Goal: Task Accomplishment & Management: Manage account settings

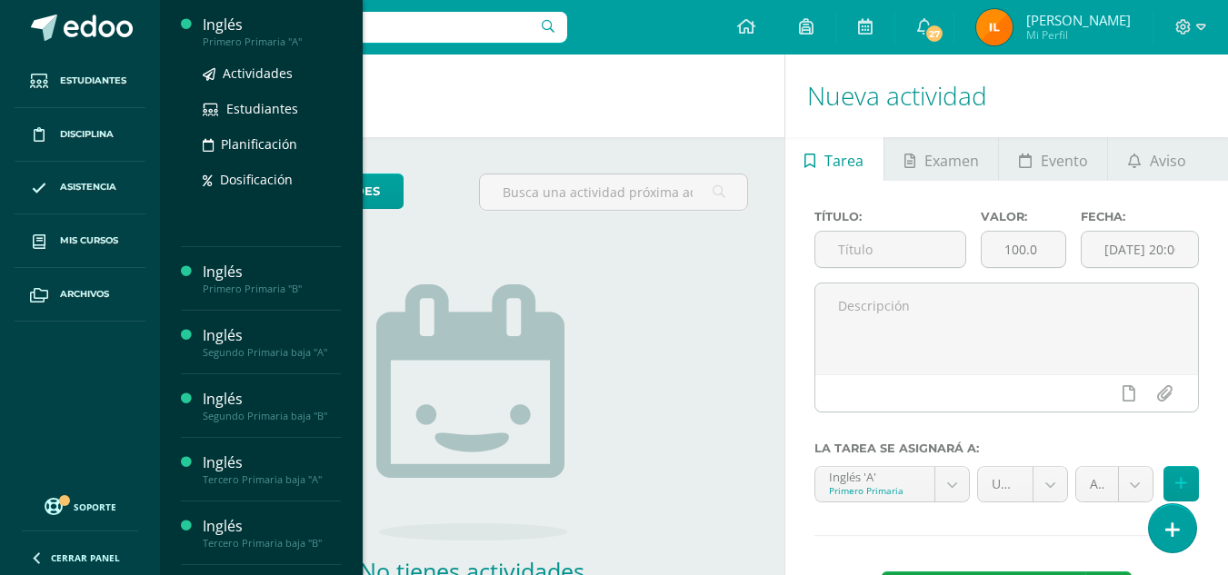
click at [272, 32] on div "Inglés" at bounding box center [272, 25] width 138 height 21
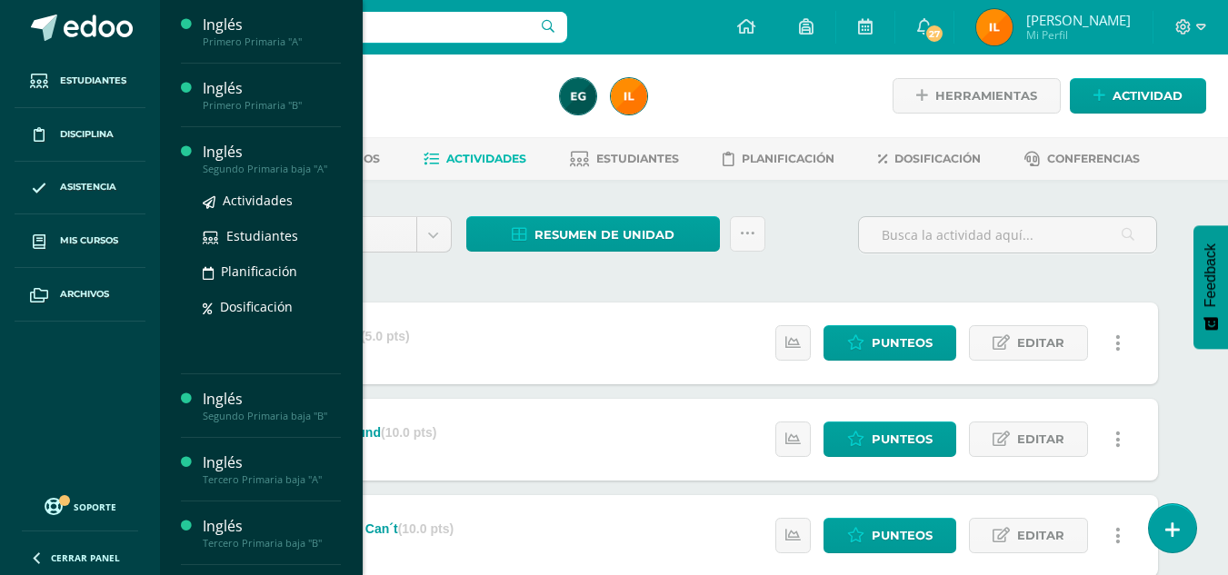
click at [288, 153] on div "Inglés" at bounding box center [272, 152] width 138 height 21
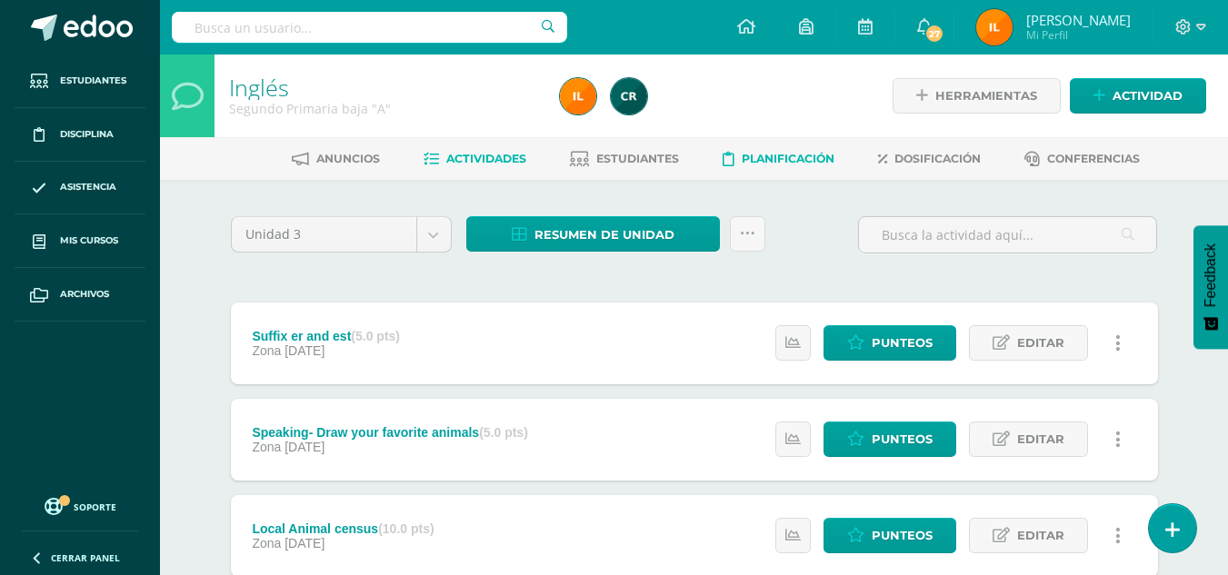
click at [786, 160] on span "Planificación" at bounding box center [788, 159] width 93 height 14
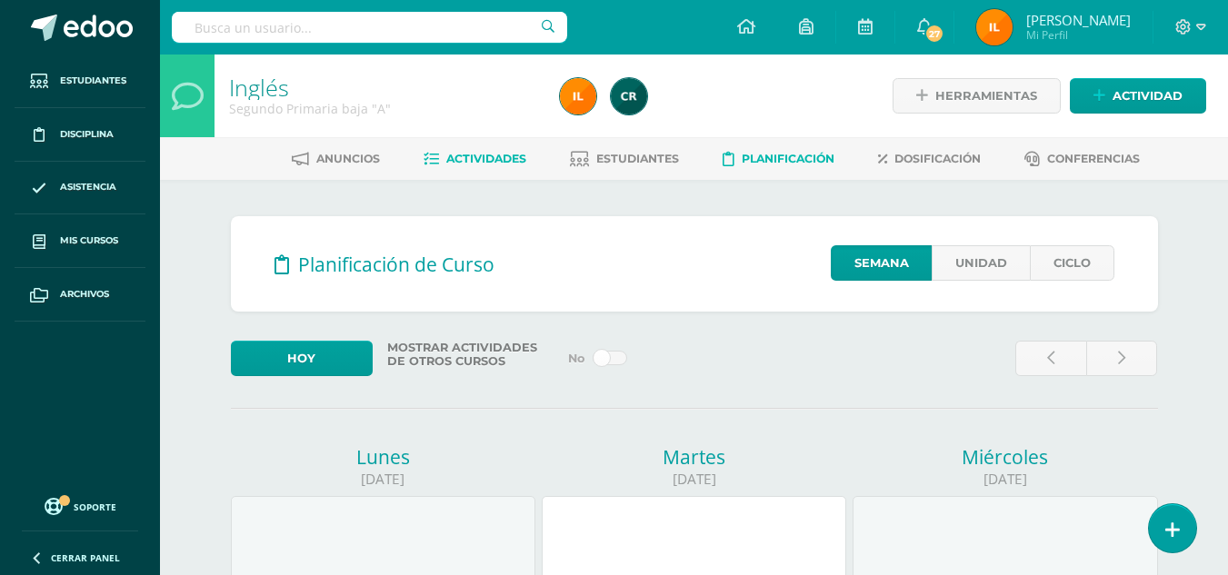
click at [493, 168] on link "Actividades" at bounding box center [474, 158] width 103 height 29
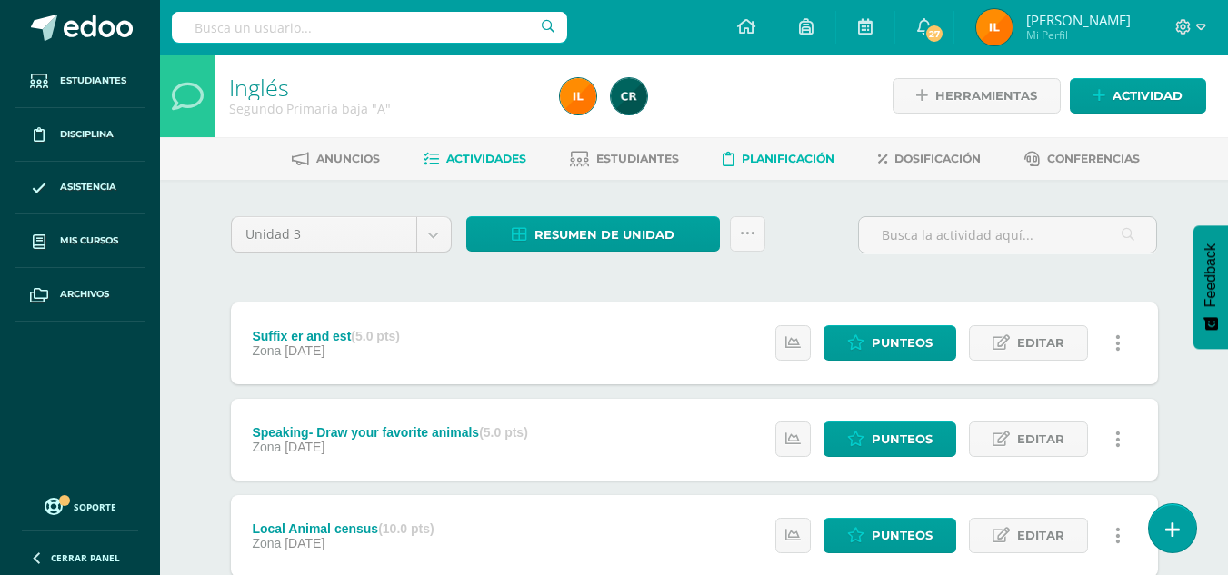
click at [774, 157] on span "Planificación" at bounding box center [788, 159] width 93 height 14
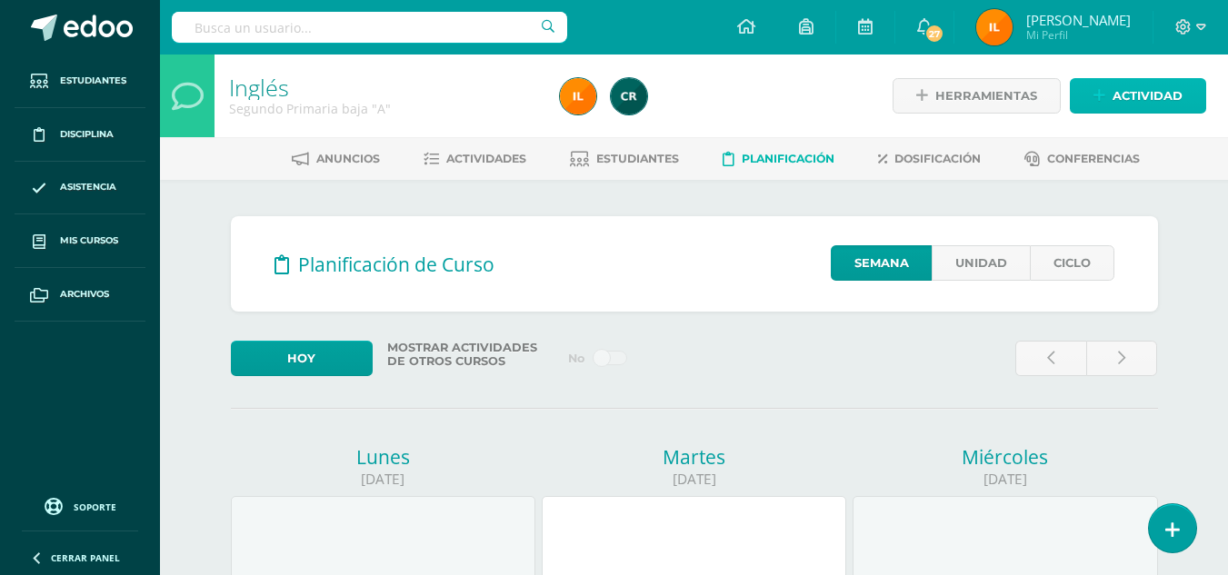
click at [1142, 99] on span "Actividad" at bounding box center [1147, 96] width 70 height 34
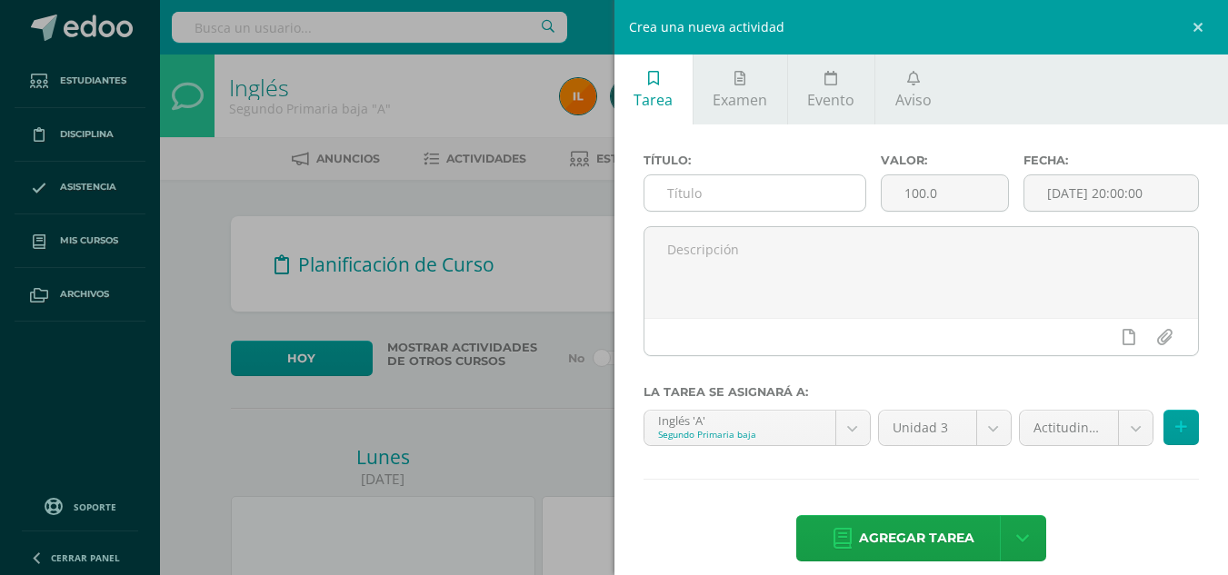
click at [750, 197] on input "text" at bounding box center [754, 192] width 221 height 35
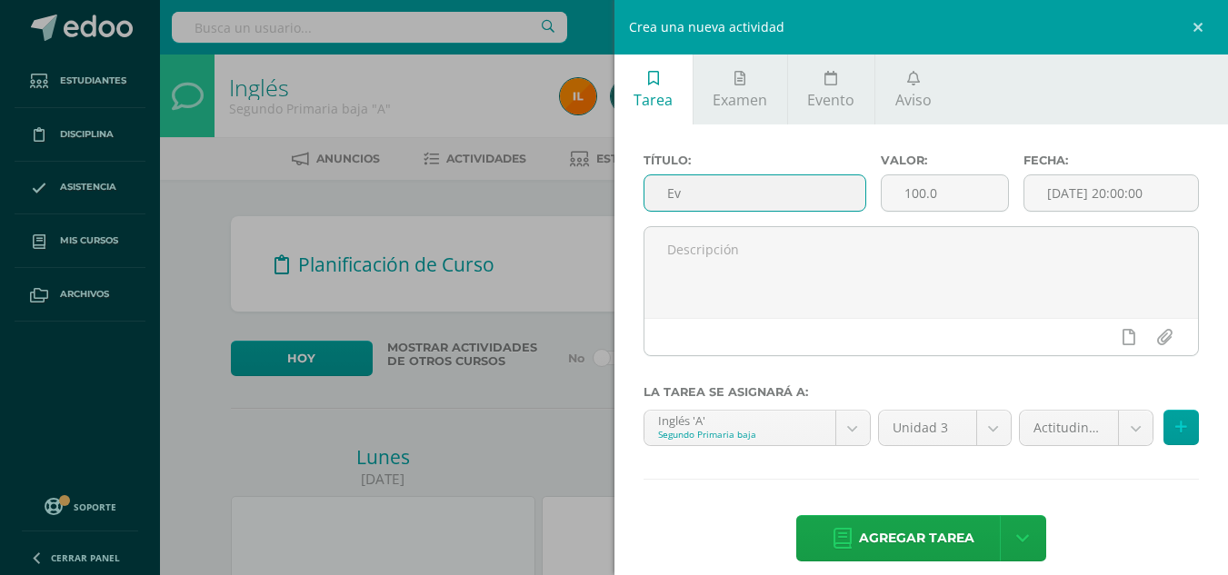
type input "E"
drag, startPoint x: 802, startPoint y: 198, endPoint x: 505, endPoint y: 204, distance: 297.2
click at [505, 204] on div "Crea una nueva actividad Tarea Examen Evento Aviso Título: Evaluacion Final Val…" at bounding box center [614, 287] width 1228 height 575
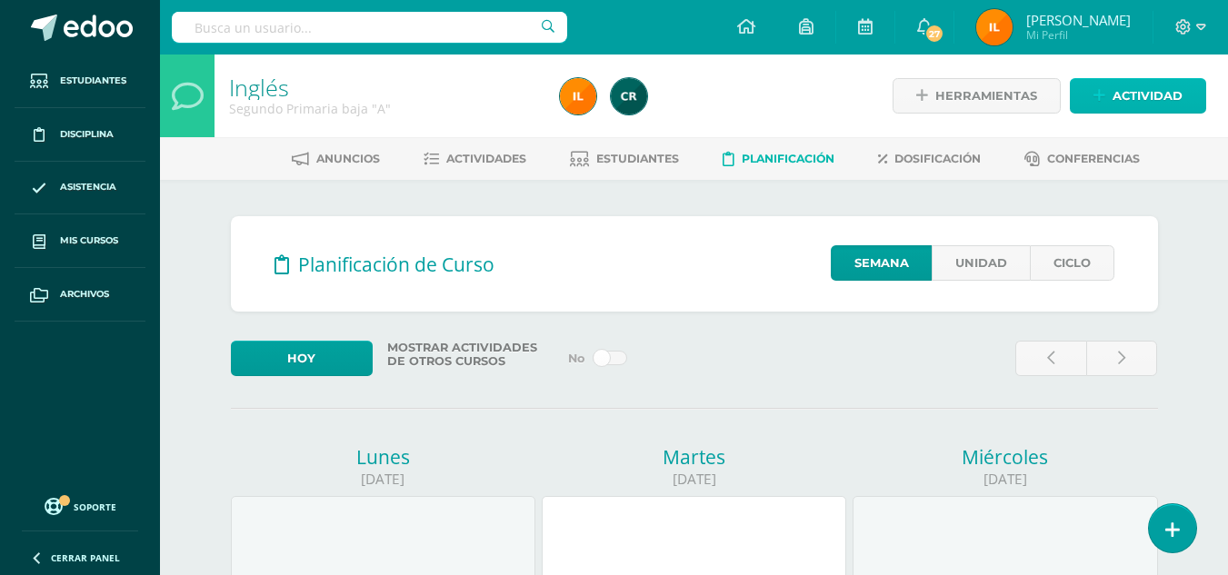
click at [1108, 89] on link "Actividad" at bounding box center [1138, 95] width 136 height 35
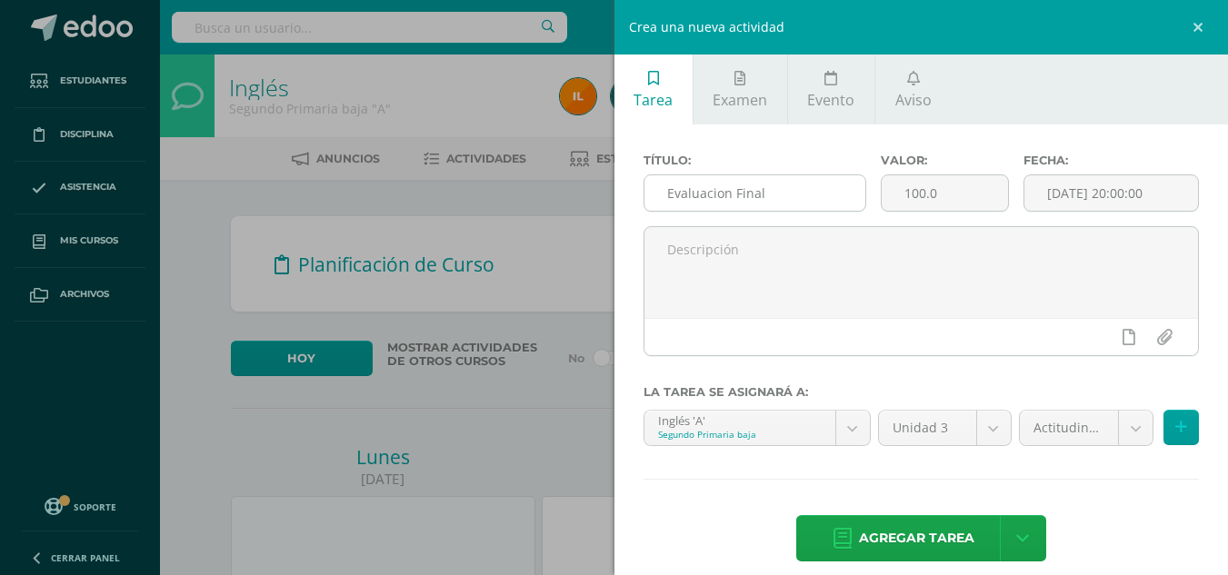
click at [776, 195] on input "Evaluacion Final" at bounding box center [754, 192] width 221 height 35
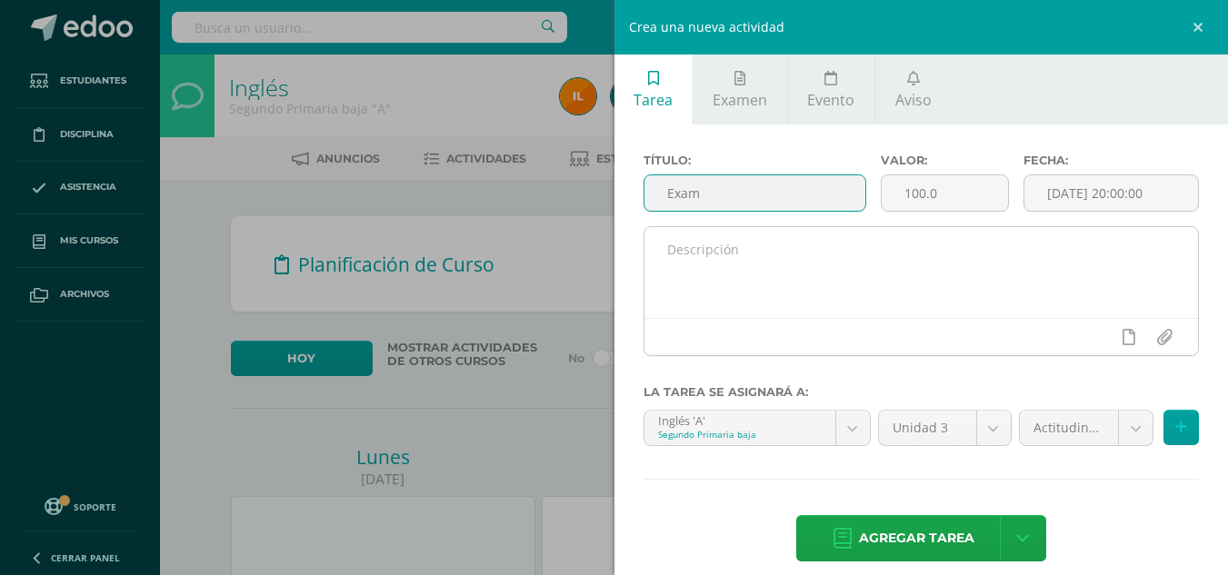
type input "Exam"
click at [812, 316] on textarea at bounding box center [921, 272] width 554 height 91
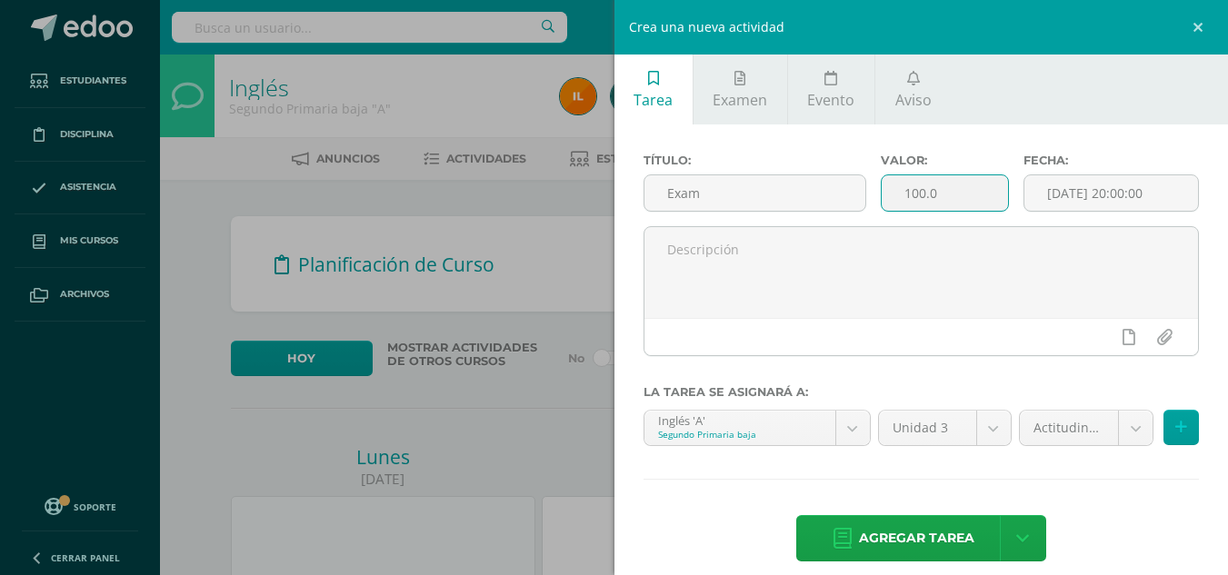
click at [933, 193] on input "100.0" at bounding box center [944, 192] width 126 height 35
type input "1"
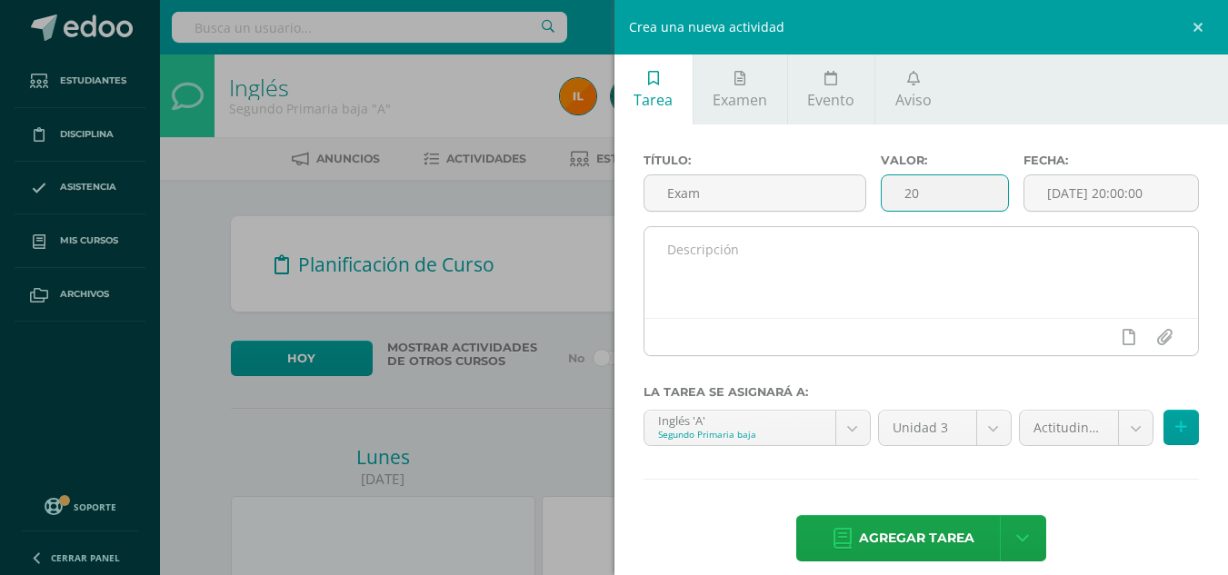
type input "20"
click at [896, 253] on textarea at bounding box center [921, 272] width 554 height 91
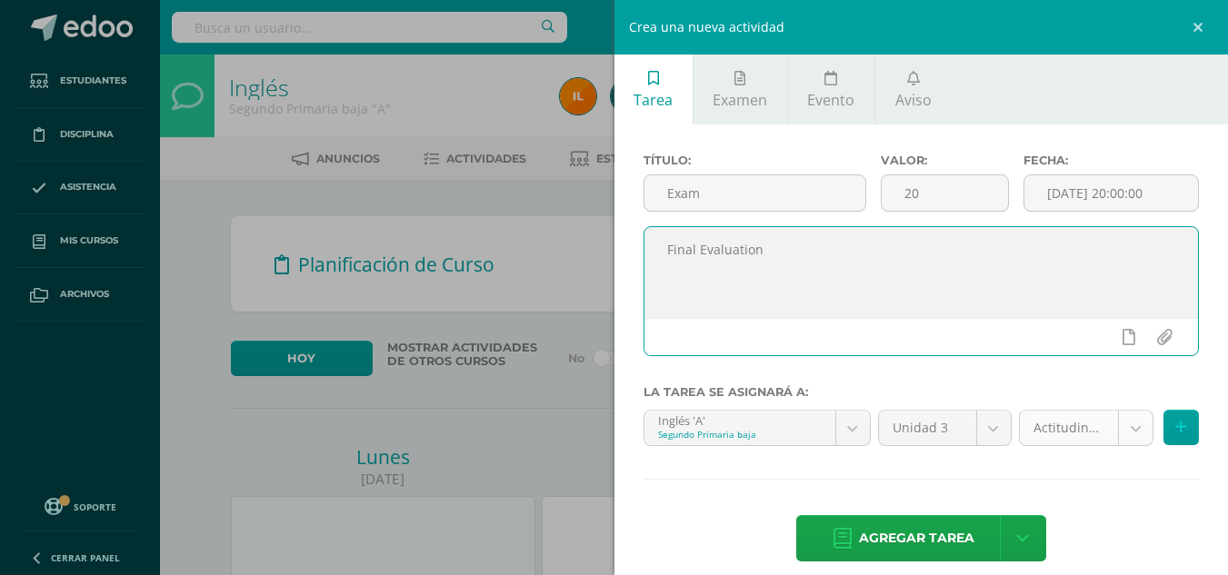
type textarea "Final Evaluation"
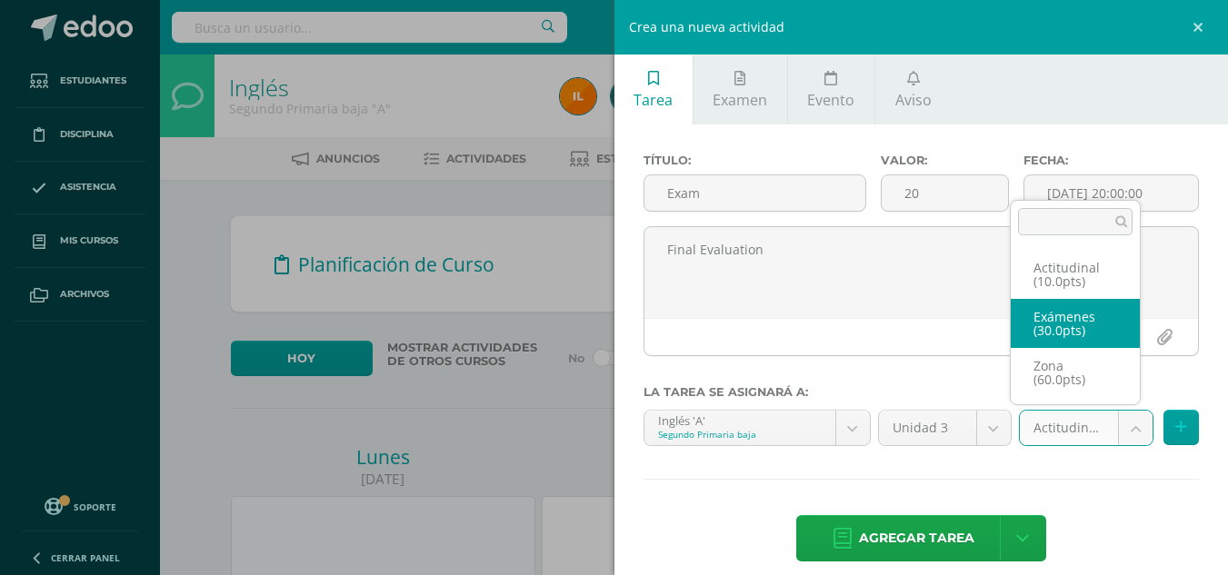
select select "105394"
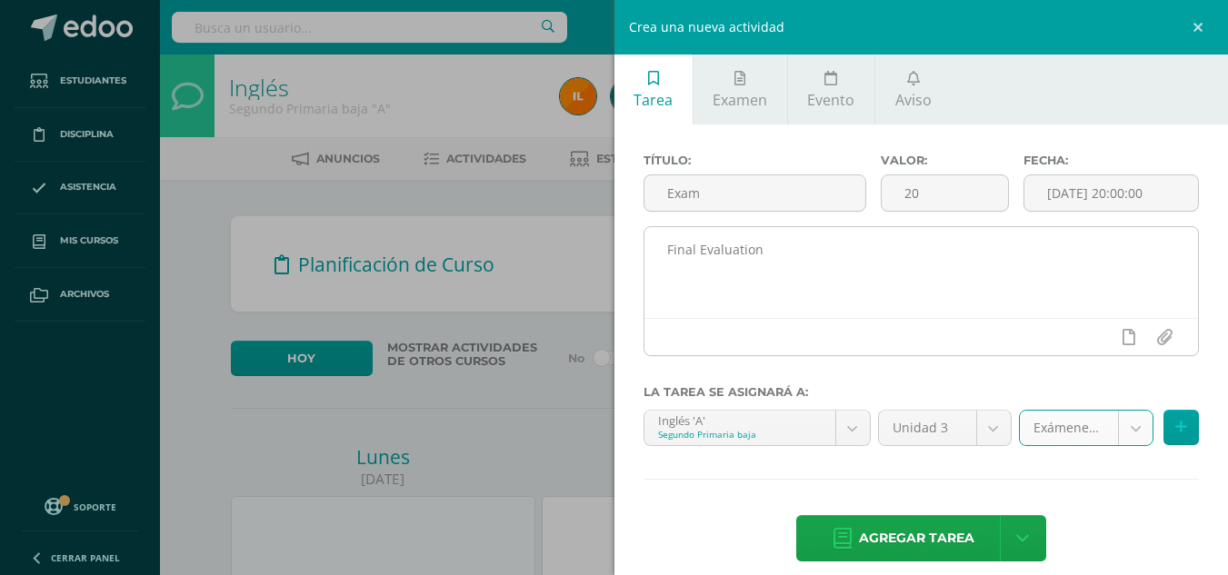
click at [730, 244] on textarea "Final Evaluation" at bounding box center [921, 272] width 554 height 91
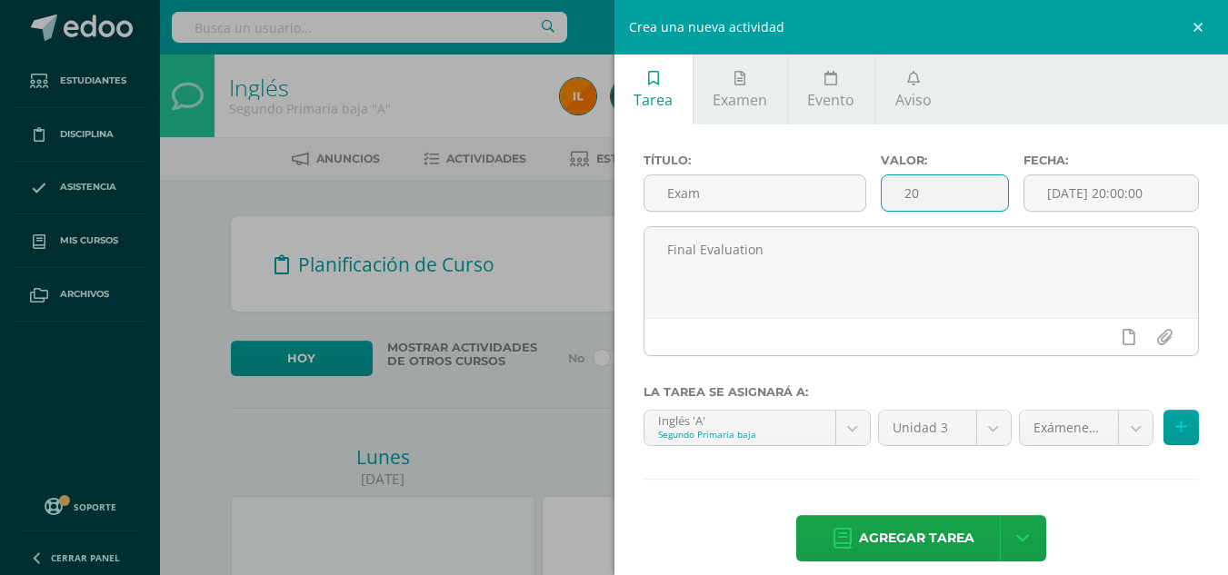
click at [904, 197] on input "20" at bounding box center [944, 192] width 126 height 35
drag, startPoint x: 911, startPoint y: 196, endPoint x: 802, endPoint y: 196, distance: 110.0
click at [802, 196] on div "Título: Exam Valor: 20 Fecha: 2025-08-12 20:00:00" at bounding box center [921, 190] width 571 height 73
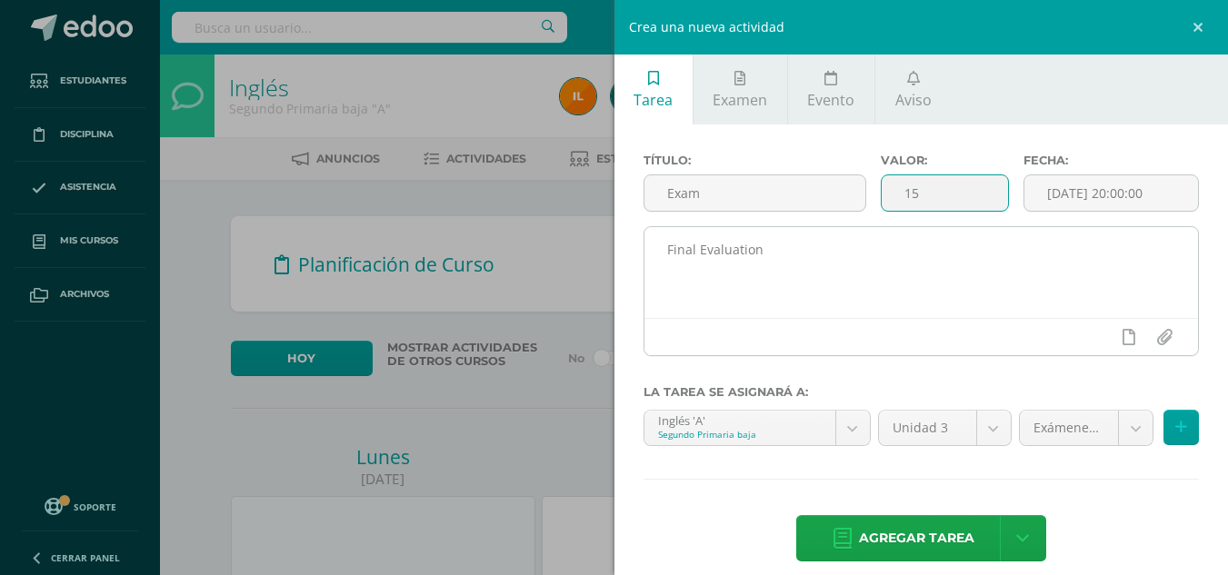
type input "15"
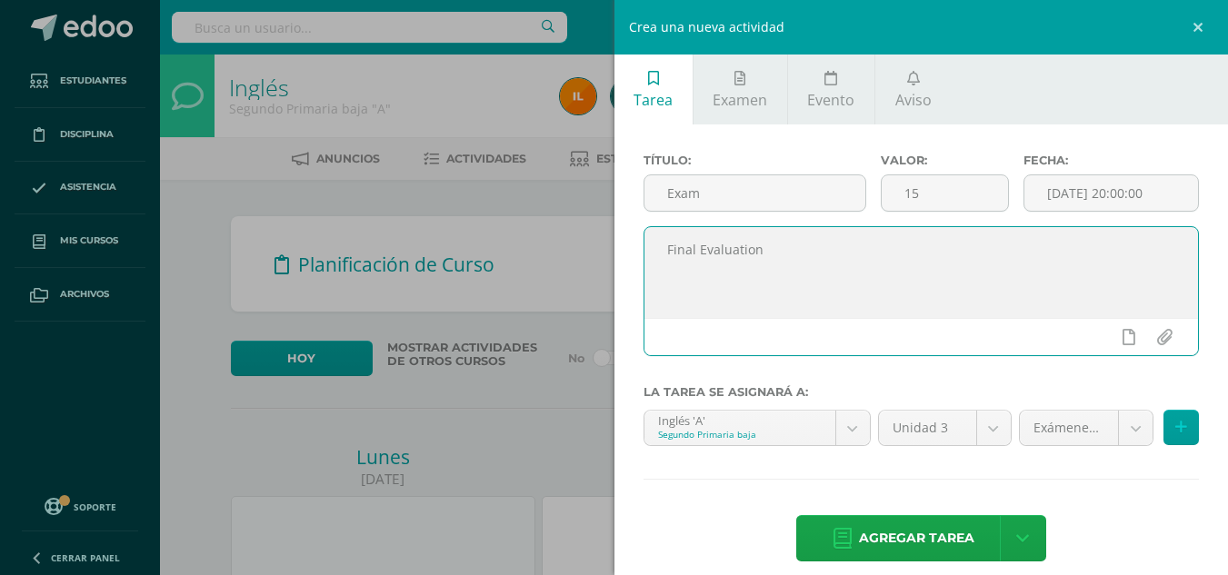
click at [909, 269] on textarea "Final Evaluation" at bounding box center [921, 272] width 554 height 91
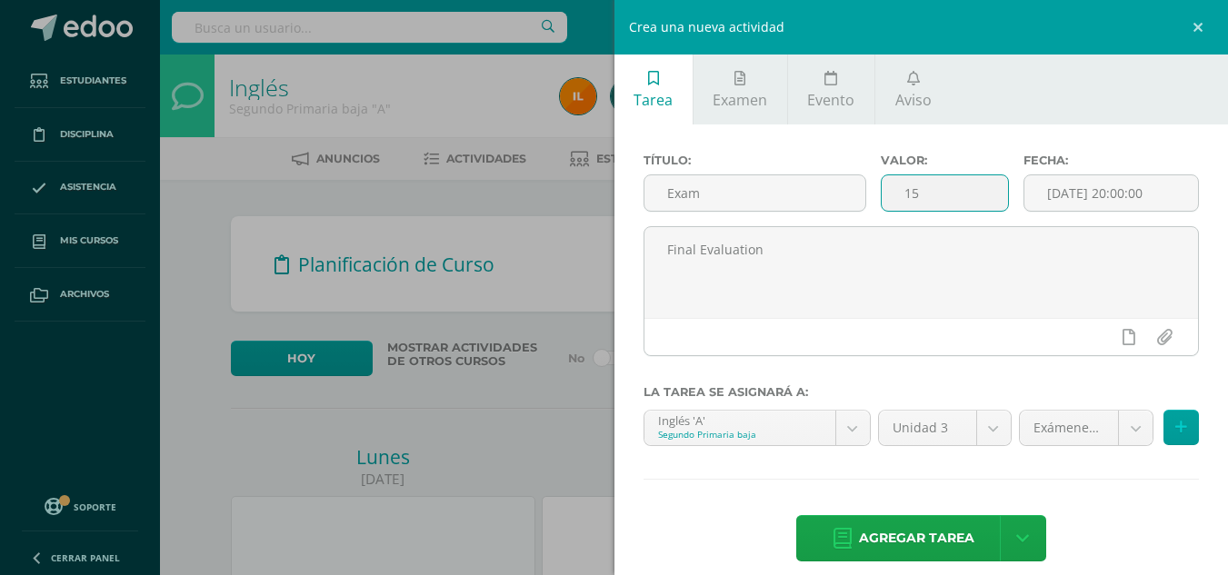
click at [921, 196] on input "15" at bounding box center [944, 192] width 126 height 35
click at [1175, 433] on icon at bounding box center [1181, 427] width 12 height 15
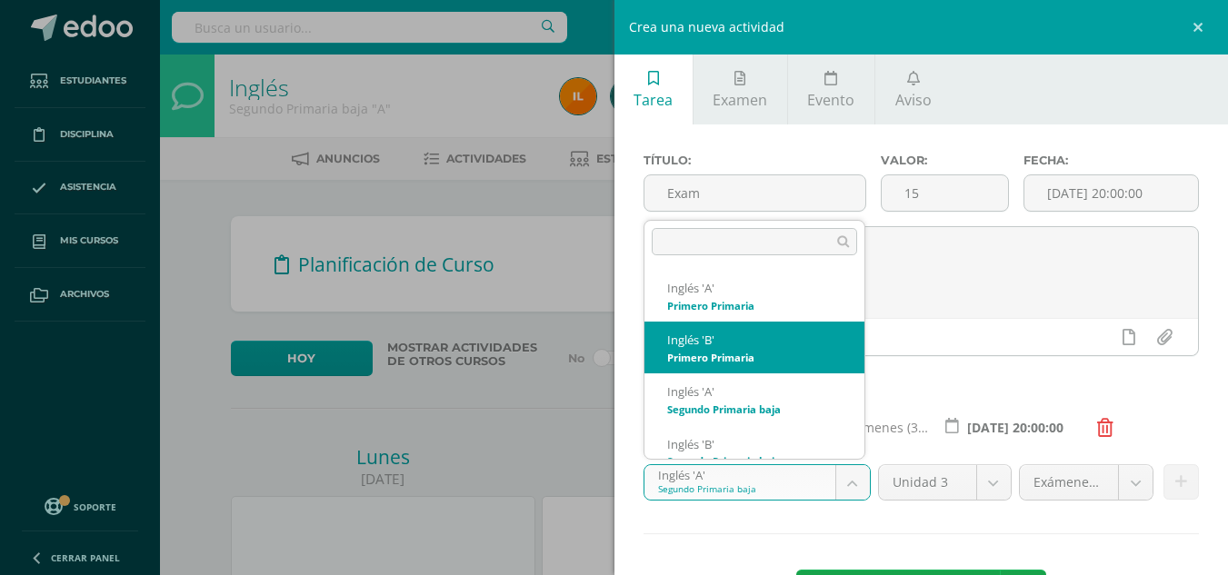
select select "92282"
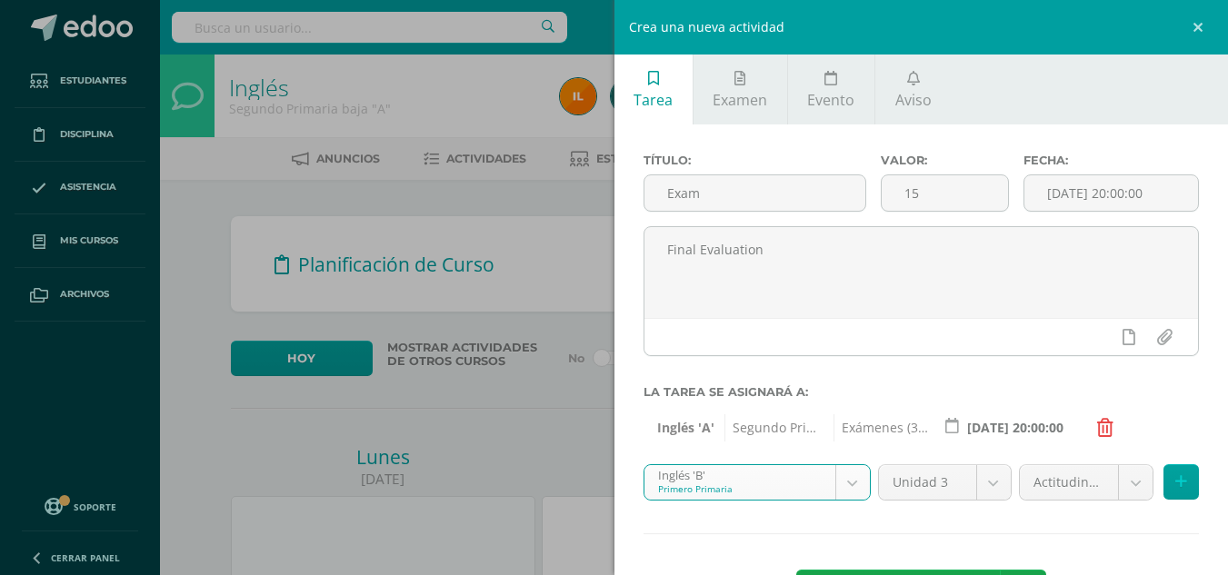
click at [1098, 433] on icon at bounding box center [1105, 428] width 16 height 18
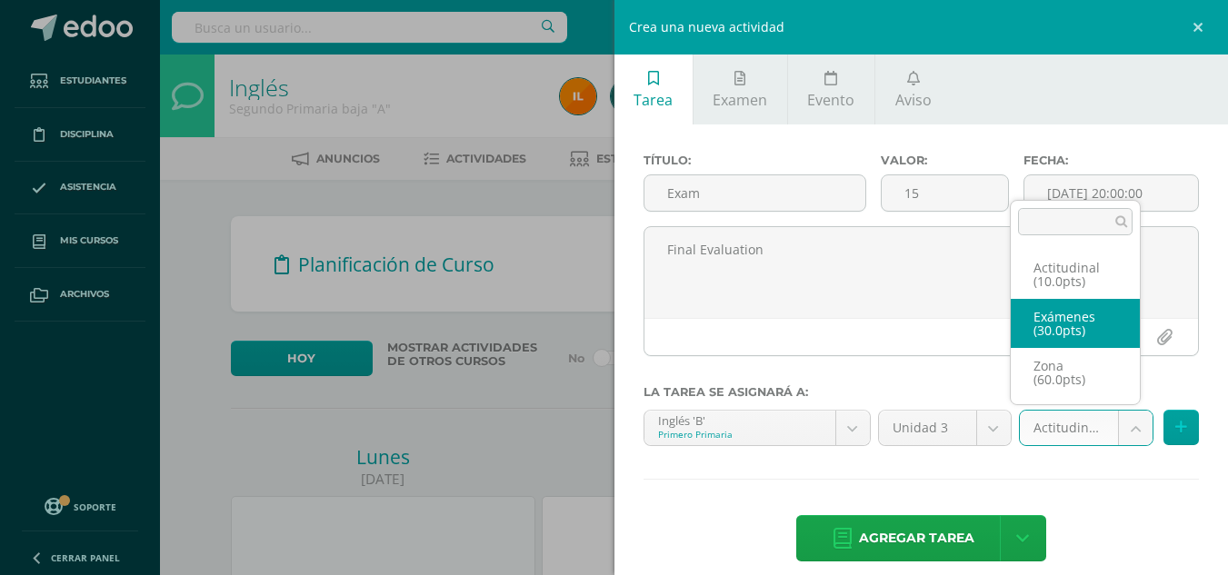
select select "105391"
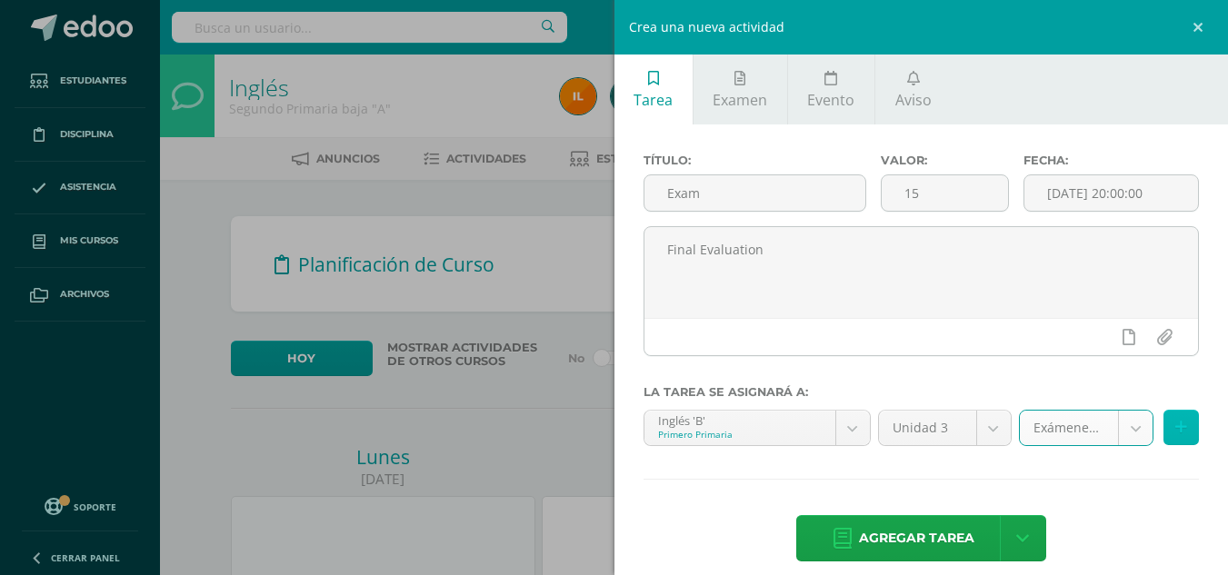
click at [1177, 426] on button at bounding box center [1180, 427] width 35 height 35
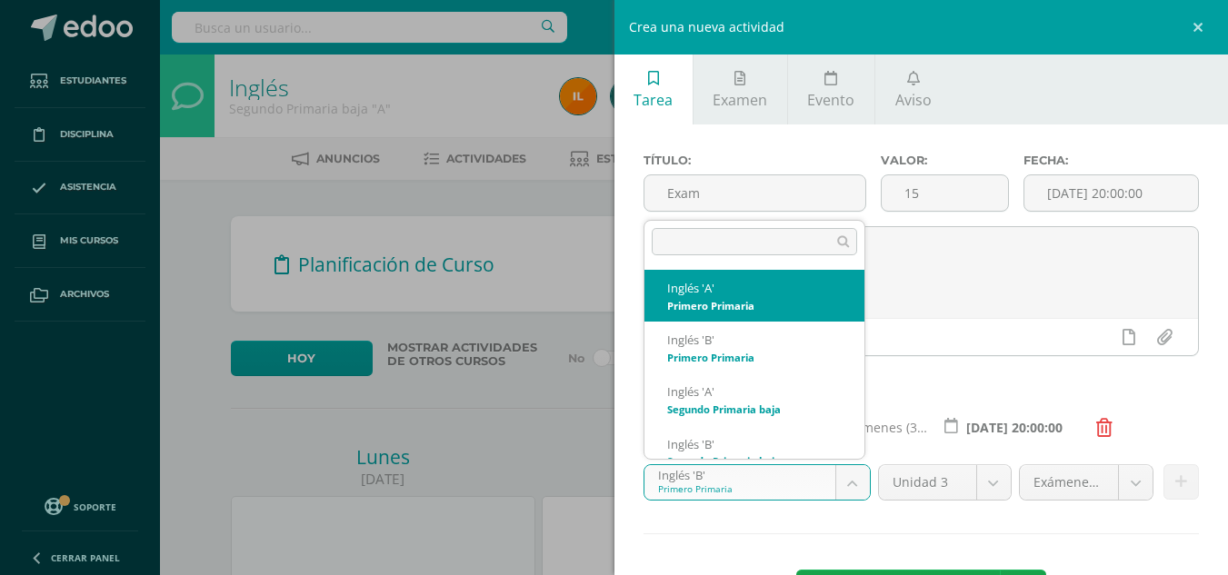
select select "92191"
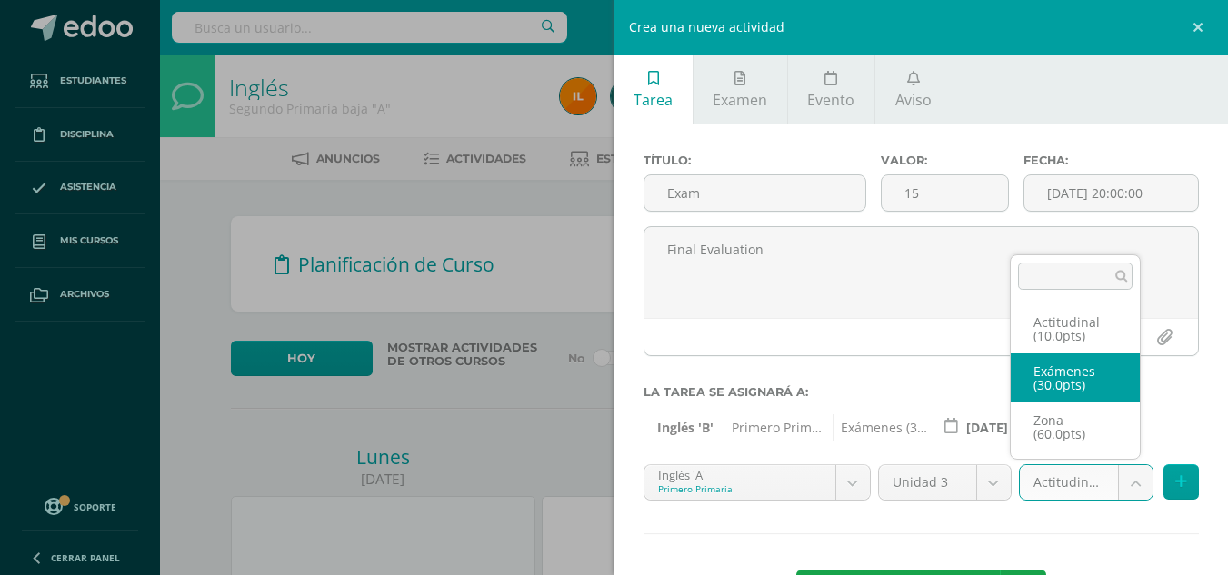
select select "105387"
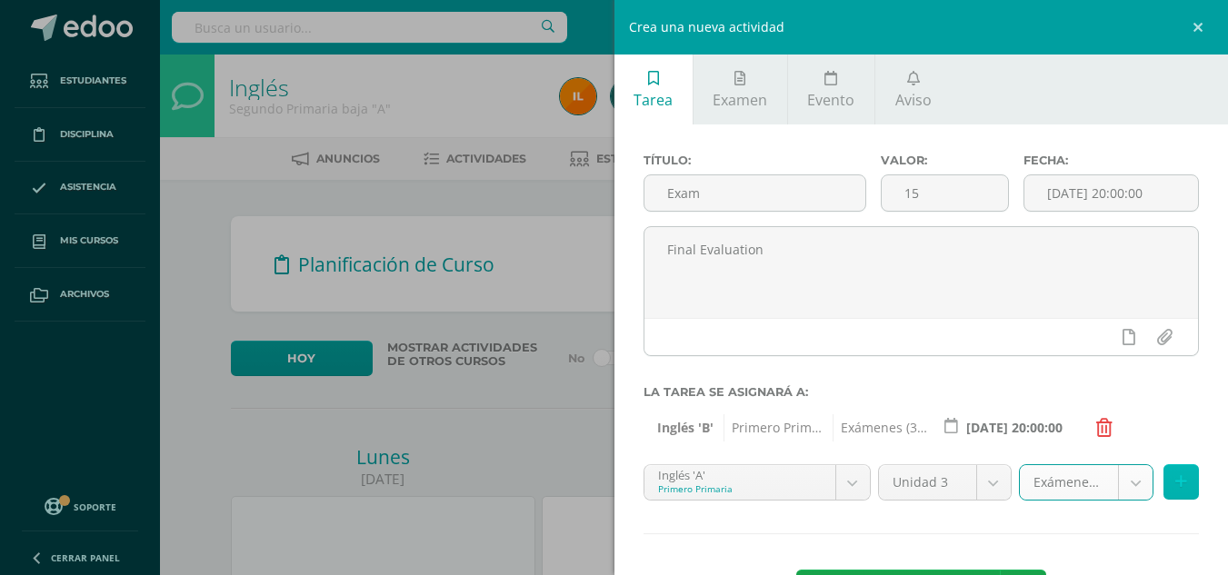
click at [1175, 483] on icon at bounding box center [1181, 481] width 12 height 15
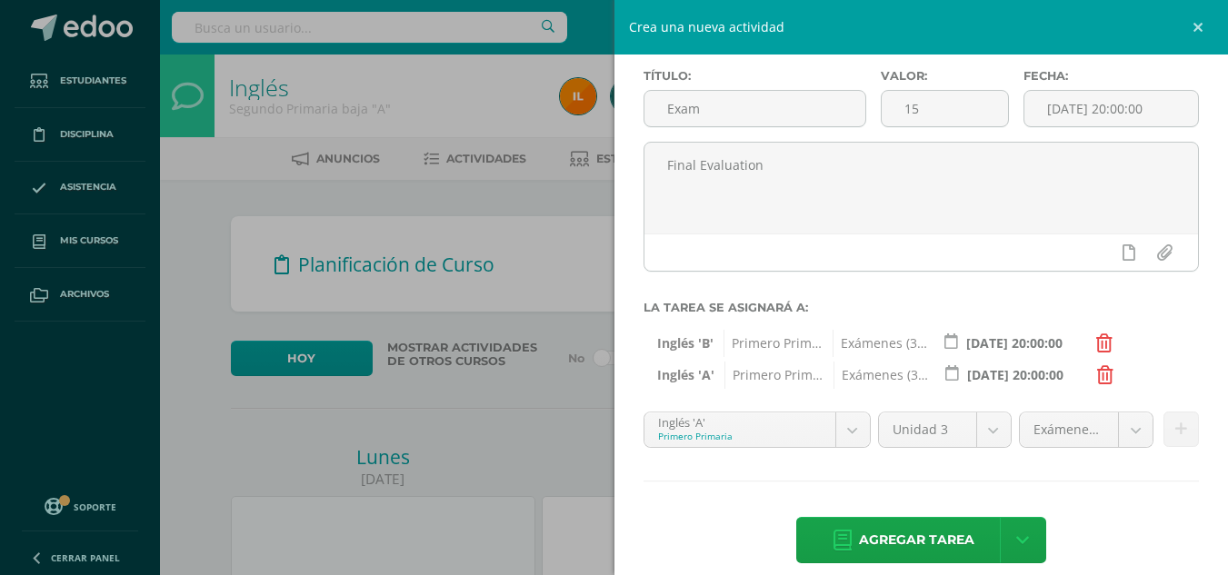
scroll to position [105, 0]
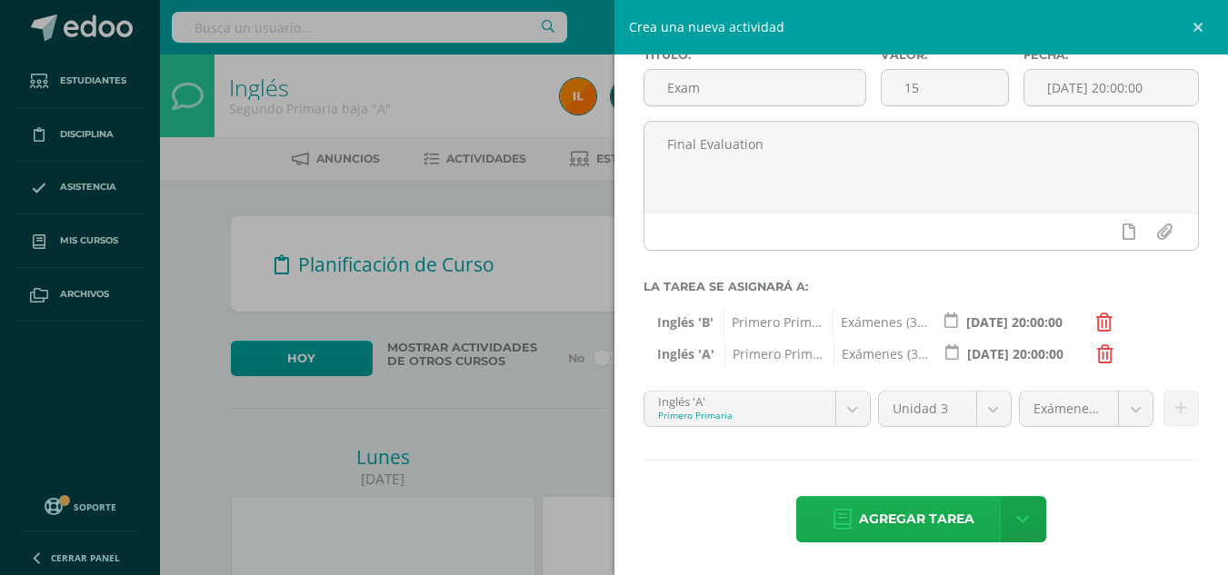
click at [932, 521] on span "Agregar tarea" at bounding box center [916, 519] width 115 height 45
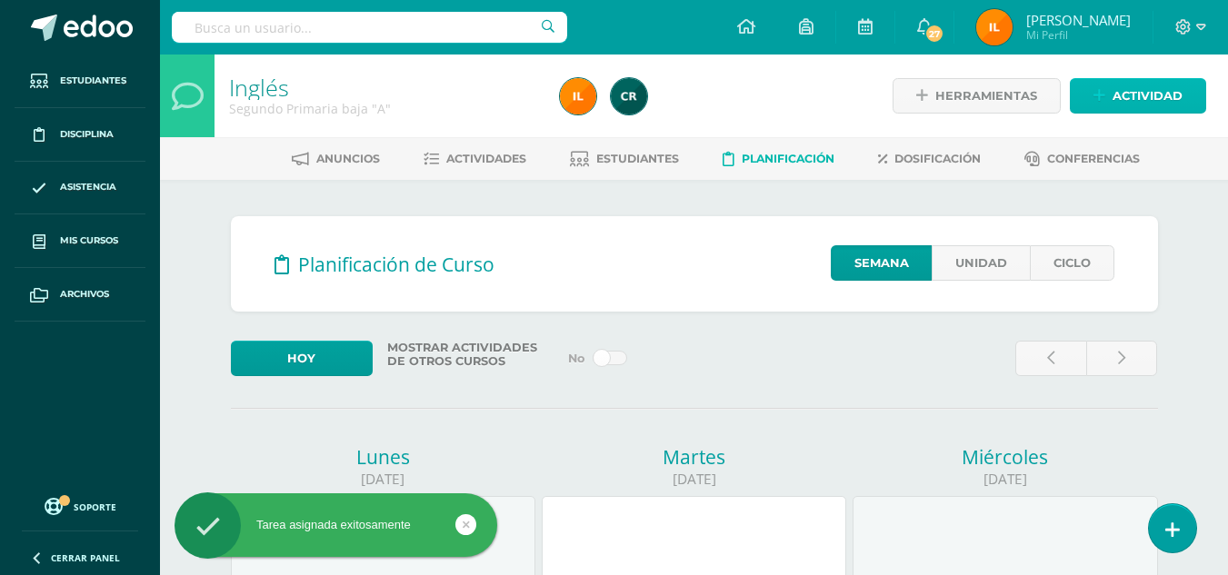
click at [1149, 94] on span "Actividad" at bounding box center [1147, 96] width 70 height 34
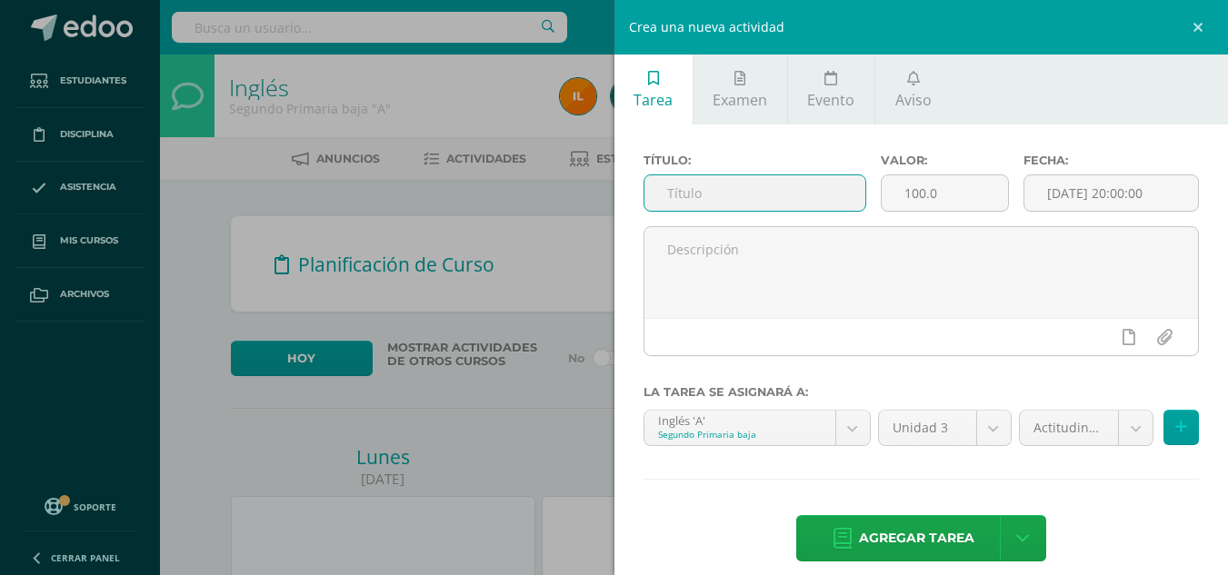
click at [715, 187] on input "text" at bounding box center [754, 192] width 221 height 35
type input "Project"
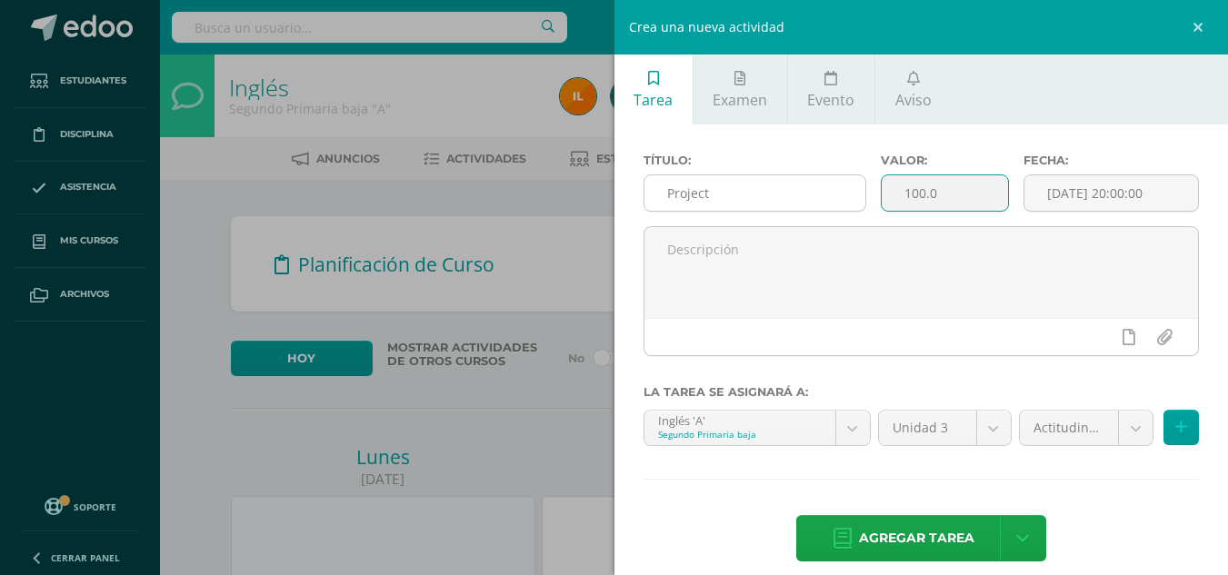
drag, startPoint x: 940, startPoint y: 191, endPoint x: 730, endPoint y: 195, distance: 210.0
click at [730, 195] on div "Título: Project Valor: 100.0 Fecha: 2025-08-12 20:00:00" at bounding box center [921, 190] width 571 height 73
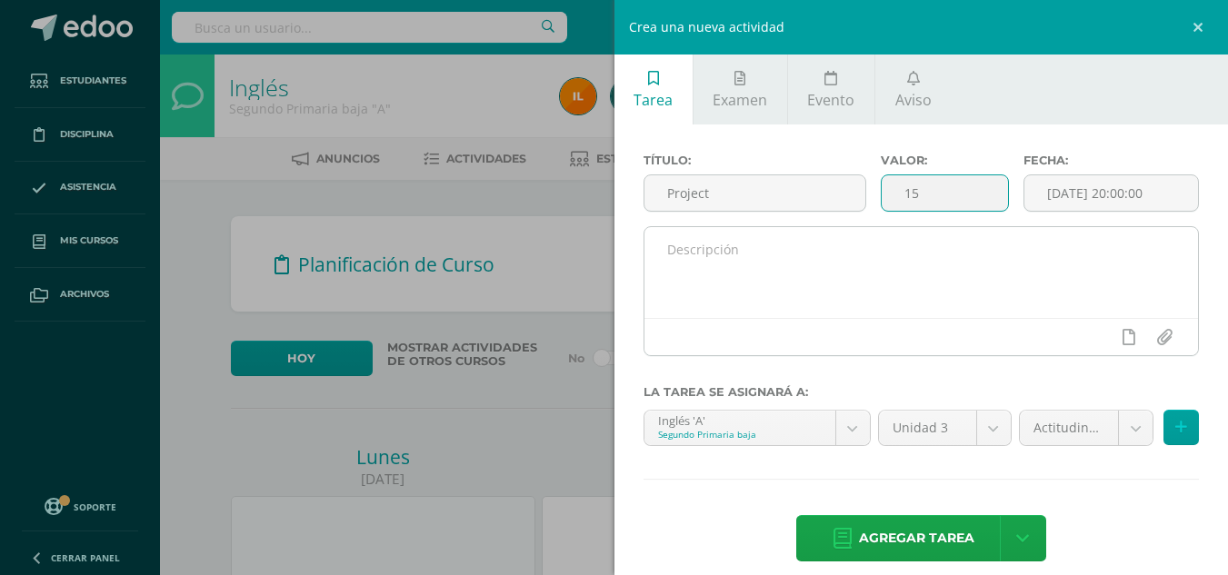
type input "15"
click at [755, 268] on textarea at bounding box center [921, 272] width 554 height 91
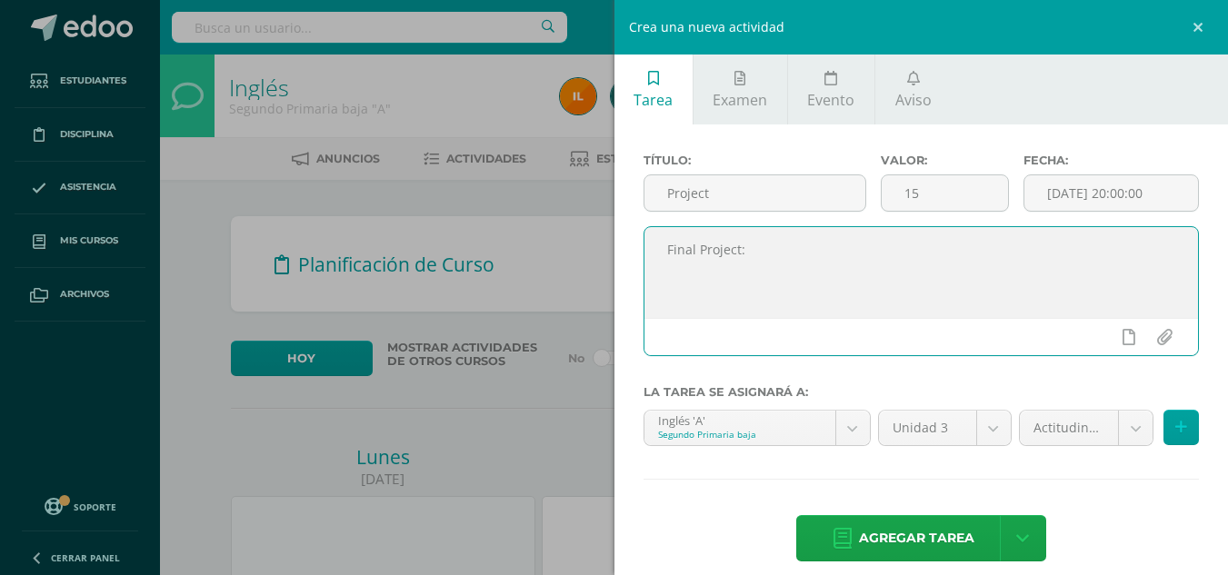
click at [752, 253] on textarea "Final Project:" at bounding box center [921, 272] width 554 height 91
type textarea "Final Project: movil"
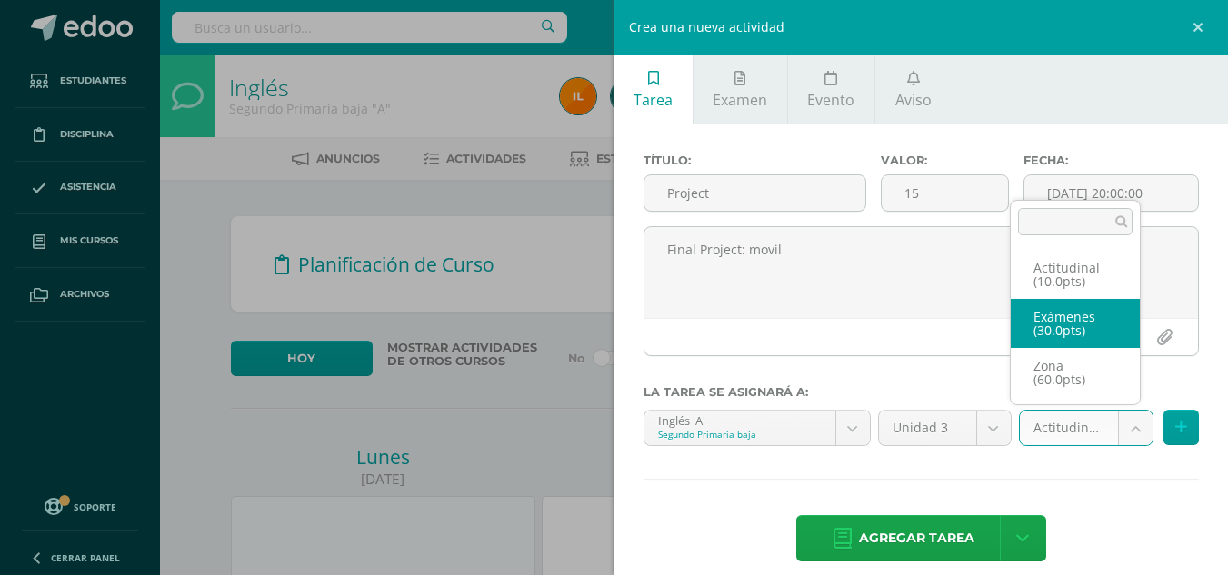
select select "105394"
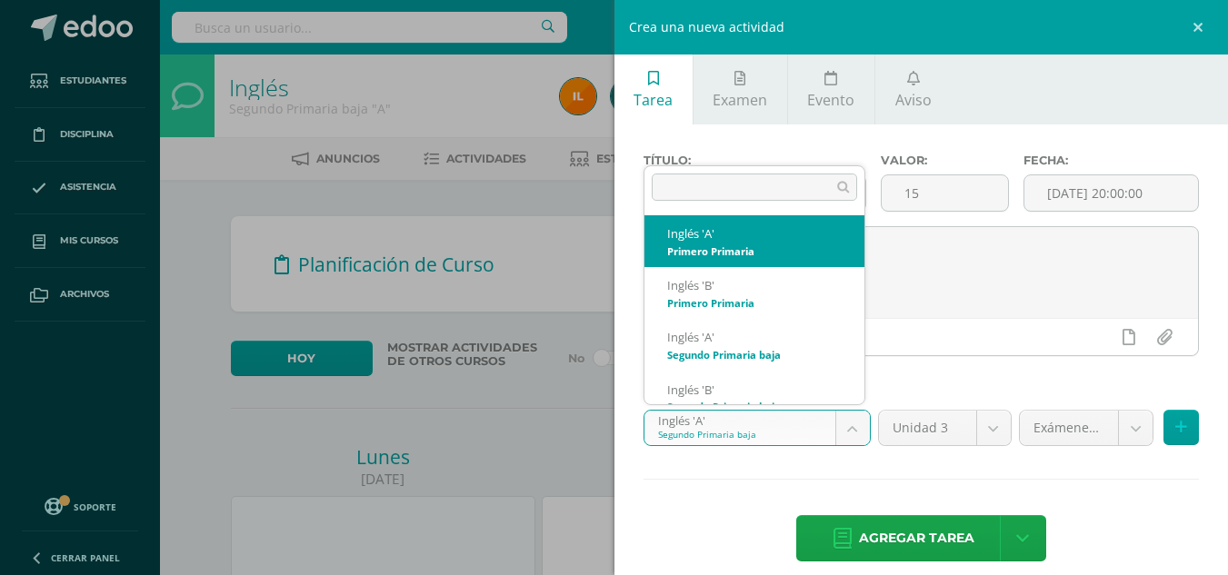
select select "92191"
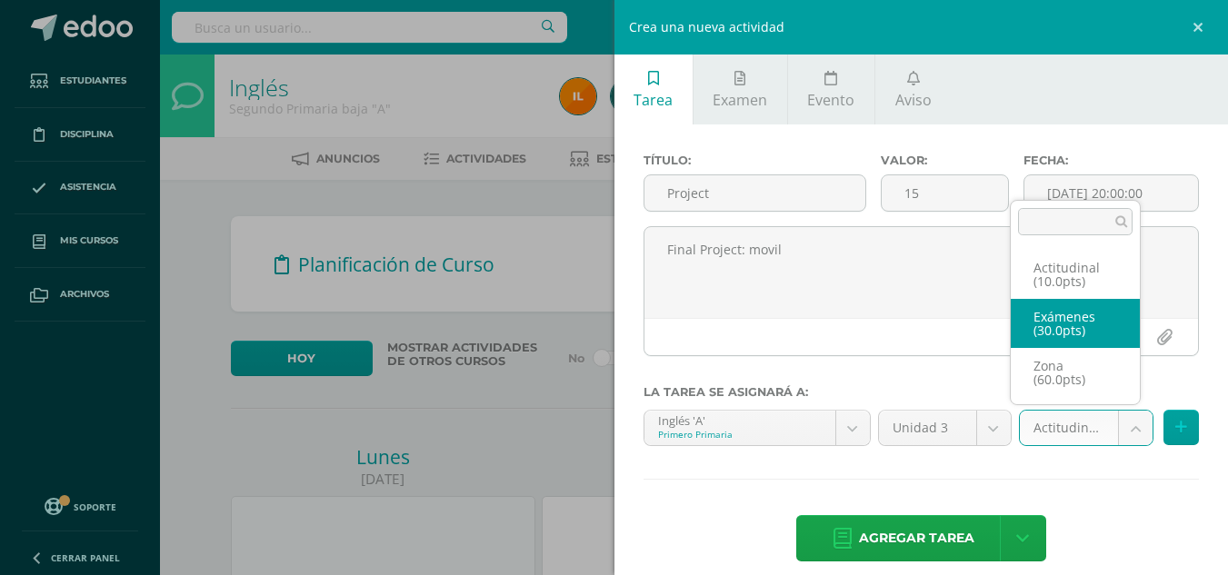
select select "105387"
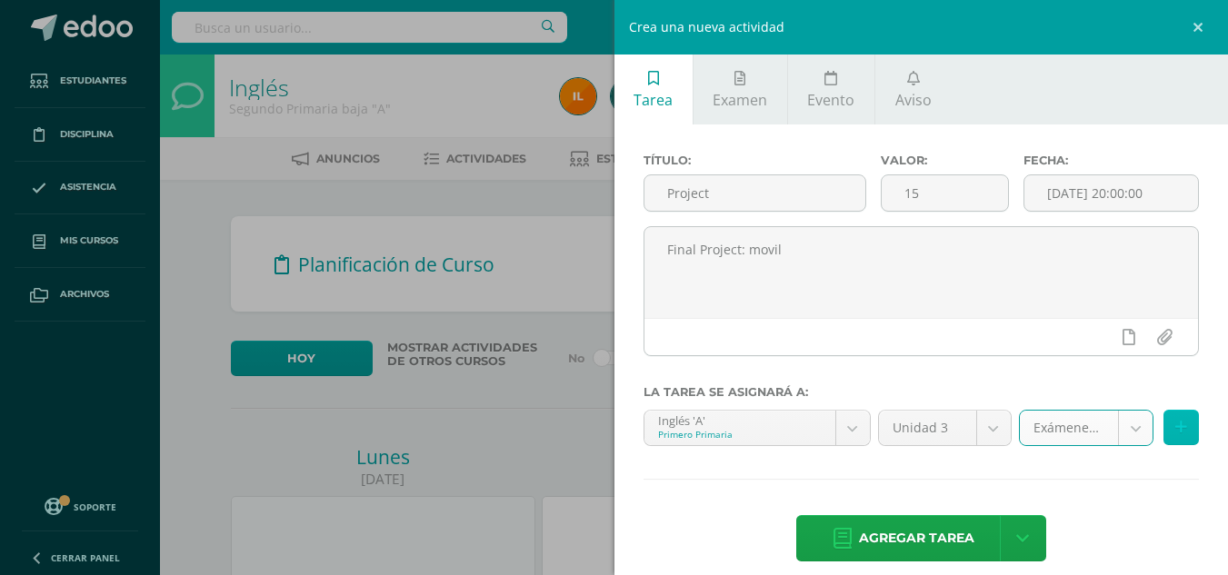
click at [1174, 427] on button at bounding box center [1180, 427] width 35 height 35
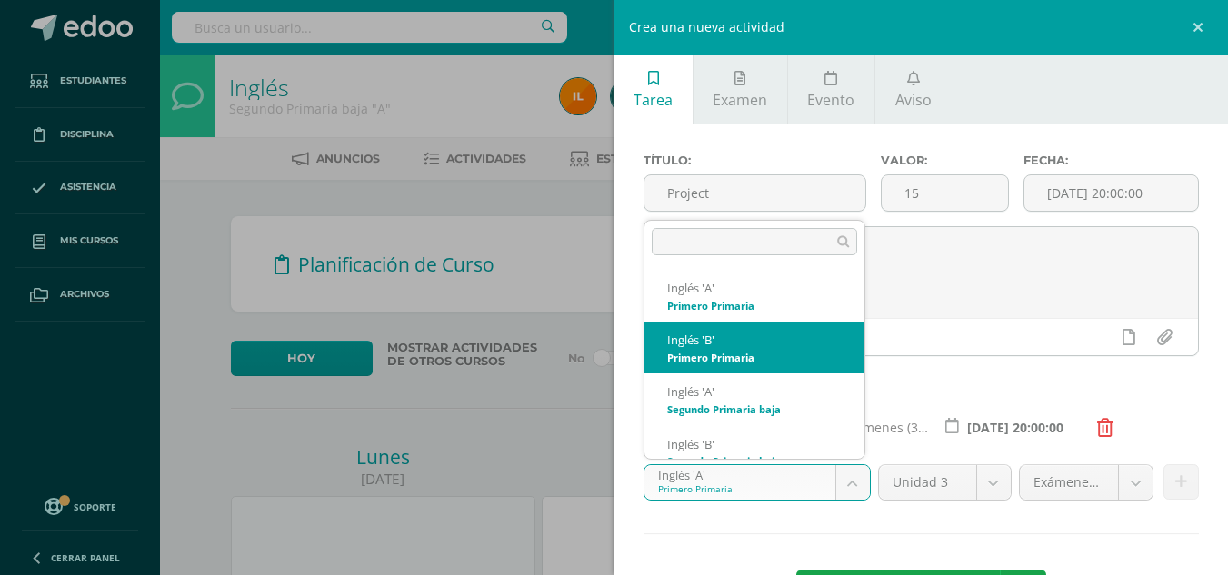
select select "92282"
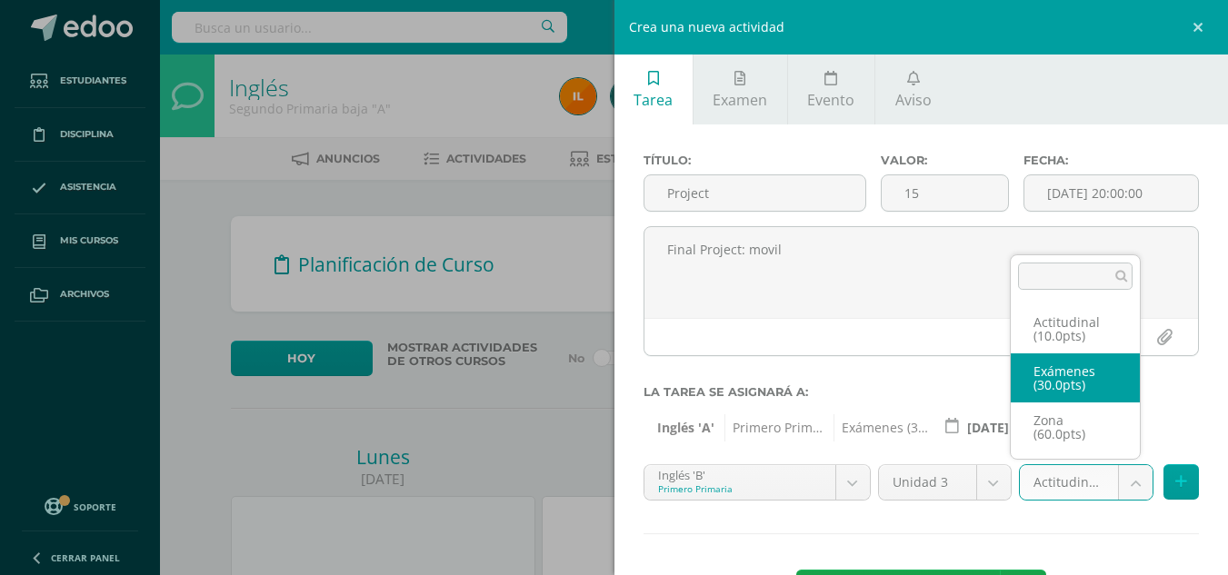
select select "105391"
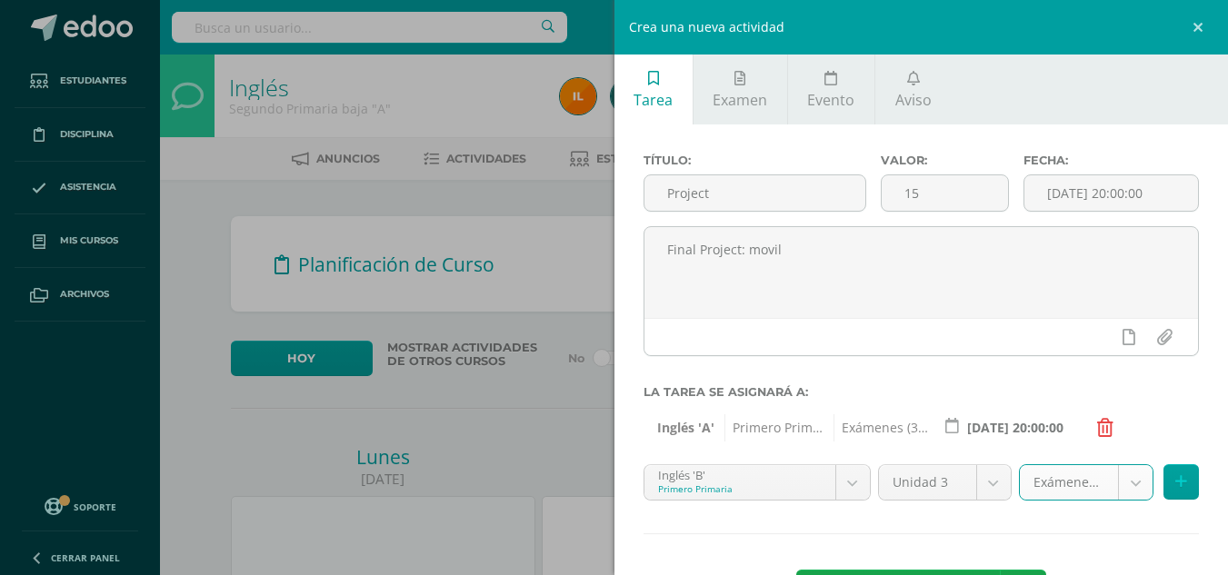
scroll to position [57, 0]
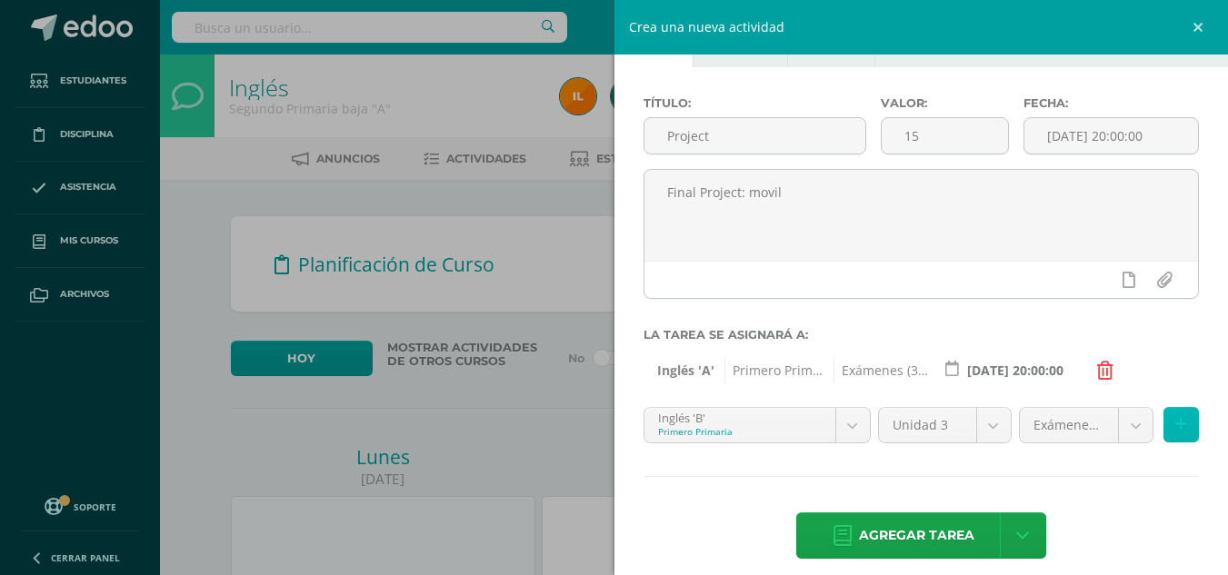
click at [1175, 426] on icon at bounding box center [1181, 424] width 12 height 15
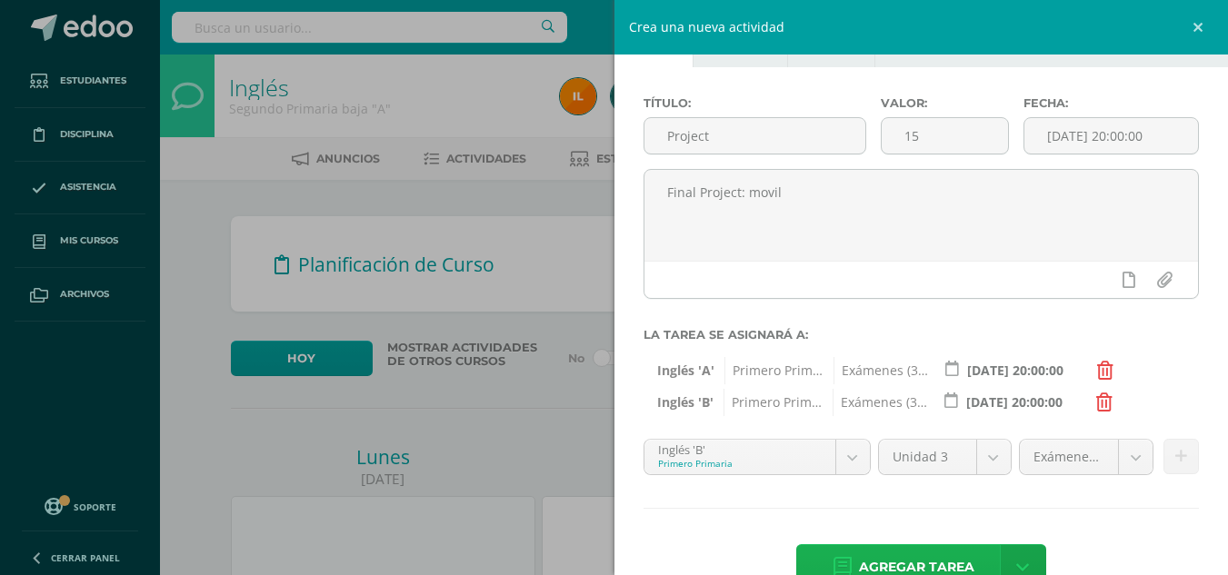
click at [902, 554] on span "Agregar tarea" at bounding box center [916, 567] width 115 height 45
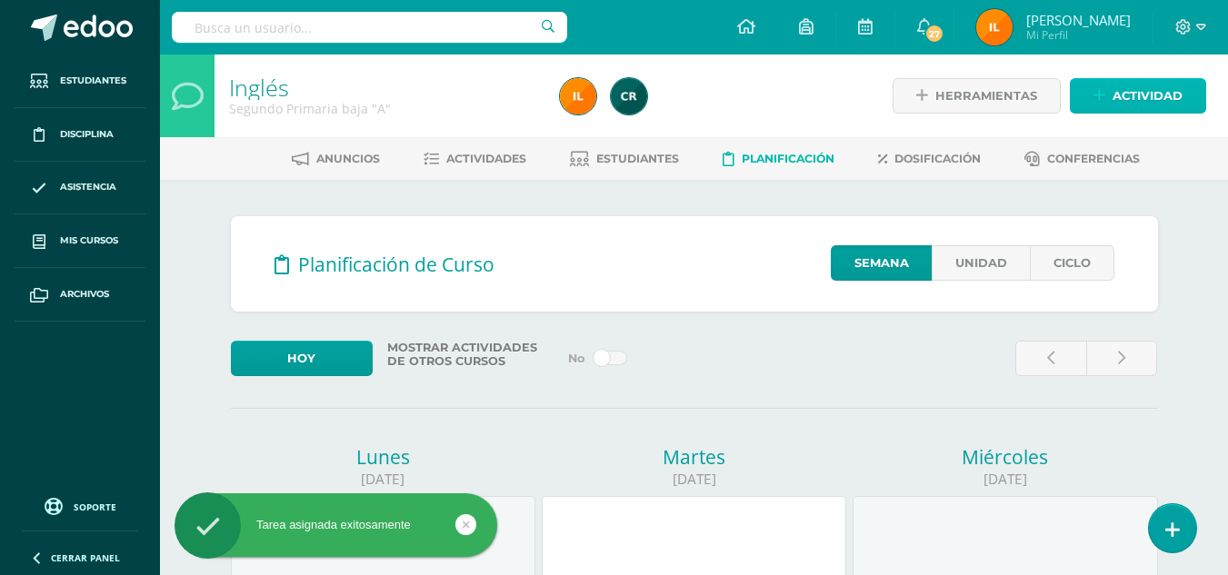
click at [1141, 94] on span "Actividad" at bounding box center [1147, 96] width 70 height 34
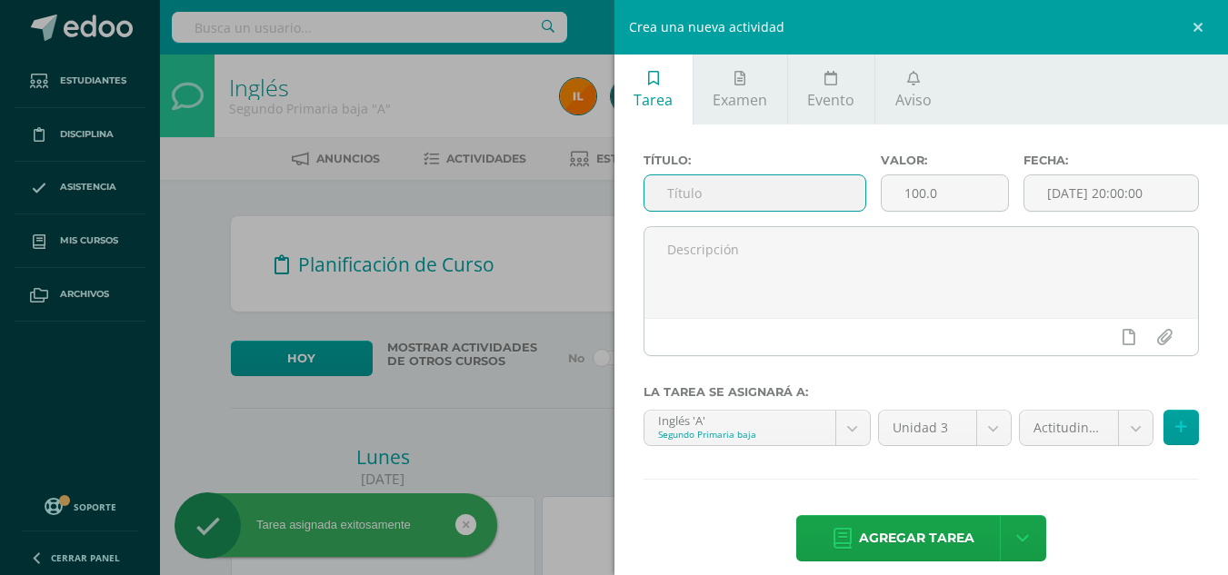
click at [818, 194] on input "text" at bounding box center [754, 192] width 221 height 35
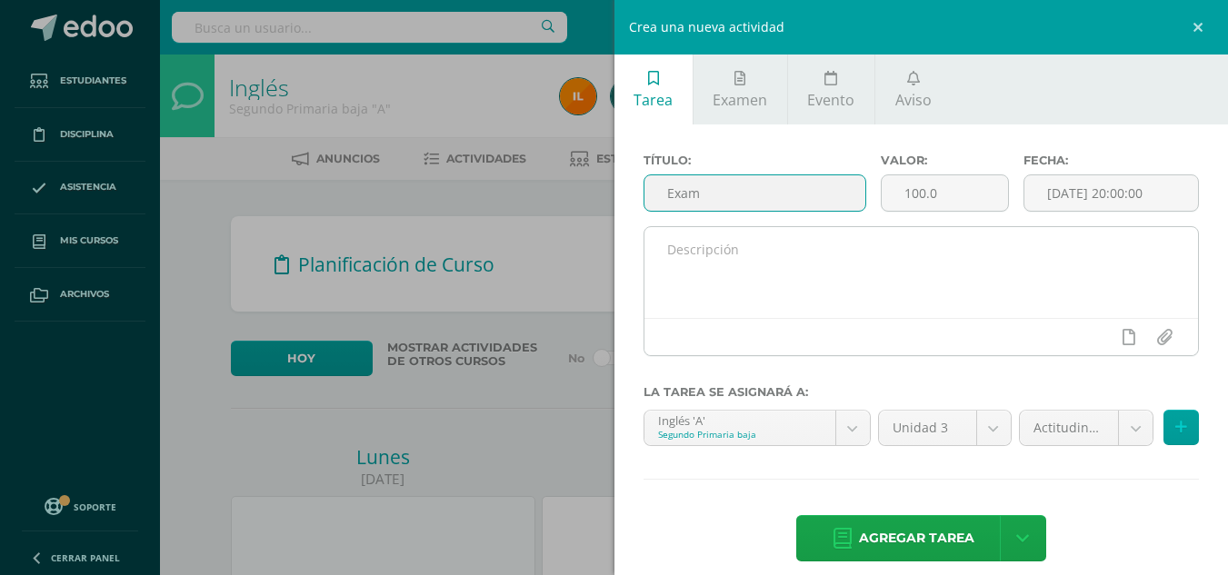
type input "Exam"
click at [813, 262] on textarea at bounding box center [921, 272] width 554 height 91
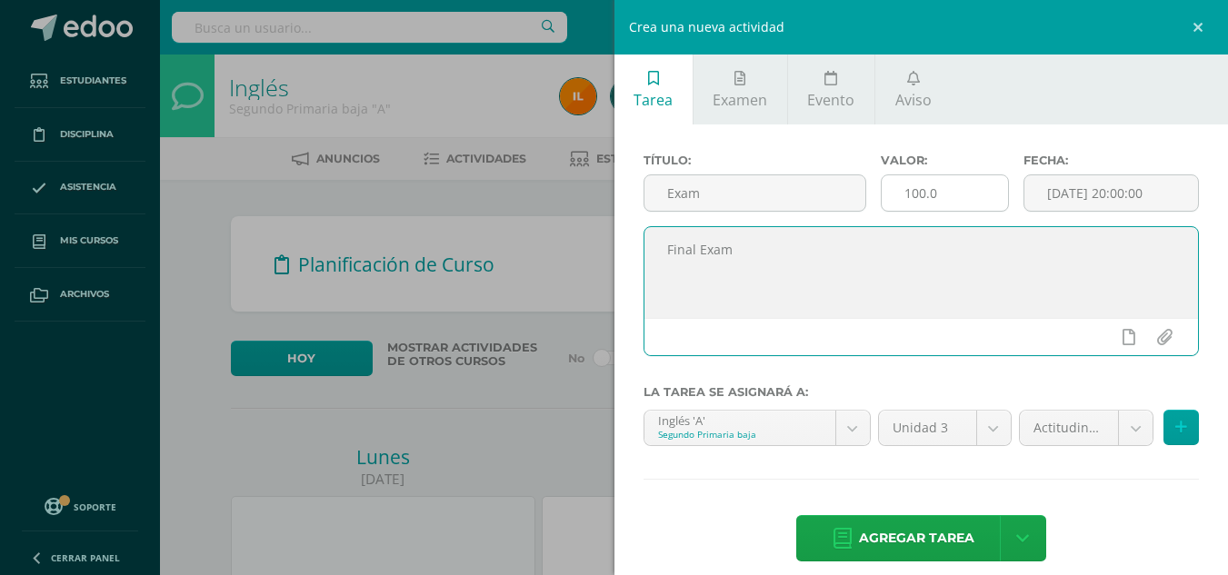
type textarea "Final Exam"
drag, startPoint x: 945, startPoint y: 196, endPoint x: 777, endPoint y: 162, distance: 171.6
click at [777, 162] on div "Título: Exam Valor: 100.0 Fecha: [DATE] 20:00:00" at bounding box center [921, 190] width 571 height 73
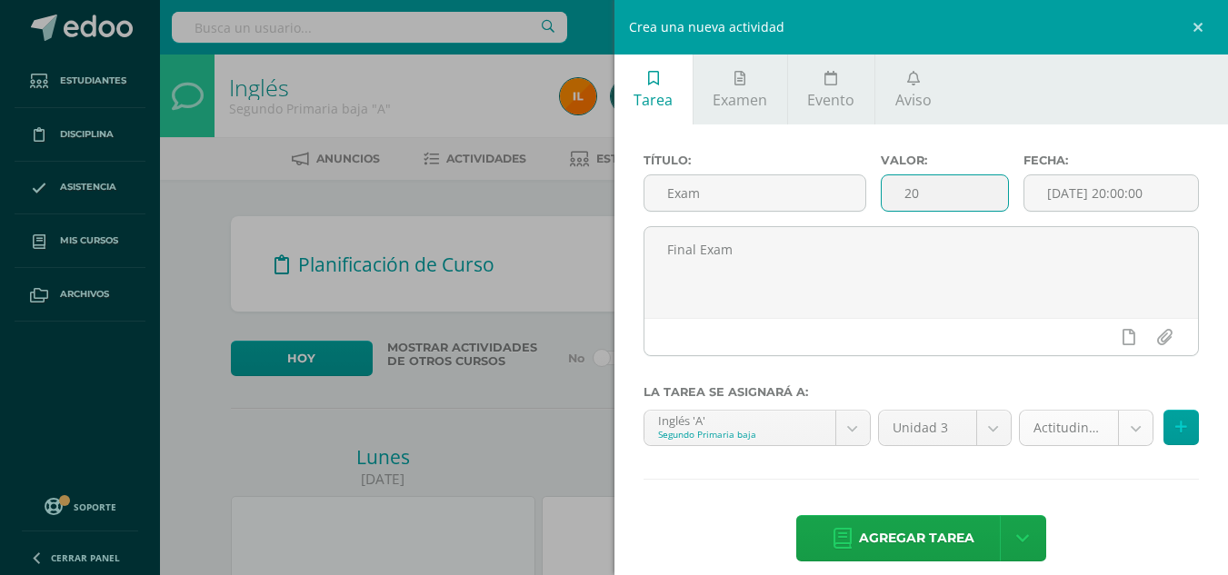
type input "20"
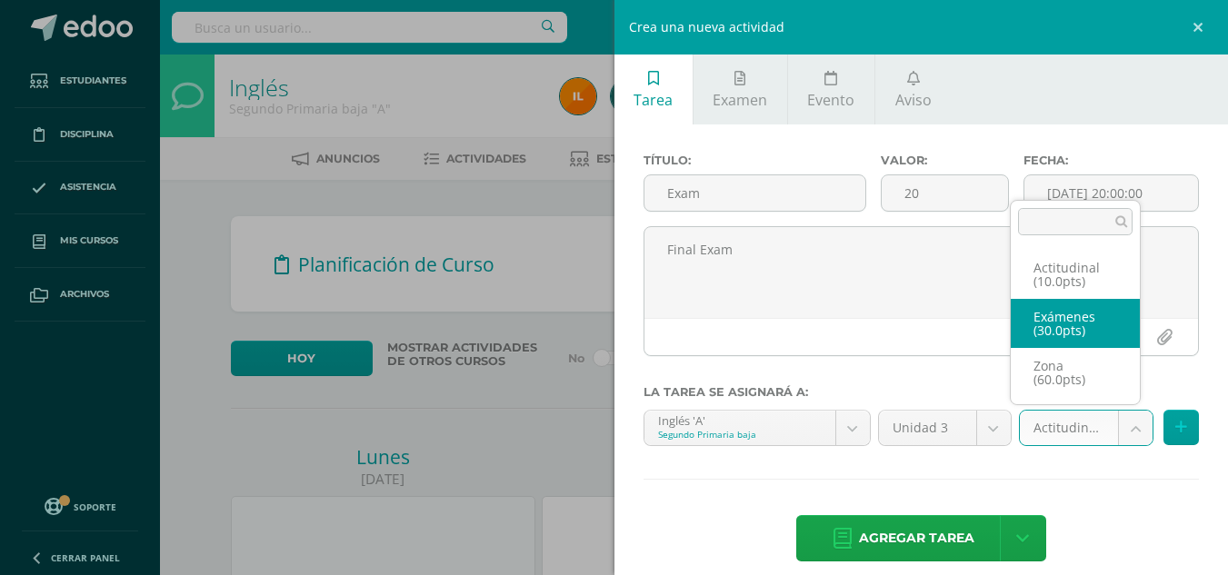
select select "105394"
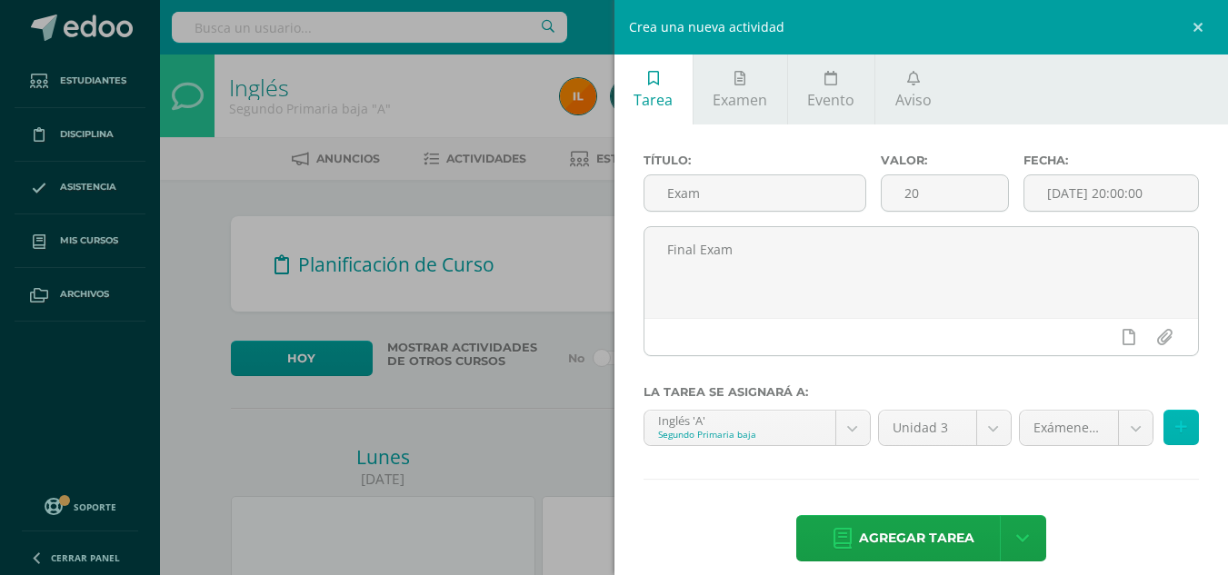
click at [1173, 433] on button at bounding box center [1180, 427] width 35 height 35
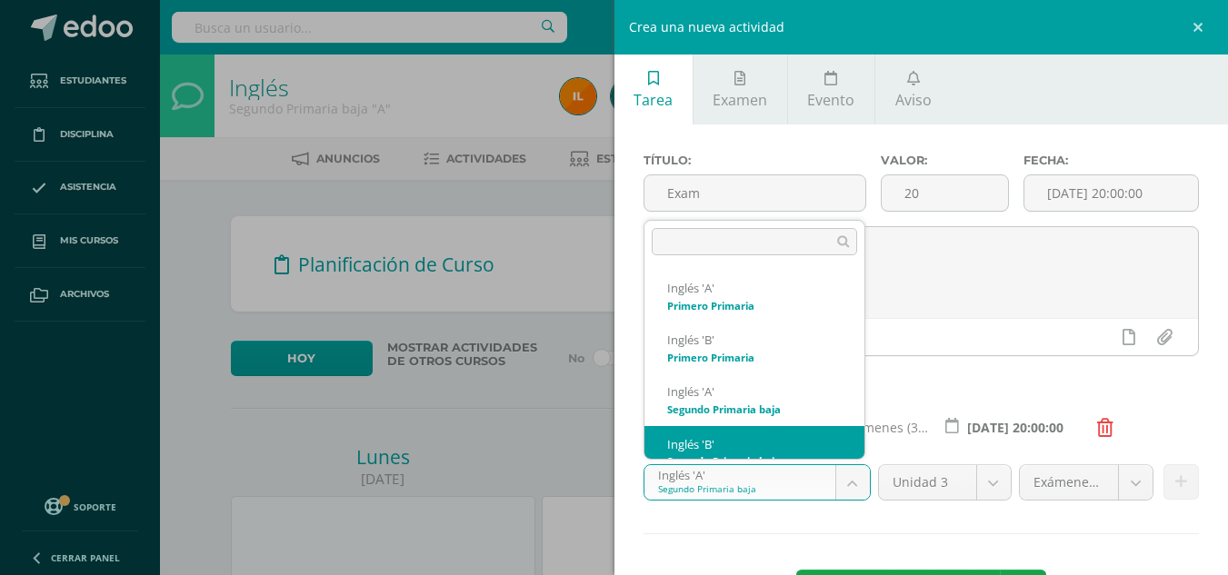
scroll to position [18, 0]
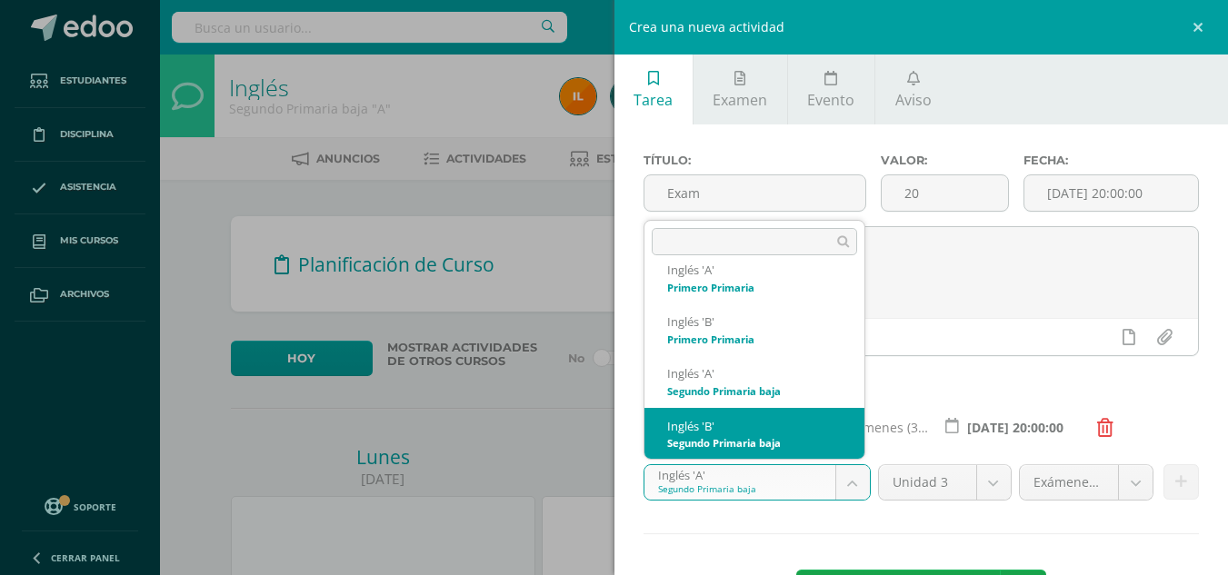
select select "92107"
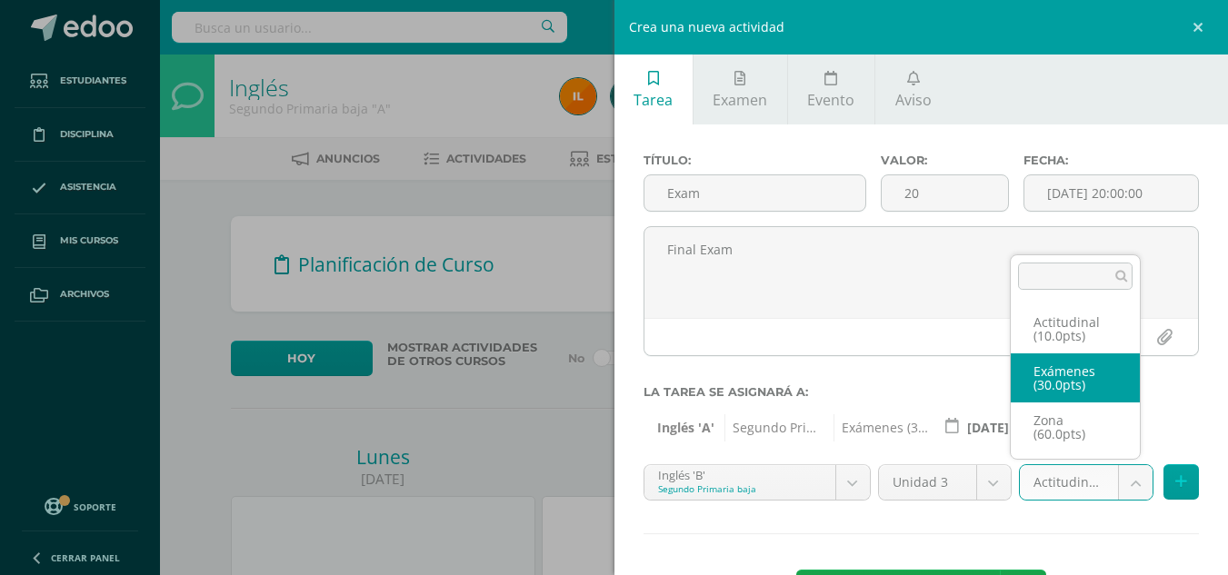
select select "105396"
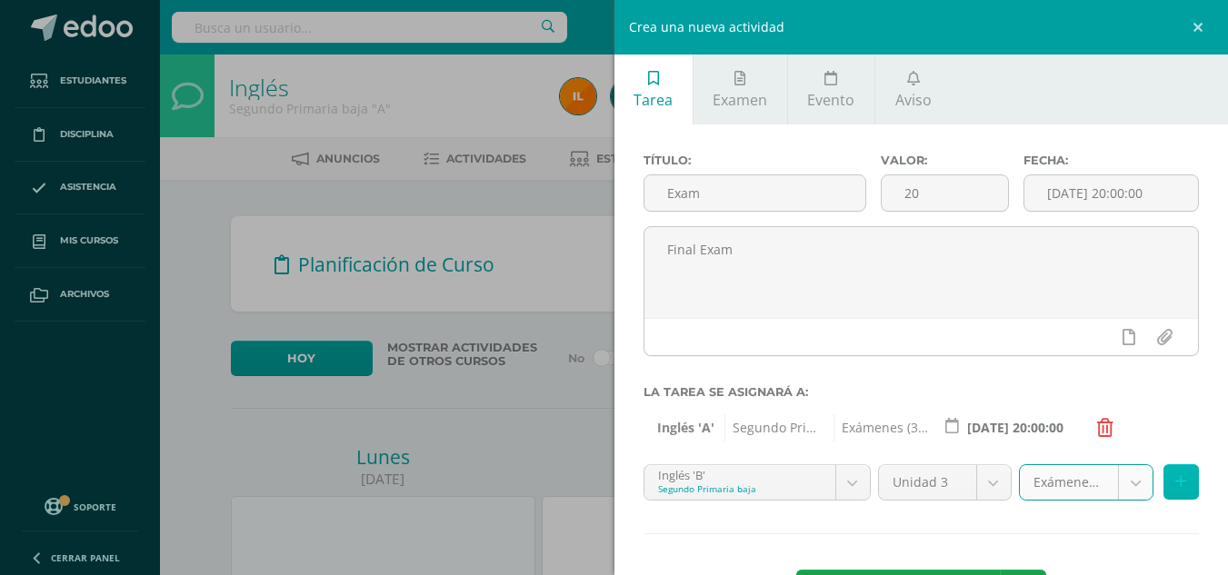
click at [1175, 476] on icon at bounding box center [1181, 481] width 12 height 15
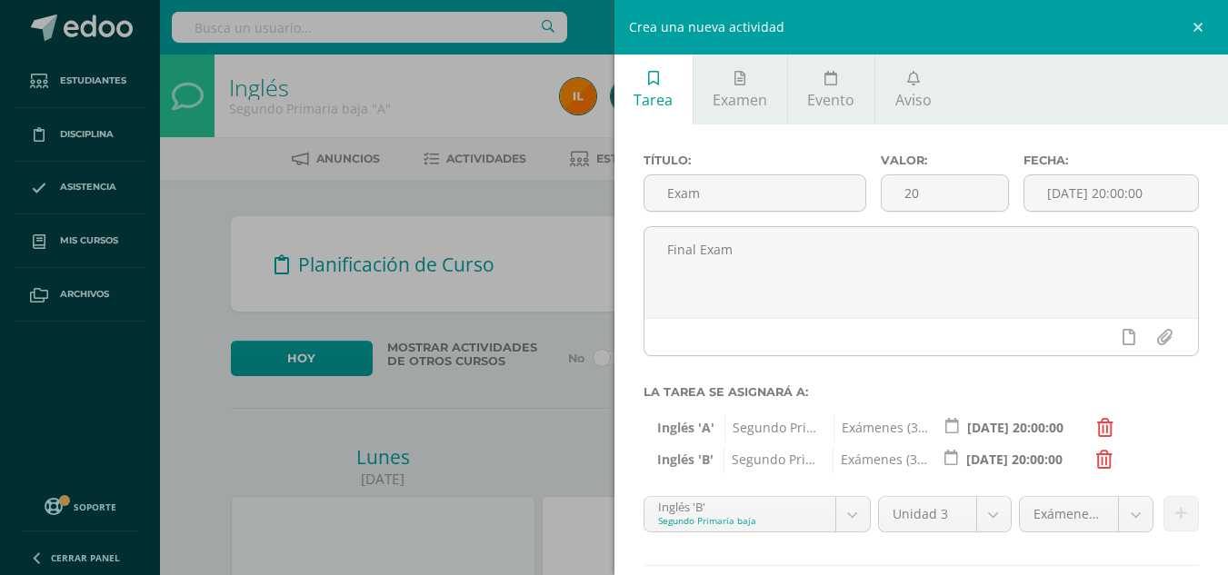
scroll to position [105, 0]
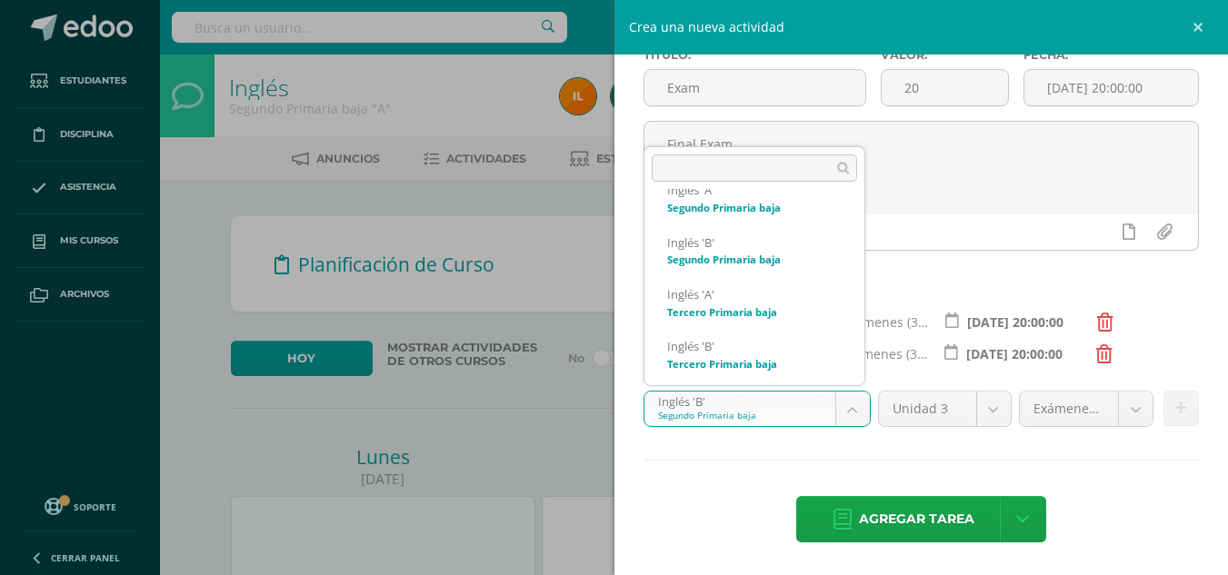
scroll to position [130, 0]
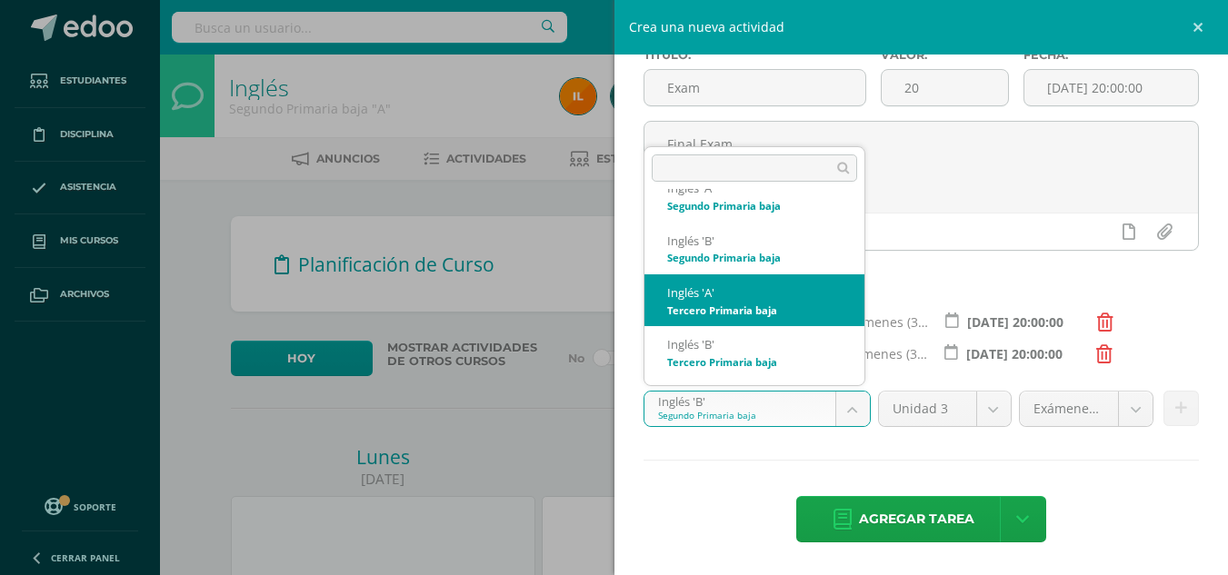
select select "92540"
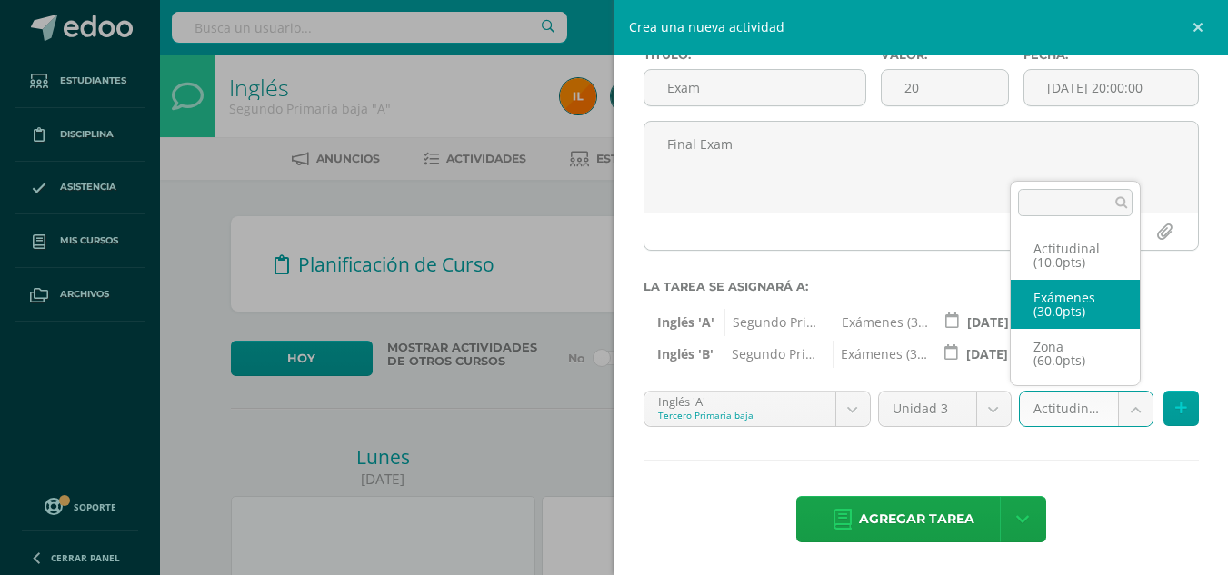
select select "105400"
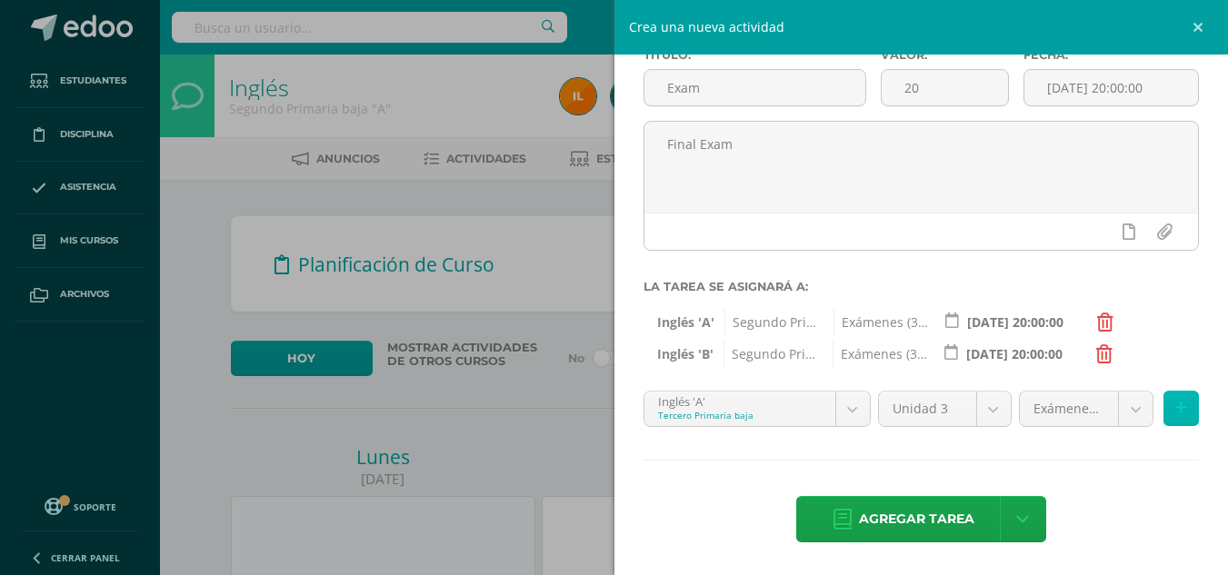
click at [1175, 405] on icon at bounding box center [1181, 408] width 12 height 15
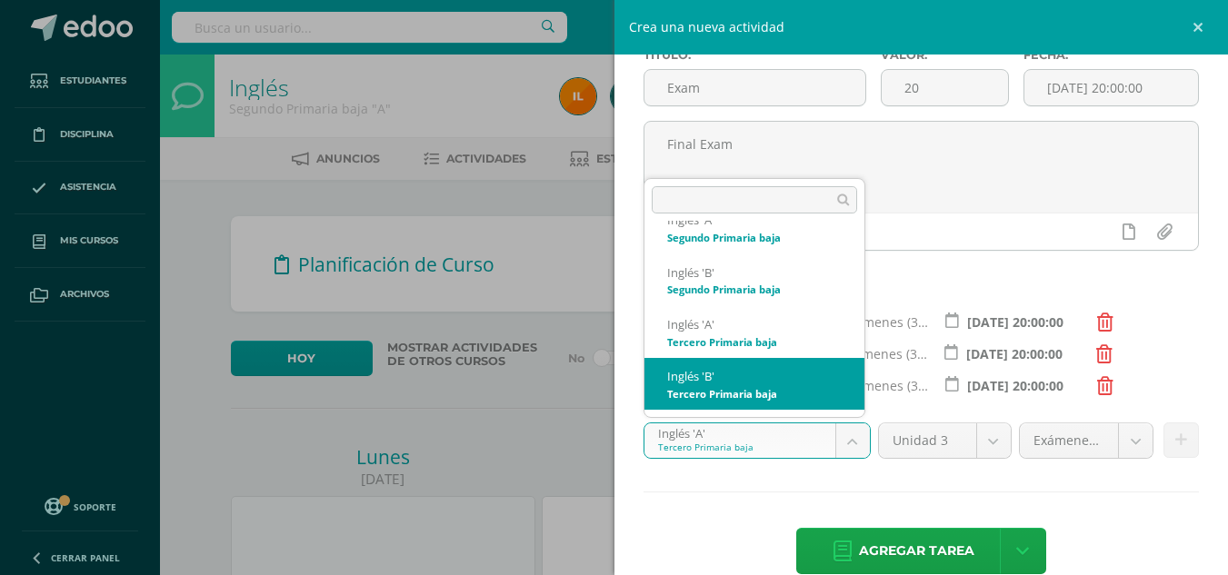
select select "92631"
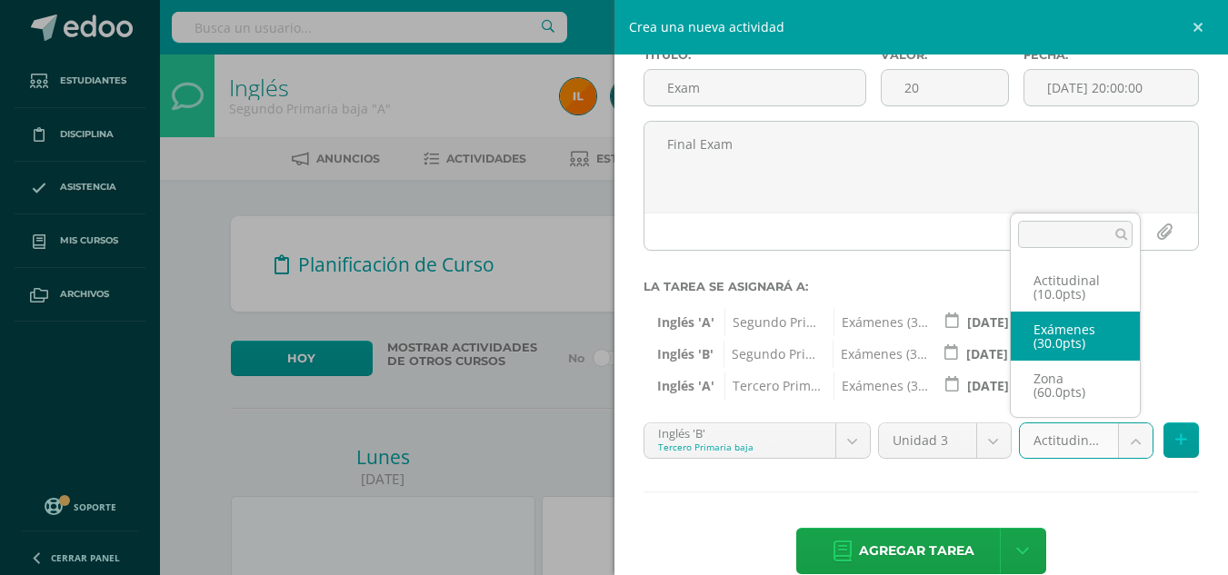
select select "105403"
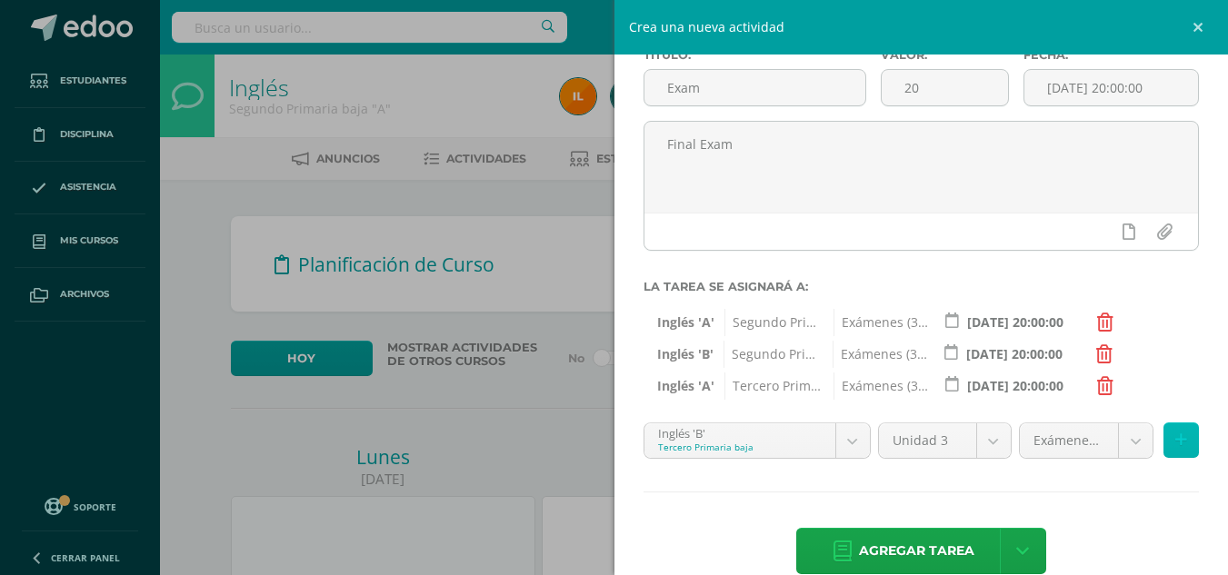
click at [1175, 439] on icon at bounding box center [1181, 440] width 12 height 15
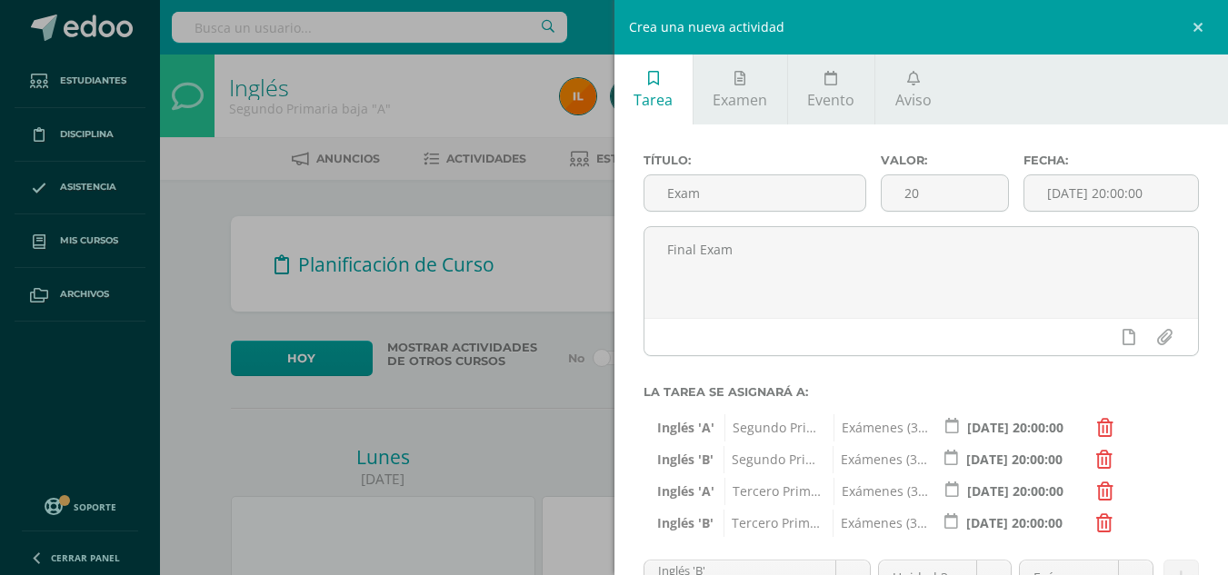
scroll to position [169, 0]
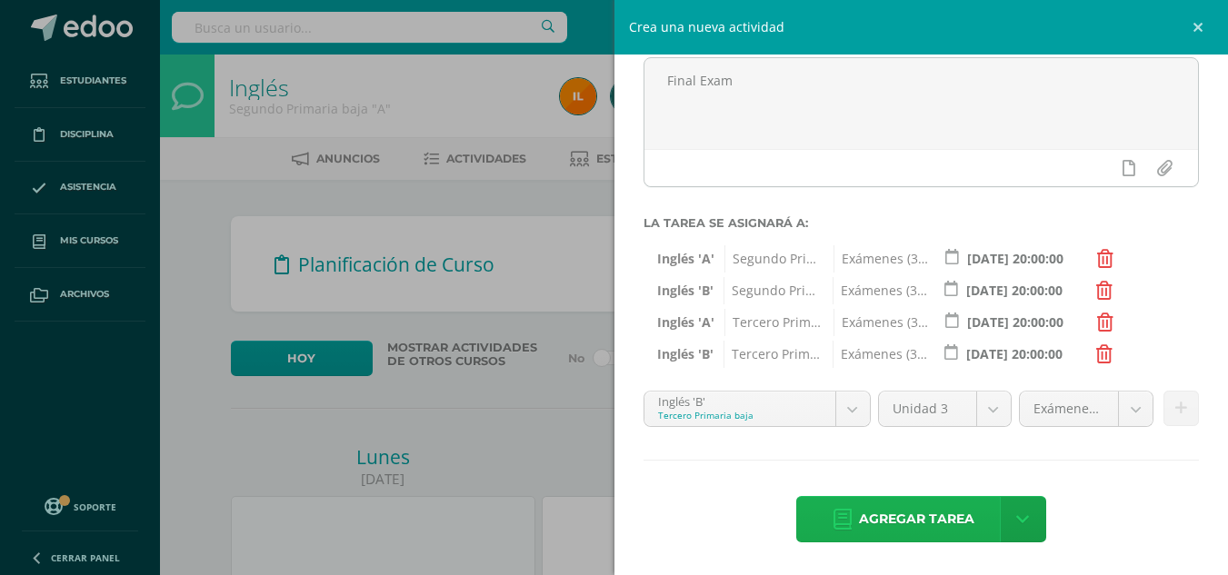
click at [927, 518] on span "Agregar tarea" at bounding box center [916, 519] width 115 height 45
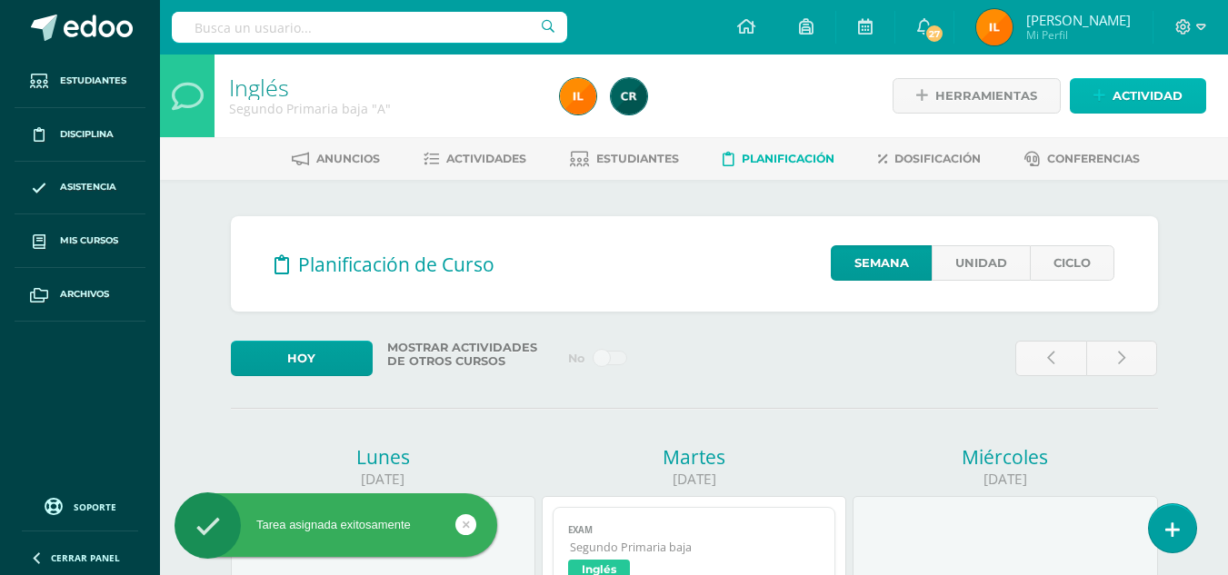
click at [1133, 91] on span "Actividad" at bounding box center [1147, 96] width 70 height 34
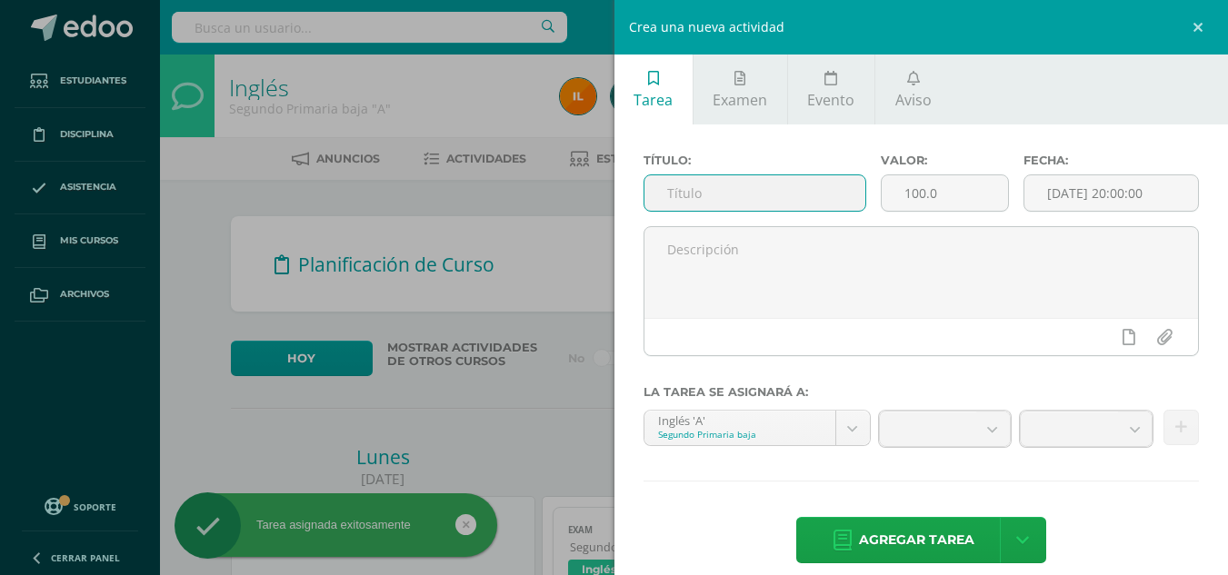
click at [773, 184] on input "text" at bounding box center [754, 192] width 221 height 35
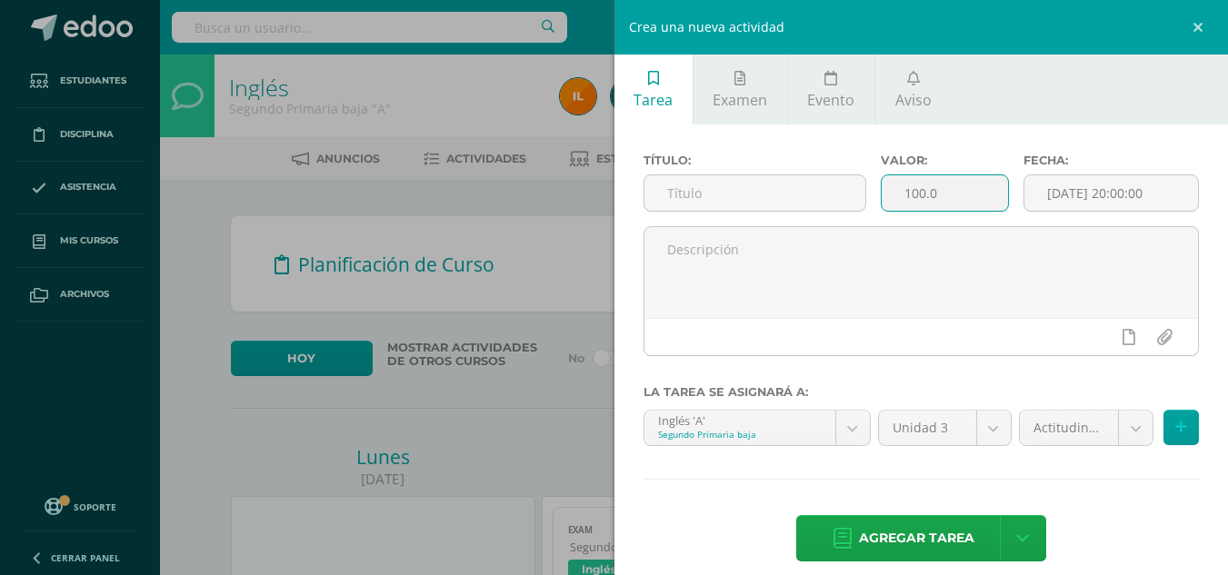
drag, startPoint x: 959, startPoint y: 187, endPoint x: 581, endPoint y: 265, distance: 386.0
click at [581, 265] on div "Crea una nueva actividad Tarea Examen Evento Aviso Título: Valor: 100.0 Fecha: …" at bounding box center [614, 287] width 1228 height 575
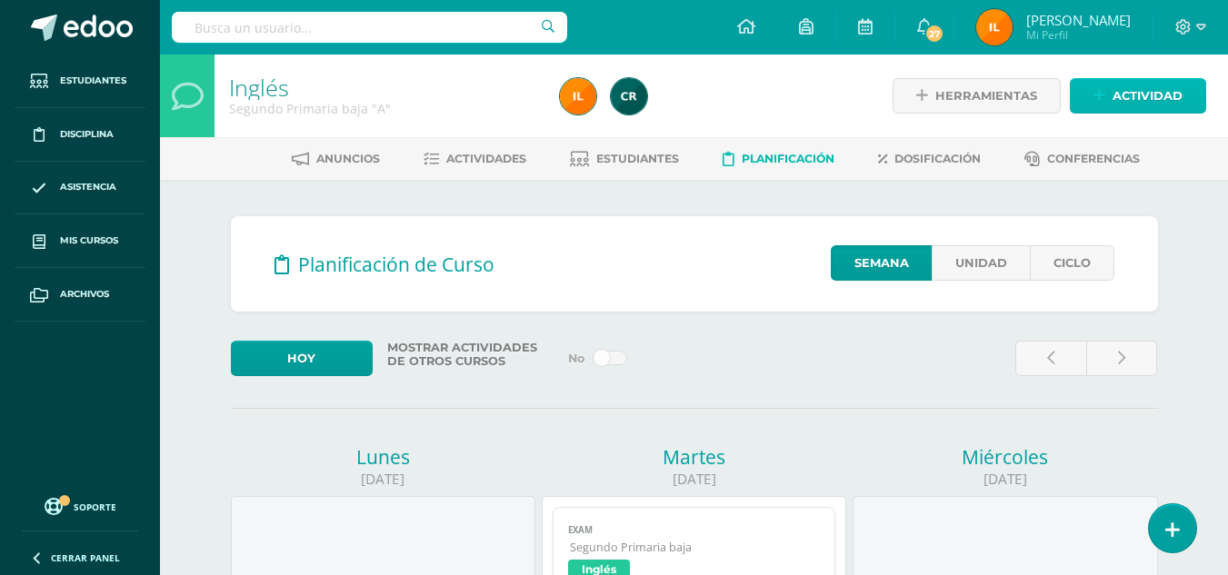
click at [1179, 89] on span "Actividad" at bounding box center [1147, 96] width 70 height 34
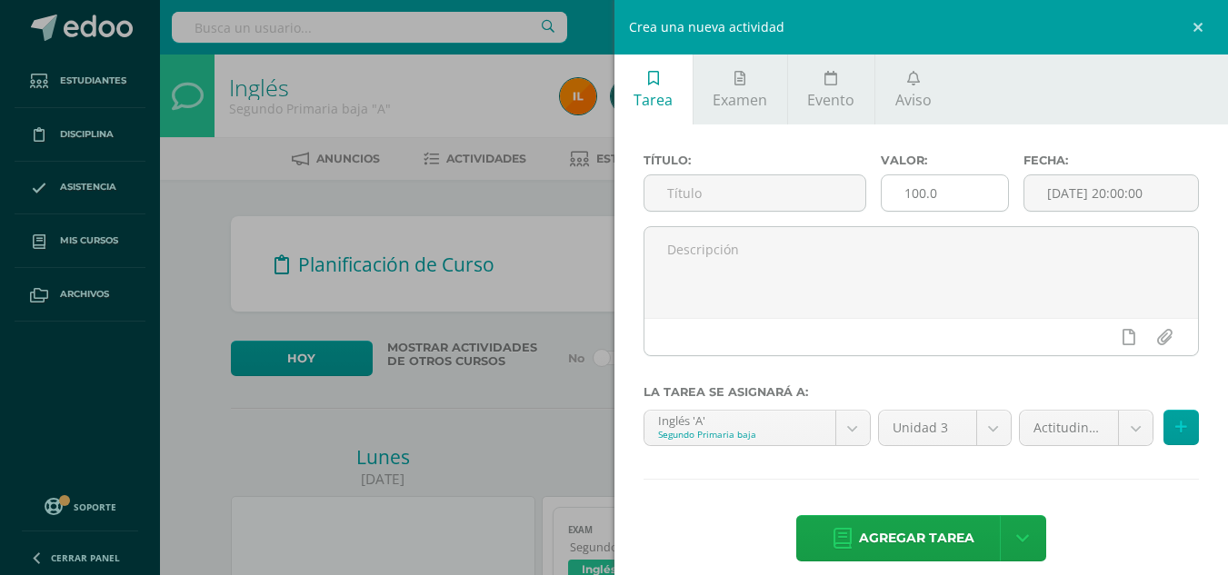
click at [936, 198] on input "100.0" at bounding box center [944, 192] width 126 height 35
type input "1"
type input "10"
click at [798, 185] on input "text" at bounding box center [754, 192] width 221 height 35
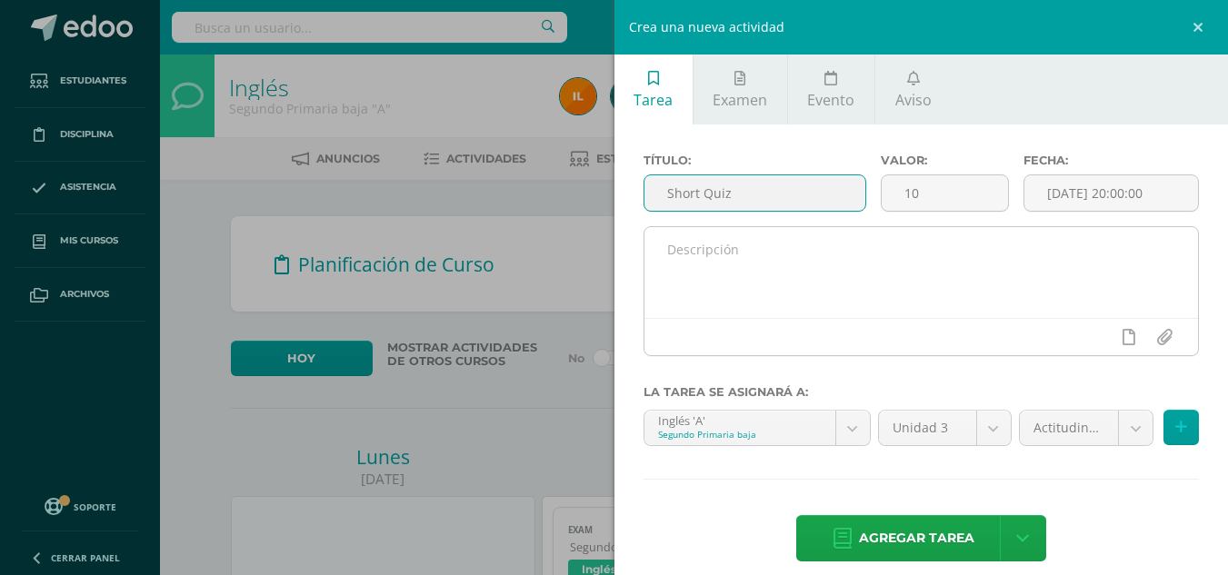
type input "Short Quiz"
click at [851, 327] on div at bounding box center [921, 336] width 554 height 37
click at [822, 282] on textarea at bounding box center [921, 272] width 554 height 91
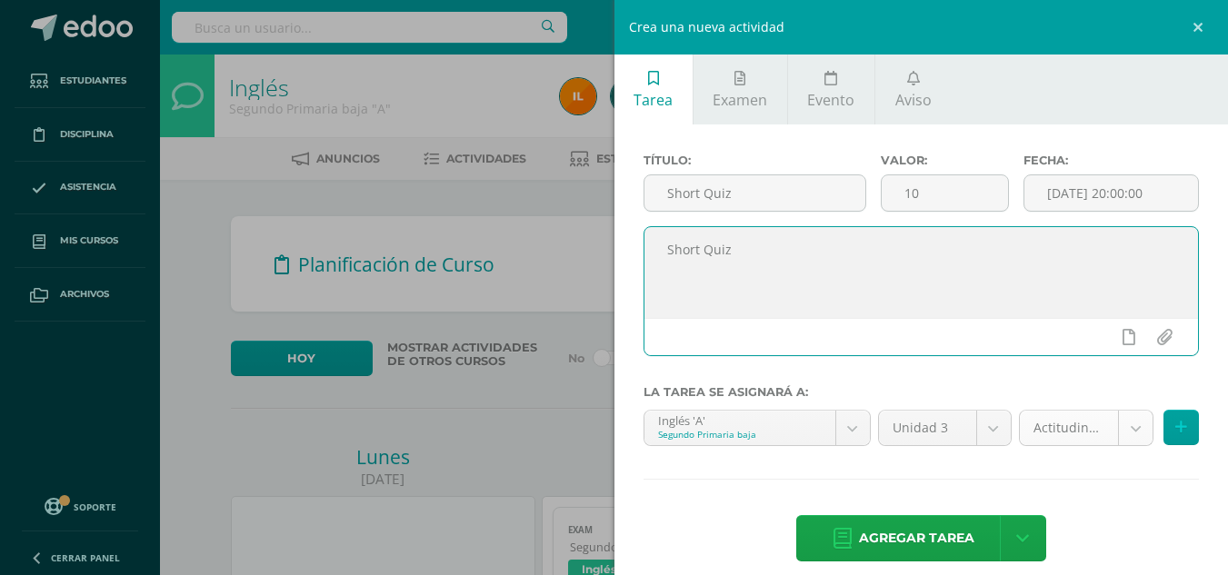
type textarea "Short Quiz"
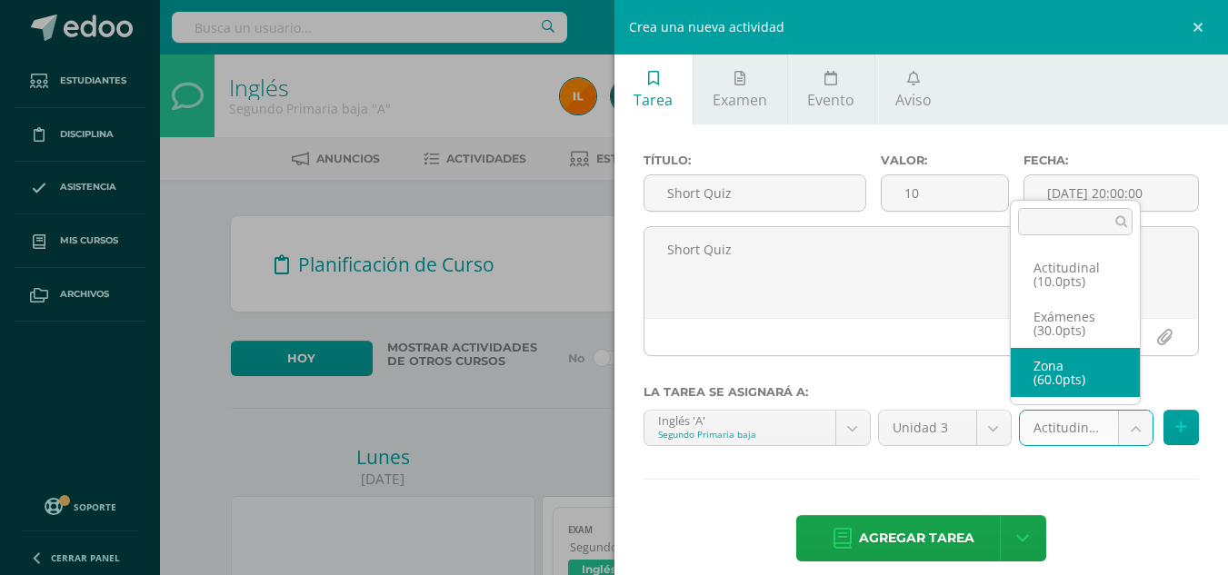
select select "105392"
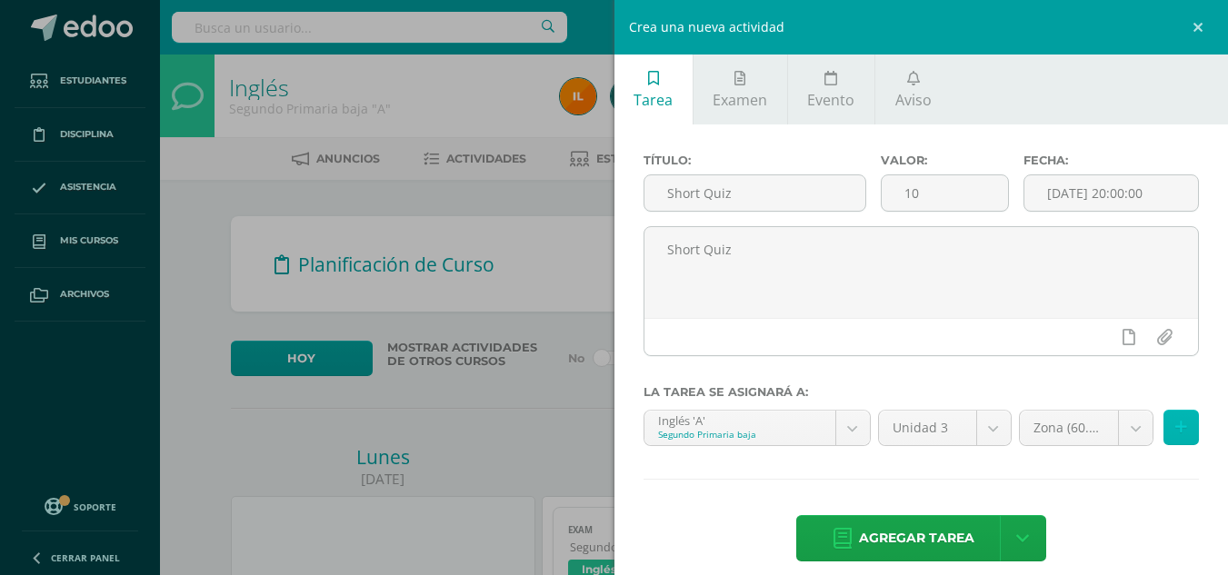
click at [1177, 431] on button at bounding box center [1180, 427] width 35 height 35
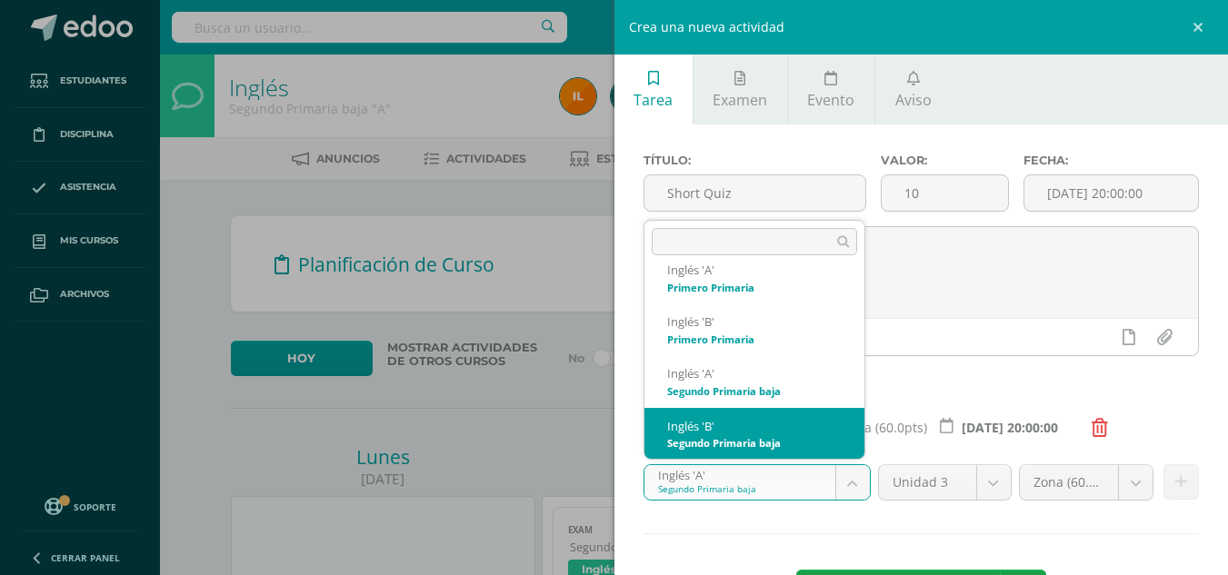
select select "92107"
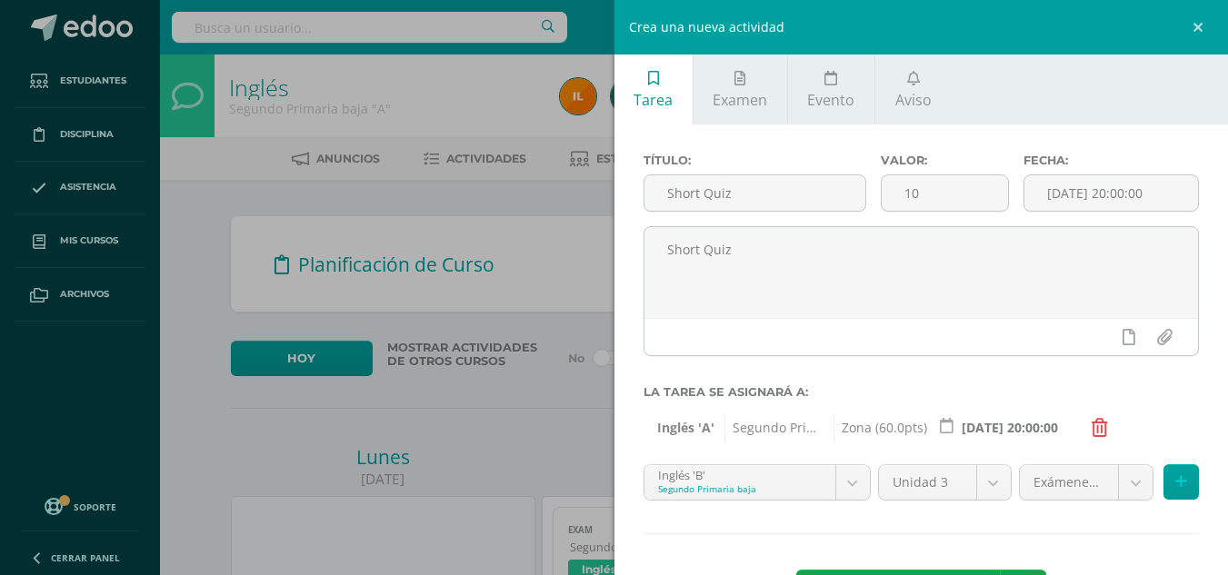
click at [1099, 429] on icon at bounding box center [1099, 428] width 16 height 18
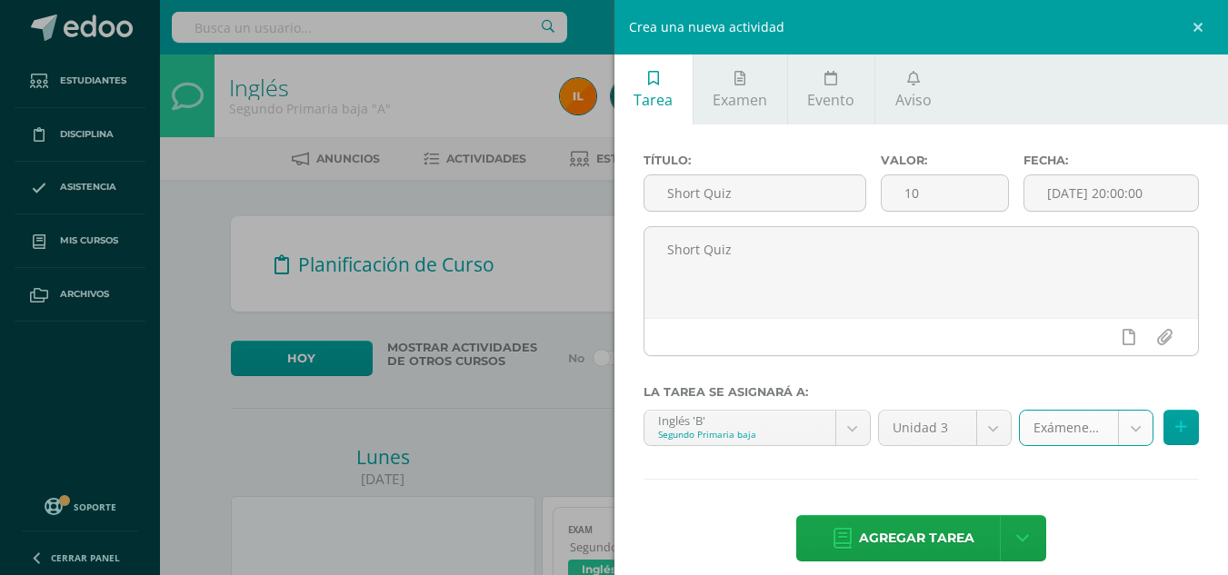
select select "105396"
click at [1176, 426] on button at bounding box center [1180, 427] width 35 height 35
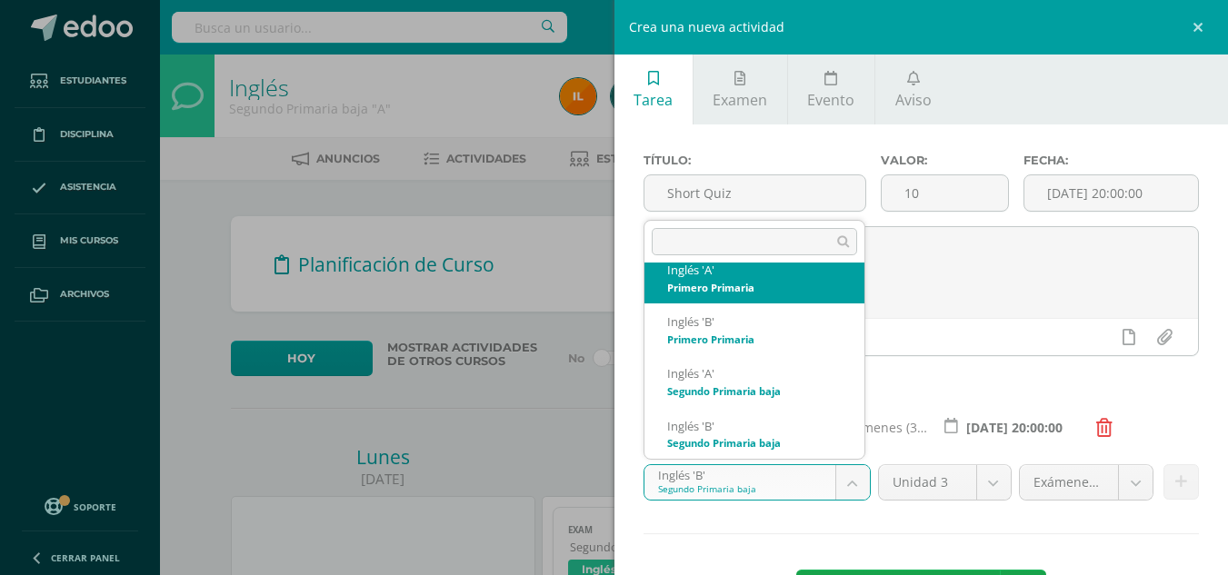
scroll to position [0, 0]
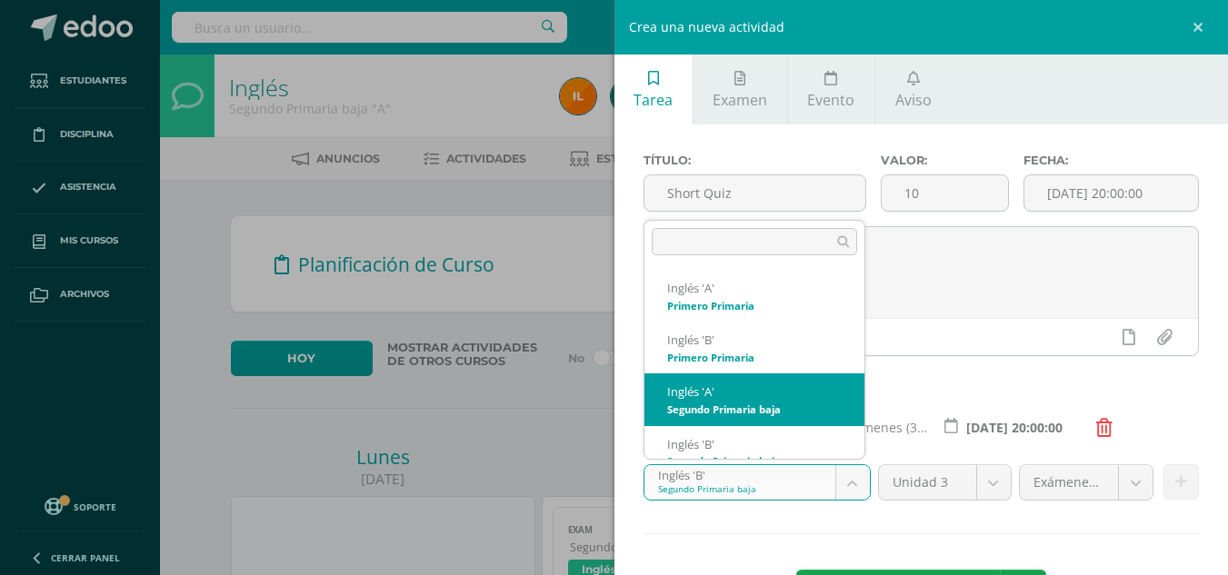
select select "92016"
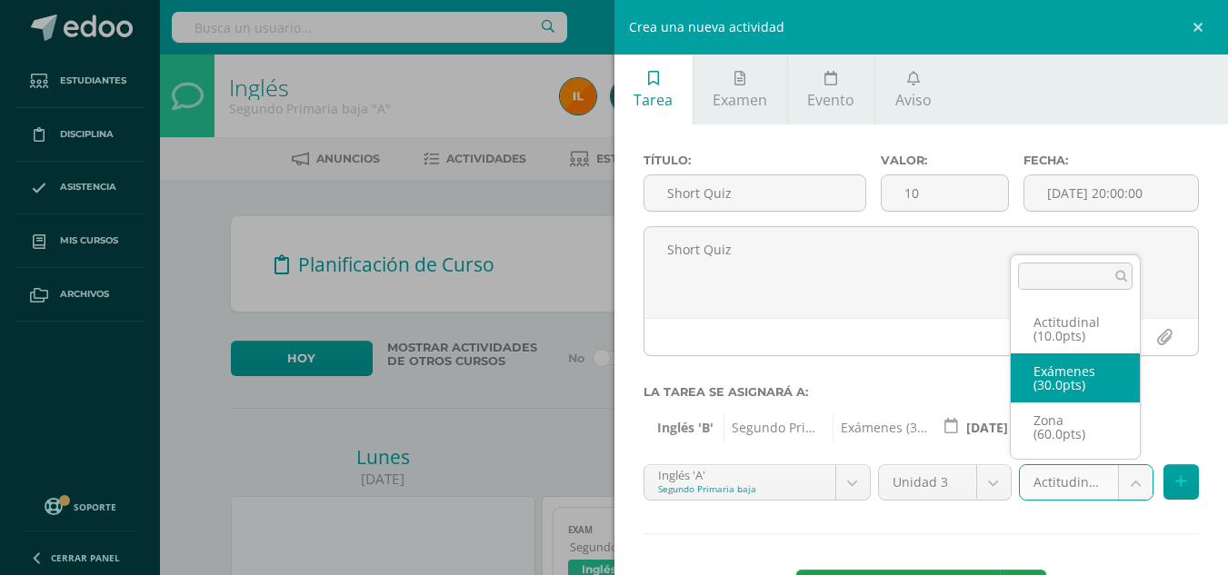
select select "105394"
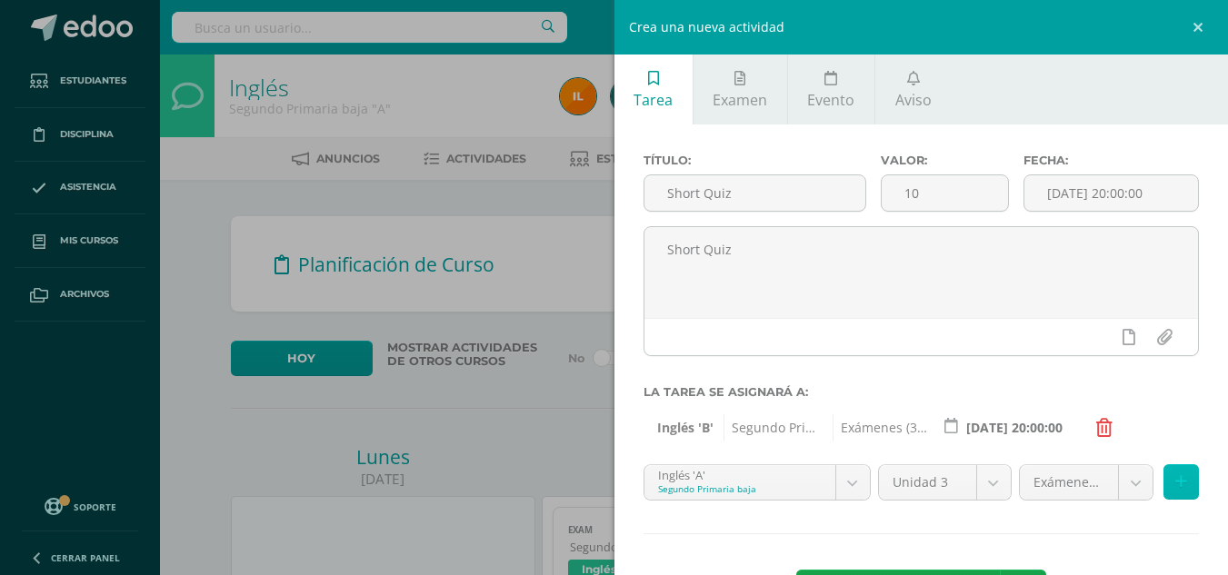
click at [1175, 483] on icon at bounding box center [1181, 481] width 12 height 15
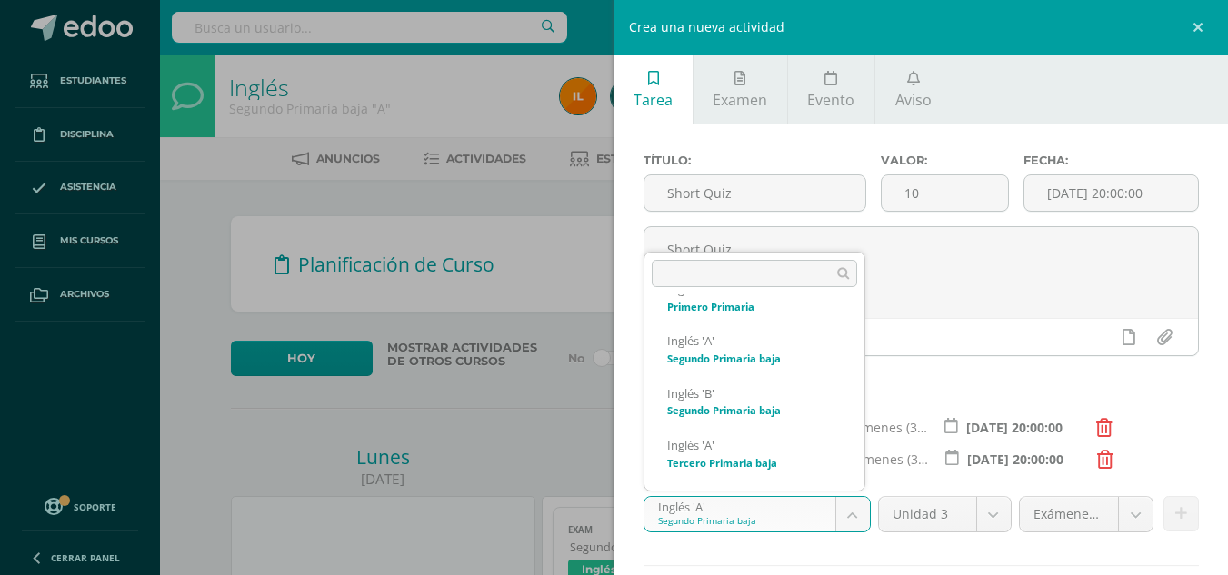
scroll to position [130, 0]
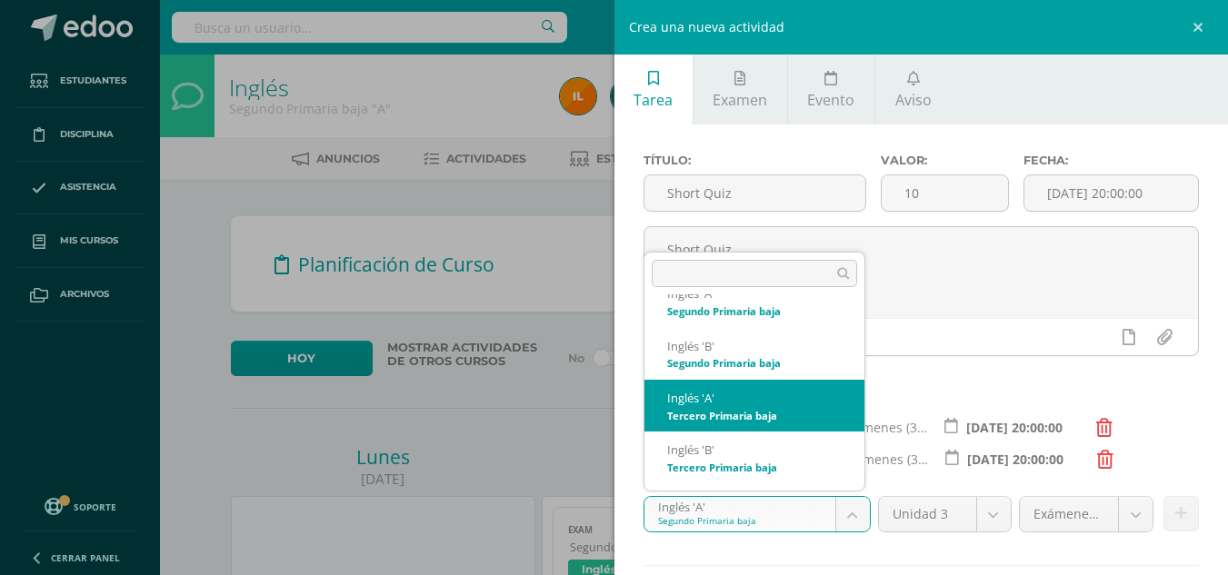
select select "92540"
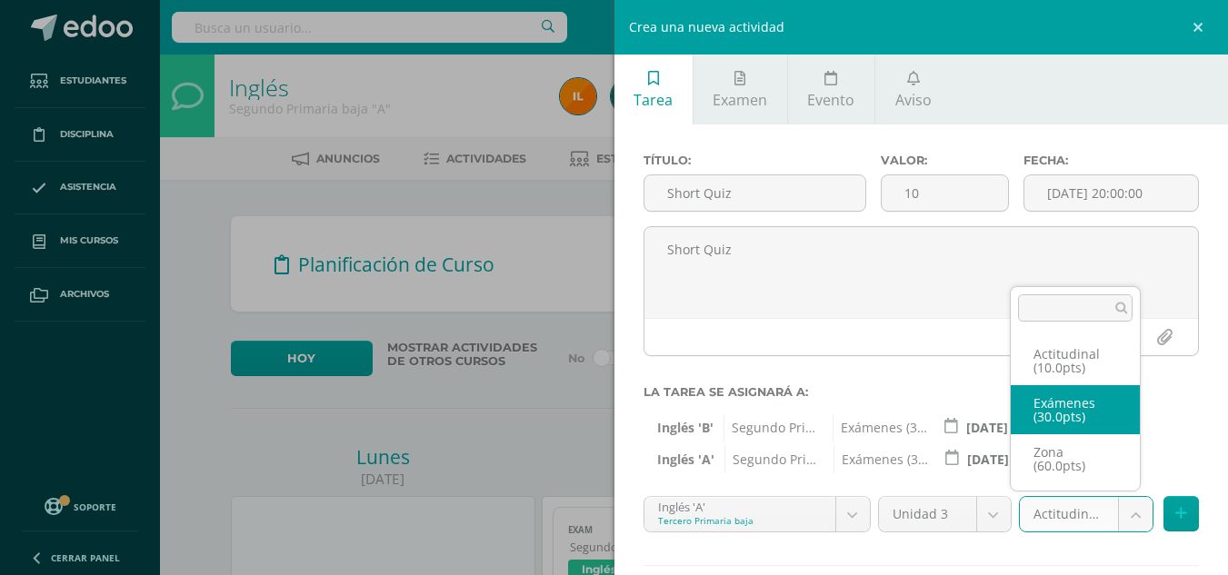
select select "105400"
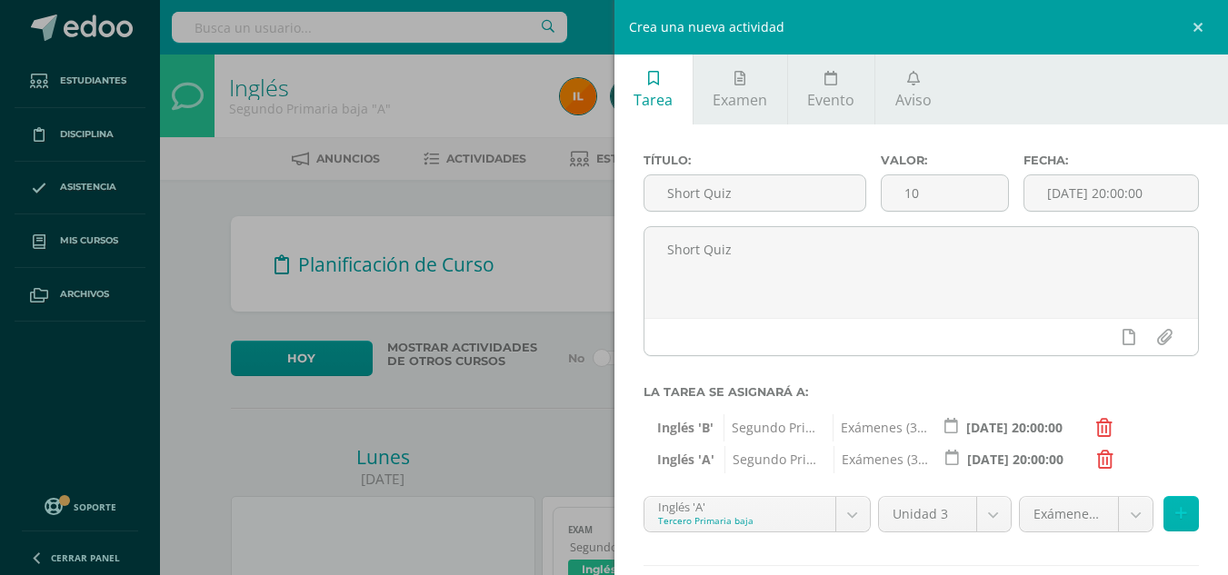
click at [1175, 514] on button at bounding box center [1180, 513] width 35 height 35
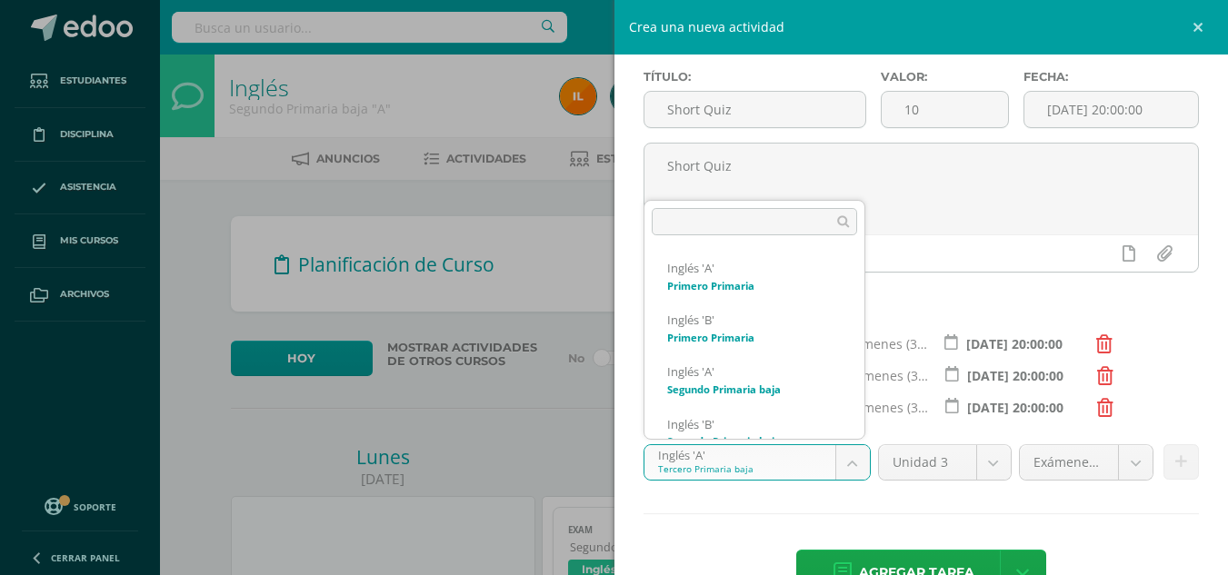
scroll to position [70, 0]
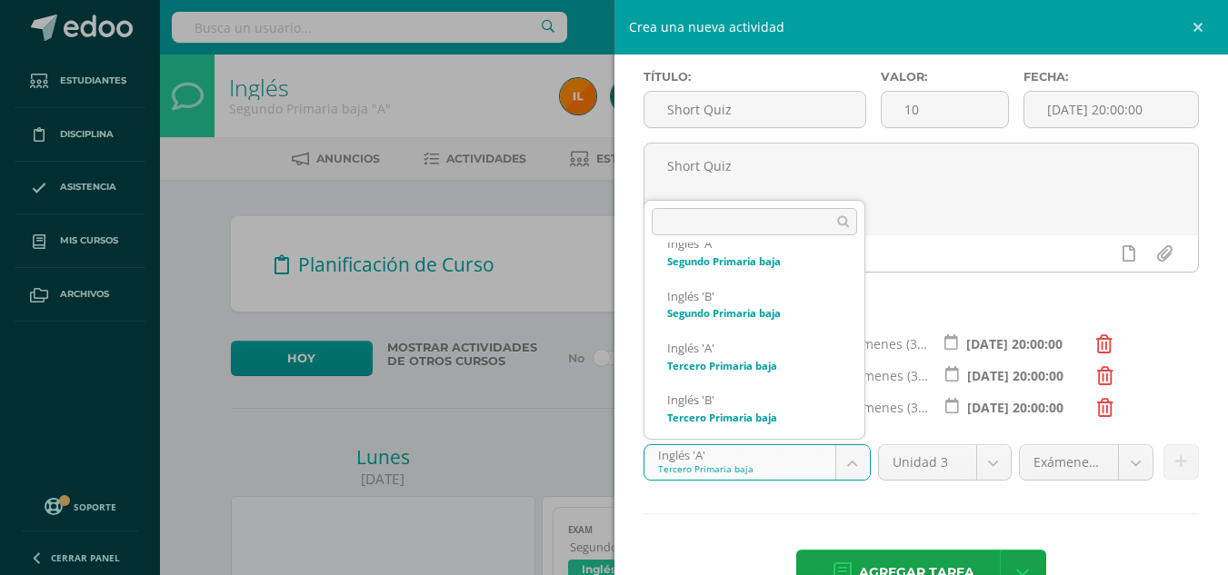
scroll to position [130, 0]
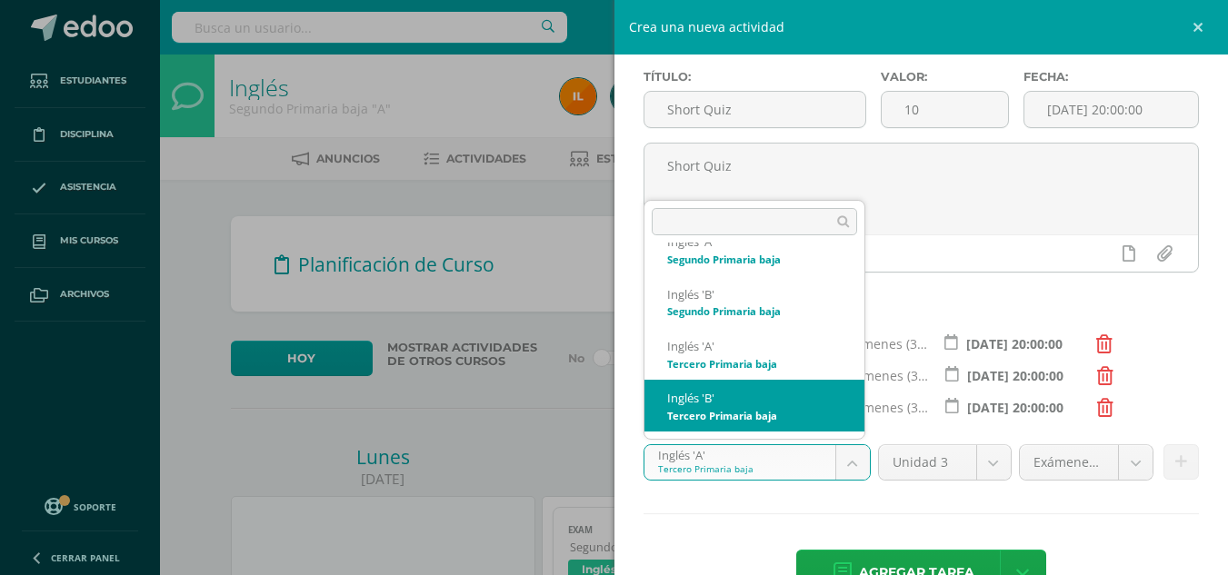
select select "92631"
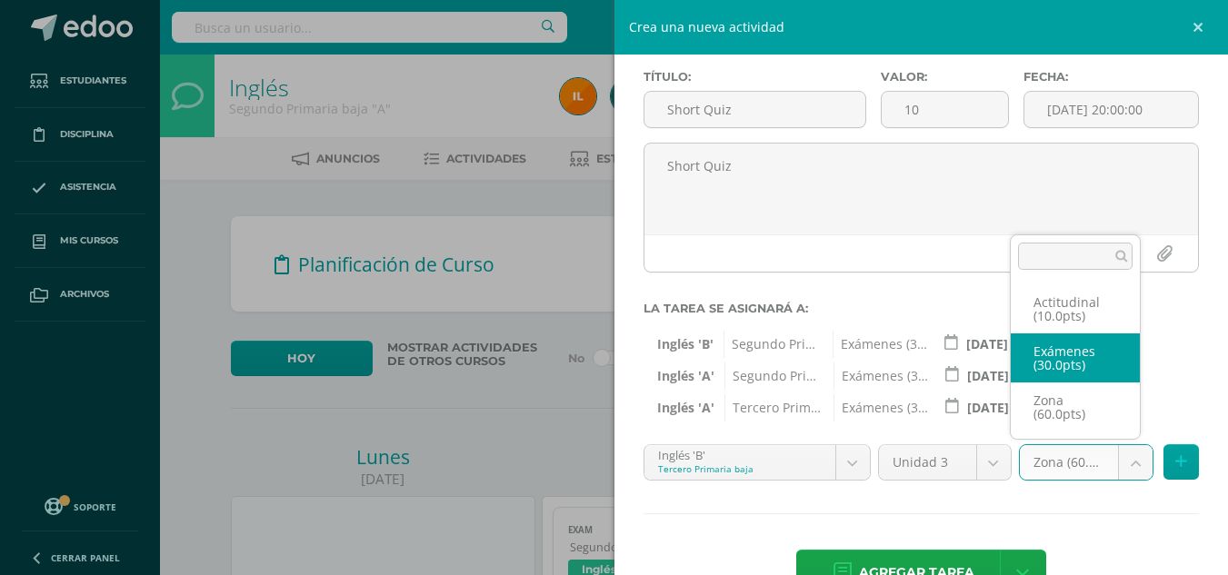
select select "105403"
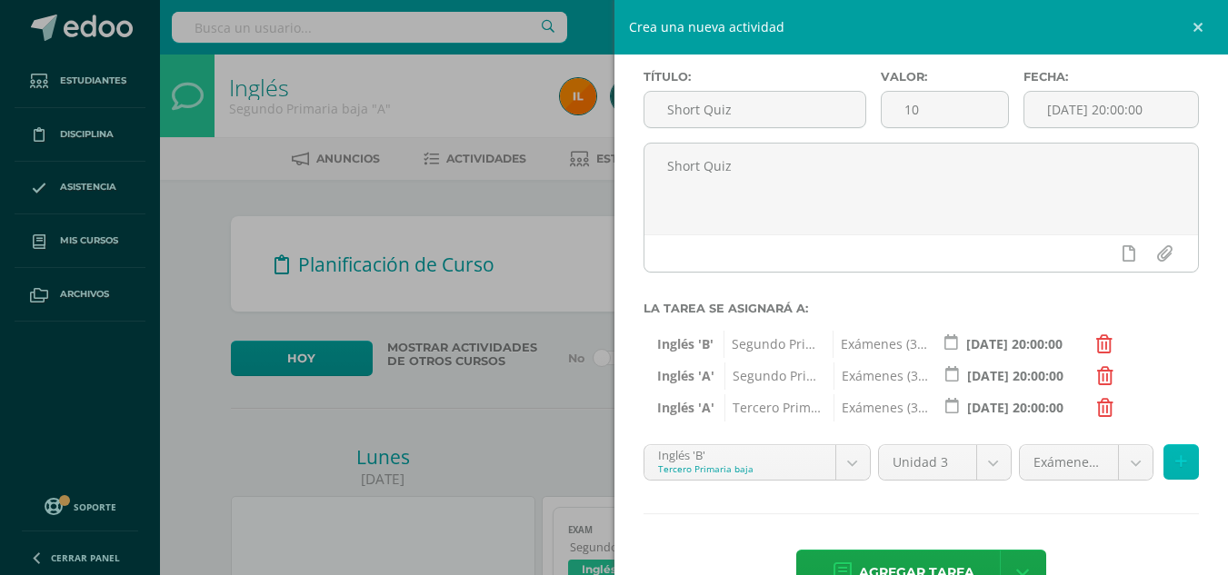
click at [1176, 465] on button at bounding box center [1180, 461] width 35 height 35
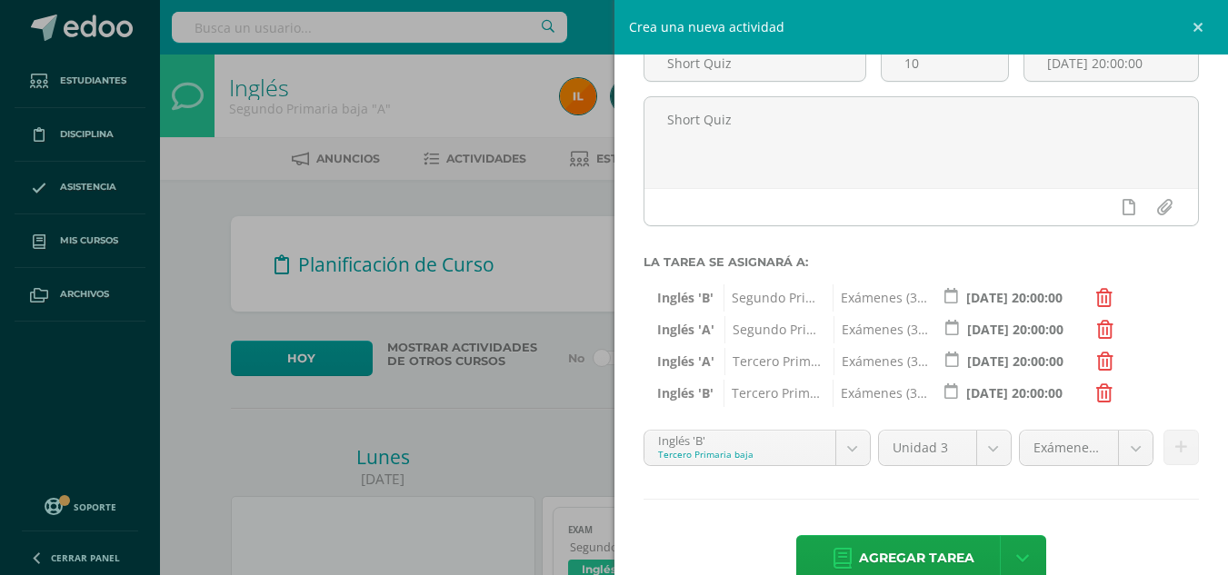
scroll to position [169, 0]
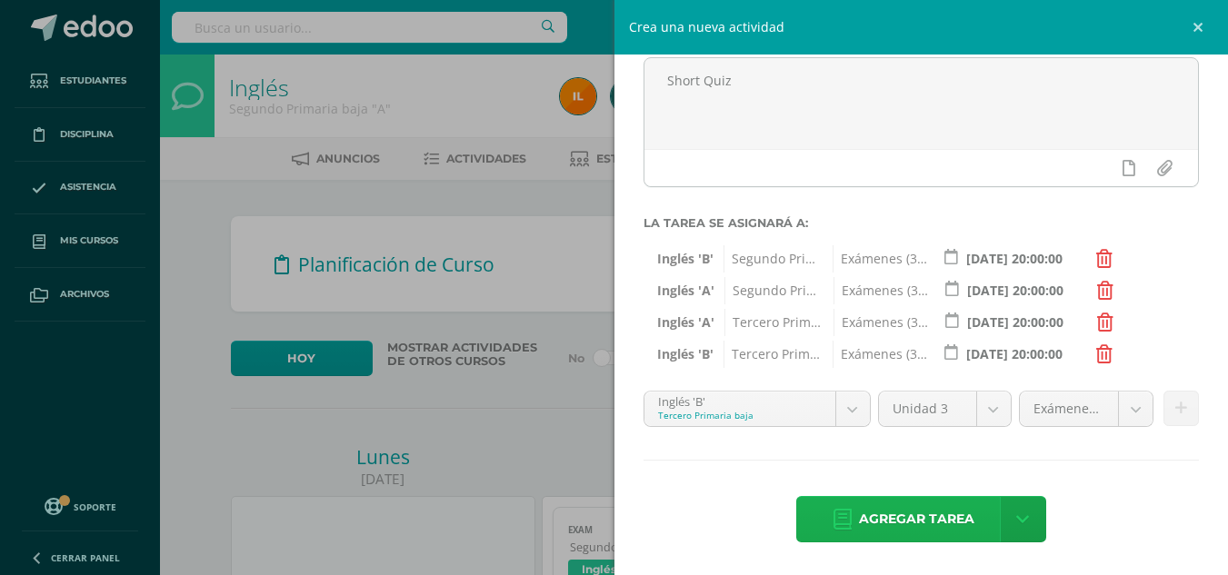
click at [938, 518] on span "Agregar tarea" at bounding box center [916, 519] width 115 height 45
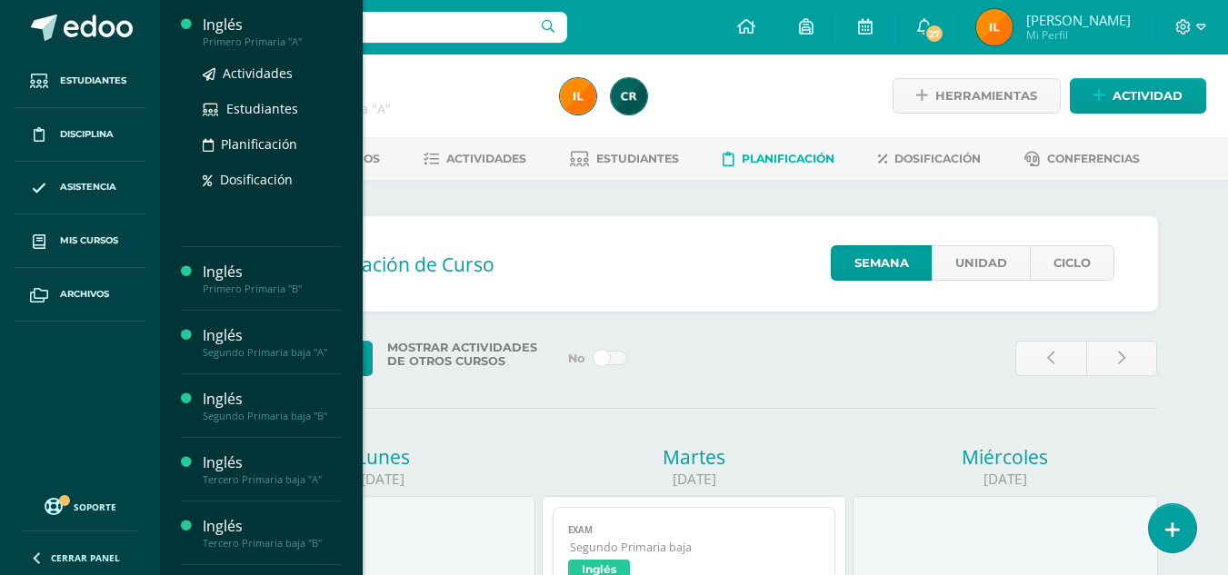
click at [254, 25] on div "Inglés" at bounding box center [272, 25] width 138 height 21
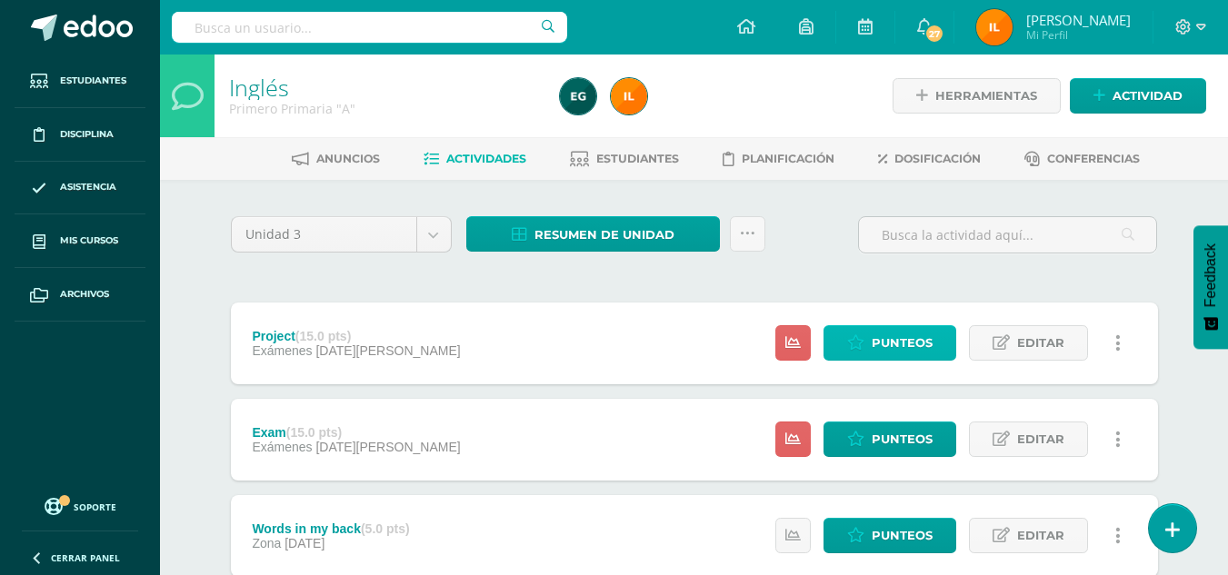
click at [892, 335] on span "Punteos" at bounding box center [901, 343] width 61 height 34
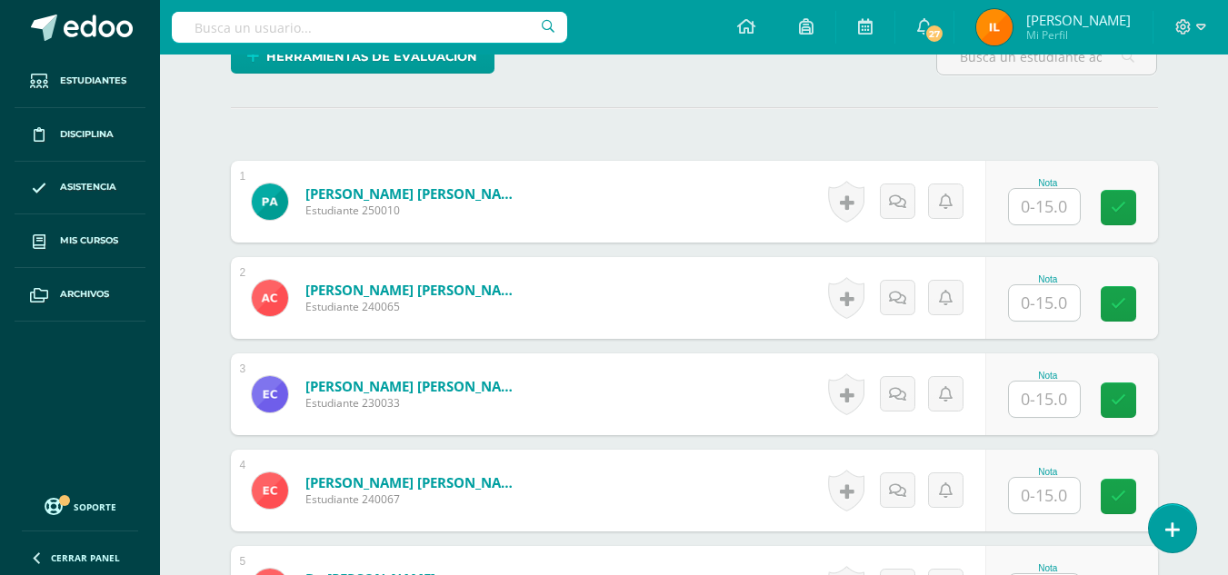
scroll to position [479, 0]
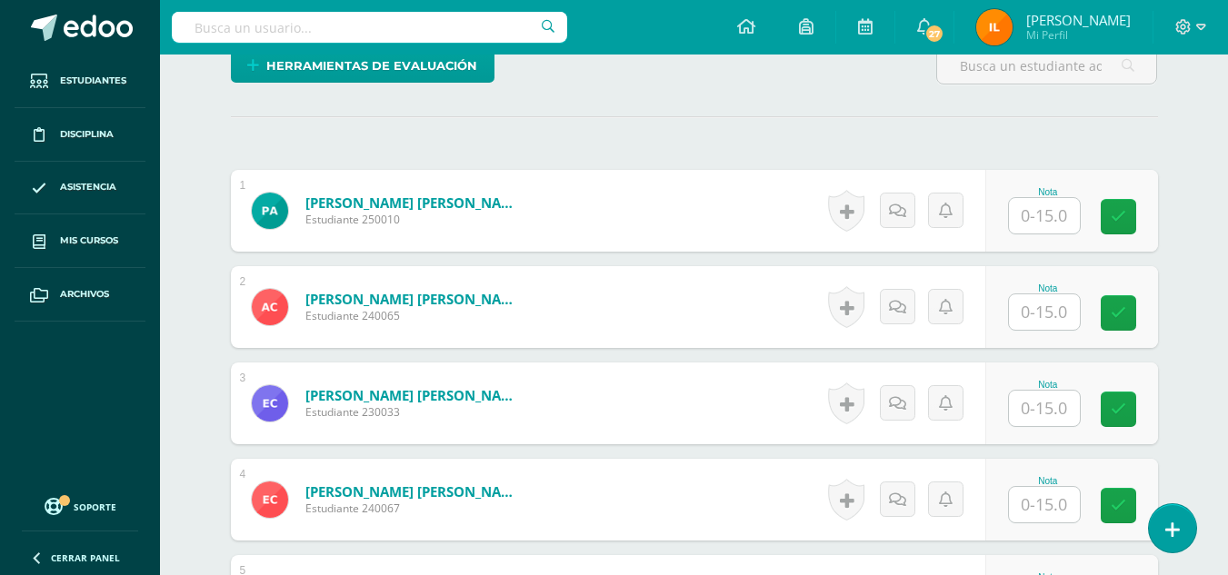
click at [1052, 219] on input "text" at bounding box center [1044, 215] width 71 height 35
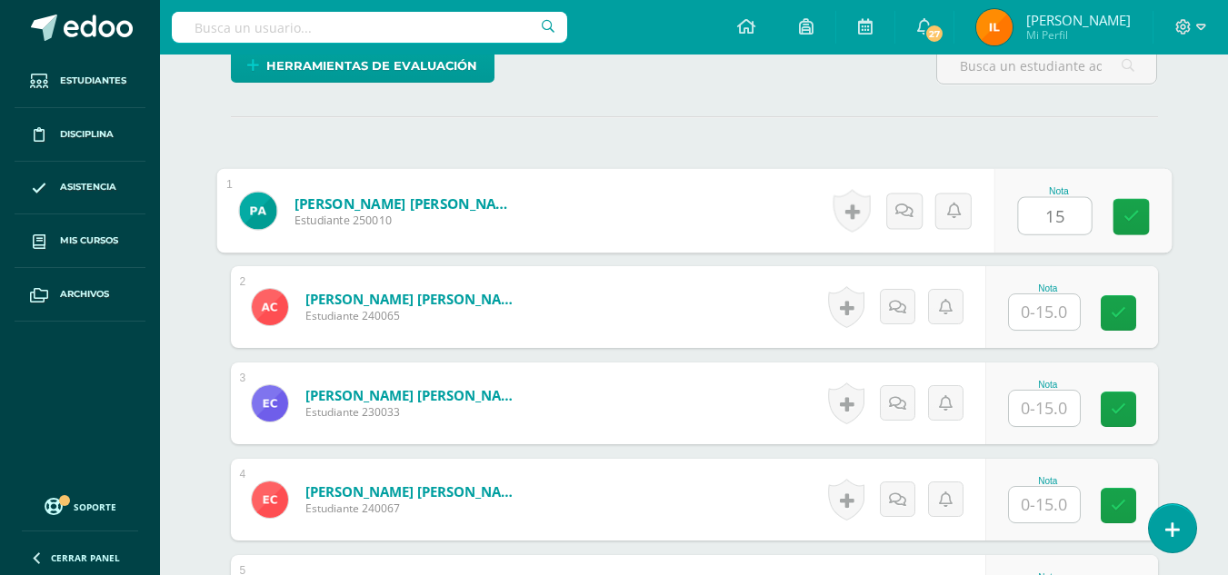
type input "15"
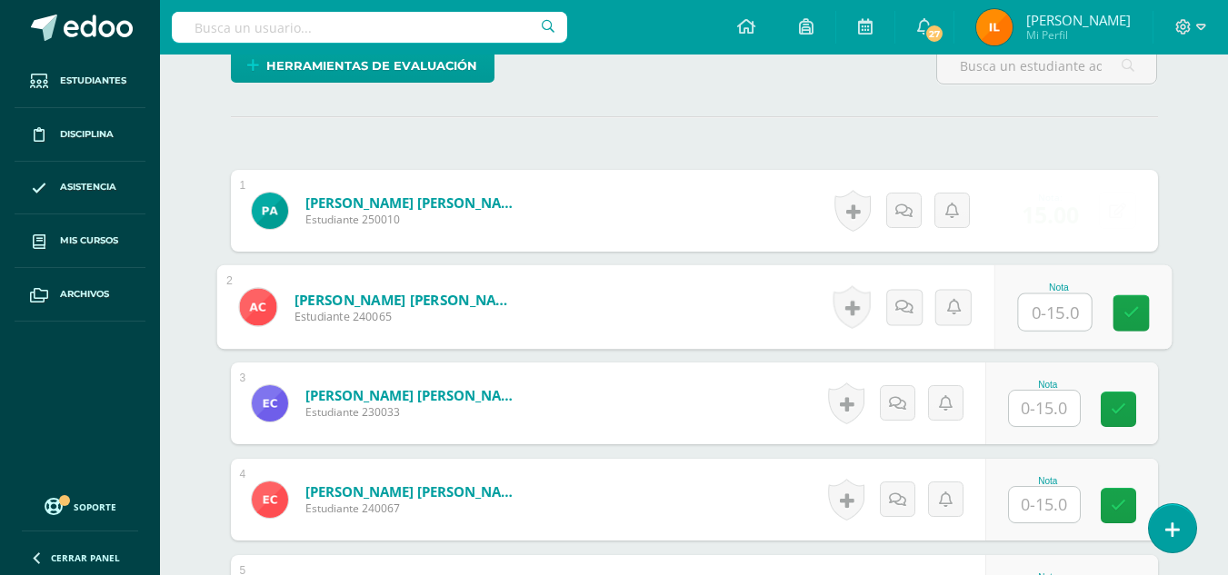
scroll to position [480, 0]
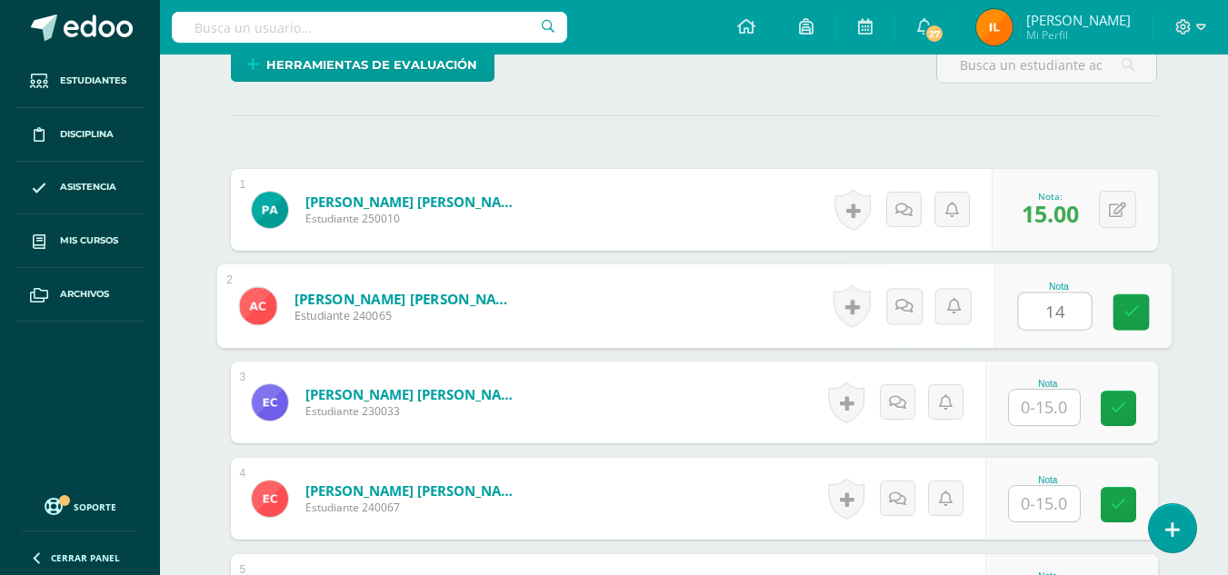
type input "14"
click at [1128, 308] on button at bounding box center [1129, 306] width 38 height 38
type input "15"
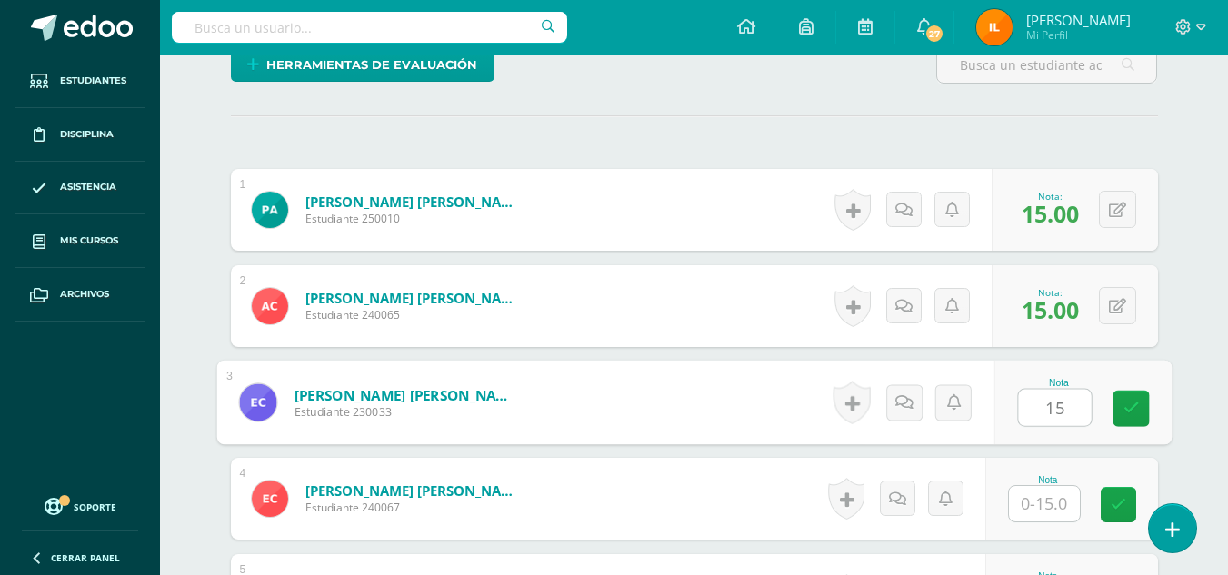
type input "15"
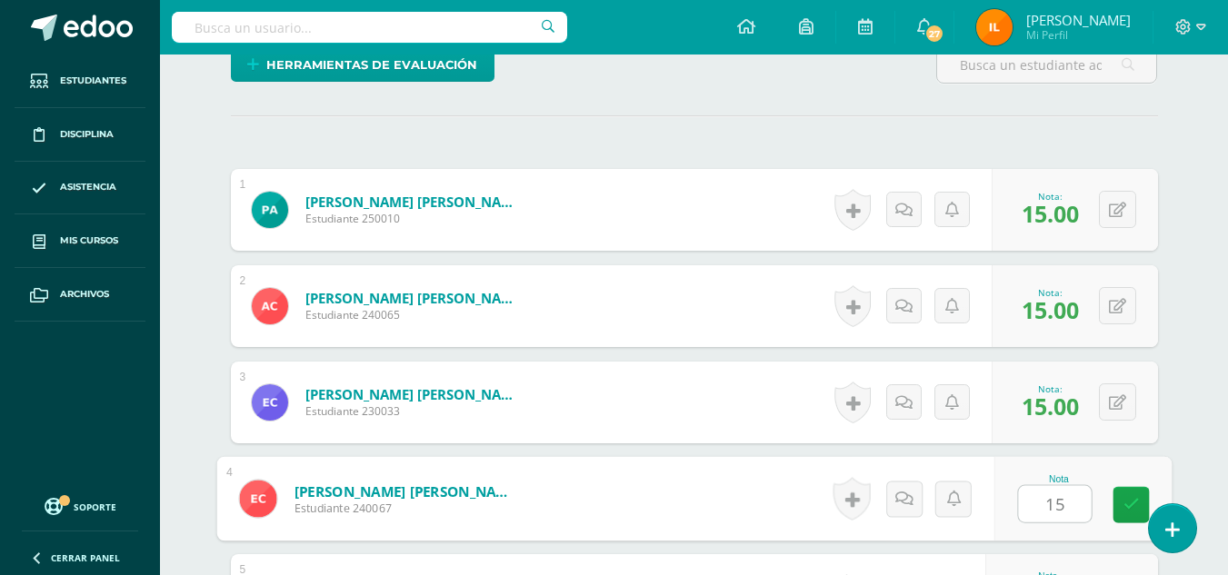
type input "15"
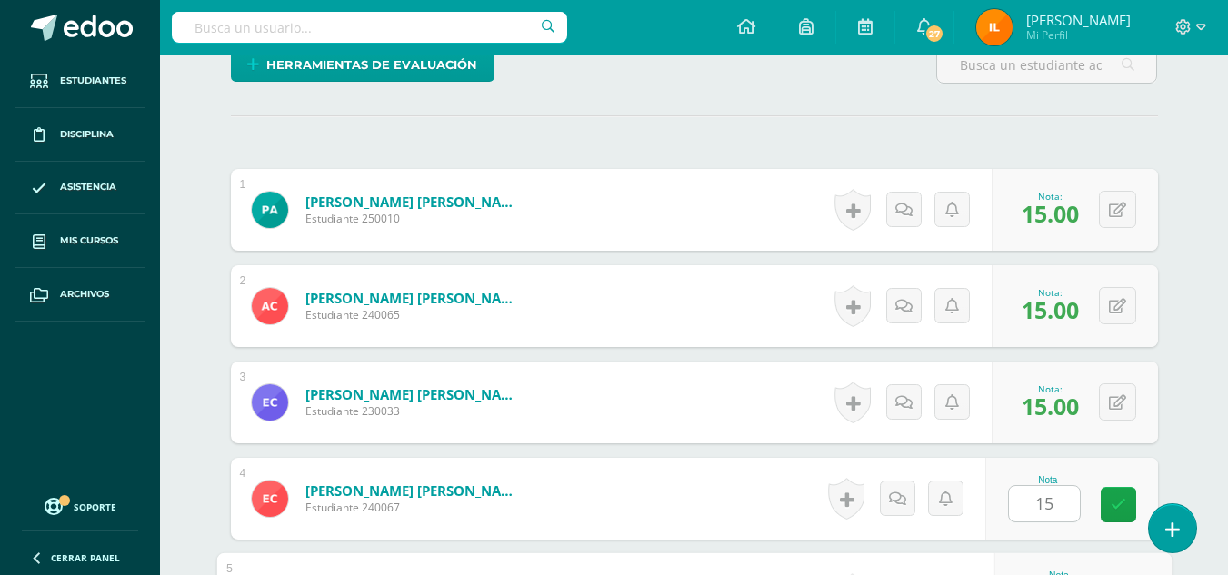
scroll to position [792, 0]
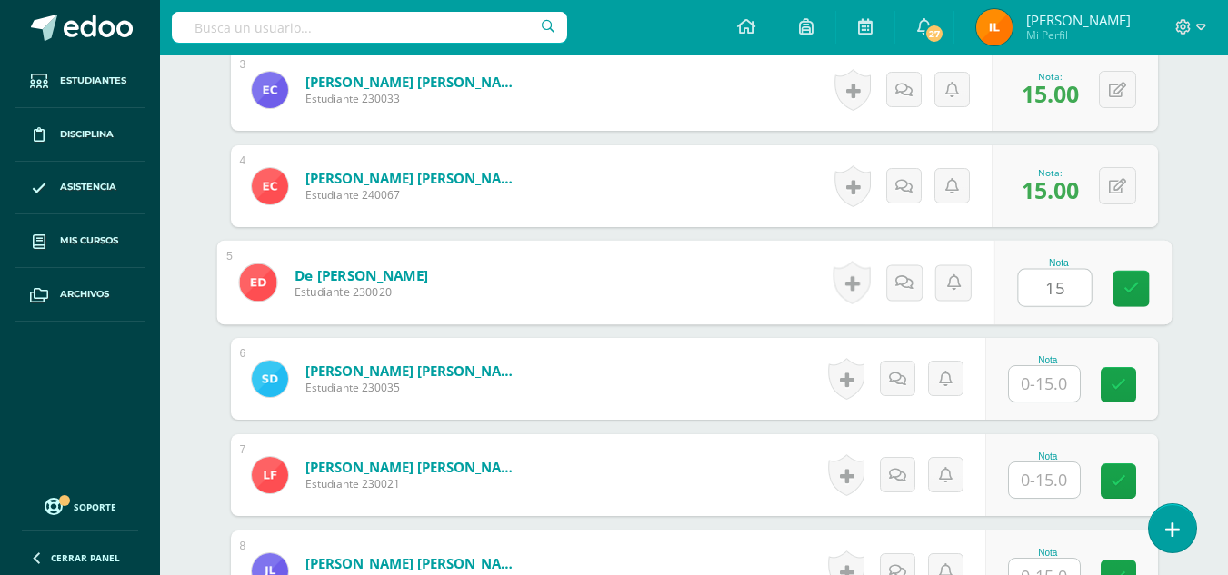
type input "15"
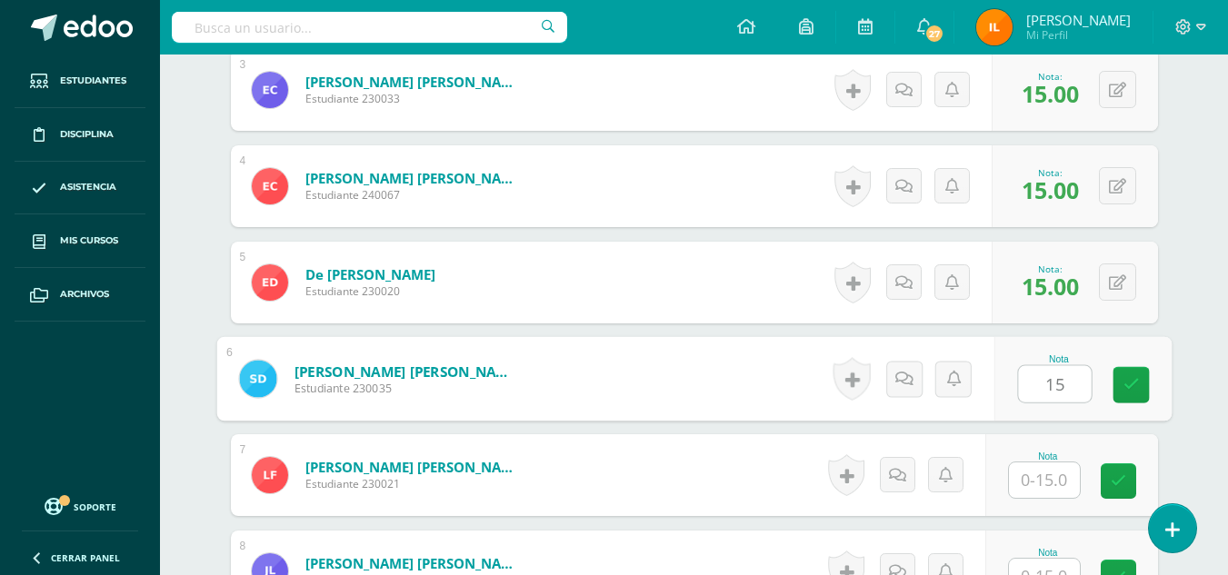
type input "15"
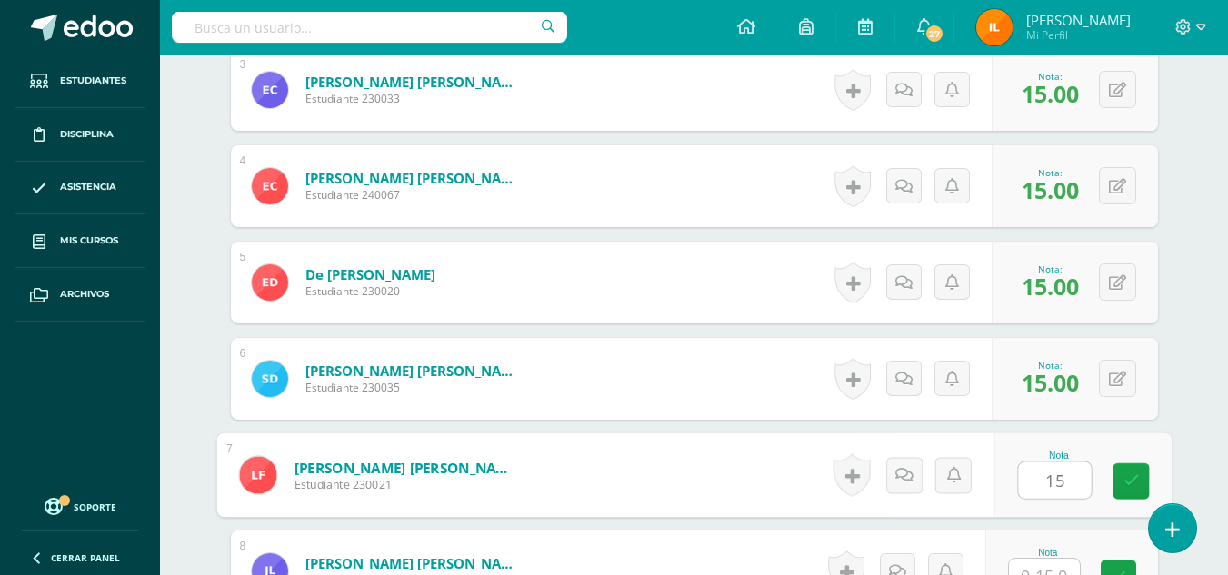
type input "15"
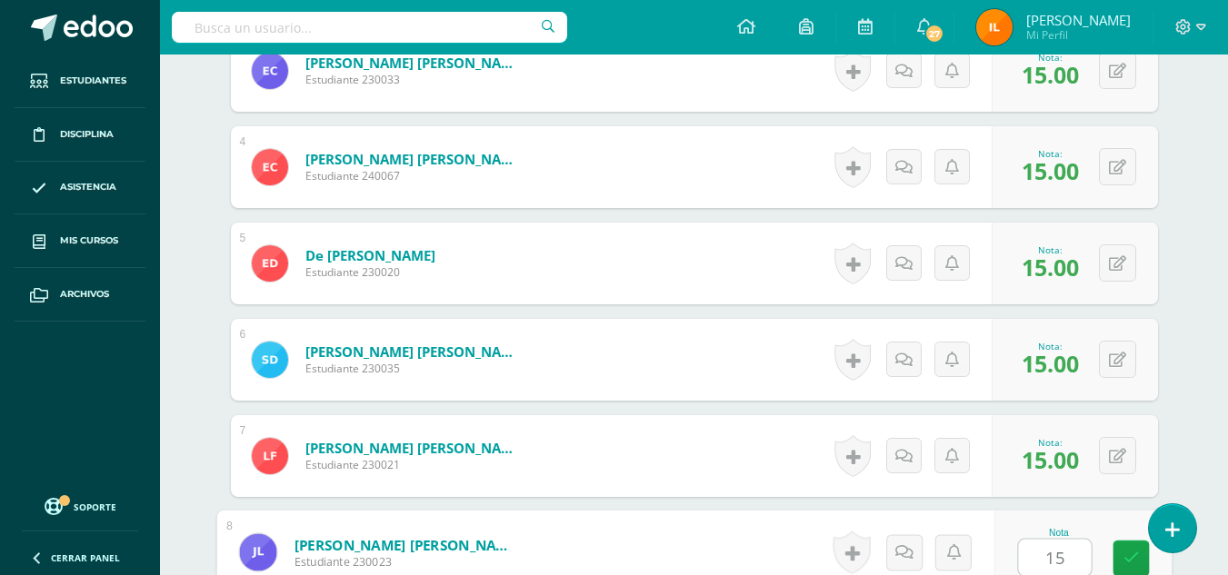
type input "15"
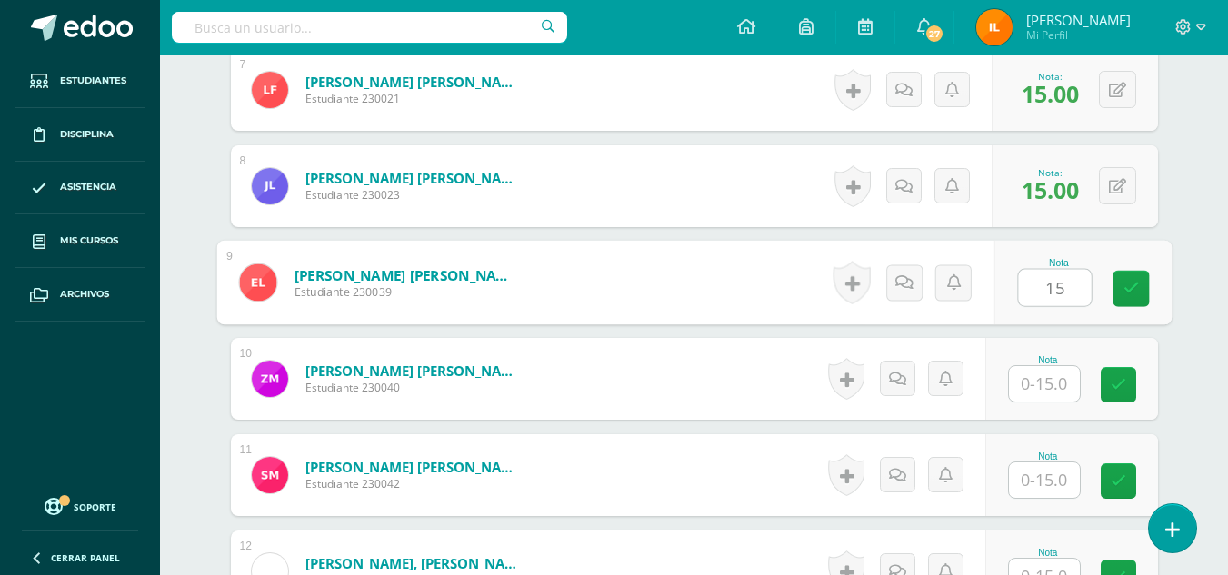
type input "15"
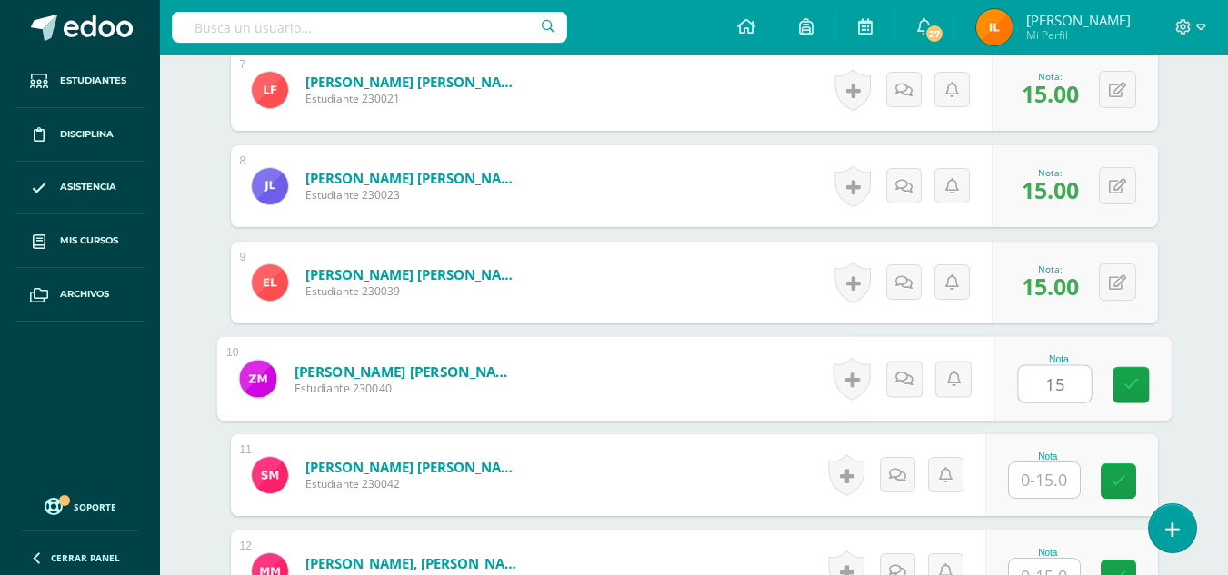
type input "15"
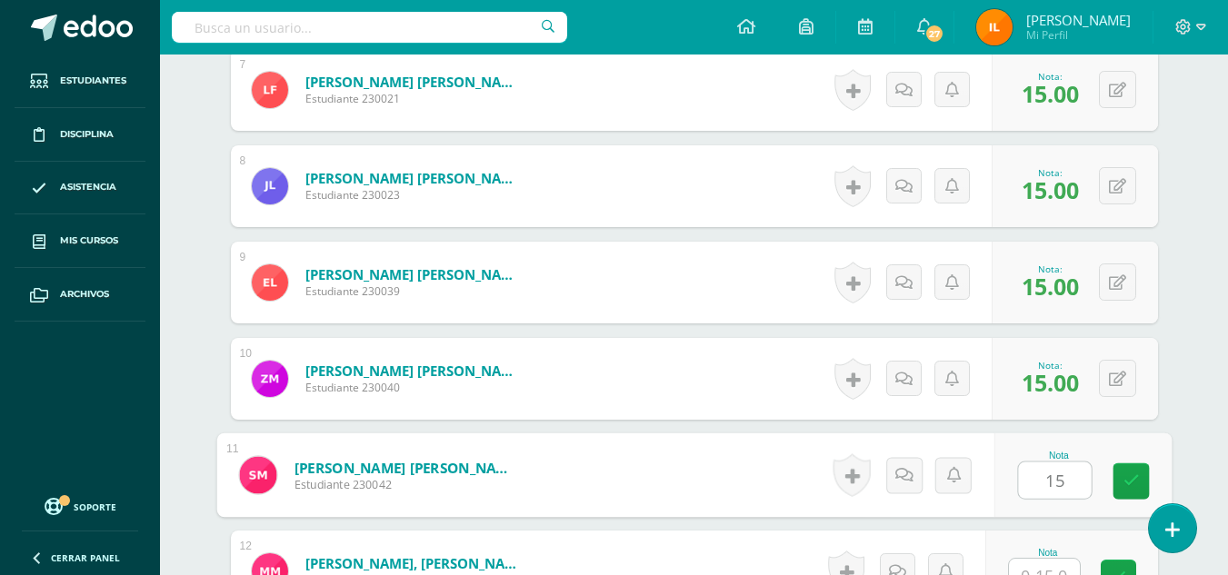
type input "15"
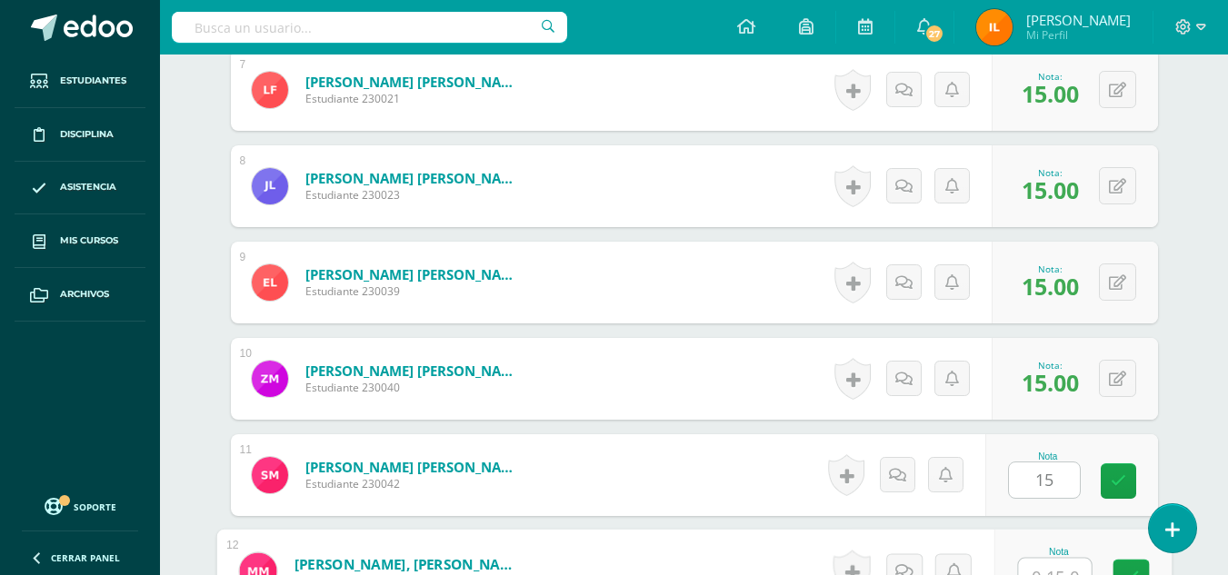
scroll to position [1197, 0]
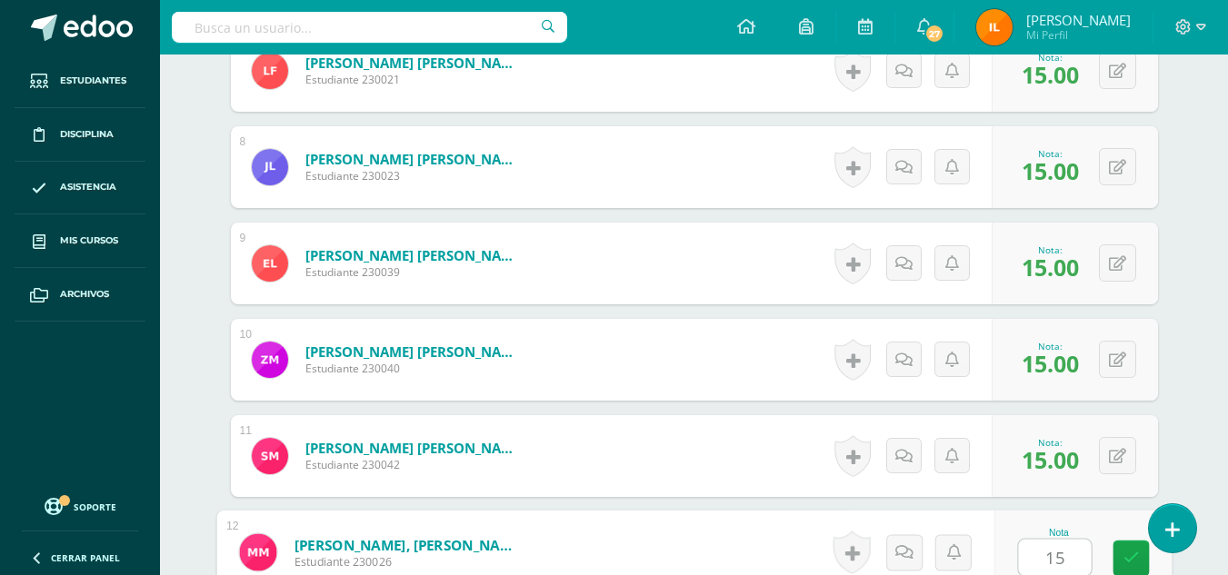
type input "15"
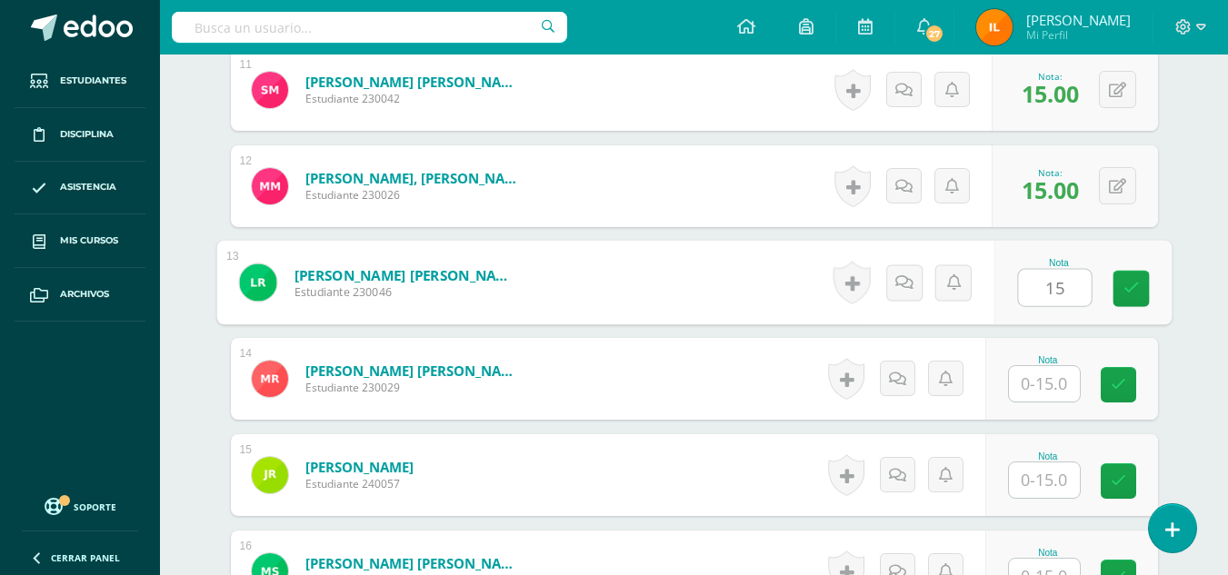
type input "15"
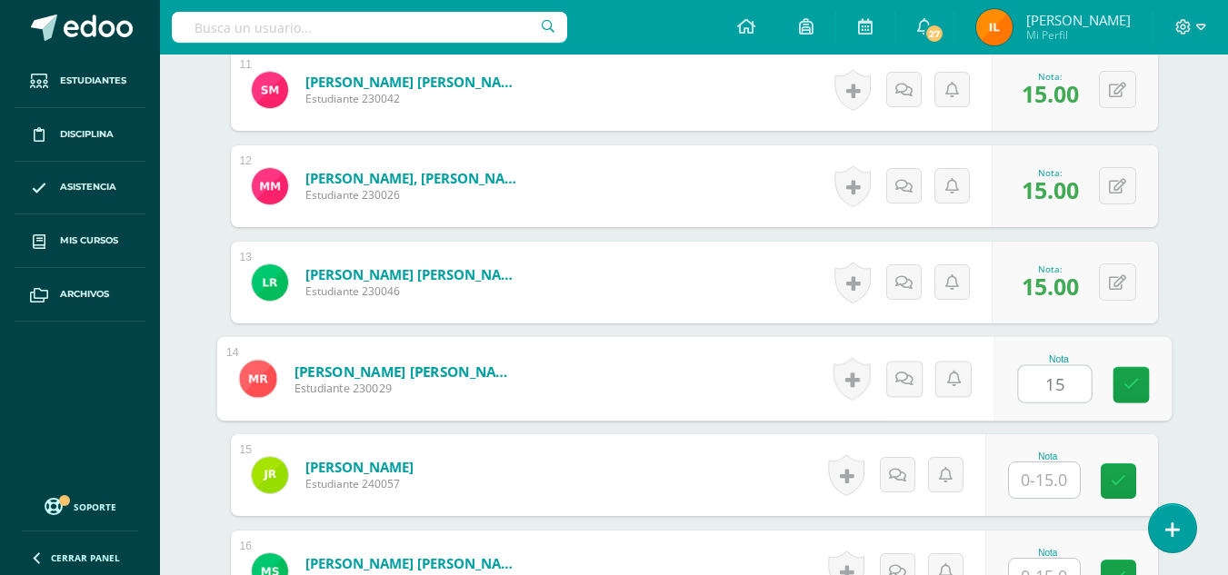
type input "15"
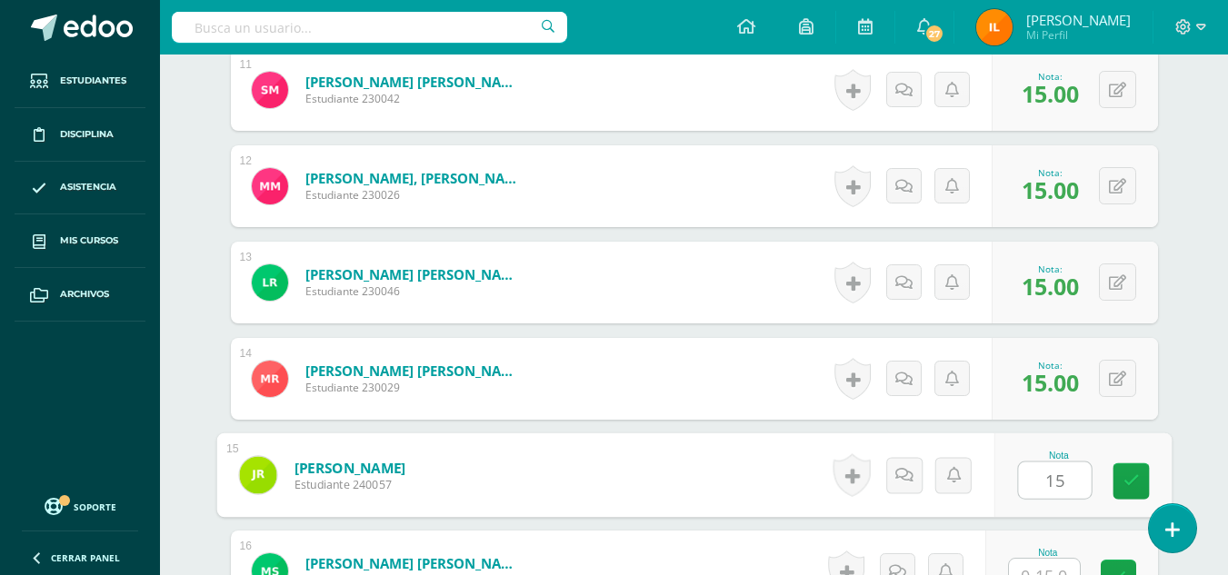
type input "15"
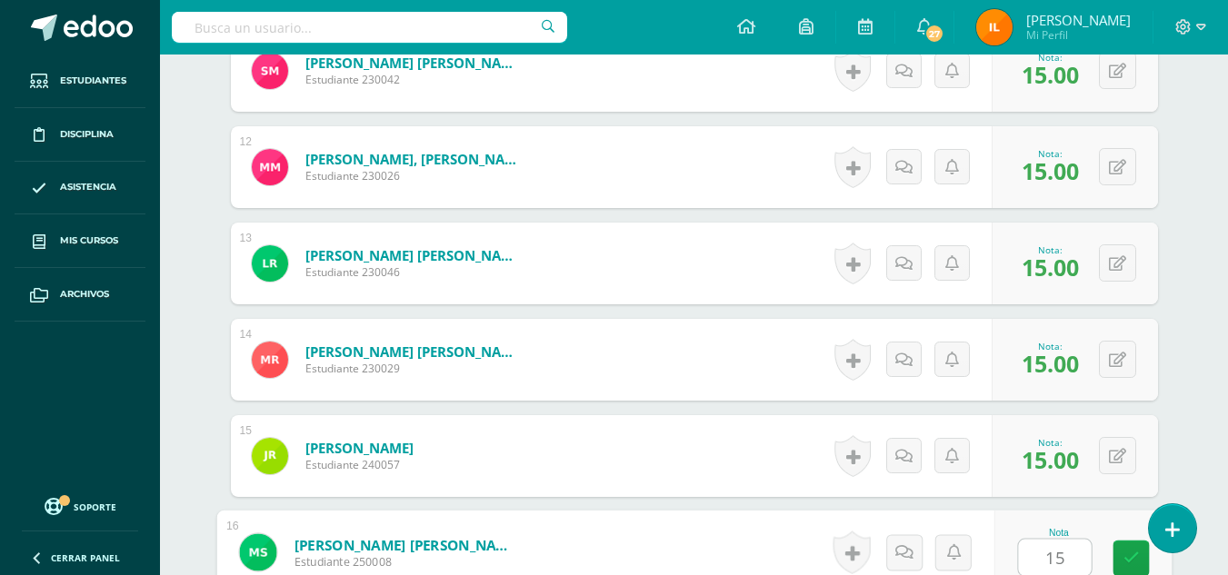
type input "15"
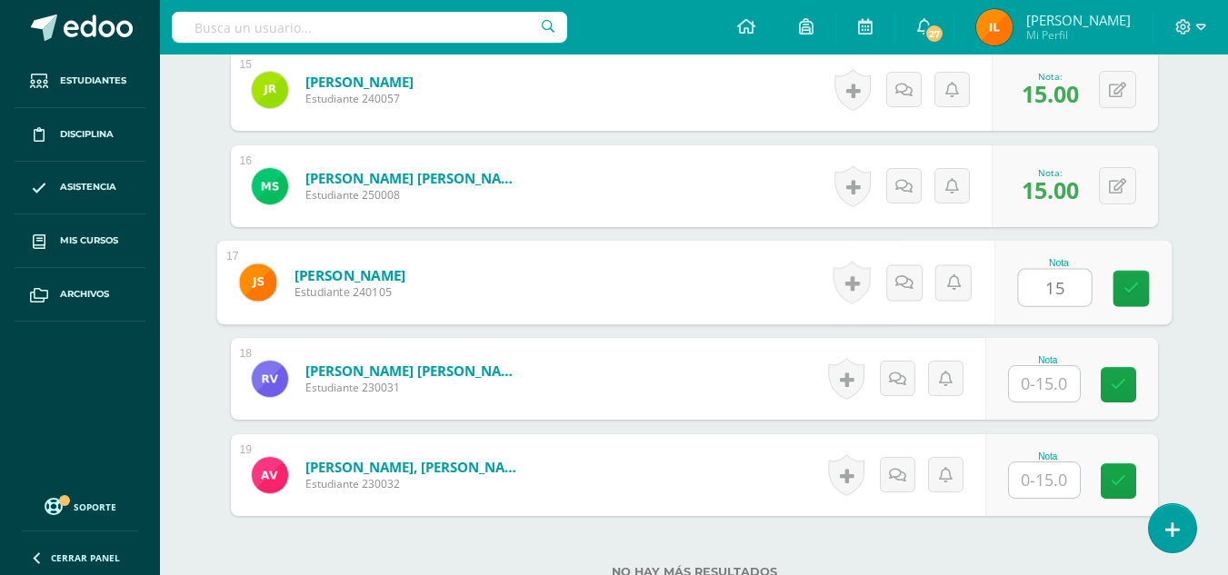
type input "15"
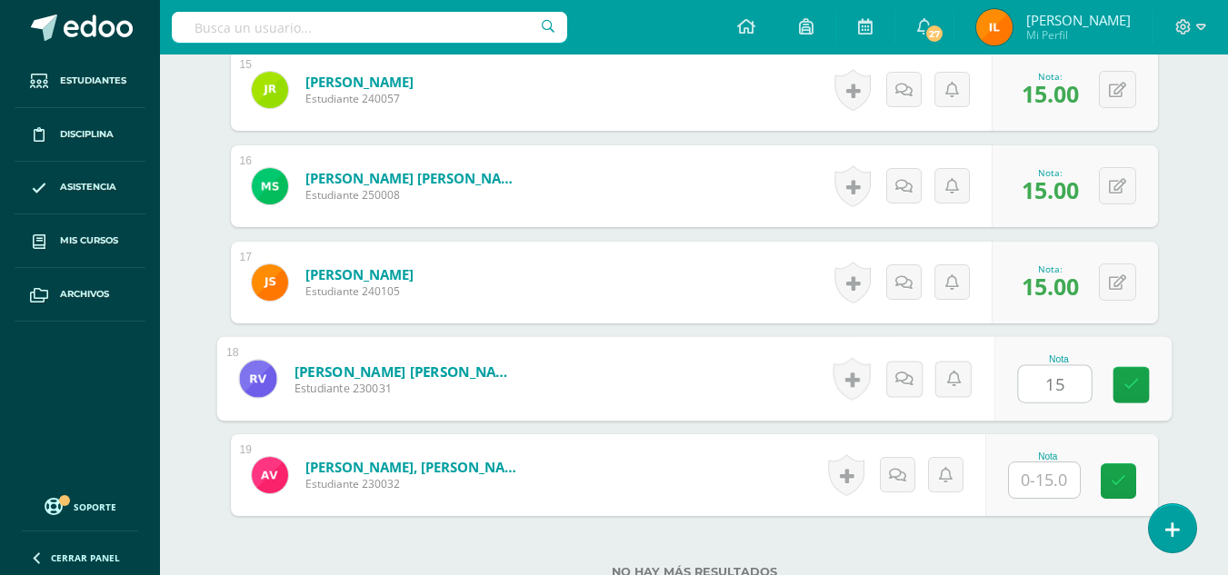
type input "15"
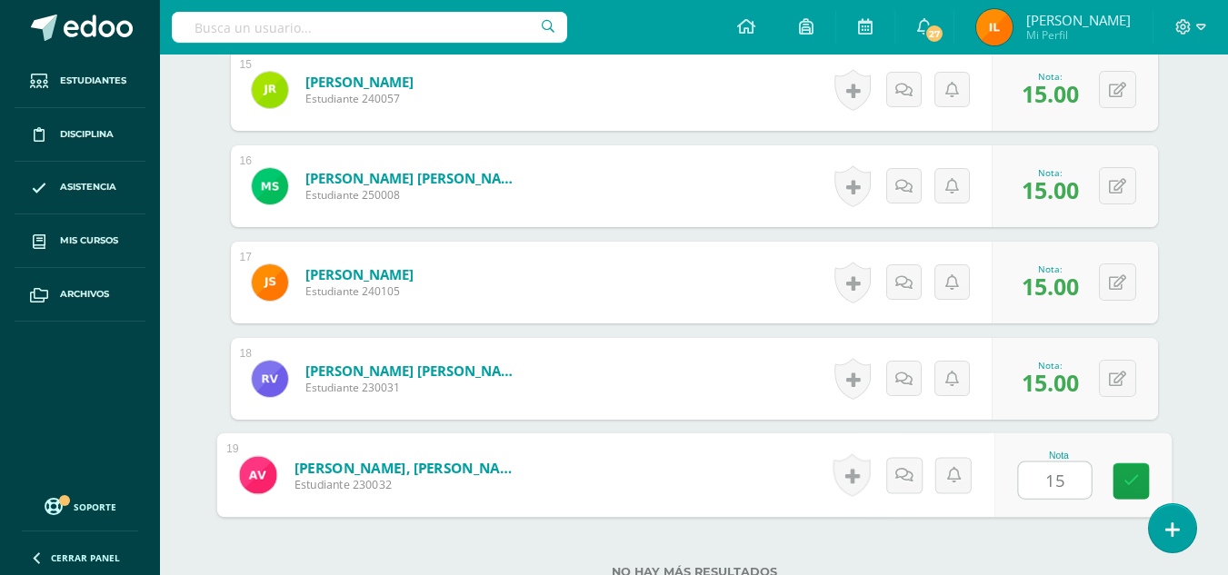
type input "151"
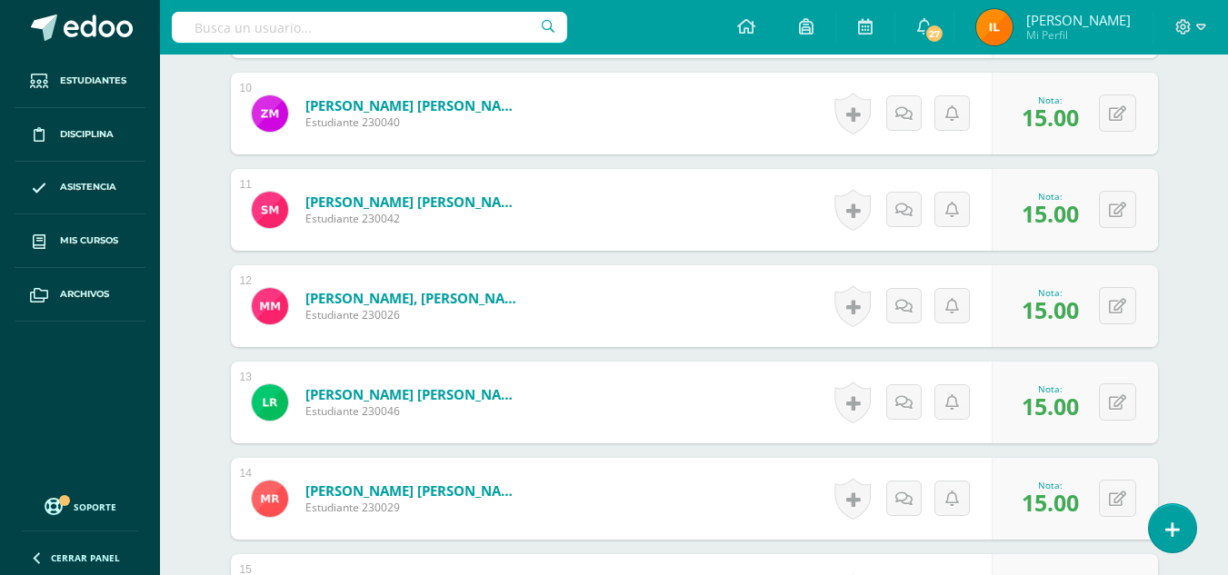
scroll to position [0, 0]
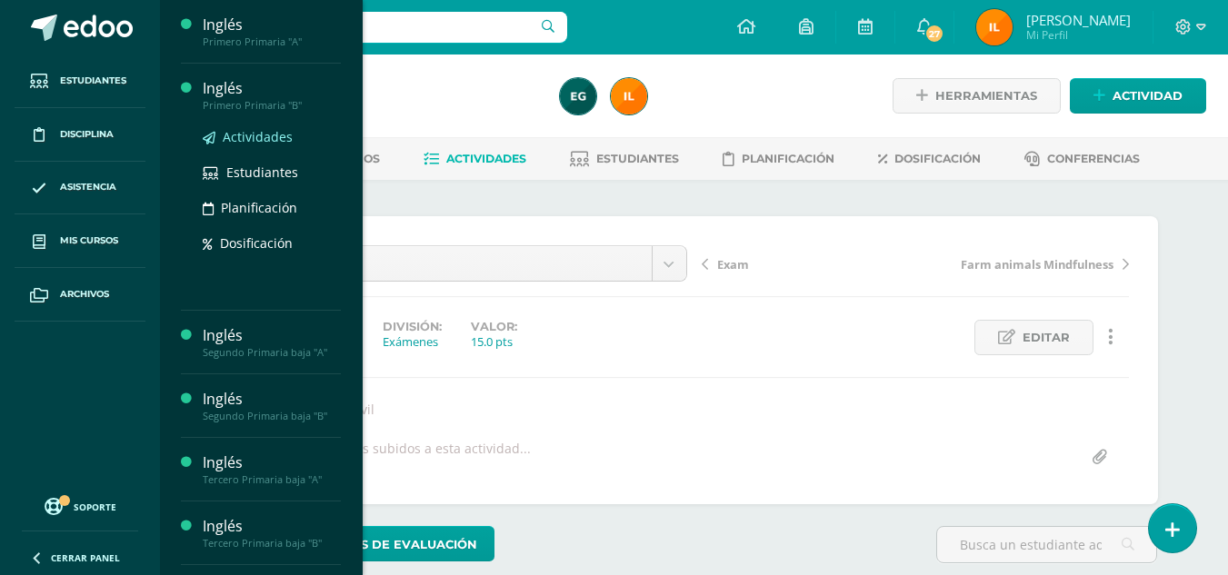
click at [263, 134] on span "Actividades" at bounding box center [258, 136] width 70 height 17
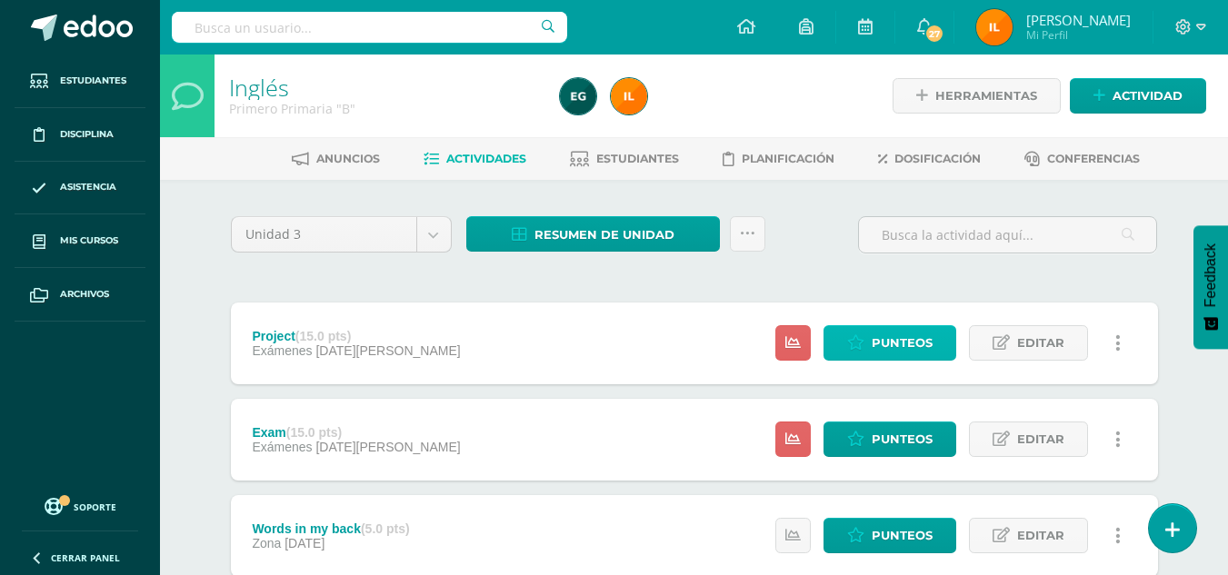
click at [926, 354] on span "Punteos" at bounding box center [901, 343] width 61 height 34
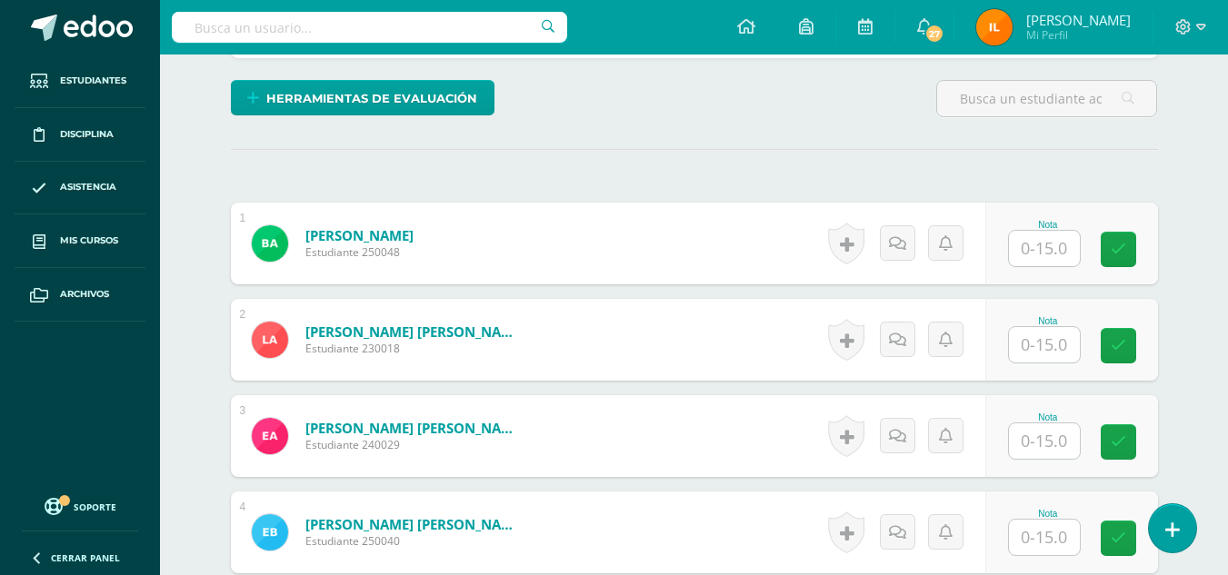
scroll to position [476, 0]
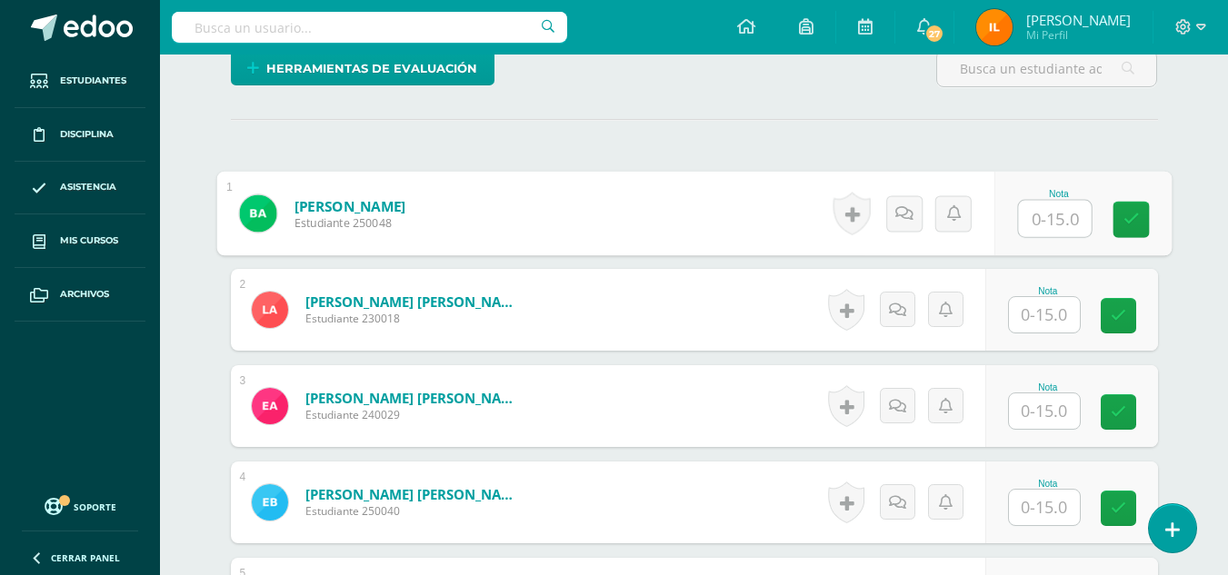
click at [1050, 216] on input "text" at bounding box center [1054, 219] width 73 height 36
type input "15"
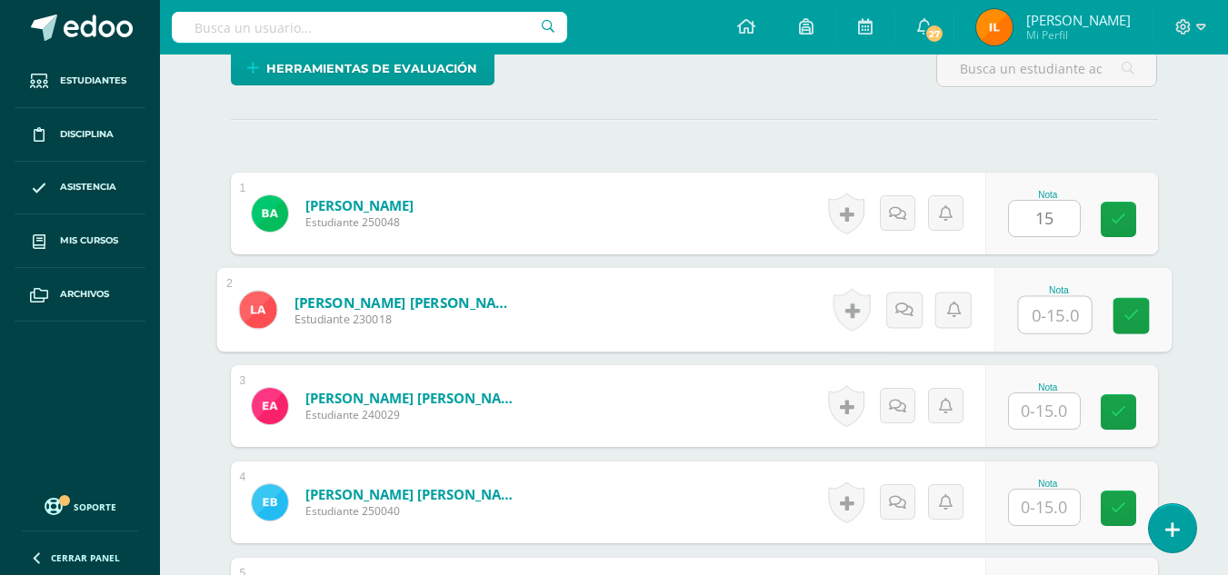
scroll to position [477, 0]
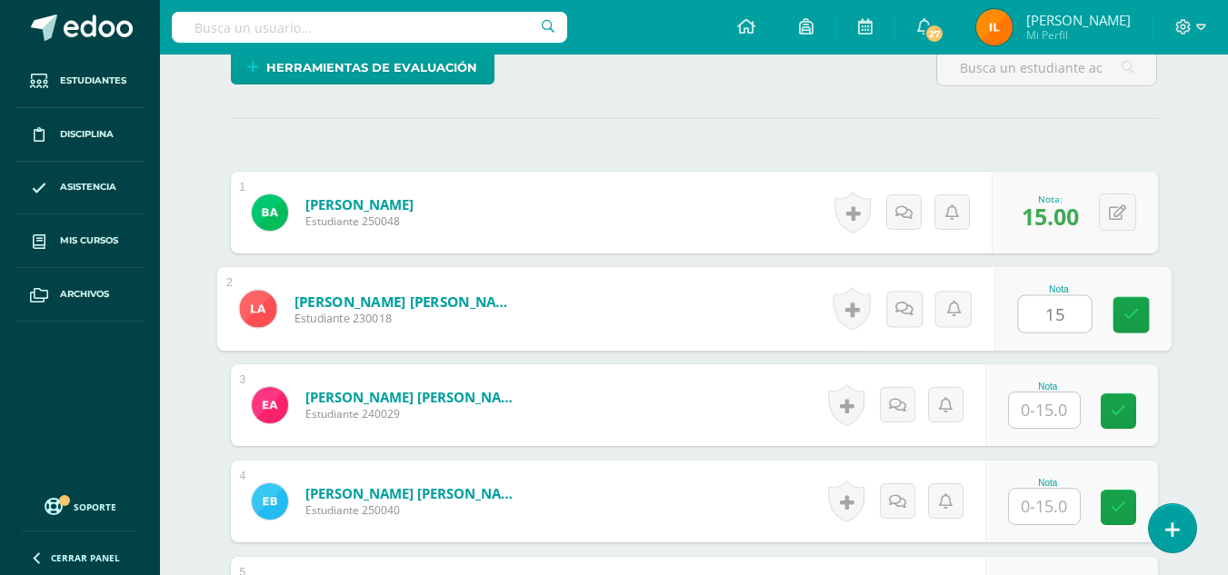
type input "15"
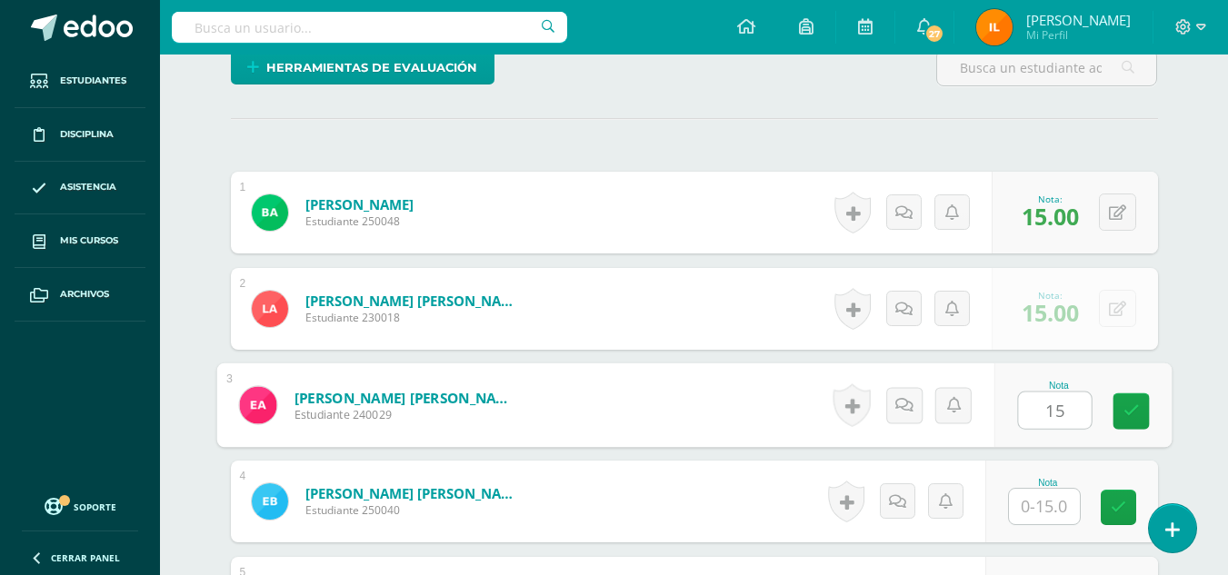
type input "15"
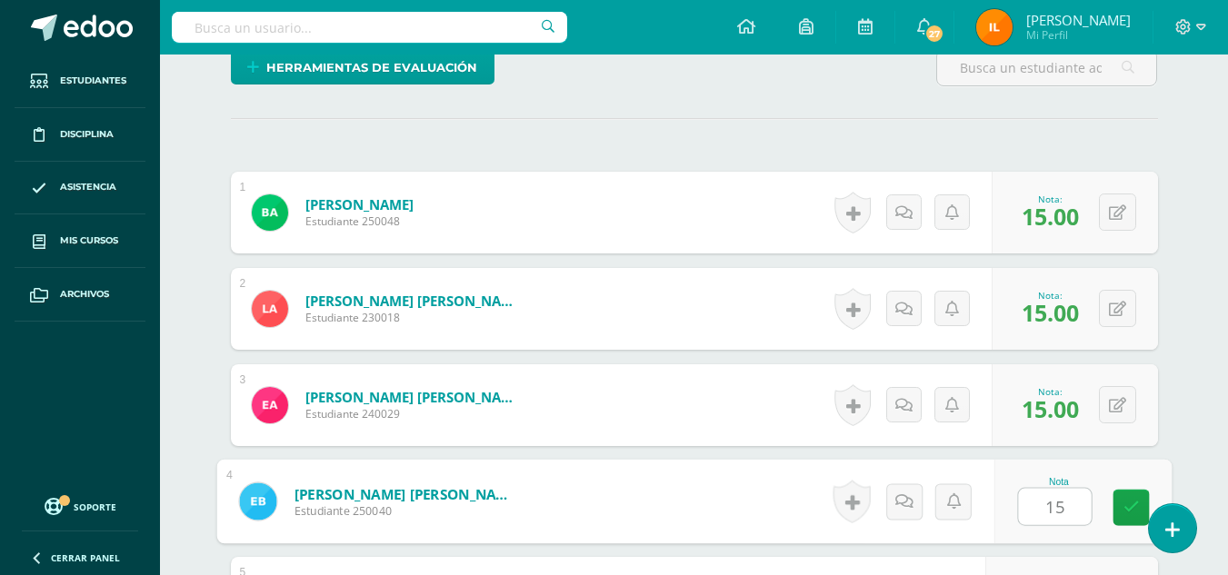
type input "15"
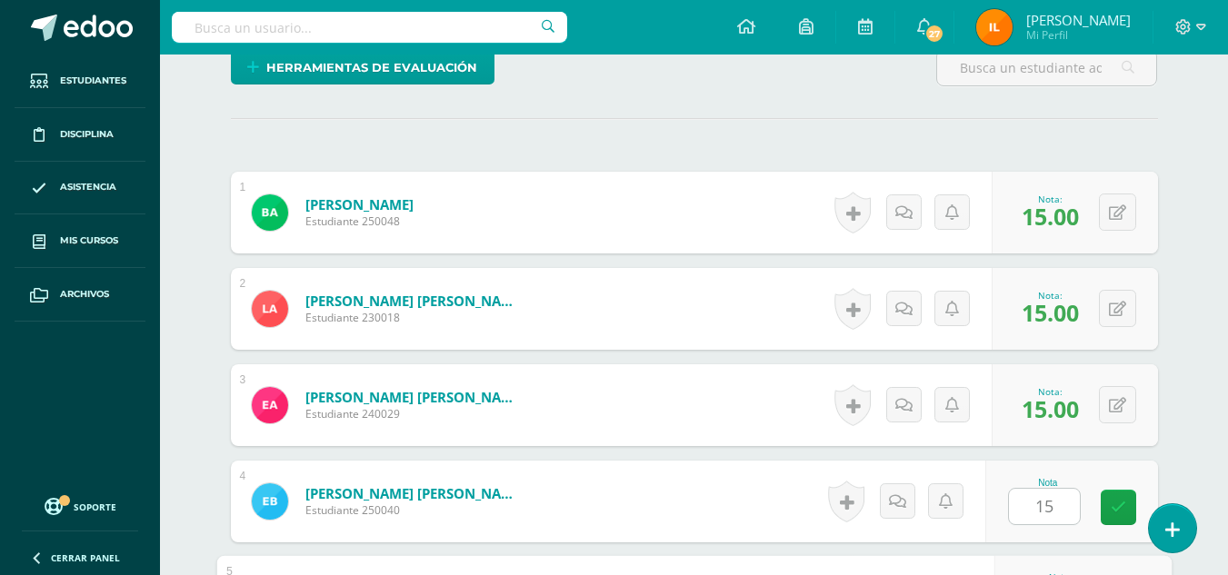
scroll to position [792, 0]
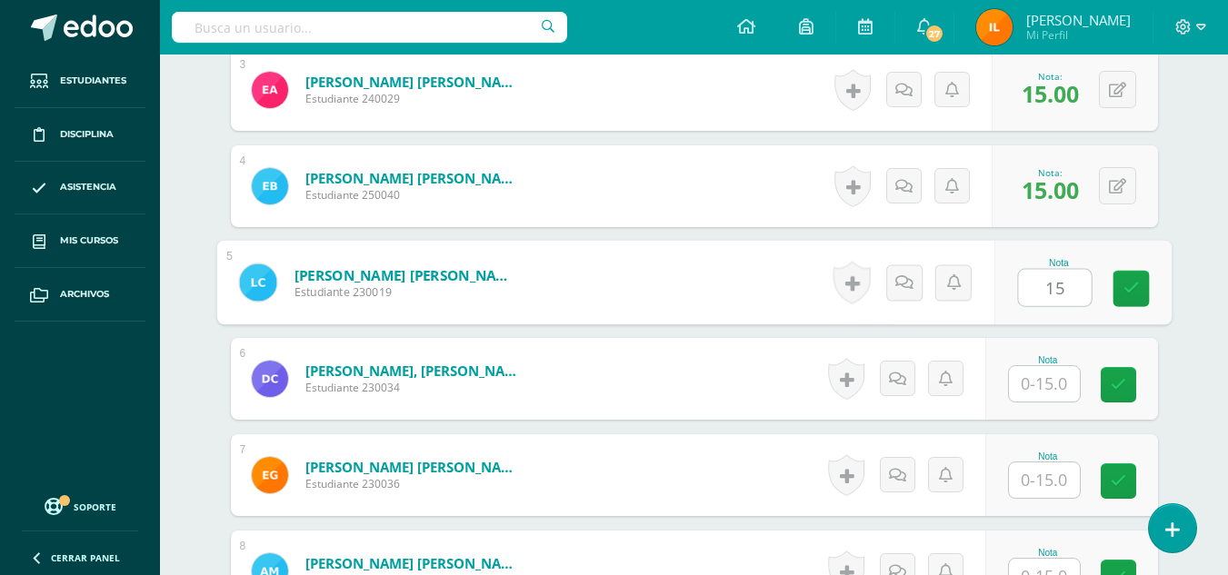
type input "15"
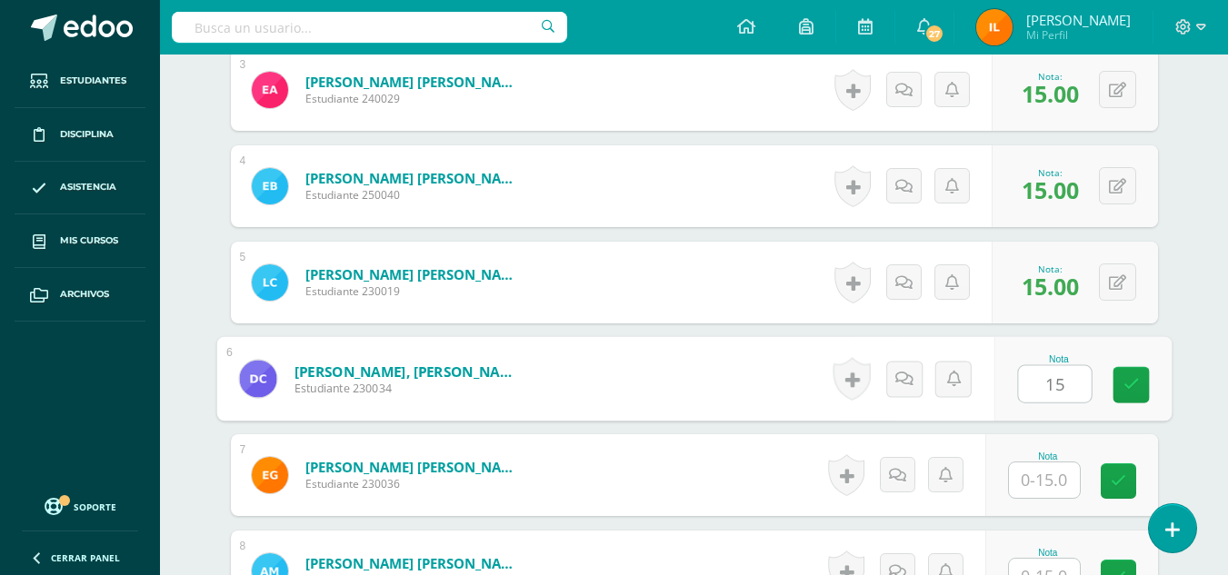
type input "15"
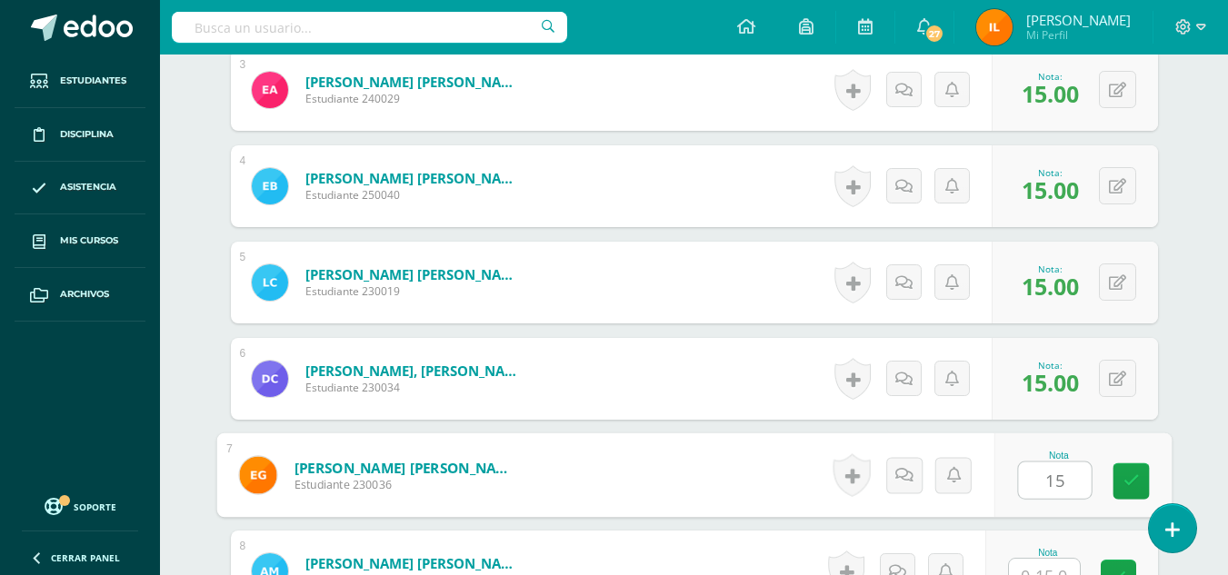
type input "15"
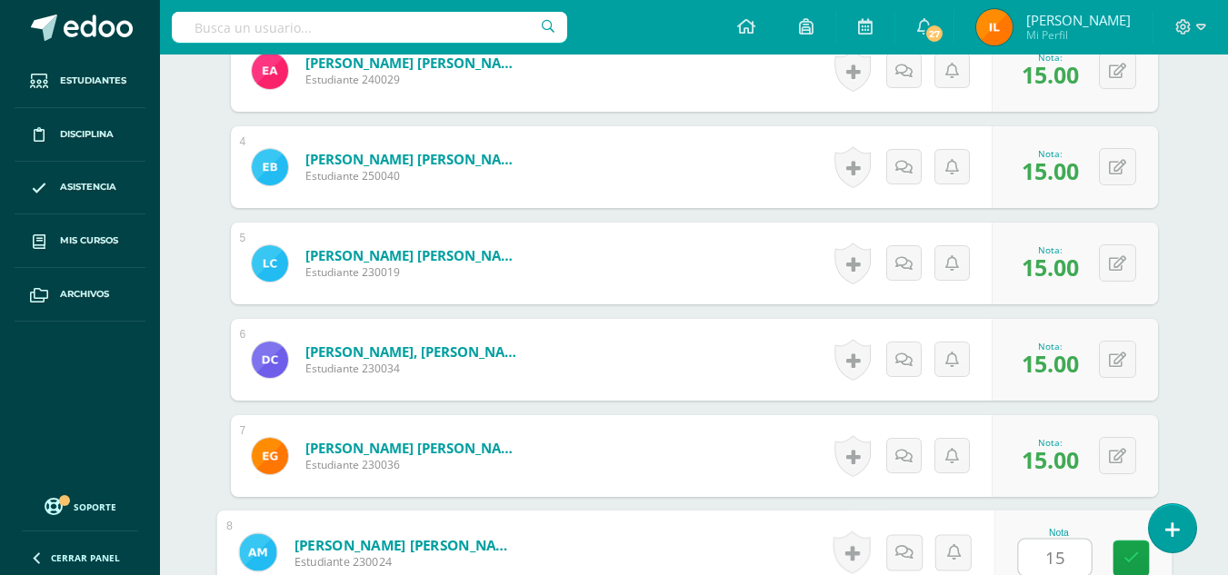
type input "15"
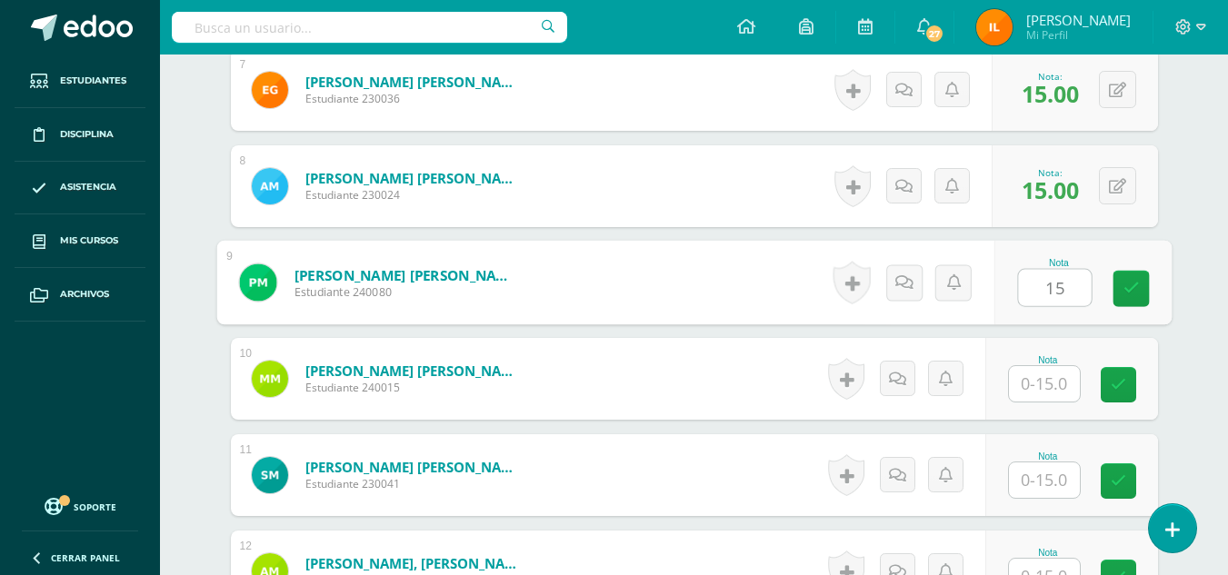
type input "15"
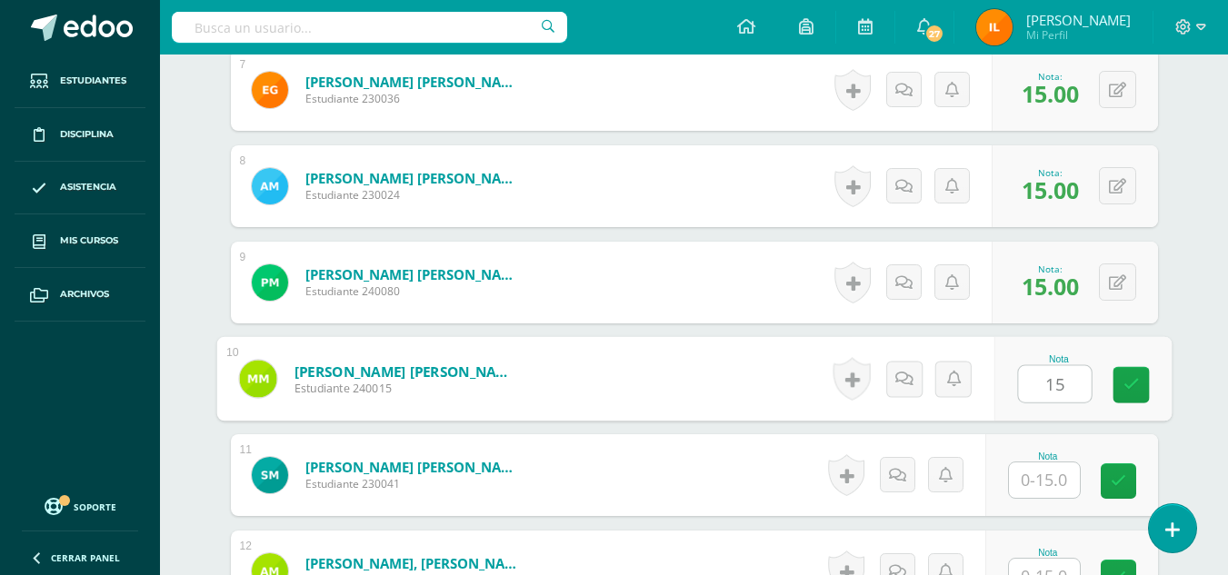
type input "15"
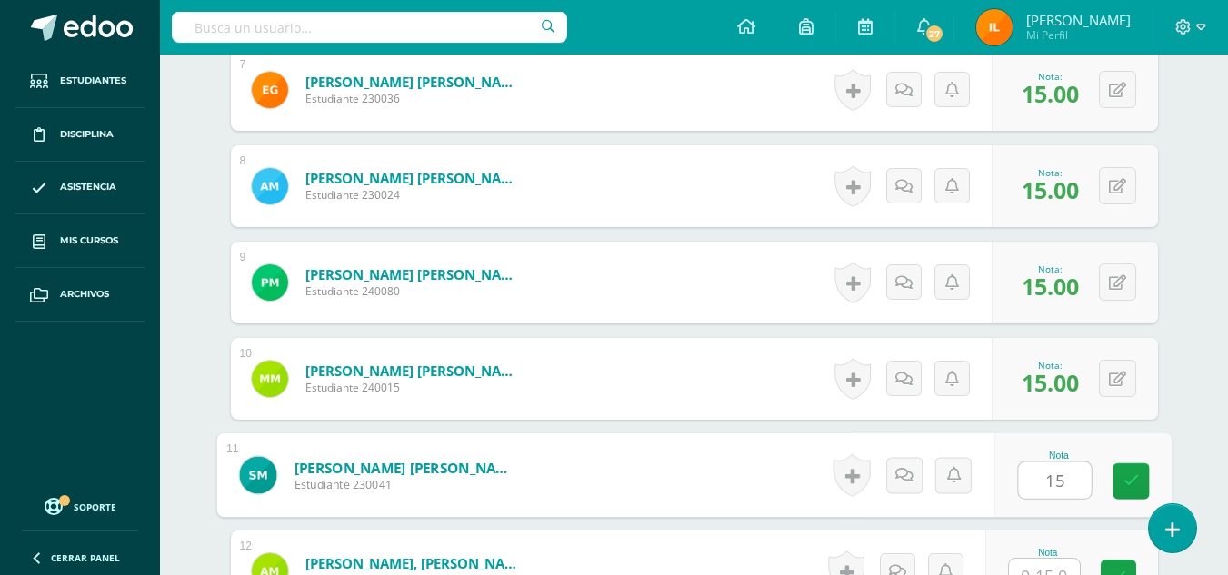
type input "15"
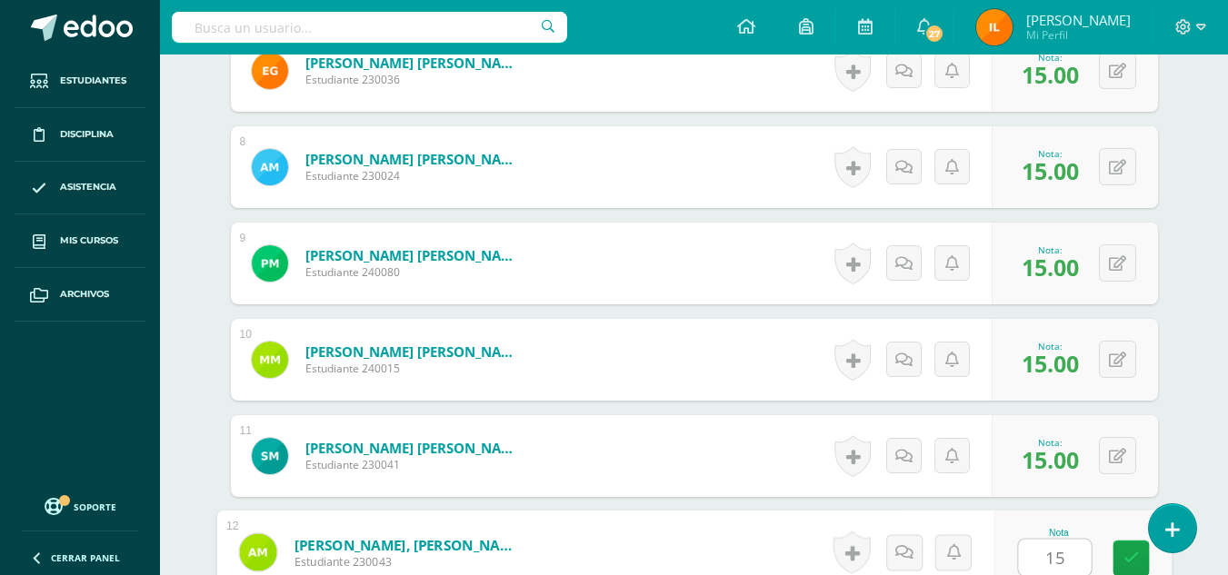
type input "15"
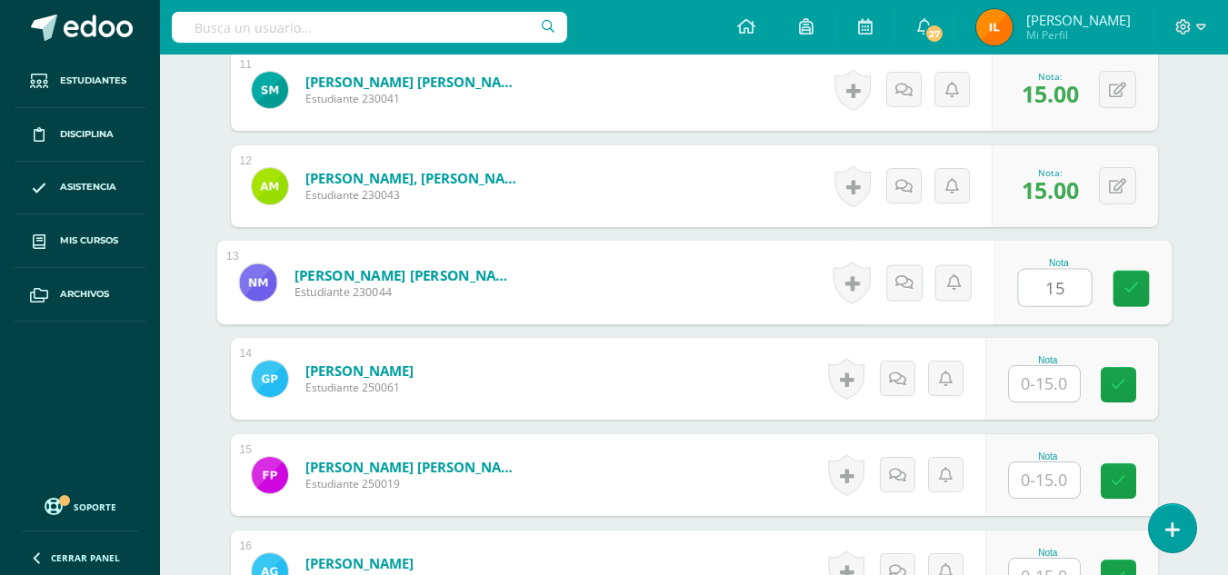
type input "15"
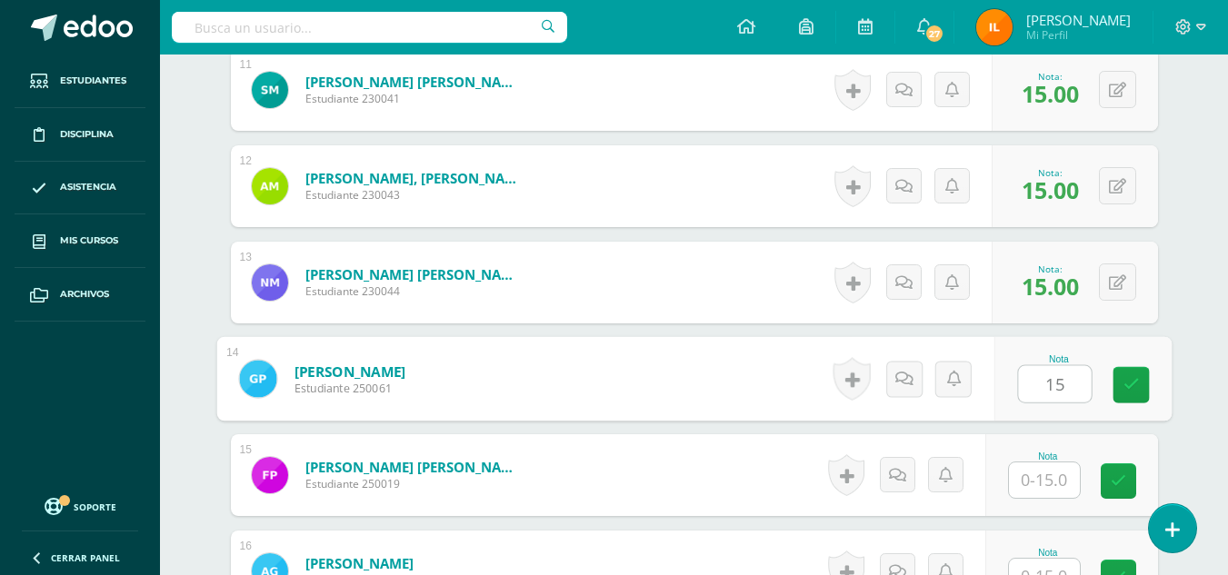
type input "15"
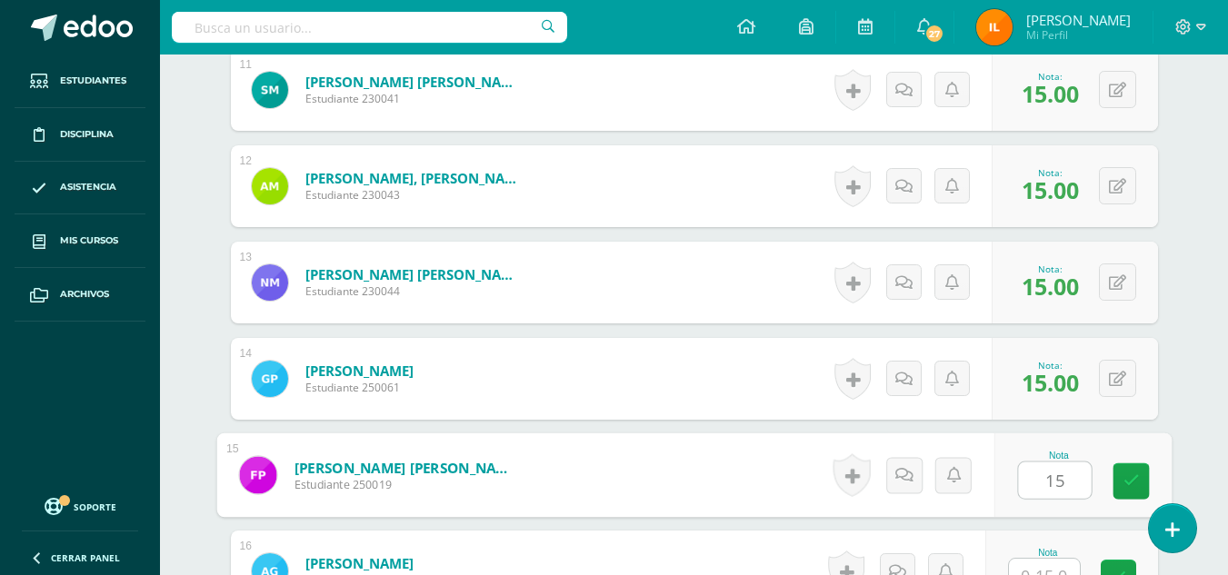
type input "15"
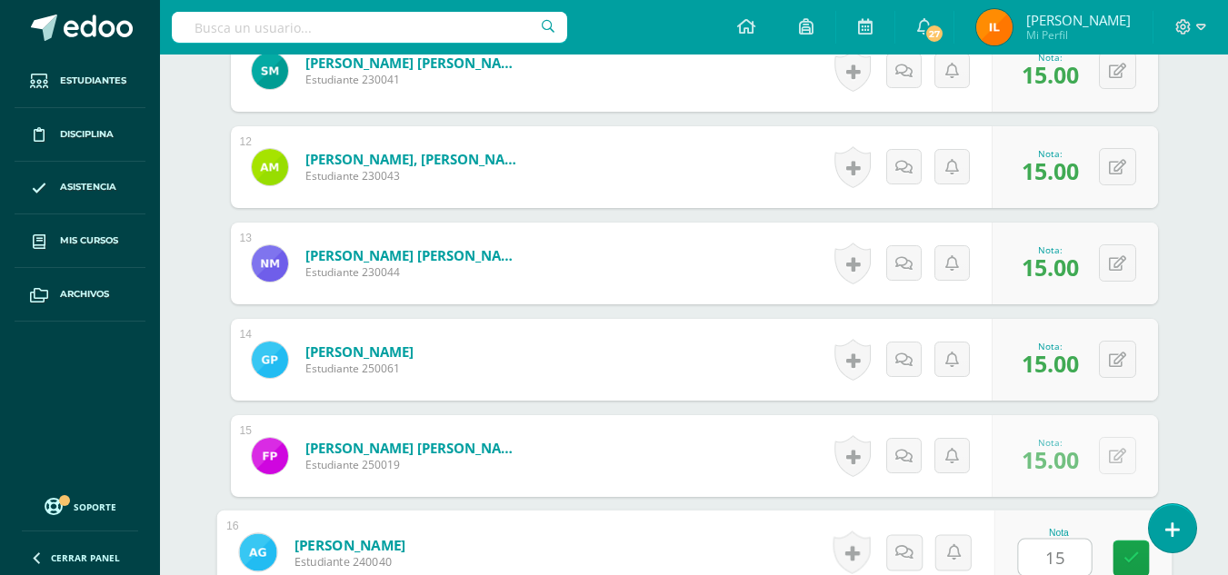
type input "15"
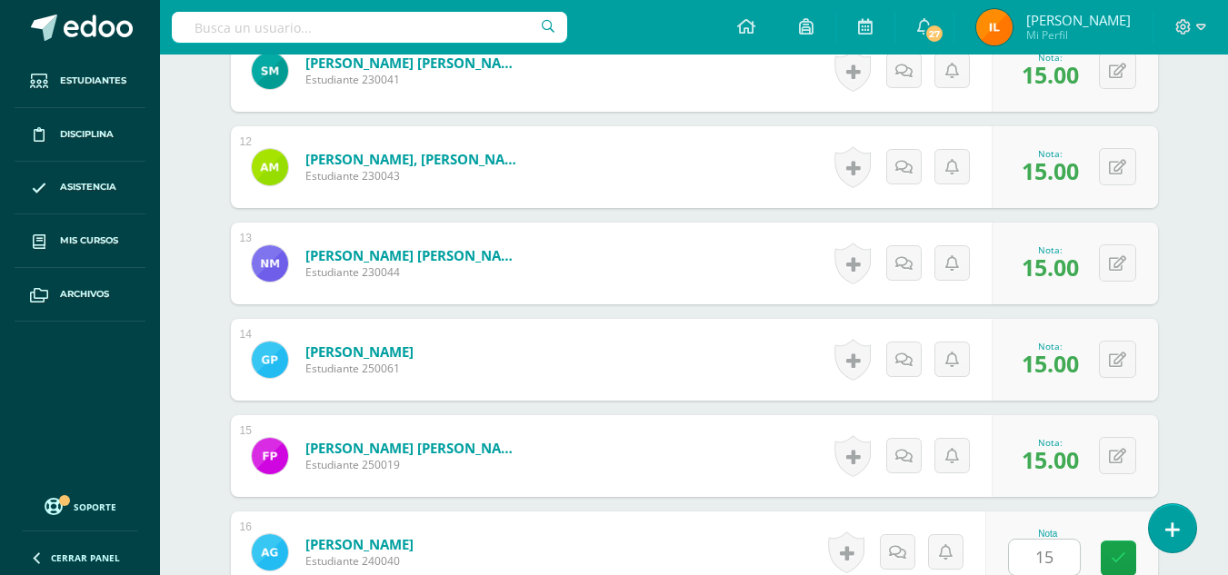
scroll to position [1948, 0]
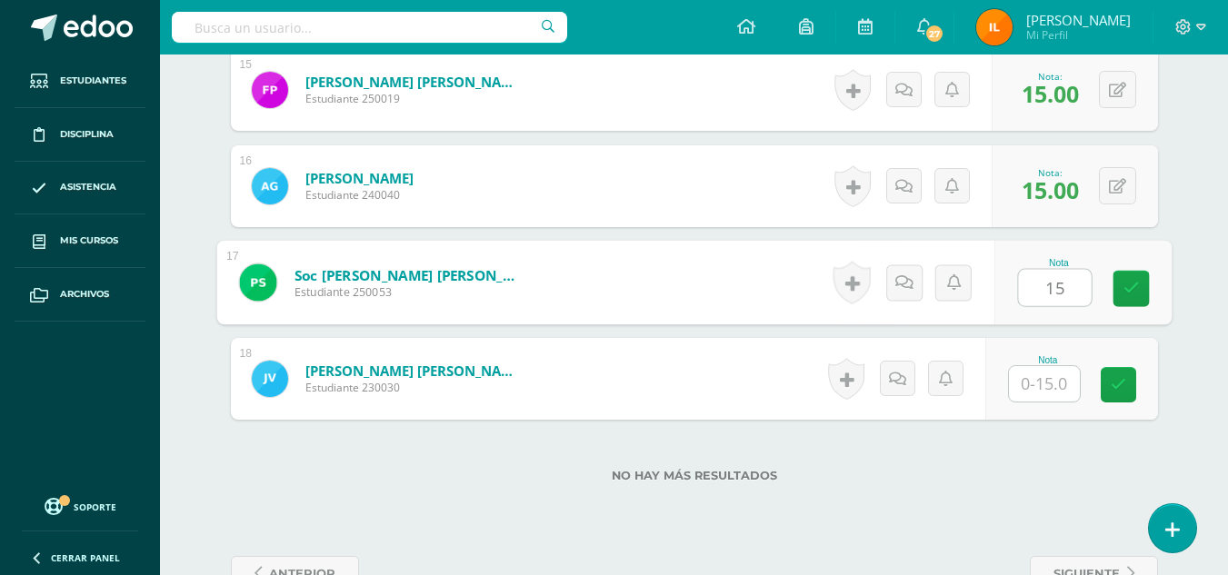
type input "15"
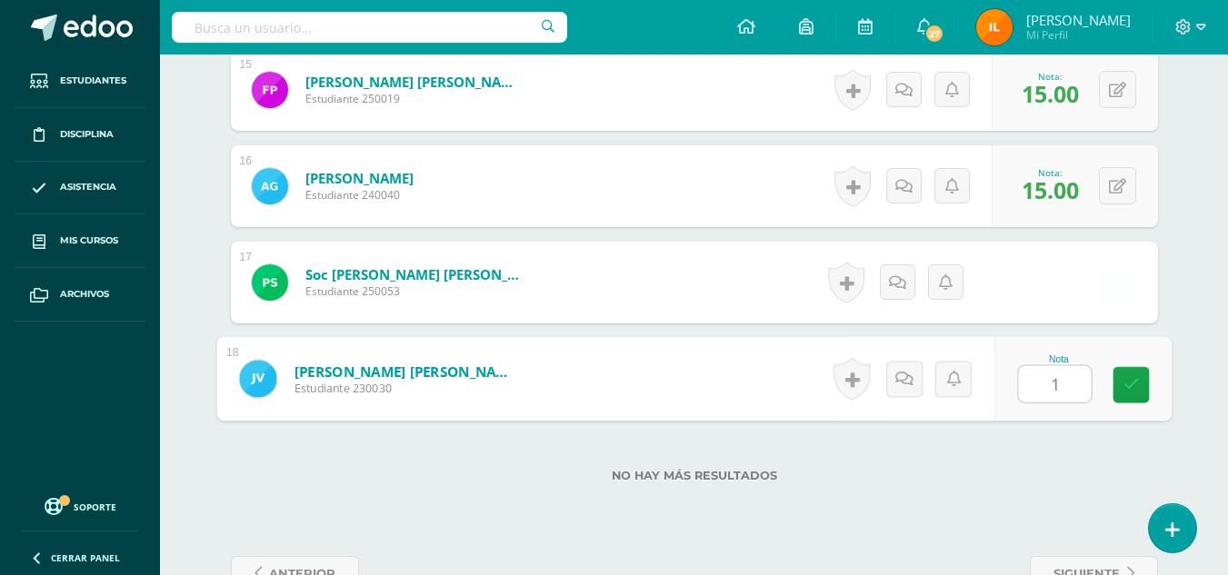
type input "15"
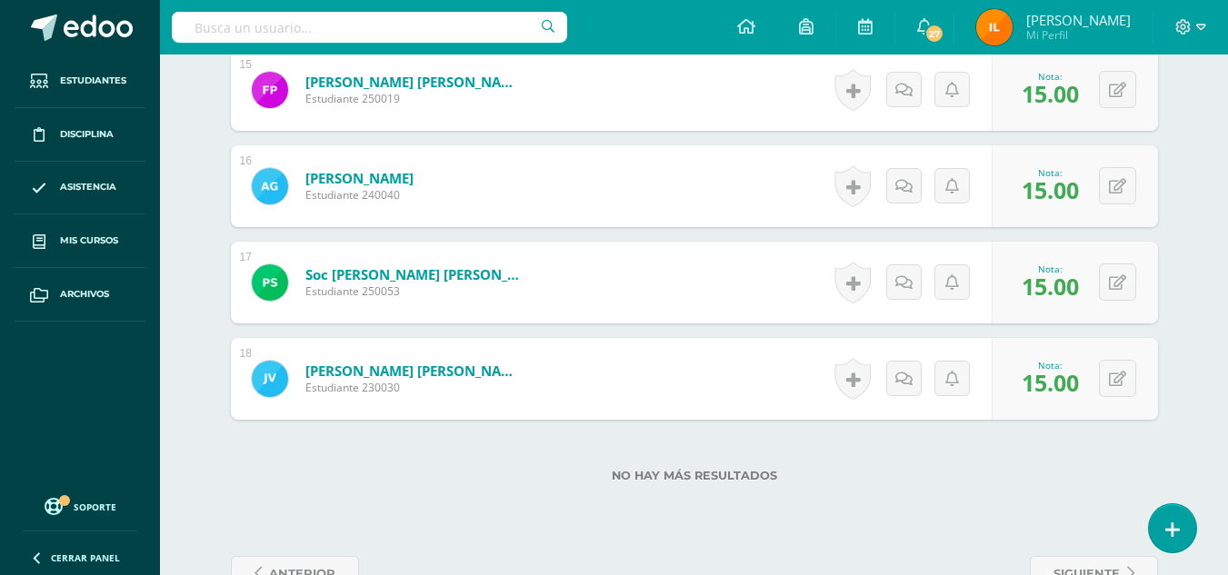
click at [1081, 484] on div "No hay más resultados" at bounding box center [694, 462] width 927 height 85
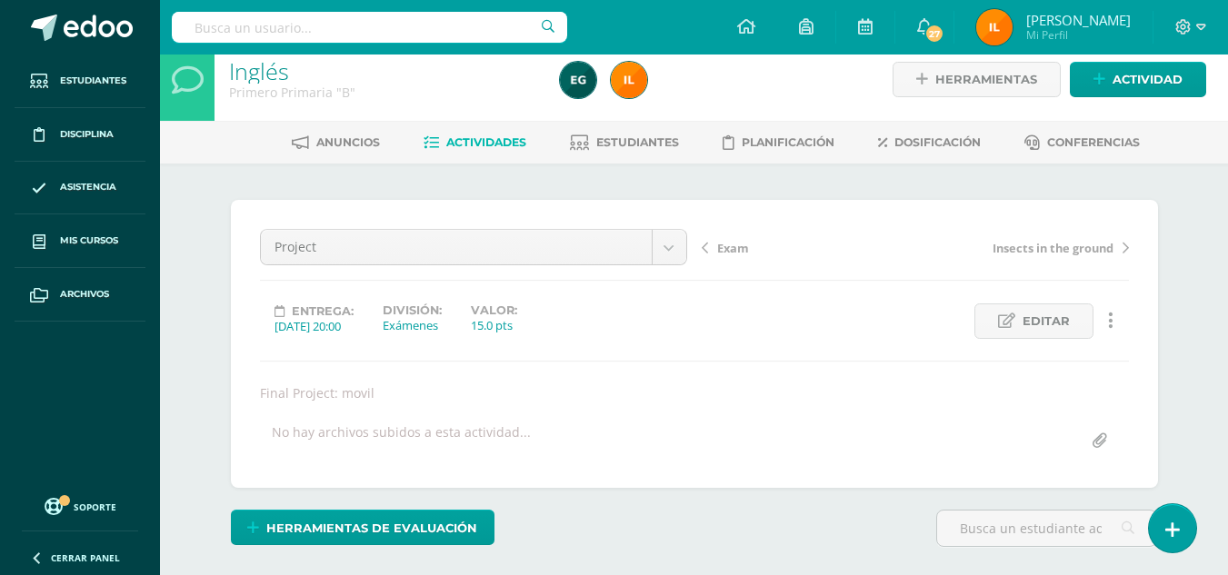
scroll to position [0, 0]
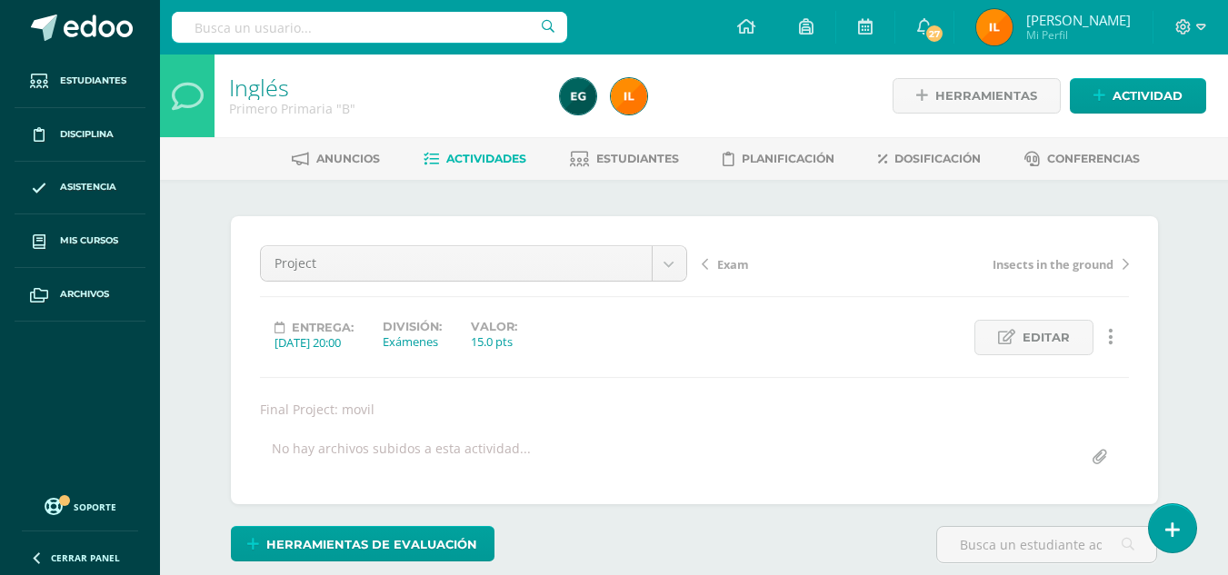
click at [477, 164] on span "Actividades" at bounding box center [486, 159] width 80 height 14
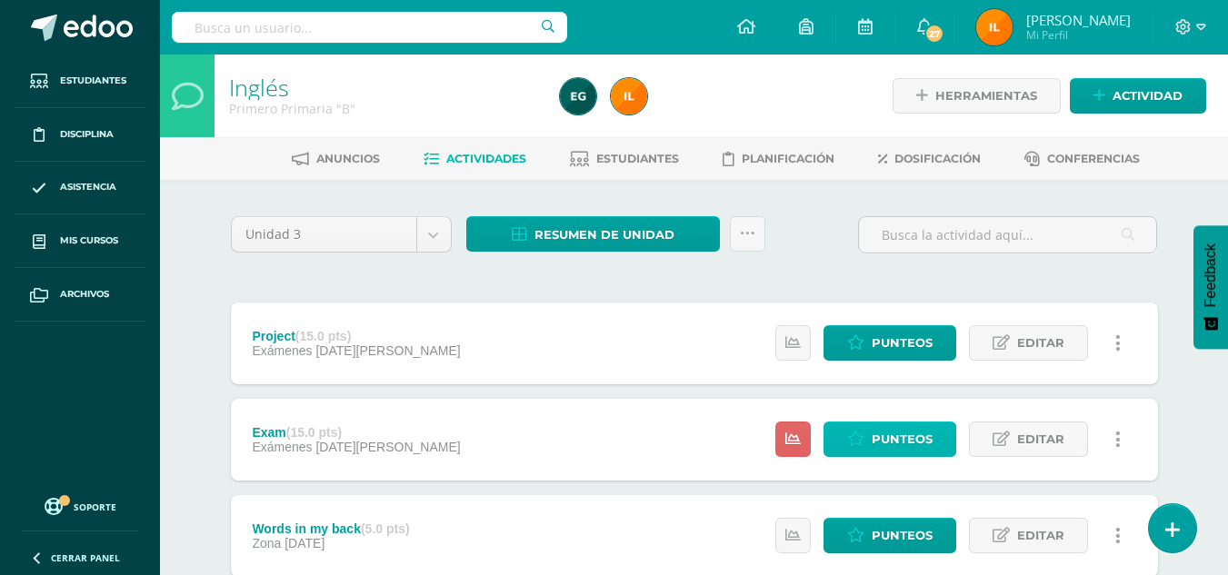
click at [931, 432] on span "Punteos" at bounding box center [901, 440] width 61 height 34
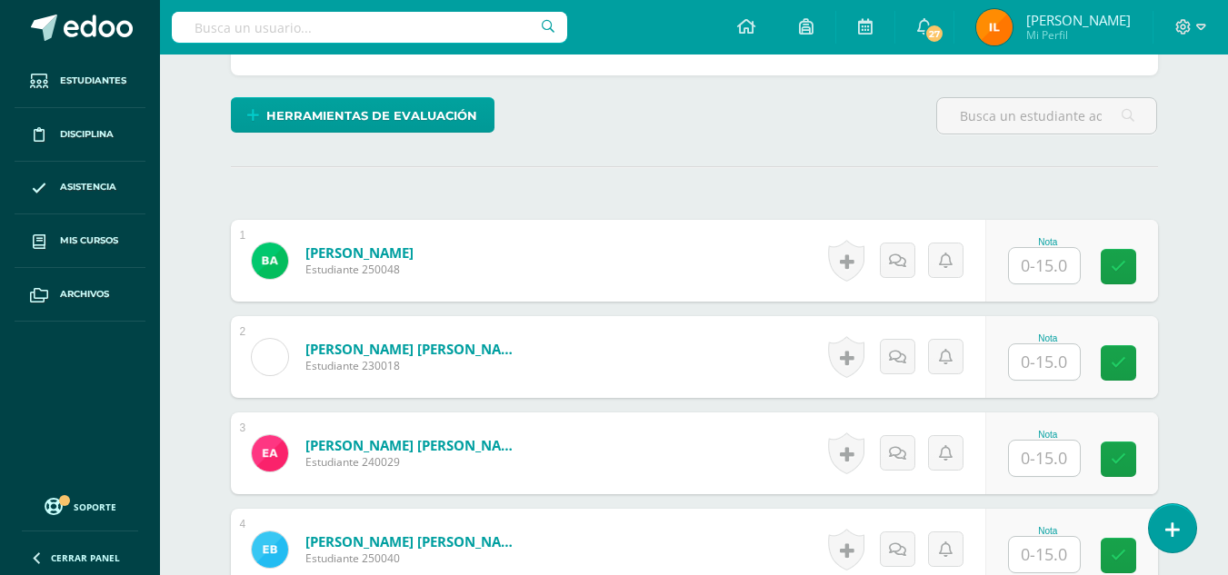
scroll to position [433, 0]
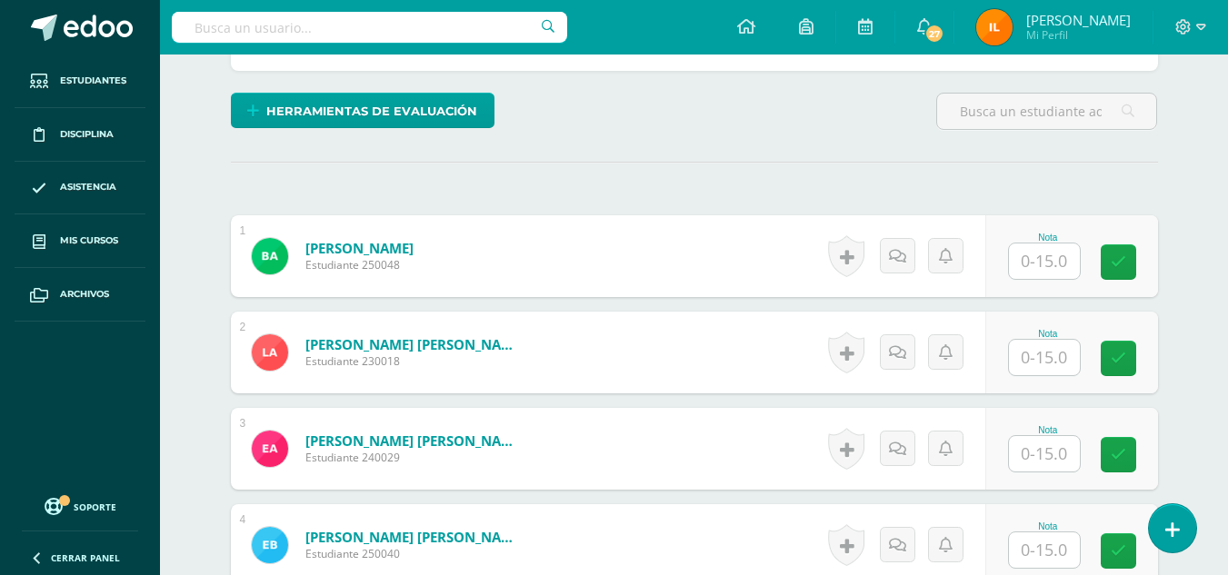
click at [1057, 266] on input "text" at bounding box center [1044, 261] width 71 height 35
click at [1042, 451] on input "text" at bounding box center [1044, 453] width 71 height 35
type input "9"
click at [1128, 458] on icon at bounding box center [1130, 454] width 16 height 15
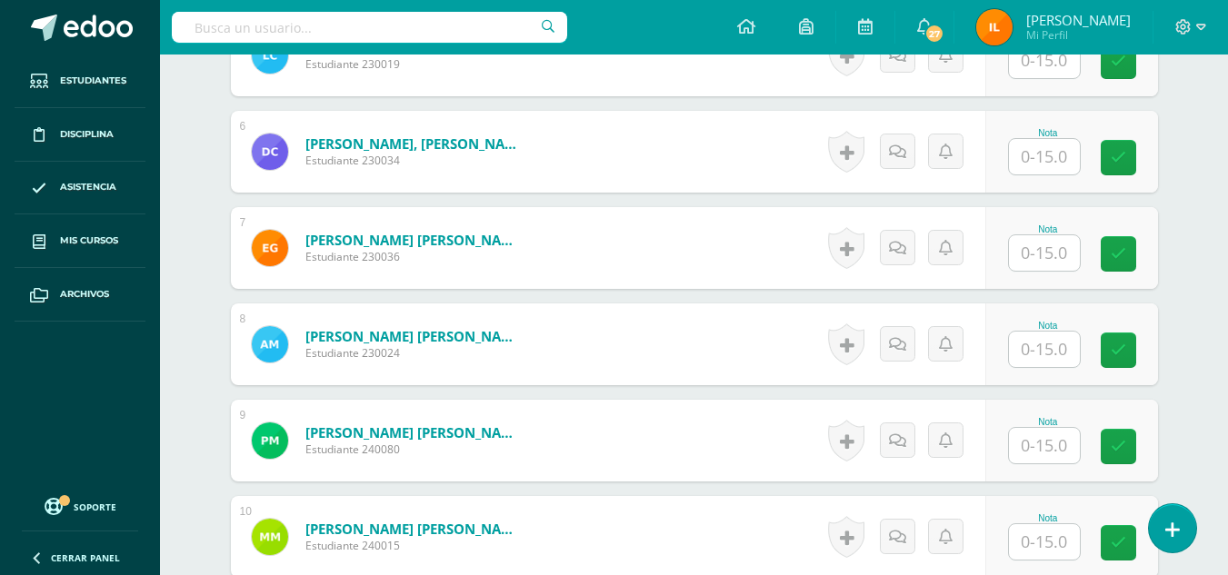
scroll to position [1050, 0]
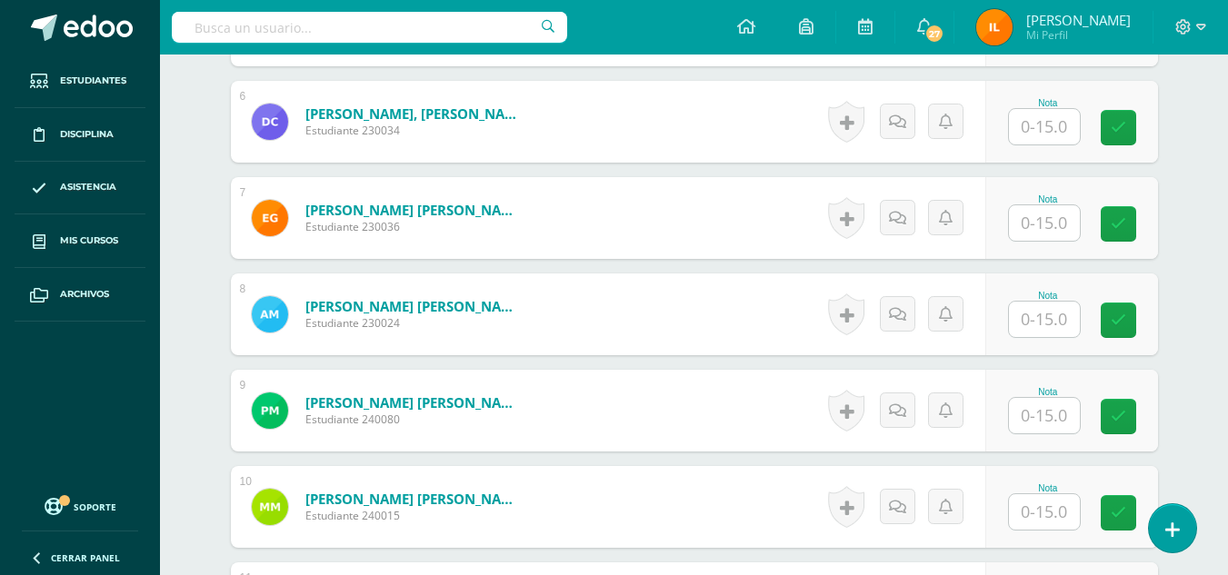
click at [1066, 320] on input "text" at bounding box center [1044, 319] width 71 height 35
type input "6"
click at [1130, 320] on icon at bounding box center [1130, 320] width 16 height 15
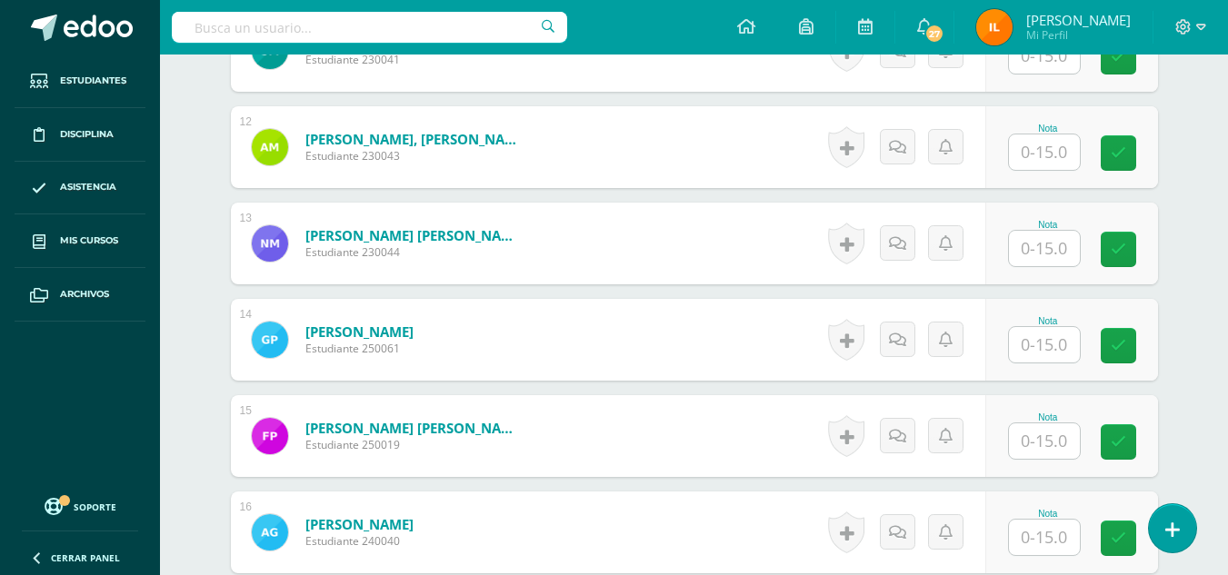
scroll to position [1598, 0]
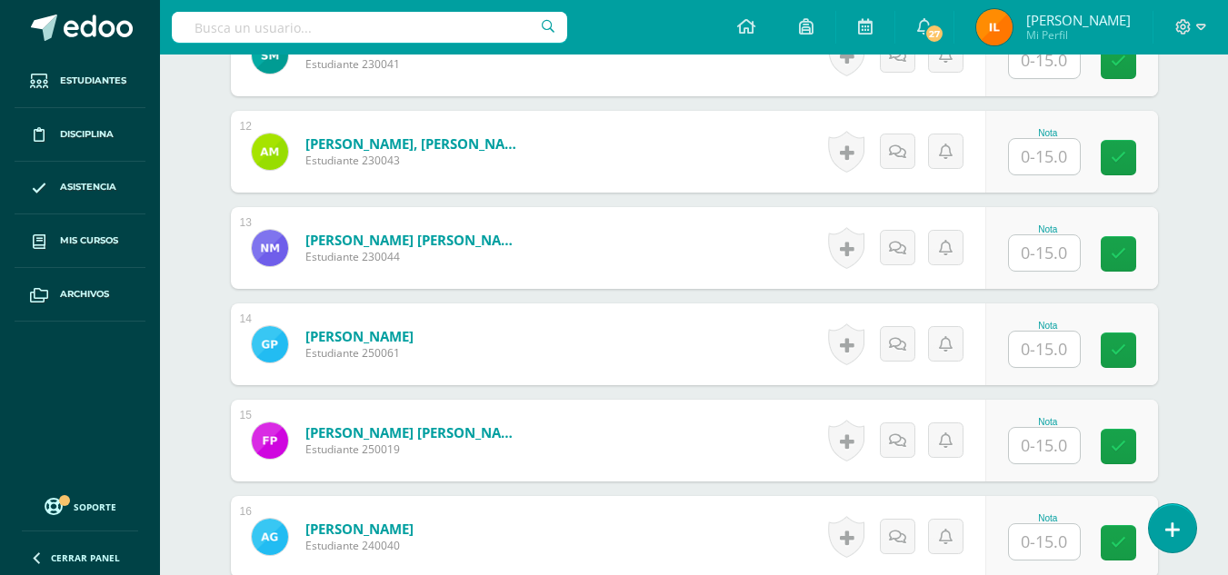
click at [1047, 255] on input "text" at bounding box center [1044, 252] width 71 height 35
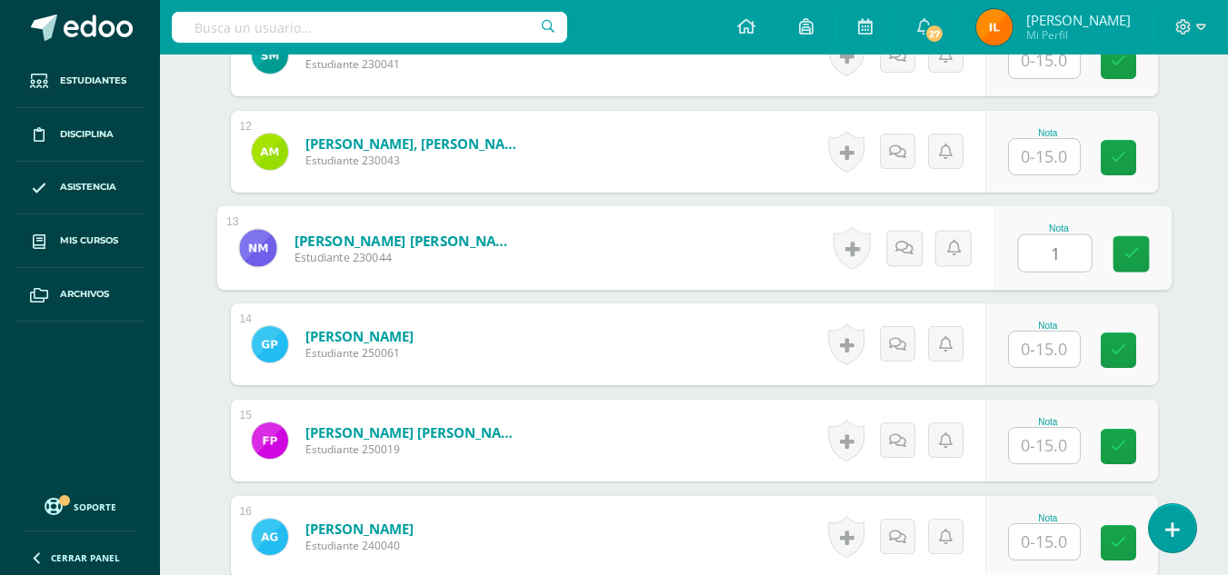
type input "10"
click at [1136, 258] on icon at bounding box center [1130, 253] width 16 height 15
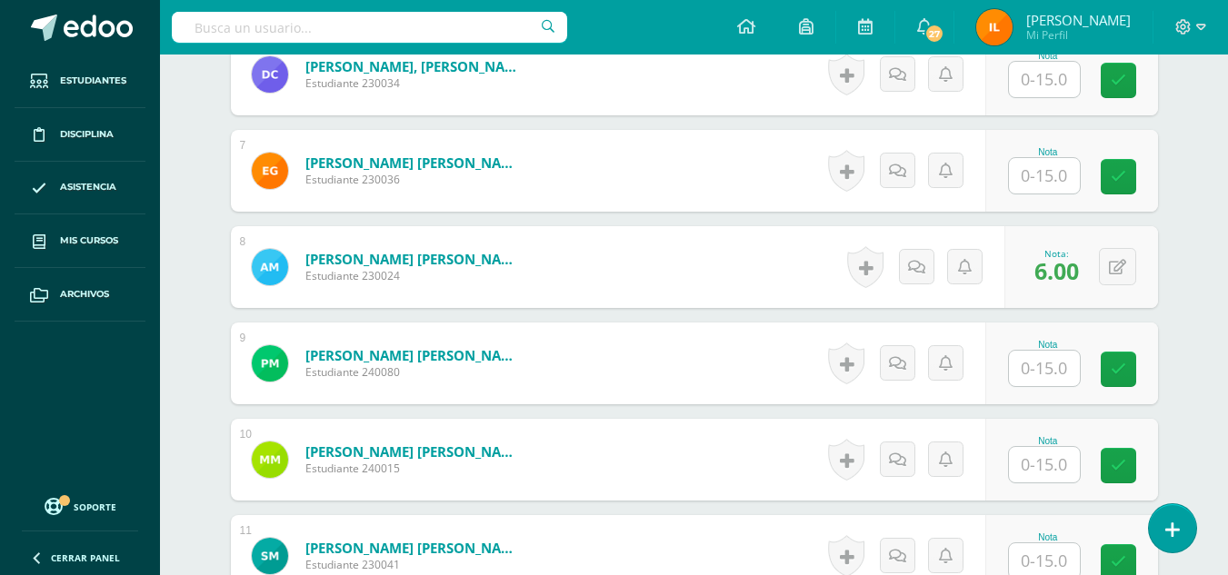
scroll to position [1089, 0]
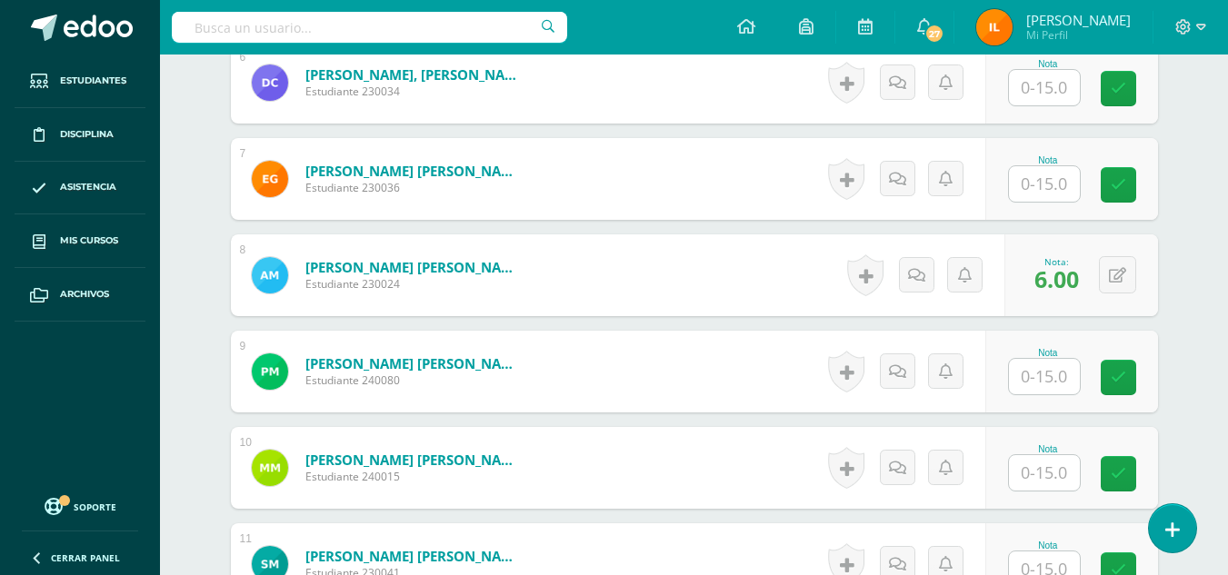
click at [1042, 182] on input "text" at bounding box center [1044, 183] width 71 height 35
type input "10"
click at [1135, 193] on icon at bounding box center [1130, 184] width 16 height 15
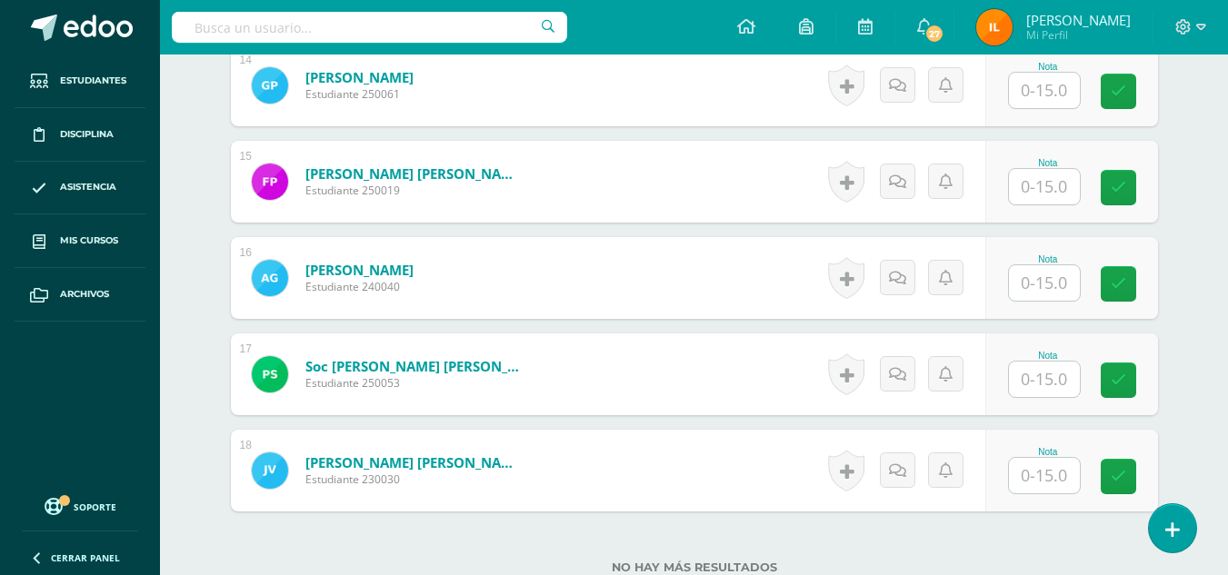
scroll to position [1860, 0]
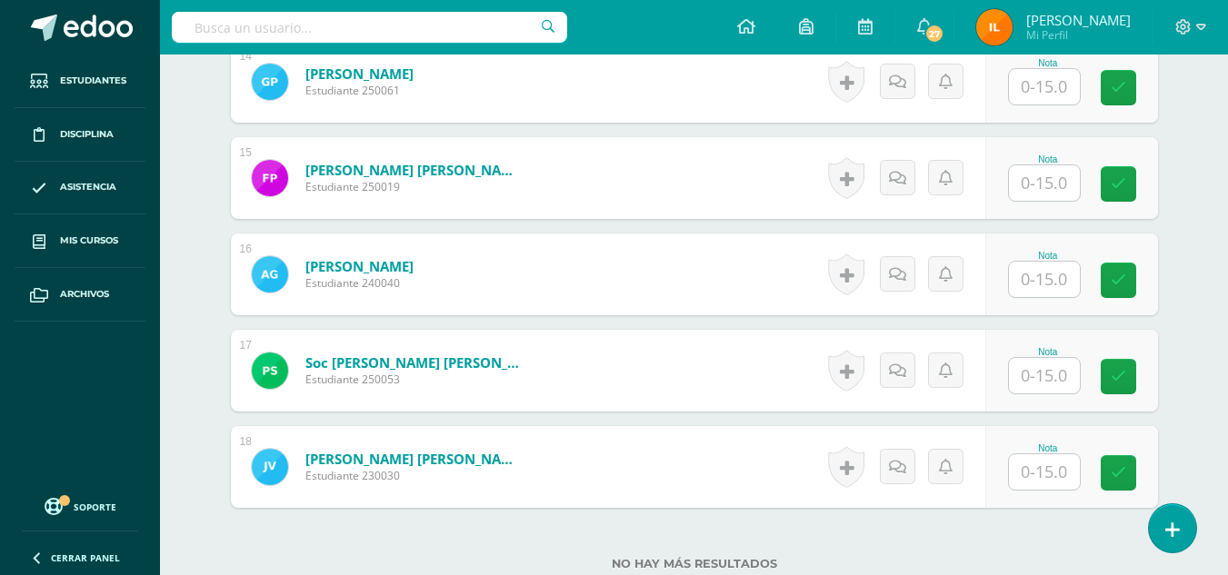
click at [1061, 283] on input "text" at bounding box center [1044, 279] width 71 height 35
type input "6"
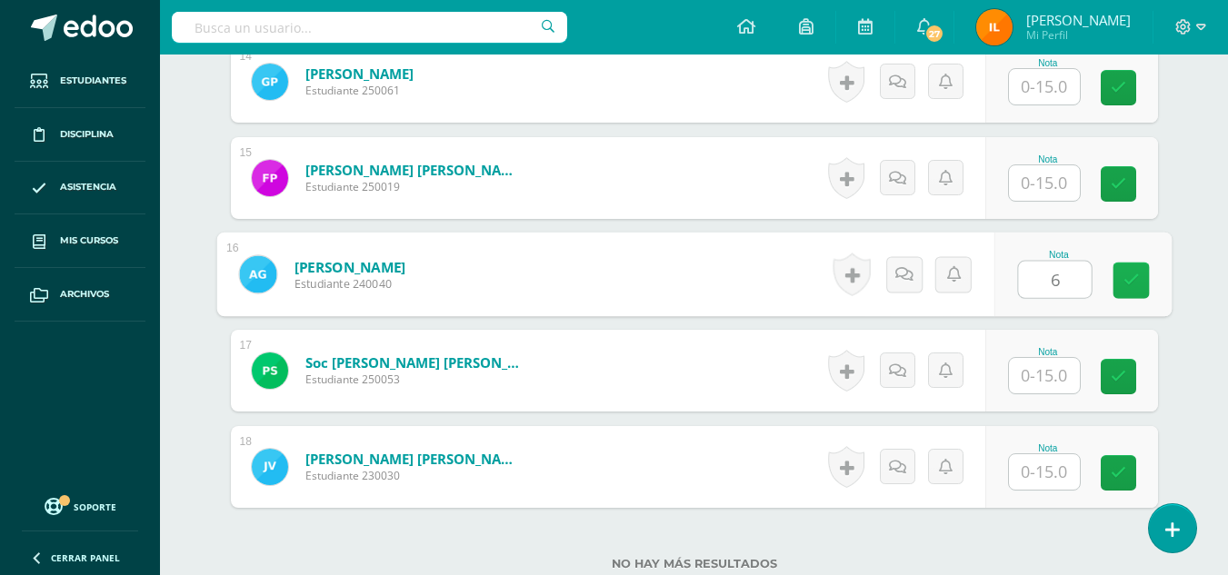
click at [1114, 279] on link at bounding box center [1130, 281] width 36 height 36
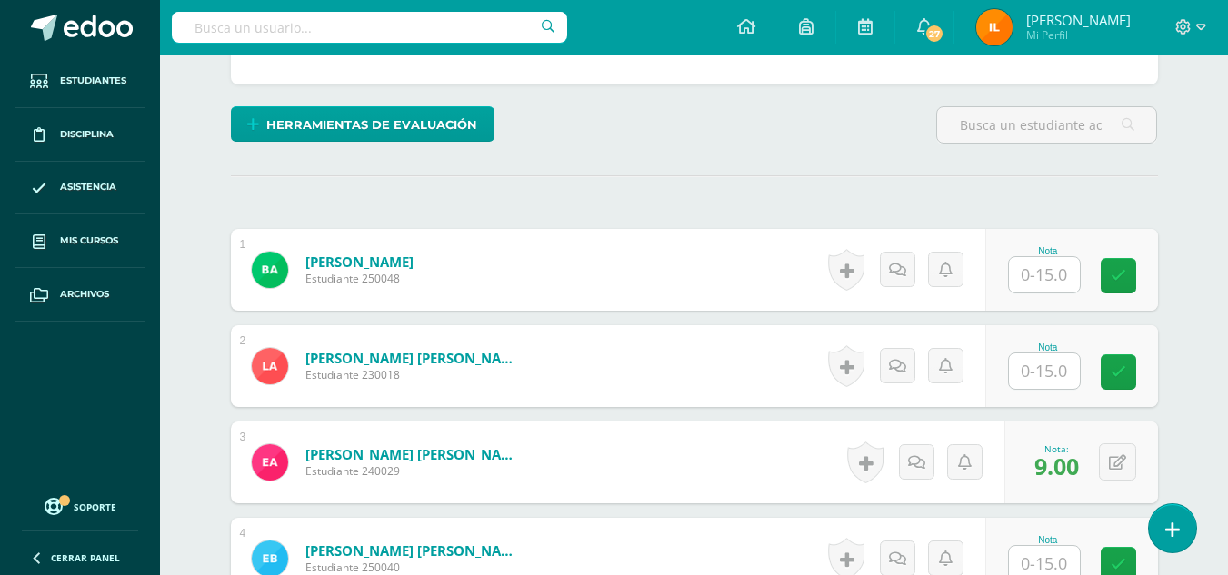
scroll to position [493, 0]
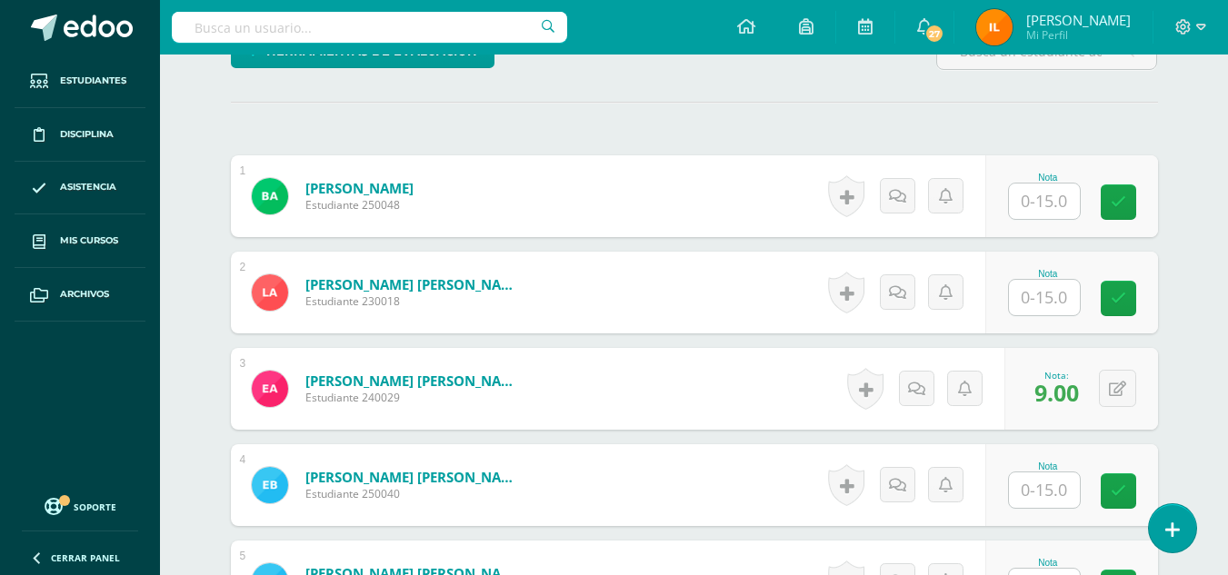
click at [1032, 204] on input "text" at bounding box center [1044, 201] width 71 height 35
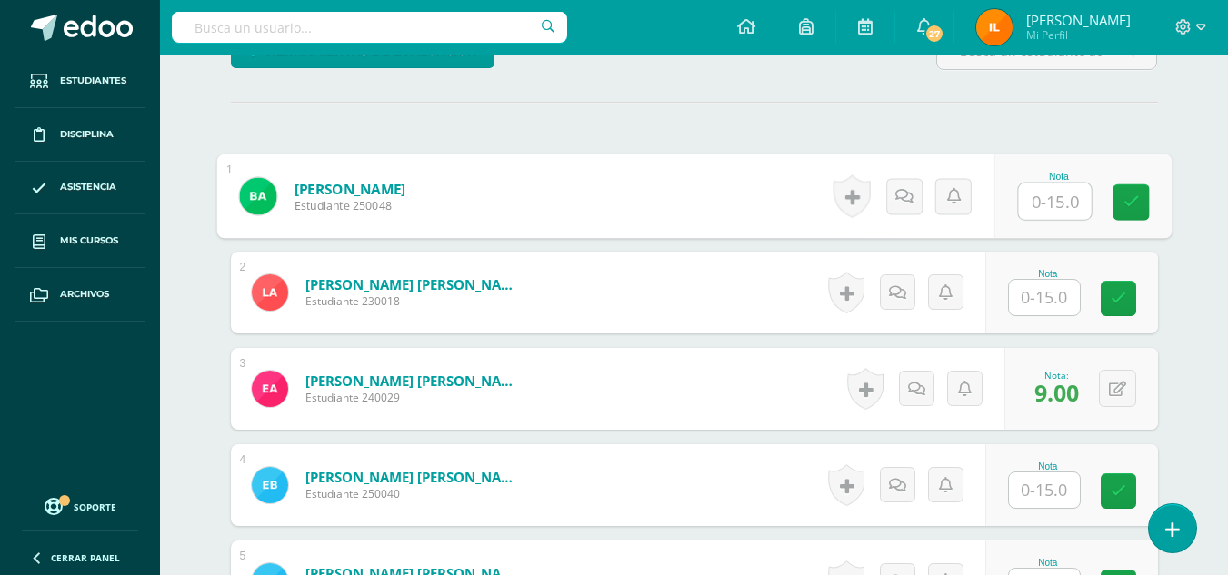
type input "8"
click at [1133, 199] on icon at bounding box center [1130, 201] width 16 height 15
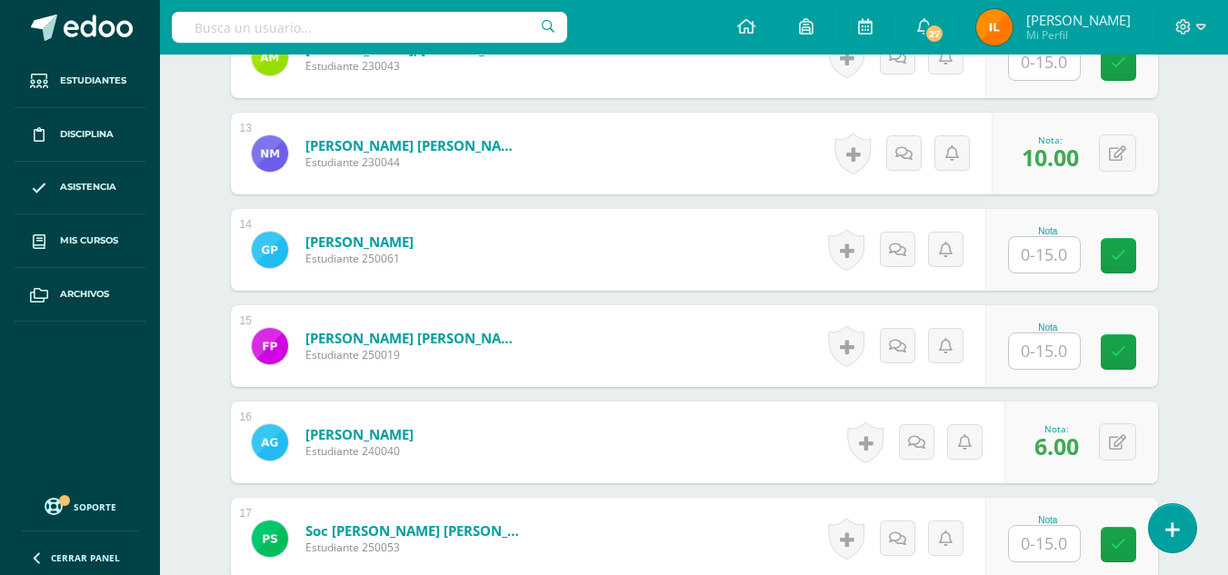
scroll to position [1740, 0]
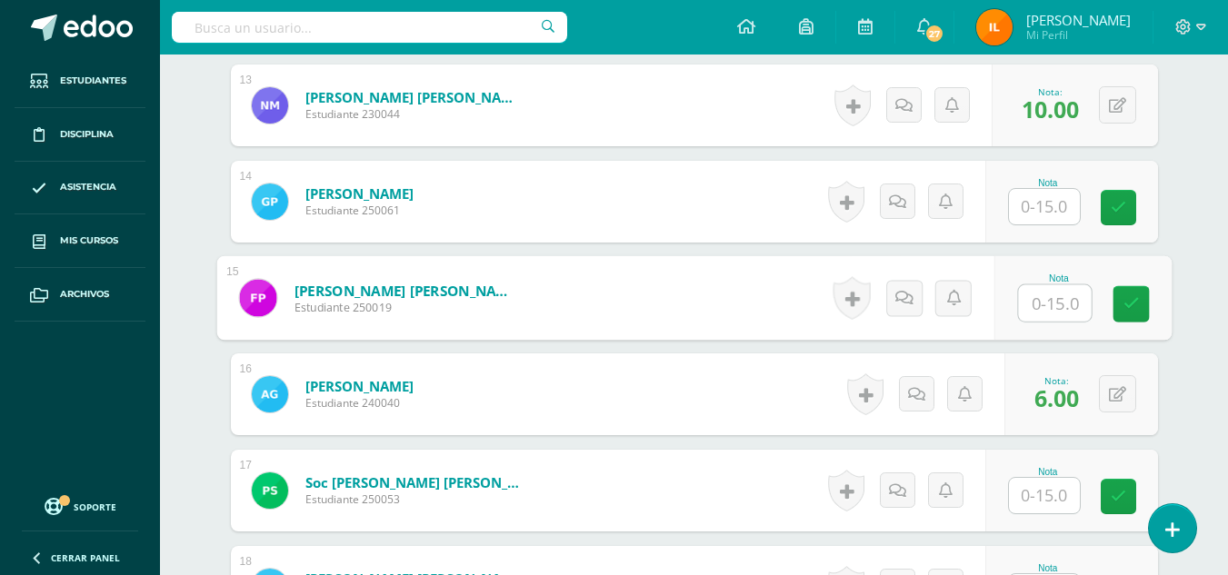
click at [1074, 303] on input "text" at bounding box center [1054, 303] width 73 height 36
type input "9"
click at [1135, 297] on icon at bounding box center [1130, 303] width 16 height 15
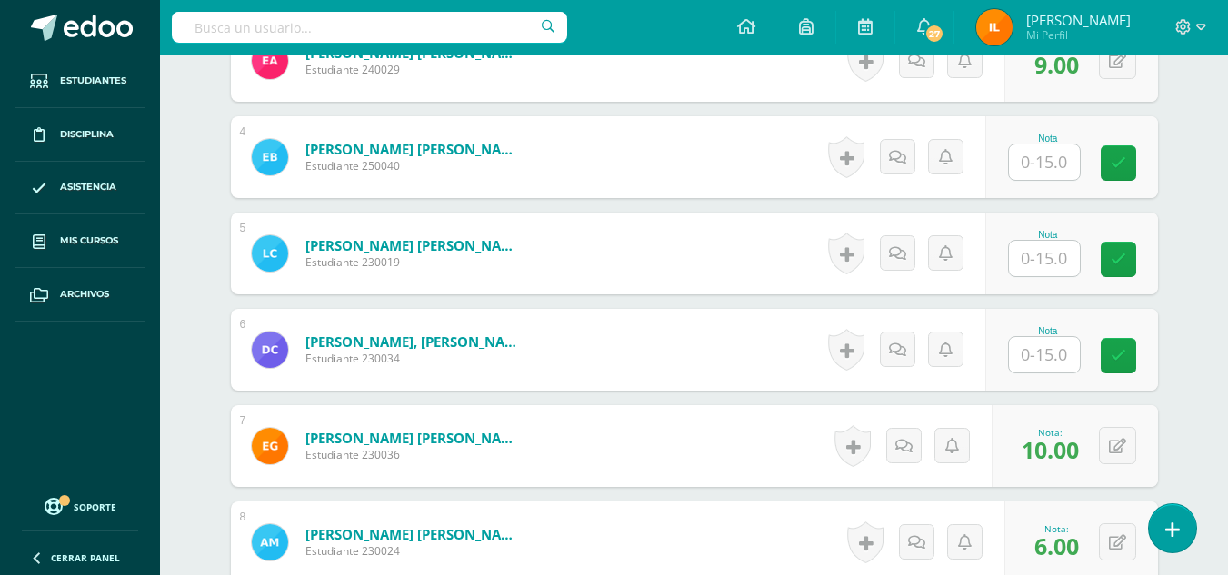
scroll to position [817, 0]
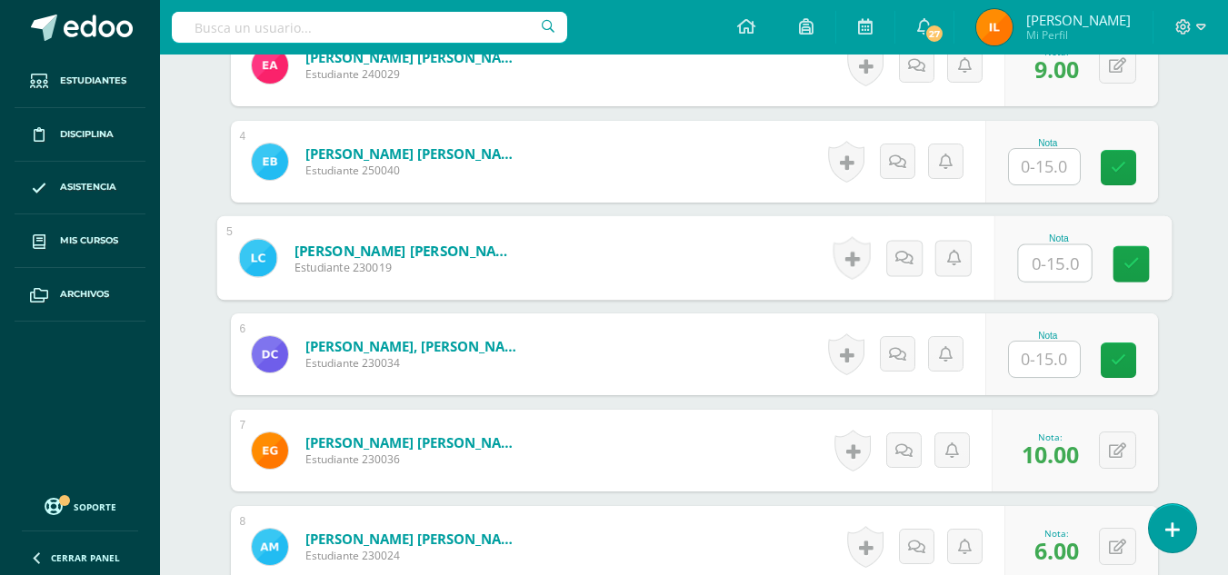
click at [1055, 270] on input "text" at bounding box center [1054, 263] width 73 height 36
type input "5"
click at [1130, 266] on icon at bounding box center [1130, 263] width 16 height 15
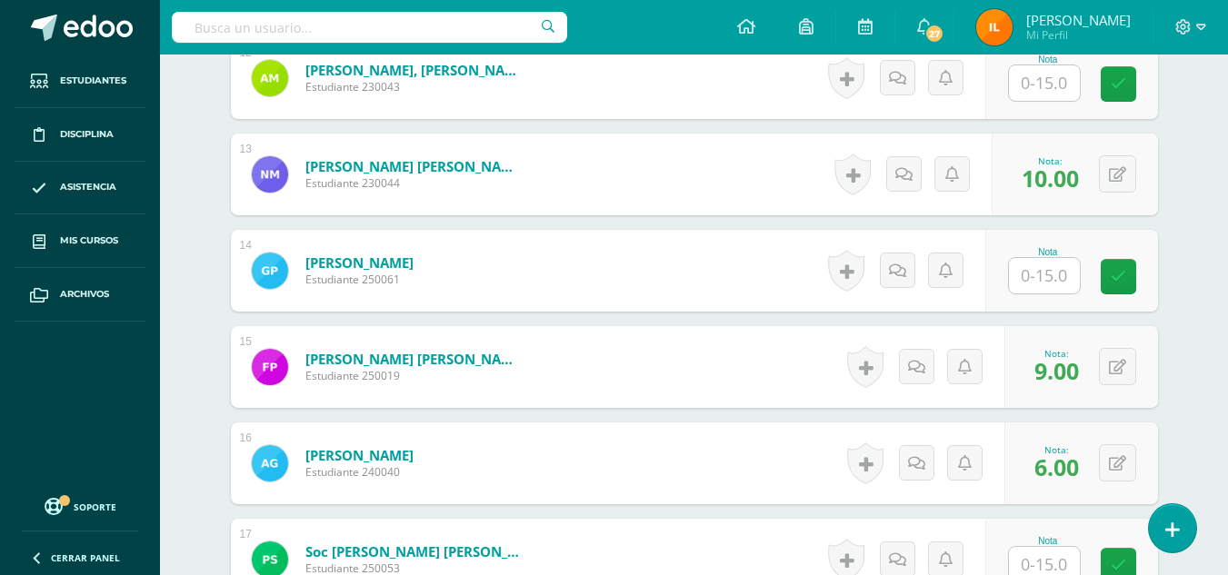
scroll to position [1649, 0]
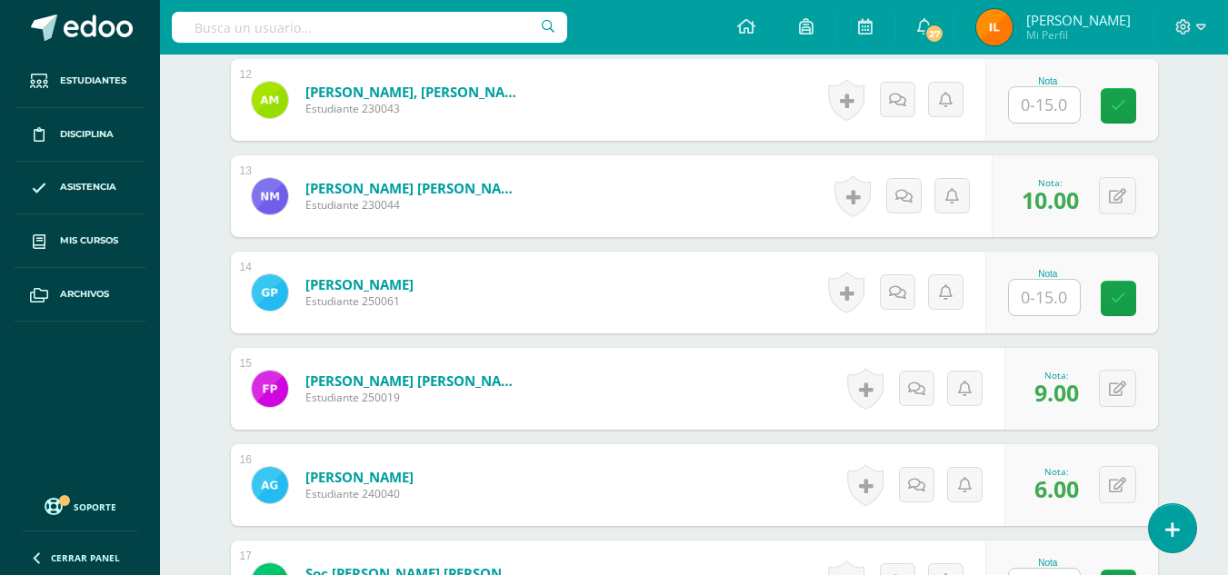
click at [1034, 294] on input "text" at bounding box center [1044, 297] width 71 height 35
type input "3"
click at [1143, 302] on link at bounding box center [1130, 299] width 36 height 36
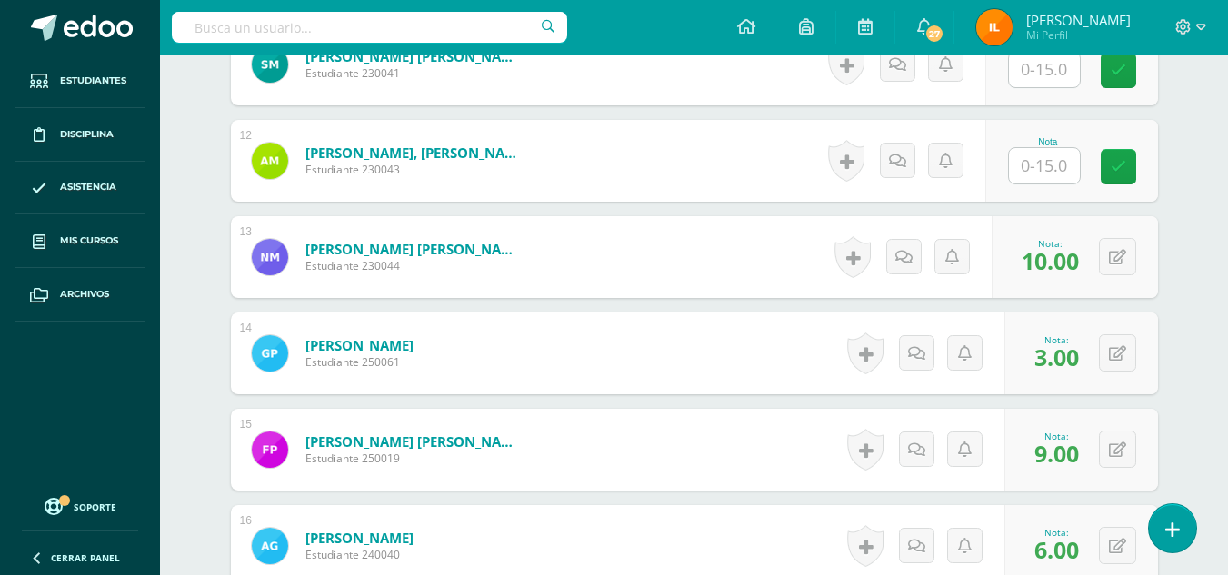
scroll to position [1408, 0]
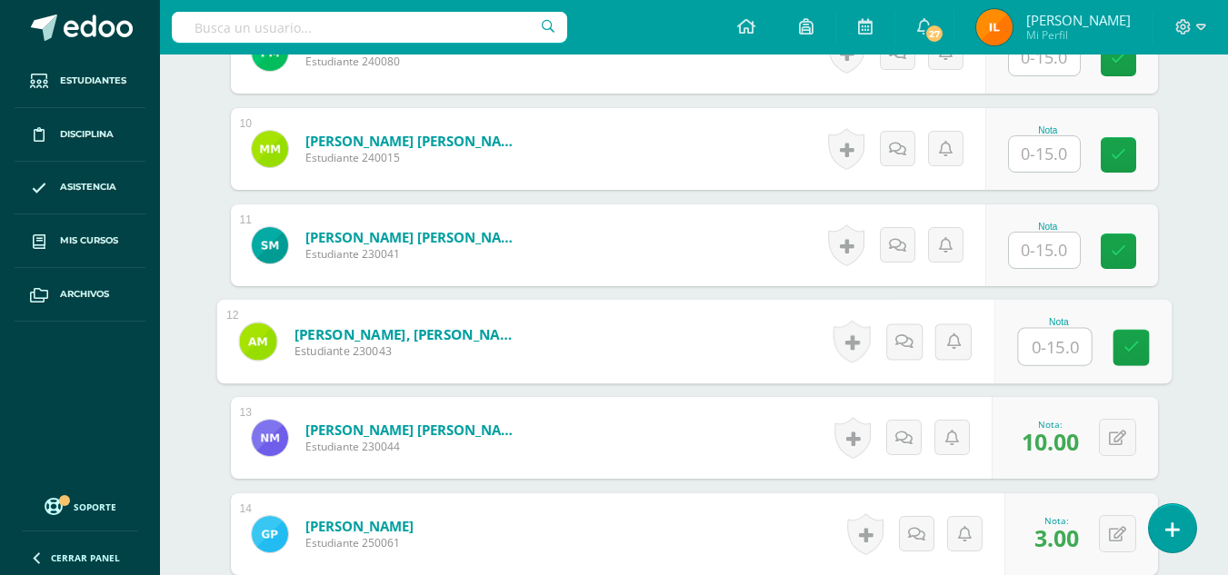
click at [1043, 344] on input "text" at bounding box center [1054, 347] width 73 height 36
type input "9"
click at [1124, 356] on link at bounding box center [1130, 348] width 36 height 36
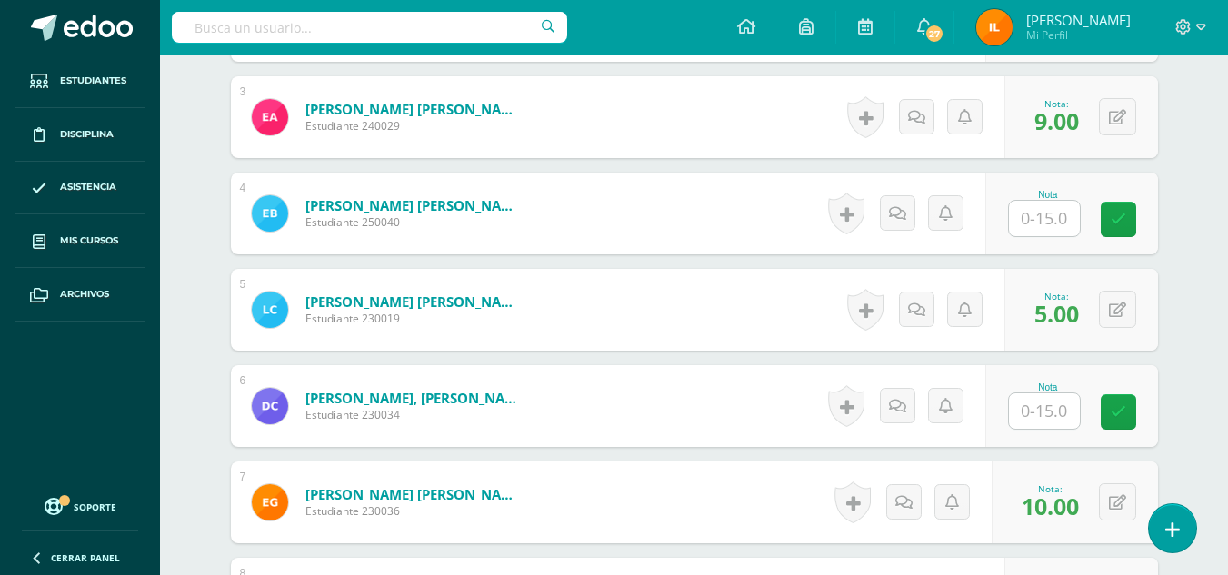
scroll to position [756, 0]
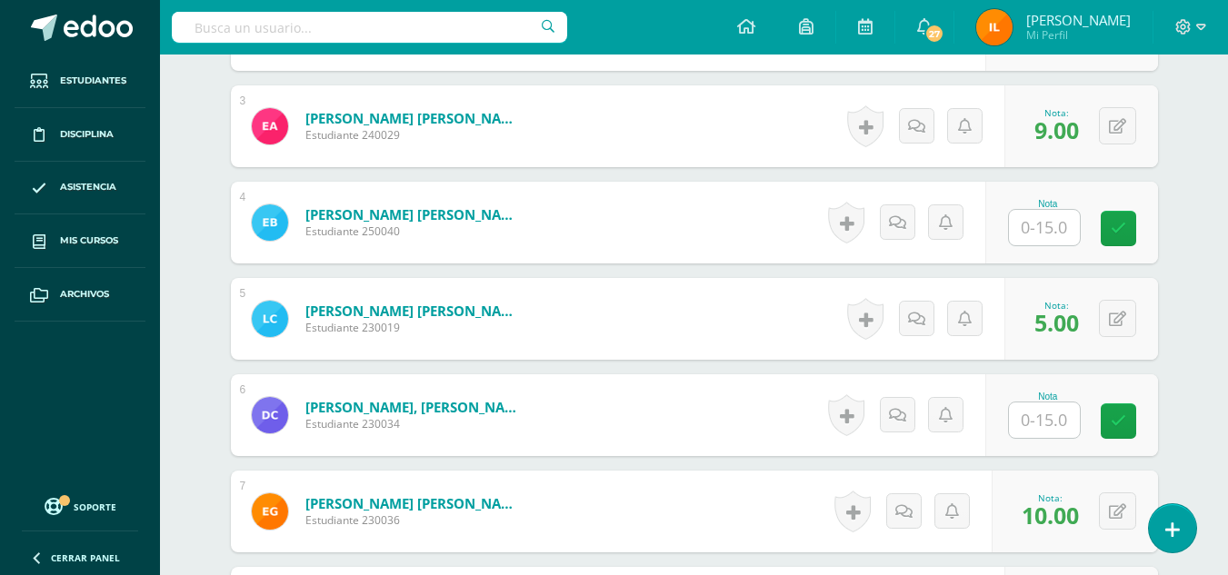
click at [1058, 229] on input "text" at bounding box center [1044, 227] width 71 height 35
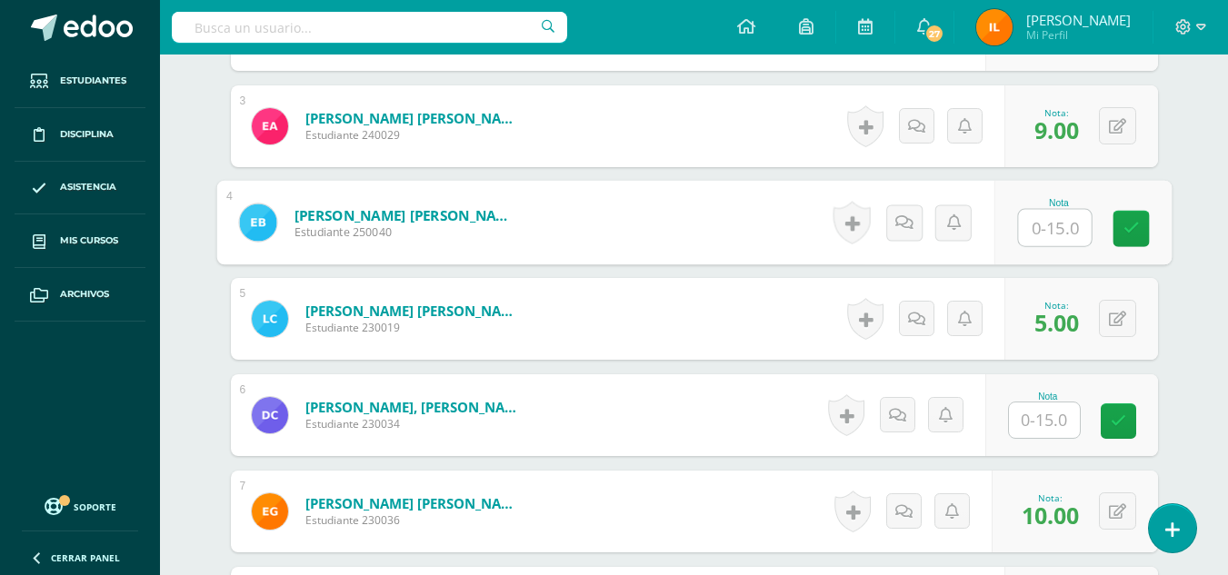
type input "9"
click at [1127, 235] on icon at bounding box center [1130, 228] width 16 height 15
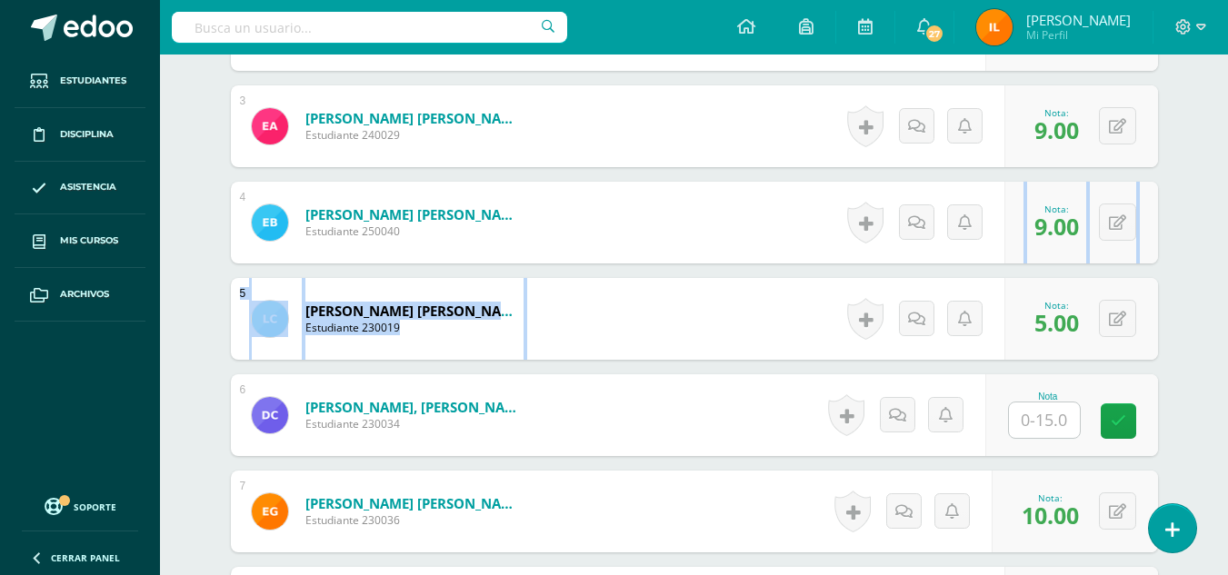
drag, startPoint x: 1226, startPoint y: 238, endPoint x: 1236, endPoint y: 294, distance: 57.2
click at [1228, 294] on html "Estudiantes Disciplina Asistencia Mis cursos Archivos Soporte Centro de ayuda Ú…" at bounding box center [614, 532] width 1228 height 2576
click at [1199, 249] on div "Inglés Primero Primaria "B" Herramientas Detalle de asistencias Actividad Anunc…" at bounding box center [694, 559] width 1068 height 2522
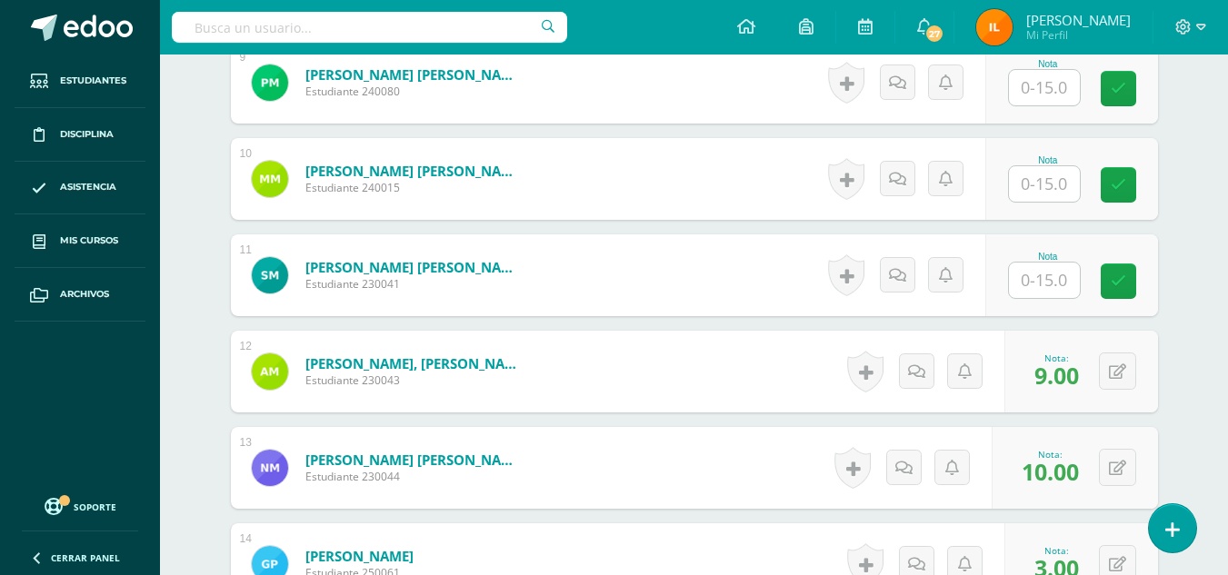
scroll to position [1382, 0]
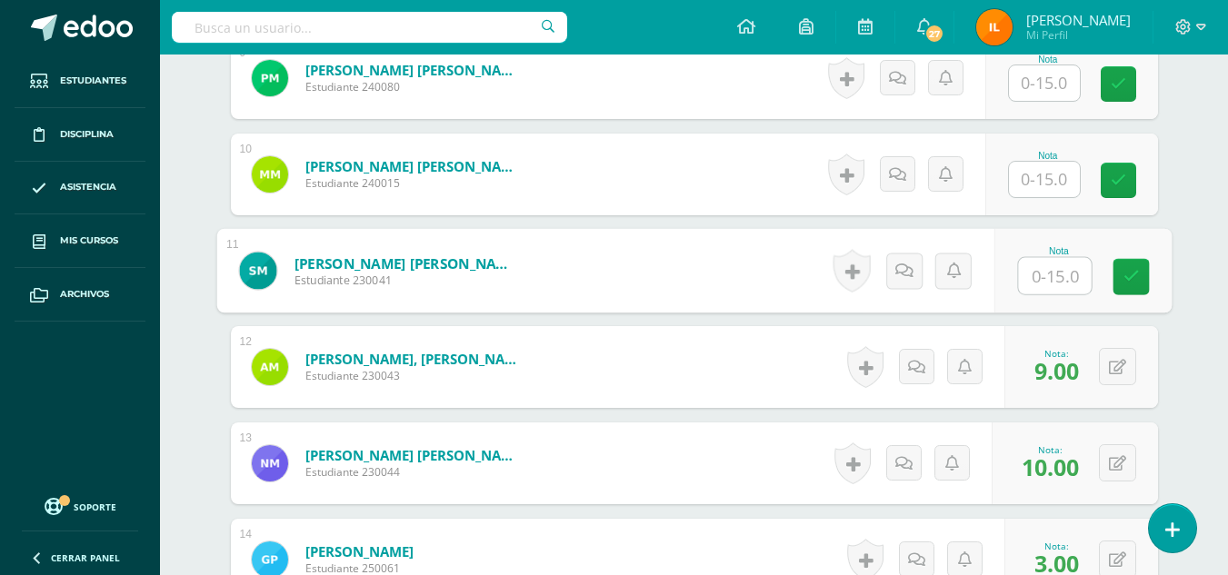
click at [1046, 290] on input "text" at bounding box center [1054, 276] width 73 height 36
type input "2"
click at [1142, 279] on link at bounding box center [1130, 277] width 36 height 36
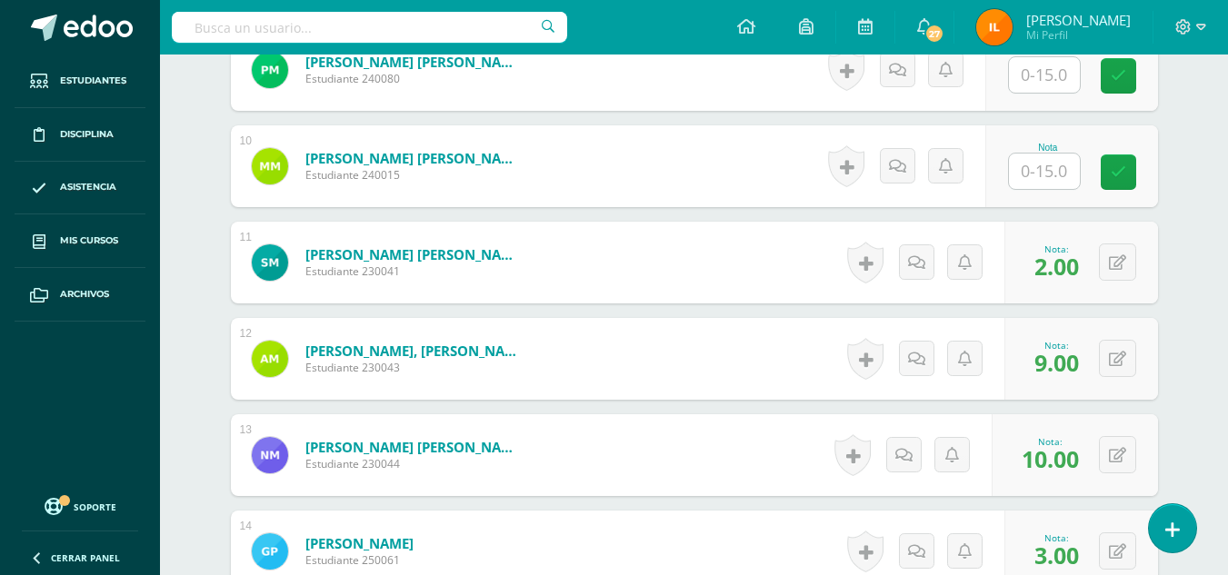
scroll to position [1386, 0]
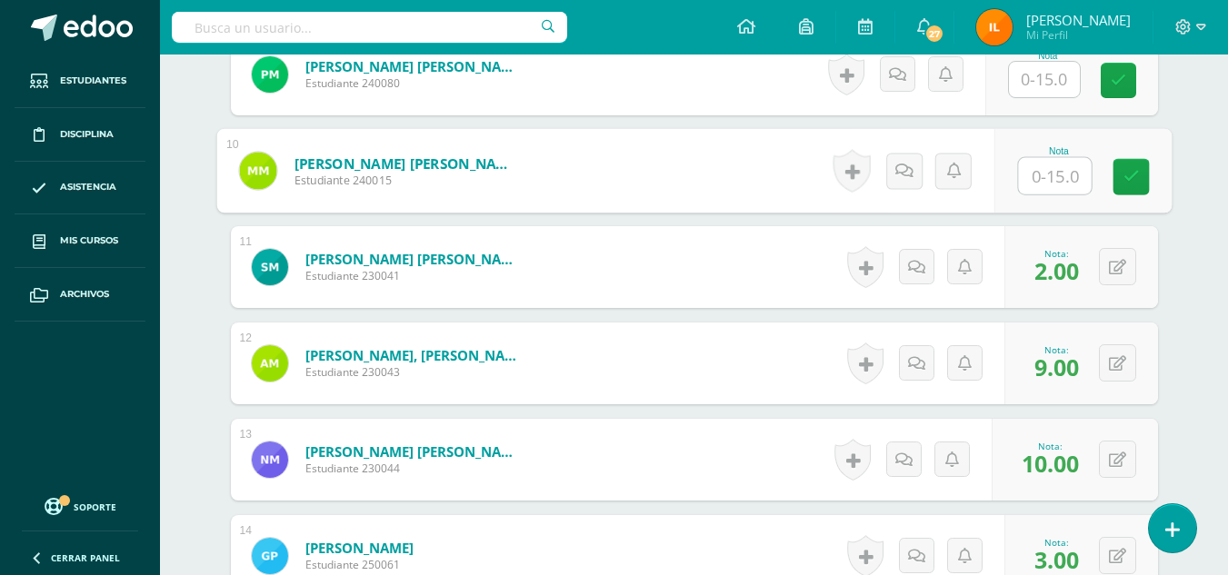
click at [1062, 172] on input "text" at bounding box center [1054, 176] width 73 height 36
type input "2"
click at [1126, 183] on icon at bounding box center [1130, 176] width 16 height 15
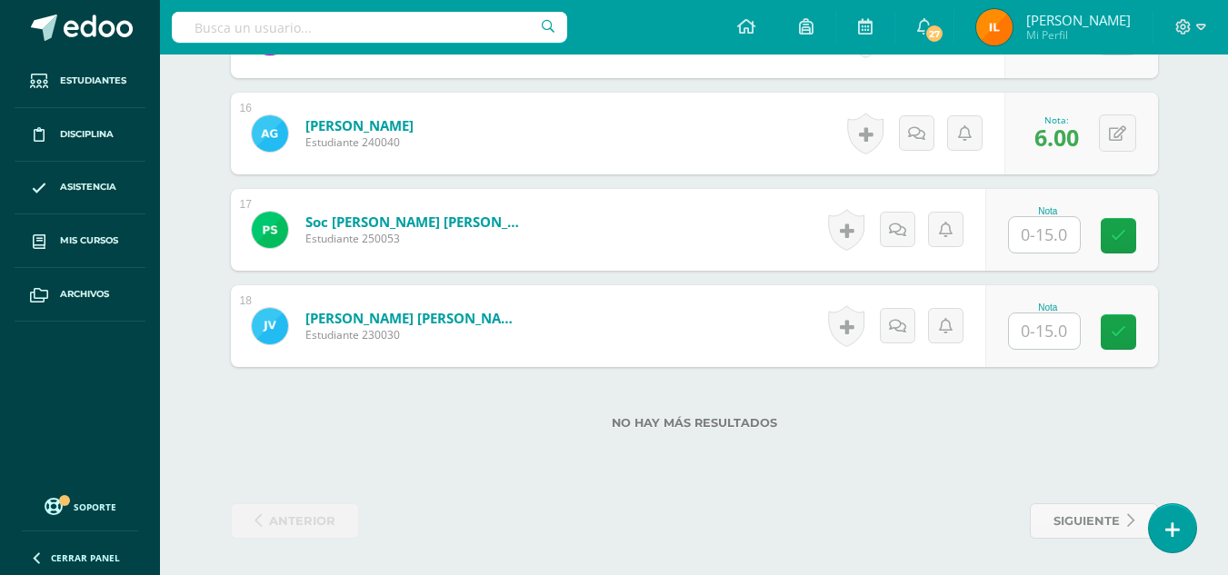
scroll to position [1995, 0]
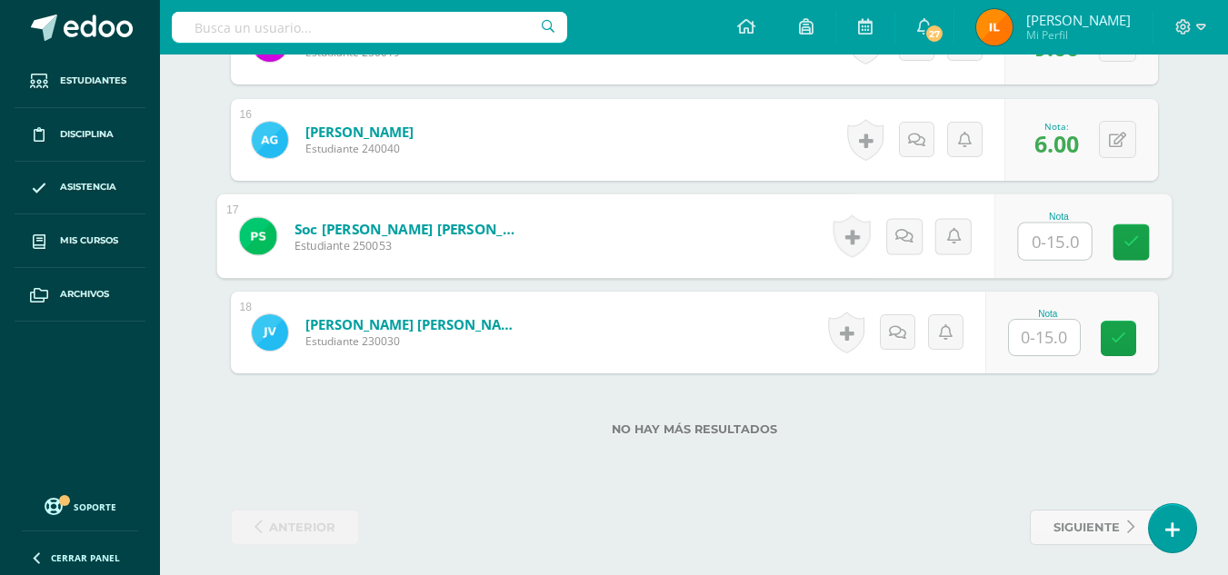
click at [1053, 233] on input "text" at bounding box center [1054, 242] width 73 height 36
type input "5"
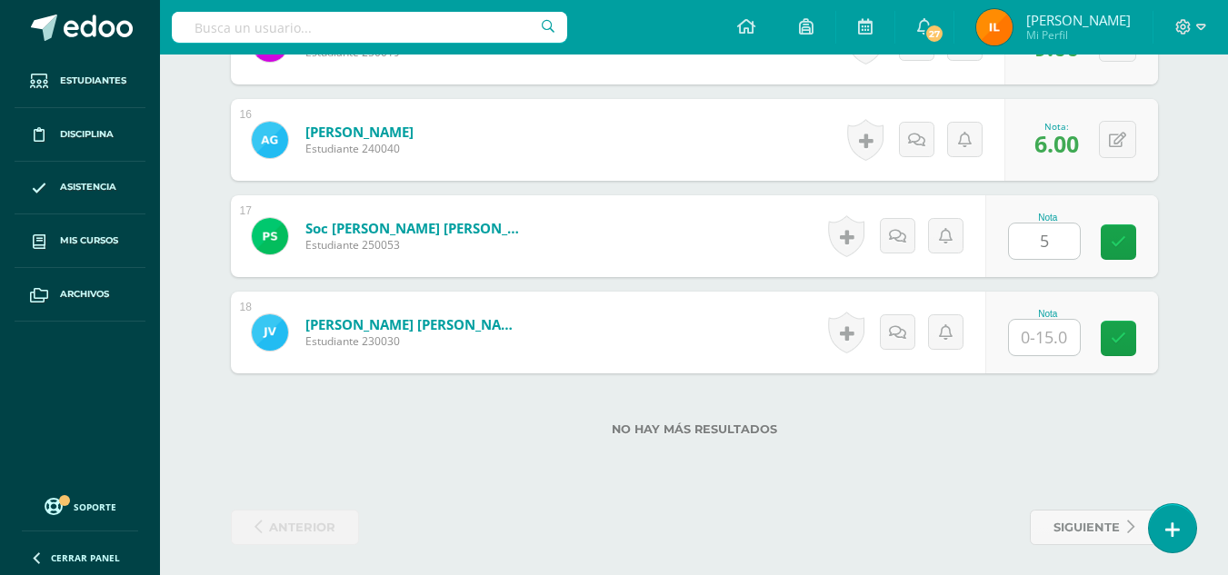
click at [1150, 242] on div "Nota 5" at bounding box center [1071, 236] width 173 height 82
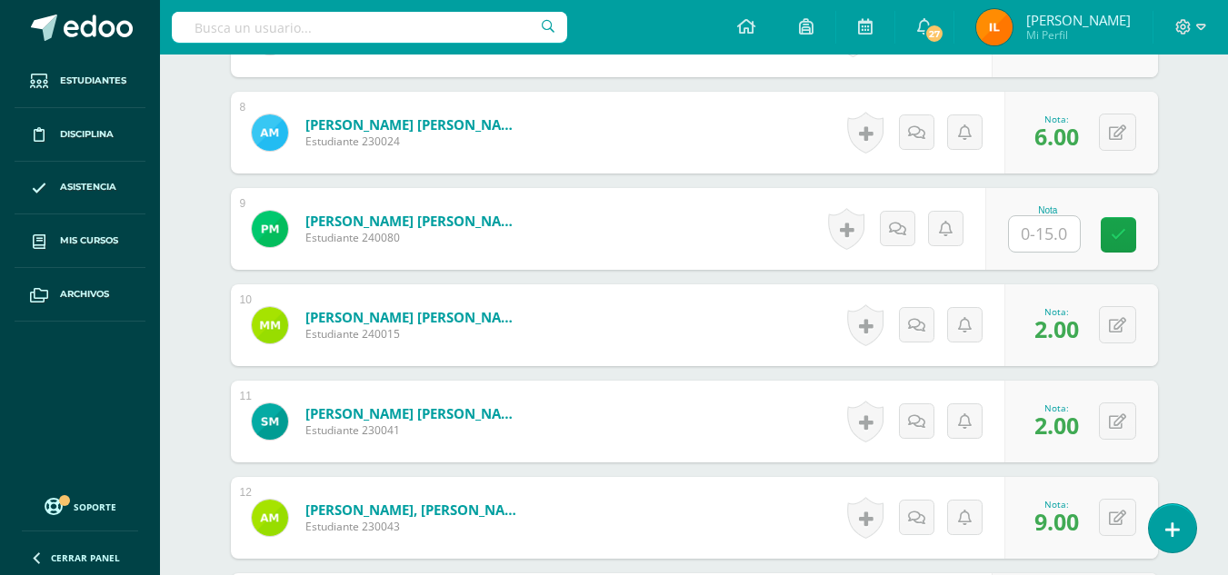
scroll to position [1227, 0]
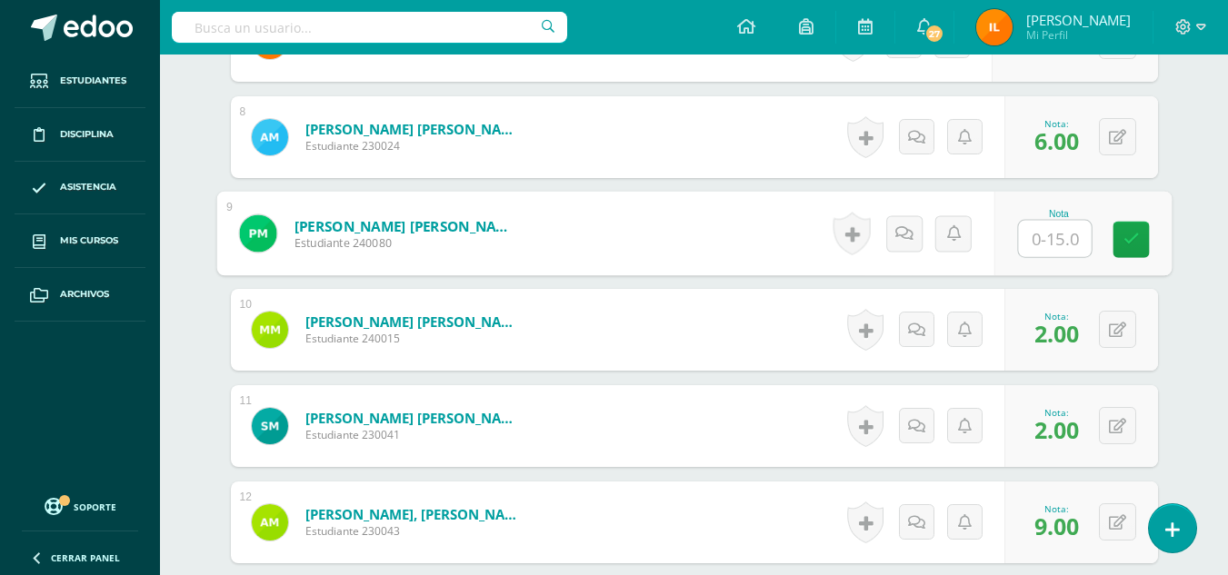
click at [1033, 243] on input "text" at bounding box center [1054, 239] width 73 height 36
type input "9"
click at [1129, 242] on icon at bounding box center [1130, 239] width 16 height 15
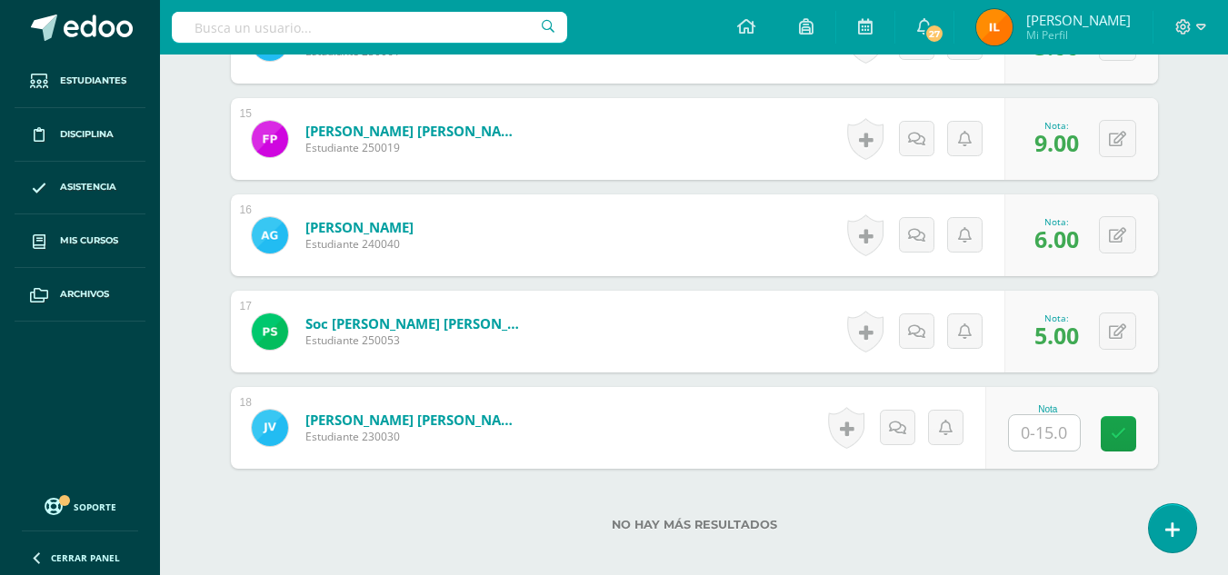
scroll to position [1921, 0]
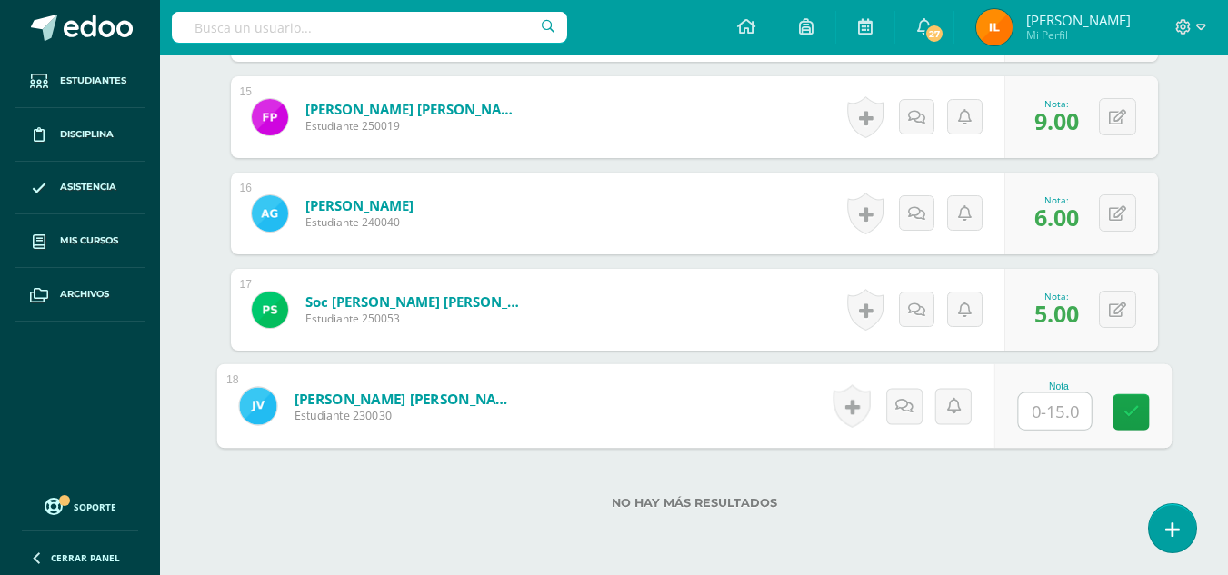
click at [1059, 411] on input "text" at bounding box center [1054, 411] width 73 height 36
type input "9"
click at [1121, 412] on link at bounding box center [1130, 412] width 36 height 36
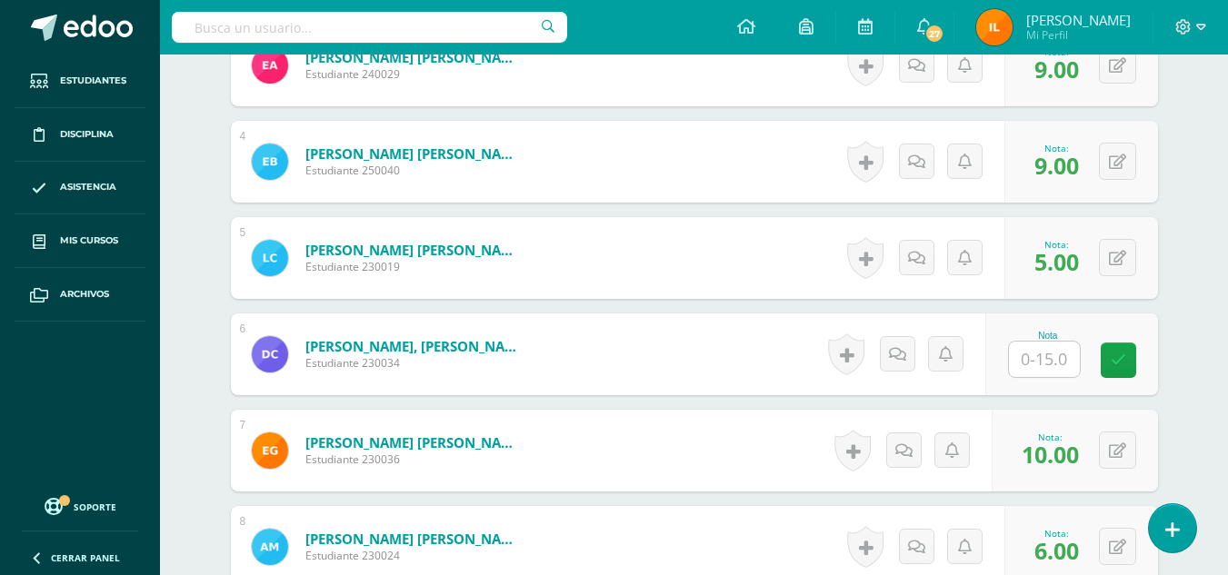
scroll to position [839, 0]
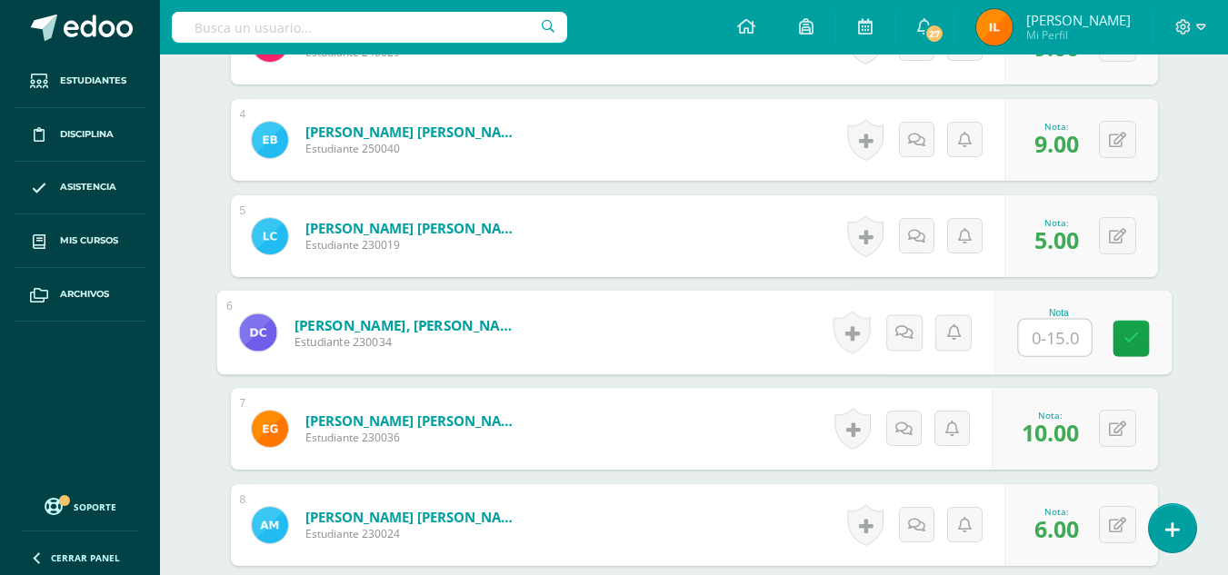
click at [1022, 348] on input "text" at bounding box center [1054, 338] width 73 height 36
type input "4"
click at [1127, 335] on icon at bounding box center [1130, 338] width 16 height 15
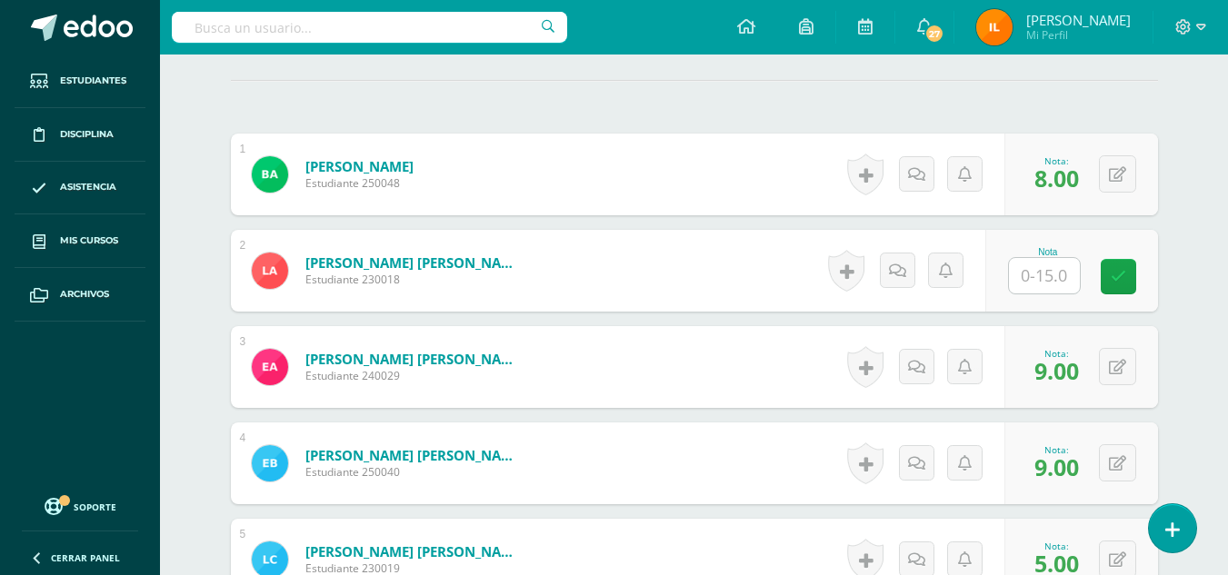
scroll to position [536, 0]
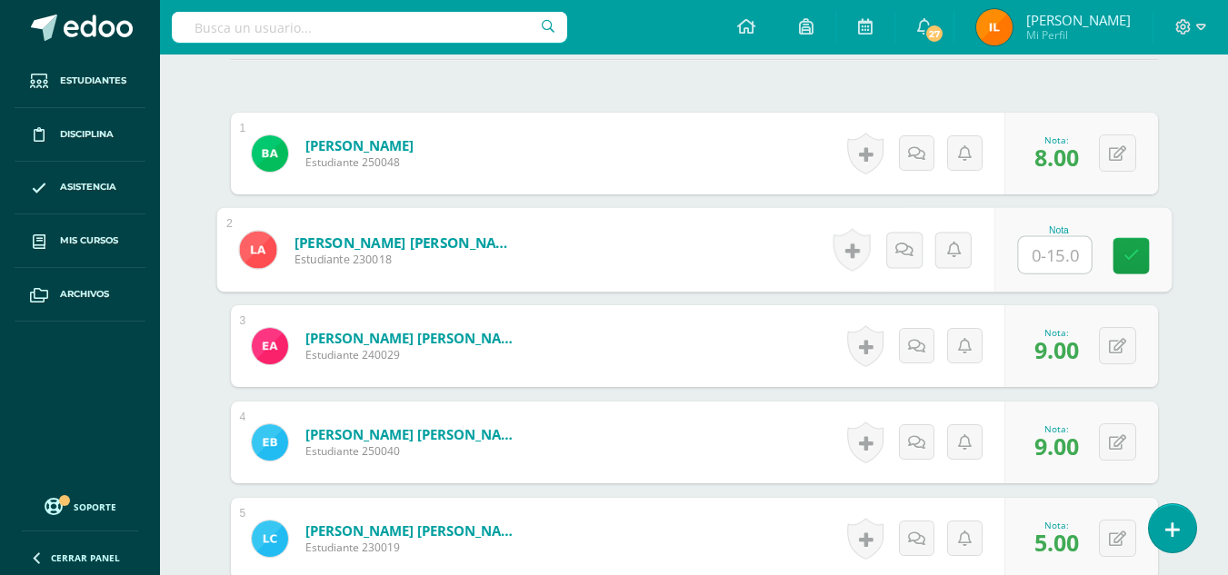
click at [1046, 259] on input "text" at bounding box center [1054, 255] width 73 height 36
type input "5"
click at [1116, 259] on link at bounding box center [1130, 256] width 36 height 36
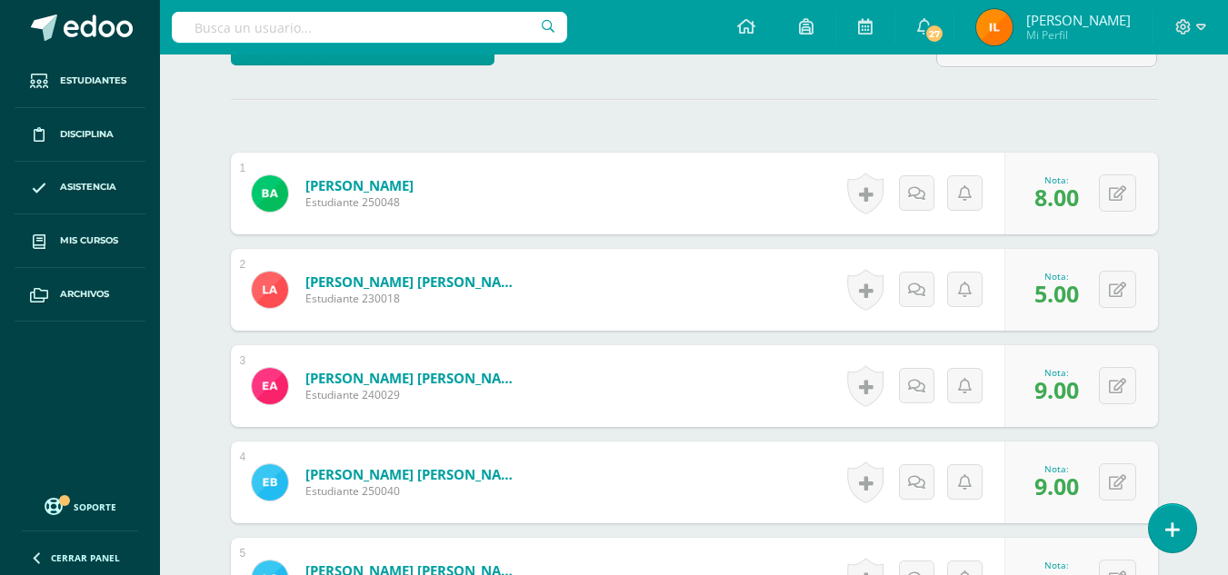
scroll to position [0, 0]
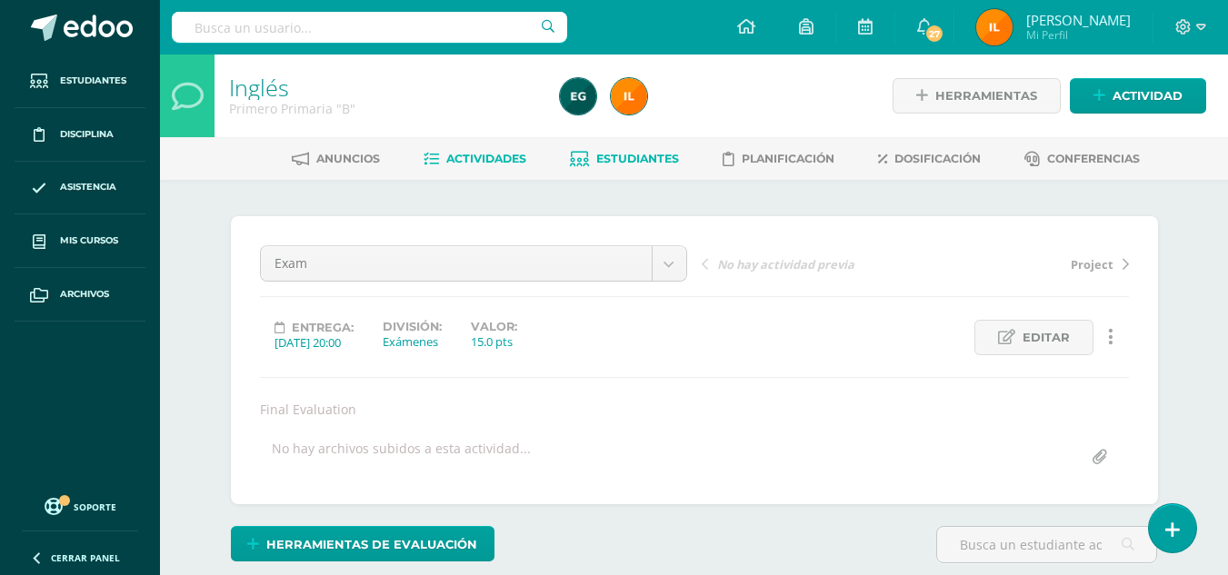
click at [598, 155] on span "Estudiantes" at bounding box center [637, 159] width 83 height 14
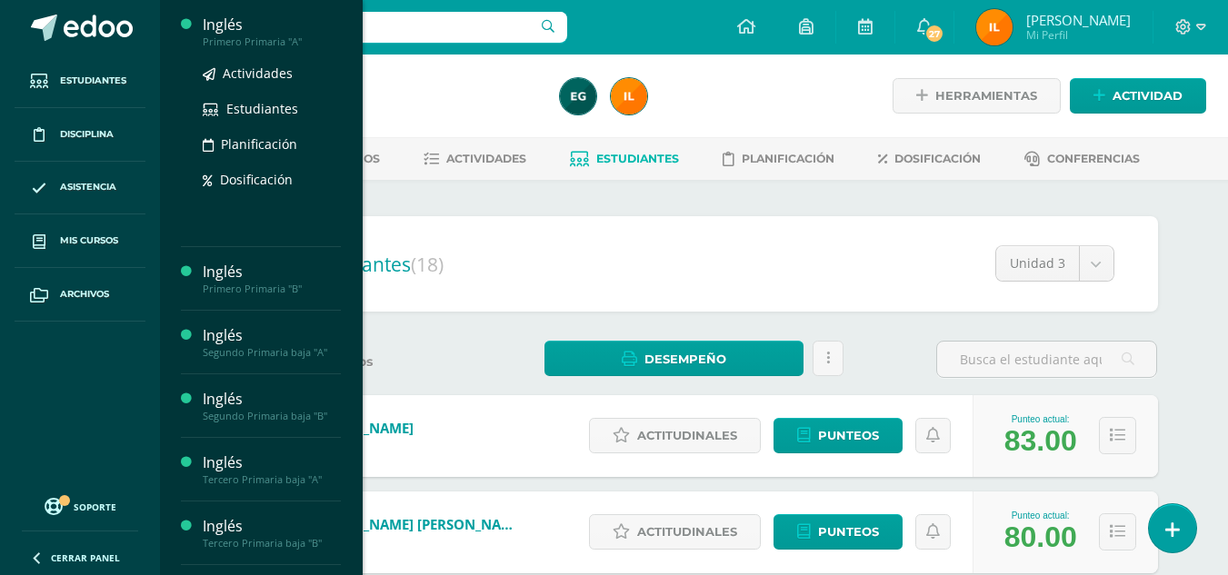
click at [274, 31] on div "Inglés" at bounding box center [272, 25] width 138 height 21
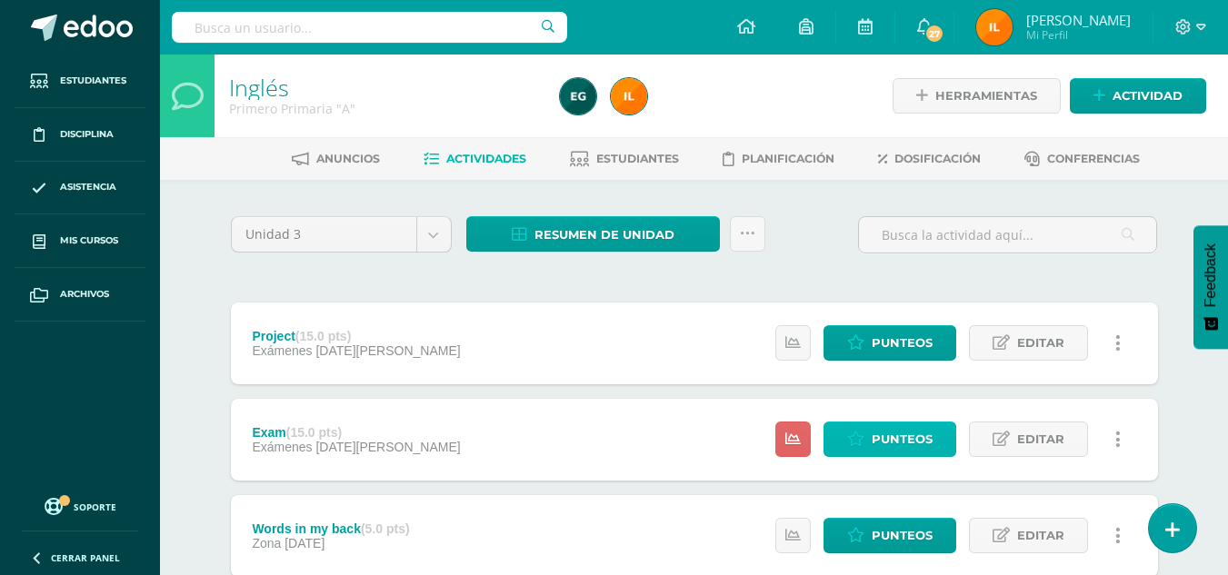
click at [893, 445] on span "Punteos" at bounding box center [901, 440] width 61 height 34
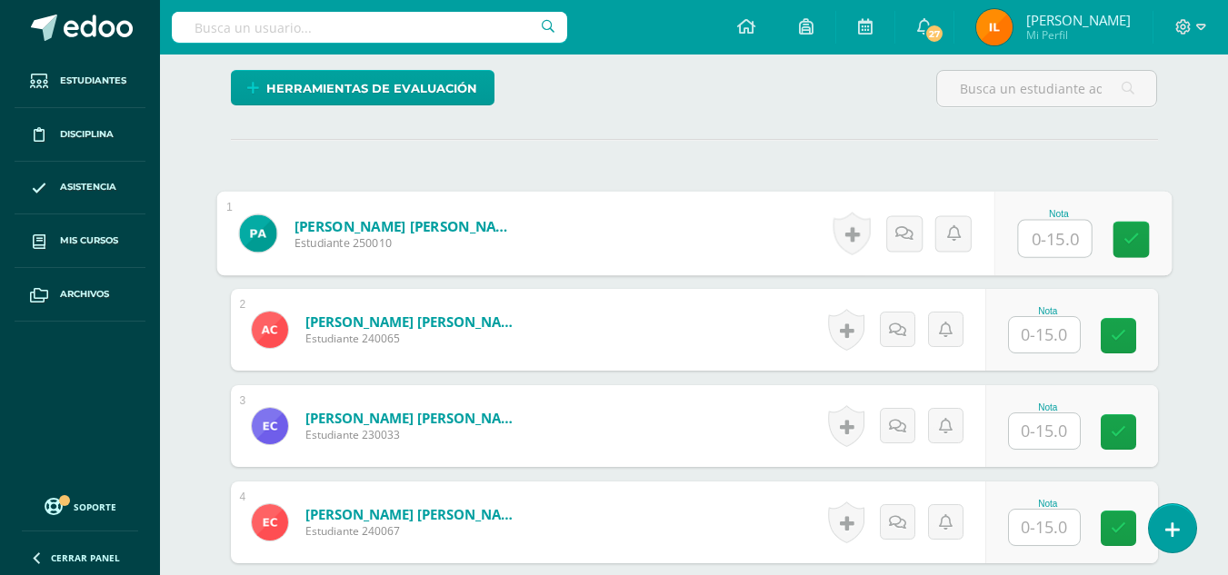
scroll to position [457, 0]
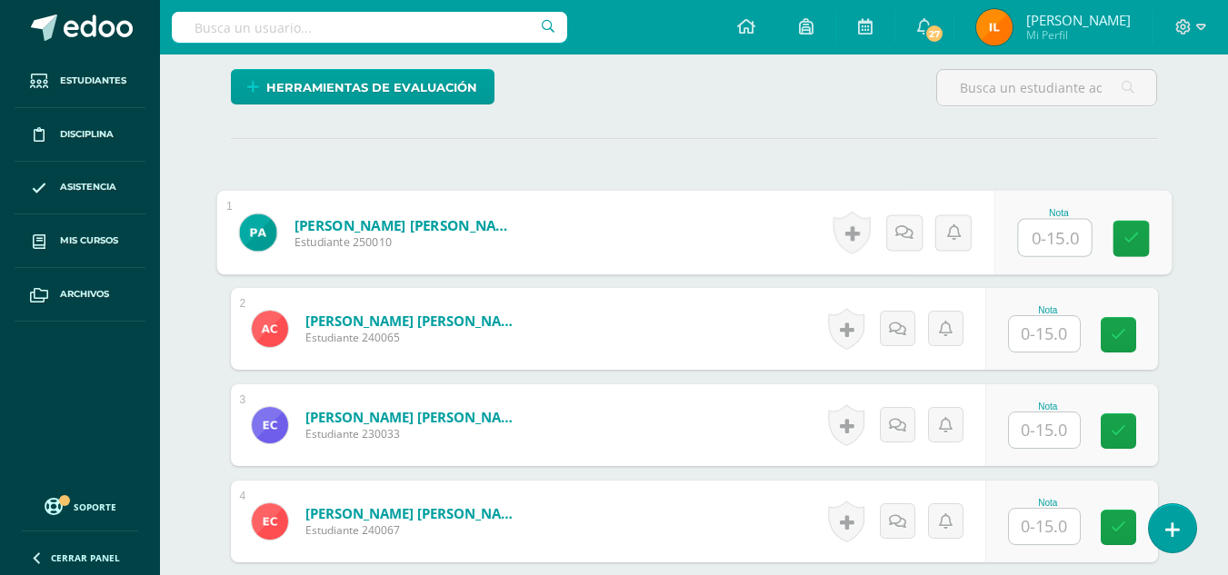
click at [1036, 236] on input "text" at bounding box center [1054, 238] width 73 height 36
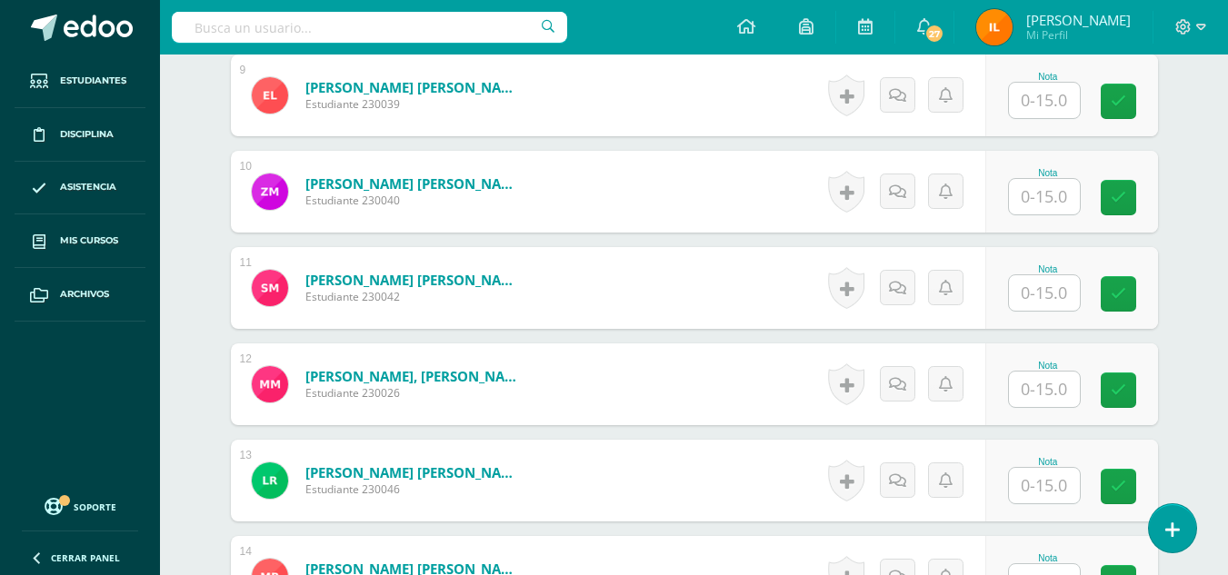
scroll to position [1360, 0]
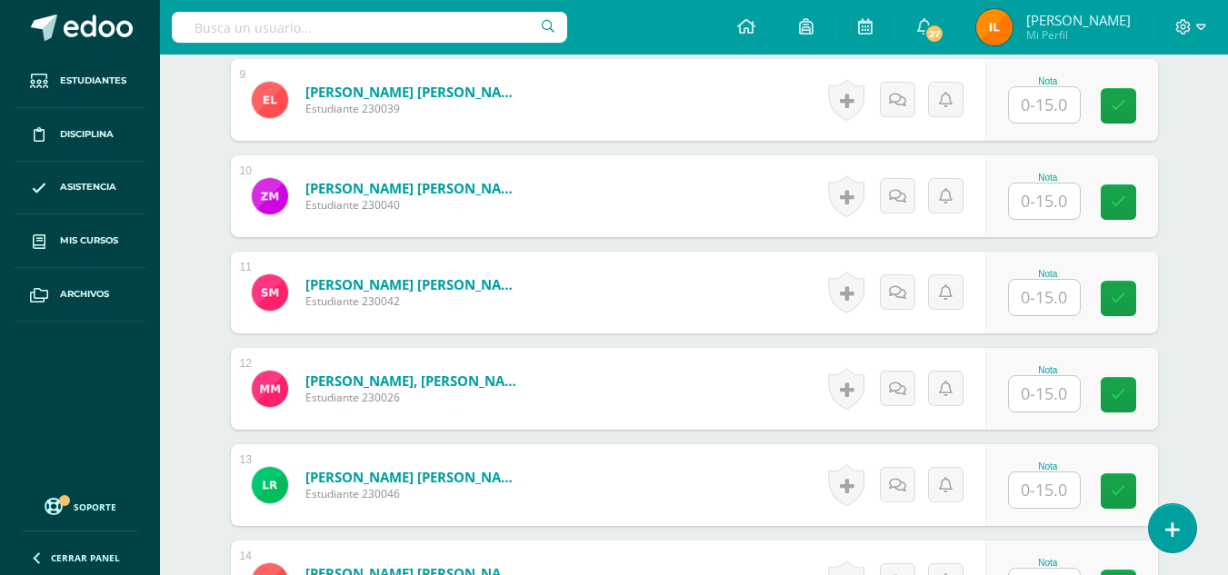
click at [1043, 204] on input "text" at bounding box center [1044, 201] width 71 height 35
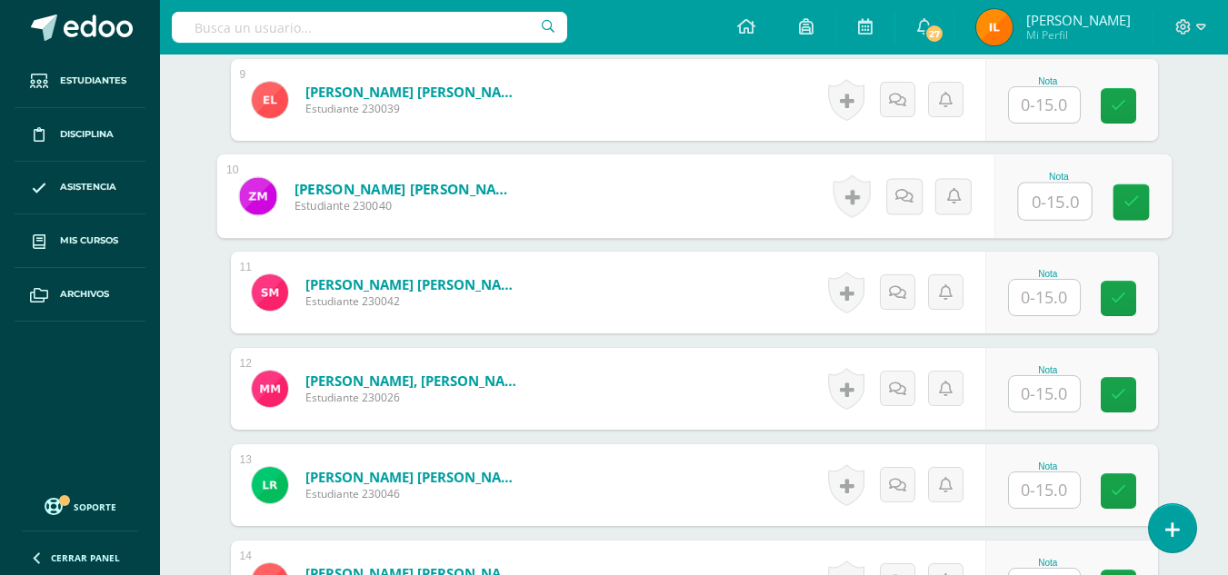
type input "4"
click at [1134, 198] on icon at bounding box center [1130, 201] width 16 height 15
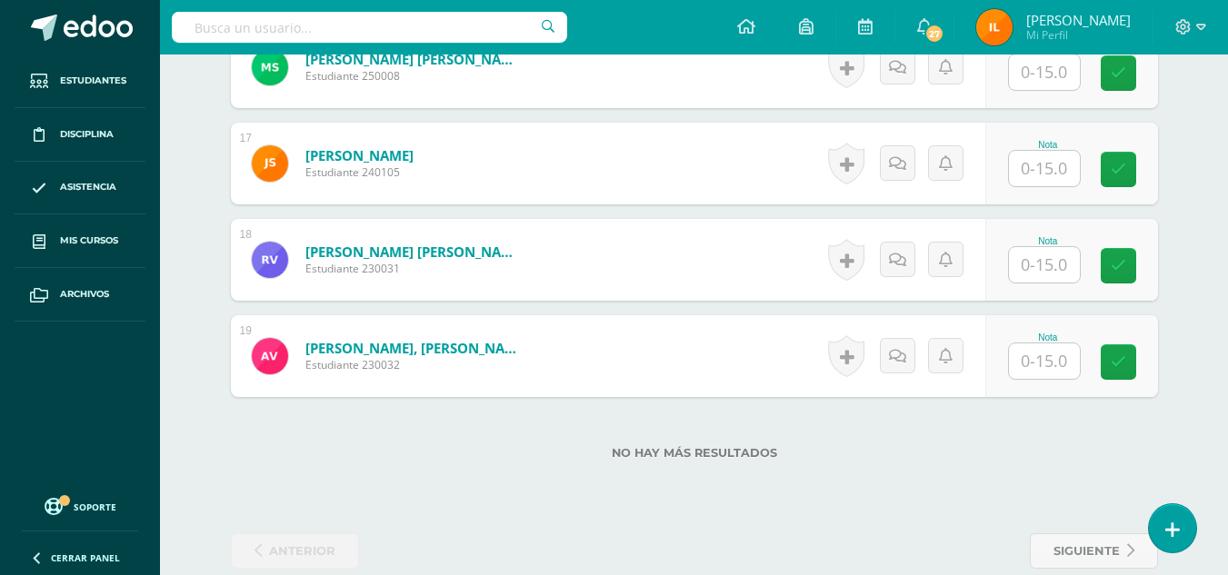
scroll to position [2097, 0]
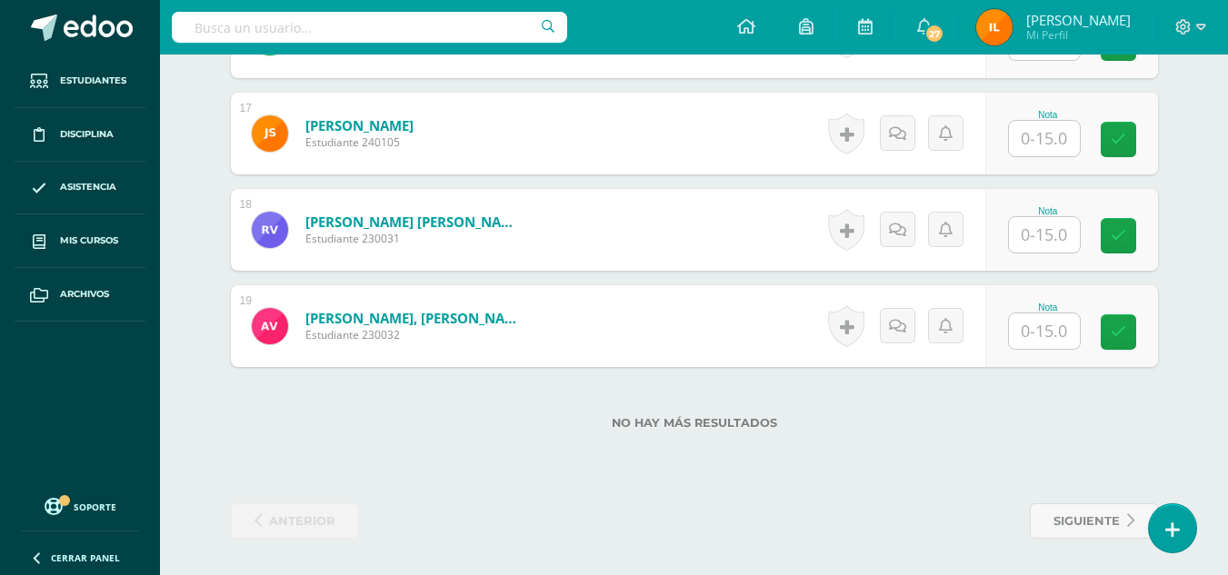
click at [1051, 244] on input "text" at bounding box center [1044, 234] width 71 height 35
type input "12"
click at [1145, 232] on link at bounding box center [1130, 236] width 36 height 36
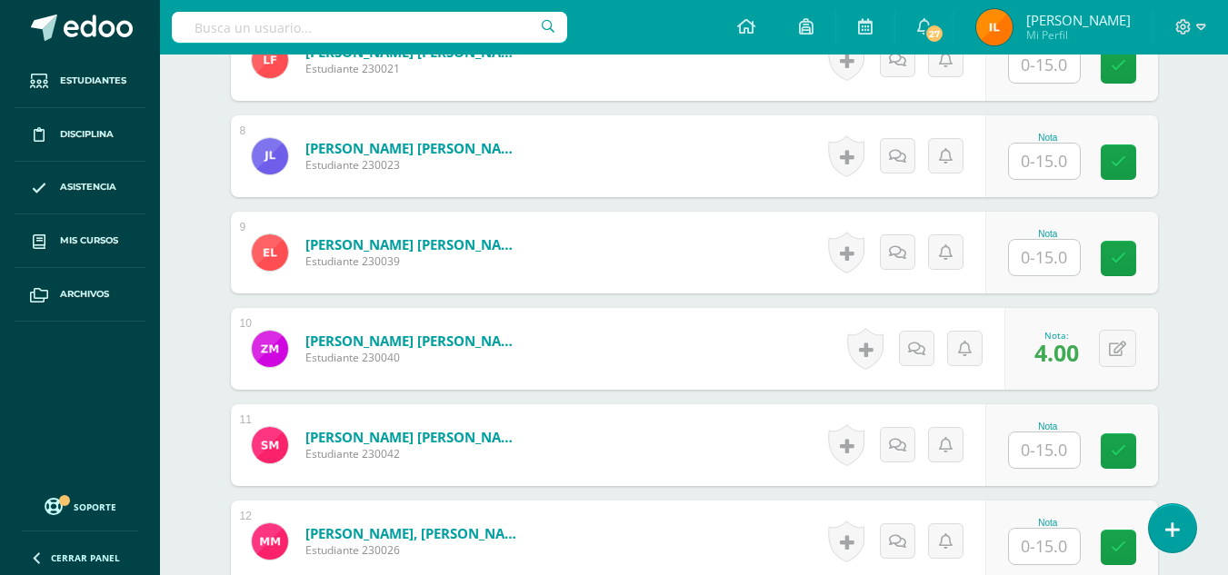
scroll to position [1225, 0]
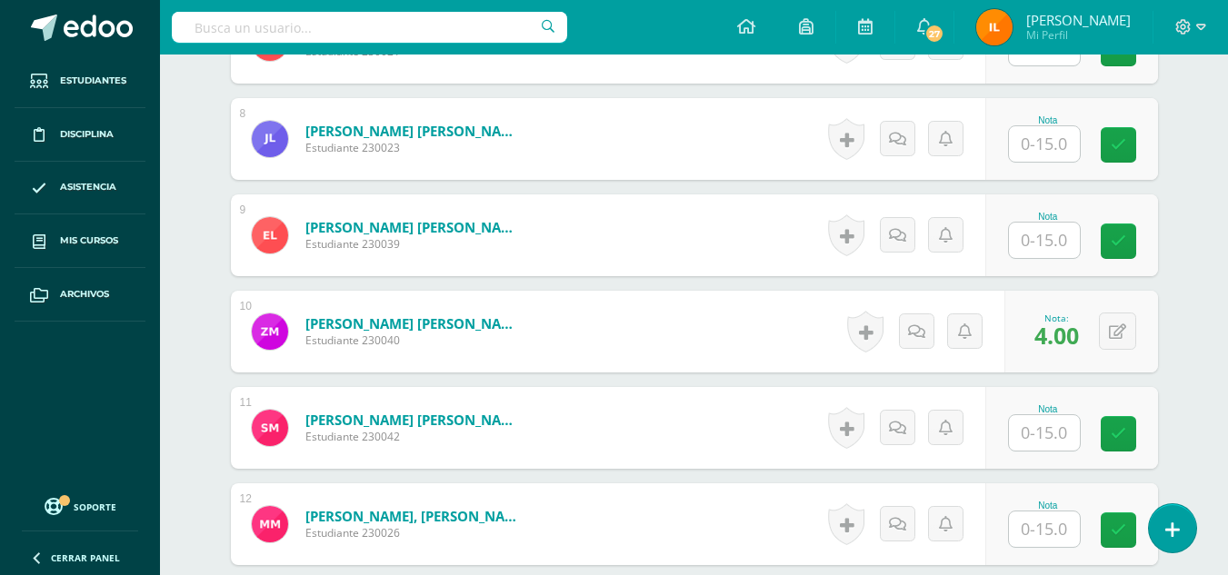
click at [1052, 145] on input "text" at bounding box center [1044, 143] width 71 height 35
type input "9"
click at [1133, 152] on icon at bounding box center [1130, 144] width 16 height 15
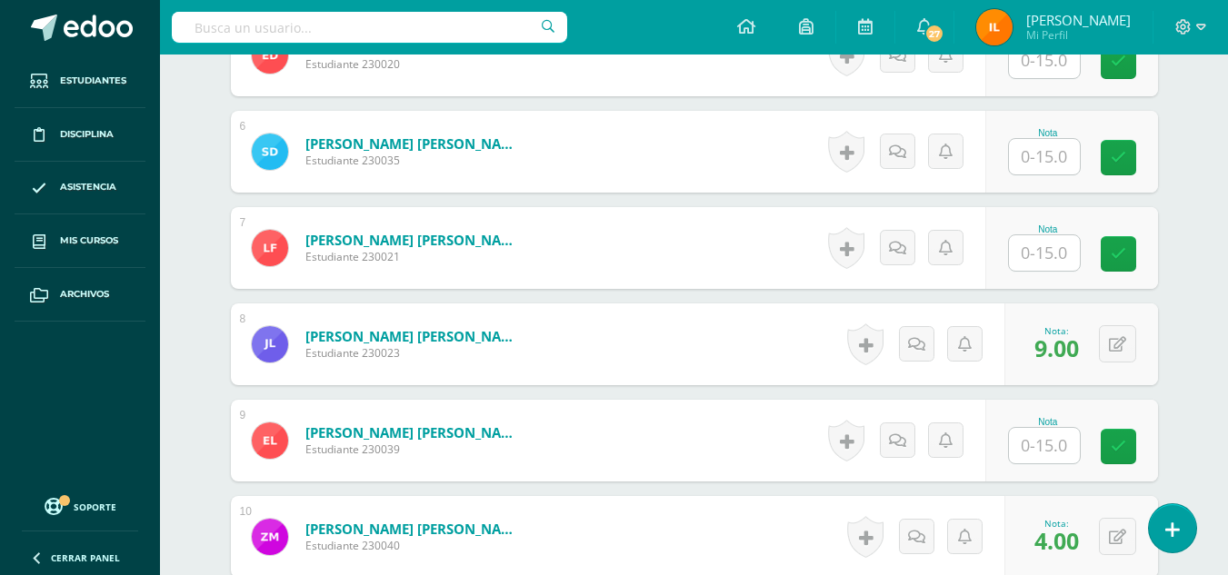
scroll to position [992, 0]
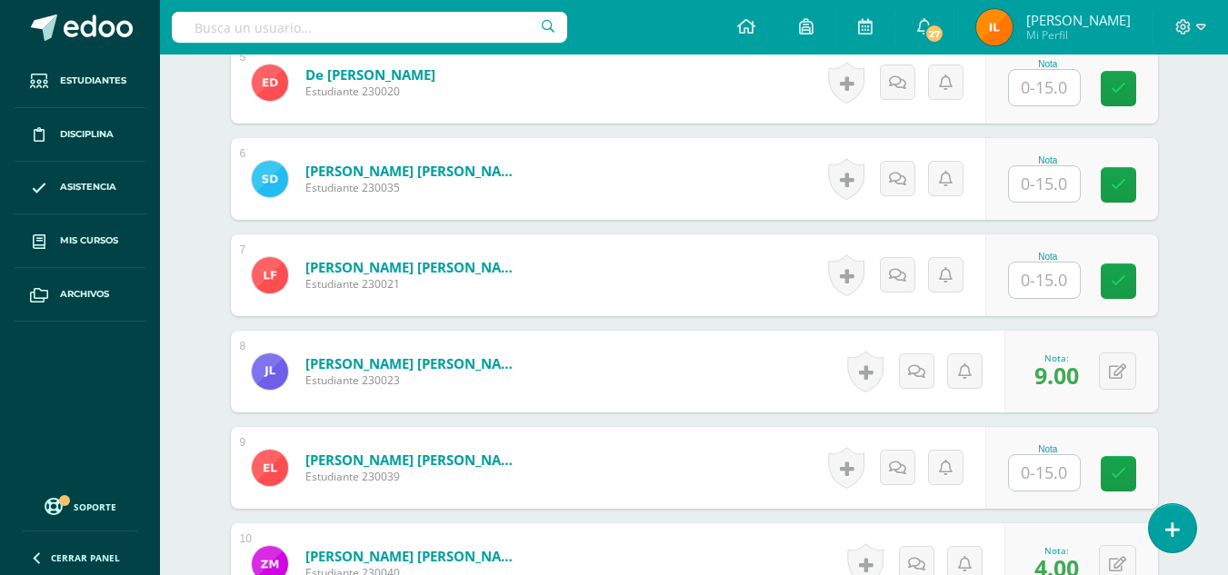
click at [1051, 184] on input "text" at bounding box center [1044, 183] width 71 height 35
type input "5"
click at [1133, 186] on icon at bounding box center [1130, 184] width 16 height 15
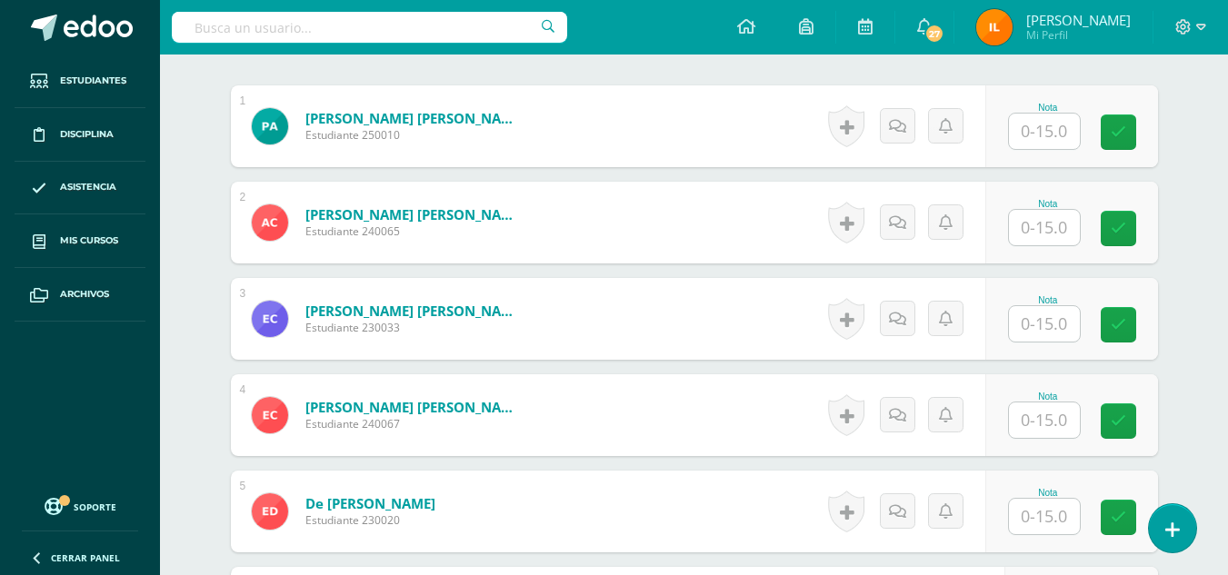
scroll to position [541, 0]
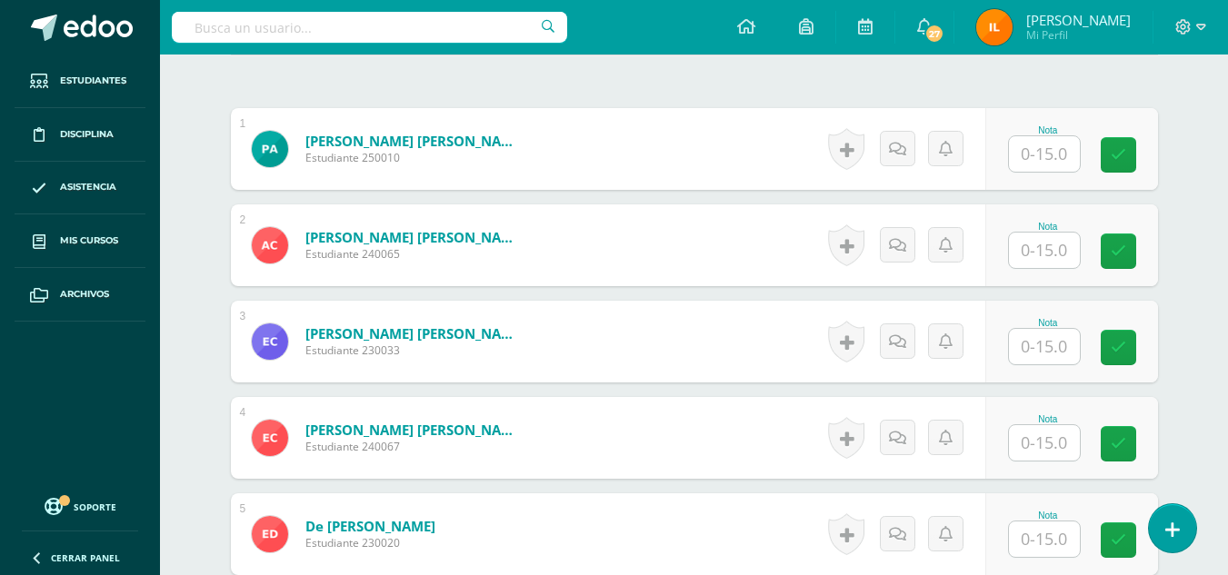
click at [1022, 169] on input "text" at bounding box center [1044, 153] width 71 height 35
type input "6"
click at [1127, 156] on icon at bounding box center [1130, 154] width 16 height 15
click at [1050, 257] on input "text" at bounding box center [1044, 250] width 71 height 35
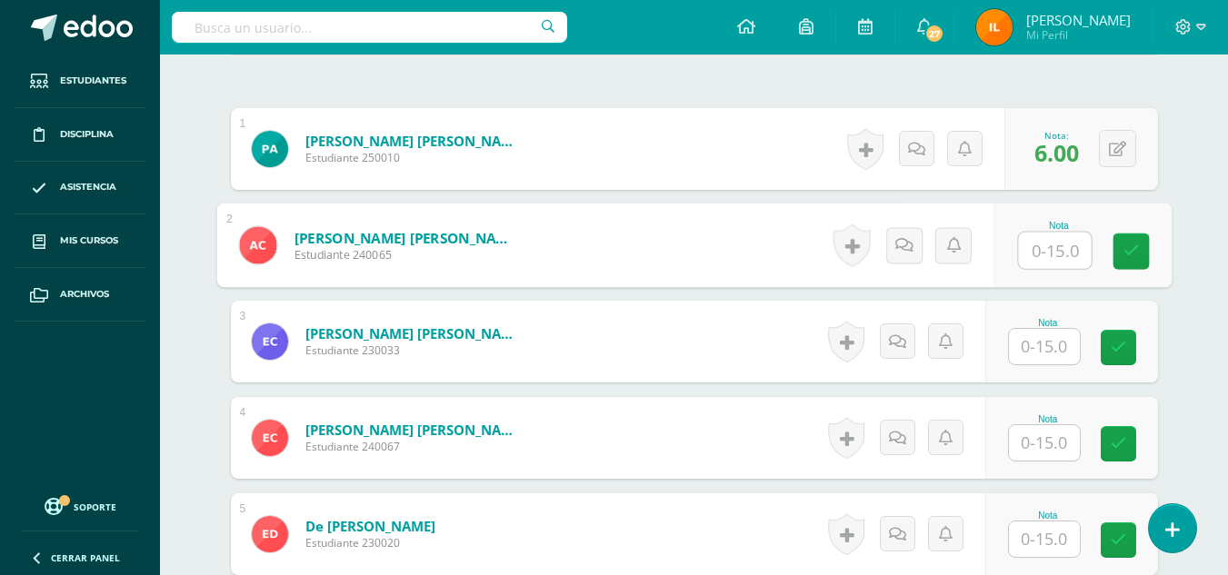
type input "6"
click at [1141, 260] on link at bounding box center [1130, 252] width 36 height 36
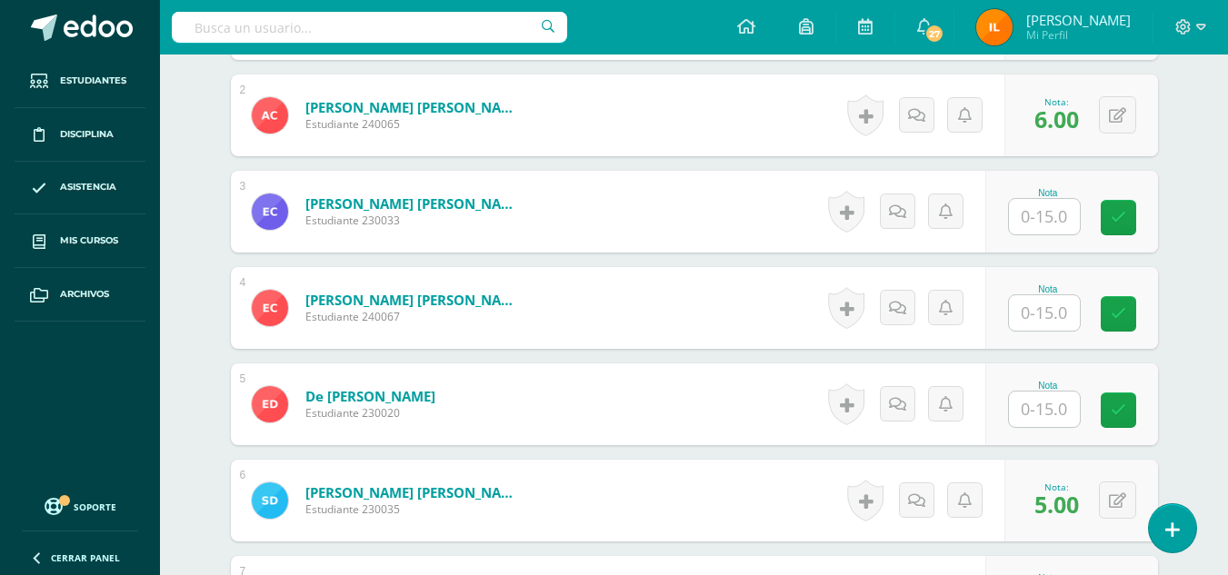
scroll to position [680, 0]
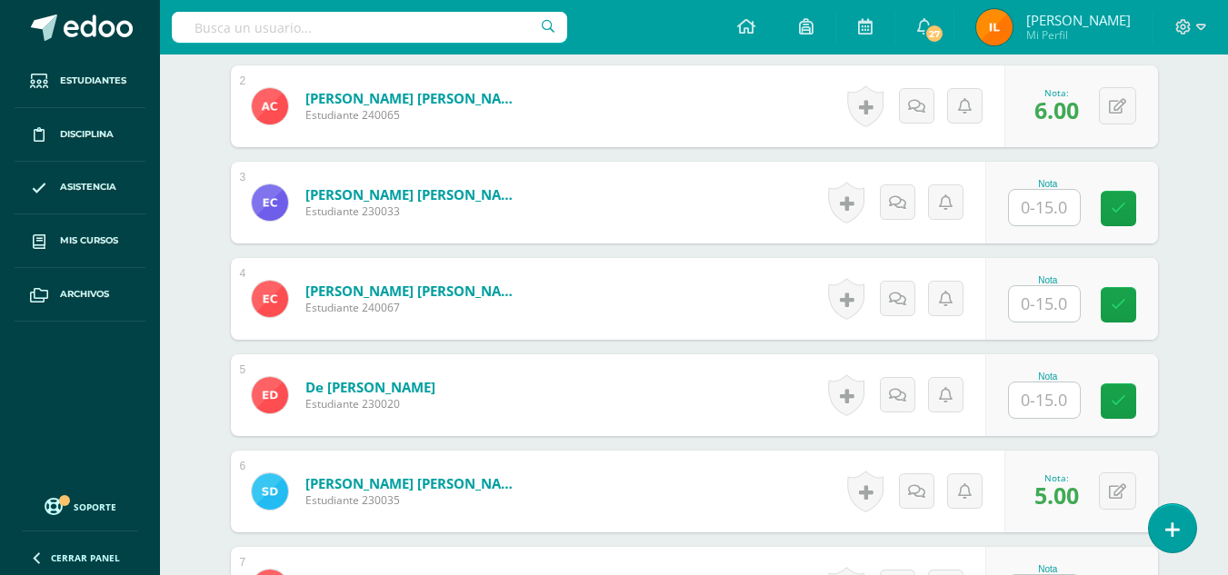
drag, startPoint x: 1044, startPoint y: 211, endPoint x: 1071, endPoint y: 192, distance: 32.5
click at [1071, 192] on input "text" at bounding box center [1044, 207] width 71 height 35
type input "7"
click at [1120, 214] on link at bounding box center [1130, 209] width 36 height 36
click at [1044, 308] on input "text" at bounding box center [1044, 303] width 71 height 35
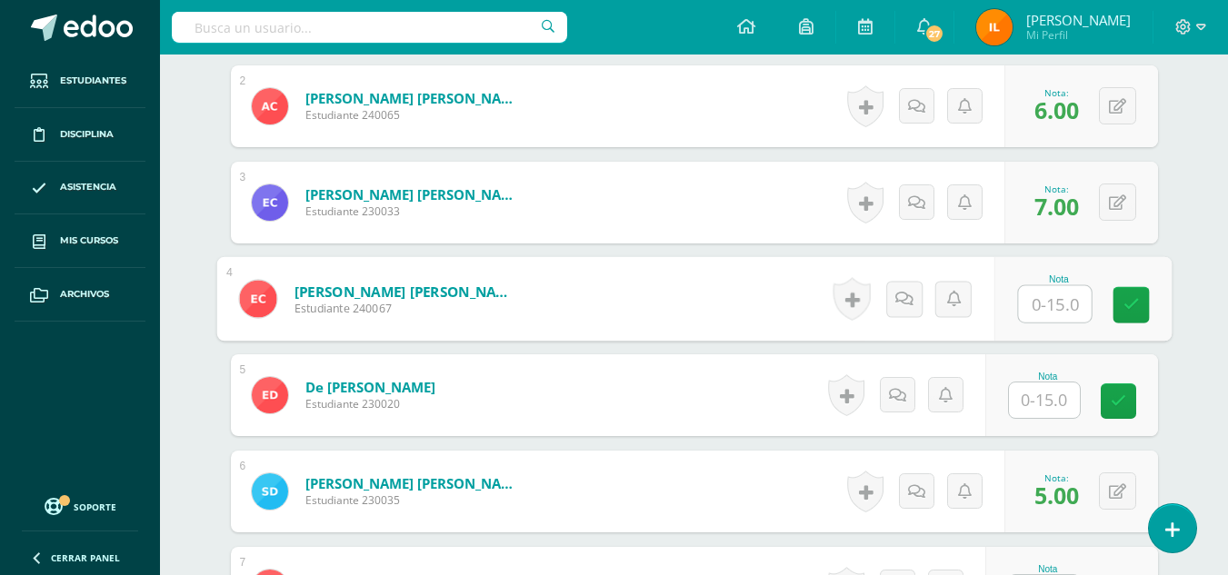
type input "9"
type input "0"
click at [1129, 294] on link at bounding box center [1130, 305] width 36 height 36
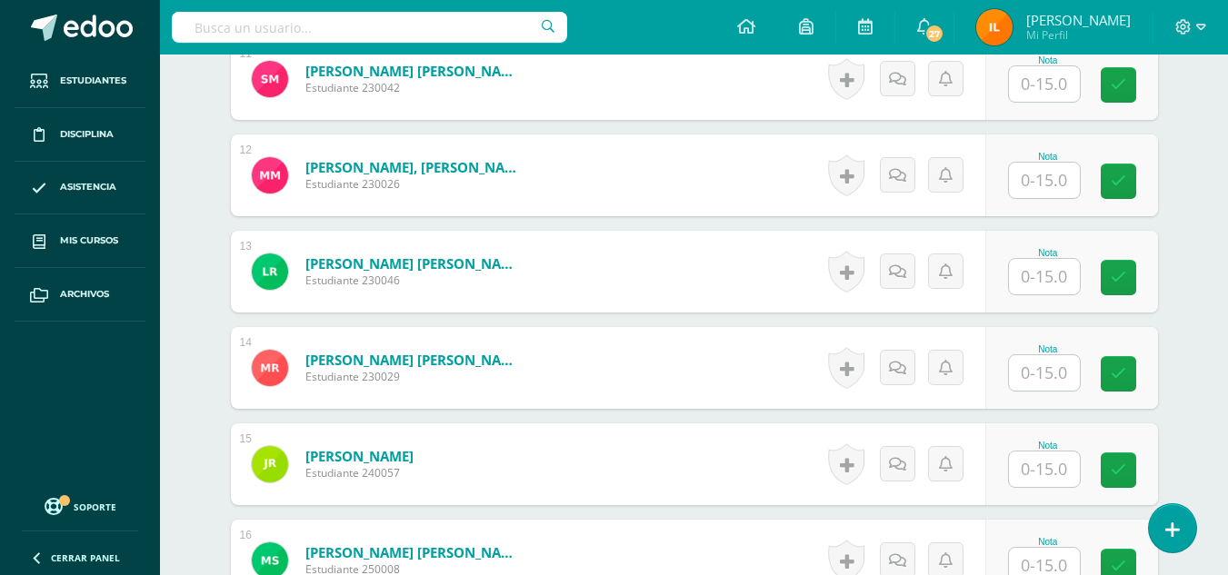
scroll to position [1578, 0]
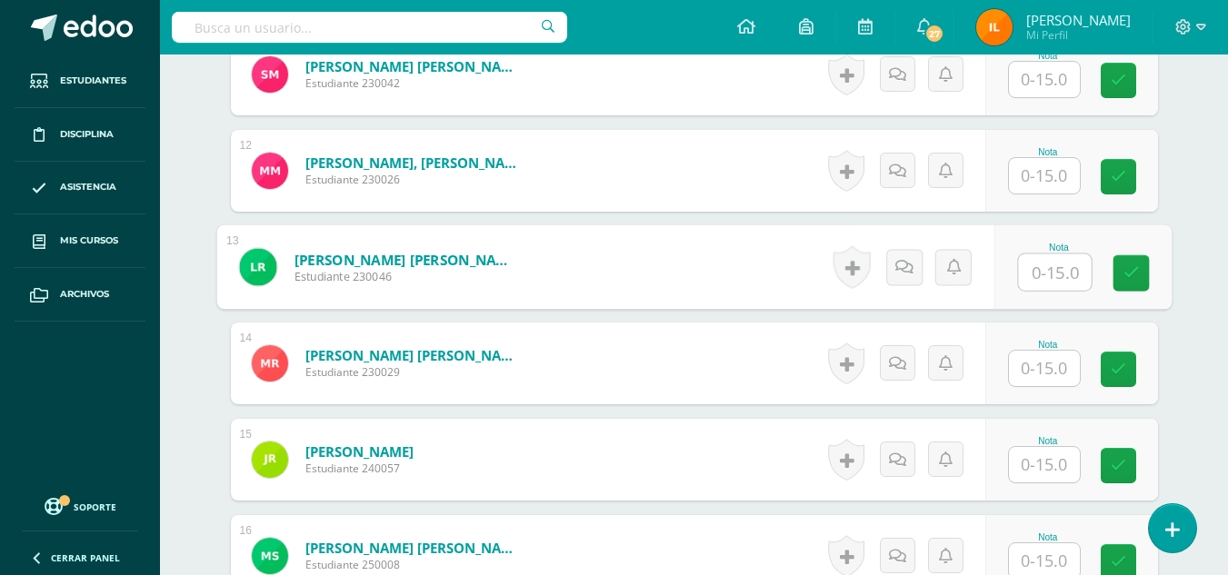
click at [1064, 271] on input "text" at bounding box center [1054, 272] width 73 height 36
type input "7"
click at [1129, 275] on icon at bounding box center [1130, 272] width 16 height 15
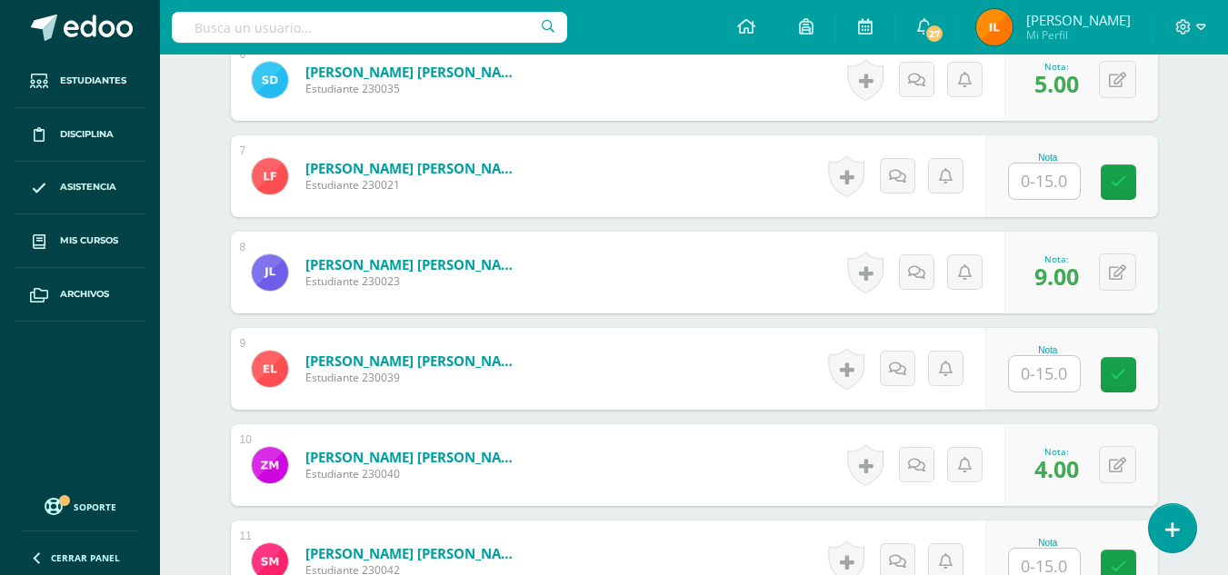
scroll to position [1001, 0]
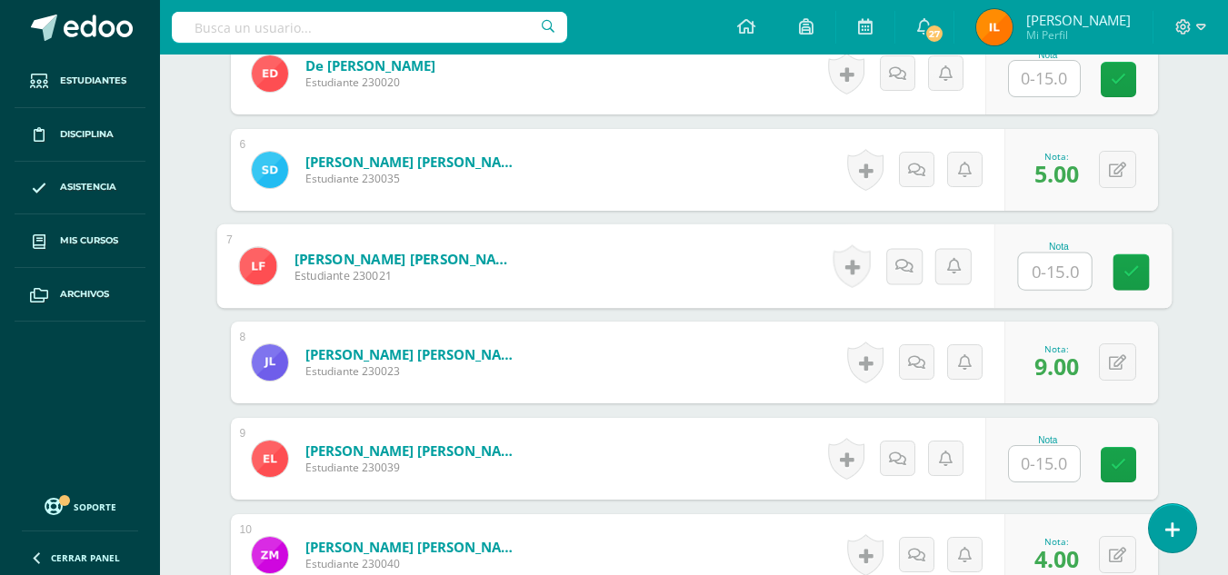
click at [1045, 261] on input "text" at bounding box center [1054, 272] width 73 height 36
type input "3"
click at [1127, 270] on icon at bounding box center [1130, 271] width 16 height 15
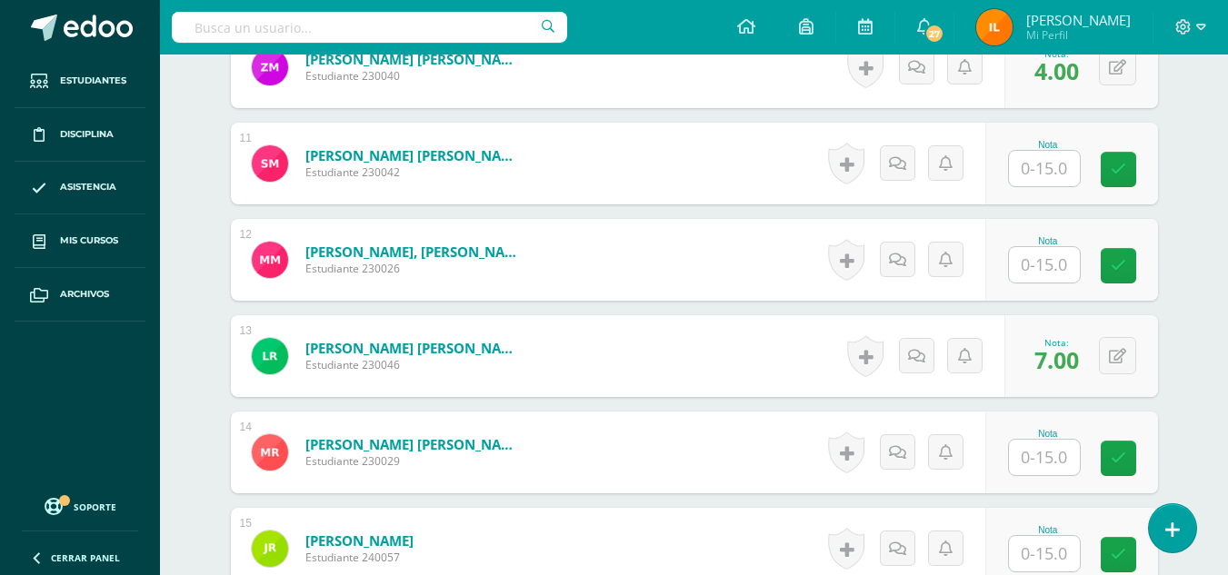
scroll to position [1494, 0]
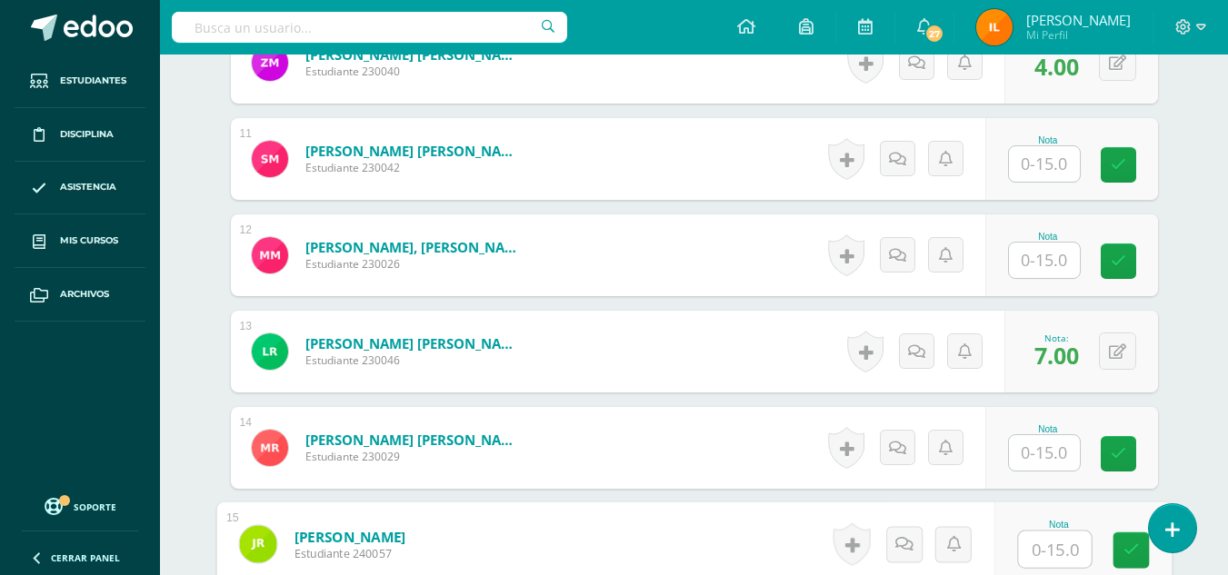
click at [1058, 545] on input "text" at bounding box center [1054, 550] width 73 height 36
type input "10"
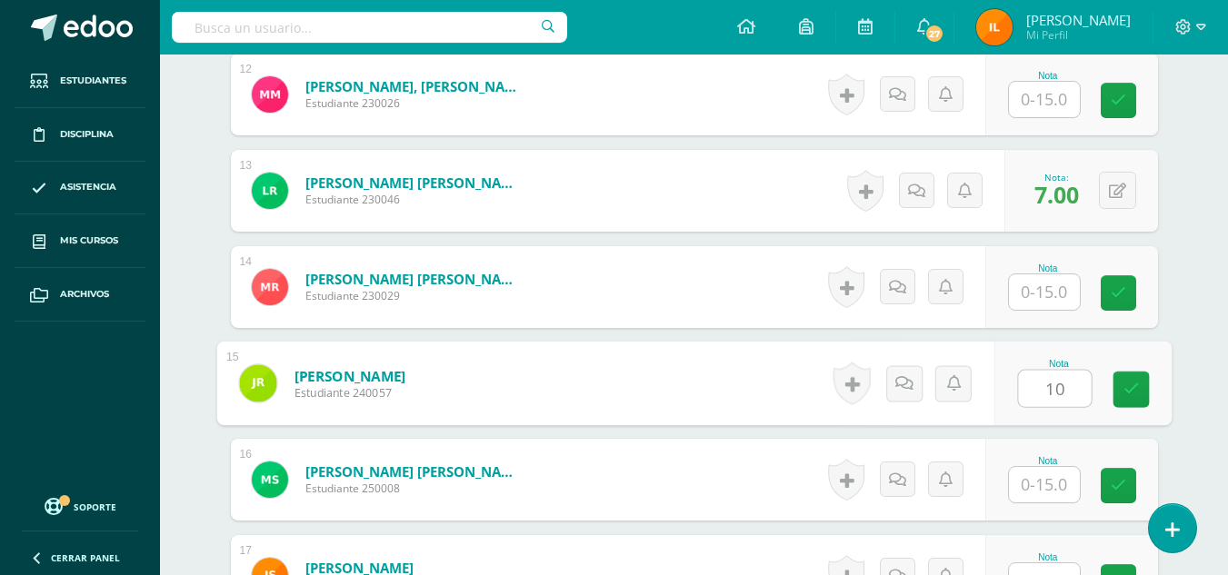
scroll to position [1668, 0]
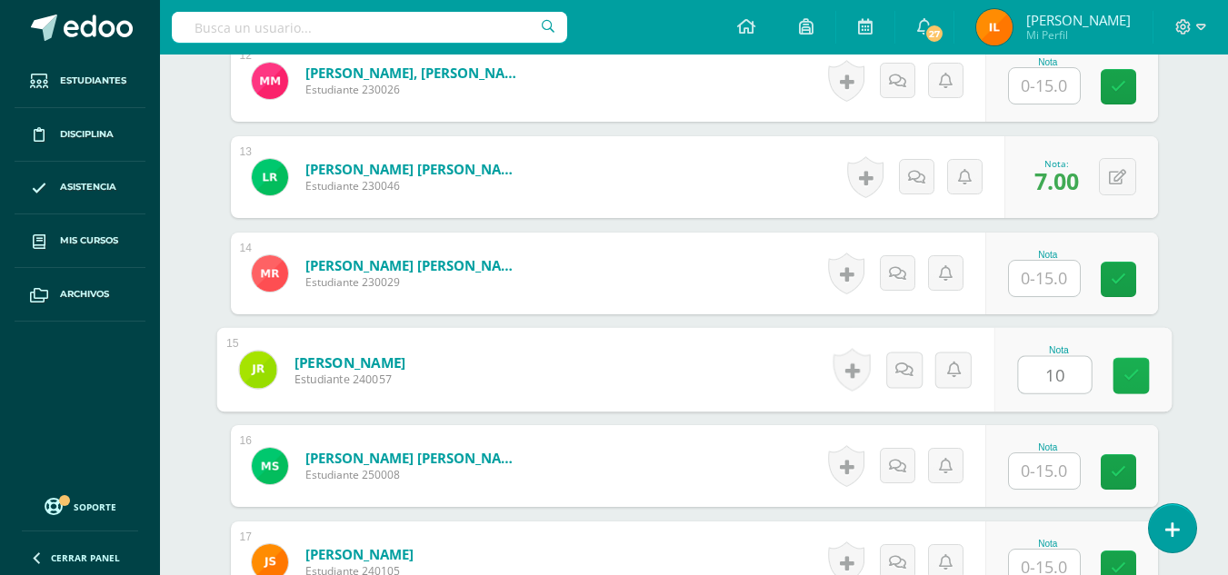
click at [1141, 373] on link at bounding box center [1130, 376] width 36 height 36
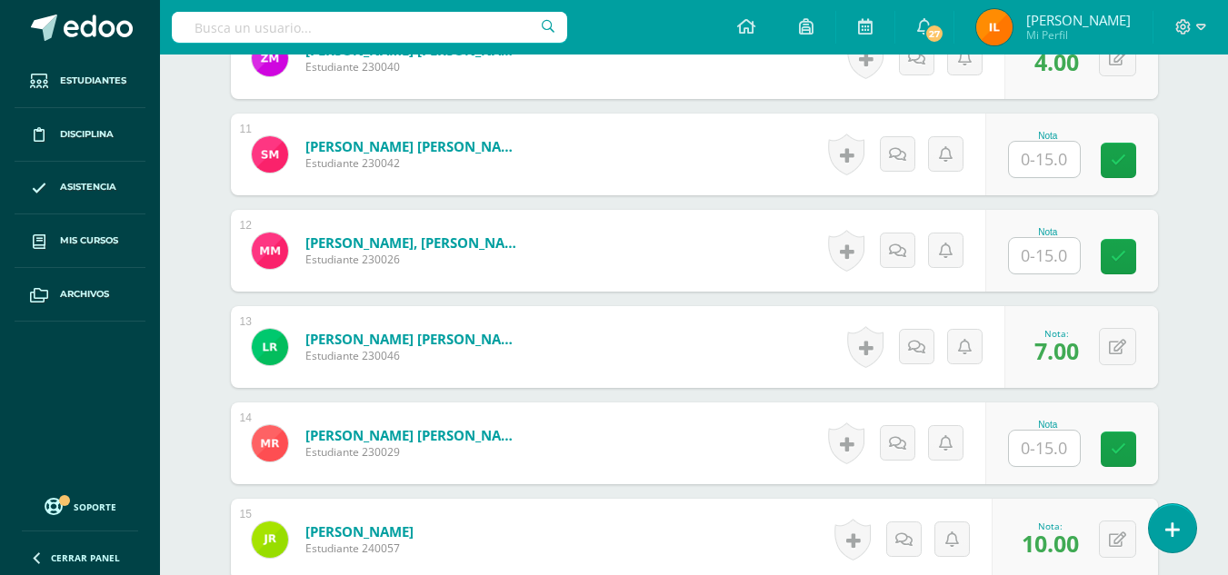
scroll to position [1489, 0]
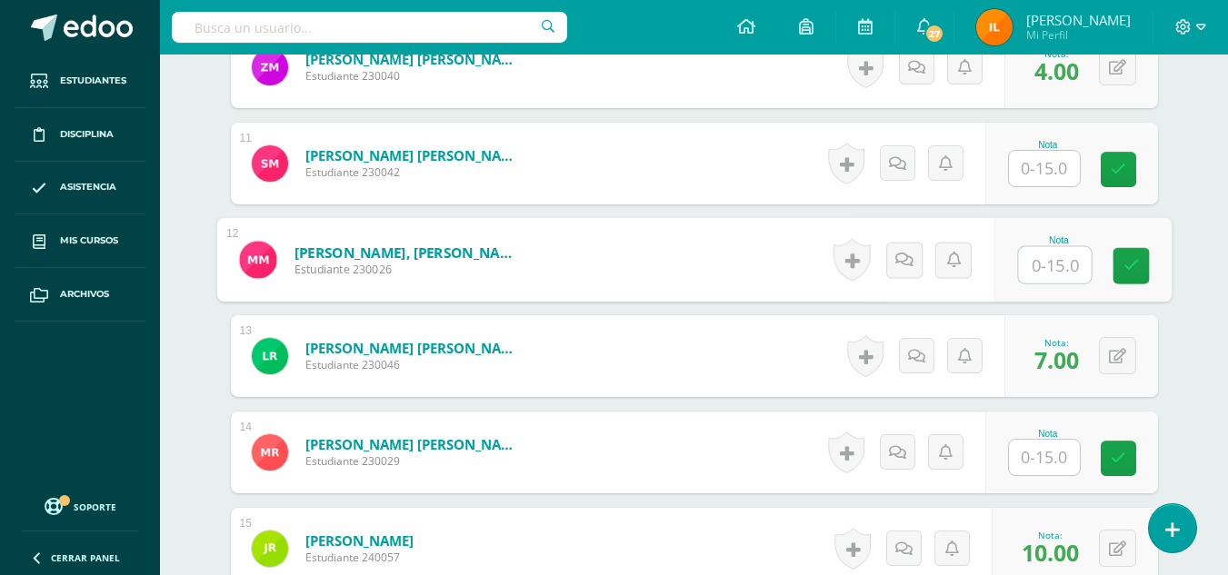
click at [1056, 254] on input "text" at bounding box center [1054, 265] width 73 height 36
type input "6"
click at [1131, 267] on icon at bounding box center [1130, 265] width 16 height 15
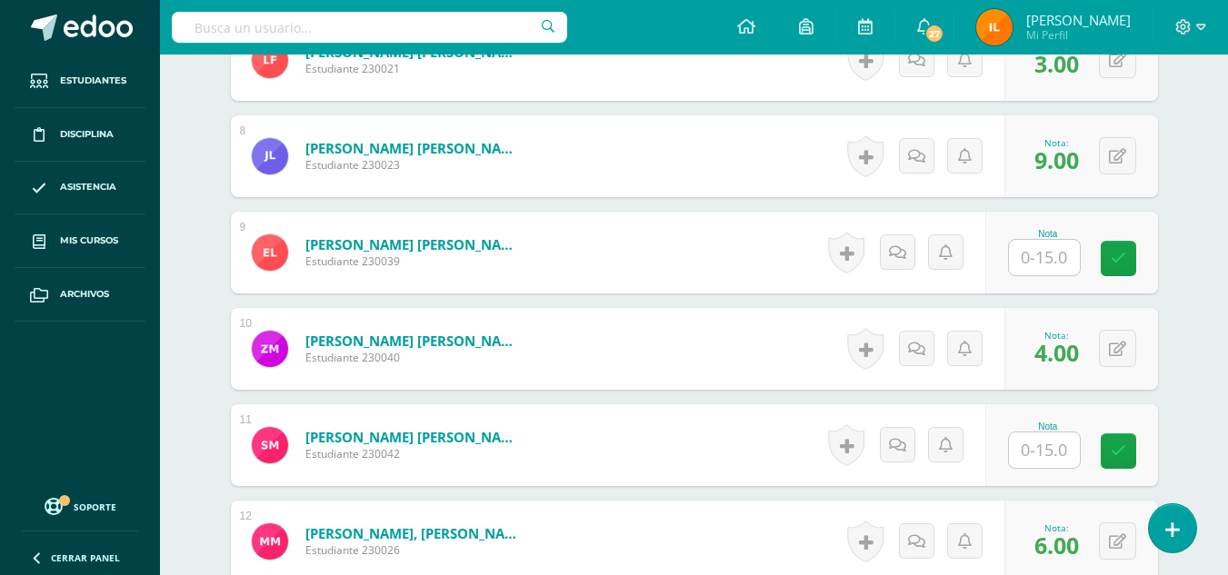
scroll to position [1203, 0]
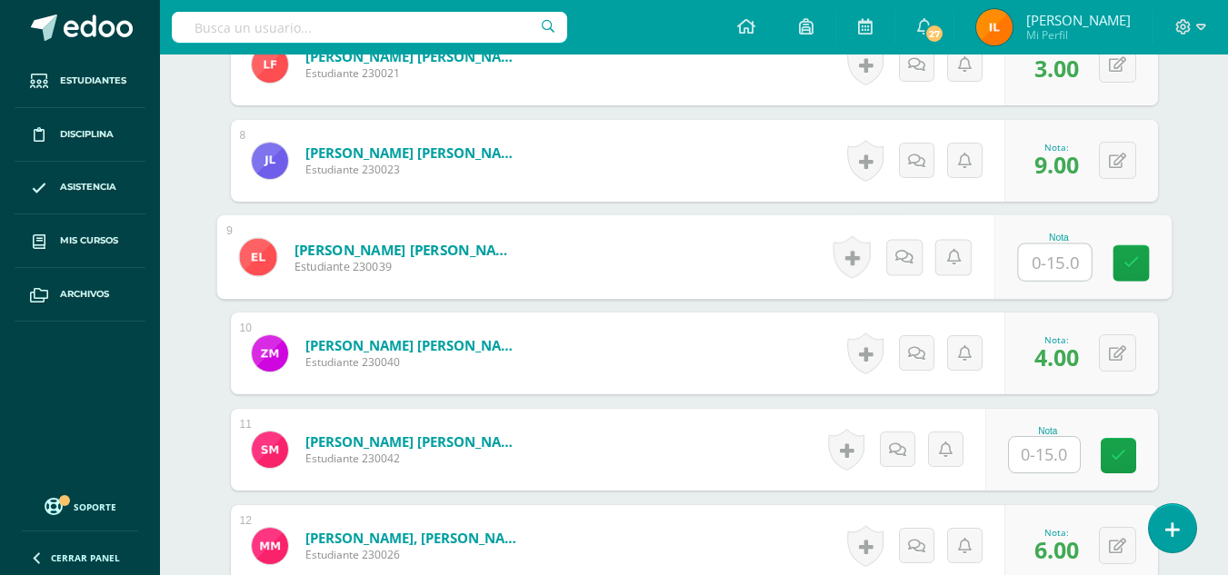
click at [1049, 266] on input "text" at bounding box center [1054, 262] width 73 height 36
type input "5"
click at [1134, 264] on icon at bounding box center [1130, 262] width 16 height 15
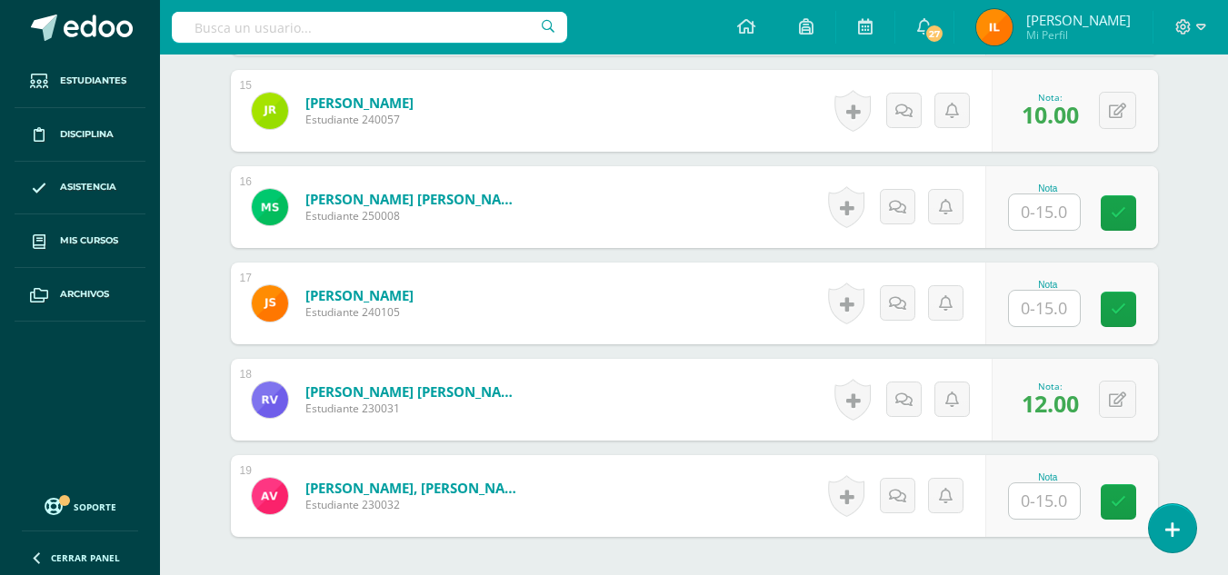
scroll to position [1955, 0]
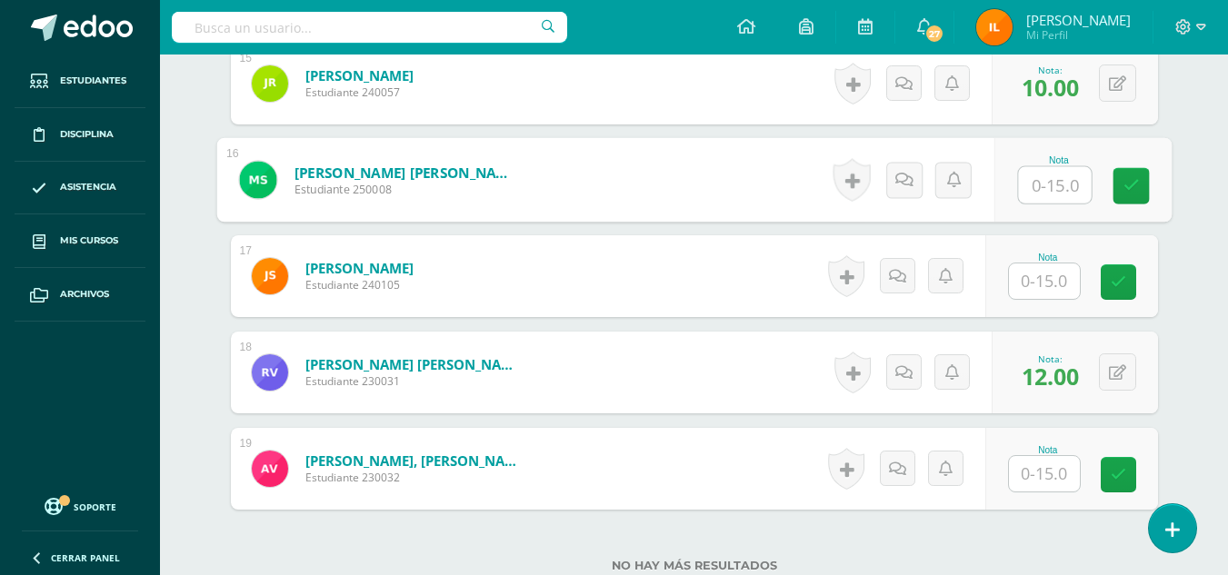
click at [1045, 183] on input "text" at bounding box center [1054, 185] width 73 height 36
type input "5"
click at [1123, 187] on icon at bounding box center [1130, 185] width 16 height 15
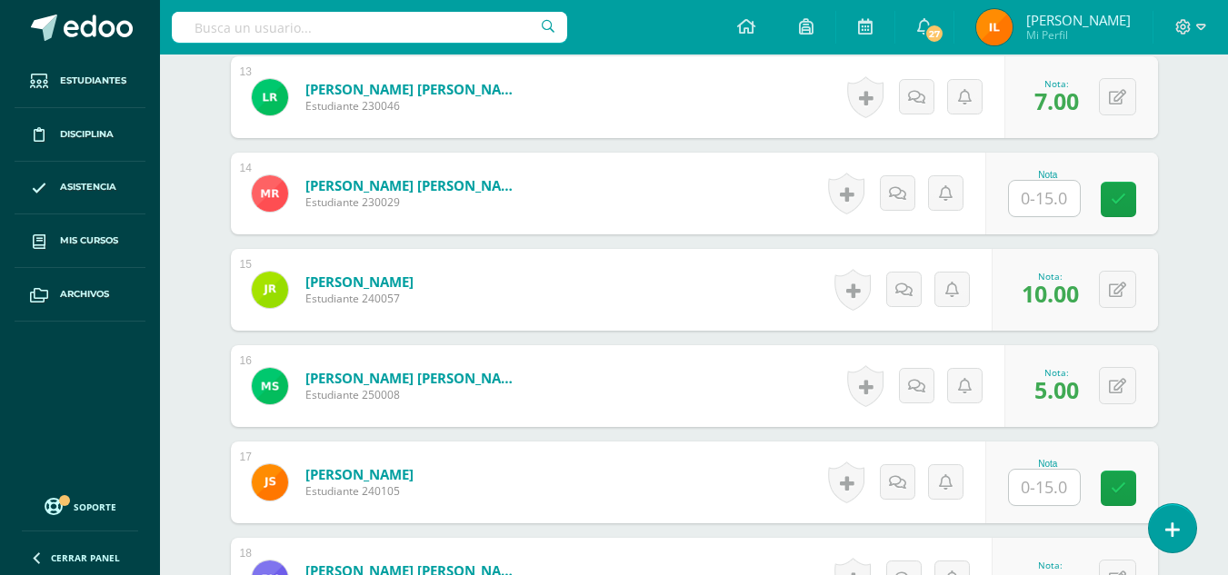
scroll to position [1744, 0]
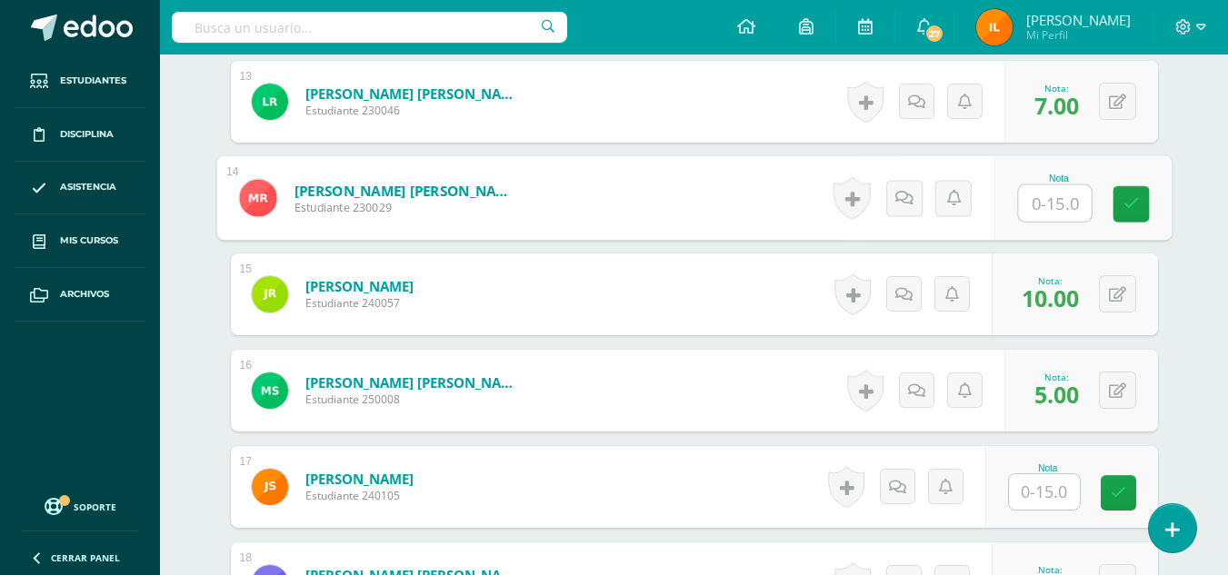
click at [1041, 203] on input "text" at bounding box center [1054, 203] width 73 height 36
type input "15"
click at [1133, 217] on link at bounding box center [1130, 204] width 36 height 36
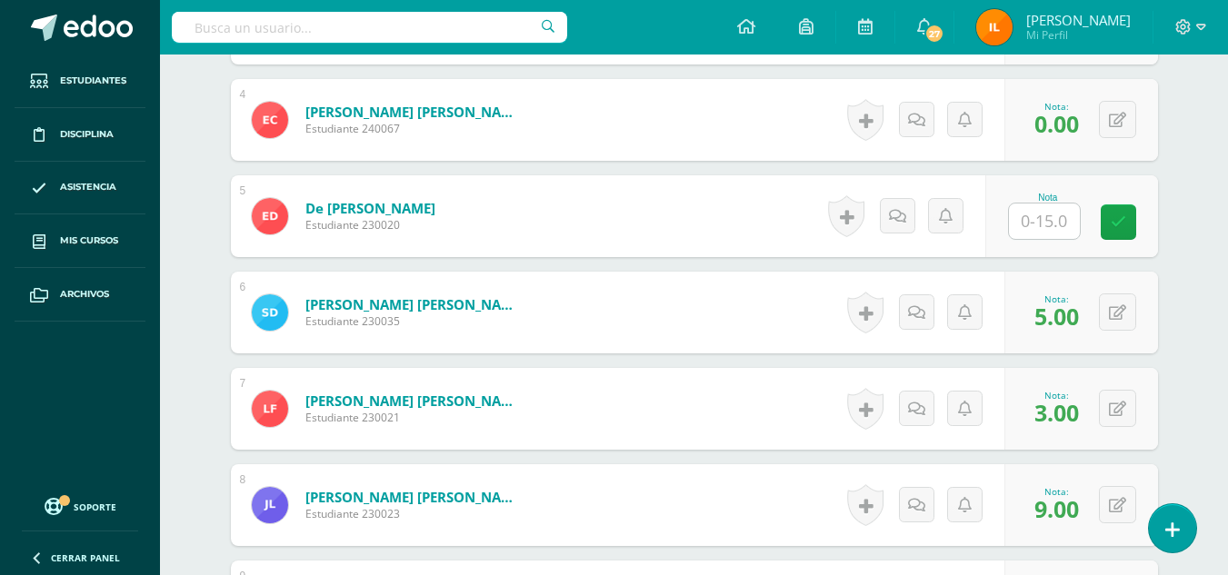
scroll to position [845, 0]
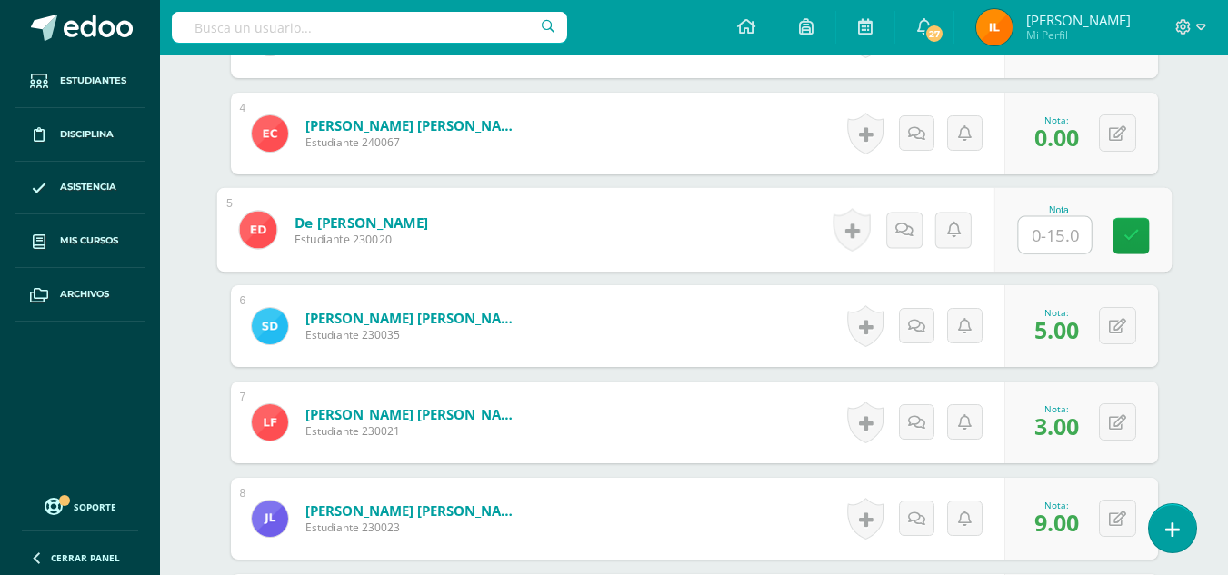
click at [1028, 225] on input "text" at bounding box center [1054, 235] width 73 height 36
type input "9"
click at [1122, 228] on icon at bounding box center [1130, 235] width 16 height 15
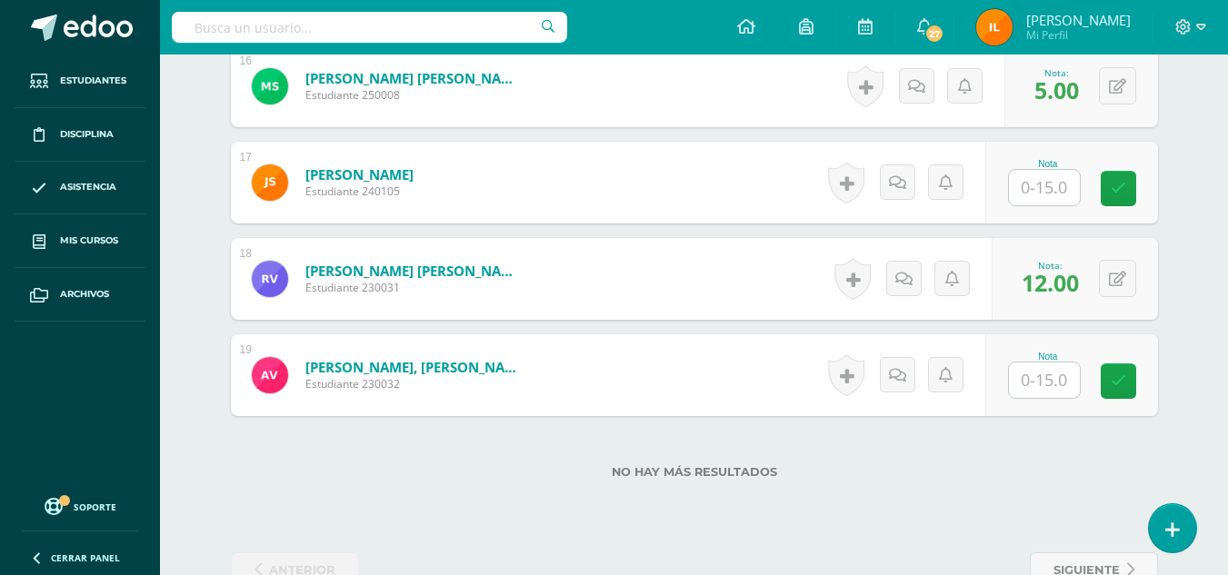
scroll to position [2057, 0]
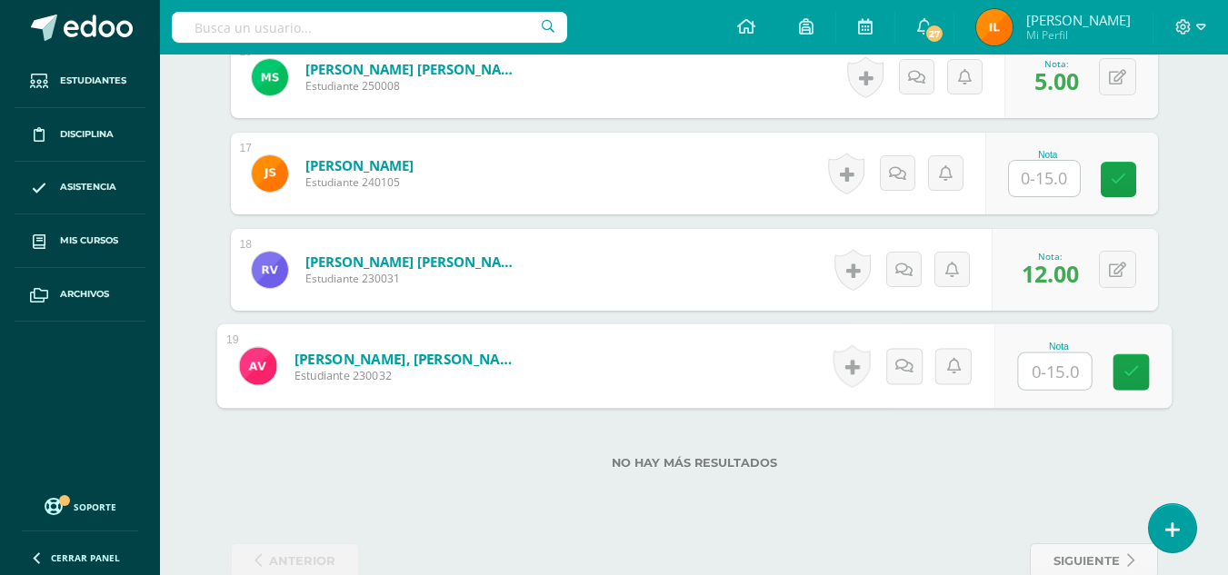
click at [1051, 368] on input "text" at bounding box center [1054, 372] width 73 height 36
type input "7"
click at [1144, 375] on link at bounding box center [1130, 372] width 36 height 36
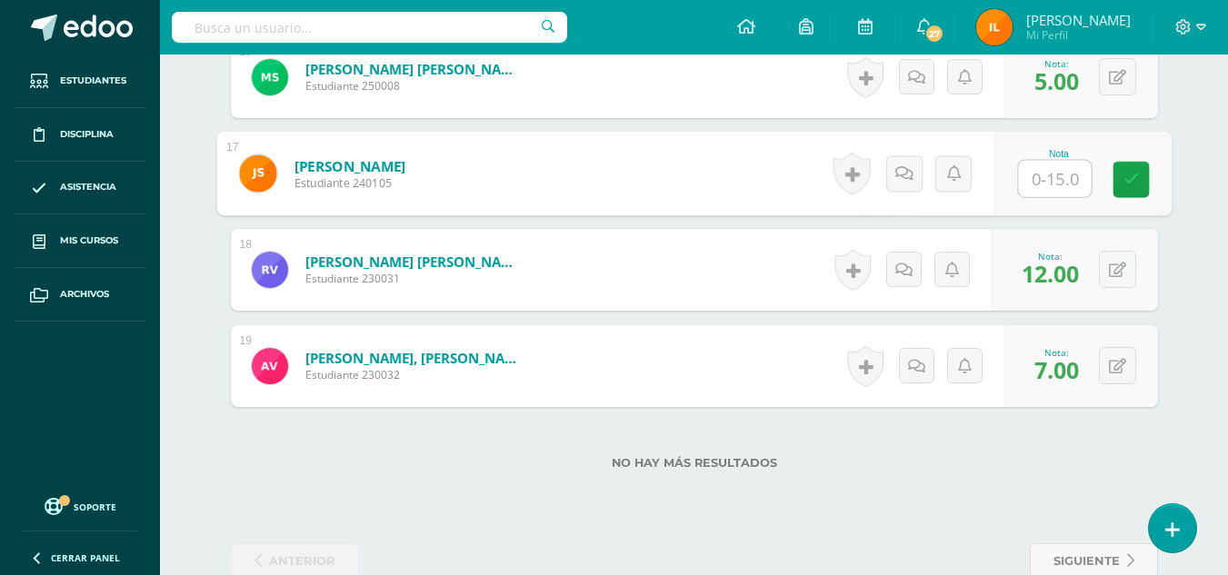
click at [1041, 174] on input "text" at bounding box center [1054, 179] width 73 height 36
type input "1"
click at [1129, 184] on icon at bounding box center [1130, 179] width 16 height 15
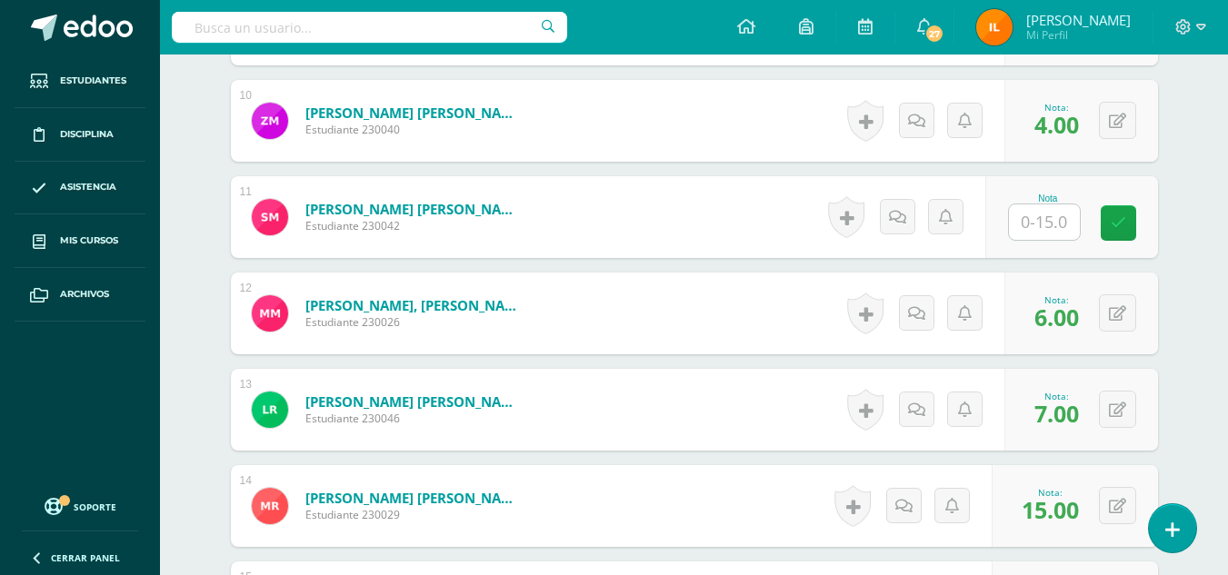
scroll to position [1320, 0]
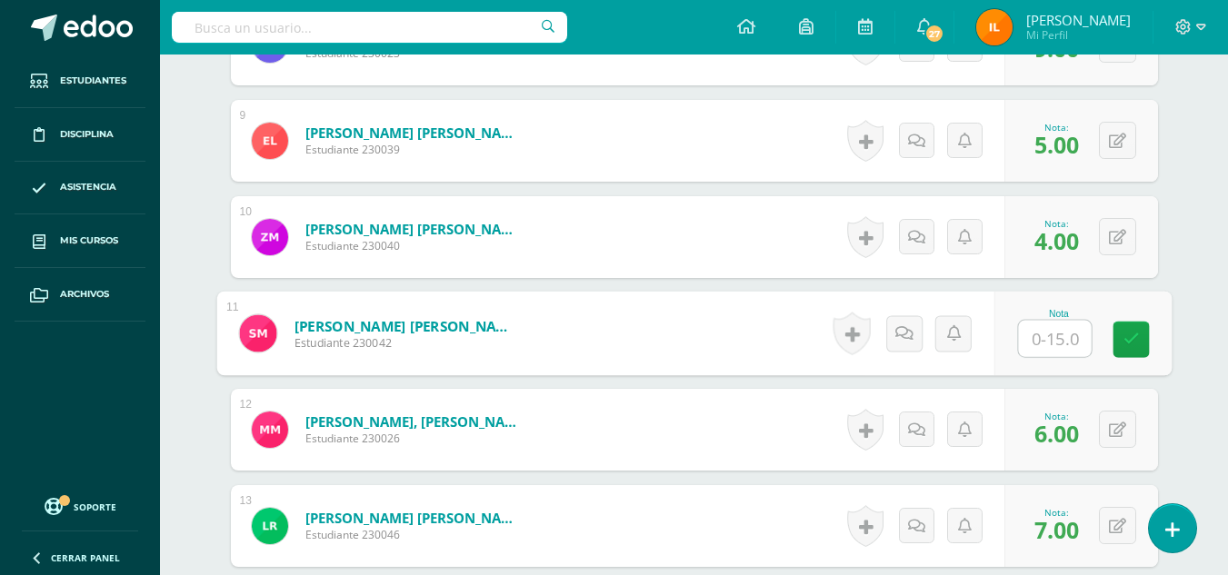
click at [1041, 339] on input "text" at bounding box center [1054, 339] width 73 height 36
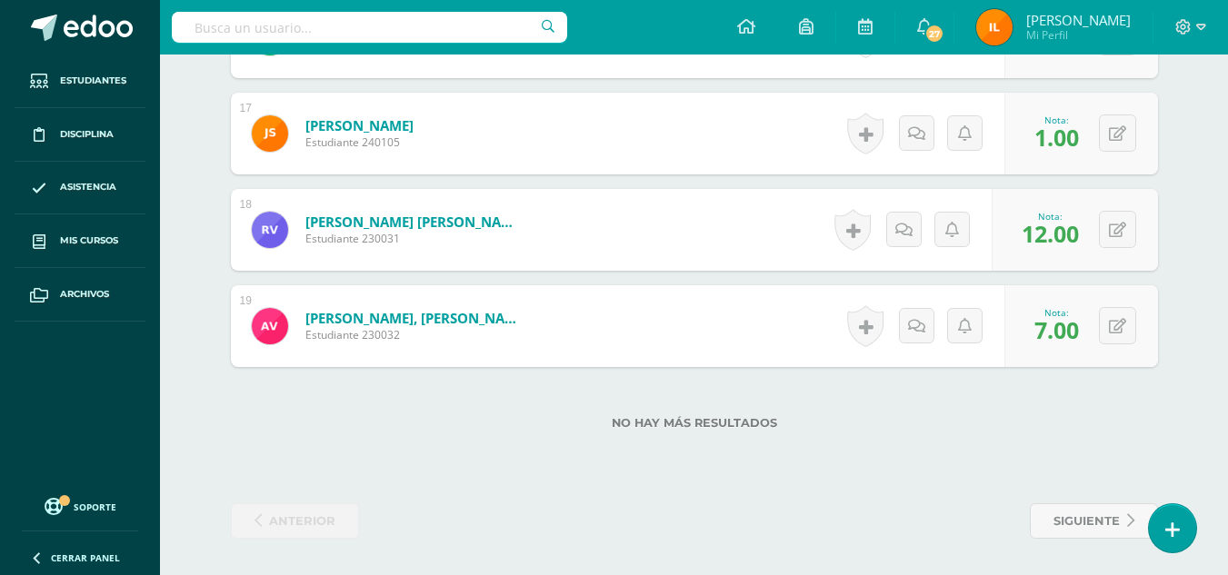
scroll to position [0, 0]
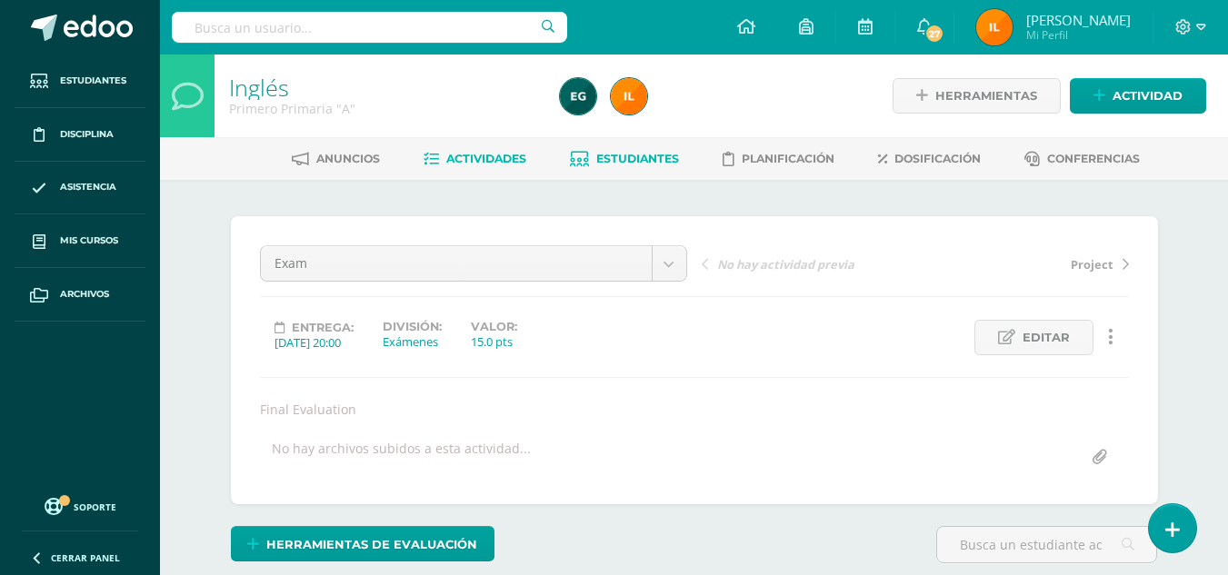
click at [652, 165] on span "Estudiantes" at bounding box center [637, 159] width 83 height 14
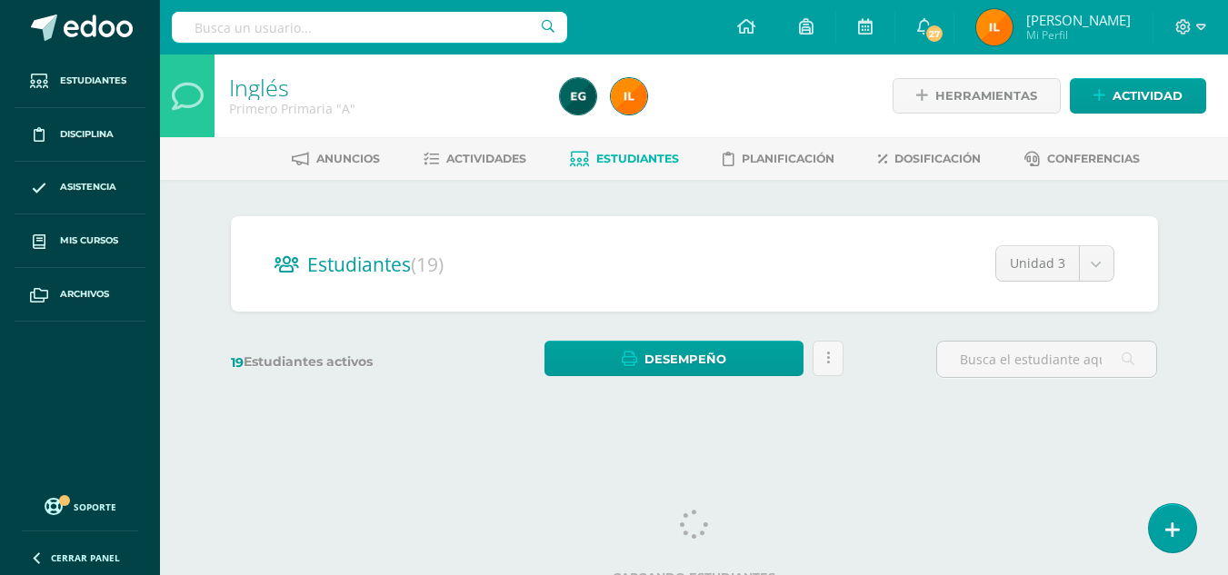
drag, startPoint x: 1240, startPoint y: 68, endPoint x: 1240, endPoint y: 430, distance: 361.7
click at [1227, 430] on html "Estudiantes Disciplina Asistencia Mis cursos Archivos Soporte Centro de ayuda Ú…" at bounding box center [614, 216] width 1228 height 432
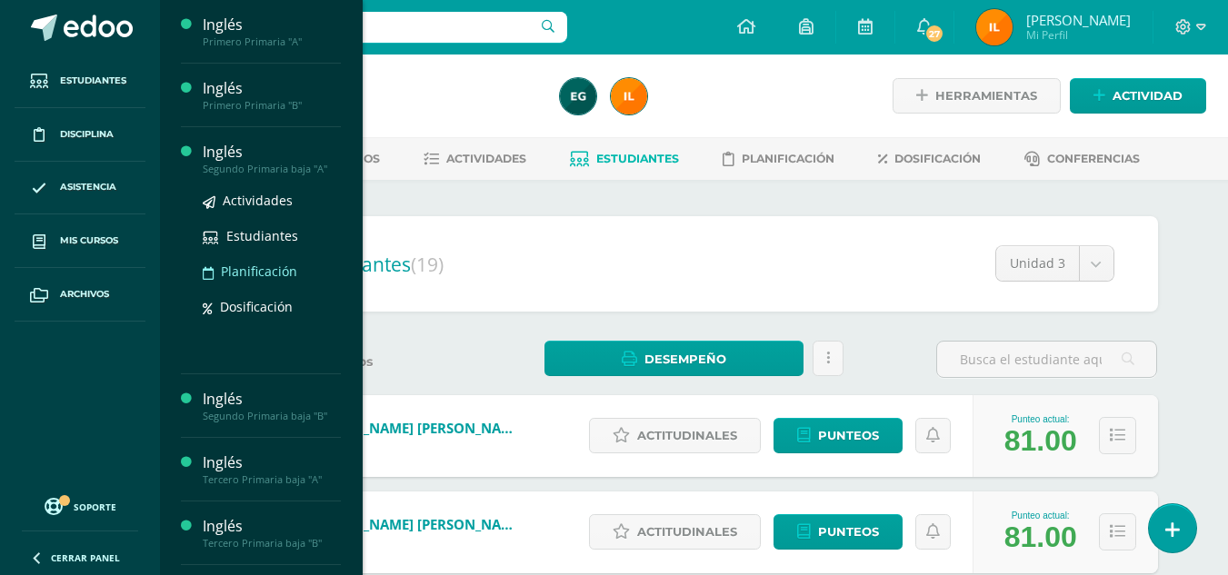
click at [248, 269] on span "Planificación" at bounding box center [259, 271] width 76 height 17
click at [271, 196] on span "Actividades" at bounding box center [258, 200] width 70 height 17
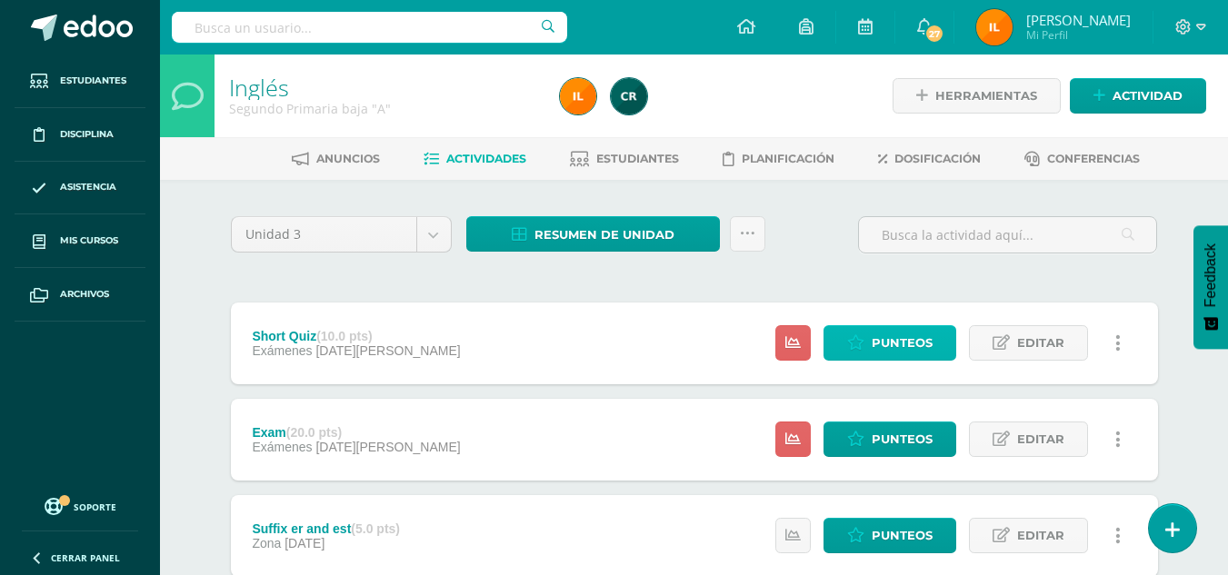
click at [892, 347] on span "Punteos" at bounding box center [901, 343] width 61 height 34
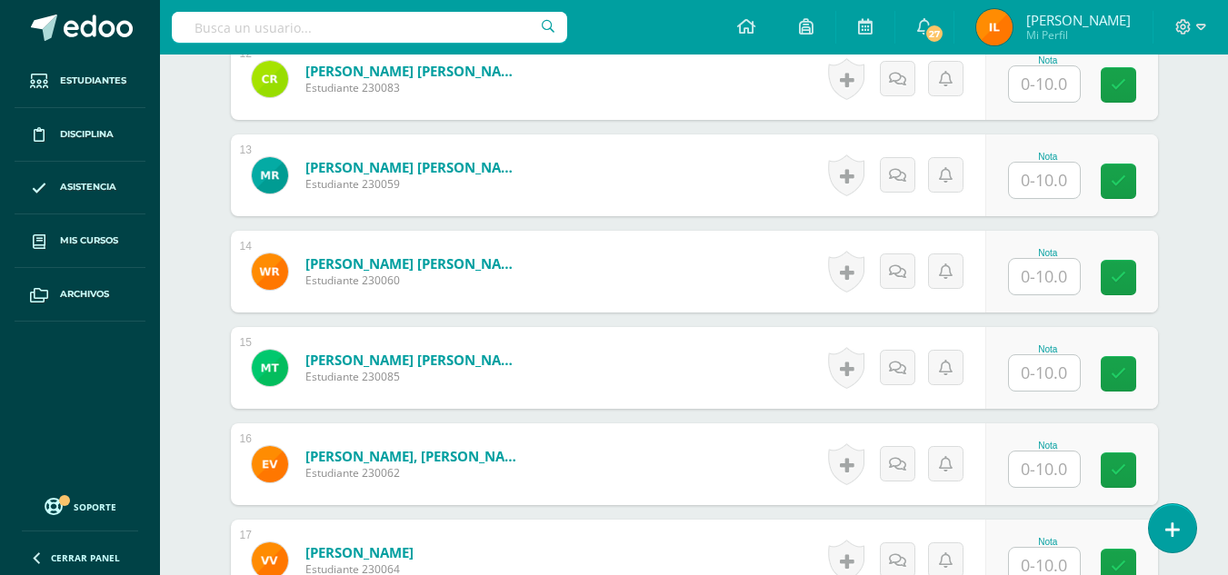
scroll to position [1819, 0]
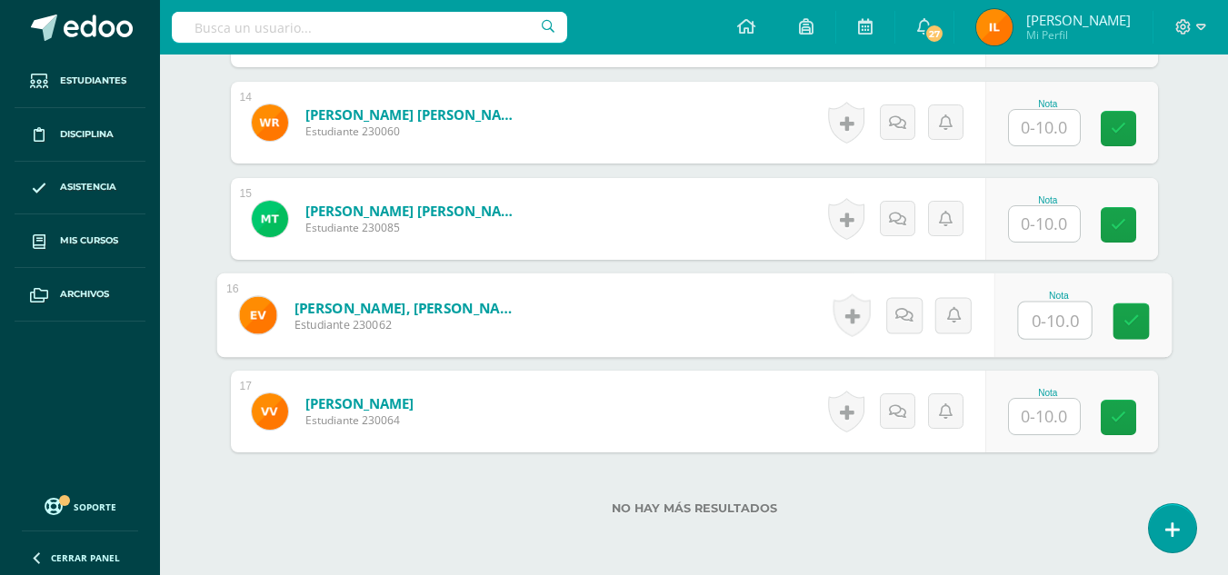
click at [1047, 315] on input "text" at bounding box center [1054, 321] width 73 height 36
type input "10"
click at [1127, 325] on icon at bounding box center [1130, 321] width 16 height 15
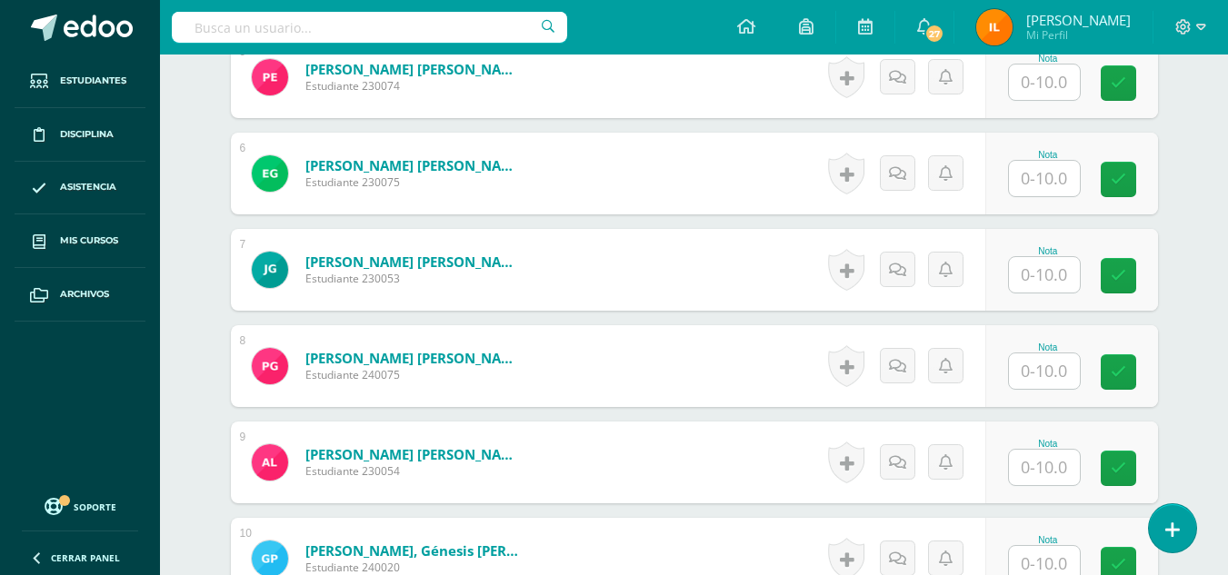
scroll to position [990, 0]
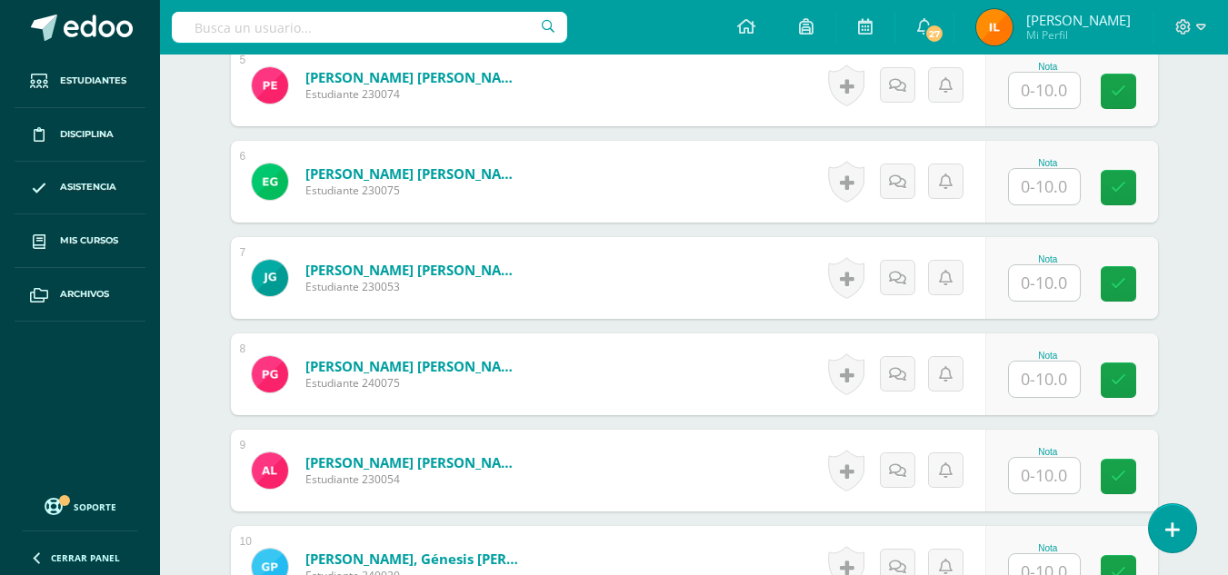
click at [1051, 372] on input "text" at bounding box center [1044, 379] width 71 height 35
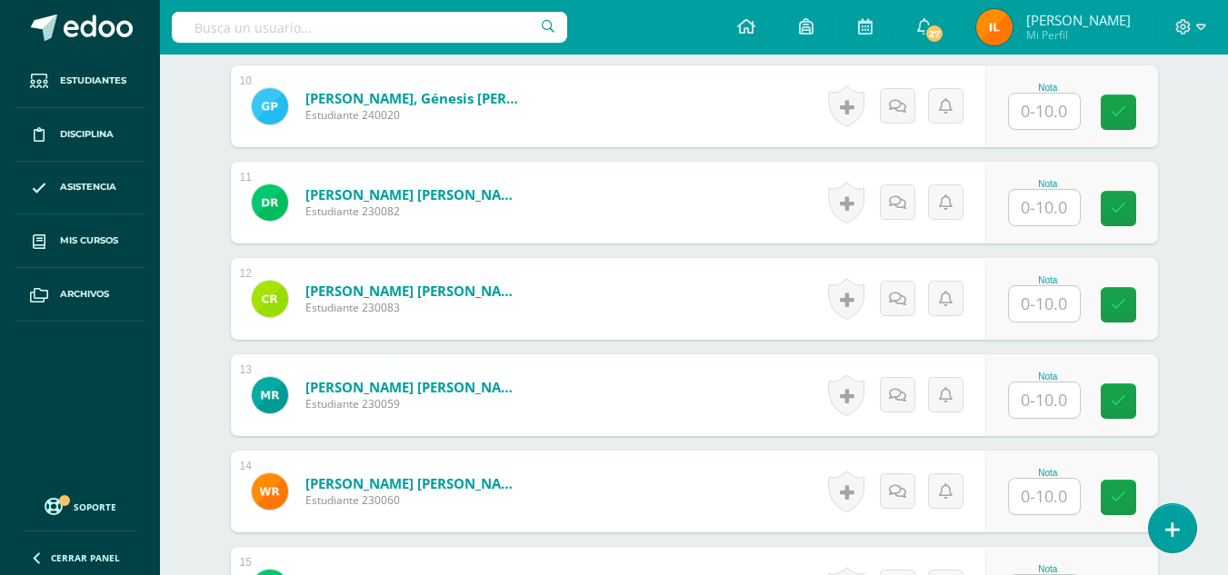
scroll to position [1467, 0]
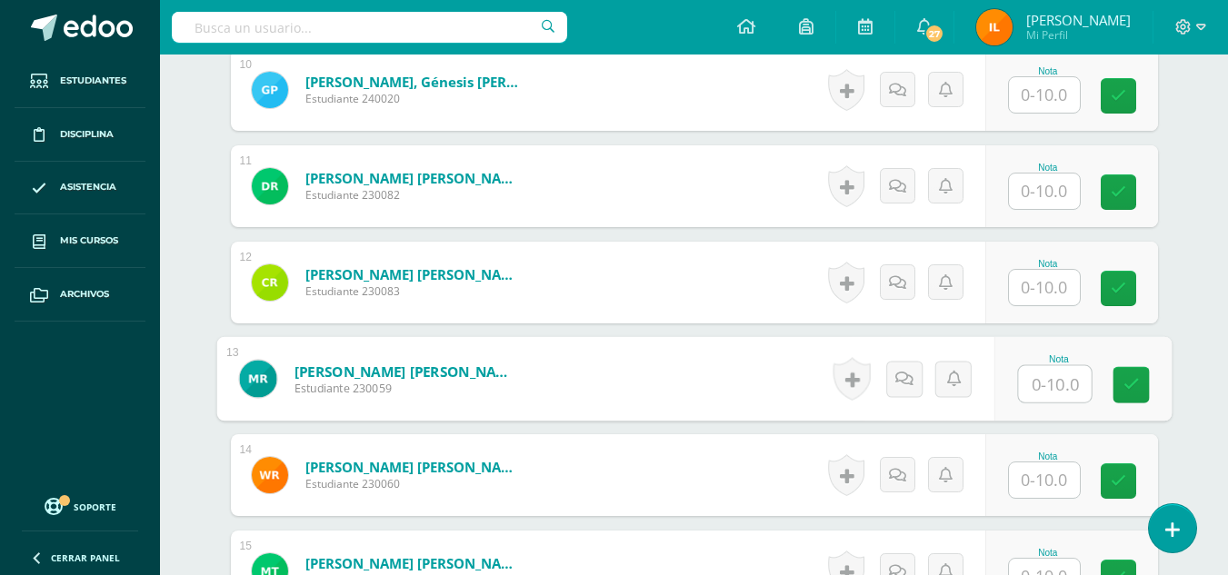
click at [1028, 387] on input "text" at bounding box center [1054, 384] width 73 height 36
type input "10"
click at [1128, 377] on icon at bounding box center [1130, 384] width 16 height 15
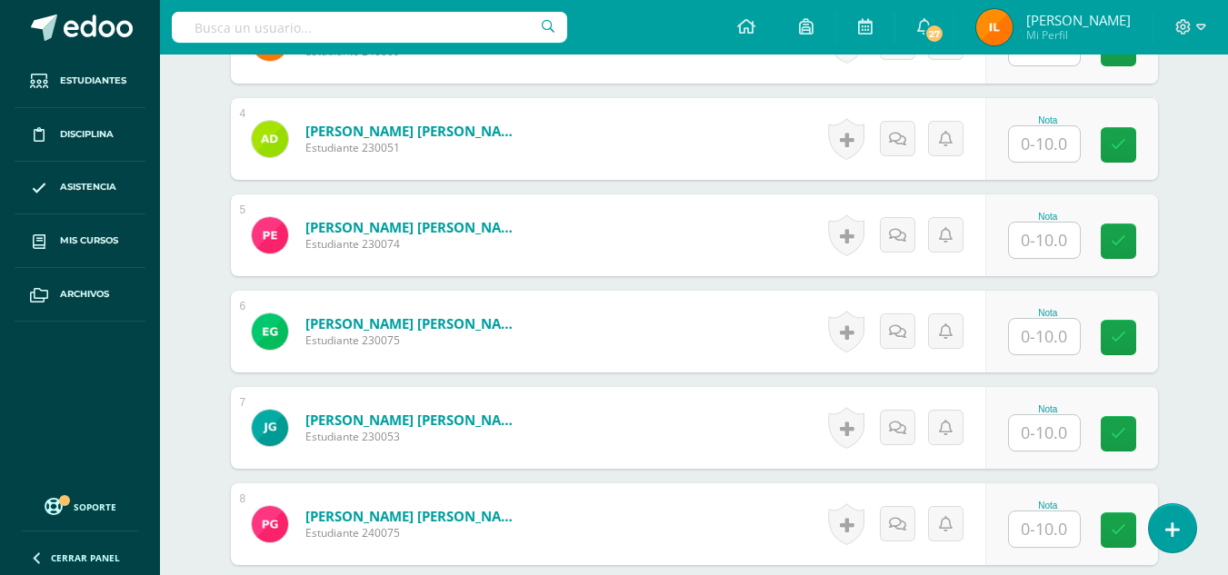
scroll to position [836, 0]
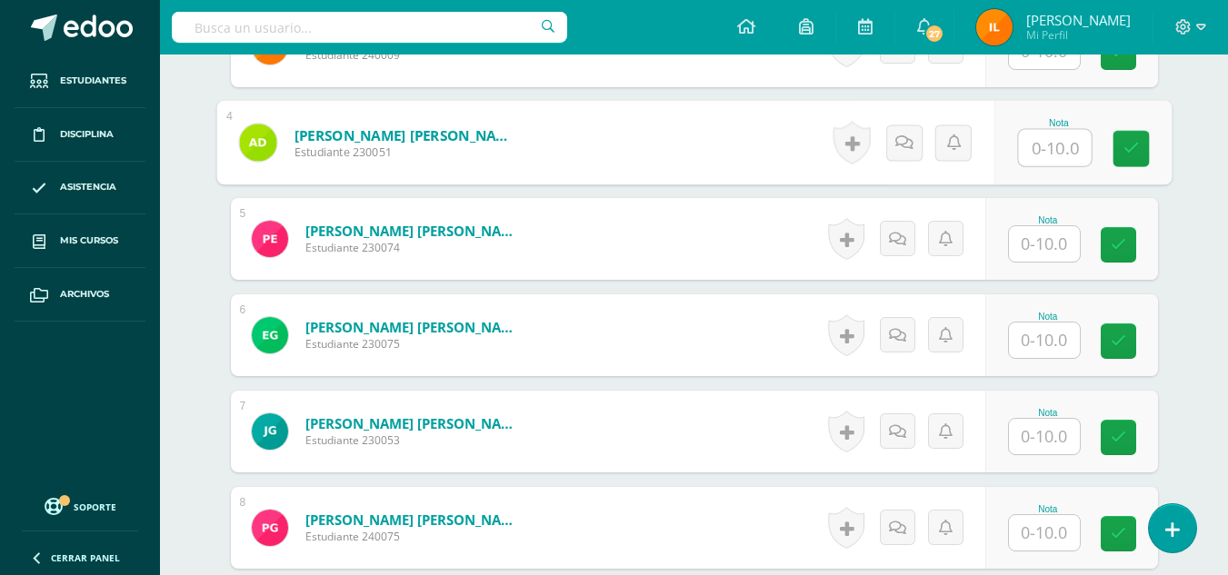
click at [1045, 160] on input "text" at bounding box center [1054, 148] width 73 height 36
type input "10"
click at [1146, 144] on link at bounding box center [1130, 149] width 36 height 36
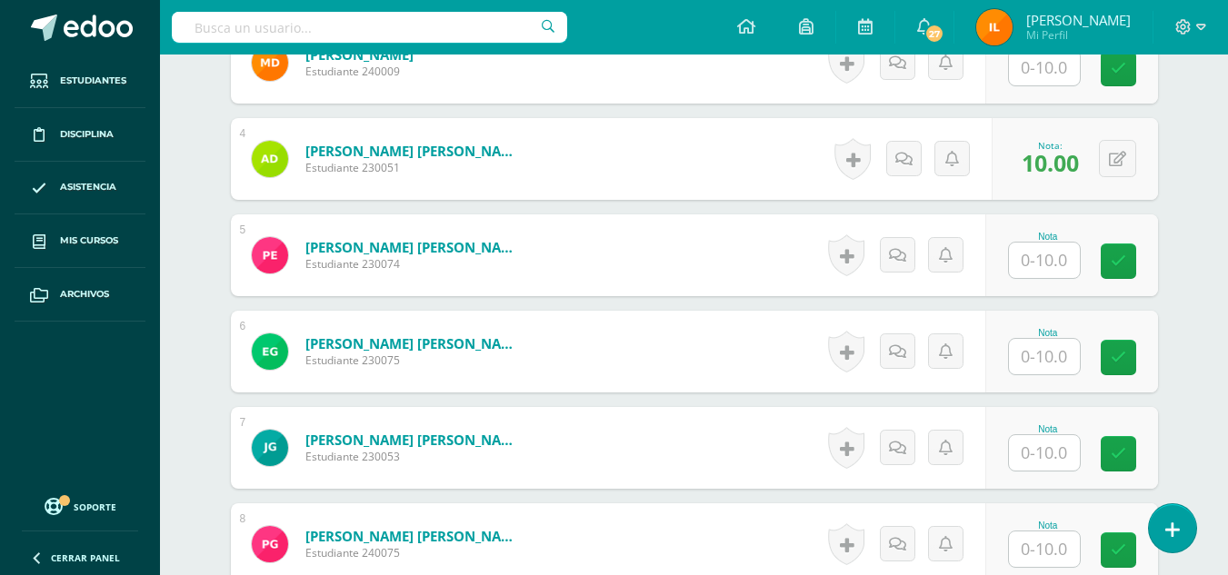
scroll to position [823, 0]
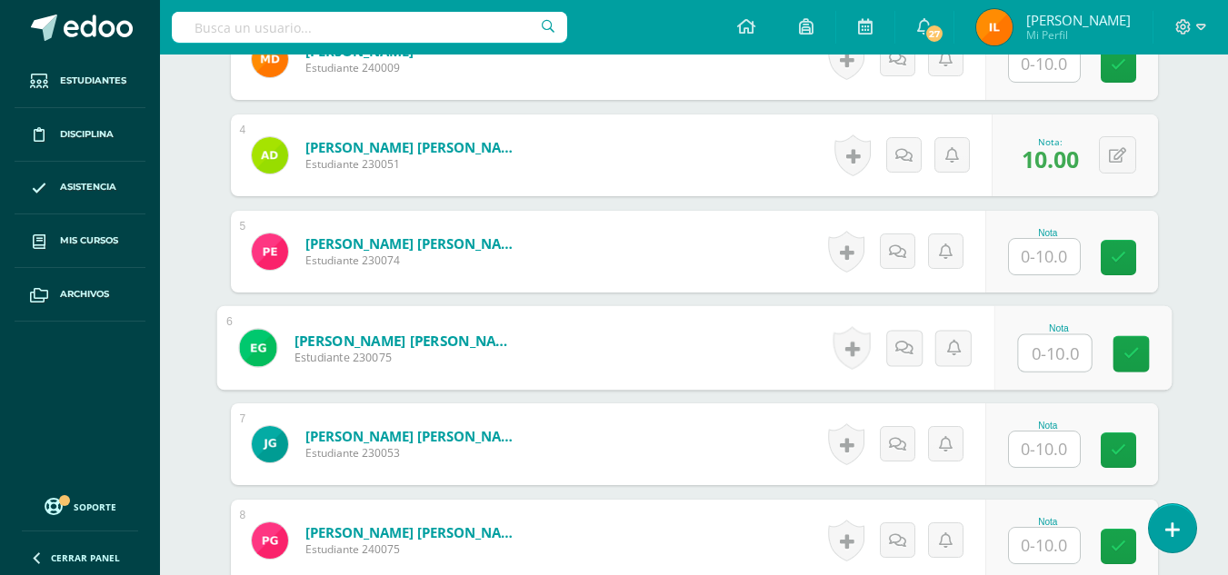
click at [1053, 363] on input "text" at bounding box center [1054, 353] width 73 height 36
type input "8"
click at [1135, 359] on icon at bounding box center [1130, 353] width 16 height 15
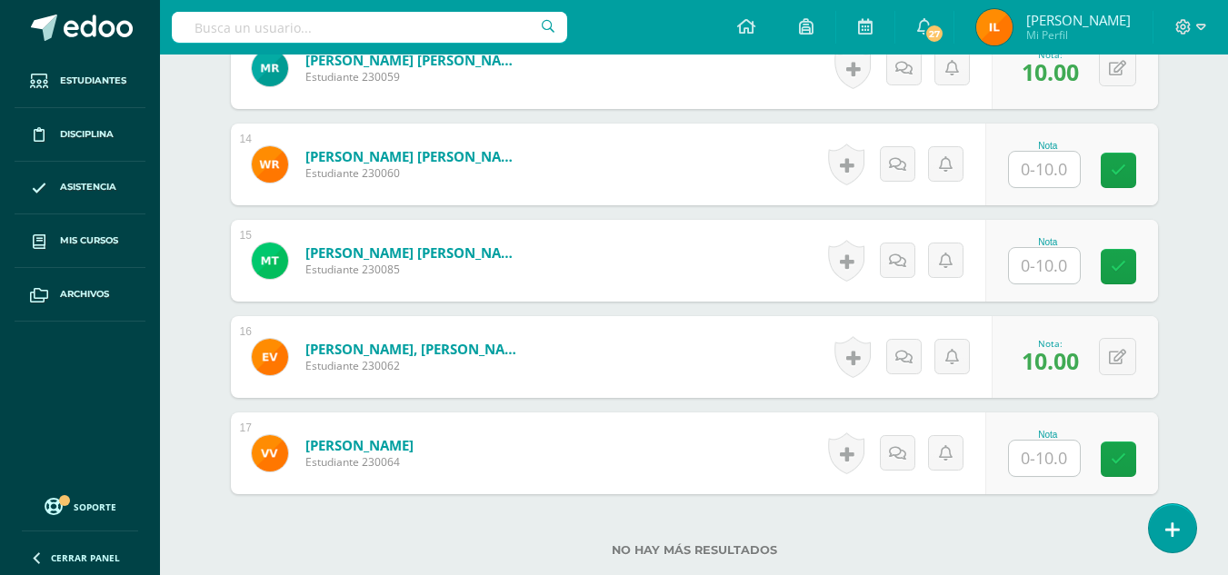
scroll to position [1774, 0]
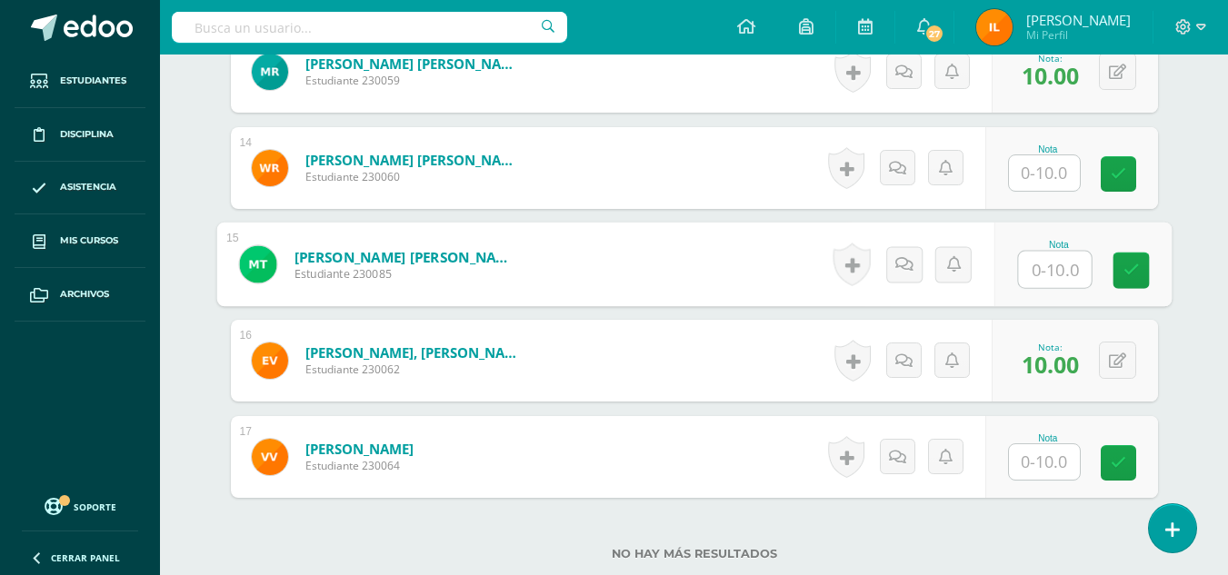
click at [1051, 269] on input "text" at bounding box center [1054, 270] width 73 height 36
type input "10"
click at [1141, 283] on link at bounding box center [1130, 271] width 36 height 36
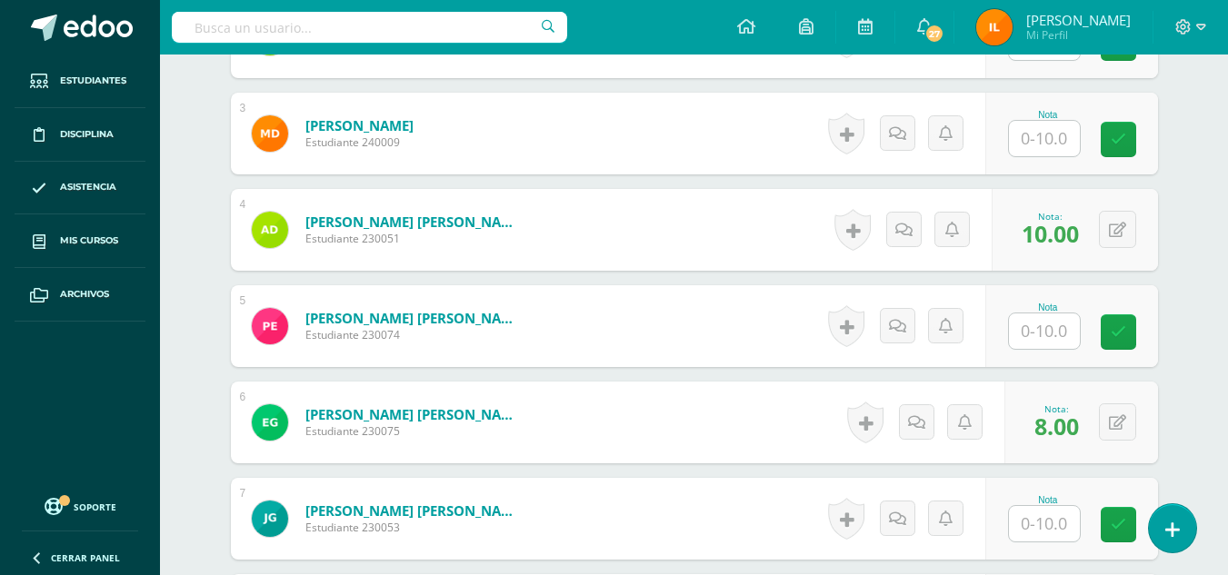
scroll to position [641, 0]
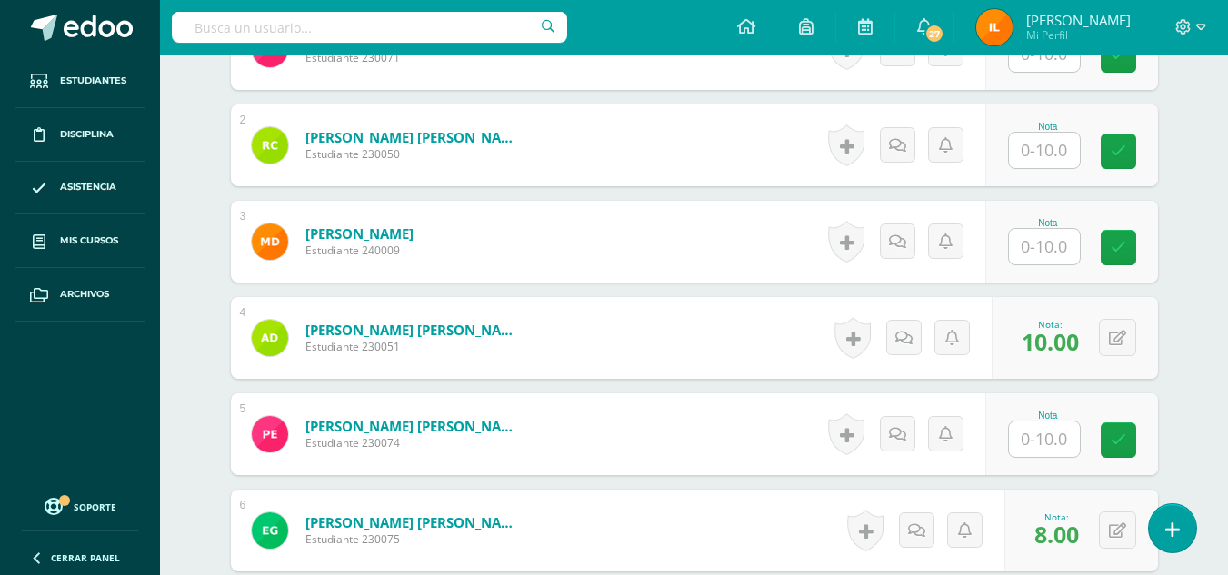
click at [1042, 439] on input "text" at bounding box center [1044, 439] width 71 height 35
type input "10"
click at [1140, 433] on link at bounding box center [1130, 441] width 36 height 36
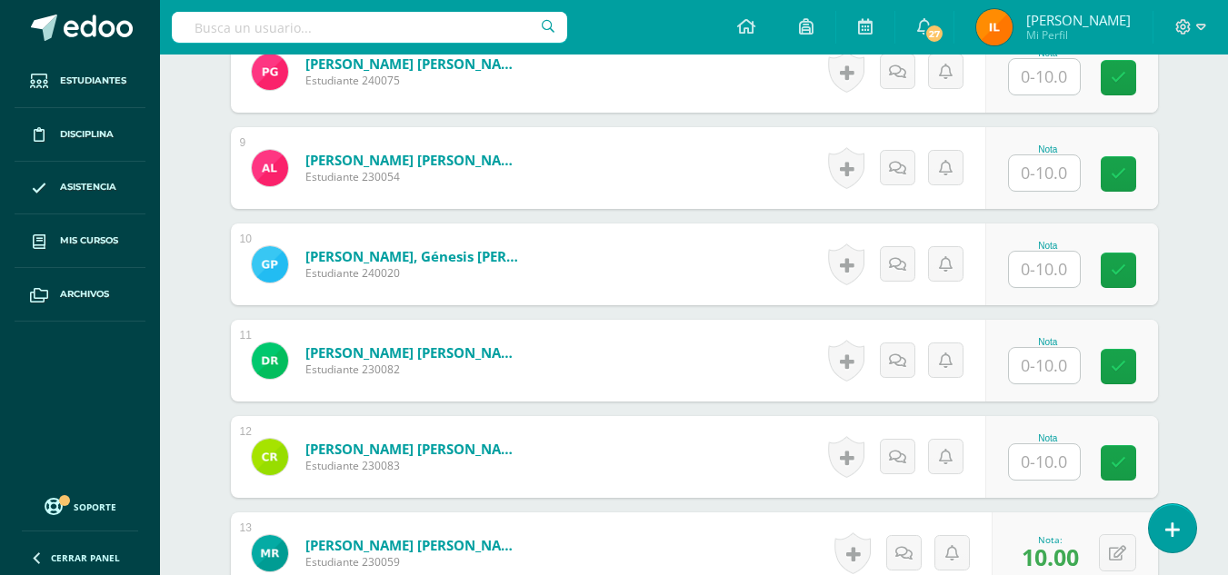
scroll to position [1309, 0]
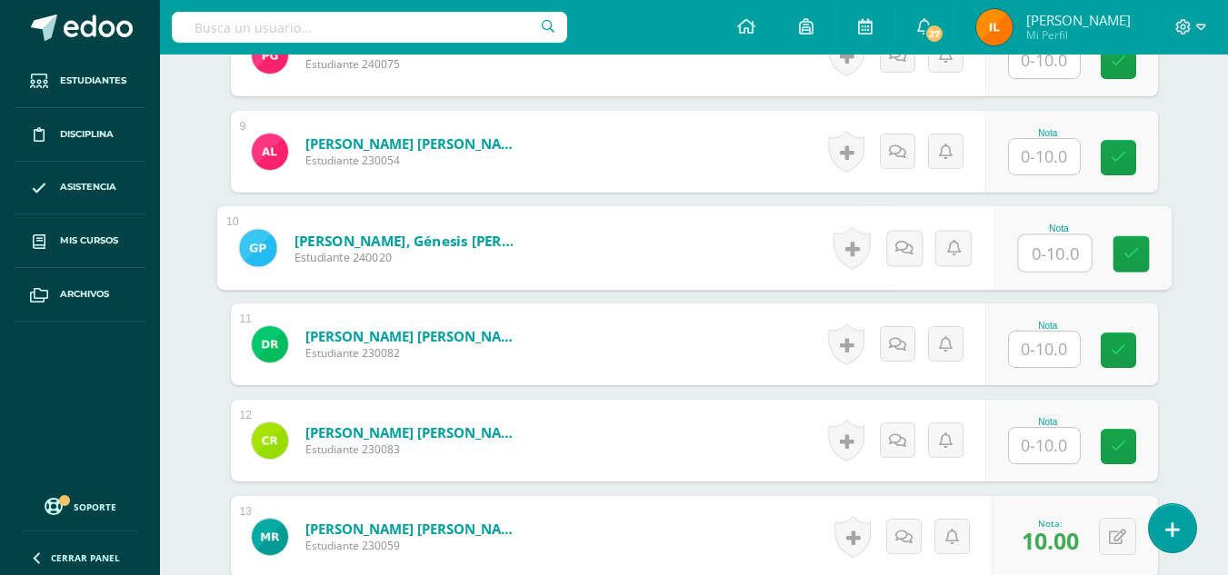
click at [1040, 257] on input "text" at bounding box center [1054, 253] width 73 height 36
type input "8"
click at [1122, 260] on icon at bounding box center [1130, 253] width 16 height 15
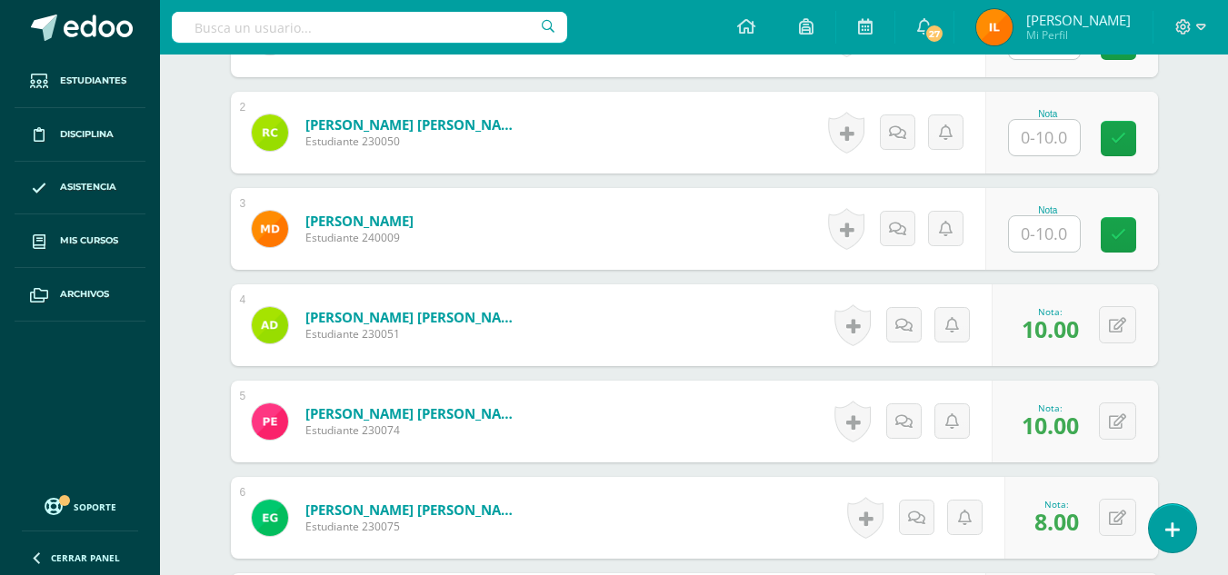
scroll to position [442, 0]
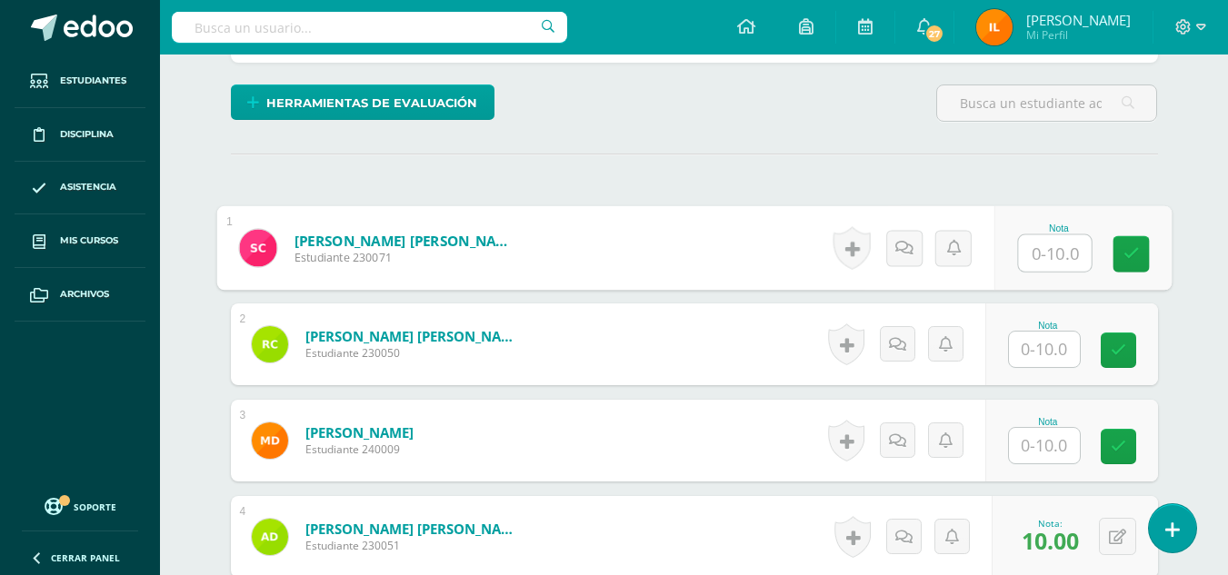
click at [1045, 250] on input "text" at bounding box center [1054, 253] width 73 height 36
type input "10"
click at [1133, 248] on icon at bounding box center [1130, 253] width 16 height 15
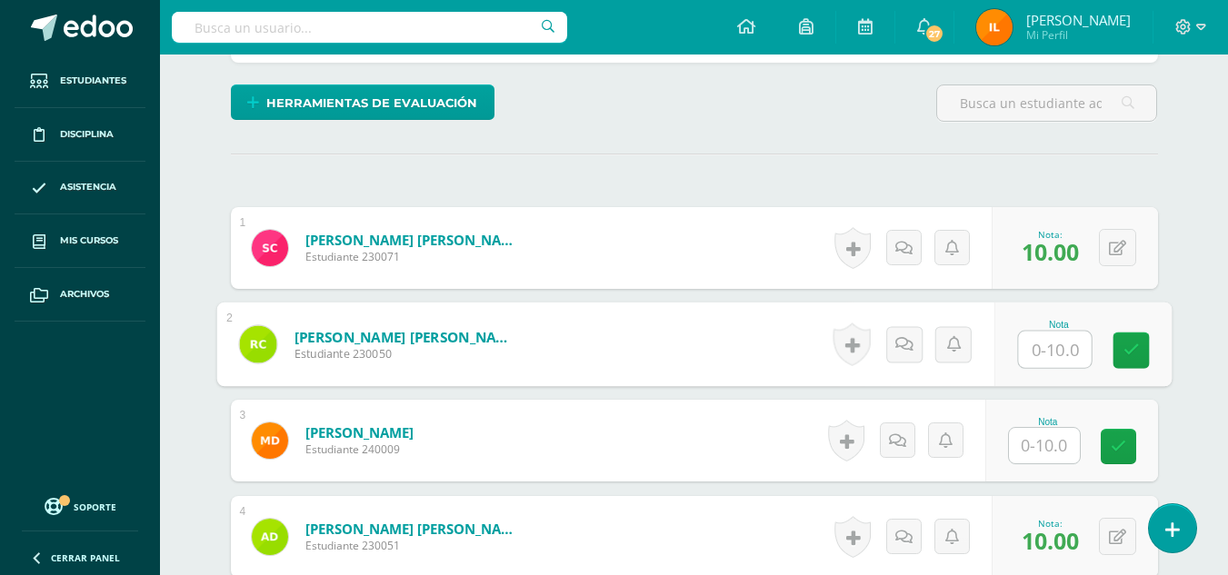
click at [1034, 346] on input "text" at bounding box center [1054, 350] width 73 height 36
type input "10"
click at [1131, 366] on link at bounding box center [1130, 351] width 36 height 36
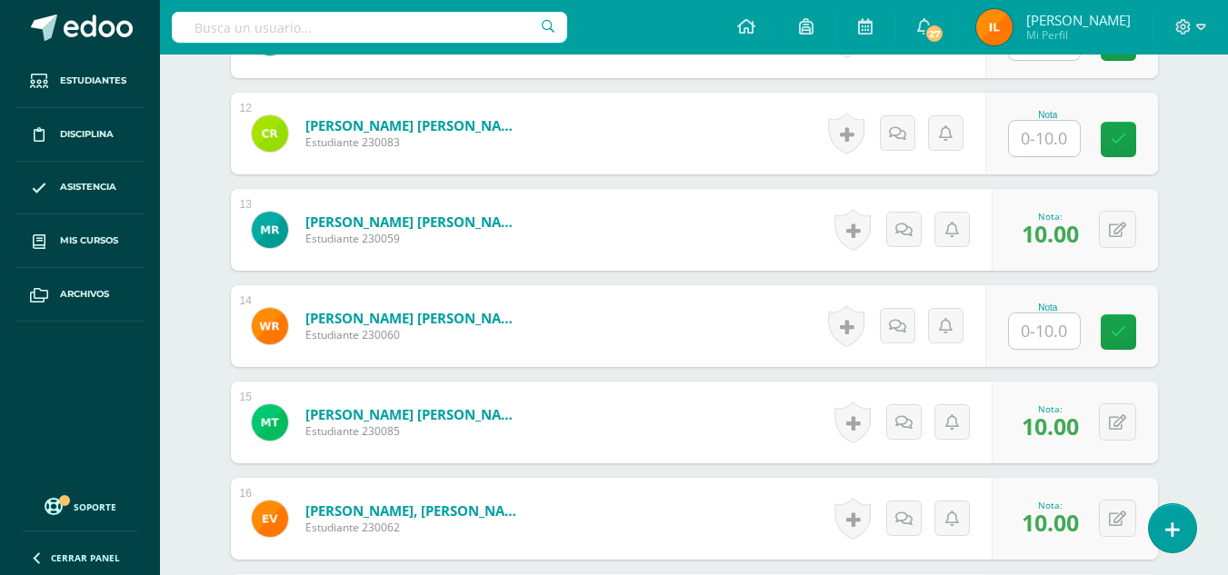
scroll to position [1608, 0]
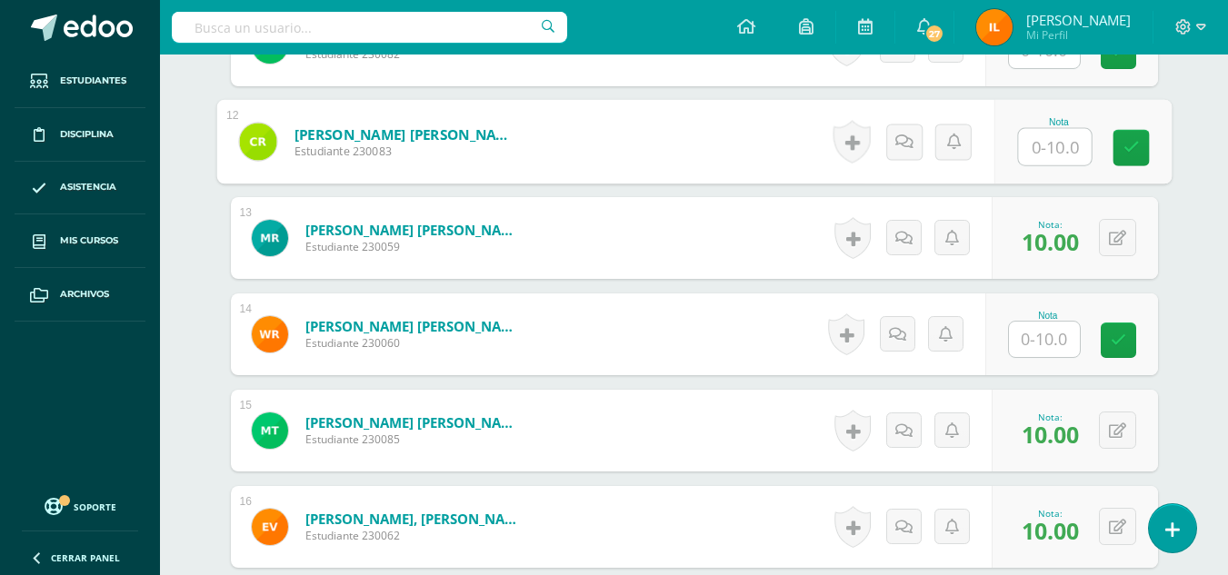
click at [1034, 158] on input "text" at bounding box center [1054, 147] width 73 height 36
type input "10"
click at [1120, 154] on link at bounding box center [1130, 148] width 36 height 36
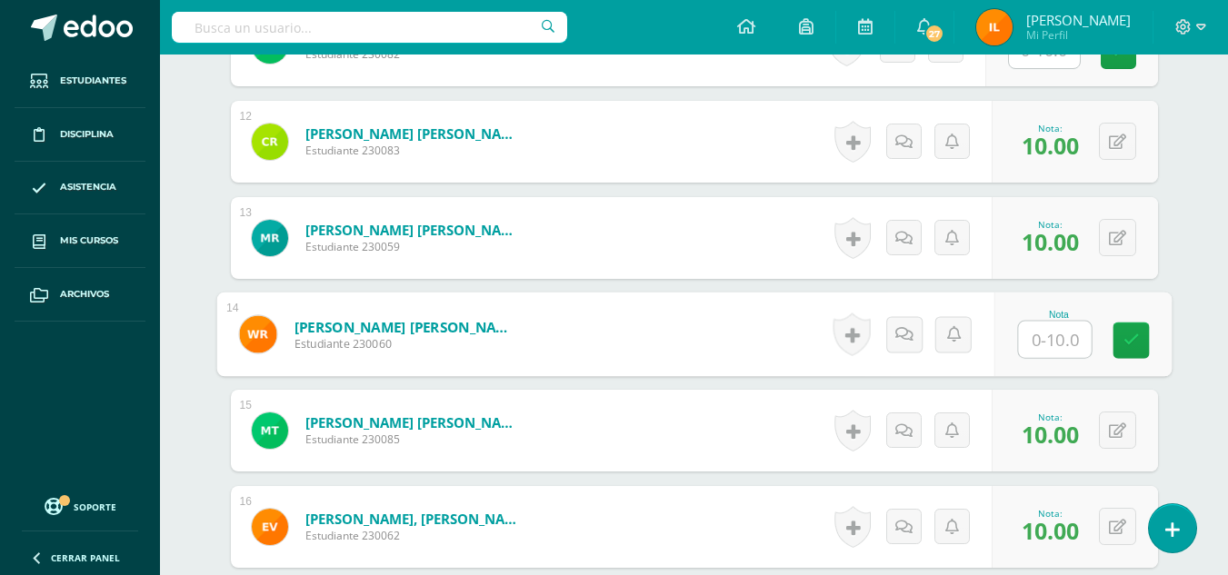
click at [1049, 332] on input "text" at bounding box center [1054, 340] width 73 height 36
type input "10"
click at [1133, 338] on icon at bounding box center [1130, 340] width 16 height 15
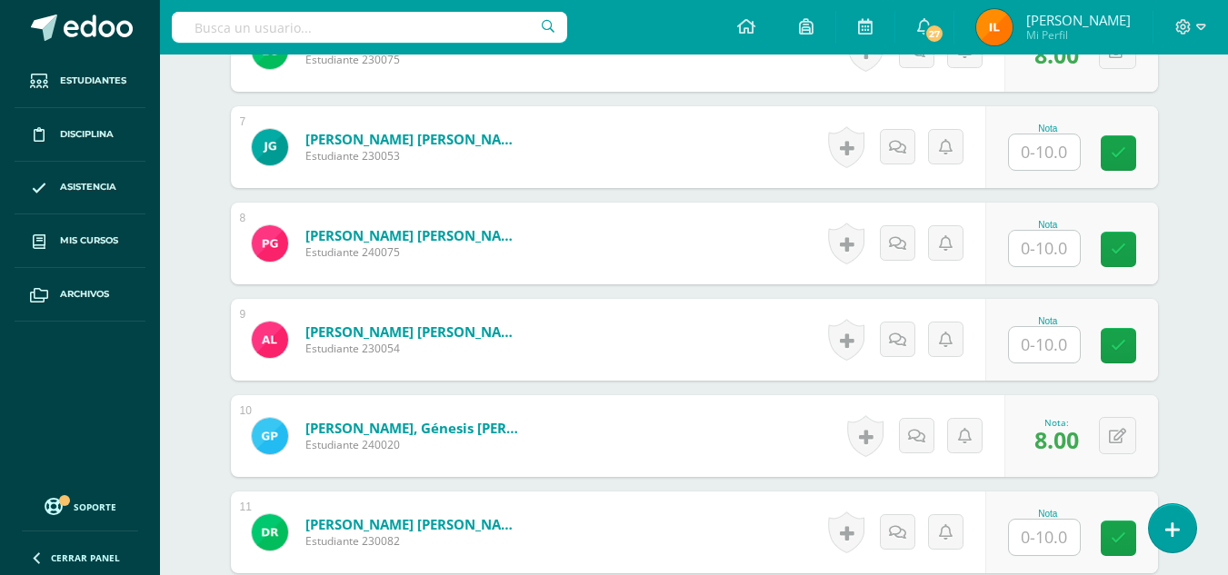
scroll to position [1116, 0]
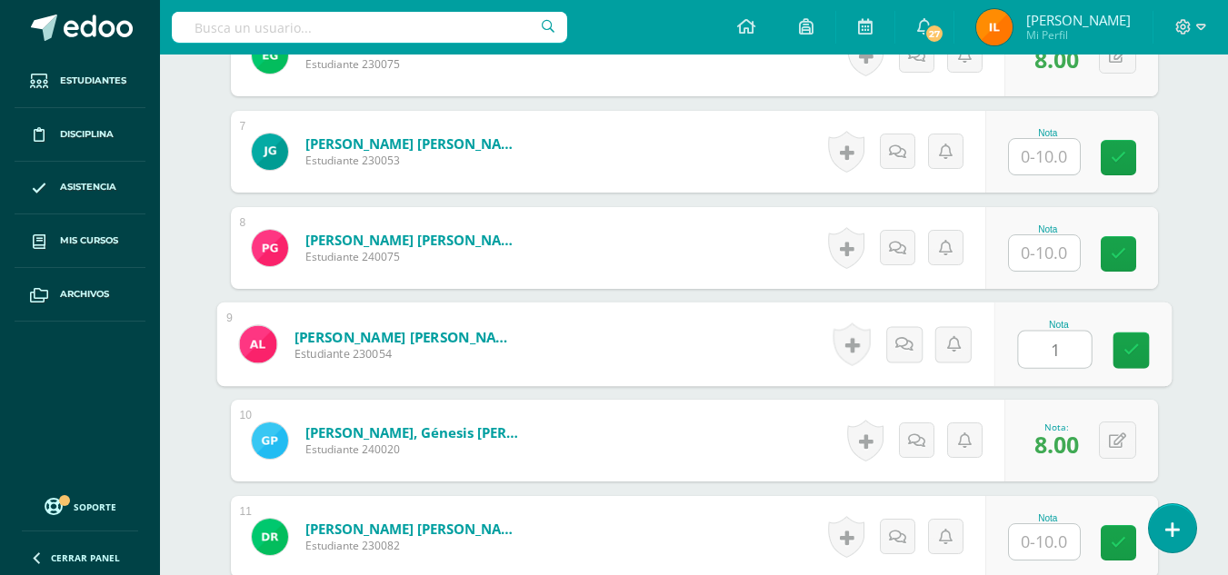
click at [1068, 358] on input "1" at bounding box center [1054, 350] width 73 height 36
type input "10"
click at [1128, 343] on icon at bounding box center [1130, 350] width 16 height 15
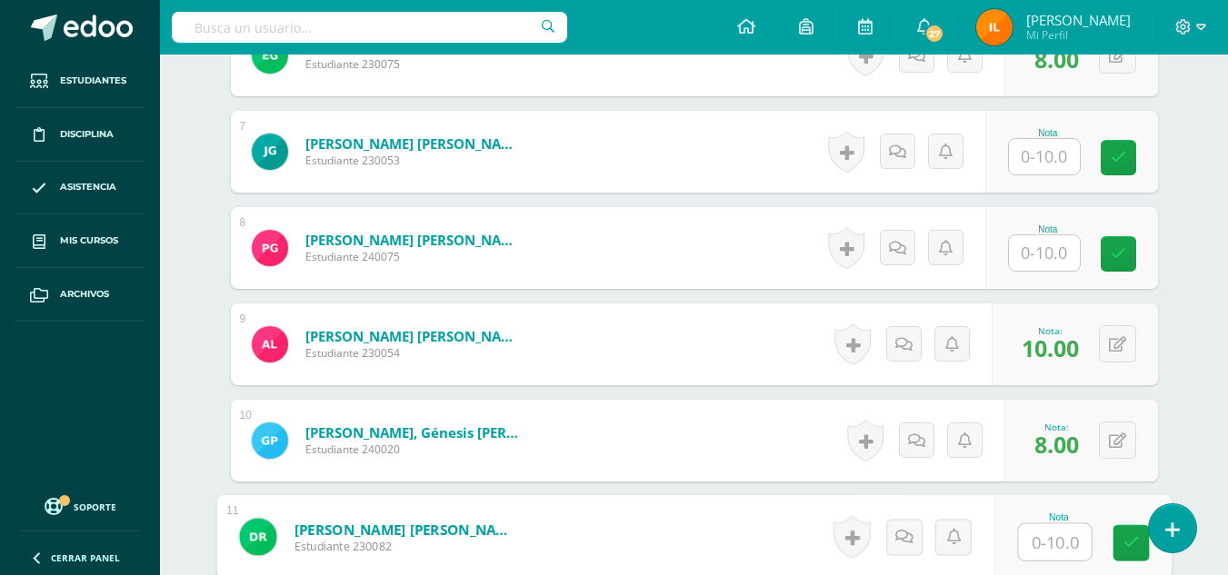
click at [1029, 539] on input "text" at bounding box center [1054, 542] width 73 height 36
type input "10"
click at [1131, 538] on icon at bounding box center [1130, 542] width 16 height 15
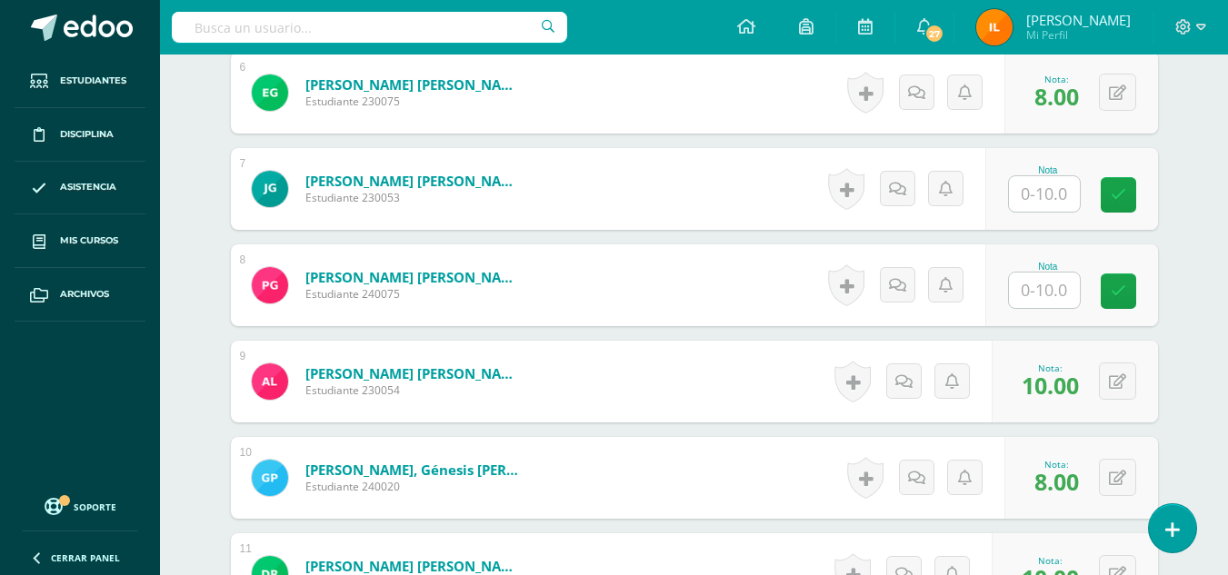
scroll to position [1029, 0]
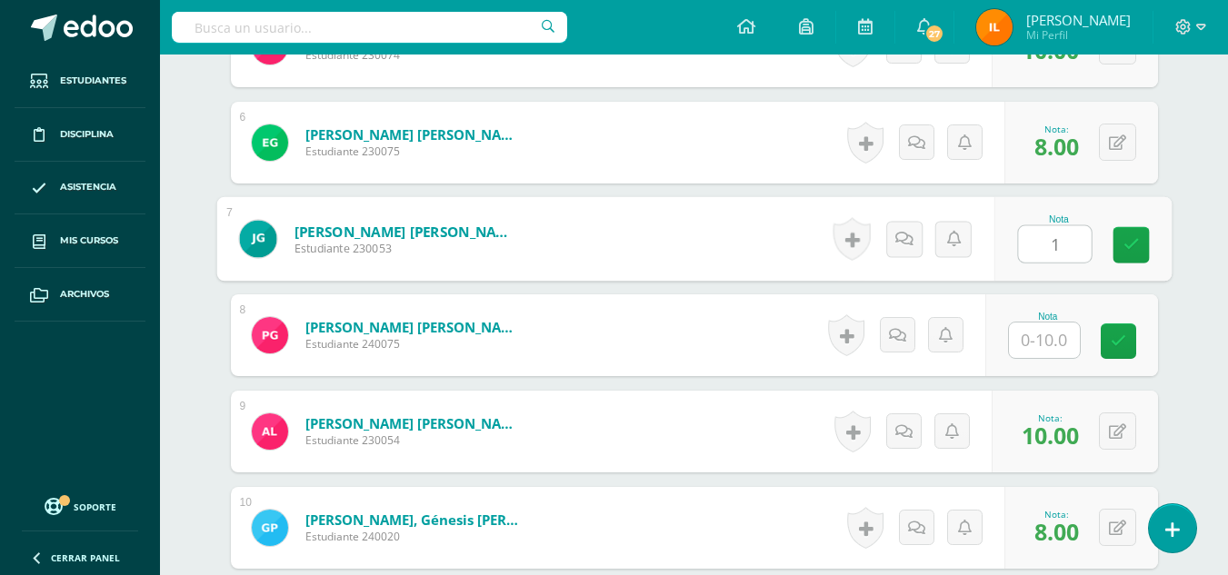
click at [1048, 244] on input "1" at bounding box center [1054, 244] width 73 height 36
type input "10"
click at [1122, 255] on link at bounding box center [1130, 245] width 36 height 36
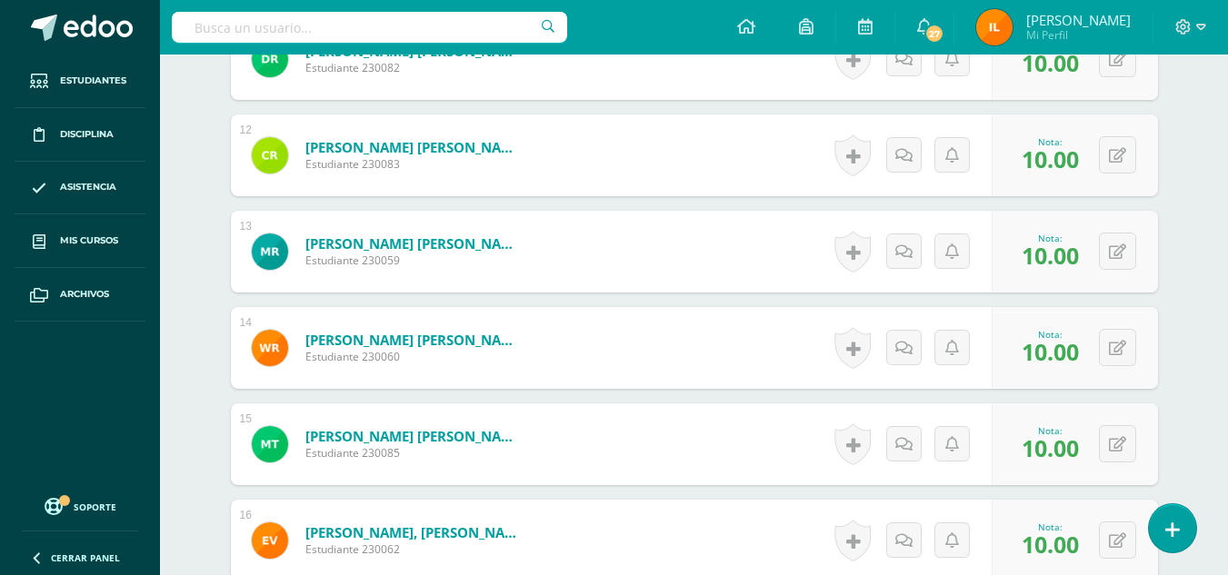
scroll to position [1905, 0]
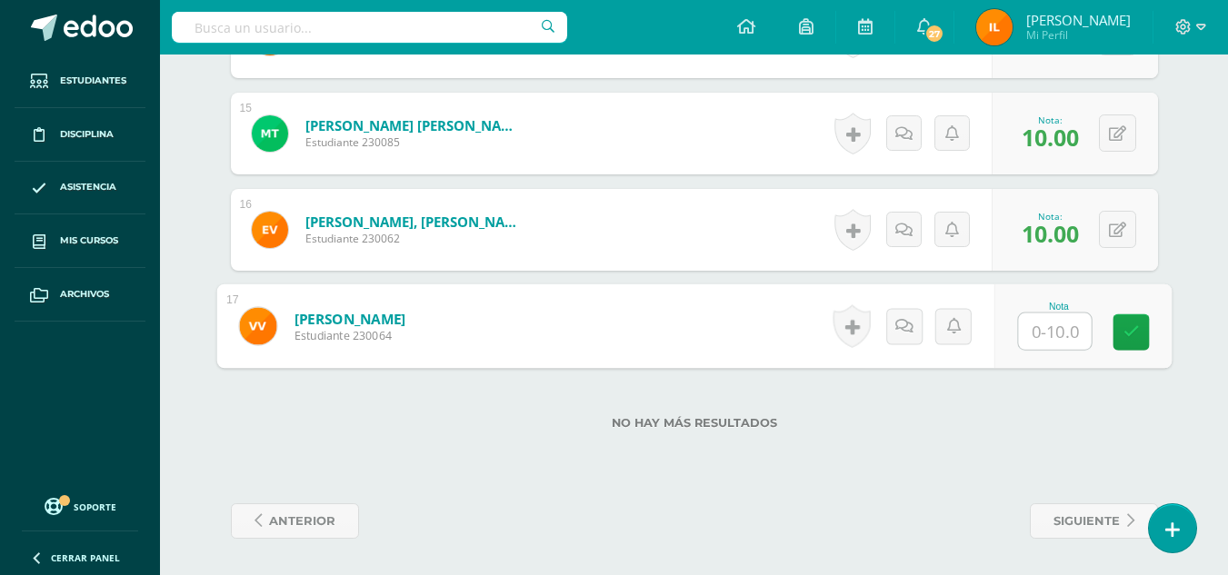
click at [1038, 330] on input "text" at bounding box center [1054, 332] width 73 height 36
type input "10"
click at [1129, 334] on icon at bounding box center [1130, 331] width 16 height 15
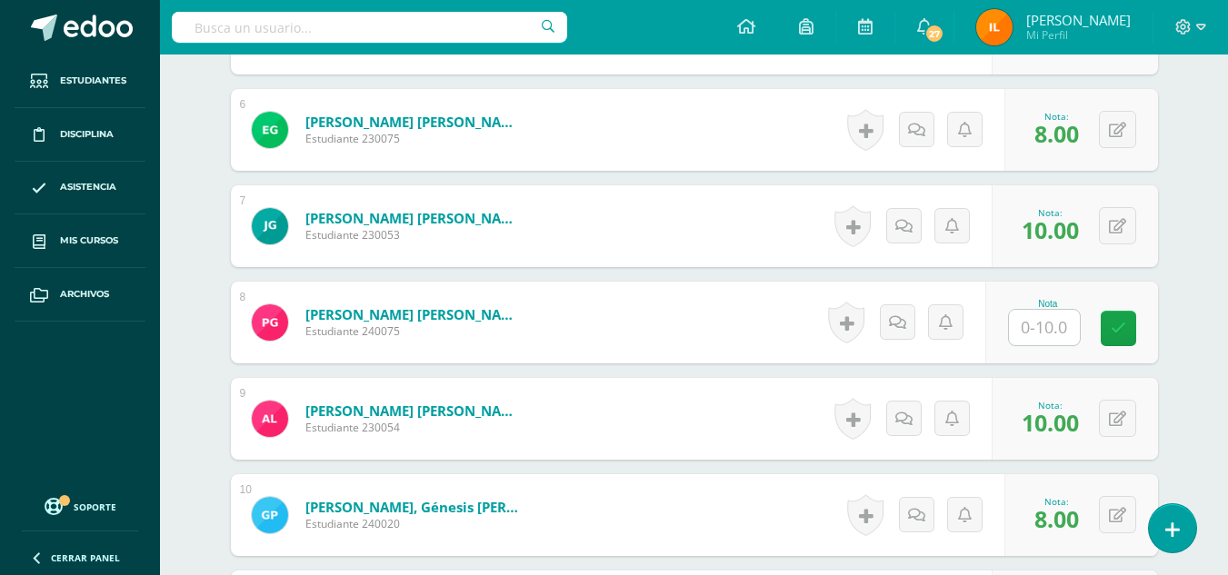
scroll to position [1021, 0]
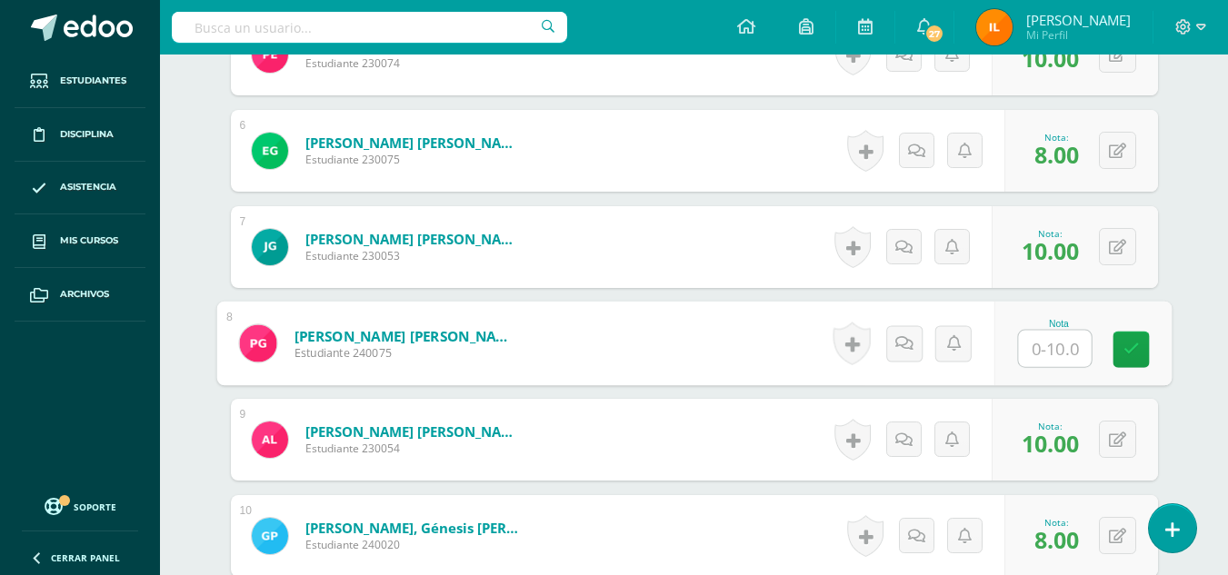
click at [1041, 358] on input "text" at bounding box center [1054, 349] width 73 height 36
type input "10"
click at [1117, 358] on link at bounding box center [1130, 350] width 36 height 36
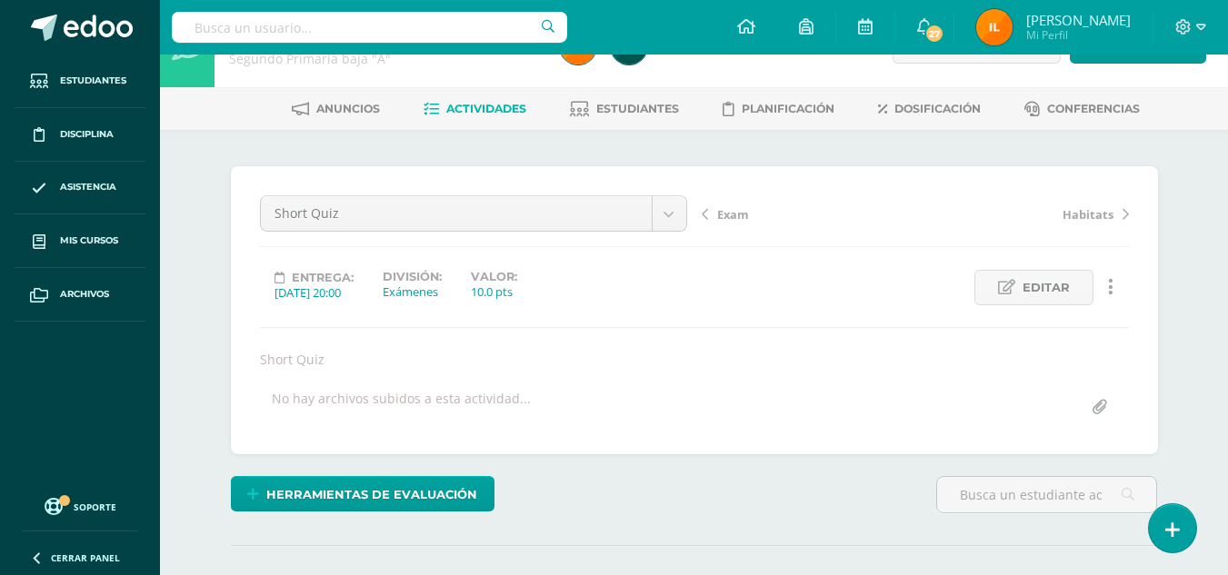
scroll to position [0, 0]
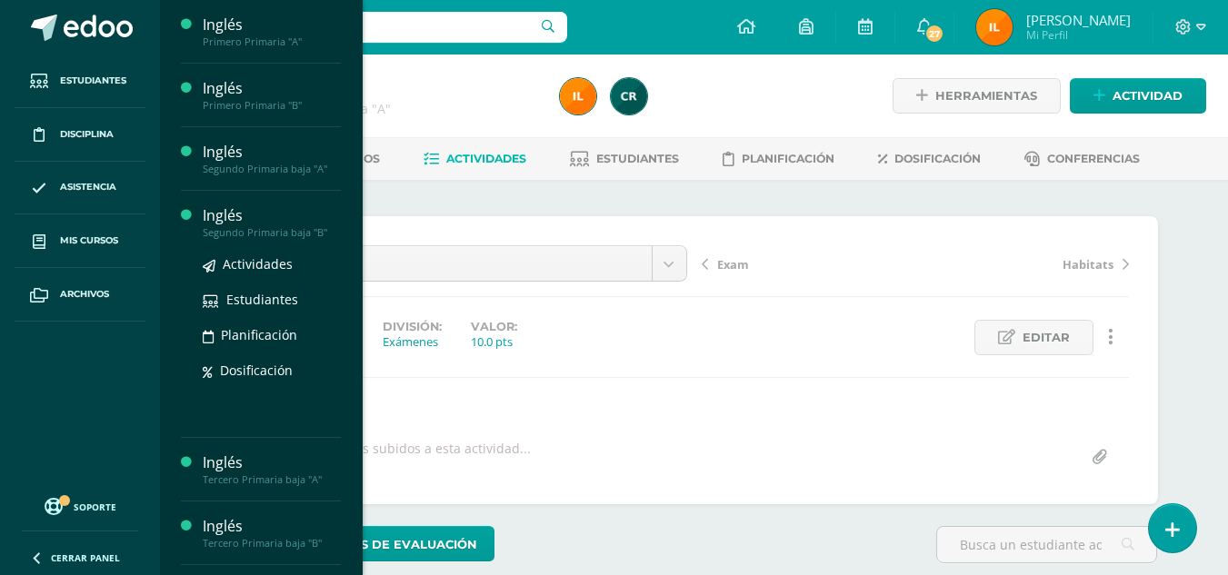
click at [263, 212] on div "Inglés" at bounding box center [272, 215] width 138 height 21
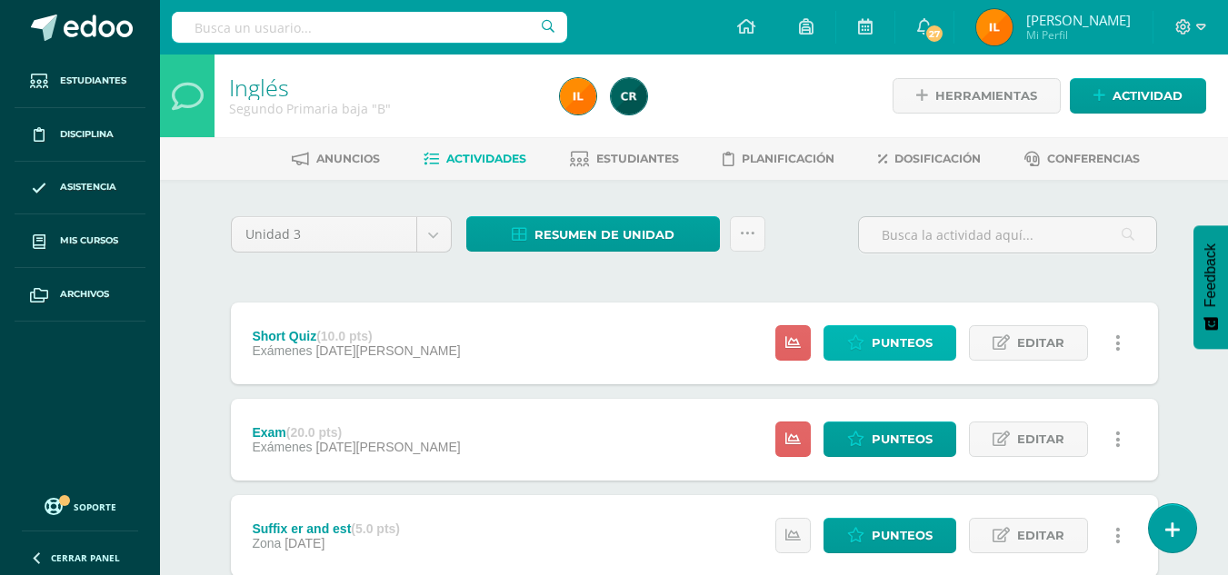
click at [881, 339] on span "Punteos" at bounding box center [901, 343] width 61 height 34
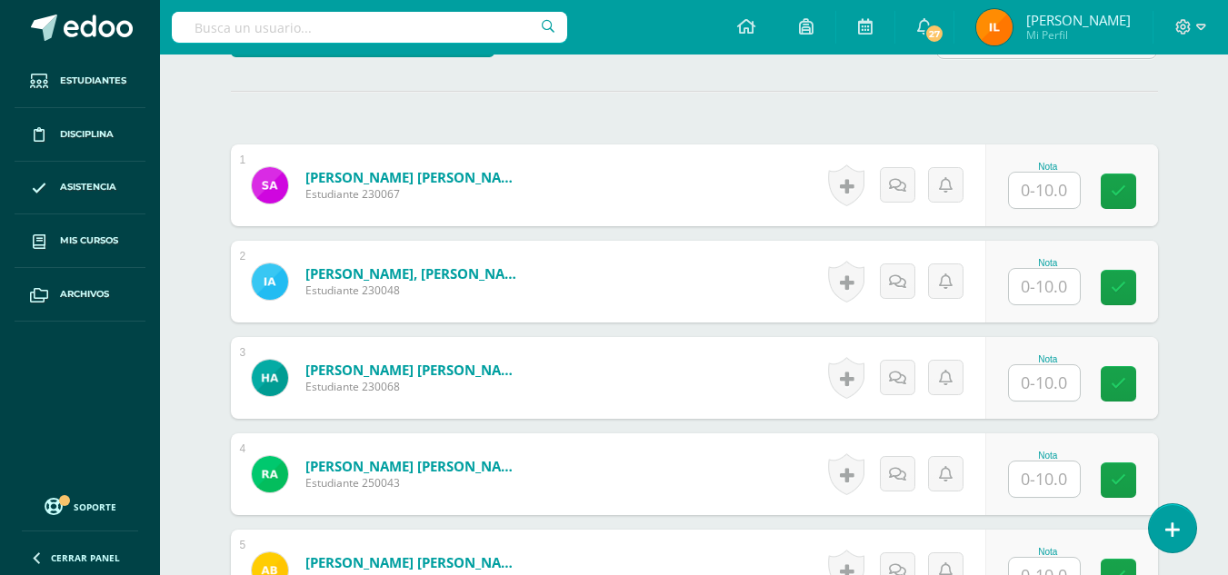
scroll to position [507, 0]
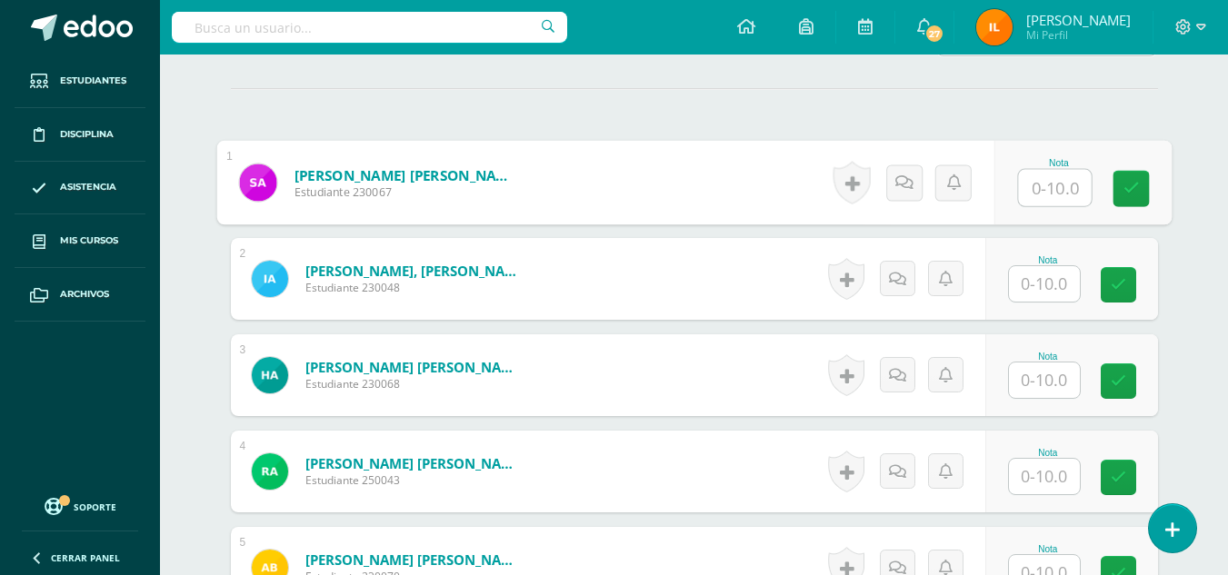
click at [1041, 196] on input "text" at bounding box center [1054, 188] width 73 height 36
type input "1"
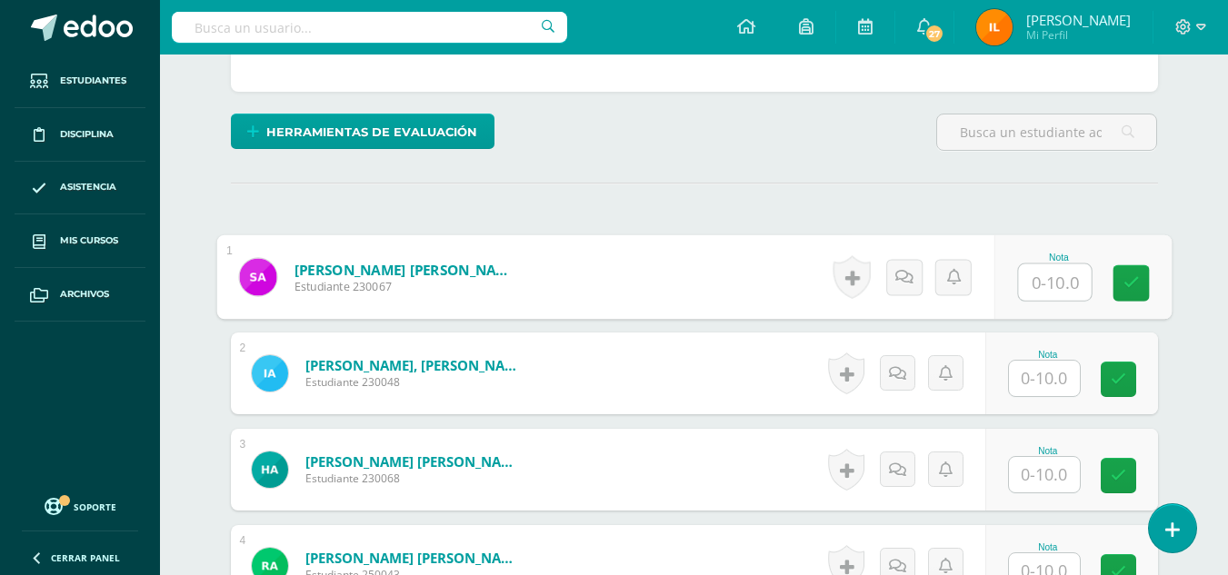
scroll to position [416, 0]
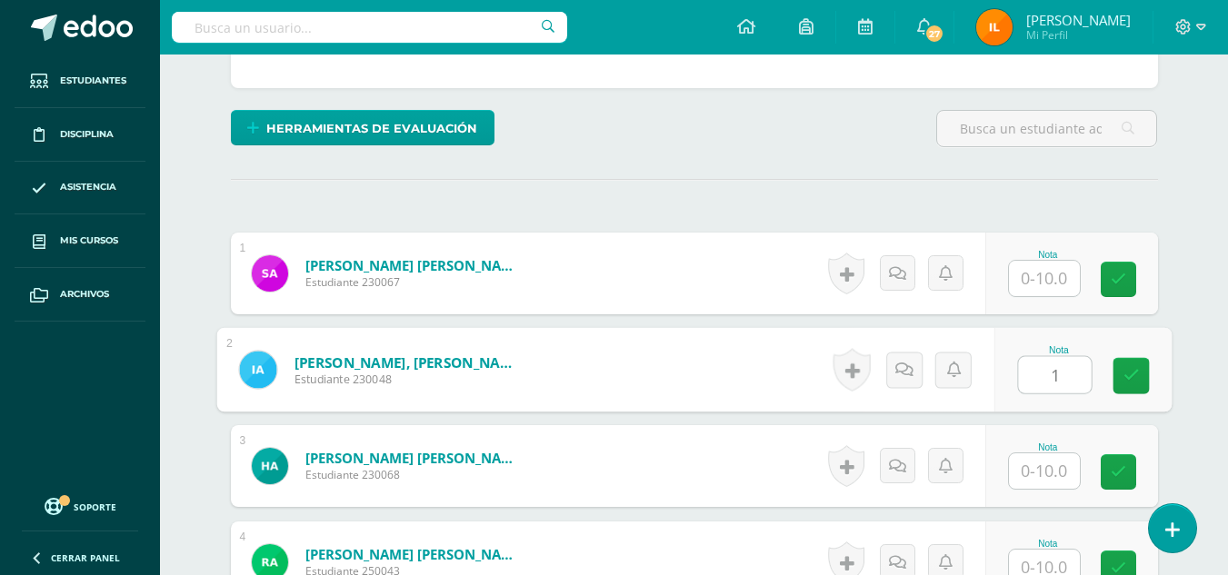
click at [1045, 383] on input "1" at bounding box center [1054, 375] width 73 height 36
type input "10"
click at [1121, 381] on link at bounding box center [1130, 376] width 36 height 36
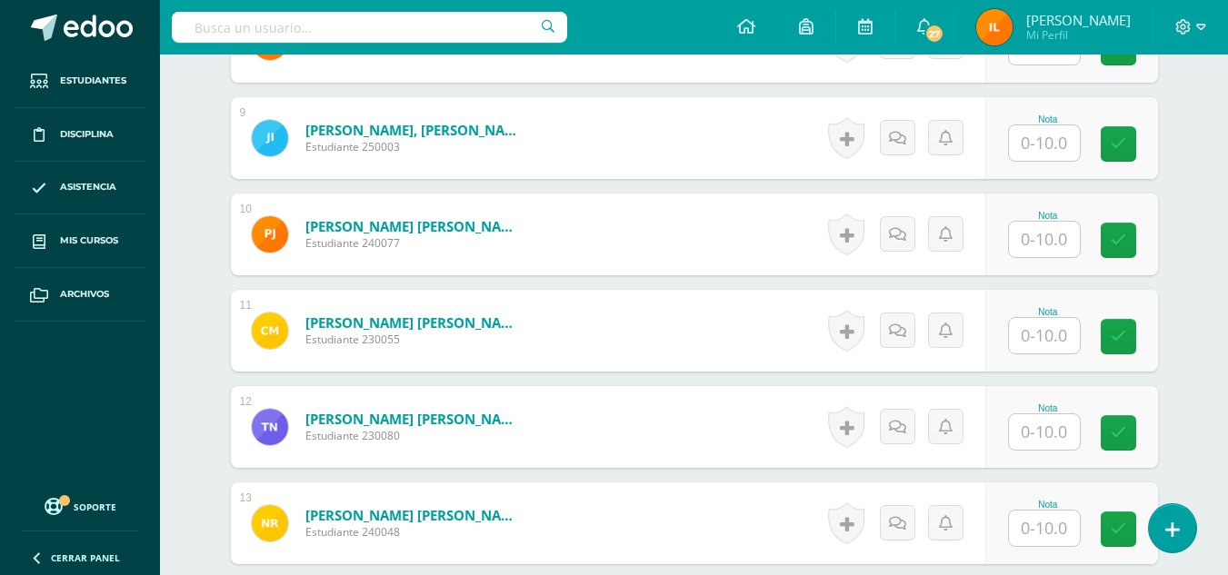
scroll to position [1330, 0]
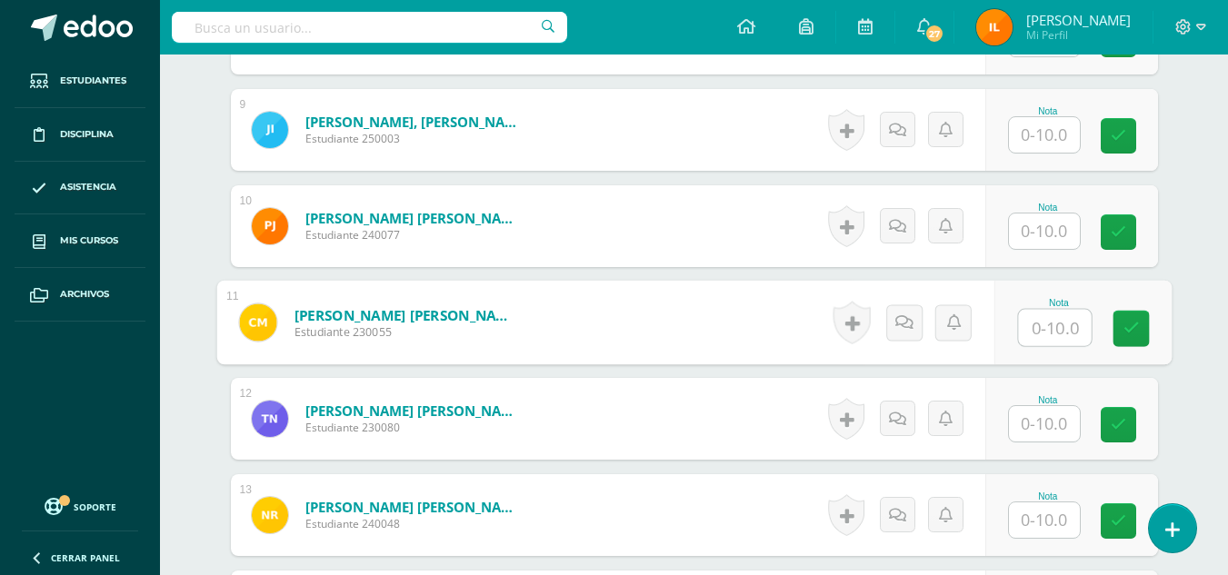
click at [1060, 324] on input "text" at bounding box center [1054, 328] width 73 height 36
type input "10"
click at [1123, 330] on icon at bounding box center [1130, 328] width 16 height 15
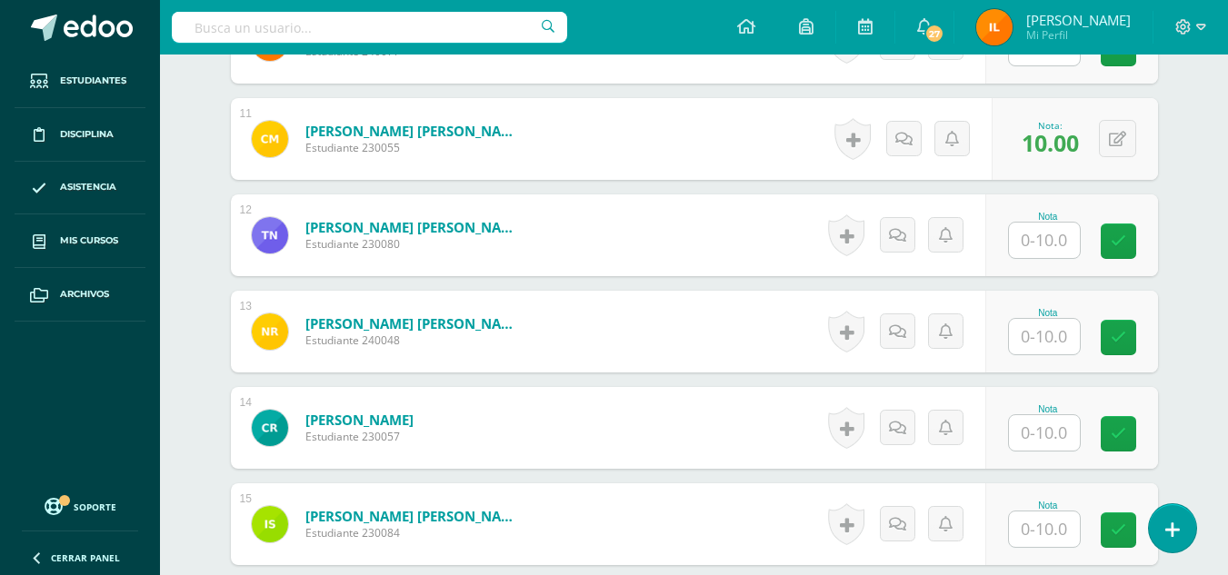
scroll to position [1518, 0]
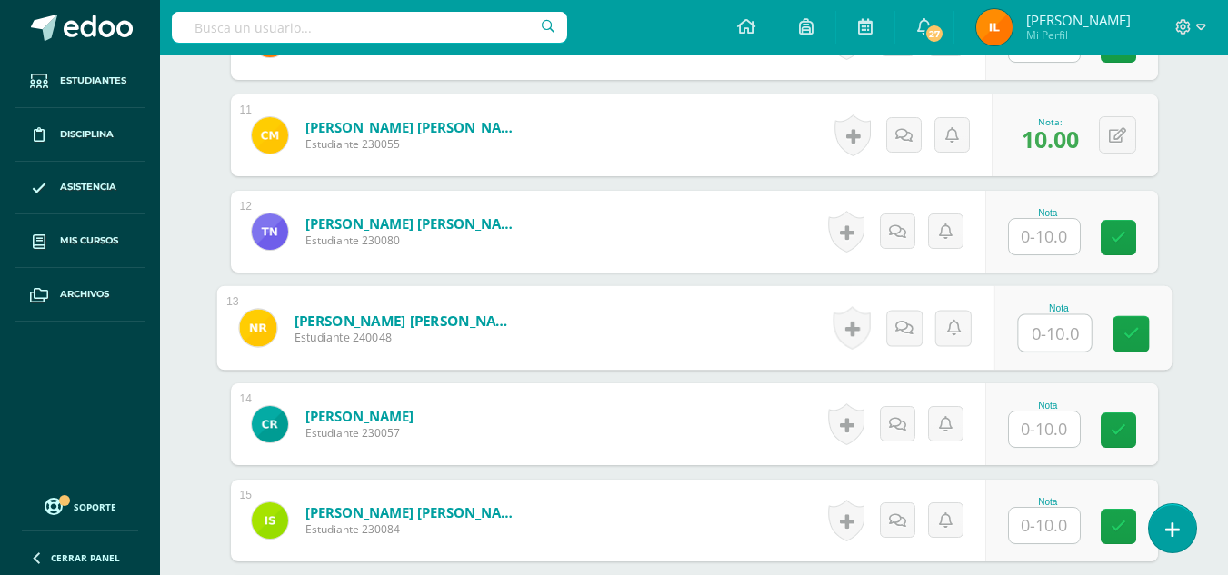
click at [1067, 334] on input "text" at bounding box center [1054, 333] width 73 height 36
type input "10"
click at [1133, 324] on link at bounding box center [1130, 334] width 36 height 36
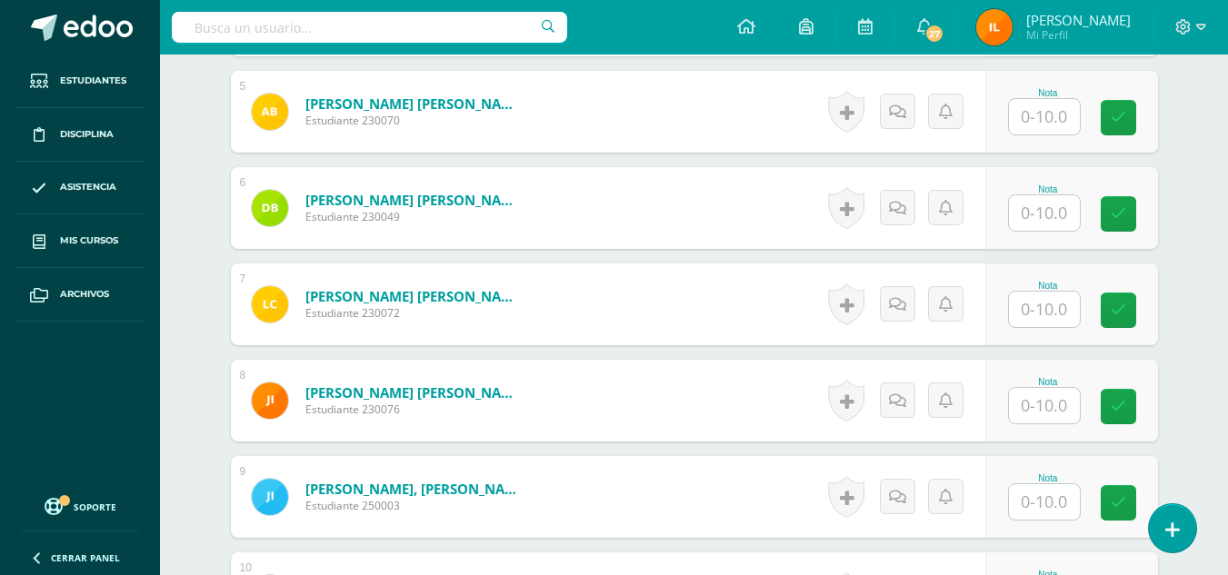
scroll to position [967, 0]
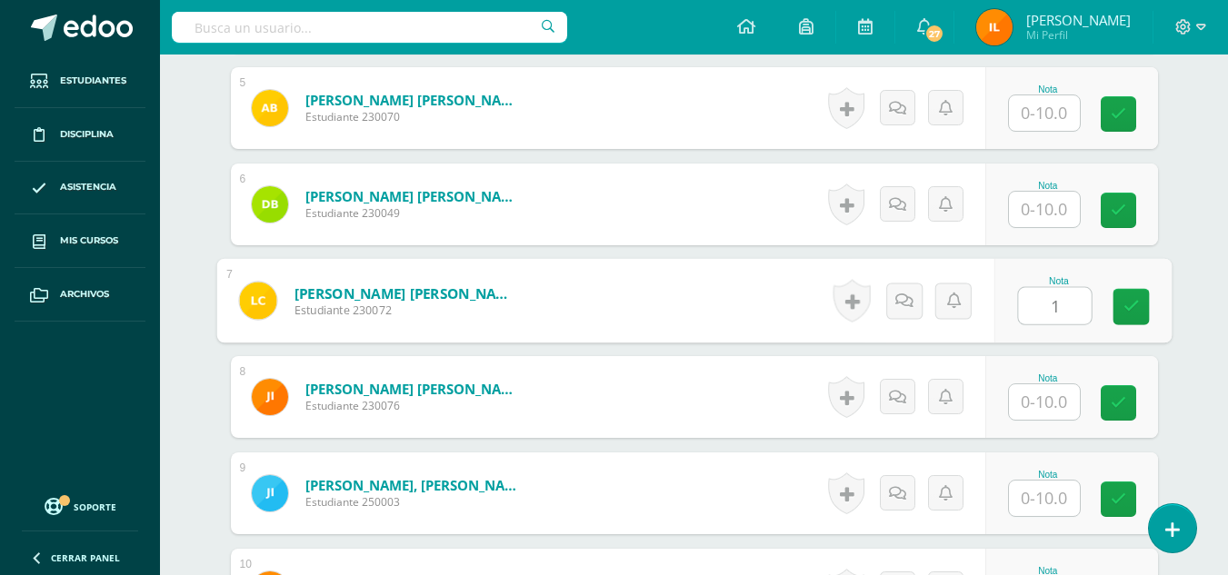
click at [1051, 312] on input "1" at bounding box center [1054, 306] width 73 height 36
type input "10"
click at [1126, 317] on link at bounding box center [1130, 307] width 36 height 36
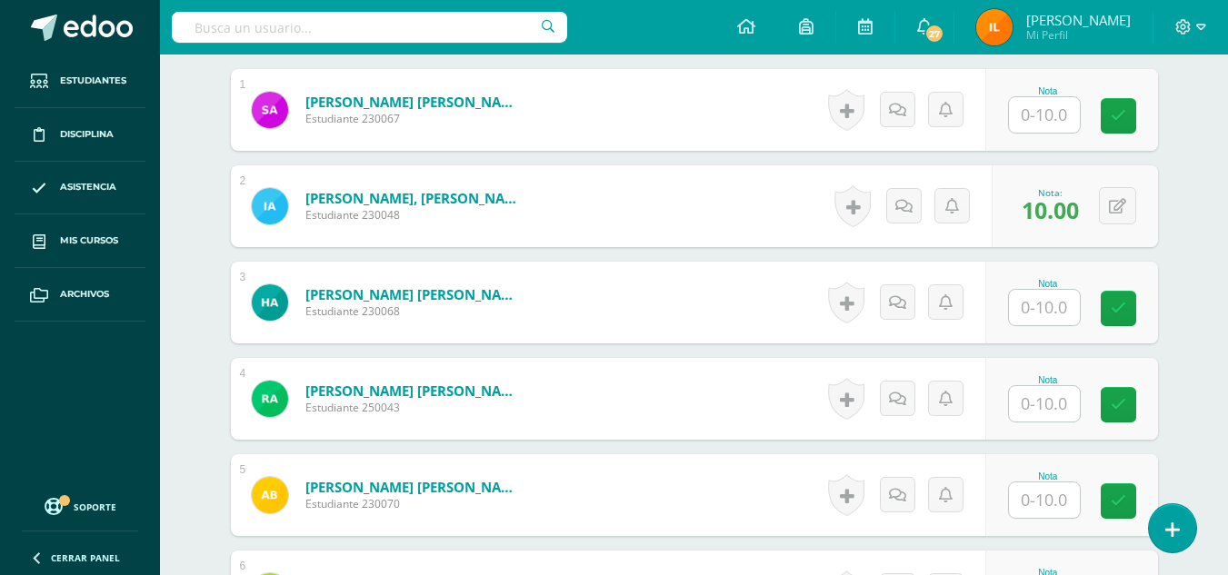
scroll to position [504, 0]
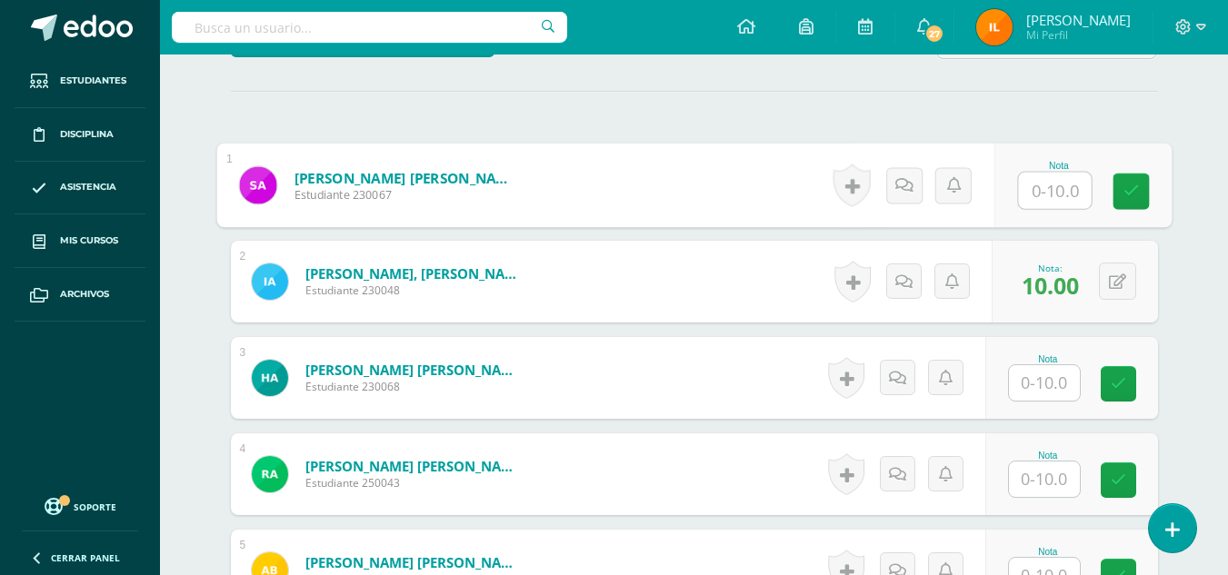
click at [1036, 195] on input "text" at bounding box center [1054, 191] width 73 height 36
type input "10"
click at [1138, 194] on icon at bounding box center [1130, 191] width 16 height 15
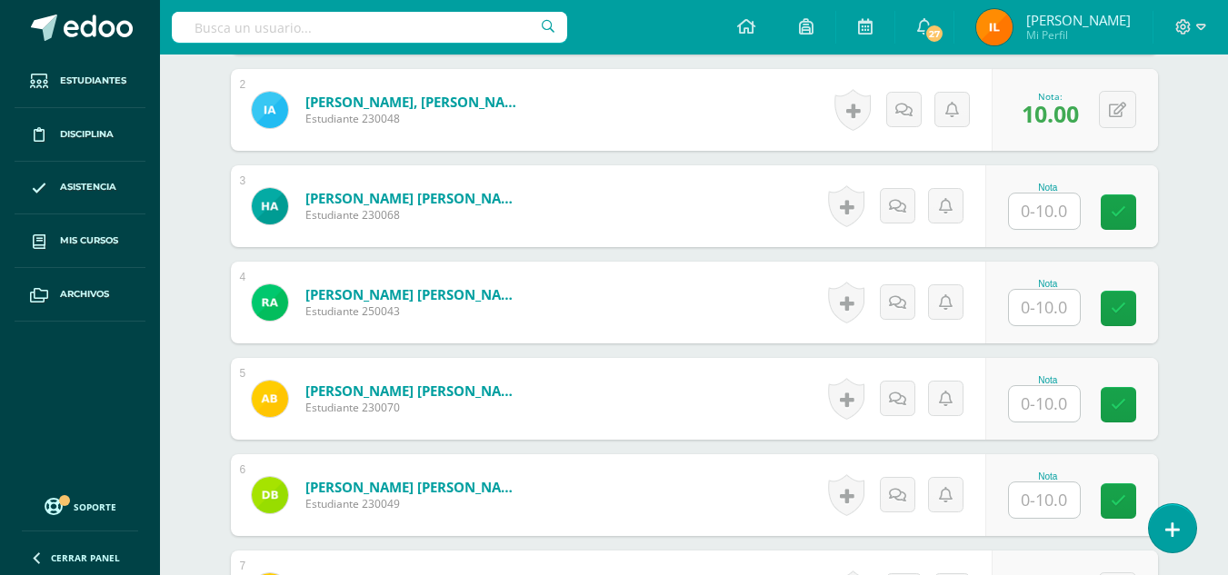
scroll to position [683, 0]
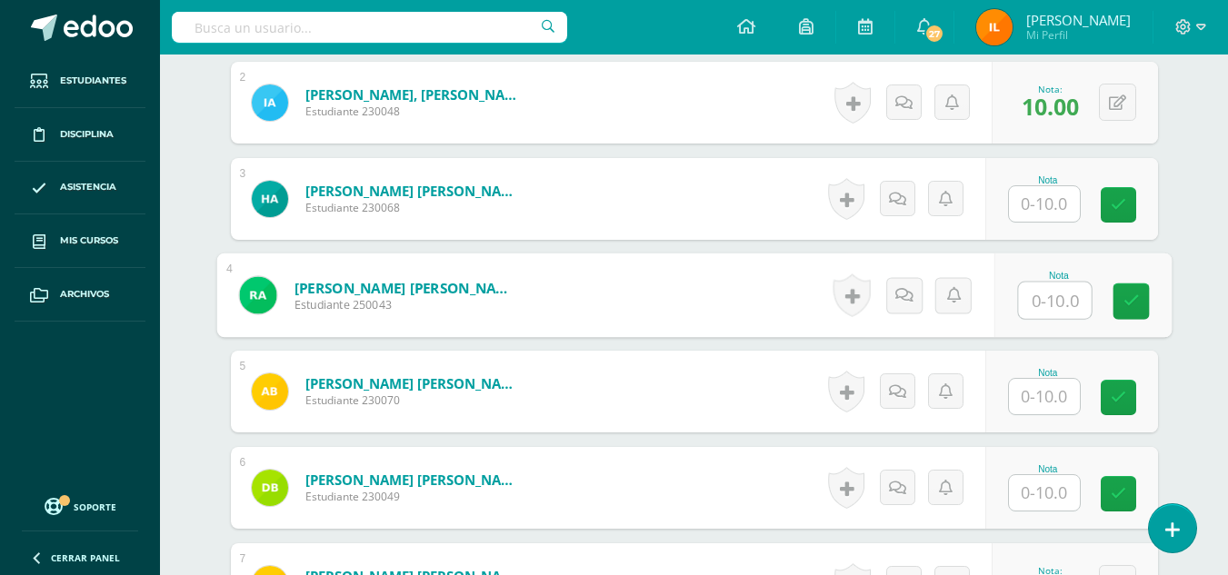
click at [1038, 304] on input "text" at bounding box center [1054, 301] width 73 height 36
type input "9"
click at [1136, 310] on link at bounding box center [1130, 302] width 36 height 36
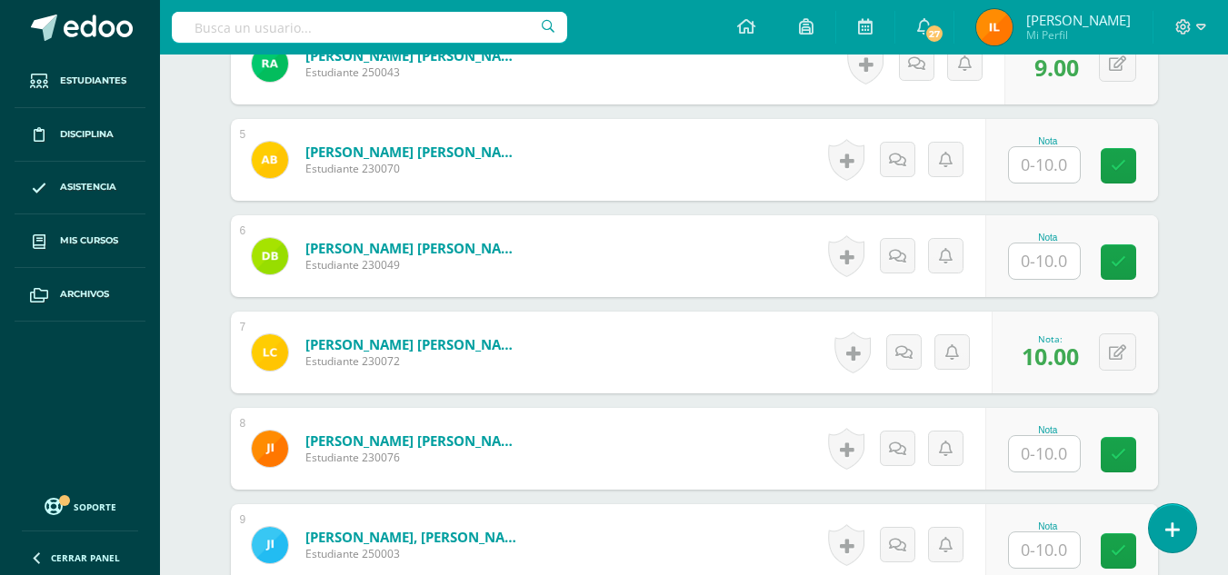
scroll to position [911, 0]
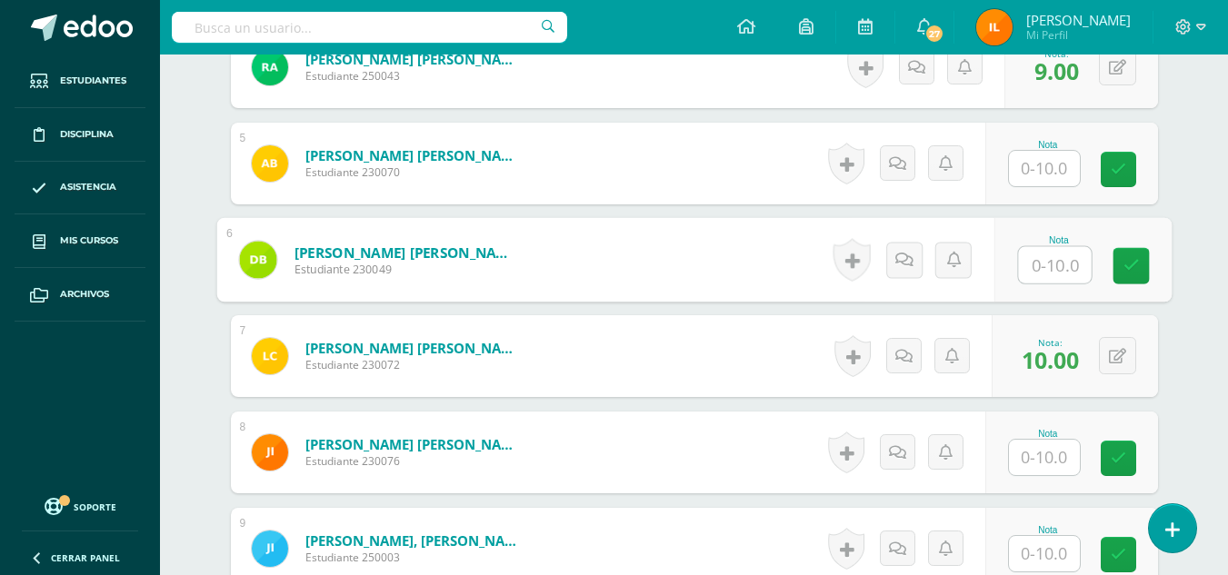
click at [1051, 268] on input "text" at bounding box center [1054, 265] width 73 height 36
type input "10"
click at [1125, 269] on icon at bounding box center [1130, 265] width 16 height 15
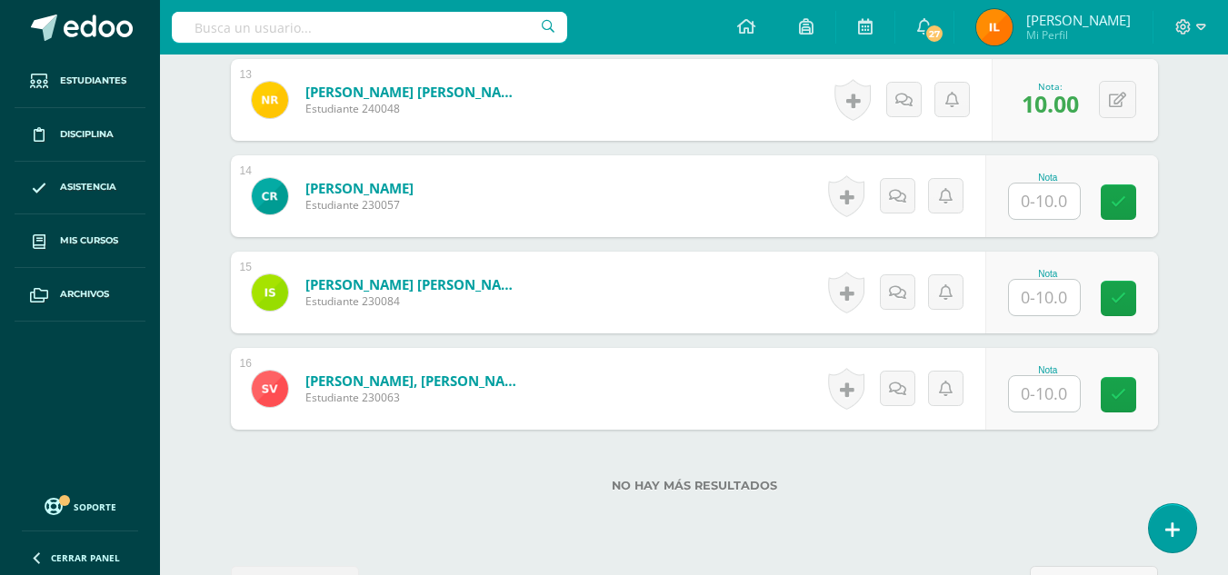
scroll to position [1774, 0]
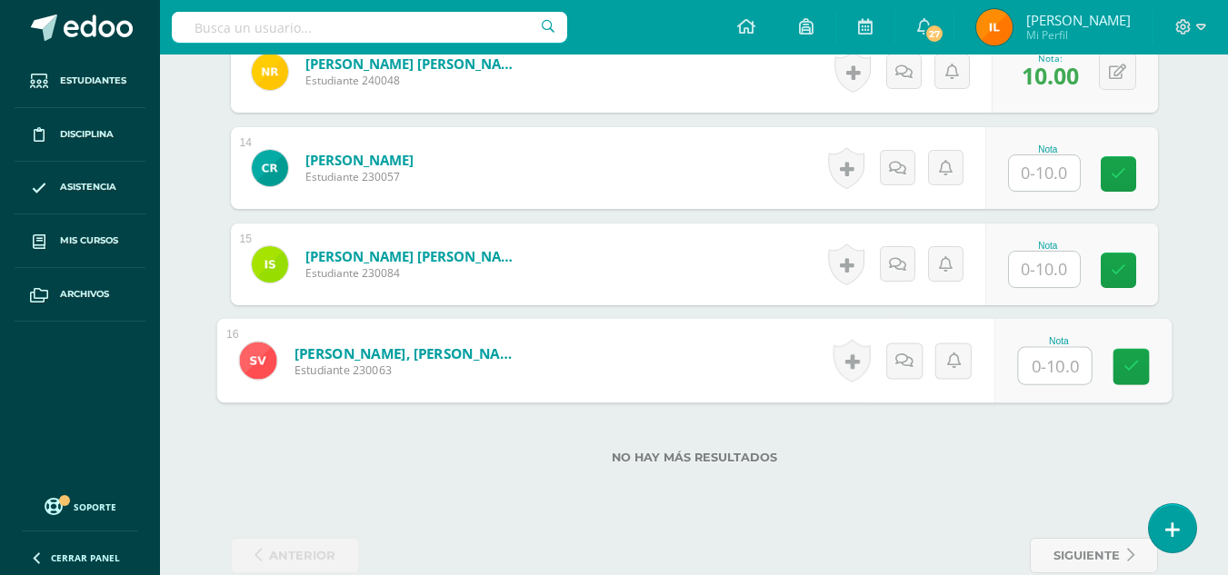
click at [1040, 368] on input "text" at bounding box center [1054, 366] width 73 height 36
type input "10"
click at [1127, 384] on link at bounding box center [1130, 367] width 36 height 36
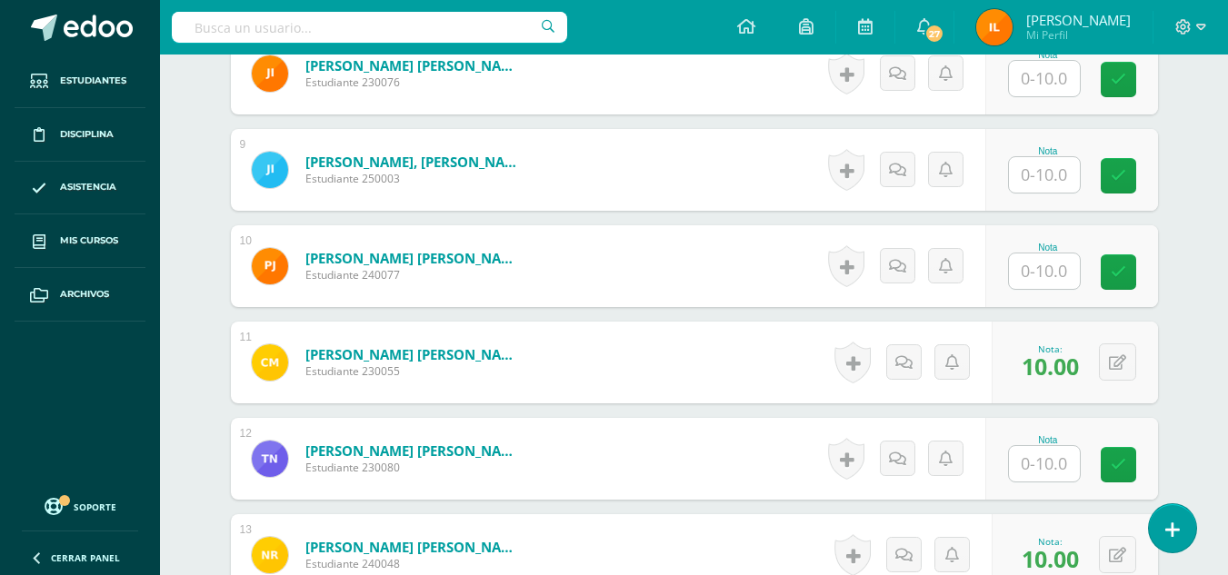
scroll to position [1287, 0]
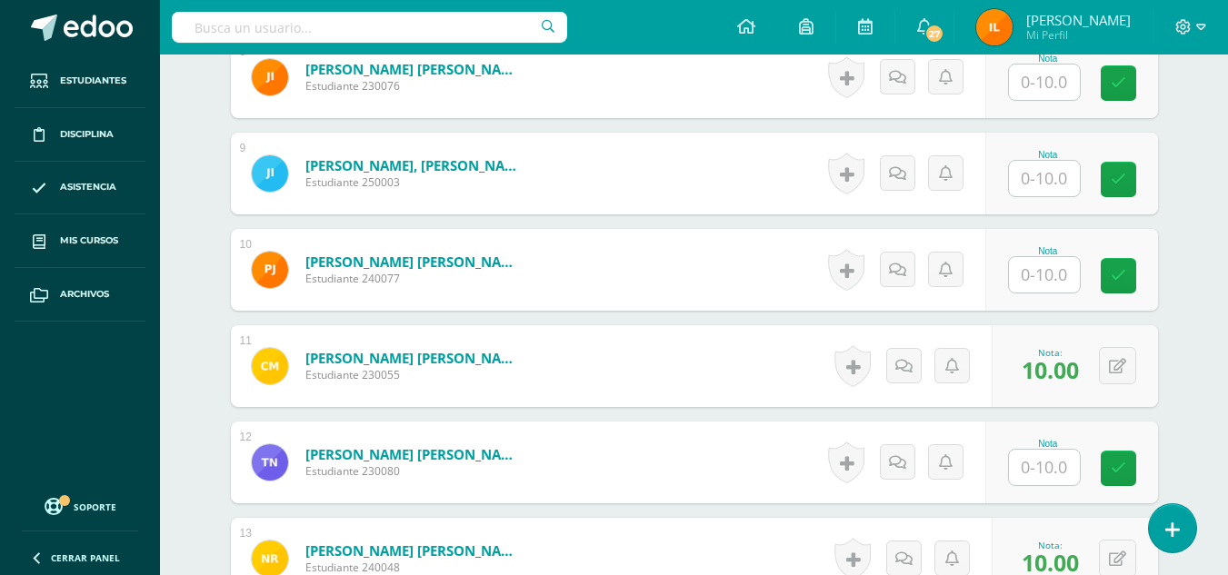
click at [1066, 152] on div "Nota" at bounding box center [1048, 155] width 80 height 10
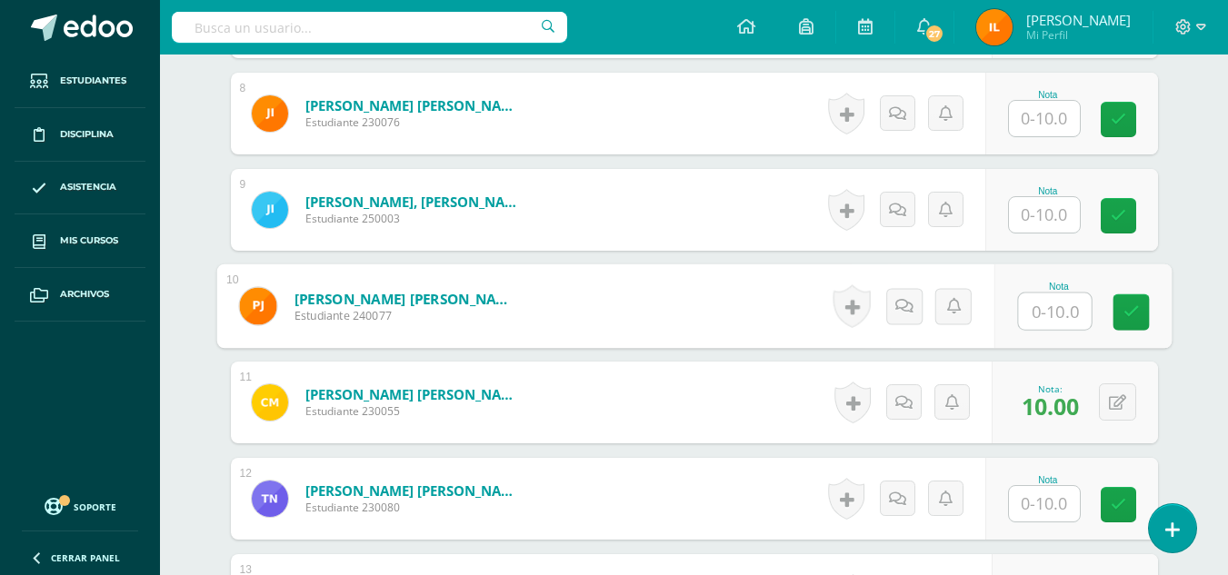
click at [1039, 318] on input "text" at bounding box center [1054, 312] width 73 height 36
type input "10"
click at [1135, 316] on icon at bounding box center [1130, 311] width 16 height 15
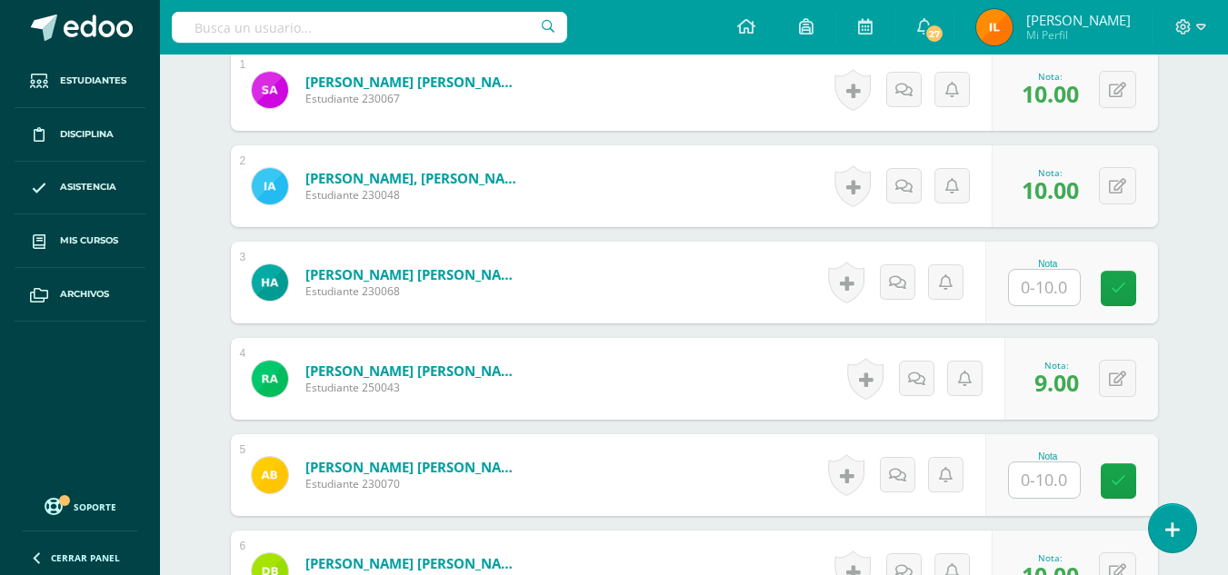
scroll to position [632, 0]
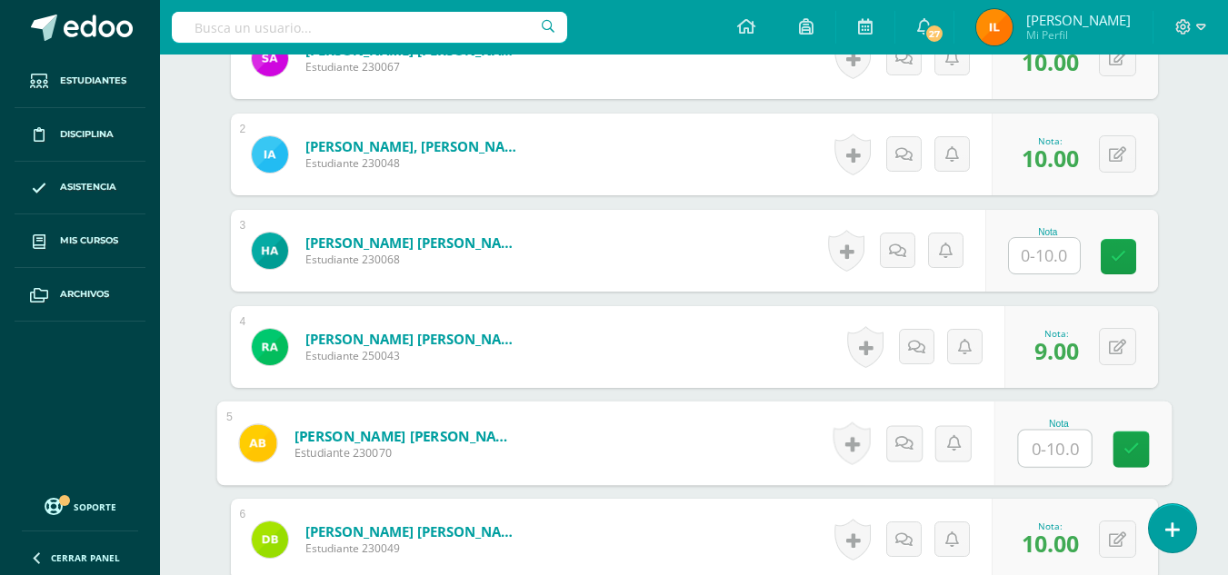
click at [1041, 449] on input "text" at bounding box center [1054, 449] width 73 height 36
type input "10"
click at [1135, 446] on icon at bounding box center [1130, 449] width 16 height 15
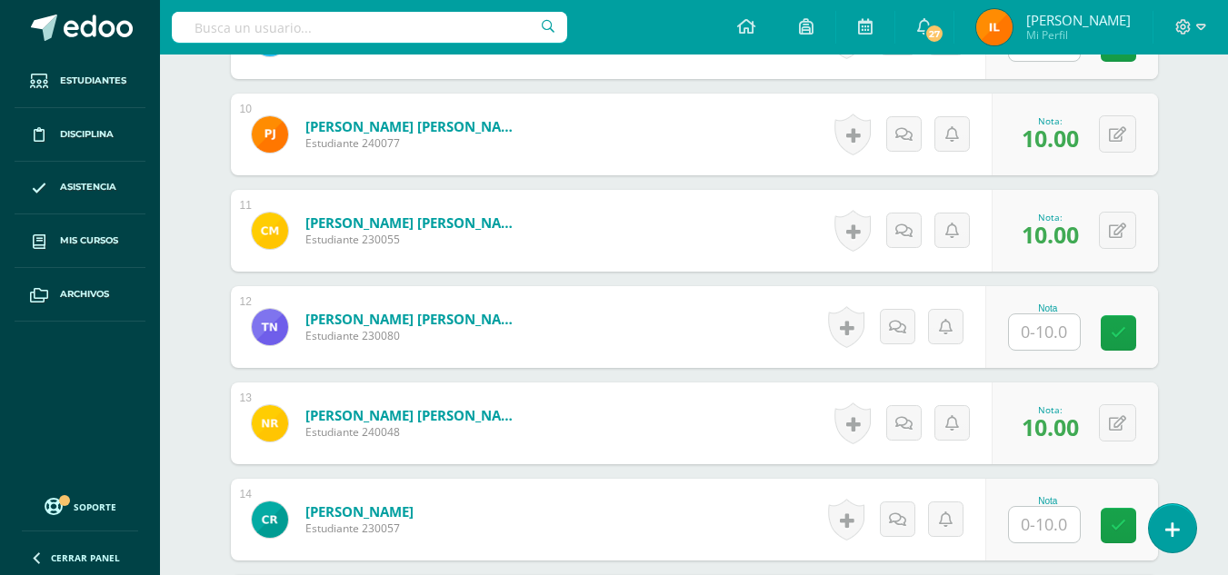
scroll to position [1419, 0]
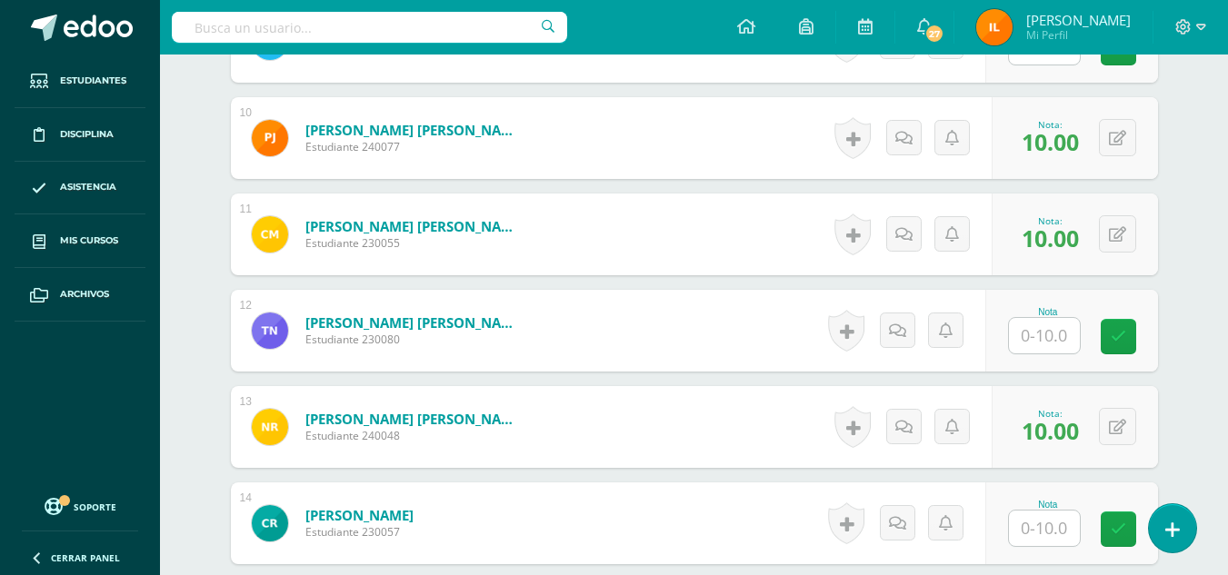
click at [1056, 335] on input "text" at bounding box center [1044, 335] width 71 height 35
type input "8"
click at [1138, 353] on link at bounding box center [1130, 337] width 36 height 36
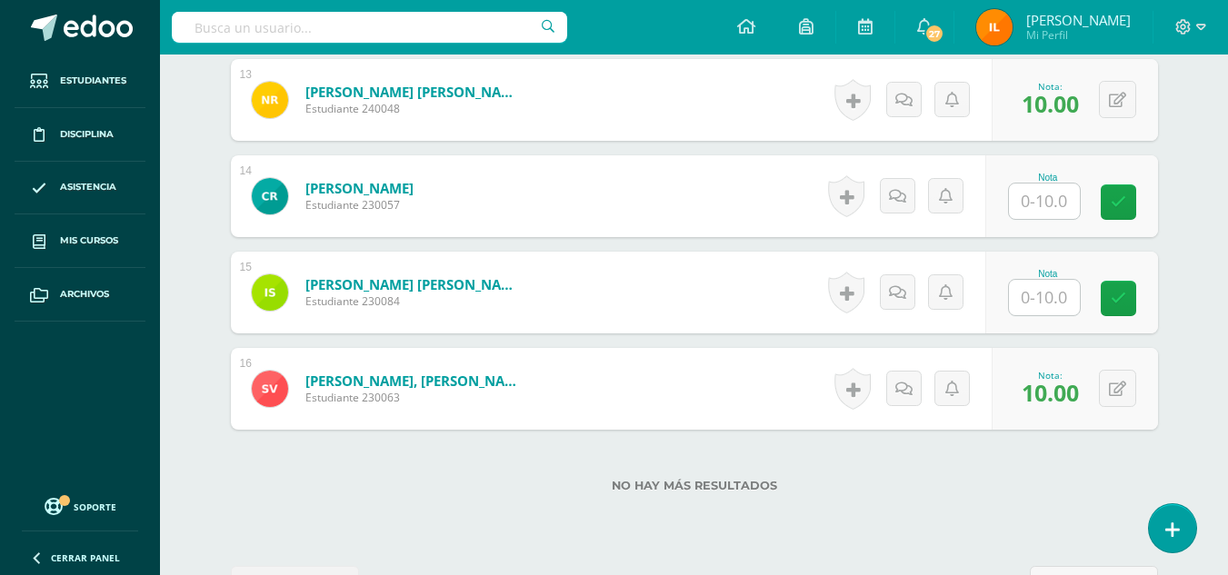
scroll to position [1754, 0]
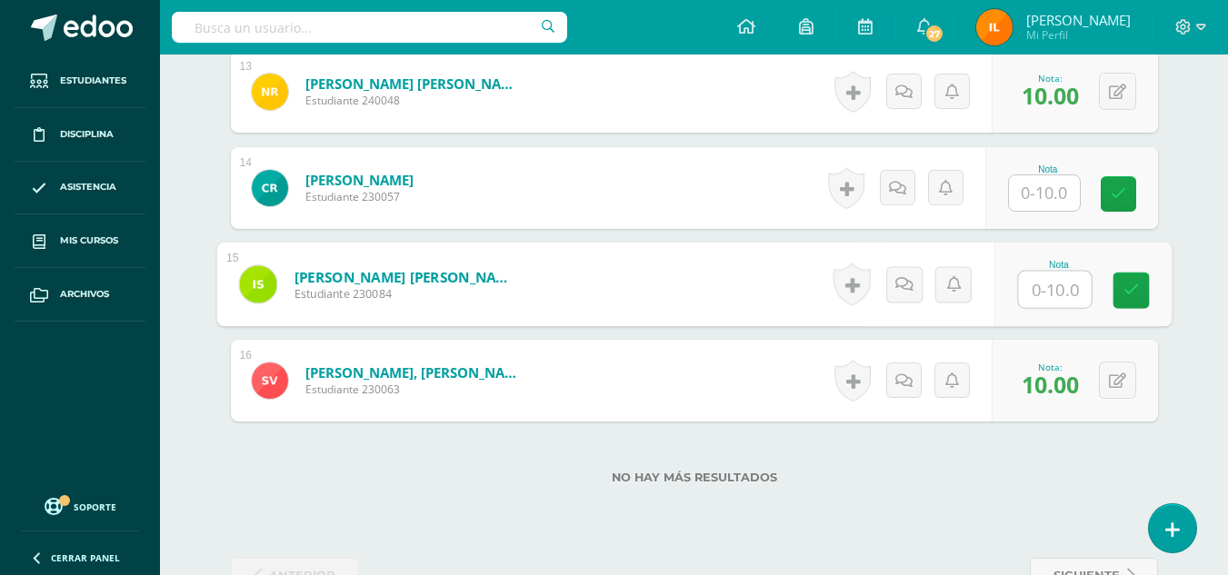
click at [1026, 295] on input "text" at bounding box center [1054, 290] width 73 height 36
type input "10"
click at [1130, 294] on icon at bounding box center [1130, 290] width 16 height 15
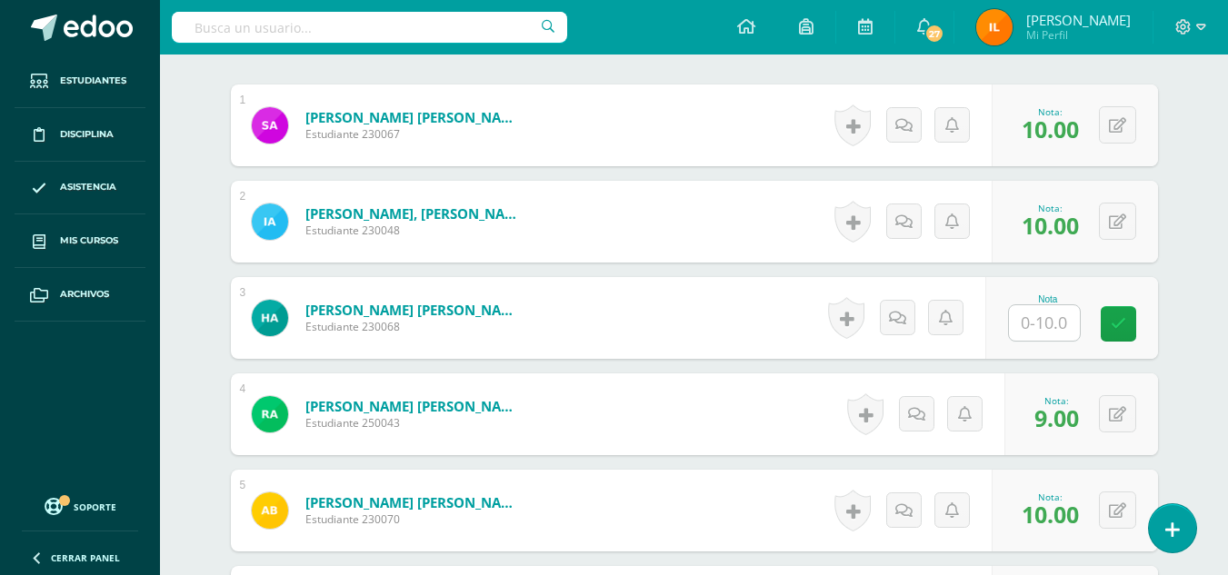
scroll to position [560, 0]
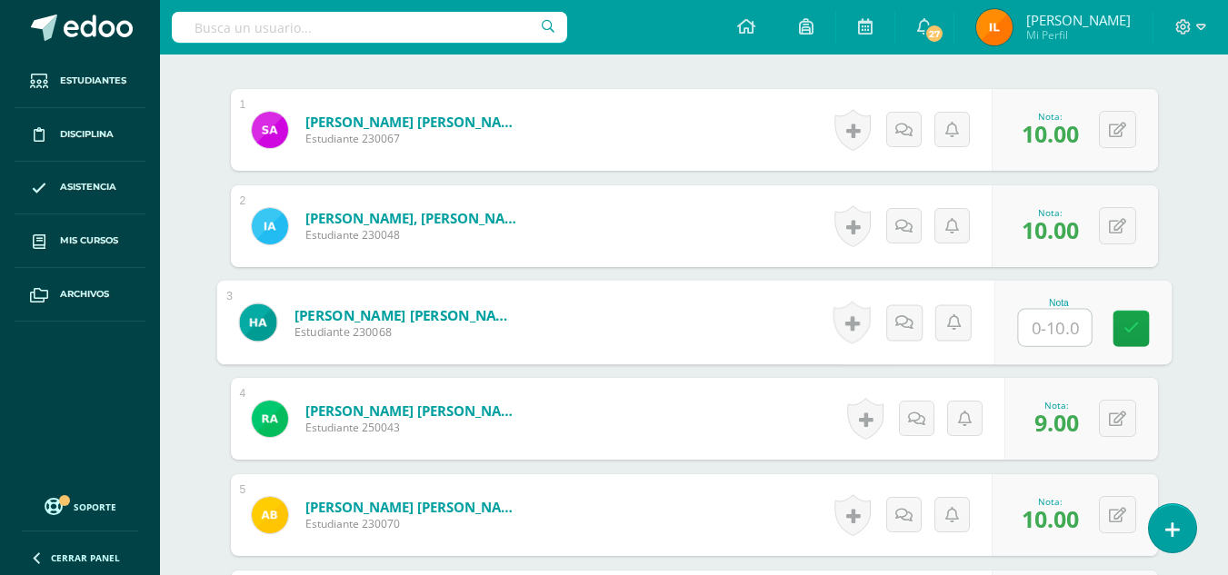
click at [1047, 327] on input "text" at bounding box center [1054, 328] width 73 height 36
type input "10"
click at [1138, 314] on link at bounding box center [1130, 329] width 36 height 36
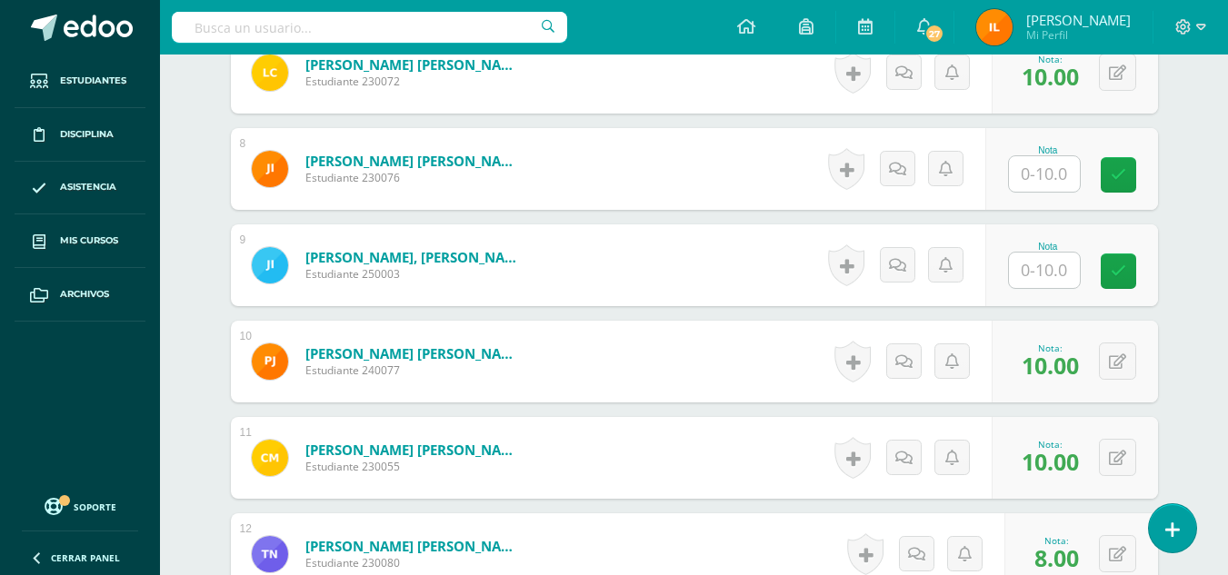
scroll to position [1199, 0]
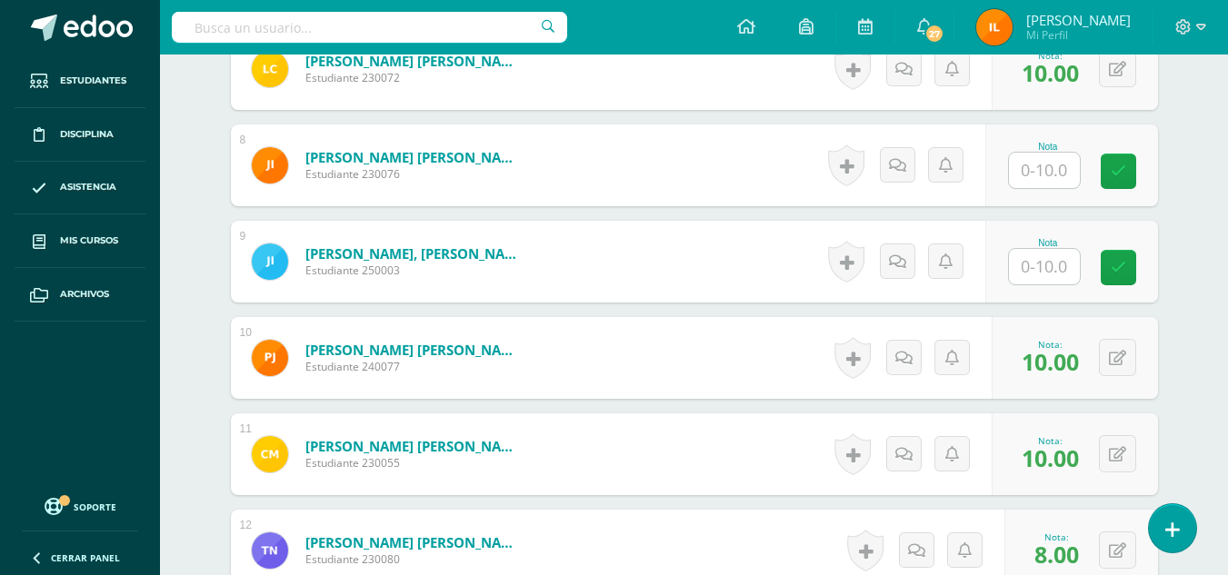
click at [1035, 285] on div "Nota" at bounding box center [1071, 262] width 173 height 82
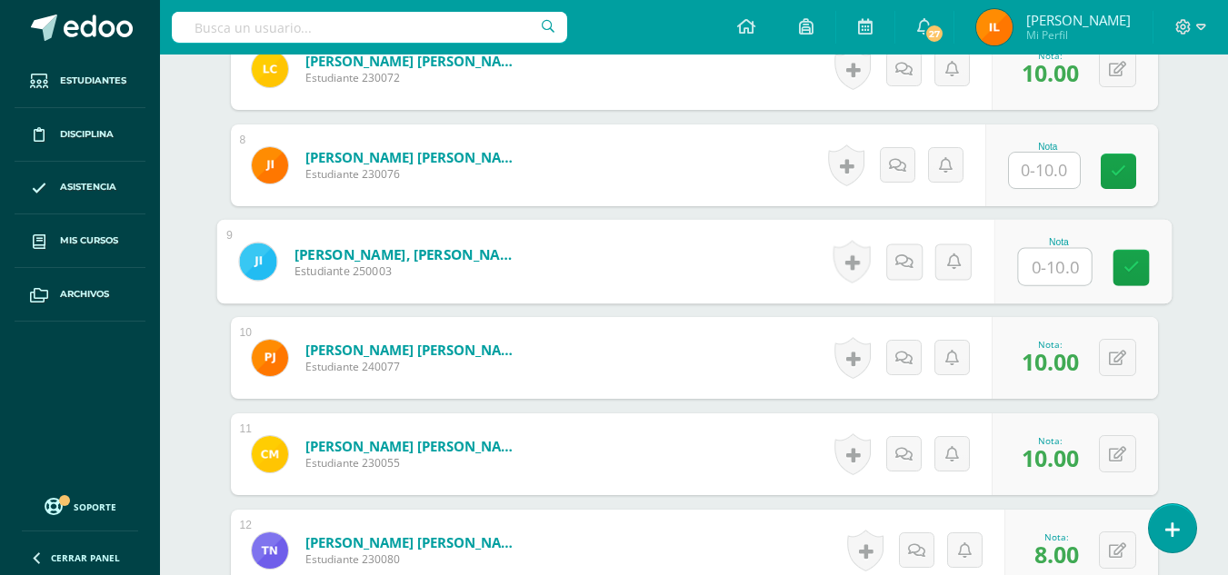
click at [1041, 271] on input "text" at bounding box center [1054, 267] width 73 height 36
type input "10"
click at [1129, 280] on link at bounding box center [1130, 268] width 36 height 36
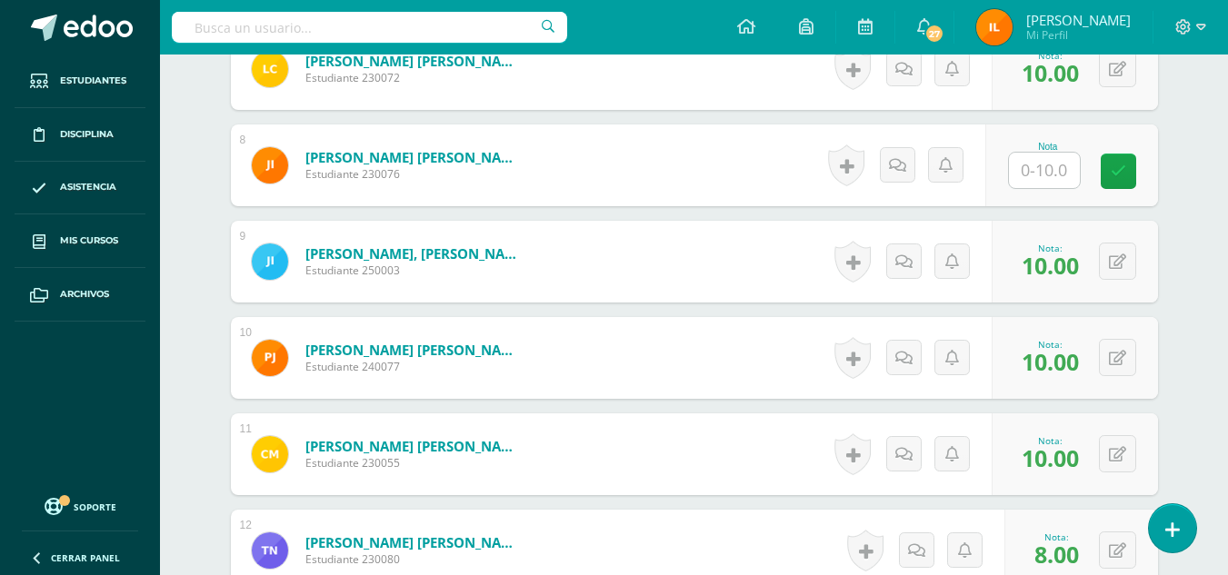
click at [1030, 178] on input "text" at bounding box center [1044, 170] width 71 height 35
type input "10"
click at [1139, 173] on link at bounding box center [1130, 172] width 36 height 36
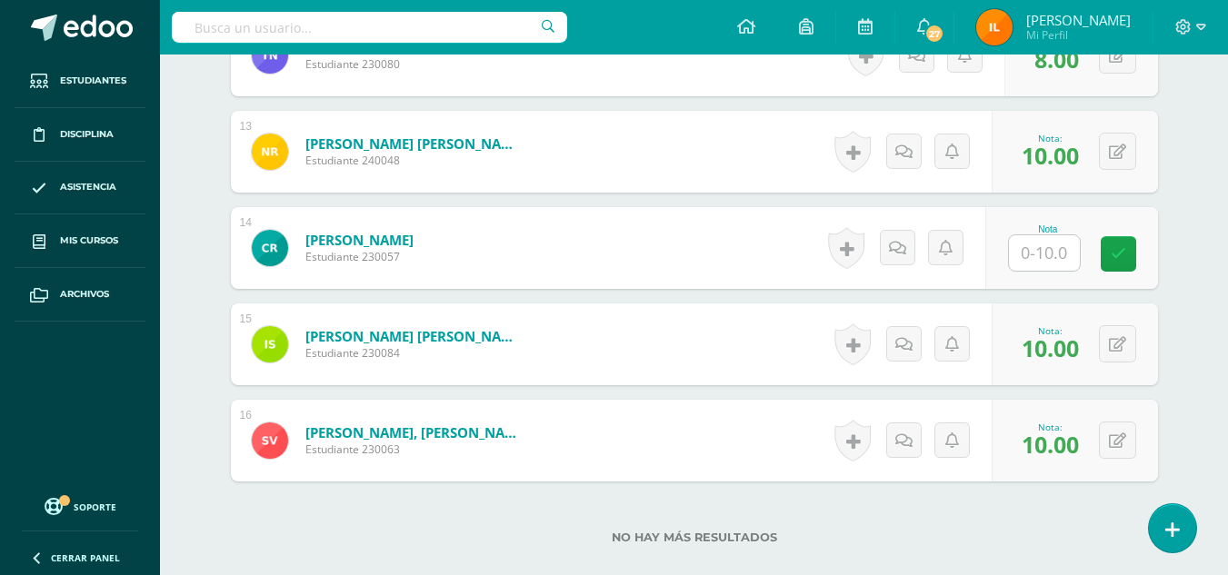
scroll to position [1808, 0]
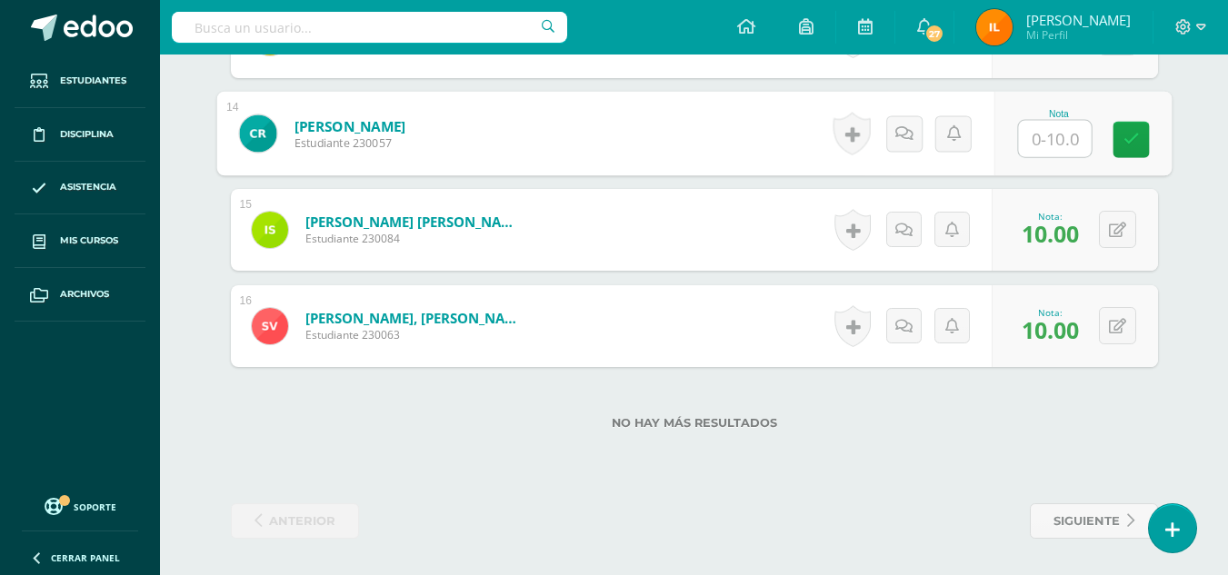
click at [1041, 152] on input "text" at bounding box center [1054, 139] width 73 height 36
type input "5"
click at [1129, 149] on link at bounding box center [1130, 140] width 36 height 36
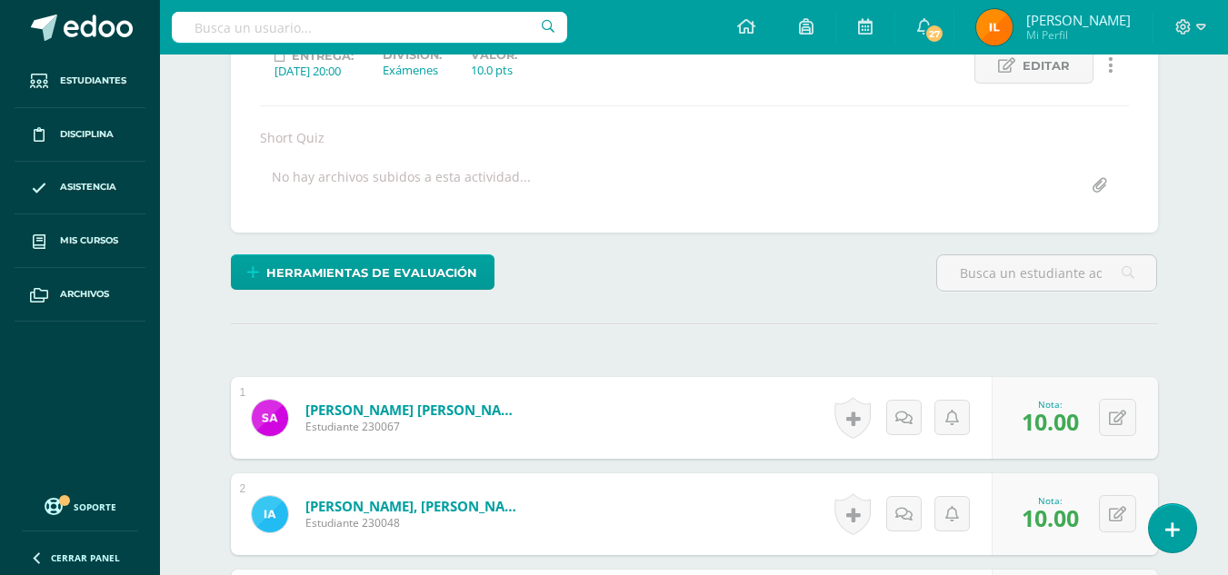
scroll to position [0, 0]
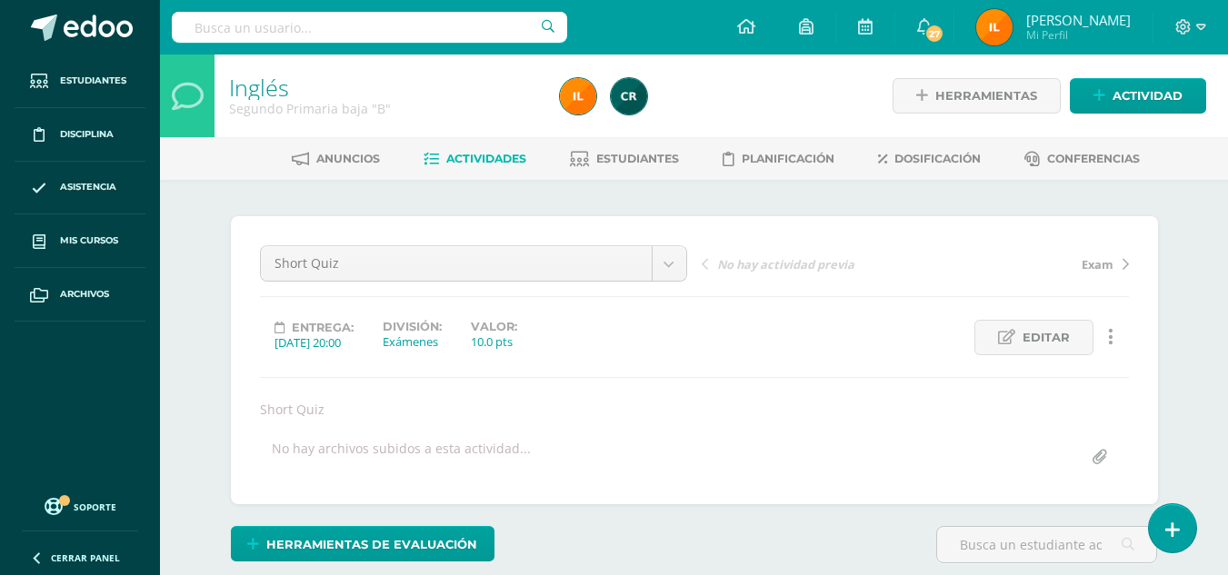
click at [519, 149] on link "Actividades" at bounding box center [474, 158] width 103 height 29
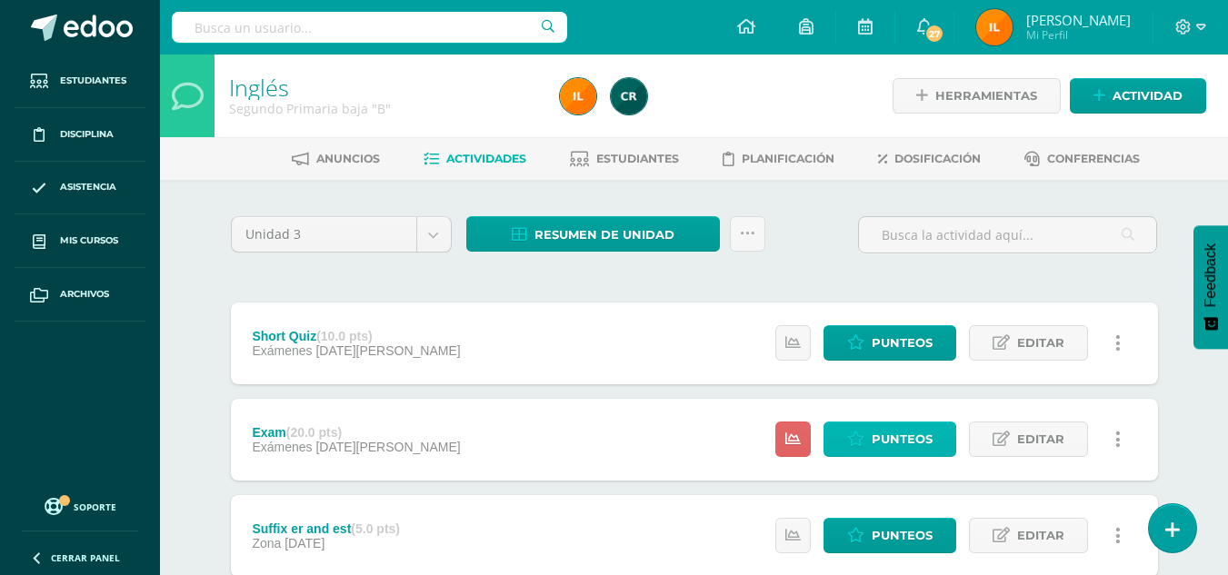
click at [904, 423] on span "Punteos" at bounding box center [901, 440] width 61 height 34
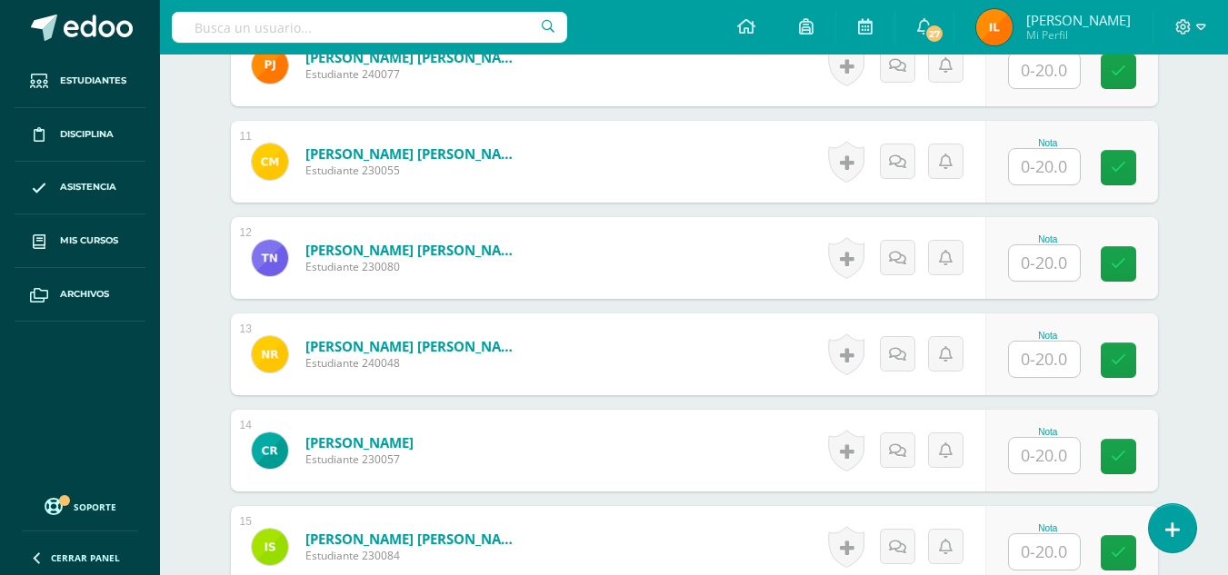
scroll to position [1527, 0]
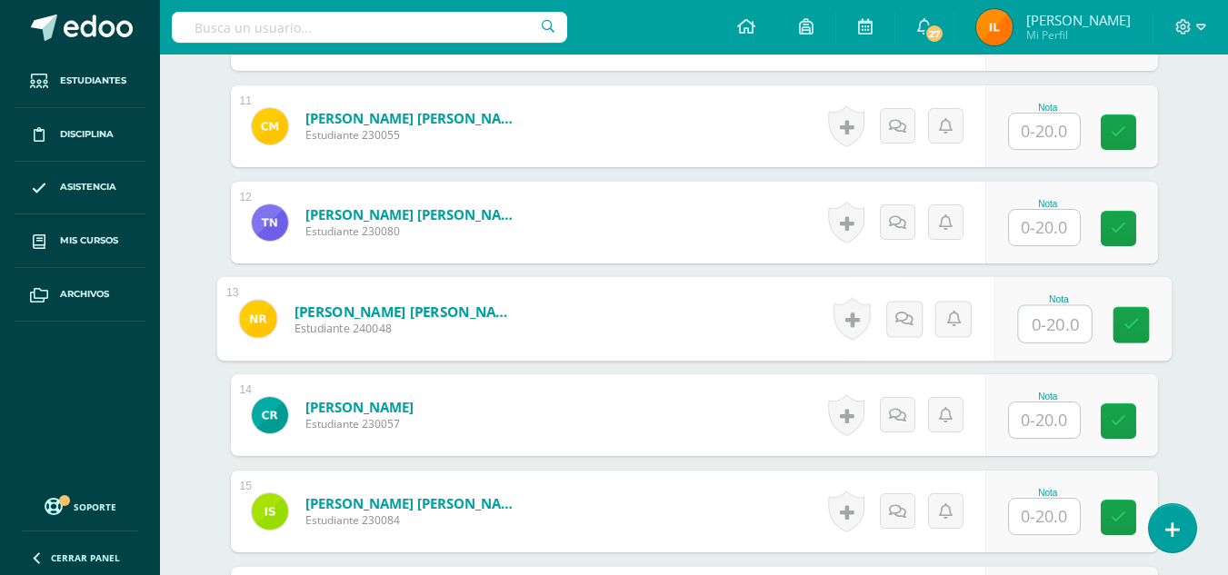
click at [1044, 309] on input "text" at bounding box center [1054, 324] width 73 height 36
type input "13"
click at [1127, 329] on icon at bounding box center [1130, 324] width 16 height 15
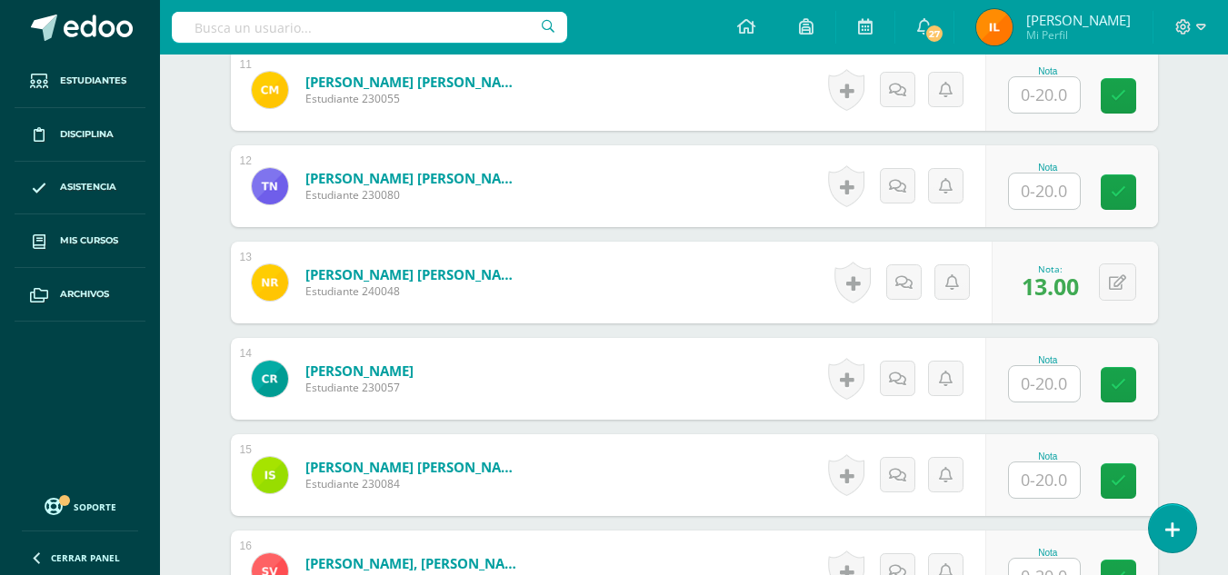
scroll to position [1587, 0]
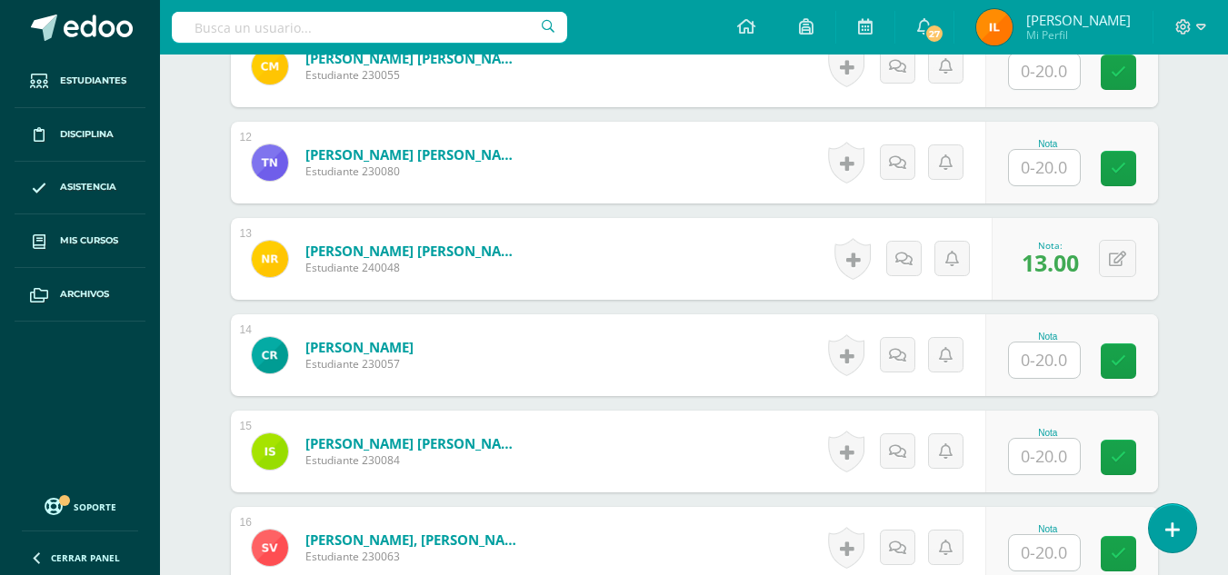
click at [1079, 354] on input "text" at bounding box center [1044, 360] width 71 height 35
type input "15"
click at [1130, 370] on link at bounding box center [1130, 362] width 36 height 36
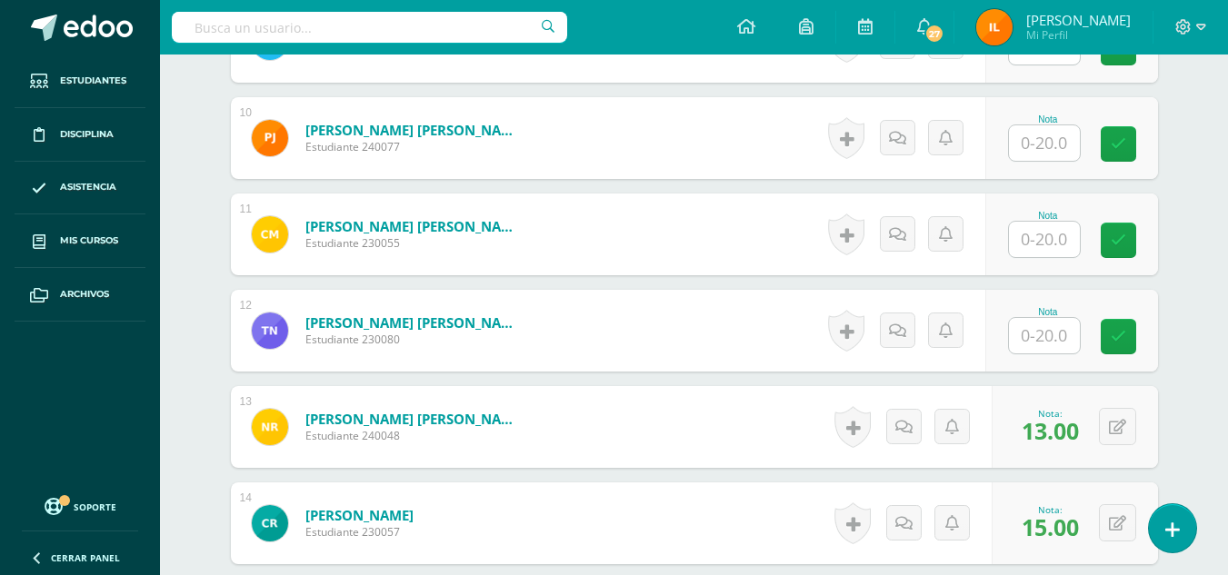
scroll to position [1407, 0]
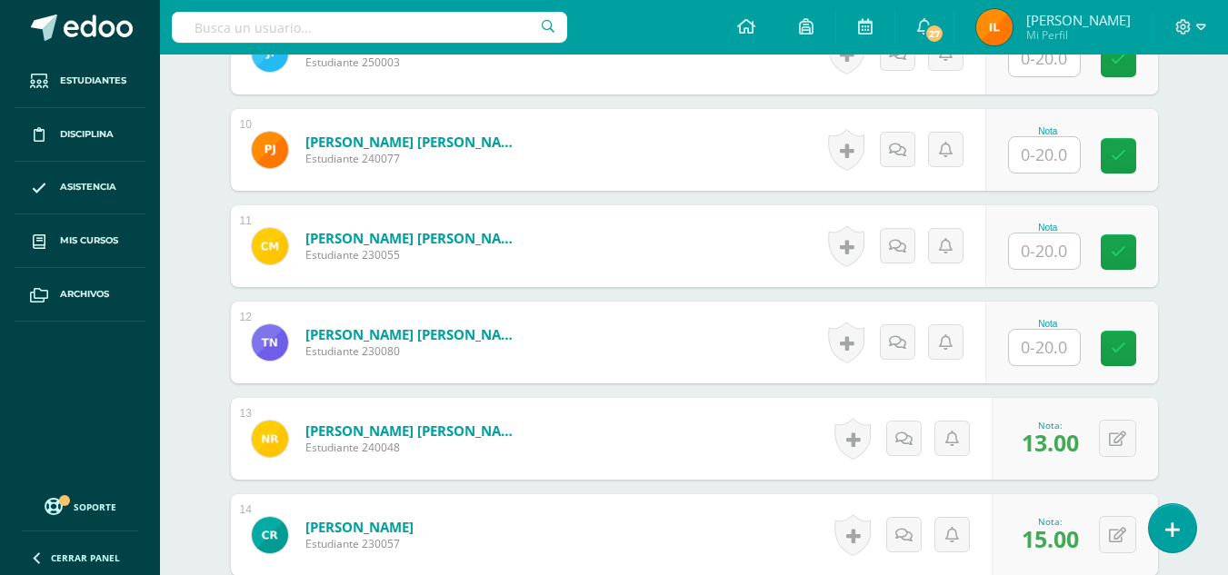
click at [1069, 225] on div "Nota" at bounding box center [1048, 228] width 80 height 10
click at [1055, 249] on input "text" at bounding box center [1054, 252] width 73 height 36
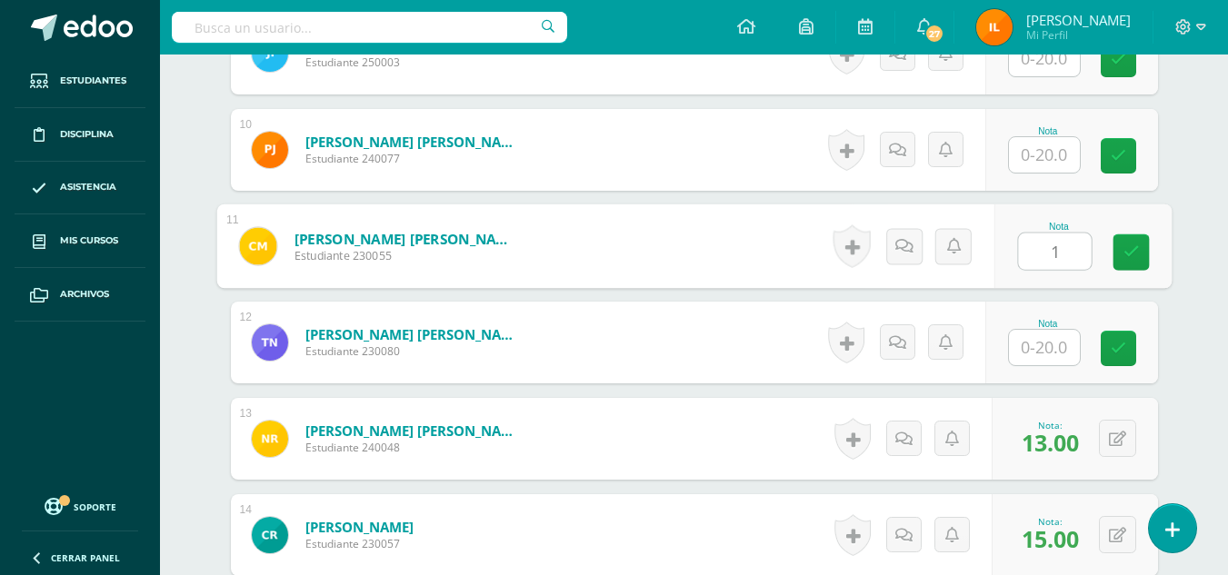
type input "17"
click at [1127, 261] on link at bounding box center [1130, 252] width 36 height 36
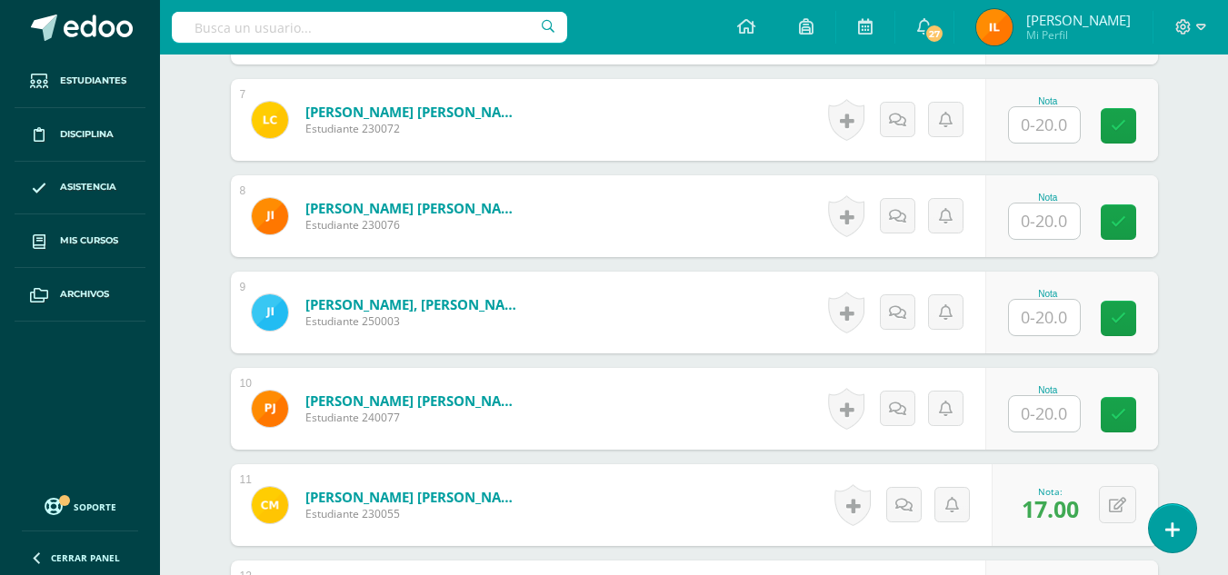
scroll to position [1140, 0]
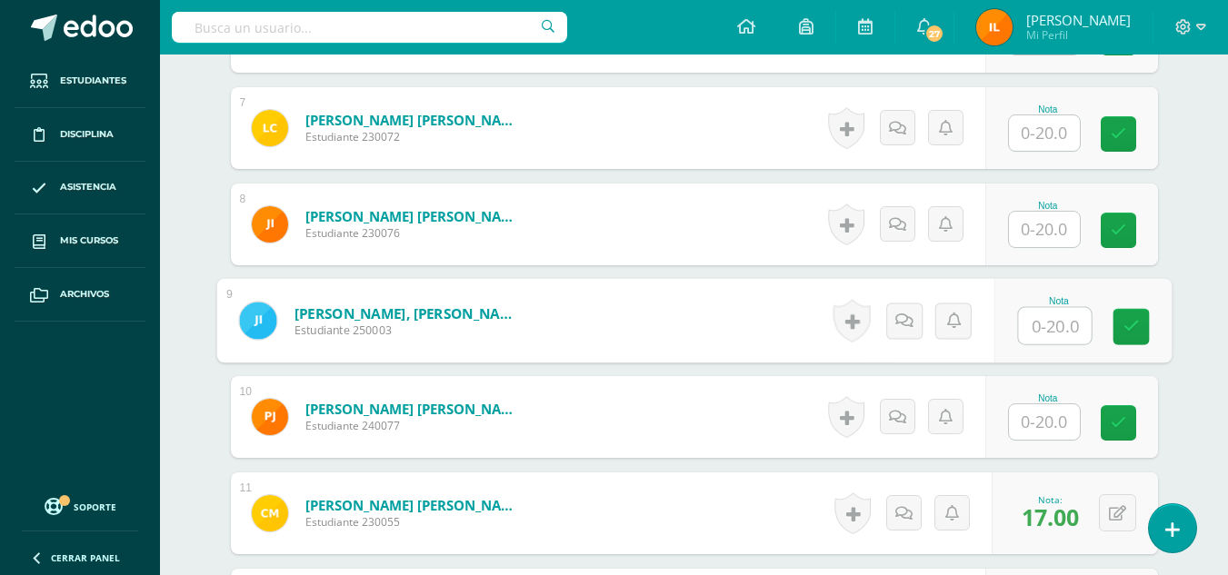
click at [1021, 331] on input "text" at bounding box center [1054, 326] width 73 height 36
type input "18"
click at [1136, 320] on icon at bounding box center [1130, 326] width 16 height 15
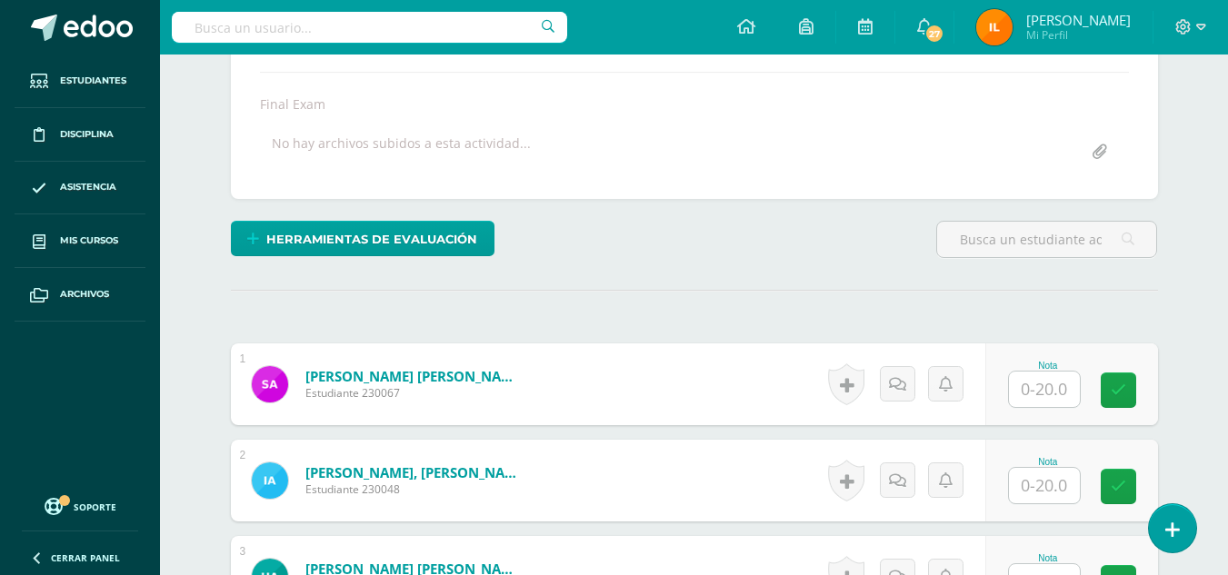
scroll to position [317, 0]
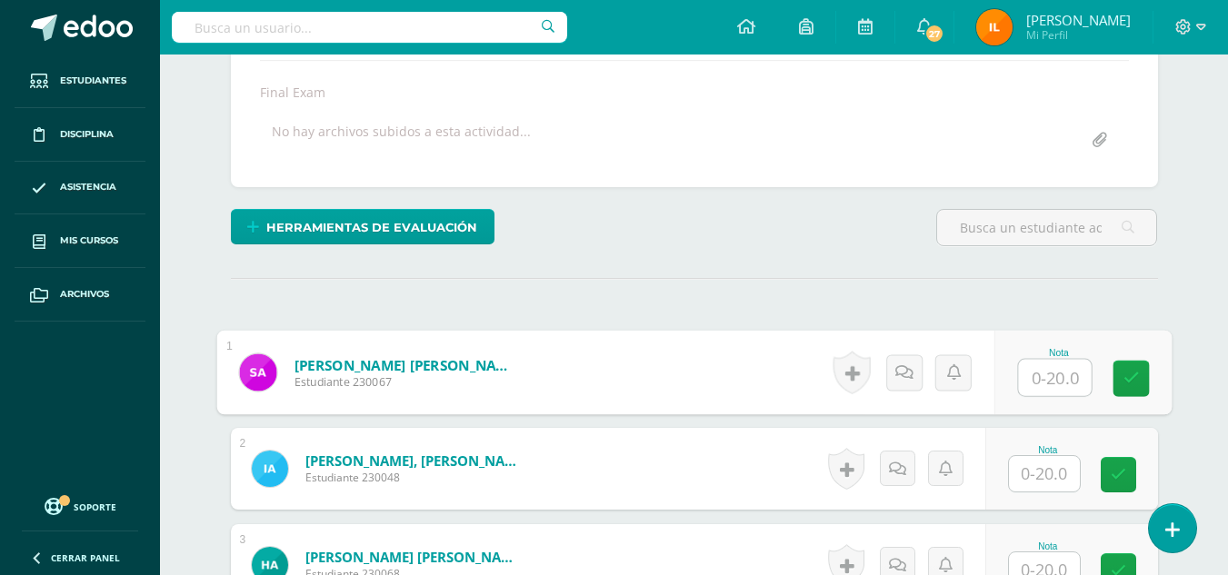
click at [1041, 382] on input "text" at bounding box center [1054, 378] width 73 height 36
type input "17"
click at [1130, 385] on icon at bounding box center [1130, 378] width 16 height 15
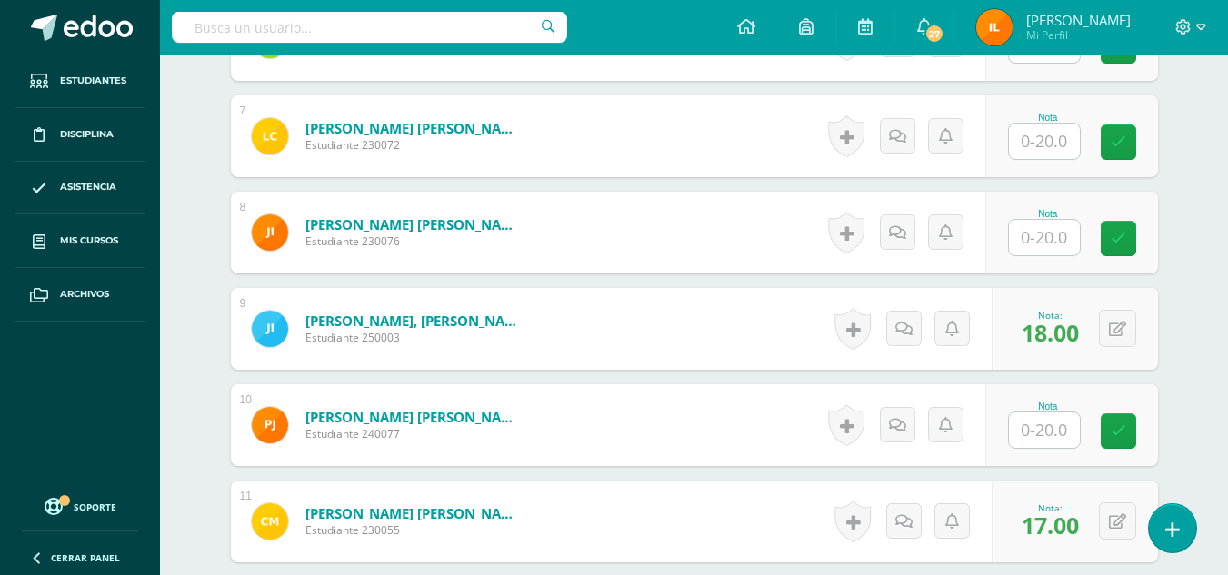
scroll to position [1136, 0]
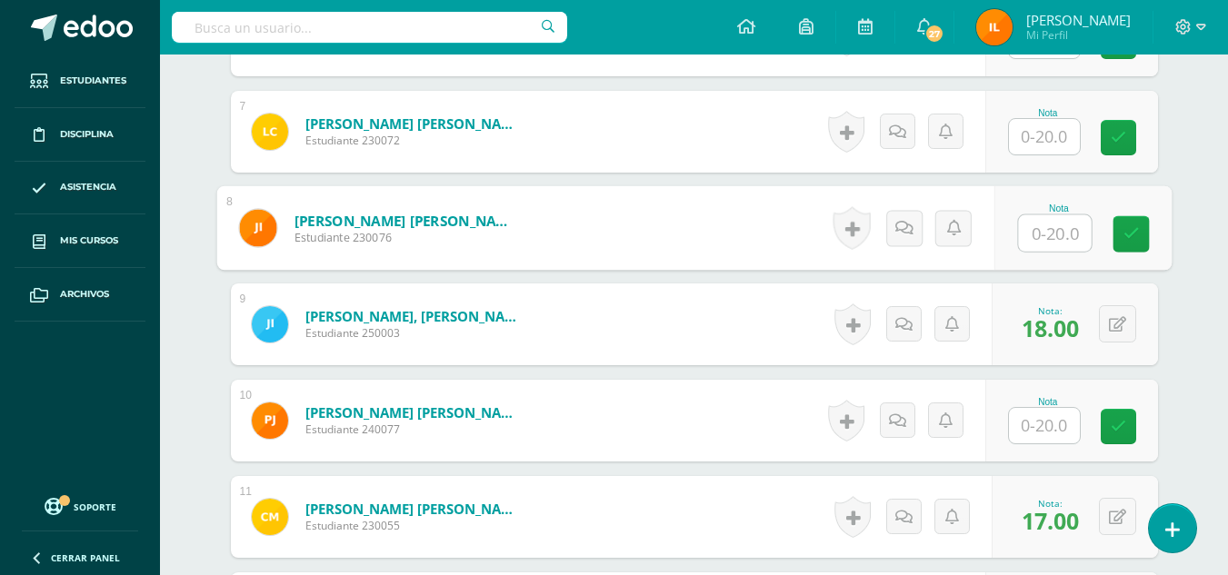
click at [1051, 235] on input "text" at bounding box center [1054, 233] width 73 height 36
type input "15"
click at [1130, 237] on icon at bounding box center [1130, 233] width 16 height 15
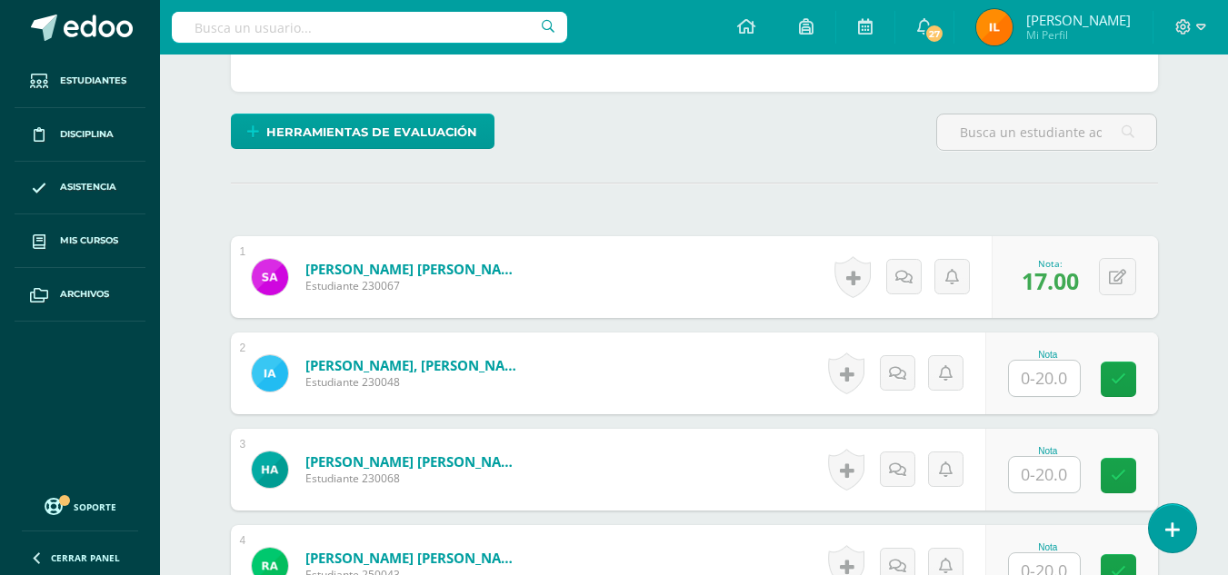
scroll to position [417, 0]
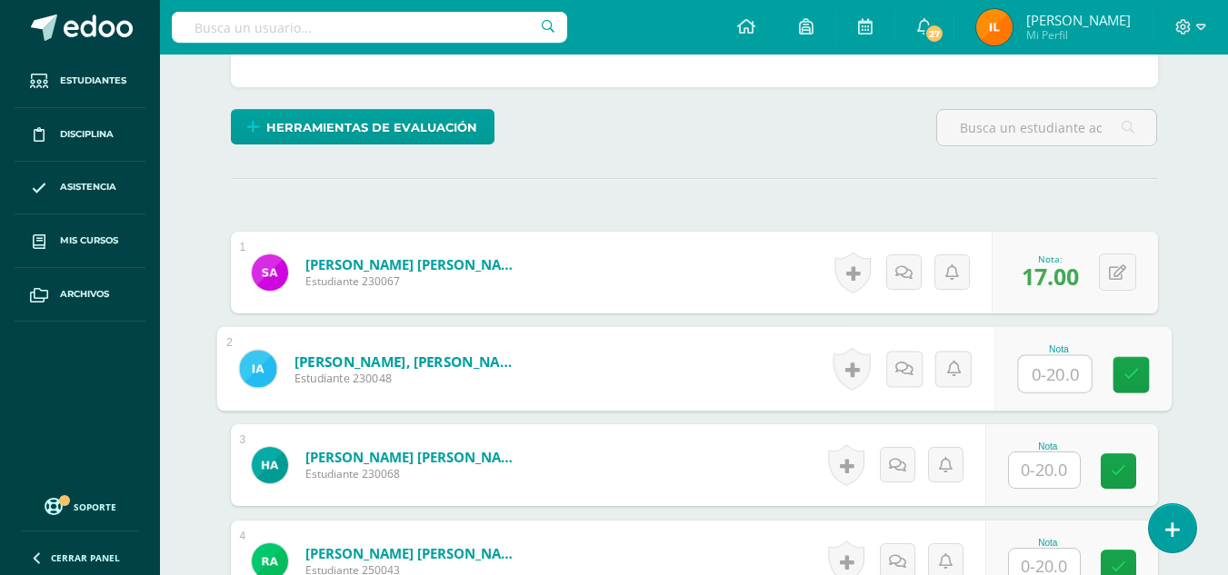
click at [1056, 374] on input "text" at bounding box center [1054, 374] width 73 height 36
type input "14"
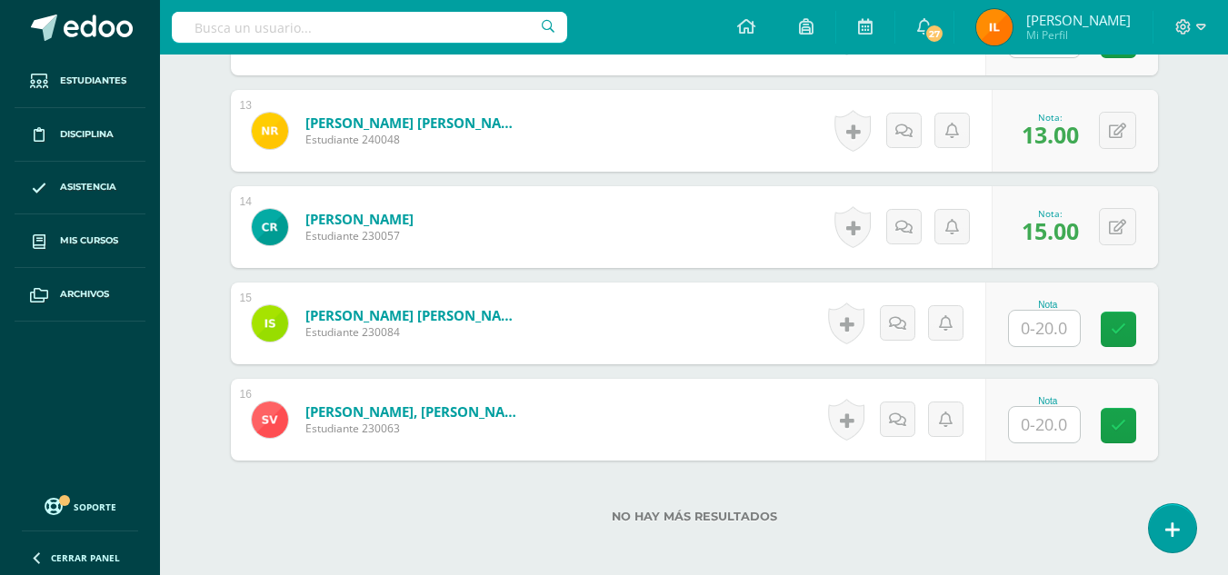
scroll to position [1808, 0]
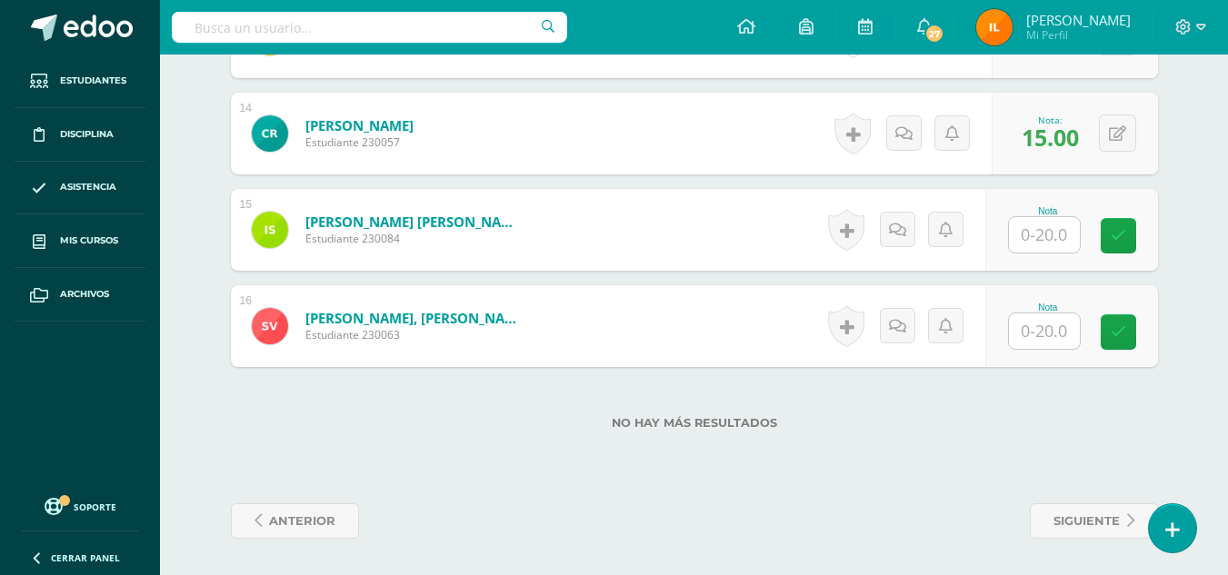
click at [1048, 336] on input "text" at bounding box center [1044, 331] width 71 height 35
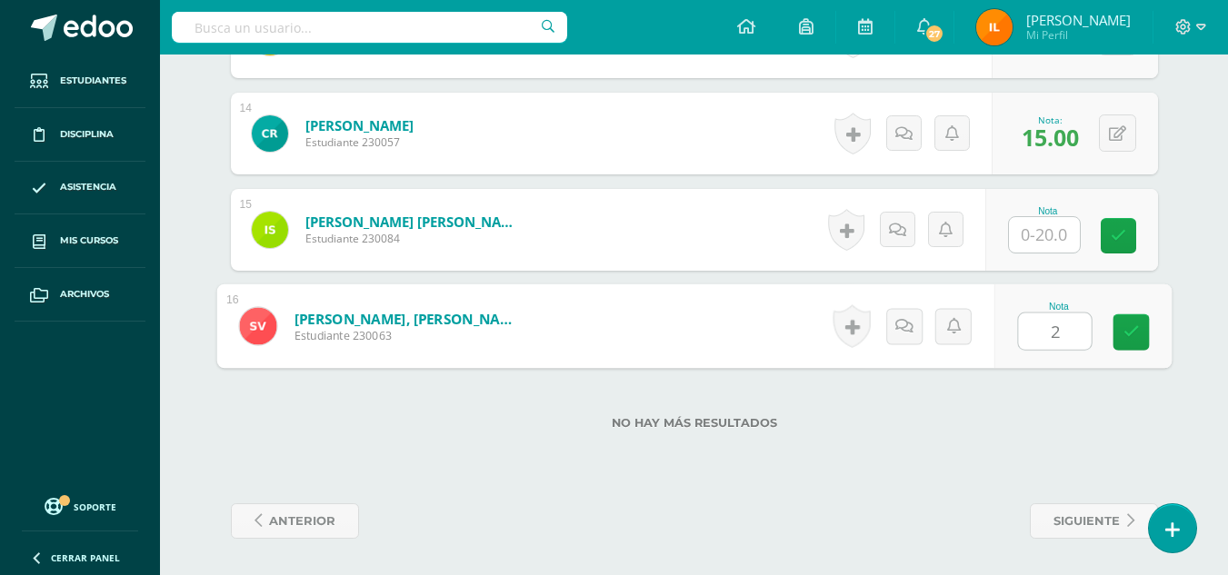
type input "20"
click at [1130, 328] on icon at bounding box center [1130, 331] width 16 height 15
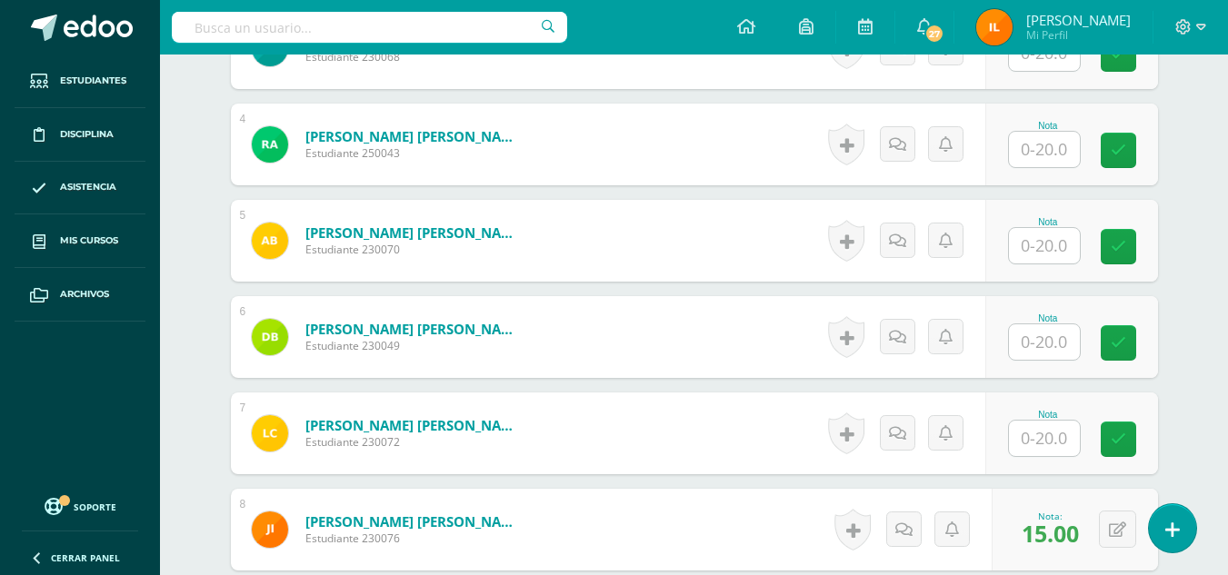
scroll to position [842, 0]
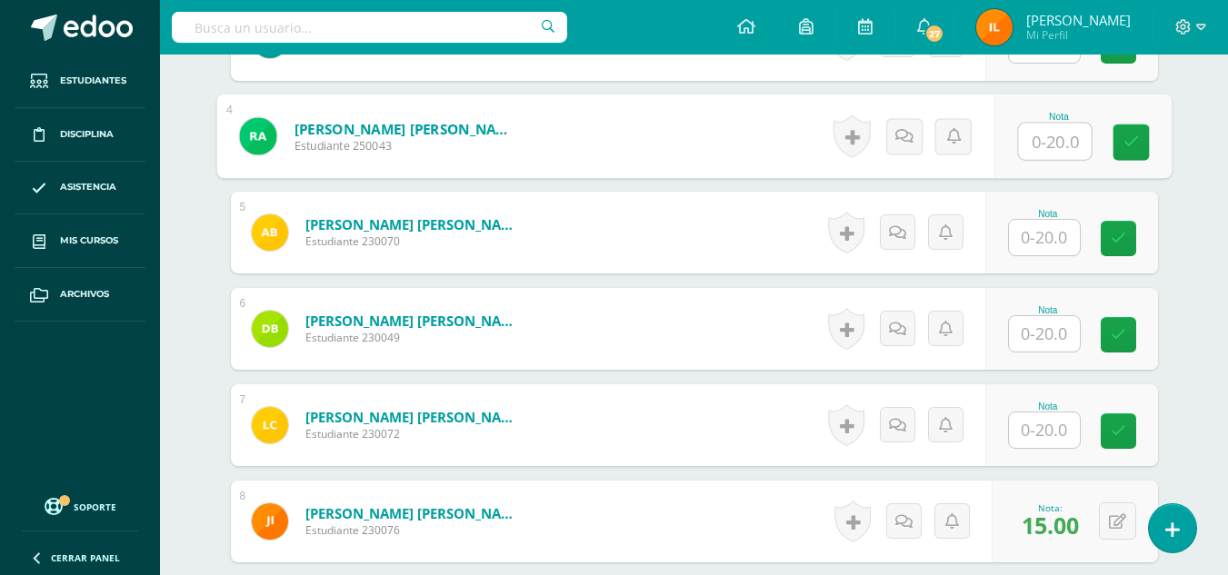
click at [1048, 147] on input "text" at bounding box center [1054, 142] width 73 height 36
type input "6"
click at [1129, 144] on icon at bounding box center [1130, 141] width 16 height 15
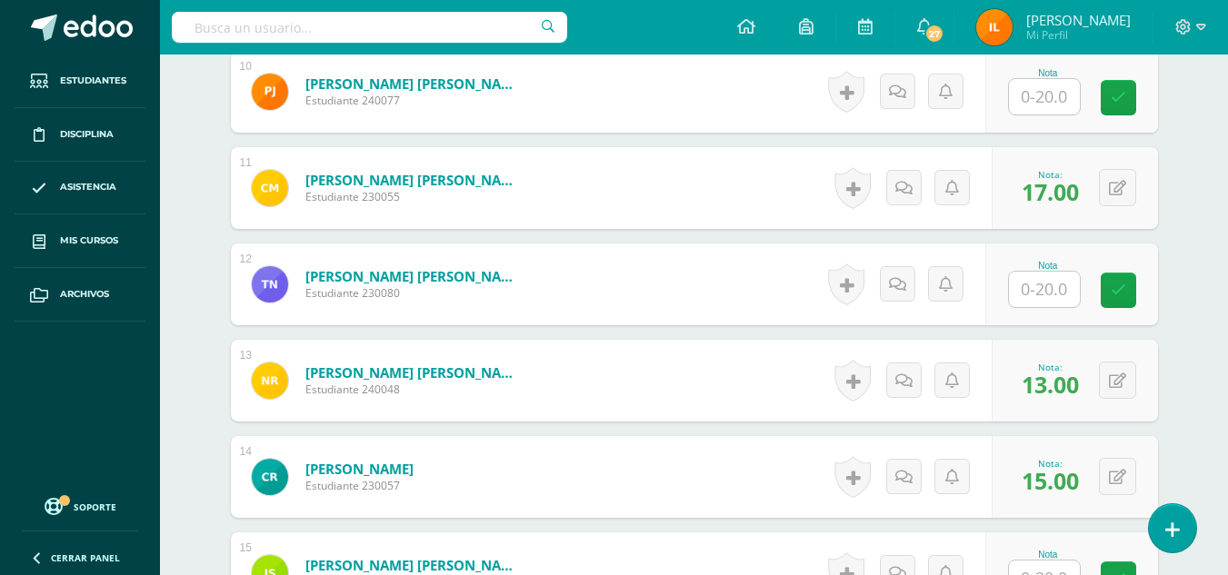
scroll to position [1469, 0]
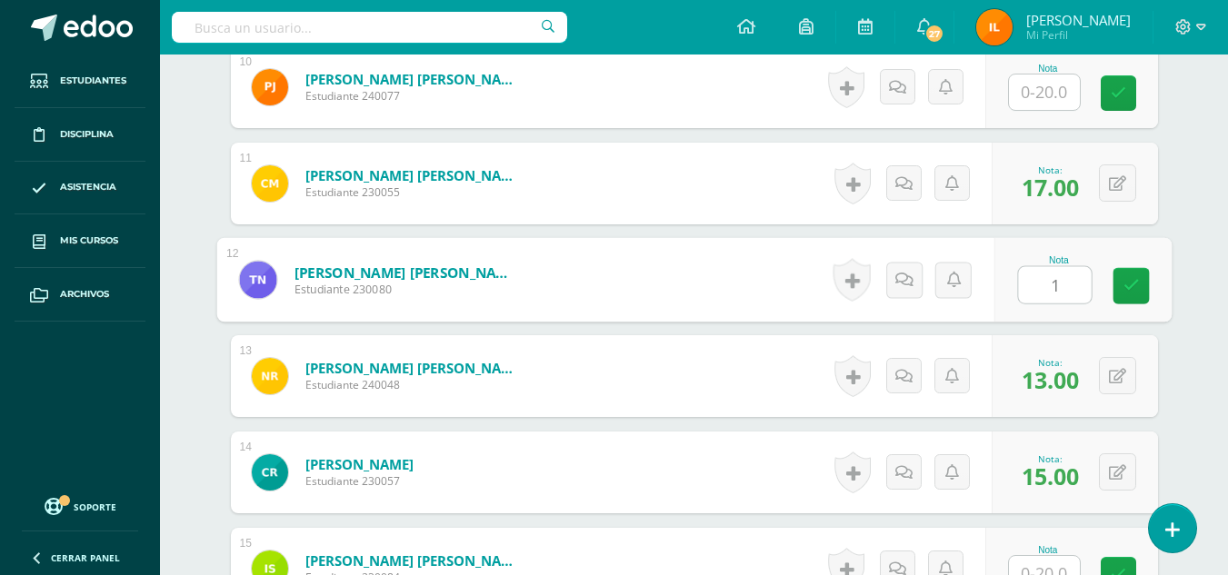
click at [1053, 293] on input "1" at bounding box center [1054, 285] width 73 height 36
type input "12"
click at [1144, 281] on link at bounding box center [1130, 286] width 36 height 36
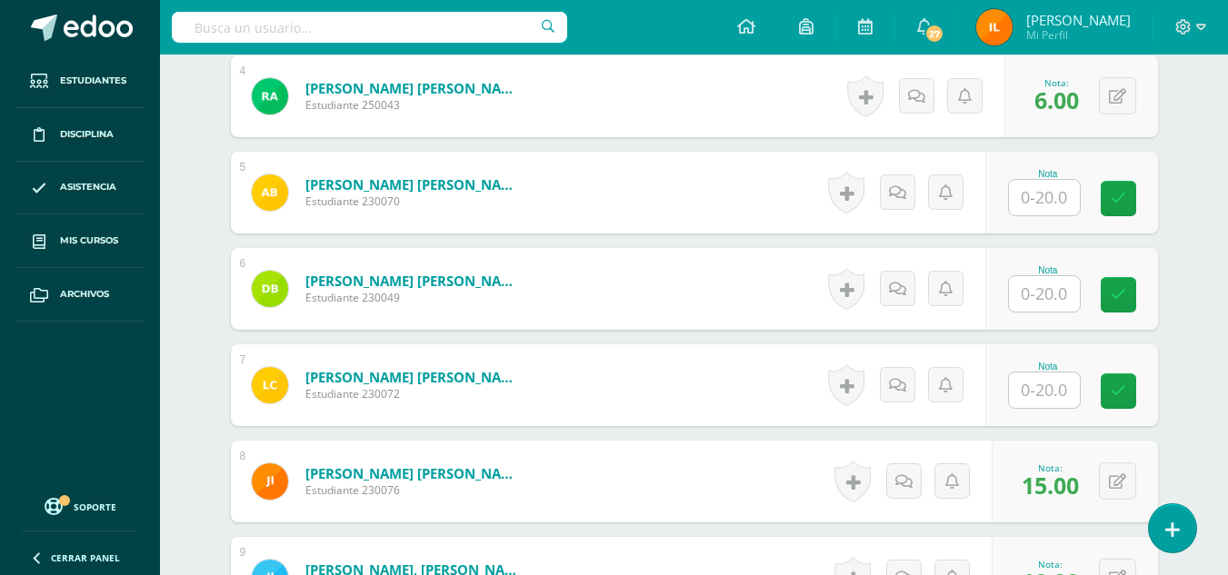
scroll to position [878, 0]
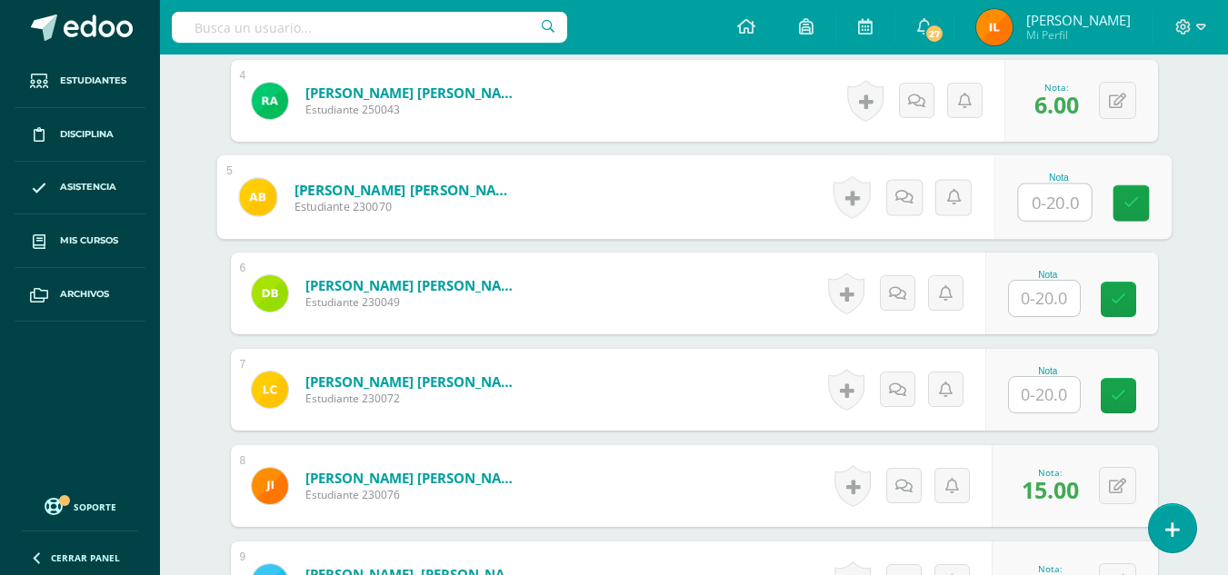
click at [1048, 199] on input "text" at bounding box center [1054, 202] width 73 height 36
type input "20"
click at [1128, 219] on link at bounding box center [1130, 203] width 36 height 36
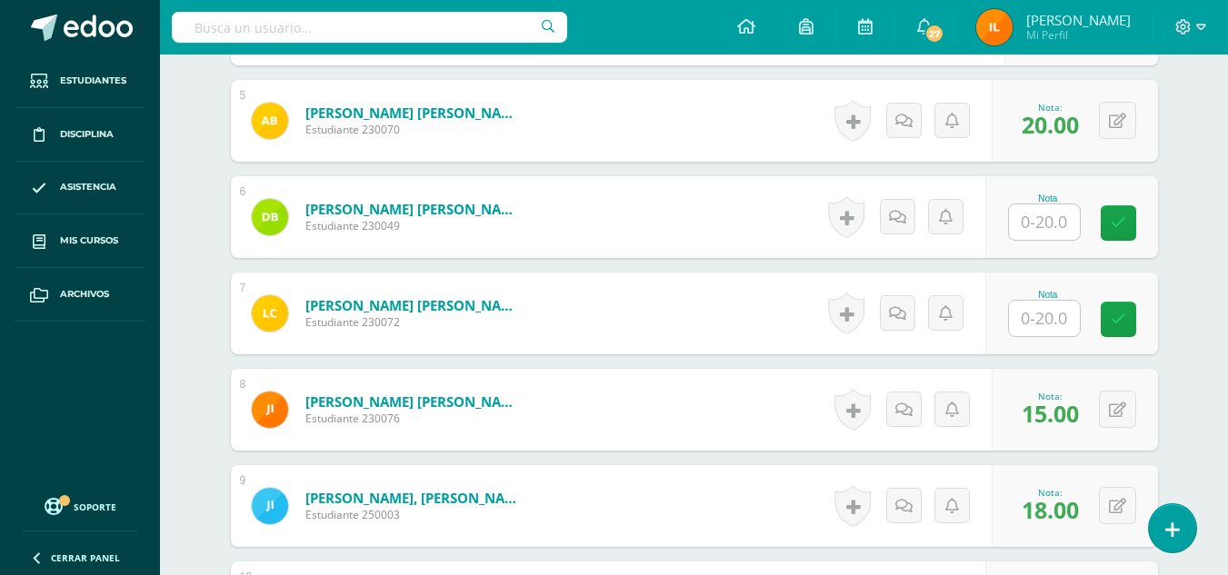
scroll to position [958, 0]
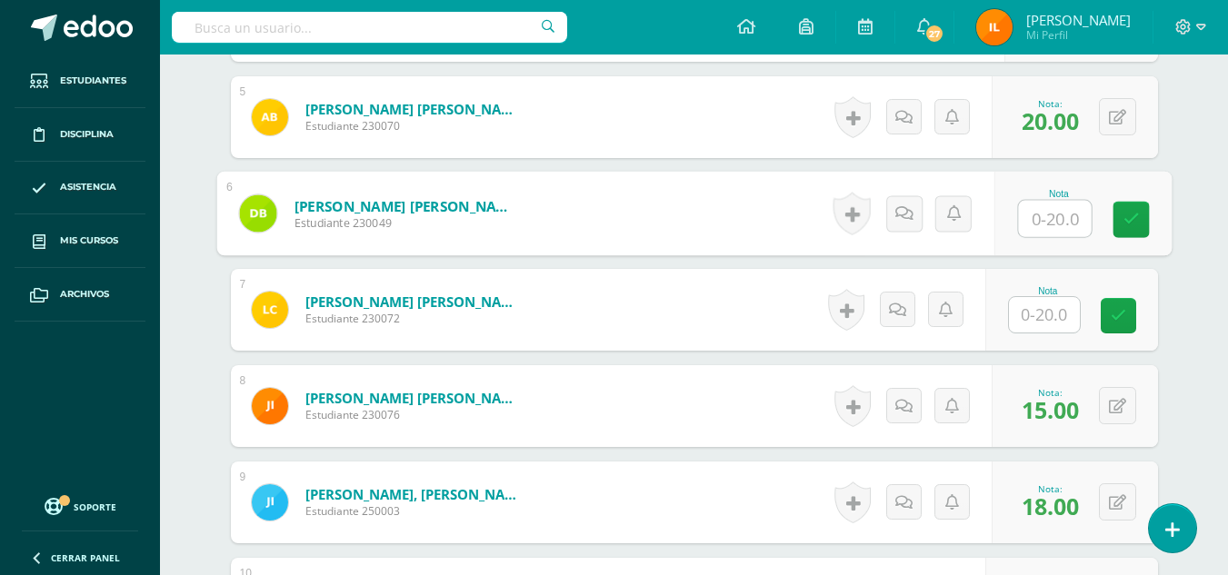
click at [1041, 226] on input "text" at bounding box center [1054, 219] width 73 height 36
type input "15"
click at [1117, 218] on link at bounding box center [1130, 220] width 36 height 36
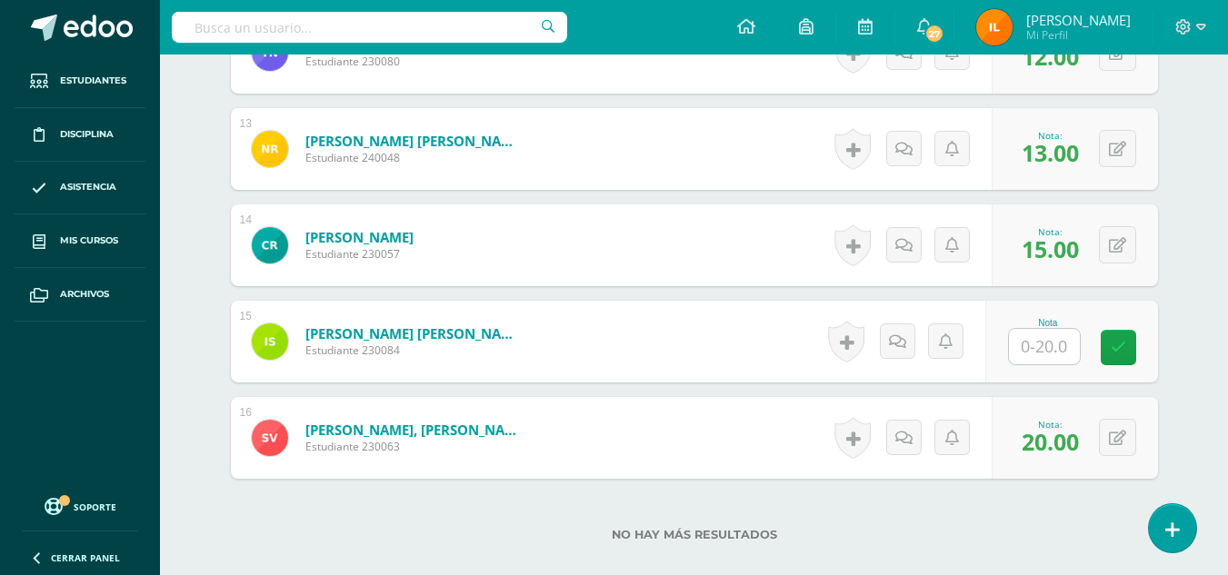
scroll to position [1713, 0]
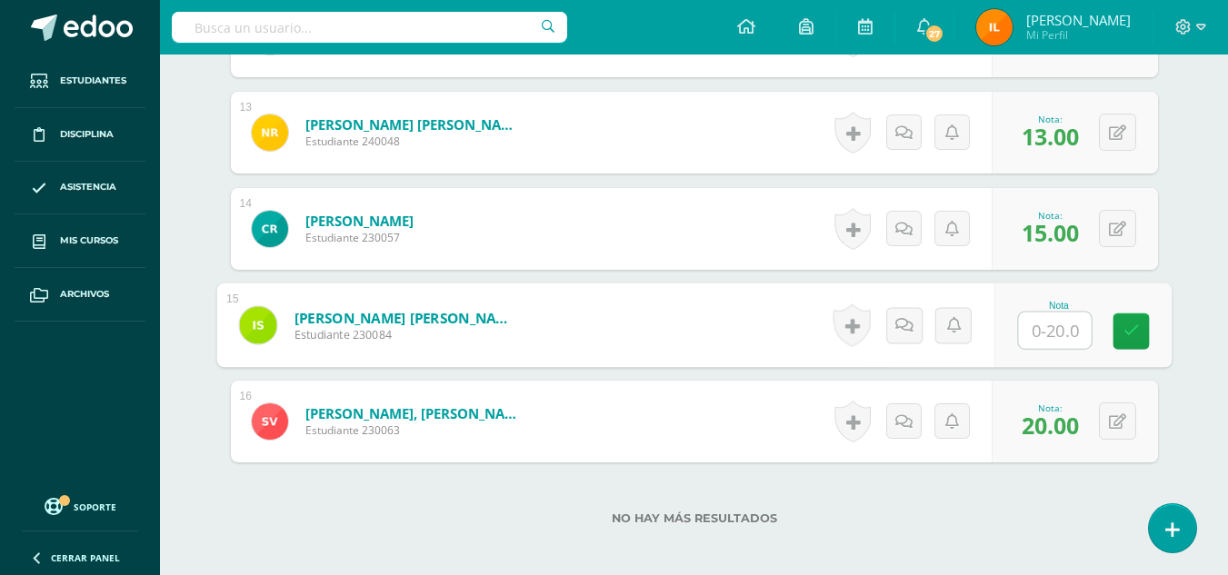
click at [1037, 340] on input "text" at bounding box center [1054, 331] width 73 height 36
type input "15"
click at [1149, 336] on link at bounding box center [1130, 332] width 36 height 36
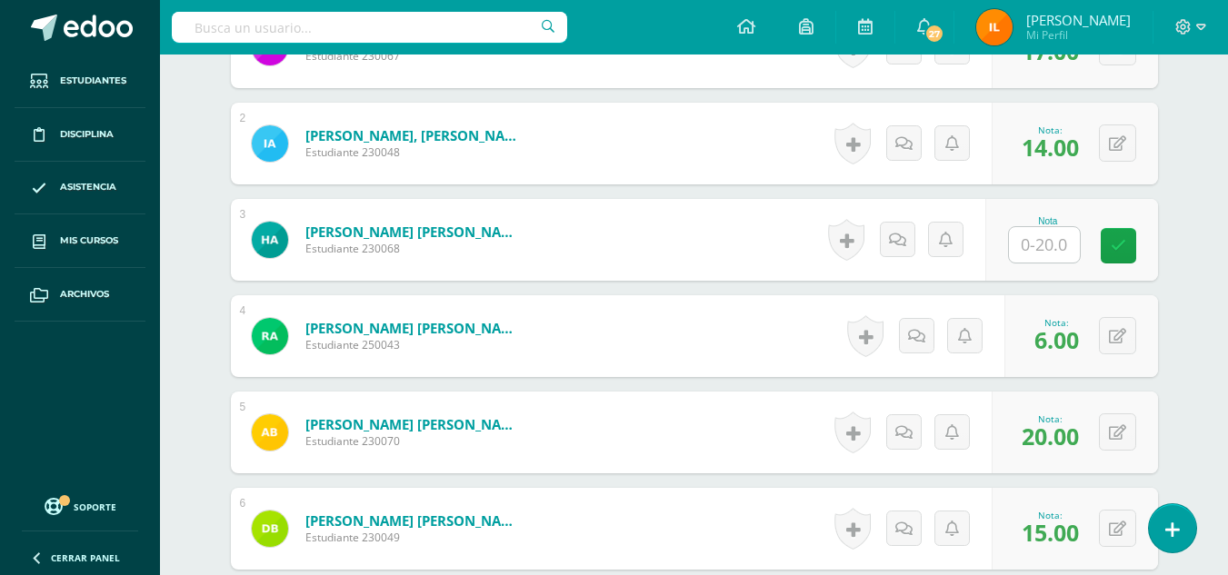
scroll to position [639, 0]
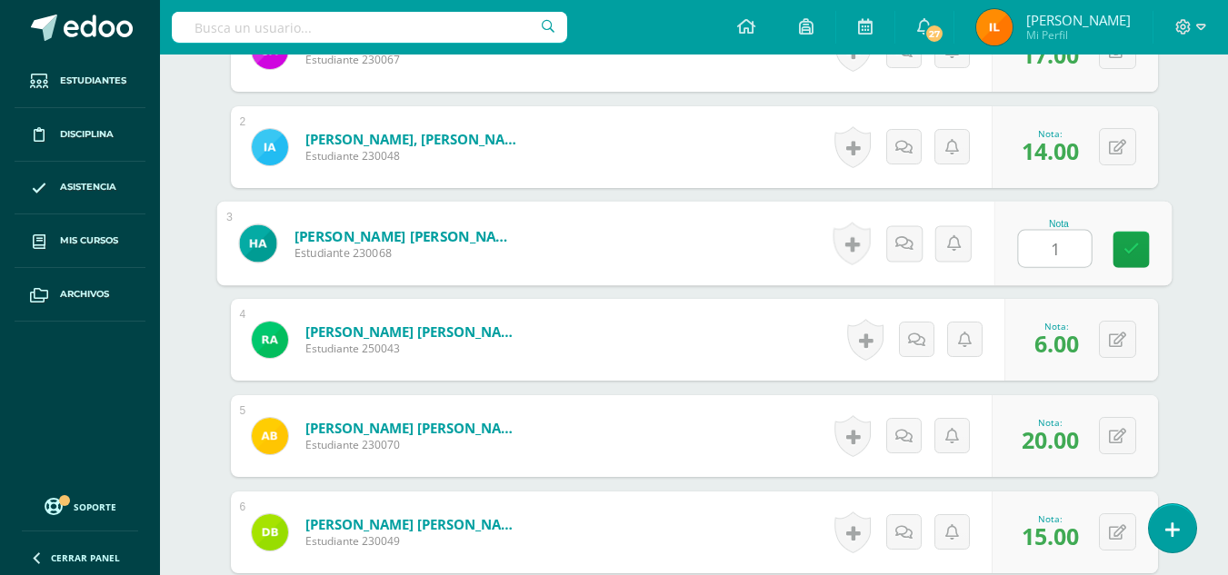
click at [1047, 243] on input "1" at bounding box center [1054, 249] width 73 height 36
type input "12"
click at [1137, 245] on icon at bounding box center [1130, 249] width 16 height 15
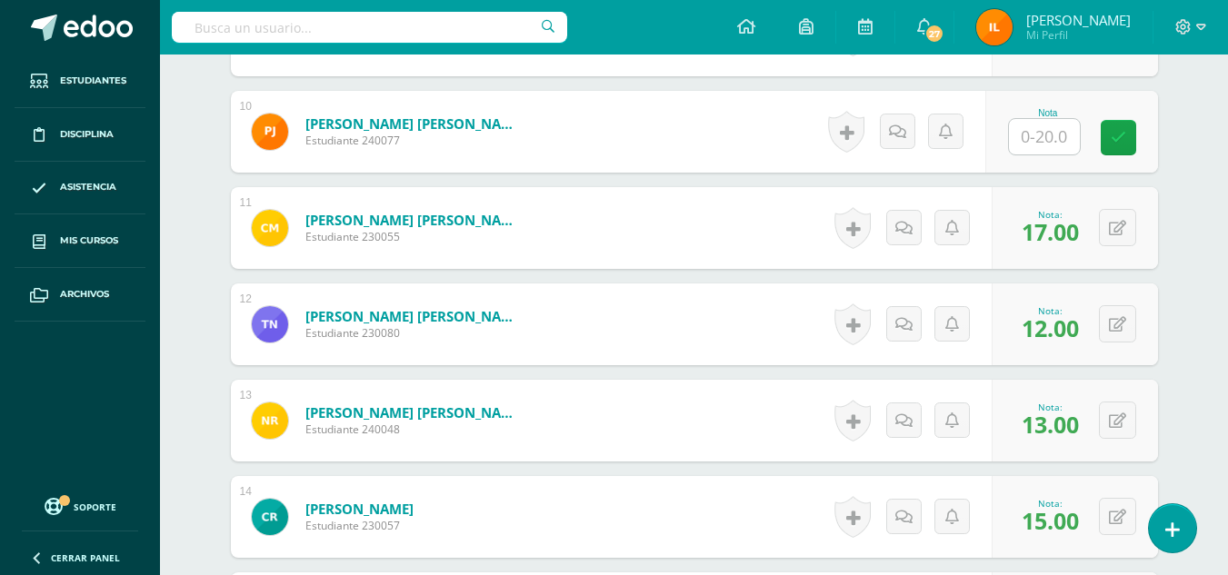
scroll to position [1445, 0]
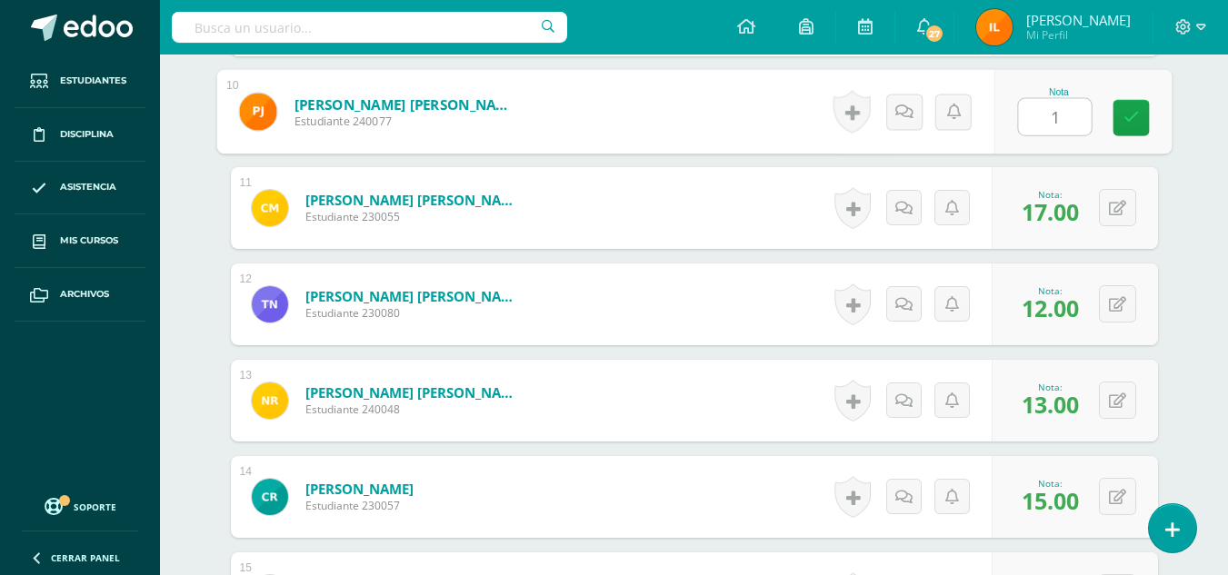
click at [1032, 117] on input "1" at bounding box center [1054, 117] width 73 height 36
type input "18"
click at [1120, 122] on link at bounding box center [1130, 118] width 36 height 36
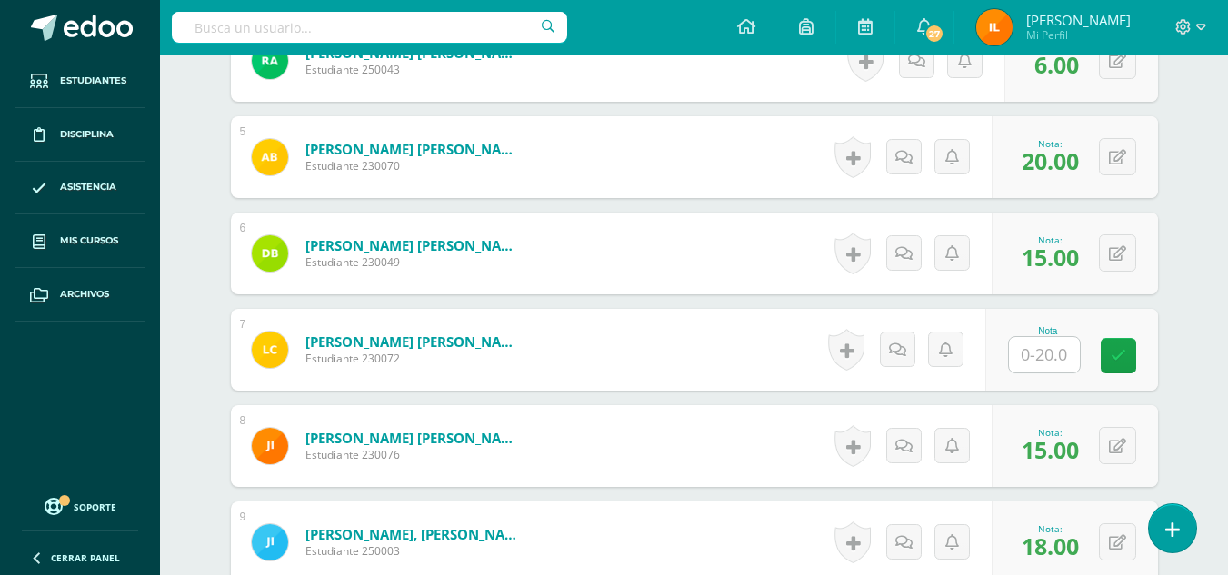
scroll to position [922, 0]
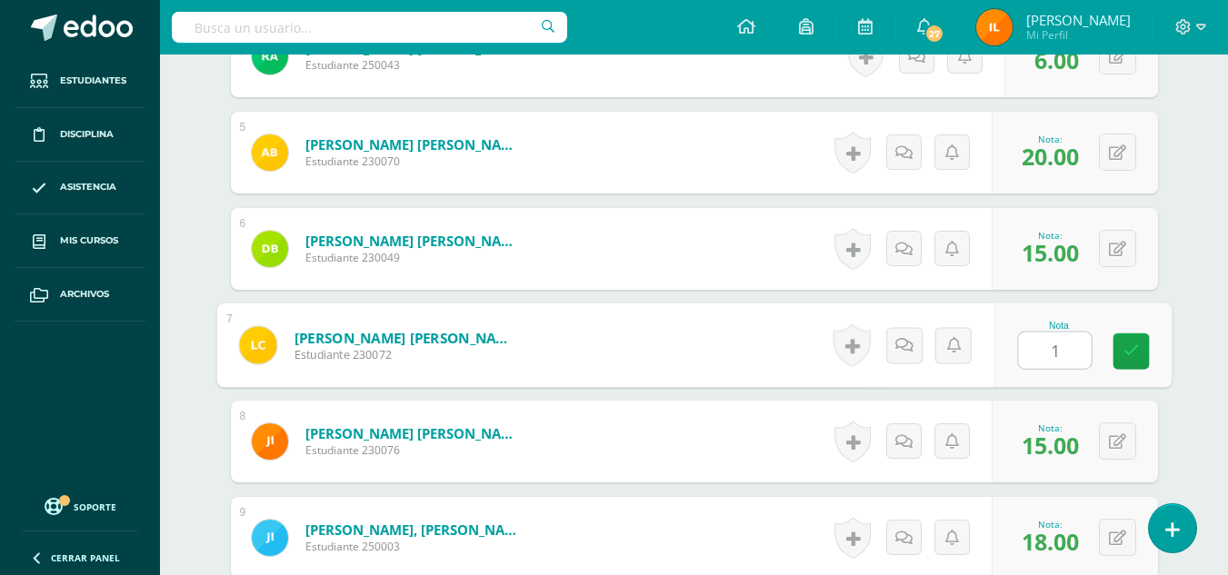
click at [1031, 356] on input "1" at bounding box center [1054, 351] width 73 height 36
type input "16"
click at [1134, 351] on icon at bounding box center [1130, 351] width 16 height 15
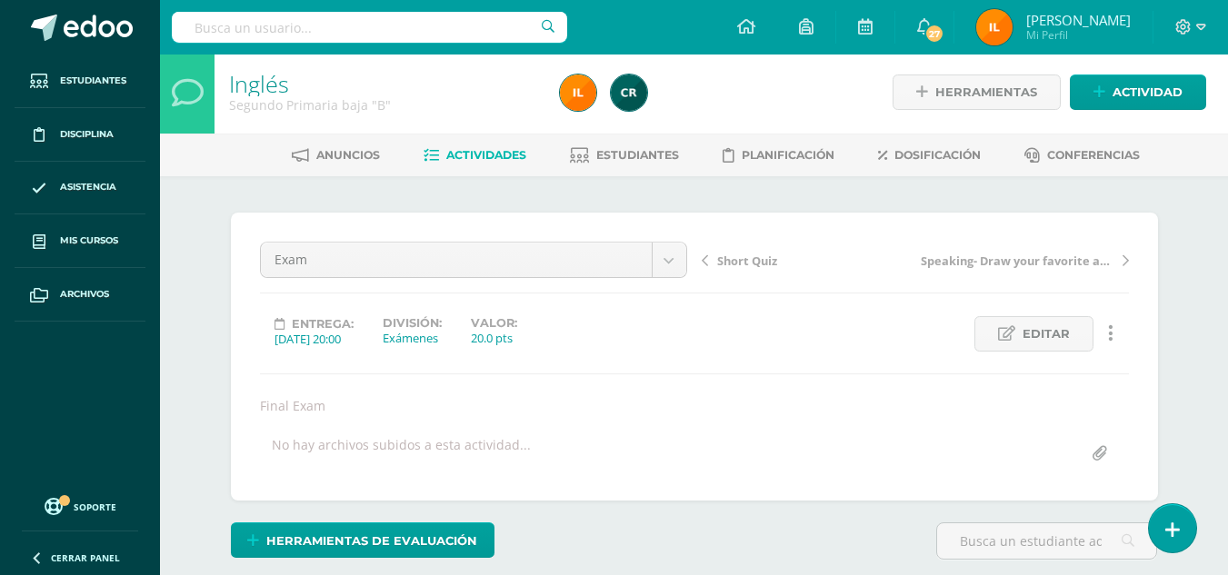
scroll to position [0, 0]
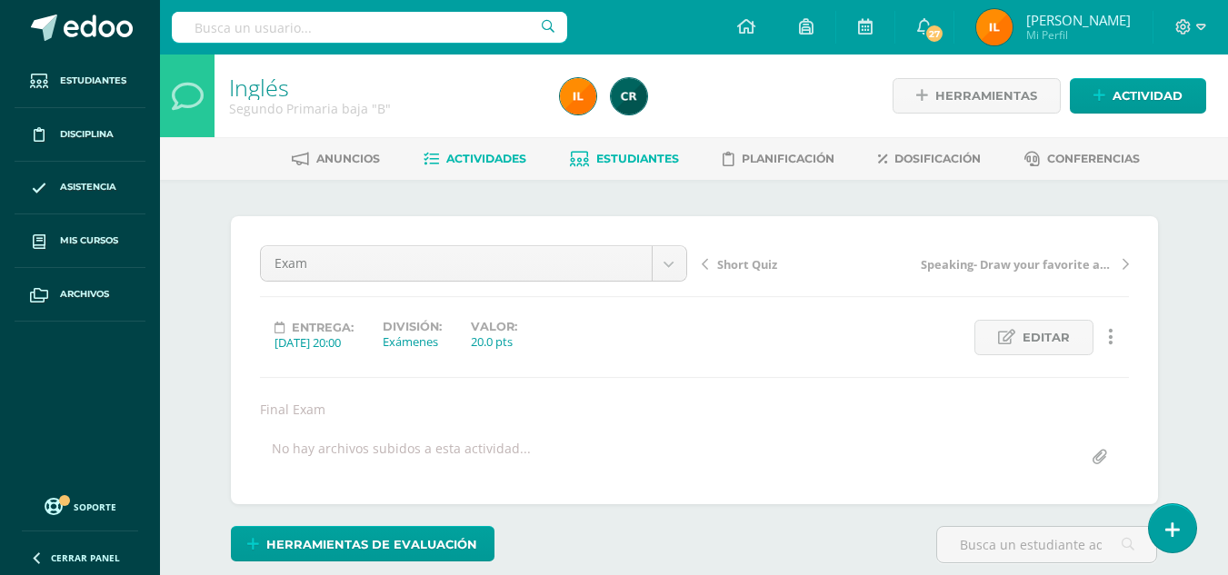
click at [628, 159] on span "Estudiantes" at bounding box center [637, 159] width 83 height 14
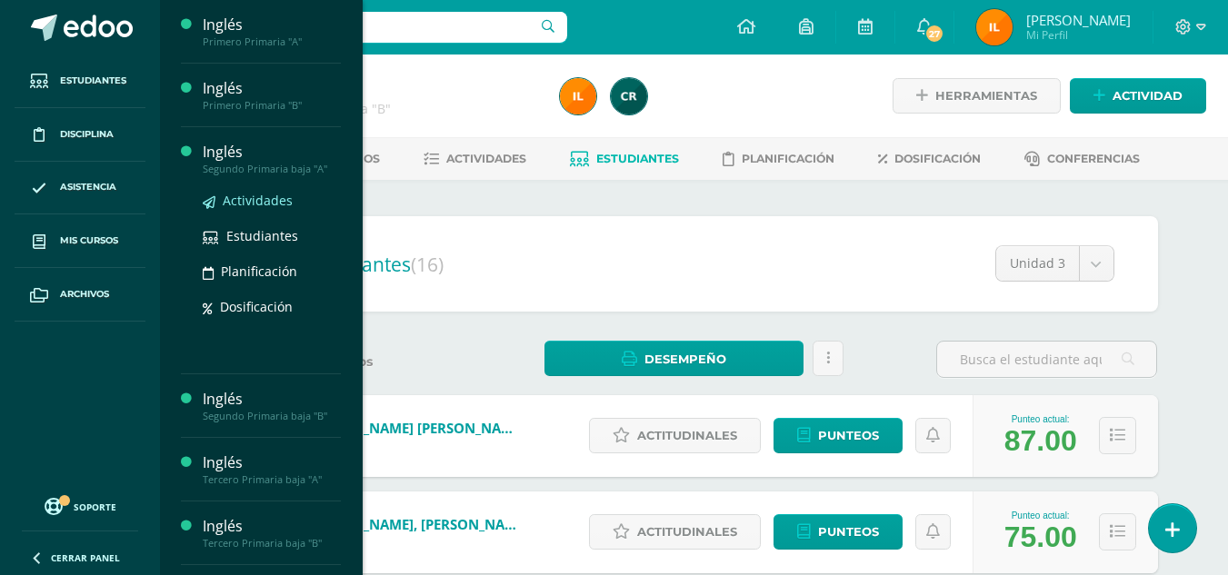
click at [244, 195] on span "Actividades" at bounding box center [258, 200] width 70 height 17
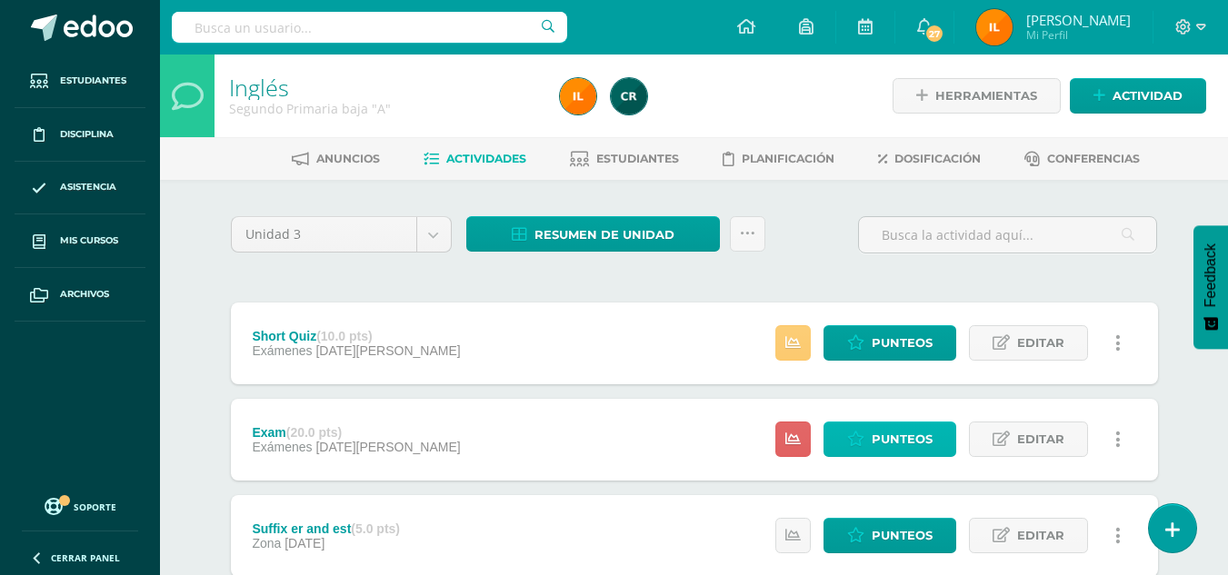
click at [880, 443] on span "Punteos" at bounding box center [901, 440] width 61 height 34
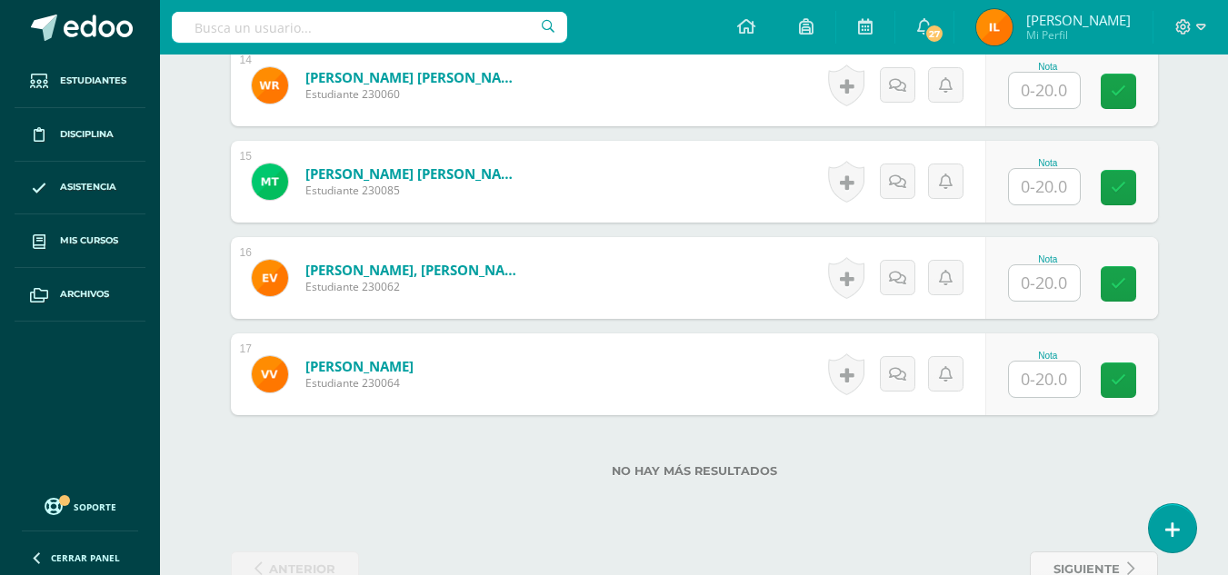
scroll to position [1905, 0]
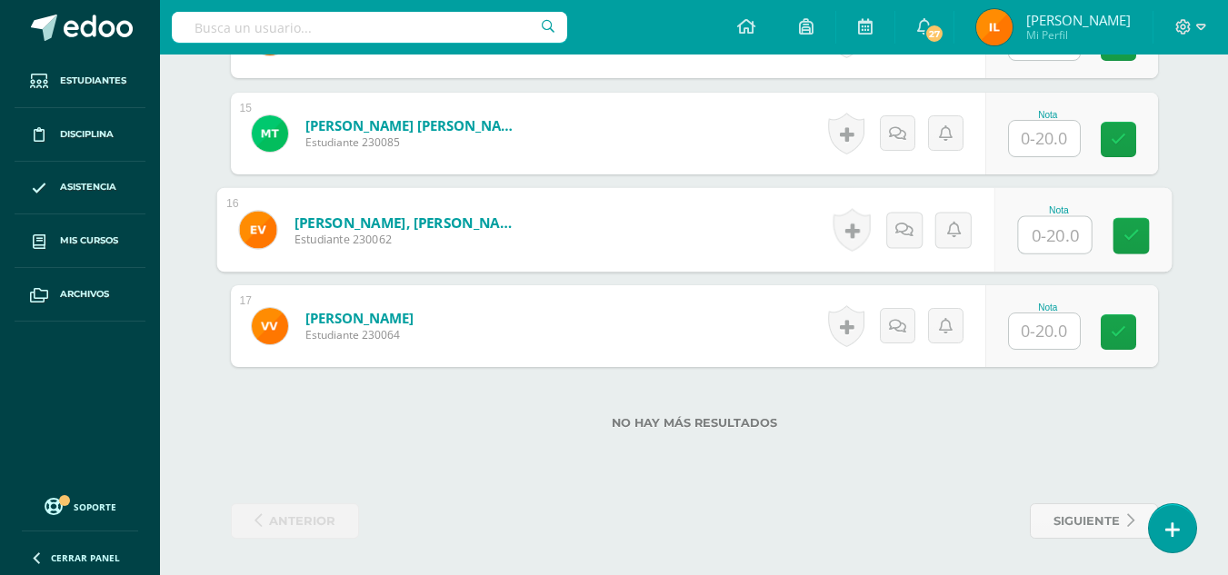
click at [1048, 242] on input "text" at bounding box center [1054, 235] width 73 height 36
type input "10"
click at [1124, 245] on link at bounding box center [1130, 236] width 36 height 36
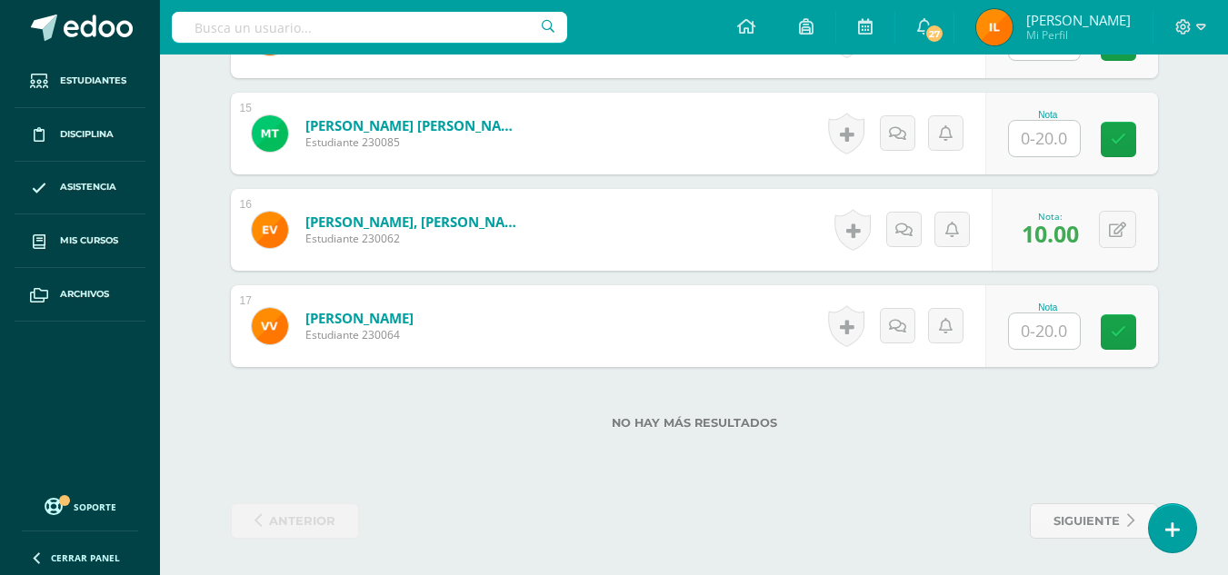
click at [1035, 146] on input "text" at bounding box center [1044, 138] width 71 height 35
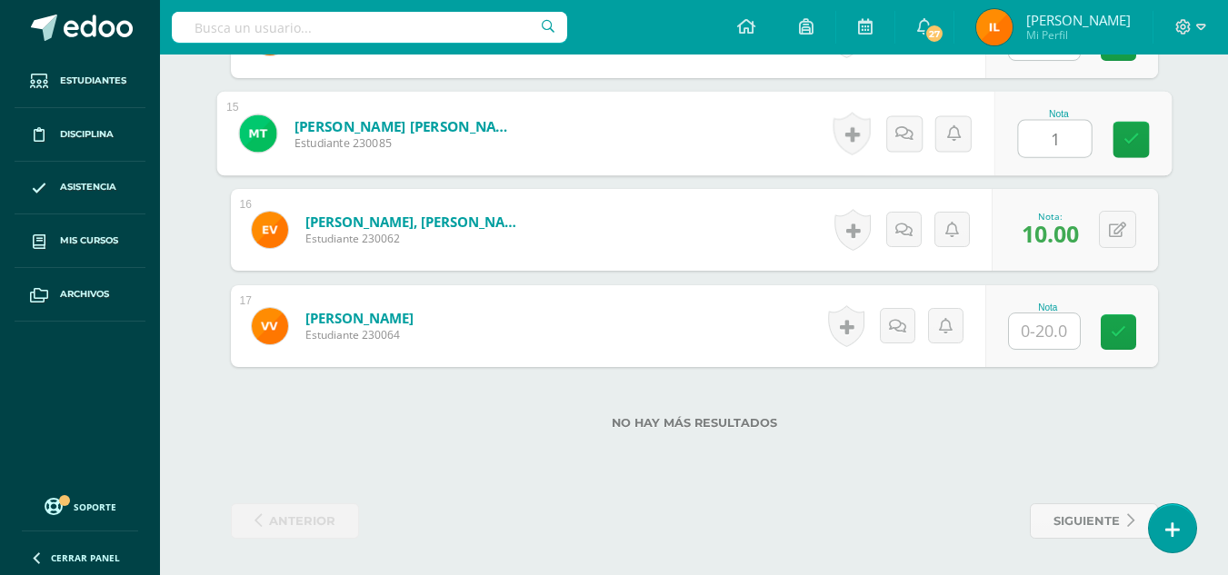
type input "14"
click at [1126, 146] on icon at bounding box center [1130, 139] width 16 height 15
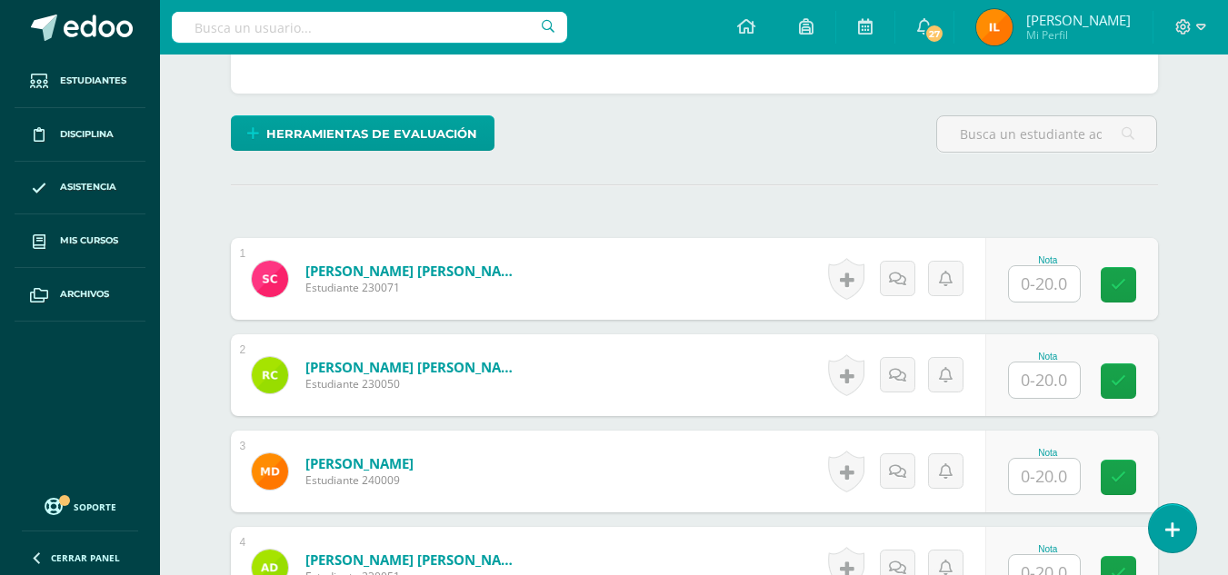
scroll to position [398, 0]
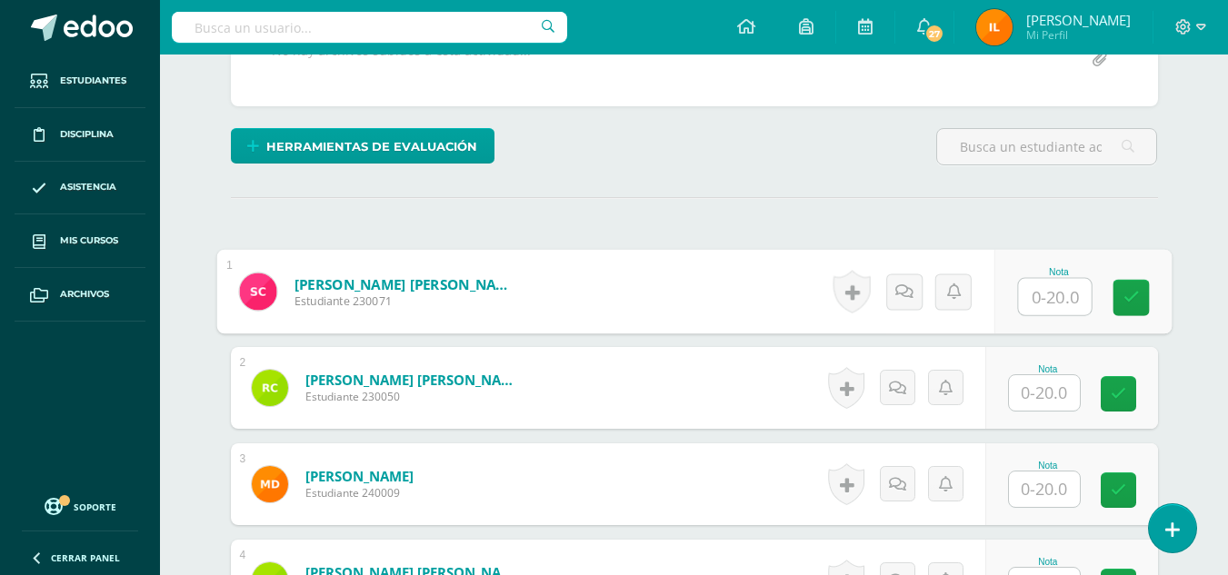
click at [1057, 309] on input "text" at bounding box center [1054, 297] width 73 height 36
type input "15"
click at [1129, 301] on icon at bounding box center [1130, 297] width 16 height 15
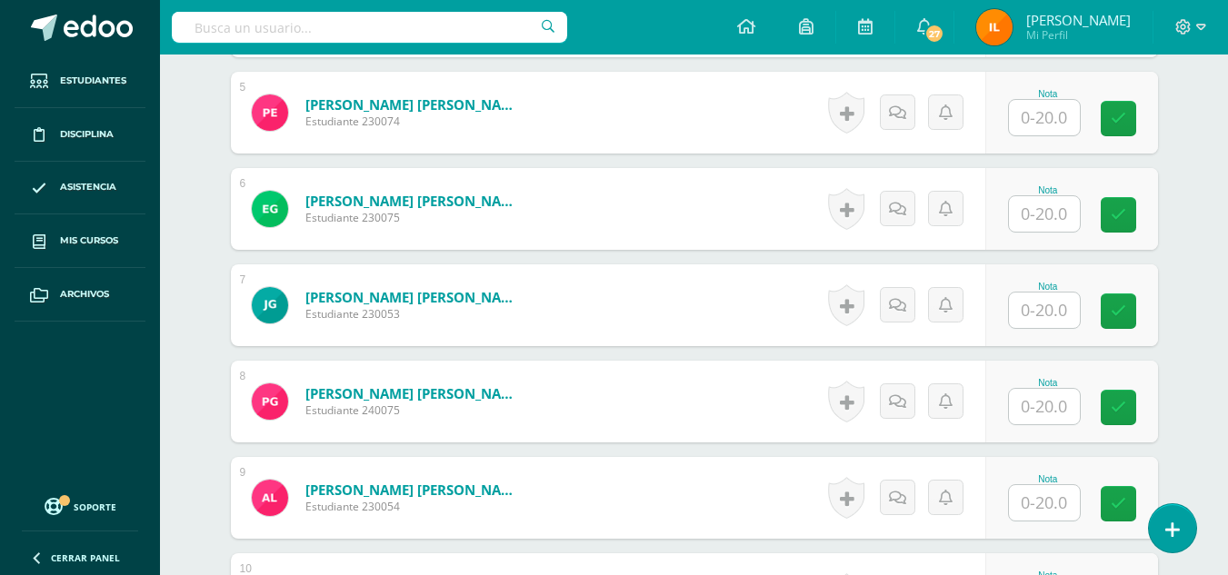
scroll to position [1025, 0]
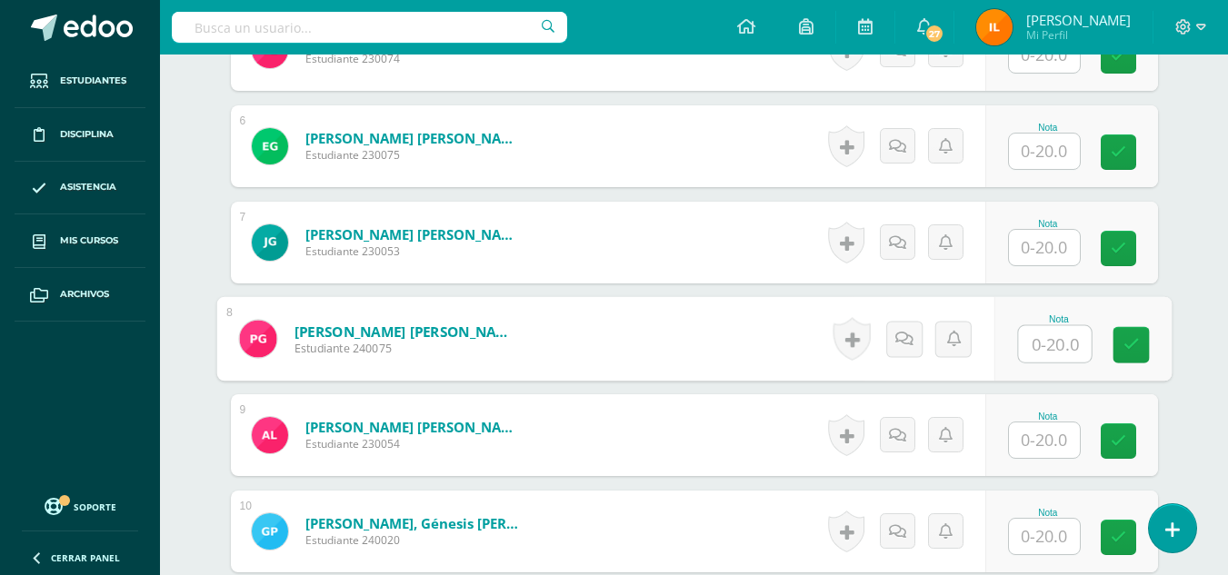
click at [1056, 345] on input "text" at bounding box center [1054, 344] width 73 height 36
type input "17"
click at [1127, 343] on icon at bounding box center [1130, 344] width 16 height 15
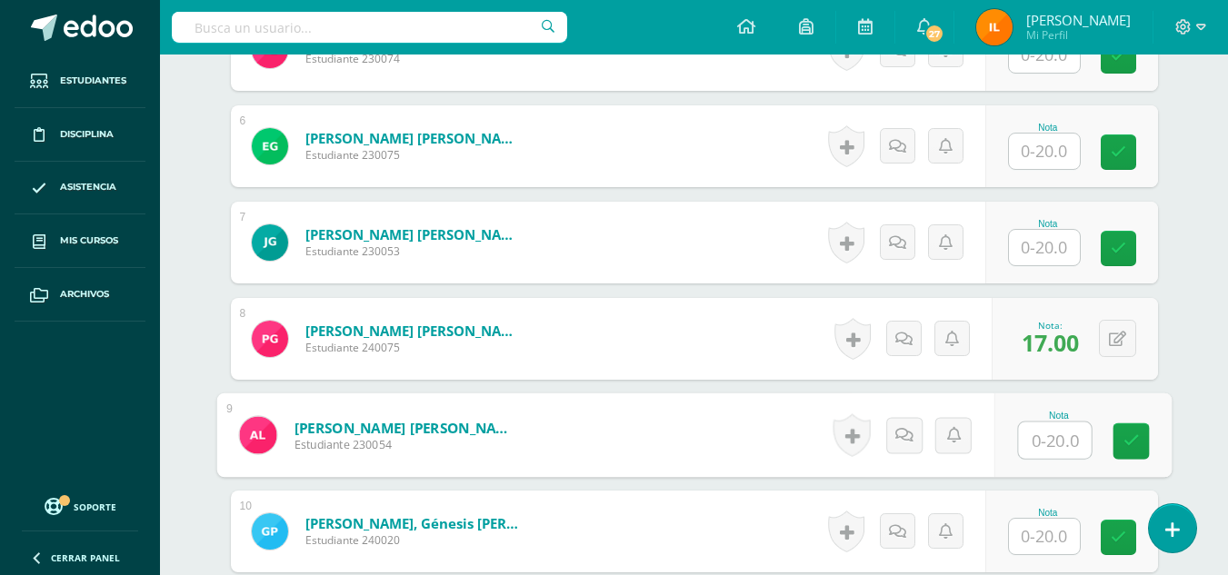
click at [1062, 438] on input "text" at bounding box center [1054, 441] width 73 height 36
type input "17"
click at [1116, 447] on link at bounding box center [1130, 441] width 36 height 36
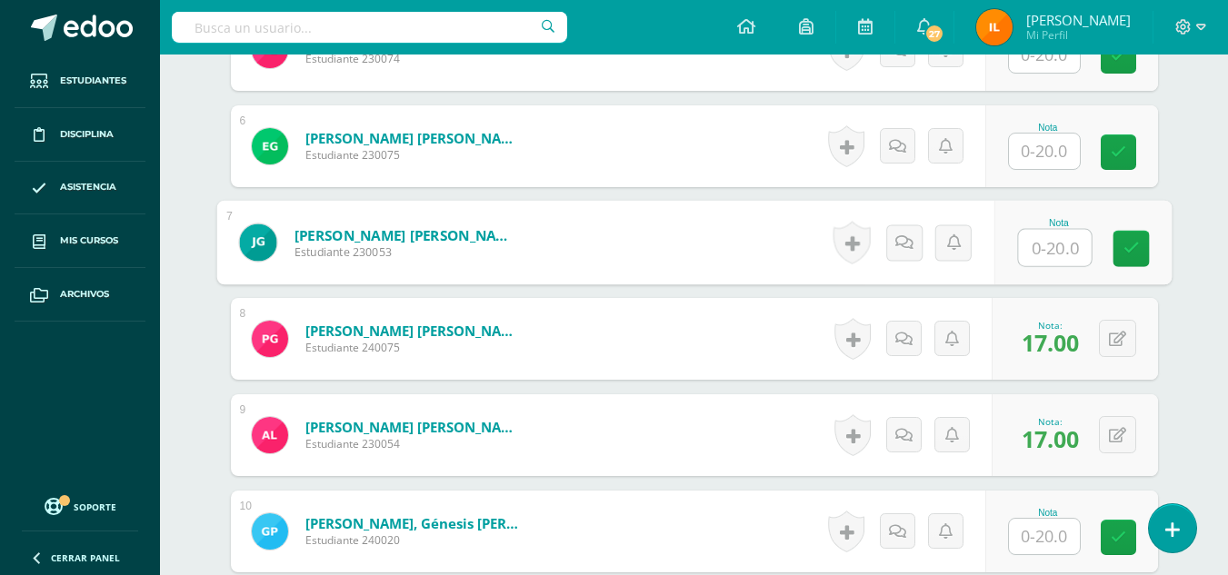
click at [1057, 245] on input "text" at bounding box center [1054, 248] width 73 height 36
type input "16"
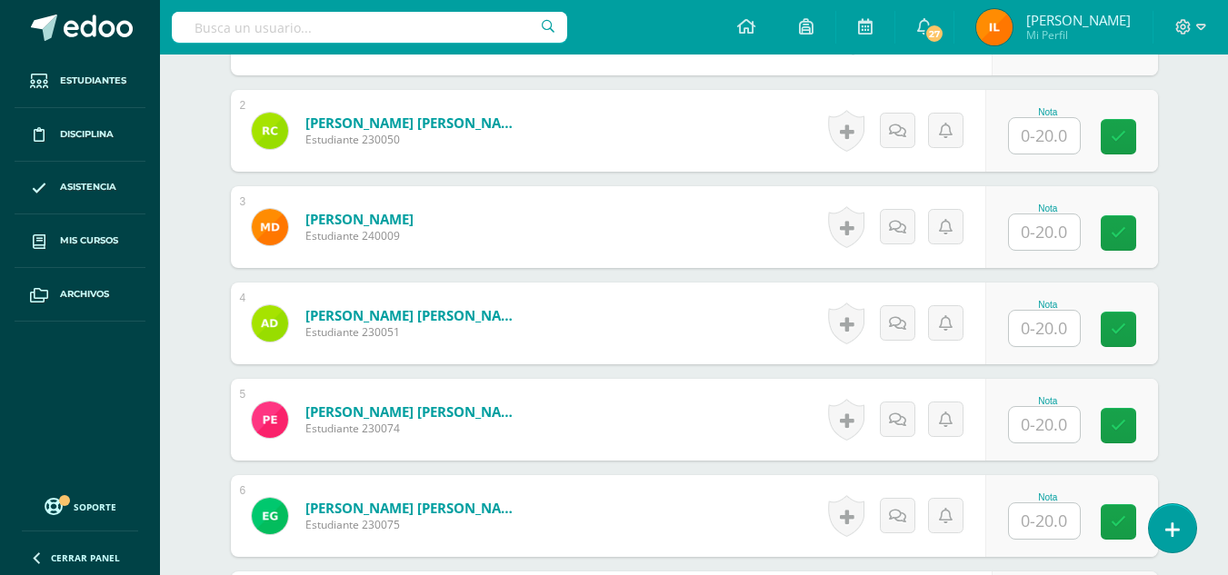
scroll to position [668, 0]
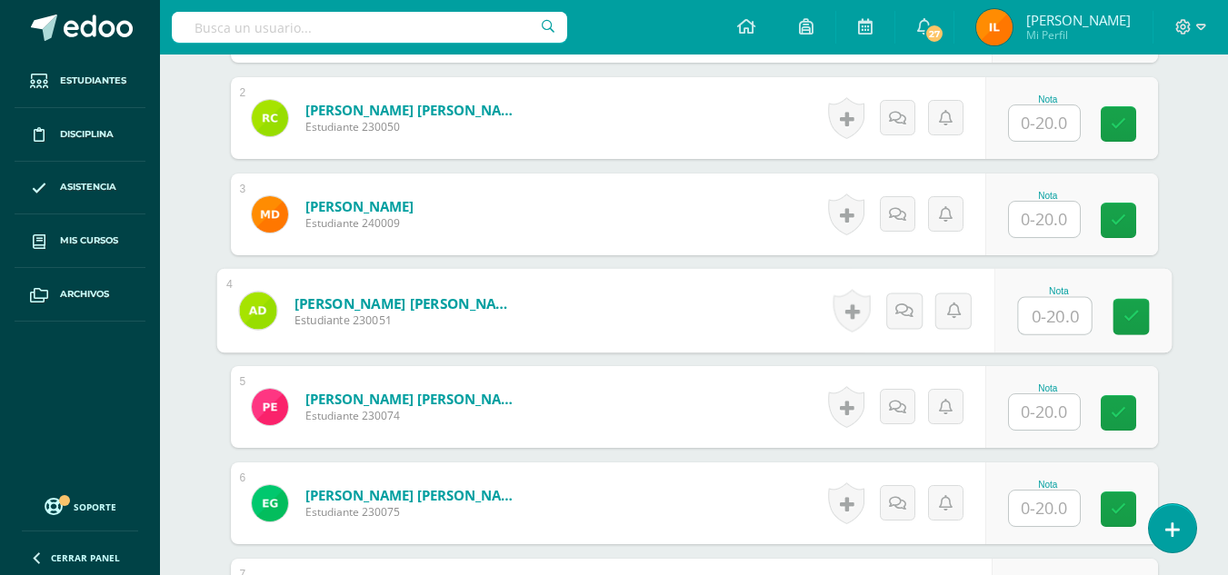
click at [1051, 322] on input "text" at bounding box center [1054, 316] width 73 height 36
type input "15"
click at [1137, 322] on icon at bounding box center [1130, 316] width 16 height 15
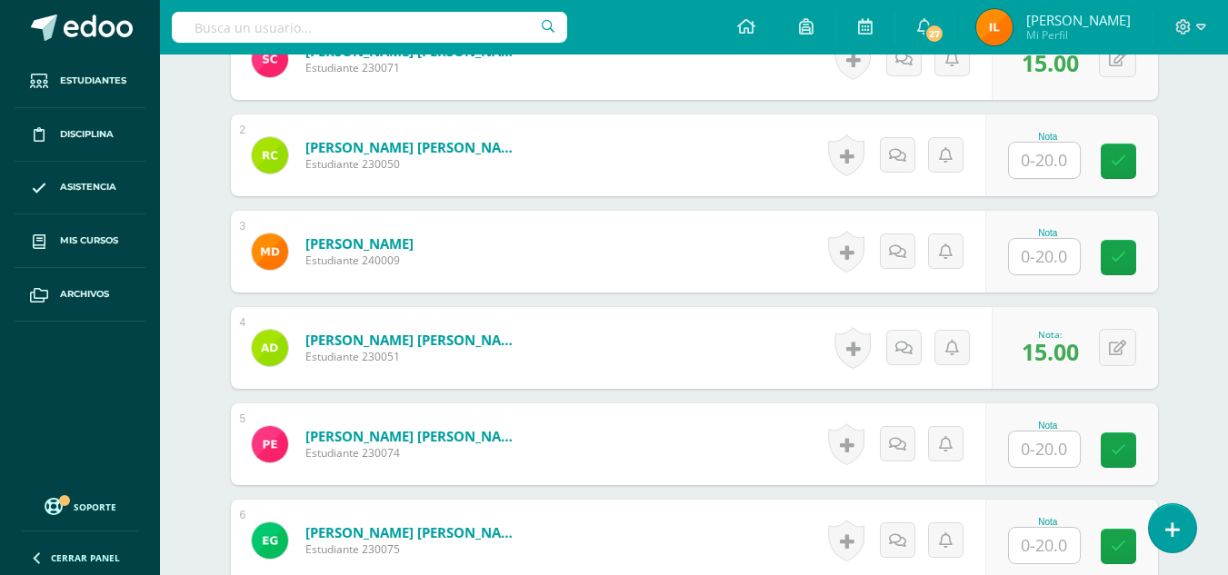
scroll to position [618, 0]
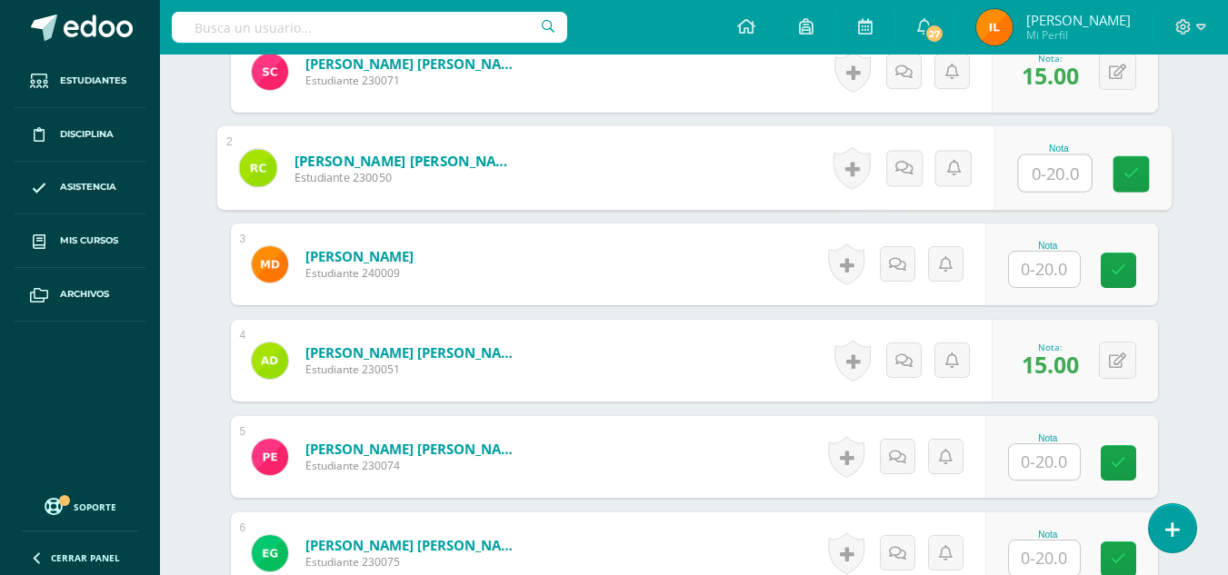
click at [1046, 168] on input "text" at bounding box center [1054, 173] width 73 height 36
type input "15"
click at [1124, 172] on icon at bounding box center [1130, 173] width 16 height 15
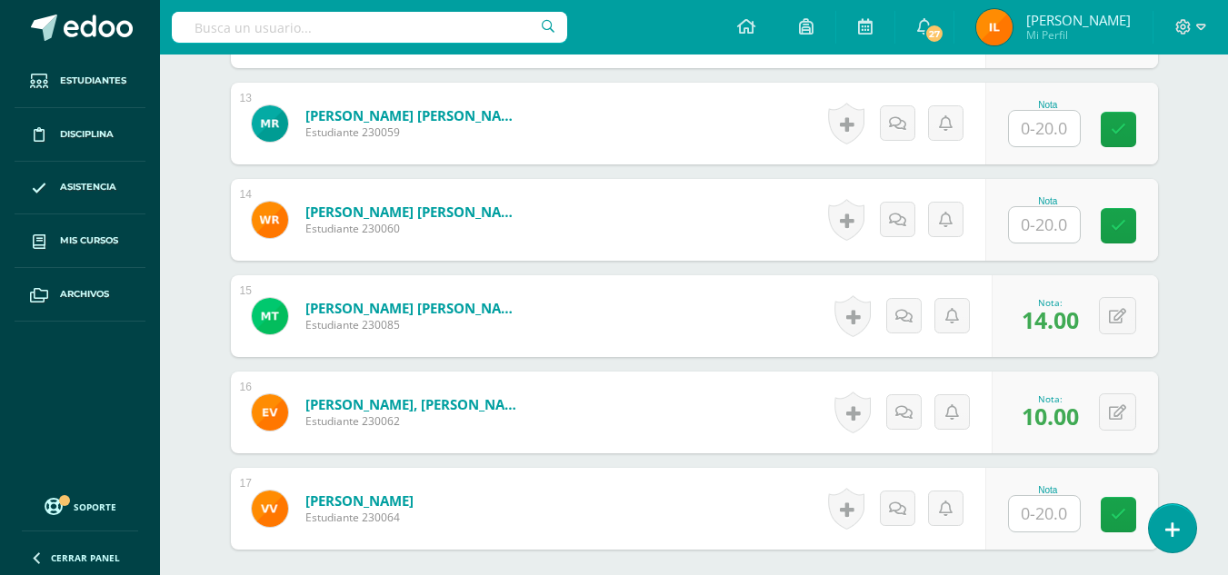
scroll to position [1730, 0]
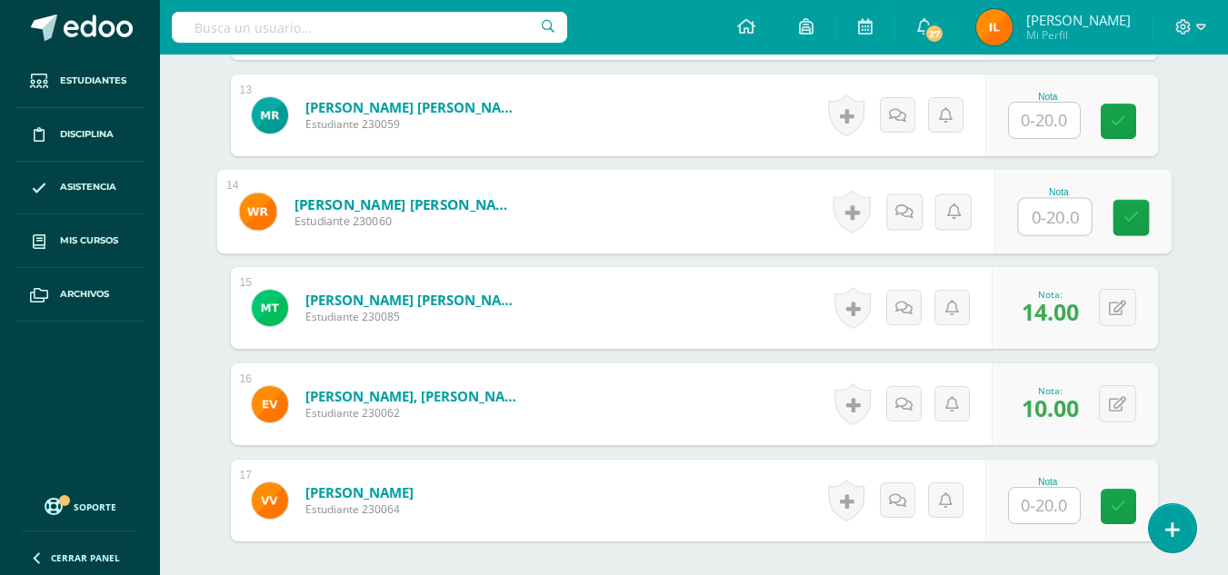
click at [1040, 221] on input "text" at bounding box center [1054, 217] width 73 height 36
type input "13"
click at [1136, 225] on icon at bounding box center [1130, 217] width 16 height 15
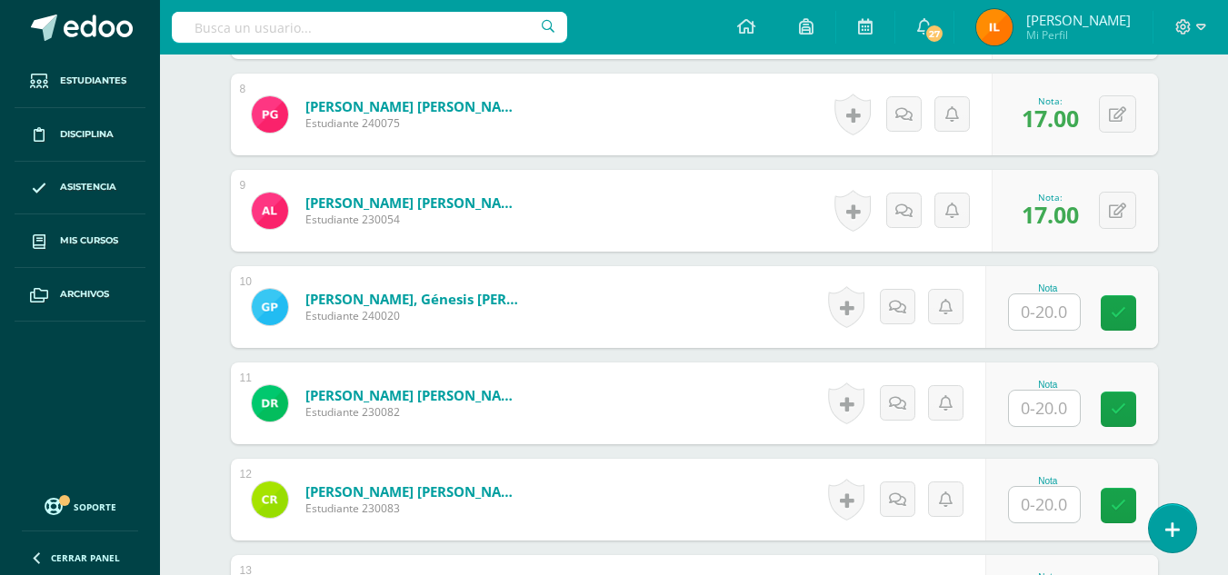
scroll to position [1307, 0]
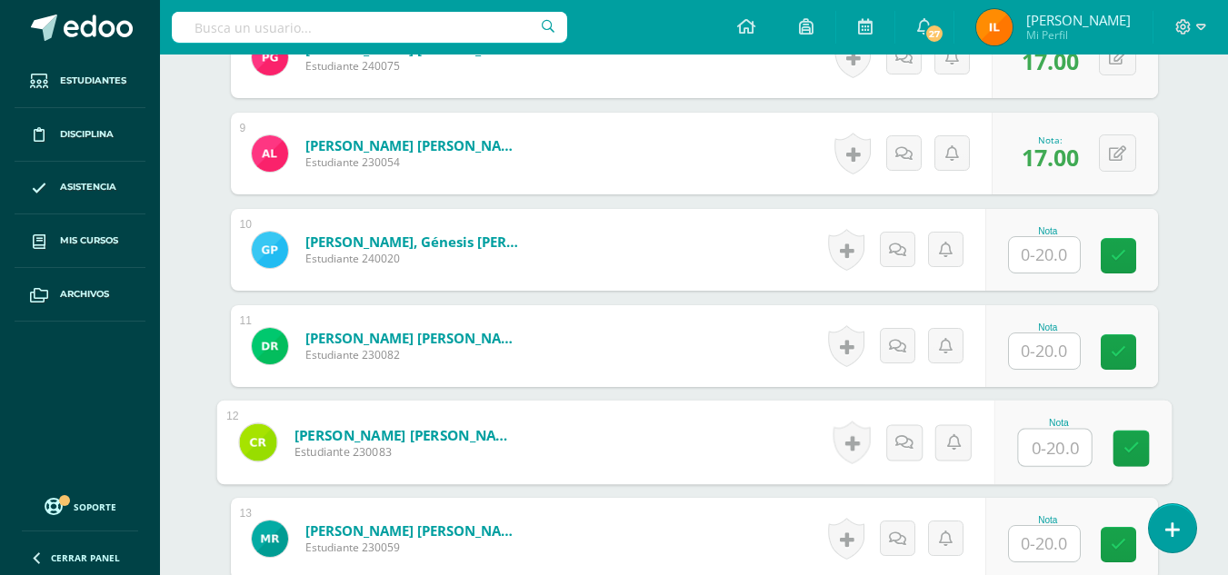
click at [1046, 443] on input "text" at bounding box center [1054, 448] width 73 height 36
type input "16"
click at [1119, 450] on link at bounding box center [1130, 449] width 36 height 36
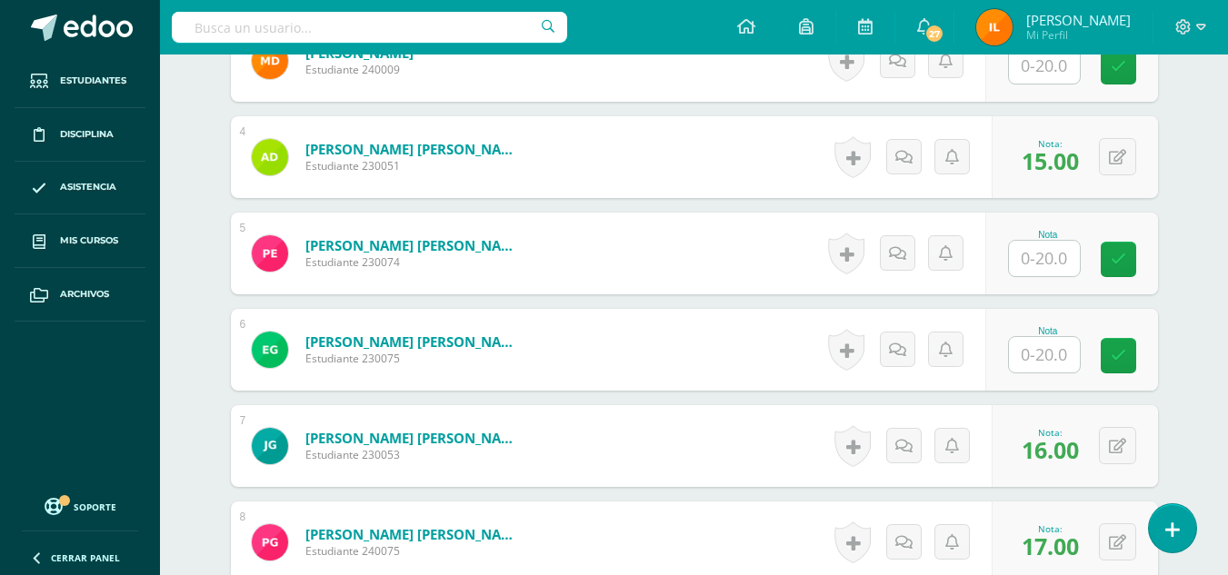
scroll to position [805, 0]
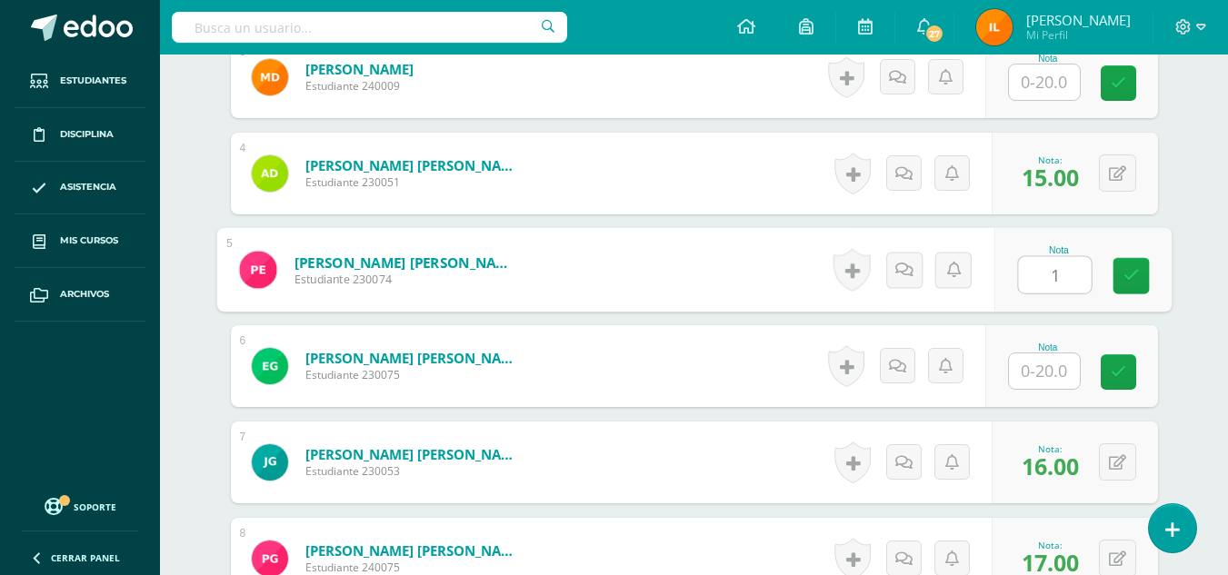
click at [1043, 280] on input "1" at bounding box center [1054, 275] width 73 height 36
type input "16"
click at [1133, 264] on link at bounding box center [1130, 276] width 36 height 36
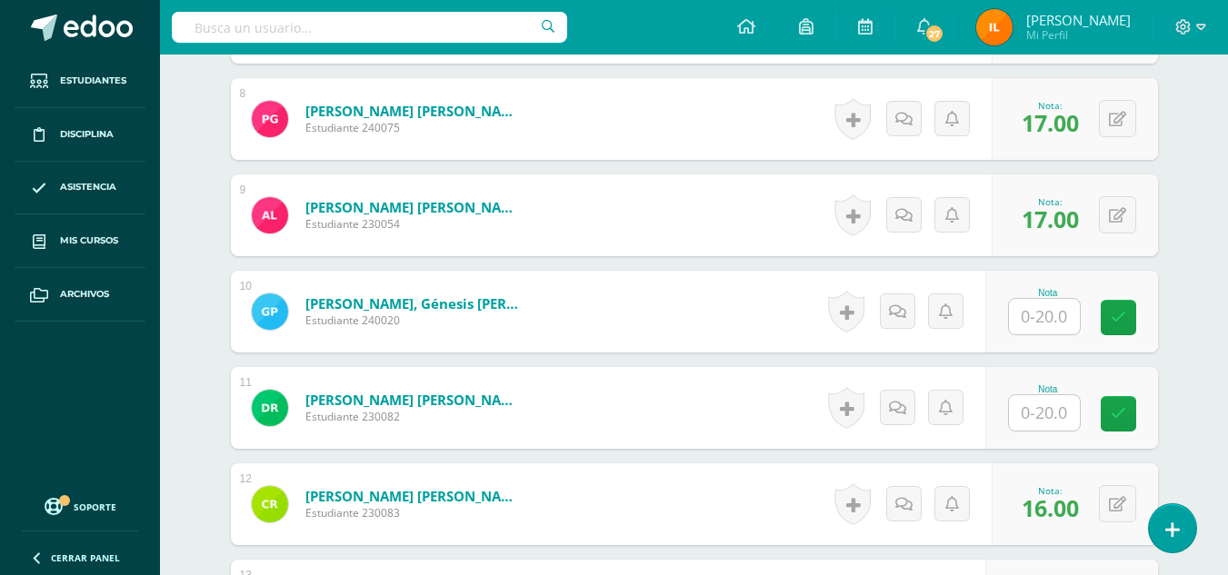
scroll to position [1258, 0]
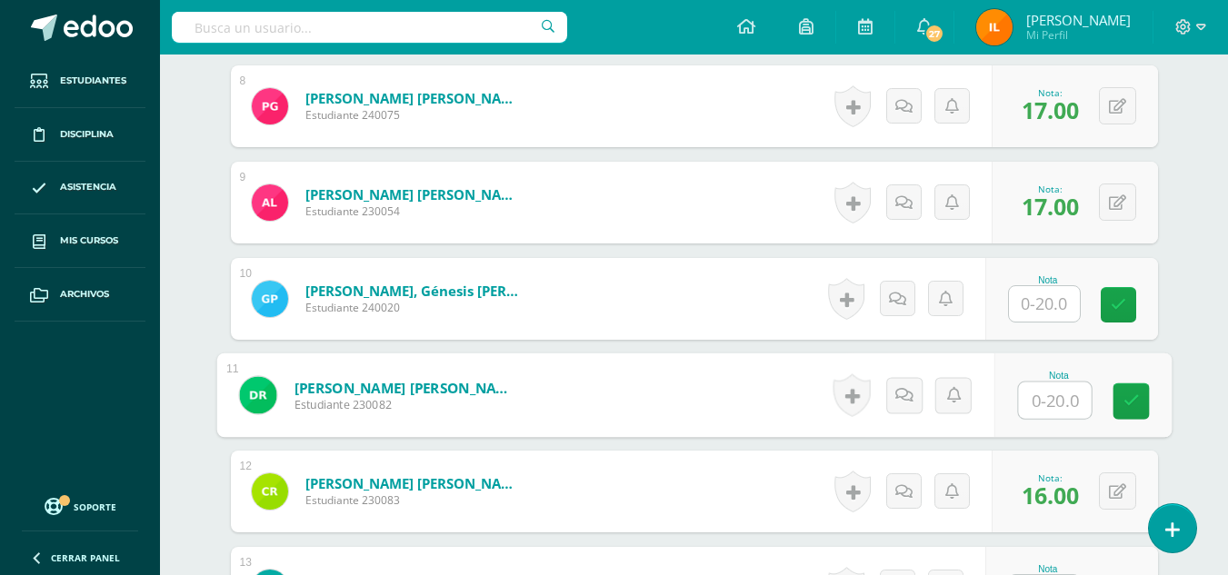
click at [1038, 403] on input "text" at bounding box center [1054, 401] width 73 height 36
type input "20"
click at [1132, 406] on icon at bounding box center [1130, 400] width 16 height 15
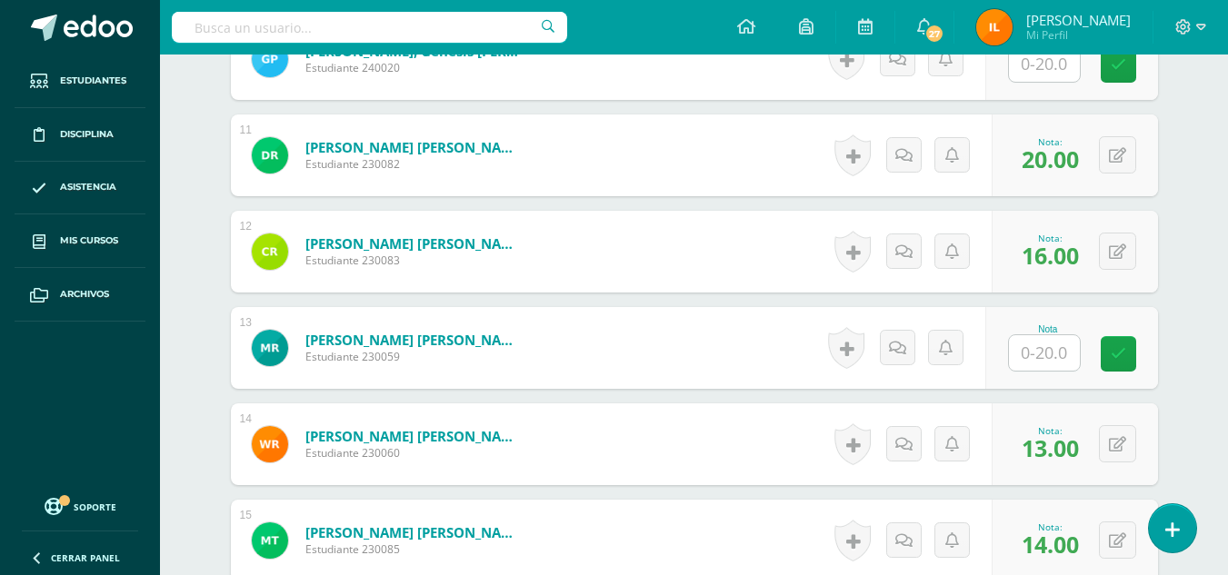
scroll to position [1507, 0]
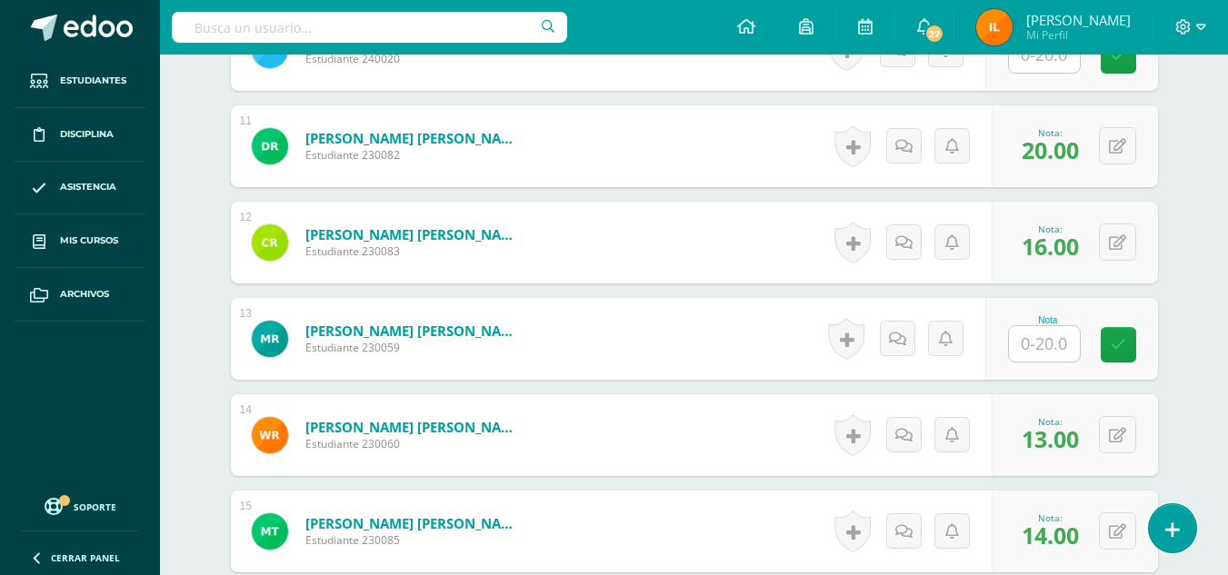
click at [1061, 344] on input "text" at bounding box center [1044, 343] width 71 height 35
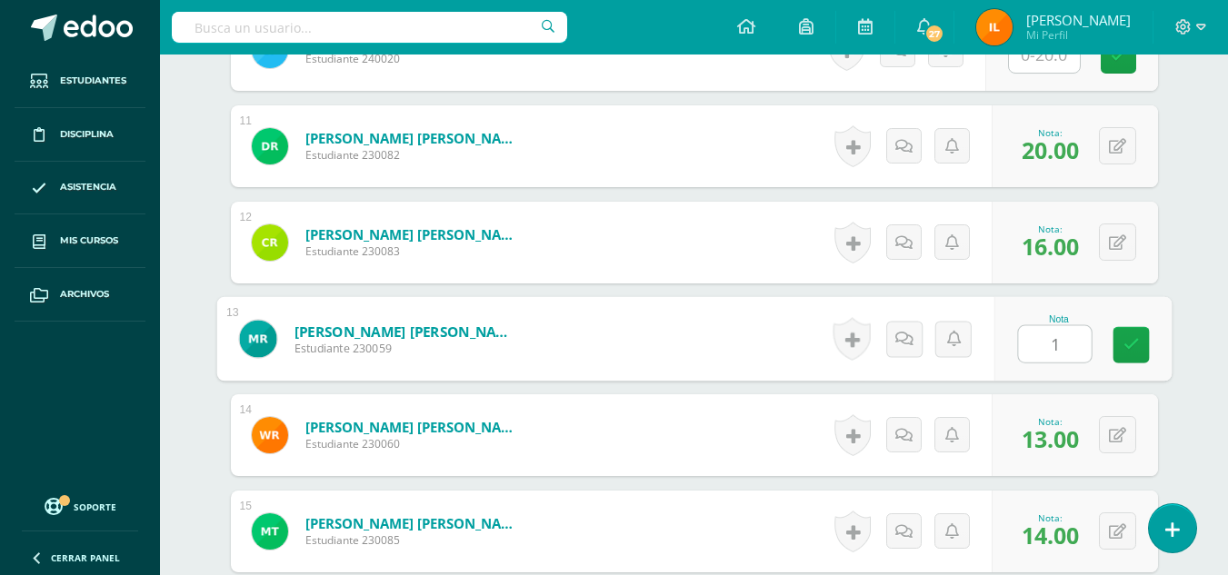
type input "16"
click at [1136, 334] on link at bounding box center [1130, 345] width 36 height 36
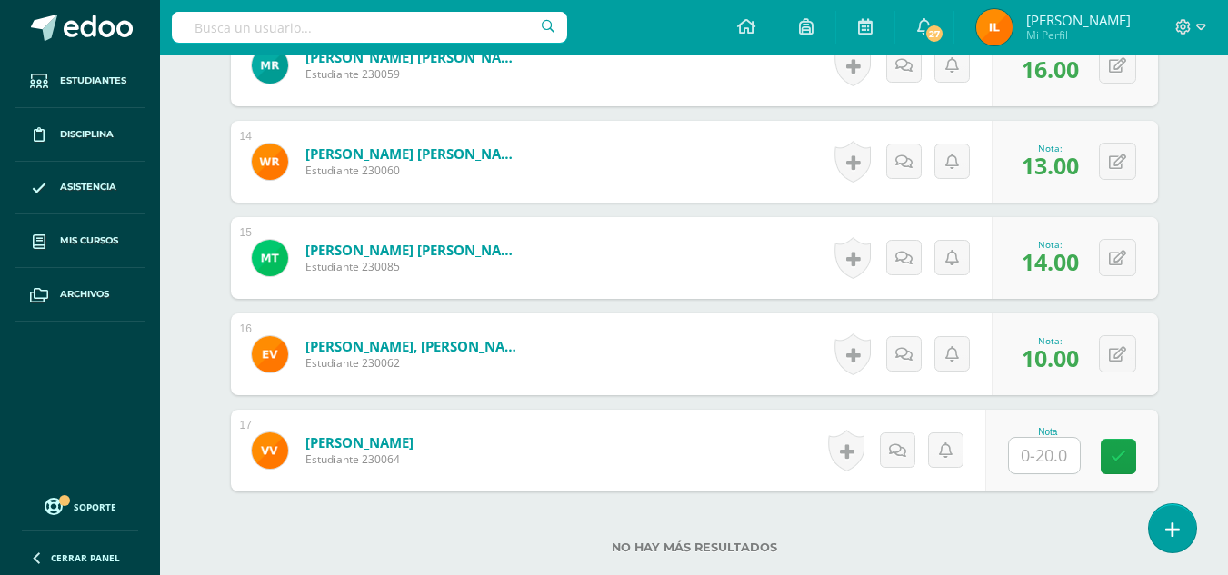
scroll to position [1814, 0]
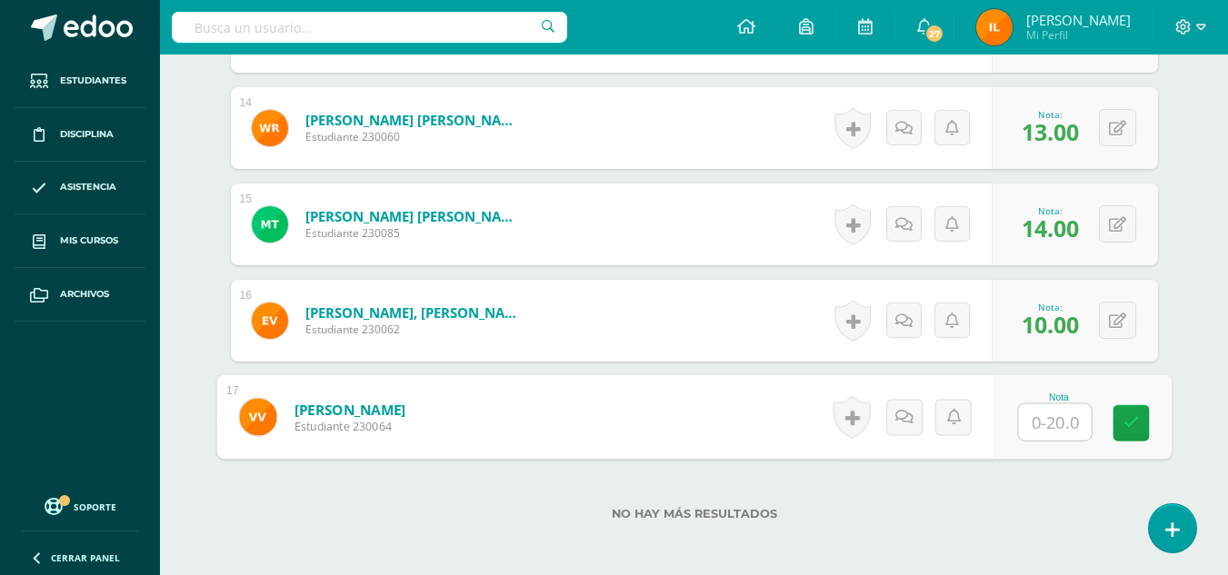
click at [1057, 413] on input "text" at bounding box center [1054, 422] width 73 height 36
type input "13"
click at [1145, 428] on link at bounding box center [1130, 423] width 36 height 36
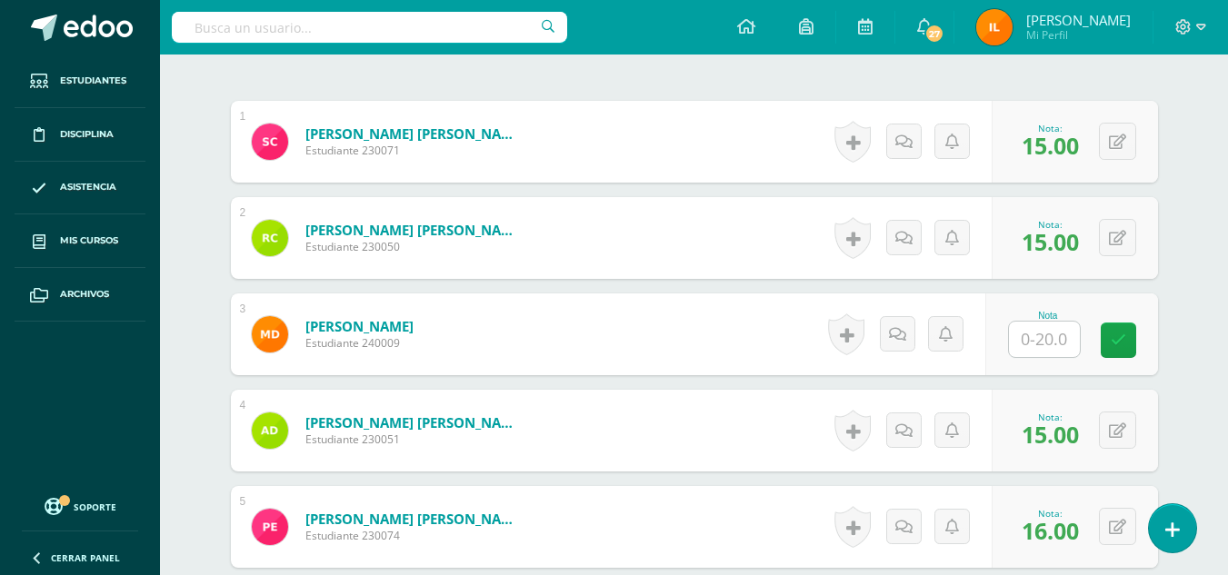
scroll to position [543, 0]
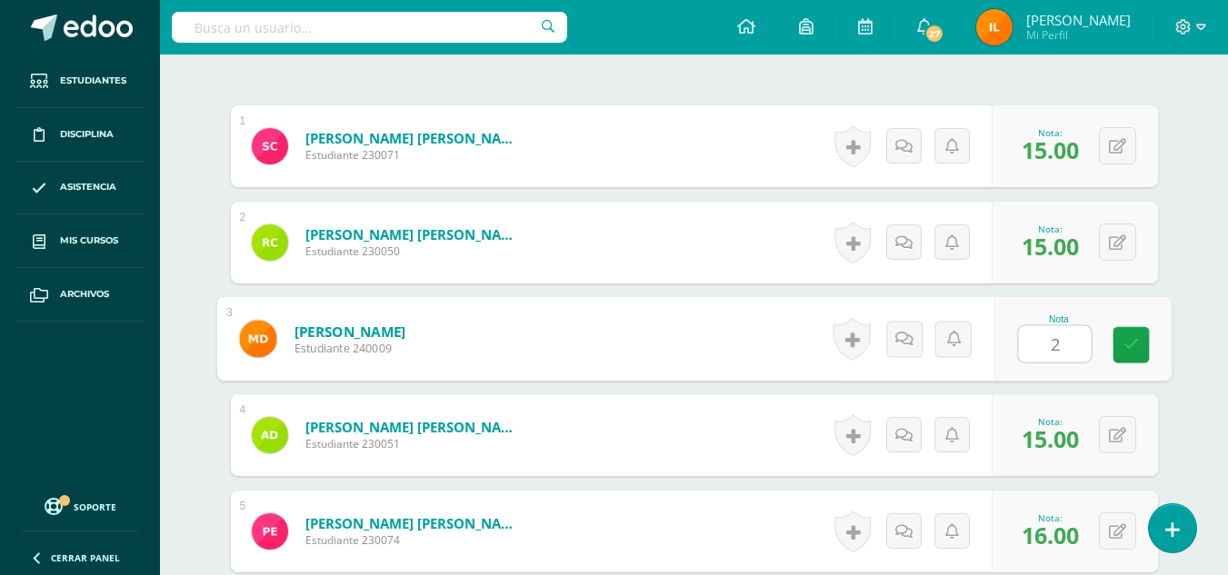
click at [1036, 354] on input "2" at bounding box center [1054, 344] width 73 height 36
type input "20"
click at [1136, 350] on icon at bounding box center [1130, 344] width 16 height 15
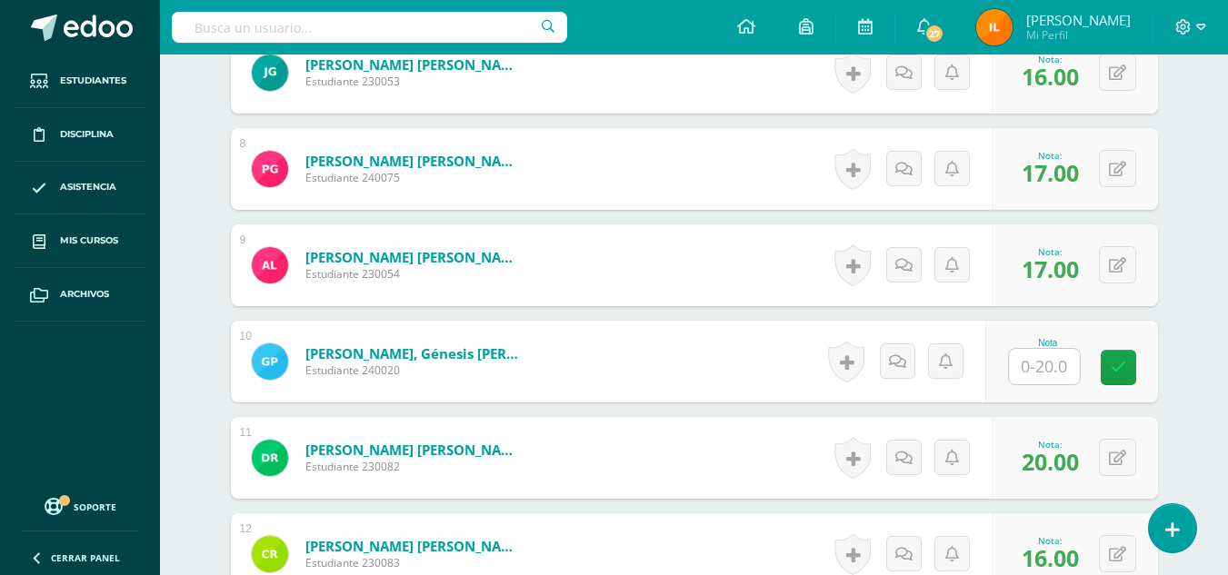
scroll to position [1200, 0]
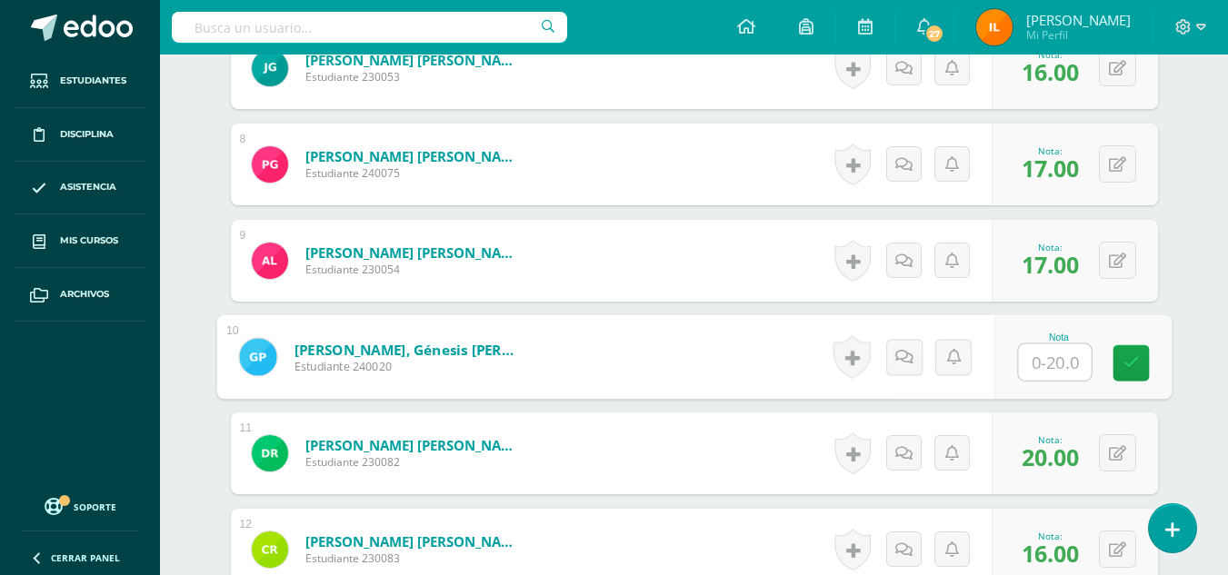
click at [1041, 367] on input "text" at bounding box center [1054, 362] width 73 height 36
type input "14"
click at [1150, 363] on div "Nota 14" at bounding box center [1071, 357] width 173 height 82
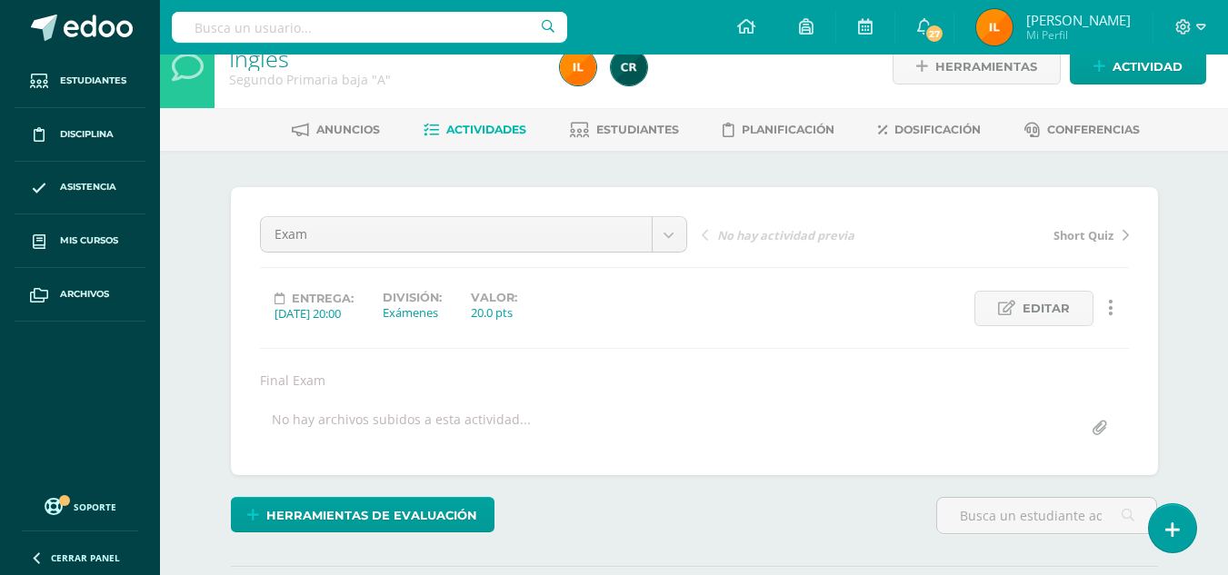
scroll to position [0, 0]
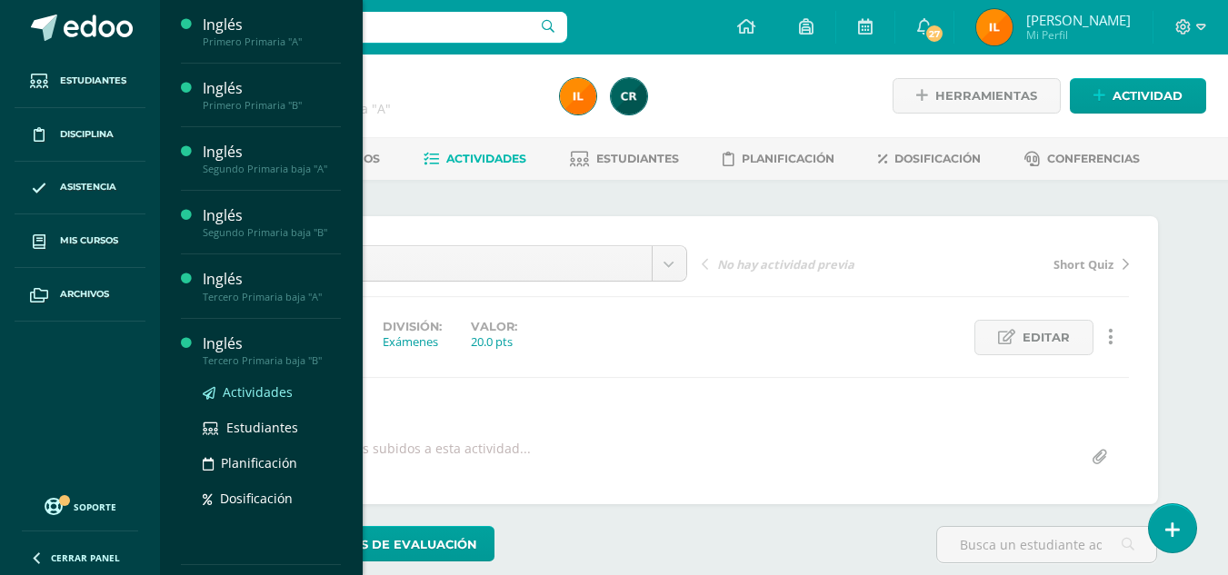
click at [258, 390] on span "Actividades" at bounding box center [258, 391] width 70 height 17
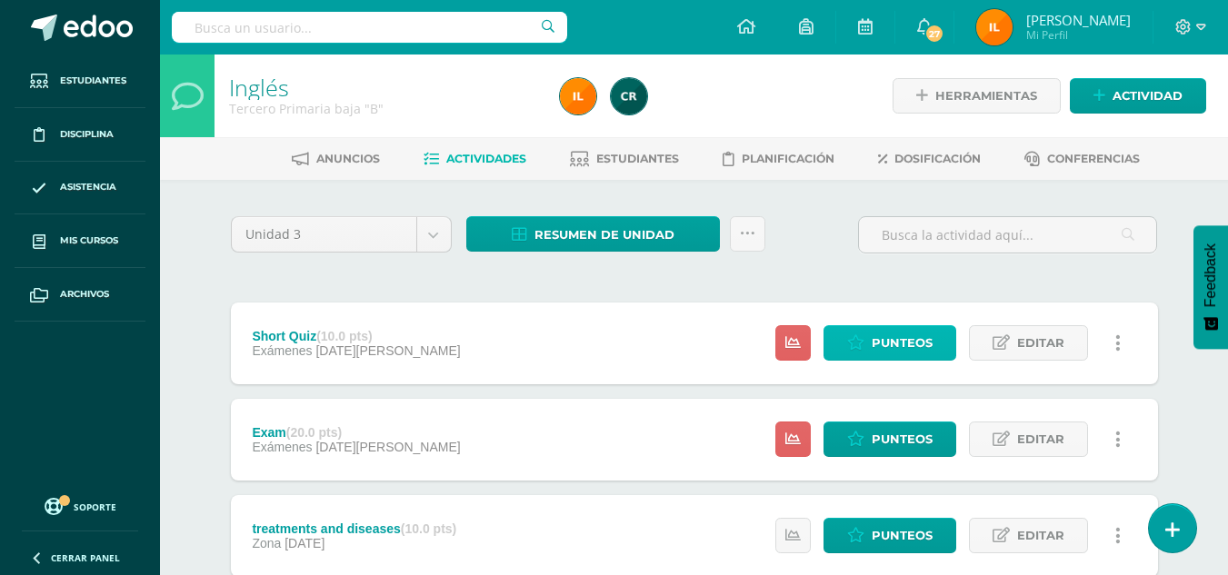
click at [922, 336] on span "Punteos" at bounding box center [901, 343] width 61 height 34
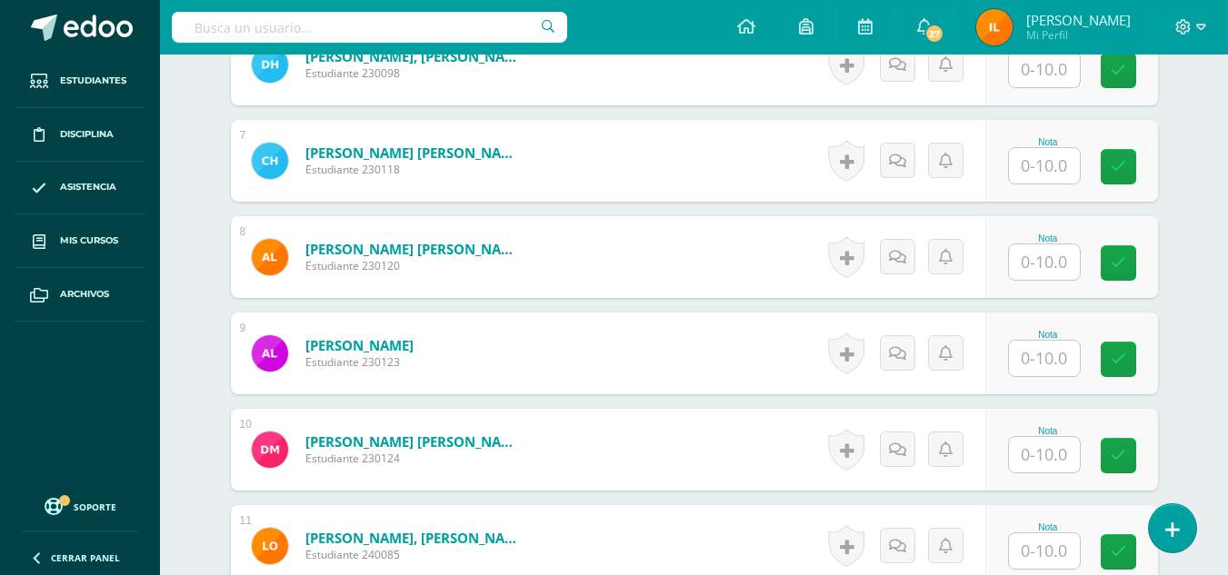
scroll to position [1110, 0]
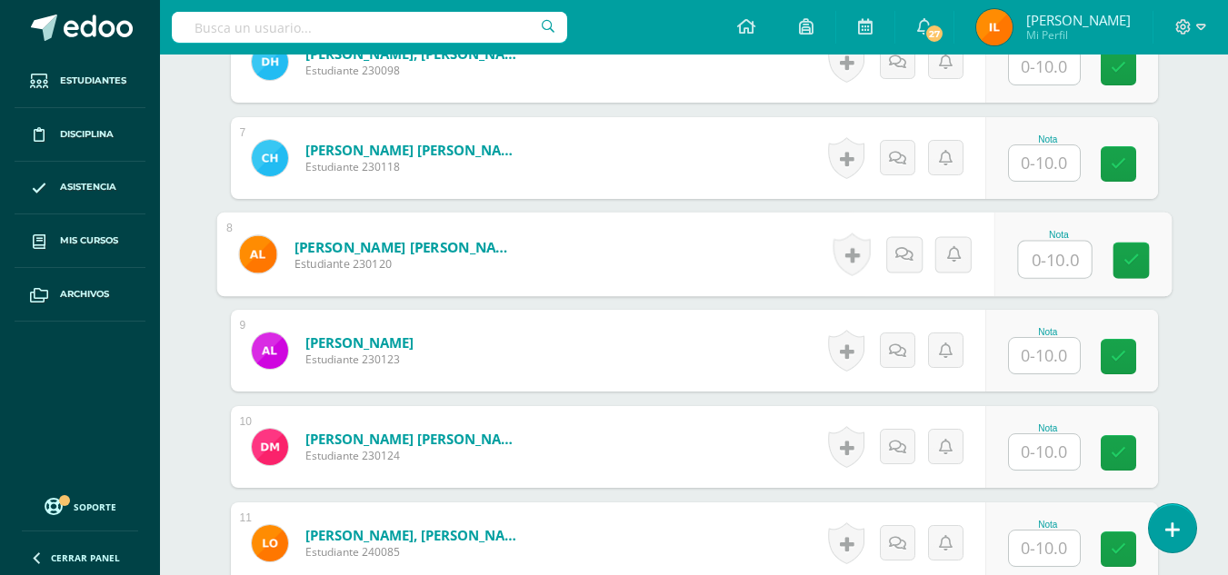
click at [1043, 258] on input "text" at bounding box center [1054, 260] width 73 height 36
type input "8"
click at [1120, 260] on link at bounding box center [1130, 261] width 36 height 36
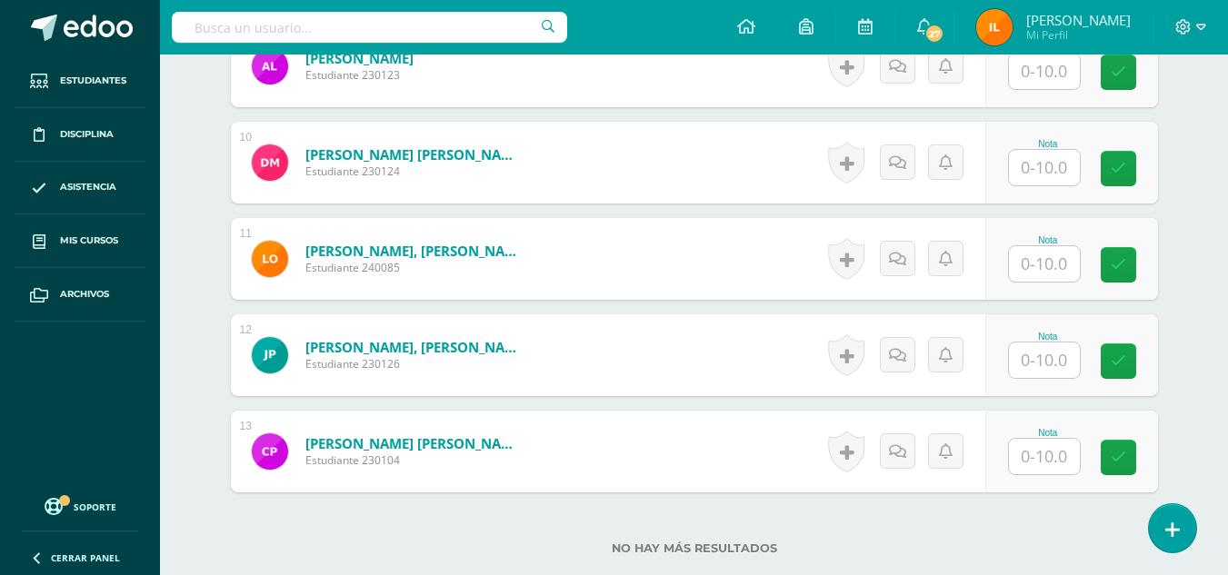
scroll to position [1380, 0]
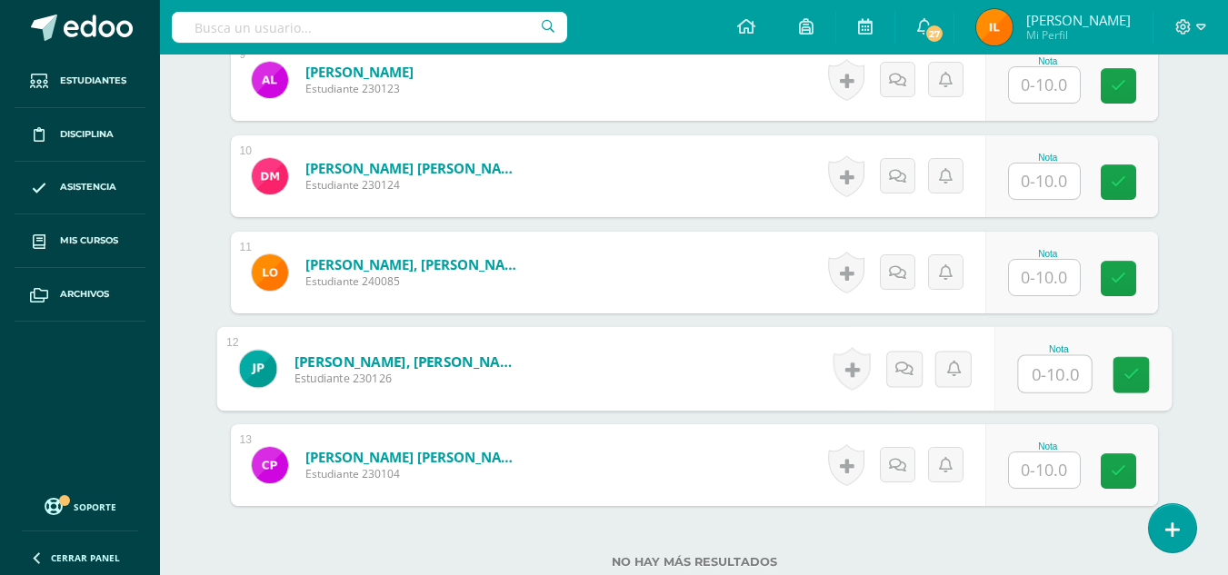
click at [1049, 372] on input "text" at bounding box center [1054, 374] width 73 height 36
type input "10"
click at [1129, 371] on icon at bounding box center [1130, 374] width 16 height 15
click at [1129, 371] on button at bounding box center [1129, 369] width 38 height 38
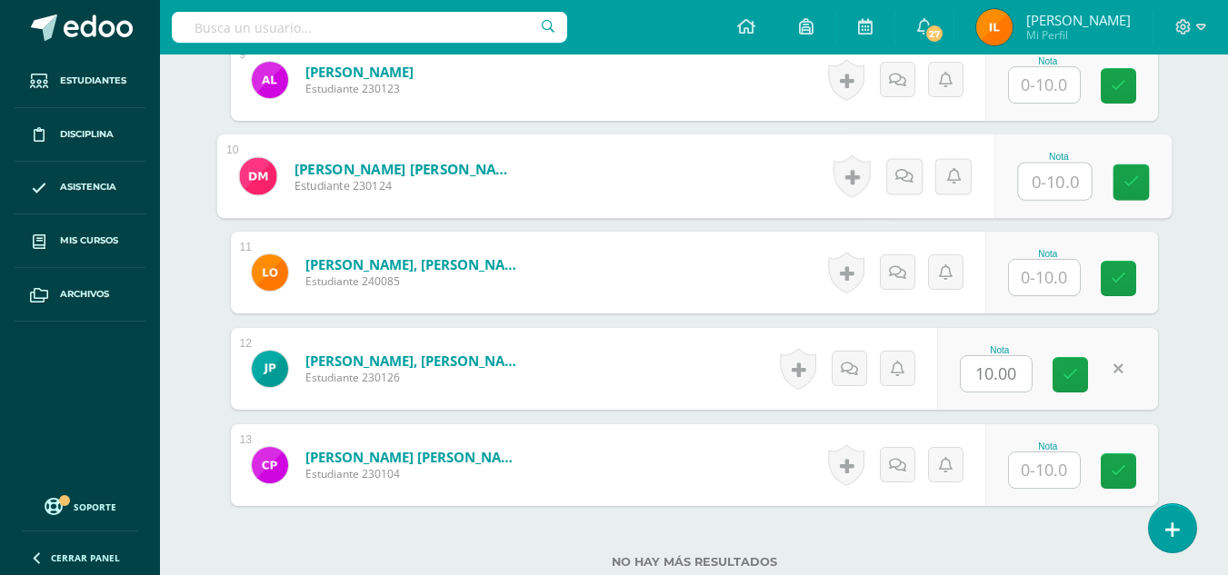
click at [1041, 179] on input "text" at bounding box center [1054, 182] width 73 height 36
type input "7"
click at [1136, 184] on icon at bounding box center [1130, 181] width 16 height 15
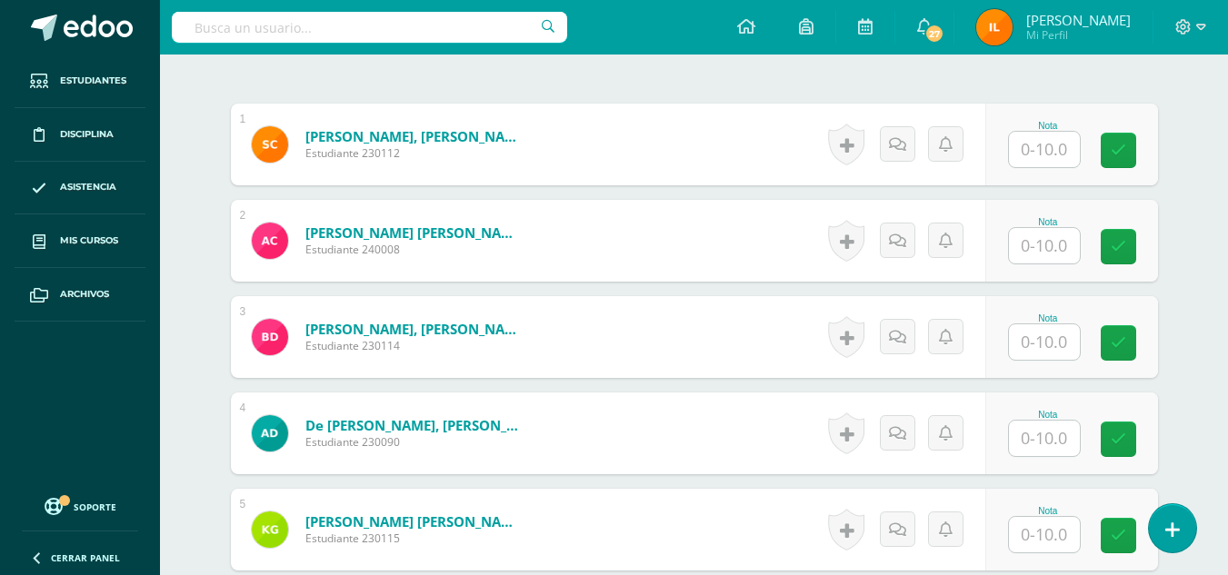
scroll to position [542, 0]
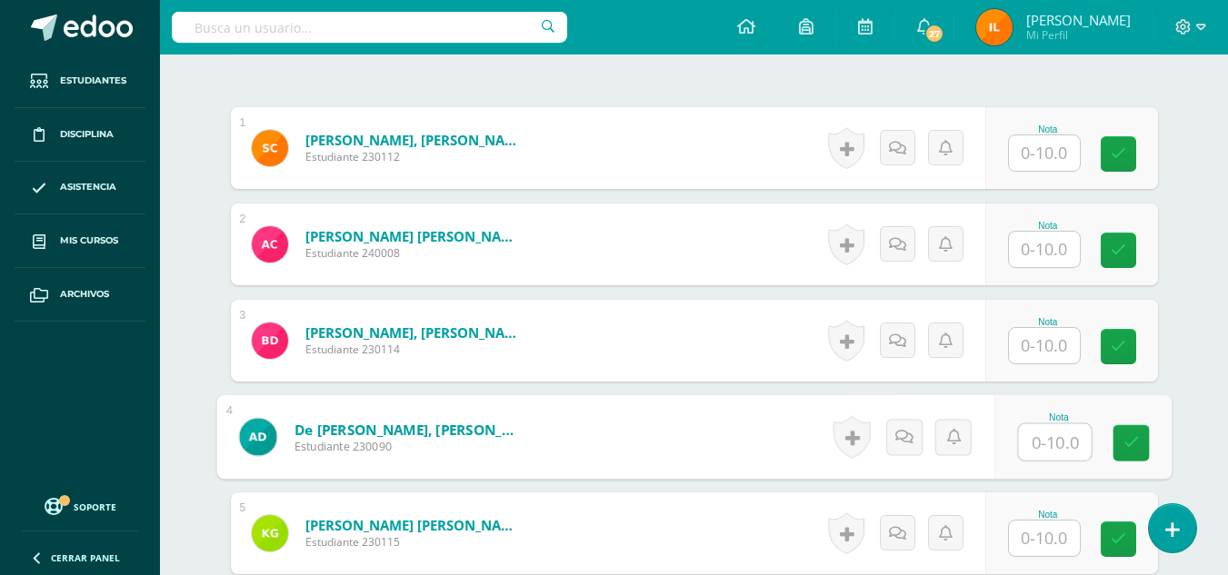
click at [1044, 433] on input "text" at bounding box center [1054, 442] width 73 height 36
type input "7"
click at [1118, 431] on link at bounding box center [1130, 443] width 36 height 36
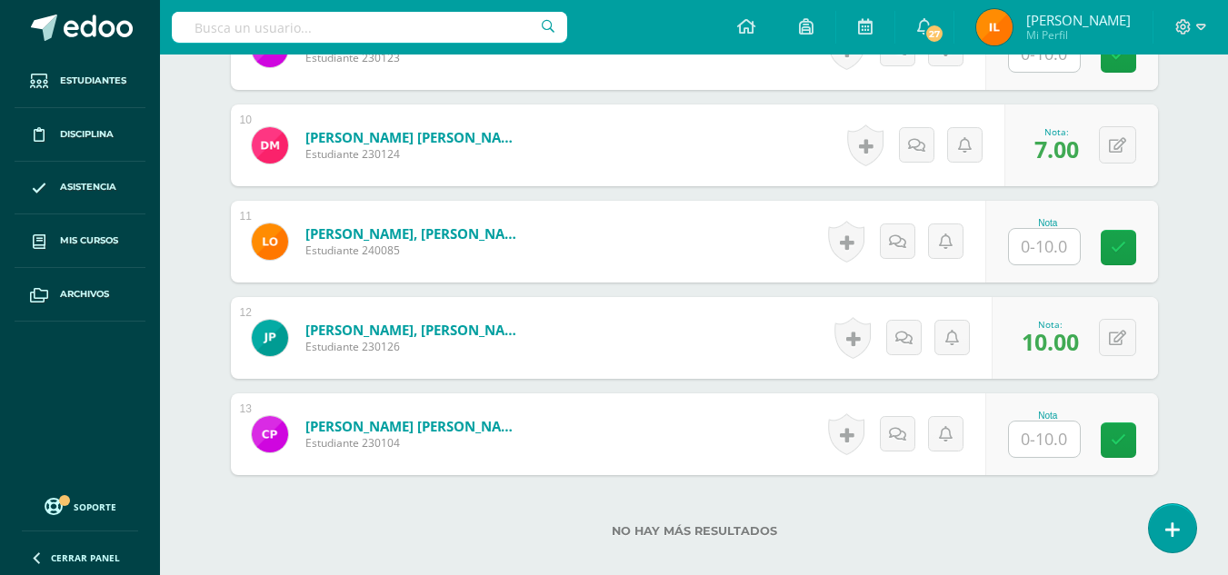
scroll to position [1419, 0]
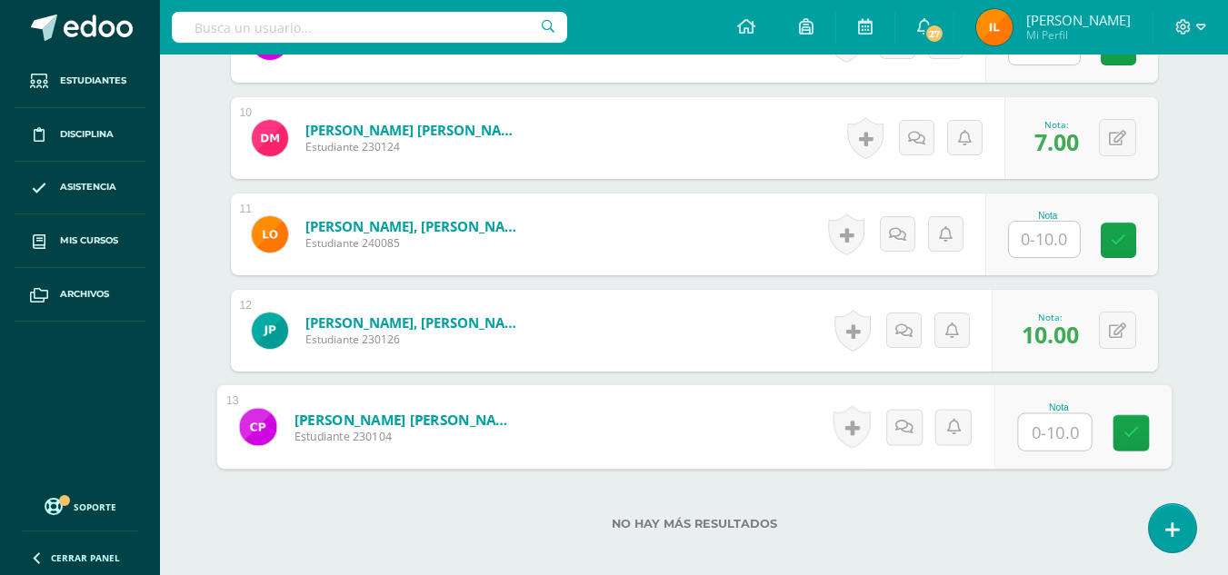
click at [1074, 428] on input "text" at bounding box center [1054, 432] width 73 height 36
type input "7"
click at [1120, 428] on link at bounding box center [1130, 433] width 36 height 36
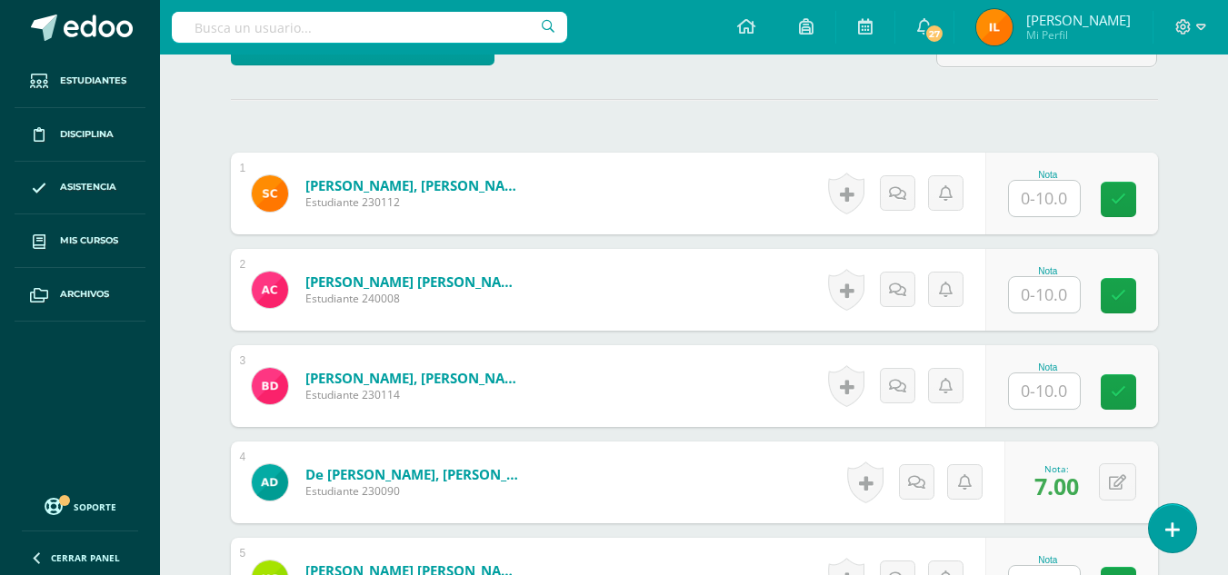
scroll to position [503, 0]
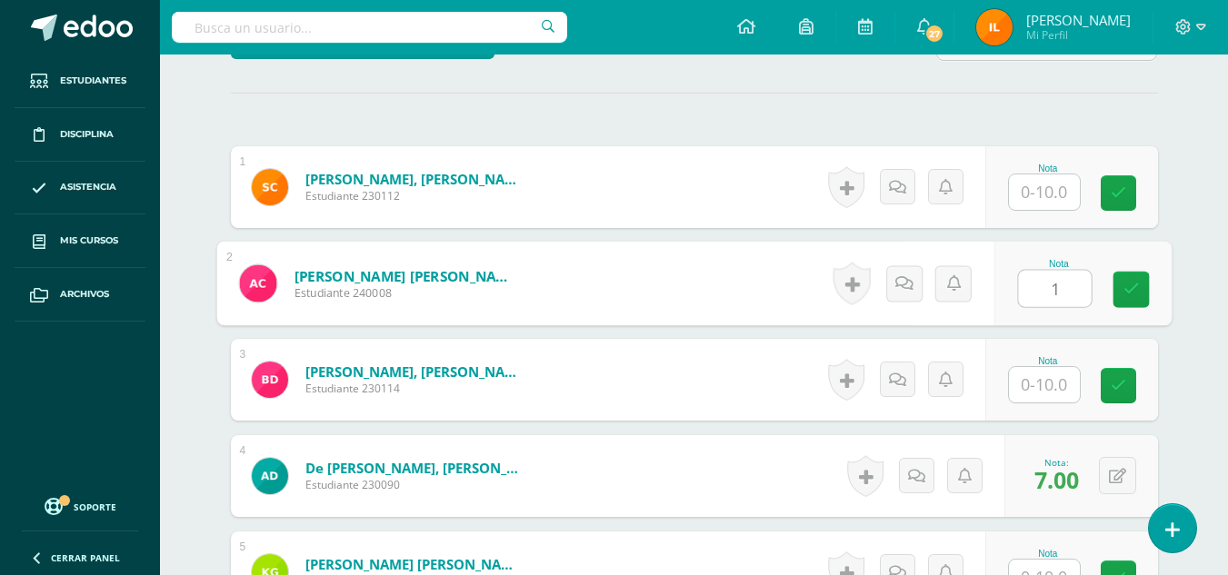
click at [1061, 292] on input "1" at bounding box center [1054, 289] width 73 height 36
type input "10"
click at [1127, 296] on icon at bounding box center [1130, 289] width 16 height 15
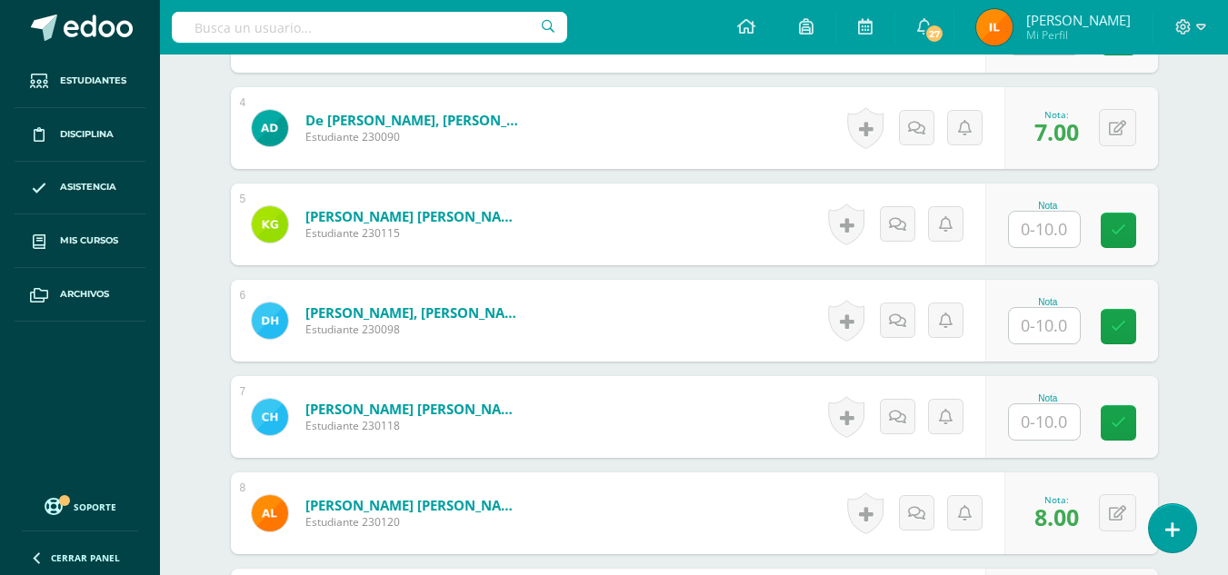
scroll to position [843, 0]
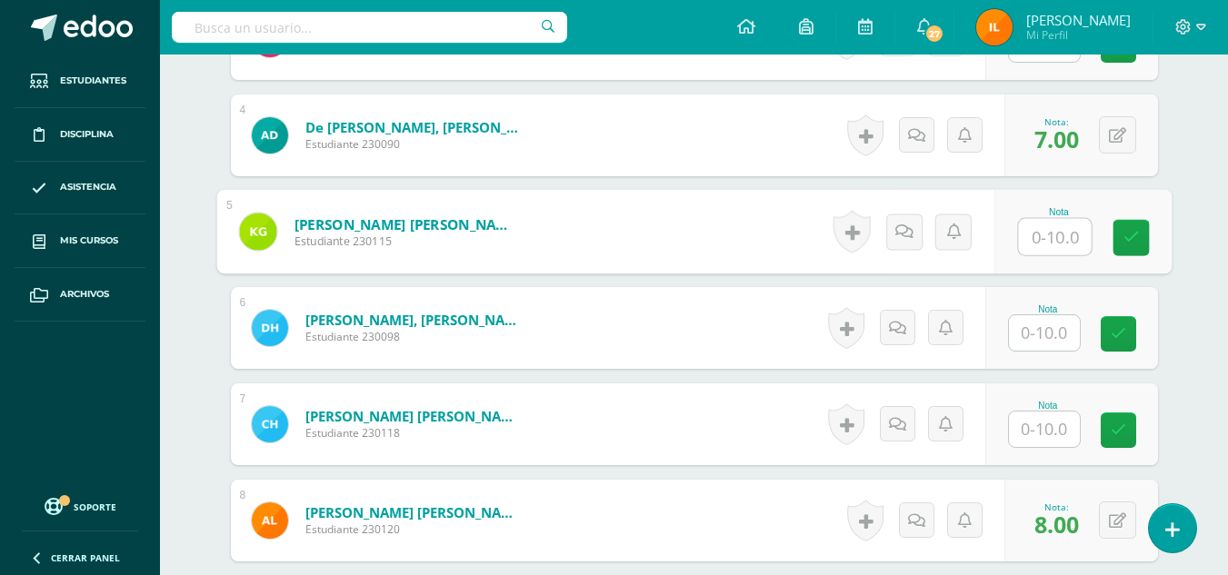
click at [1033, 232] on input "text" at bounding box center [1054, 237] width 73 height 36
type input "10"
click at [1113, 250] on link at bounding box center [1130, 238] width 36 height 36
click at [1115, 249] on form "Gallardo Cortéz, Kadiatou Anna Estudiante 230115 Nota 10.00 0 Logros" at bounding box center [693, 232] width 955 height 85
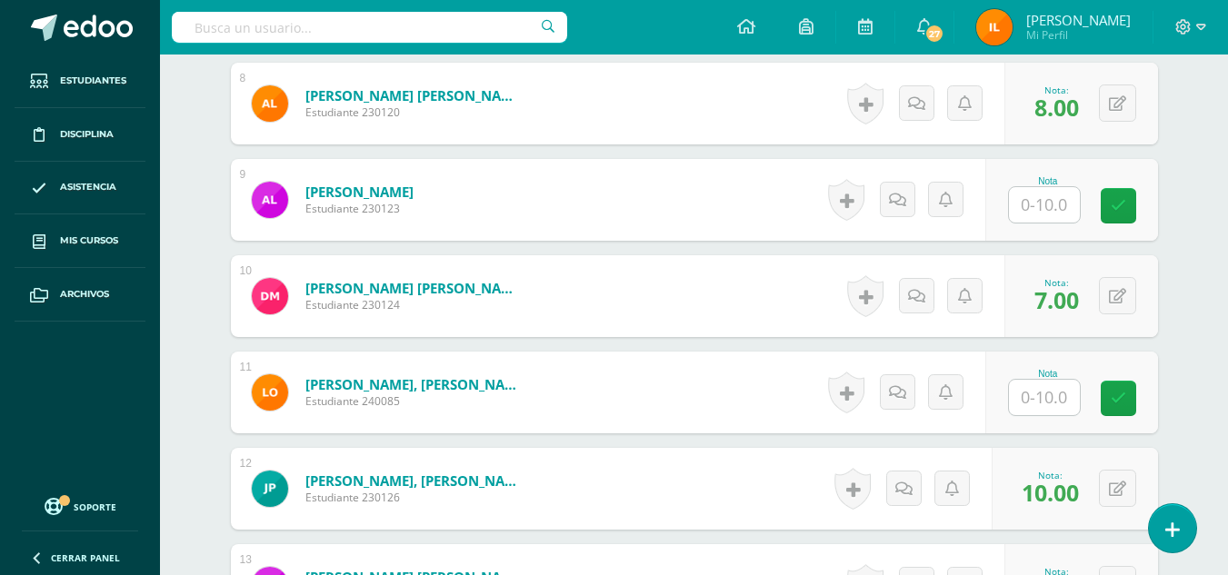
scroll to position [1268, 0]
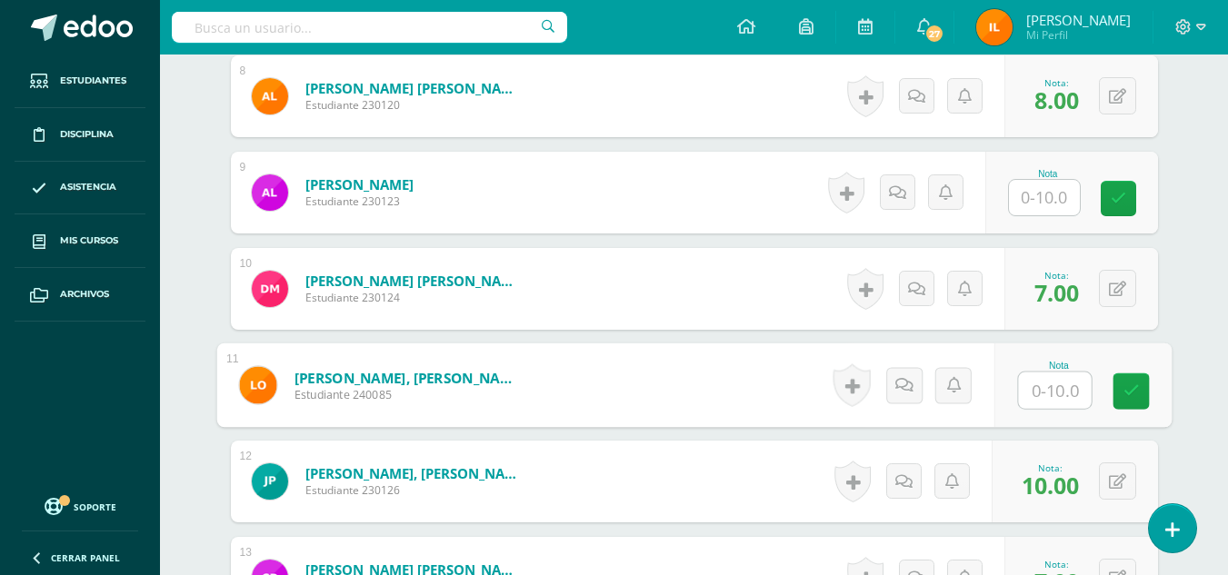
click at [1065, 397] on input "text" at bounding box center [1054, 391] width 73 height 36
type input "8"
click at [1127, 378] on link at bounding box center [1130, 391] width 36 height 36
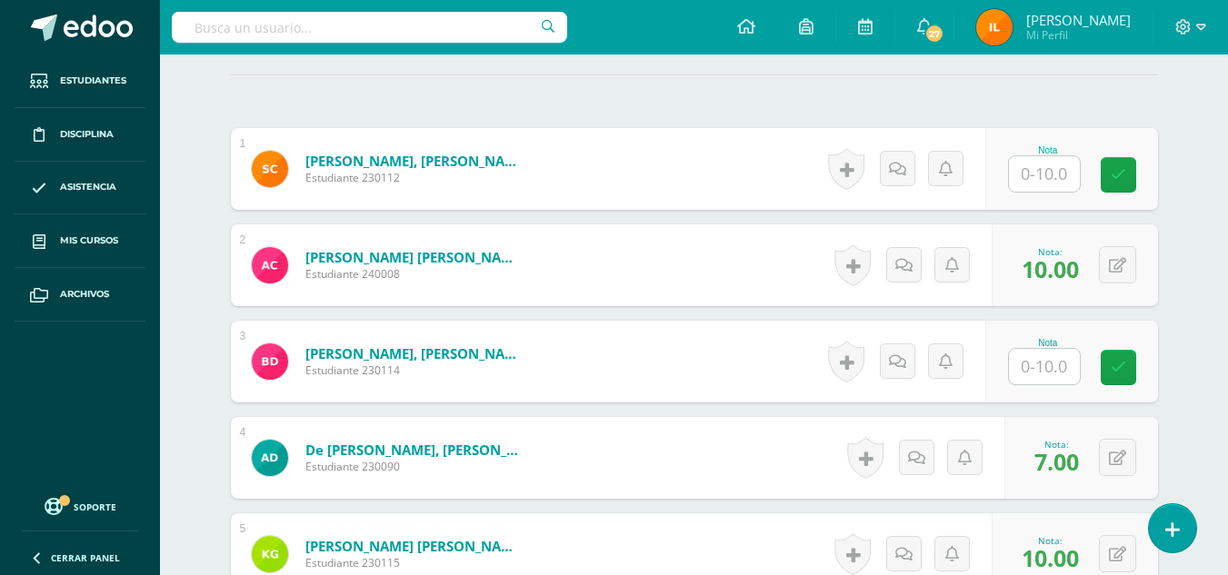
scroll to position [517, 0]
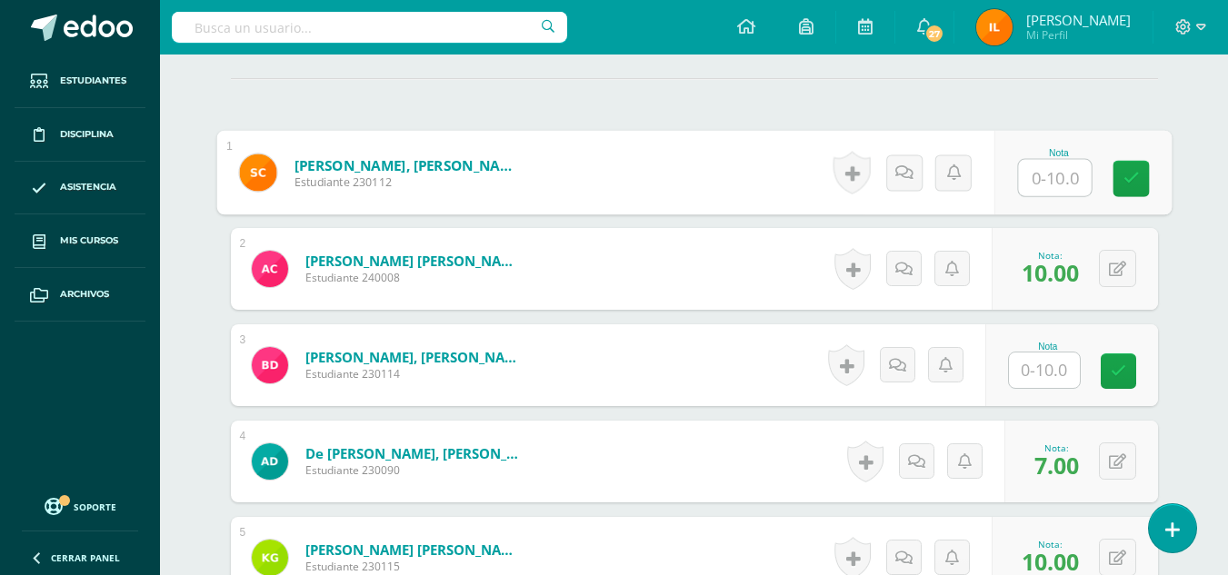
click at [1029, 178] on input "text" at bounding box center [1054, 178] width 73 height 36
type input "6"
click at [1132, 183] on icon at bounding box center [1130, 178] width 16 height 15
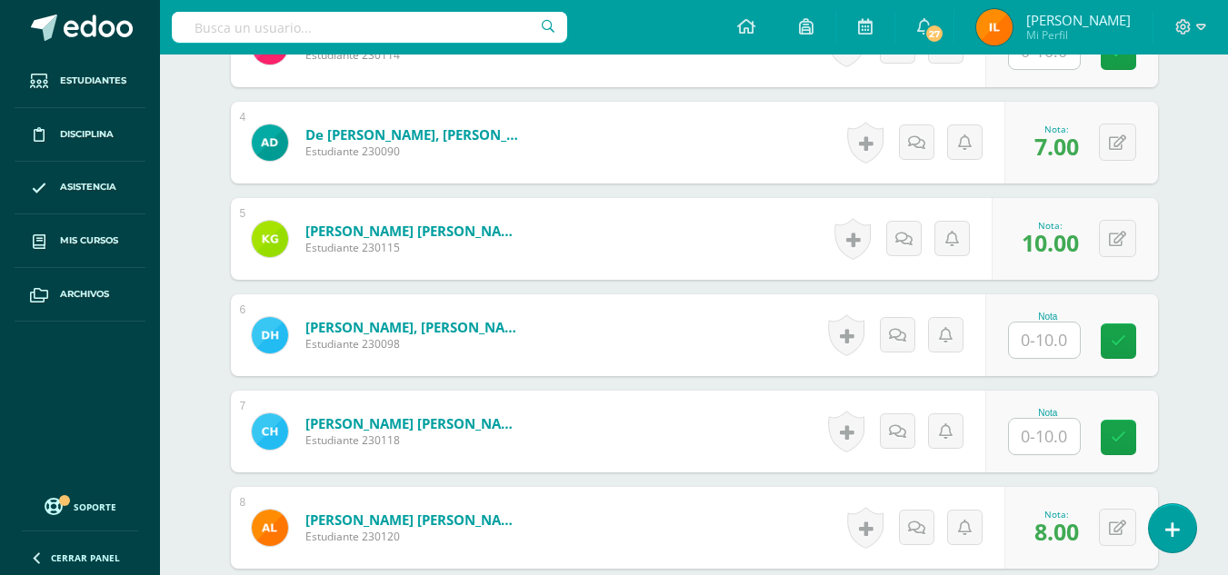
scroll to position [843, 0]
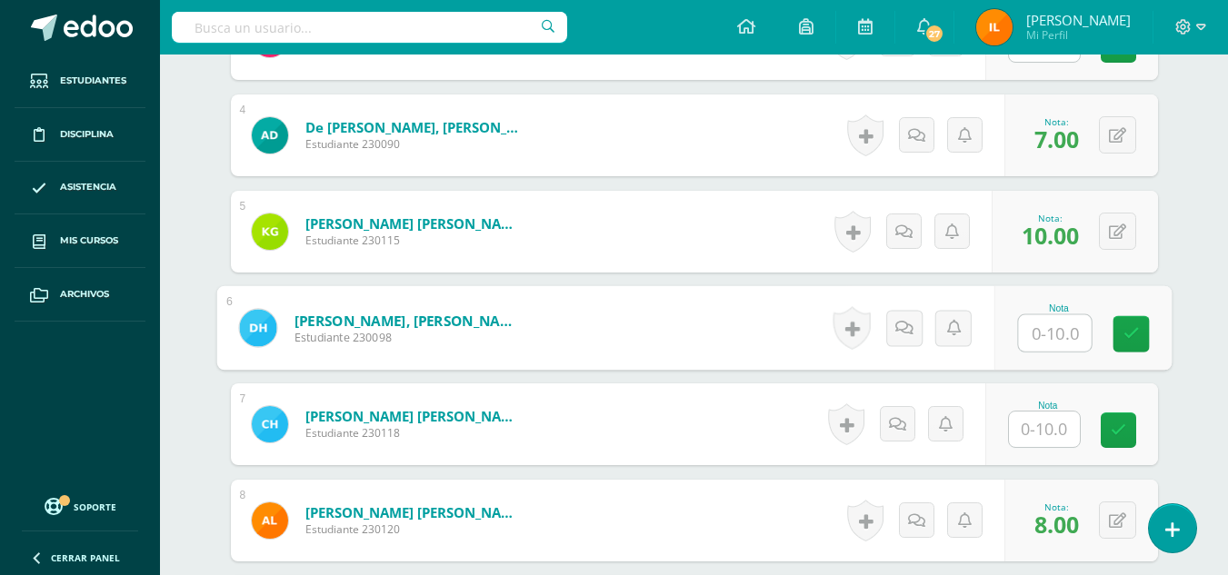
click at [1055, 330] on input "text" at bounding box center [1054, 333] width 73 height 36
type input "7"
click at [1124, 335] on icon at bounding box center [1130, 333] width 16 height 15
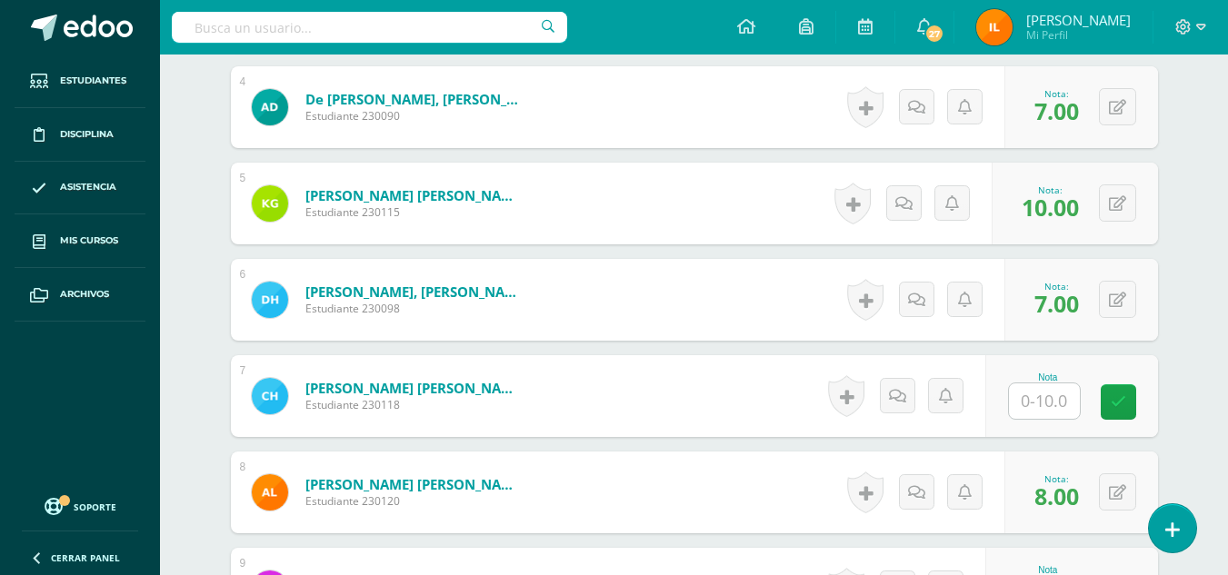
scroll to position [892, 0]
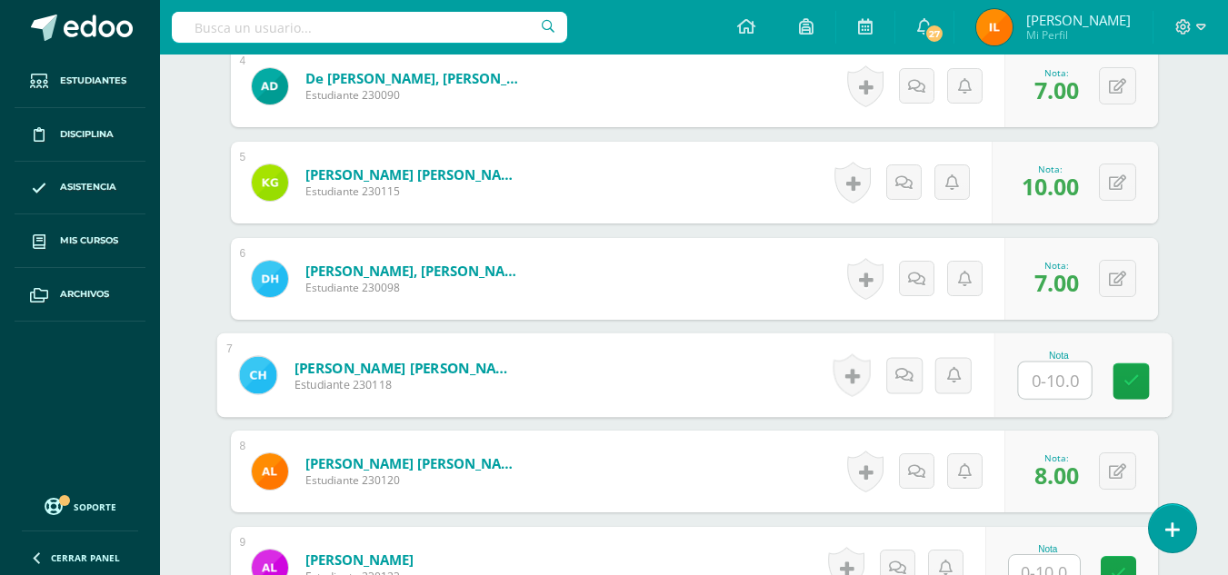
click at [1045, 385] on input "text" at bounding box center [1054, 381] width 73 height 36
type input "2"
click at [1119, 381] on link at bounding box center [1130, 381] width 36 height 36
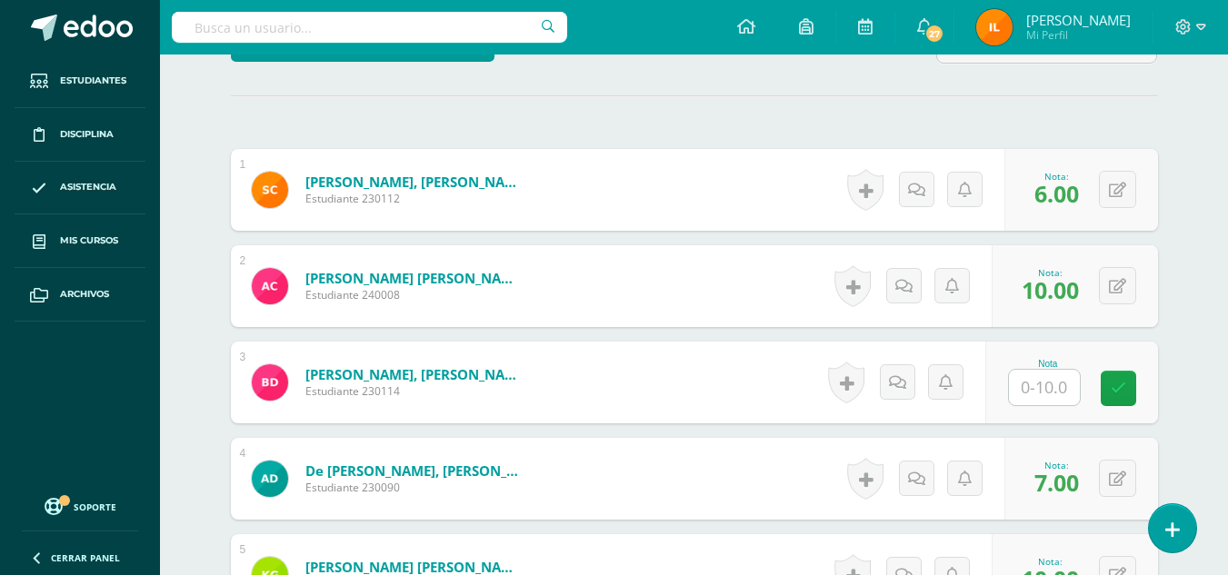
scroll to position [483, 0]
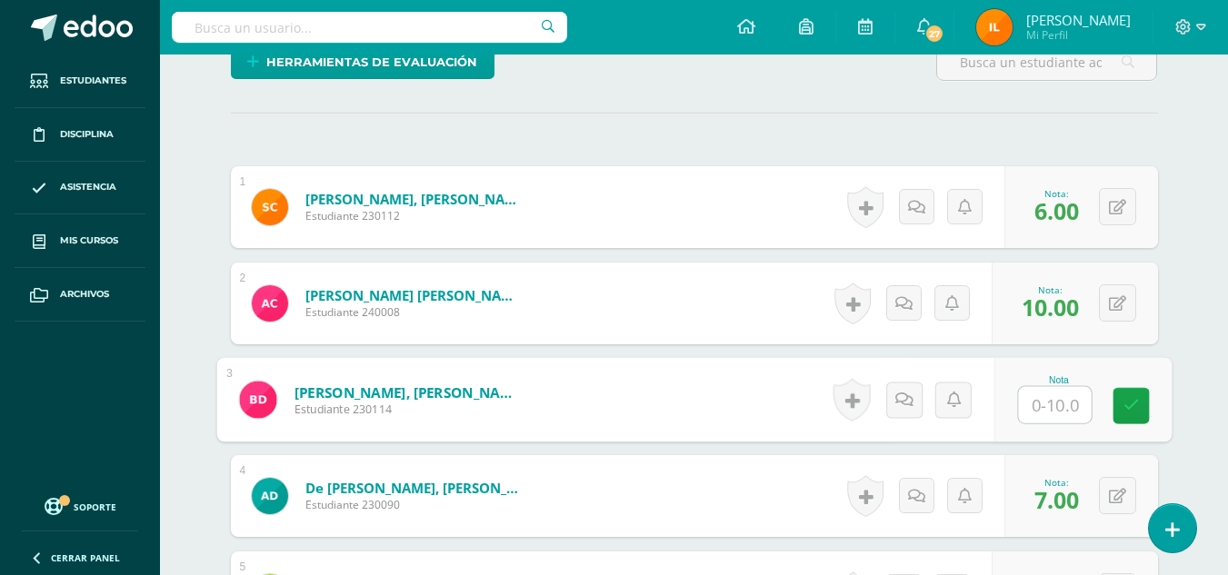
click at [1054, 407] on input "text" at bounding box center [1054, 405] width 73 height 36
type input "3"
click at [1147, 403] on link at bounding box center [1130, 406] width 36 height 36
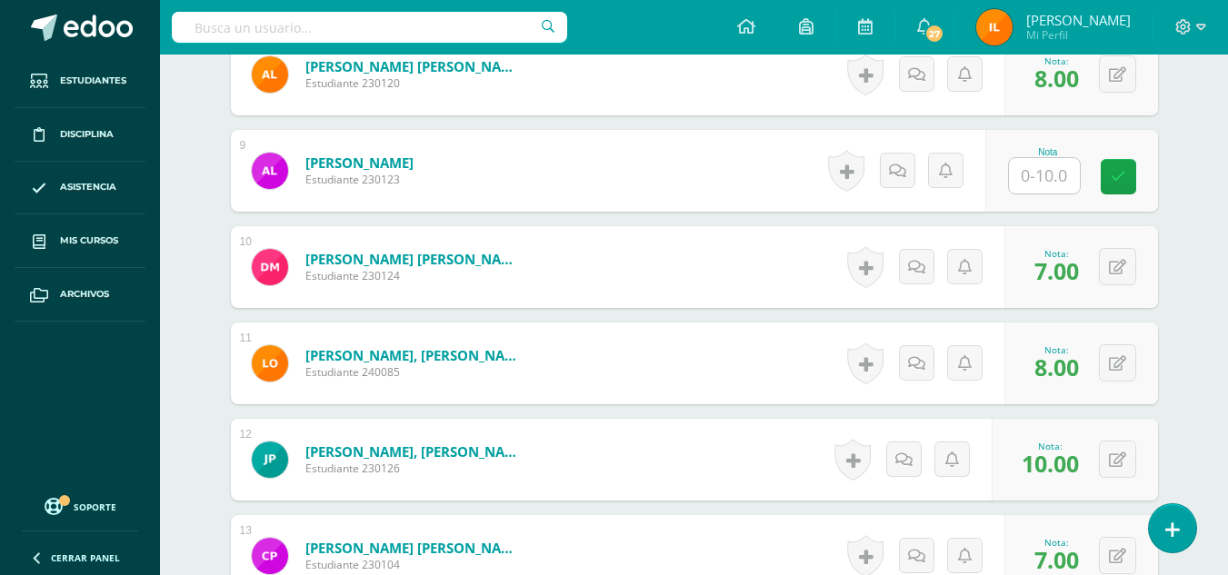
scroll to position [1293, 0]
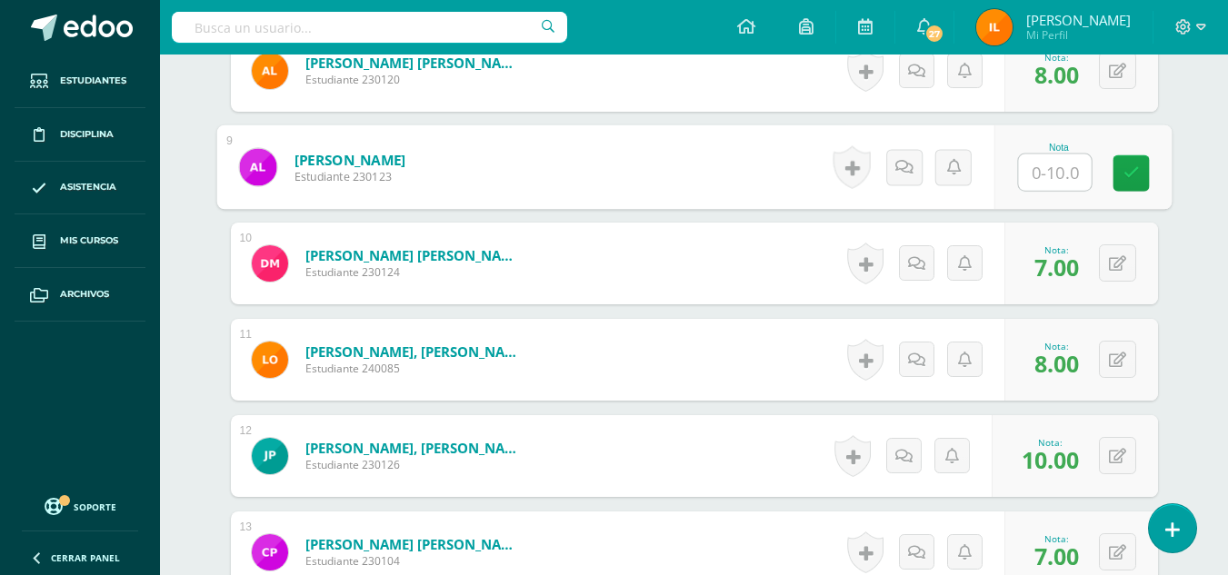
click at [1041, 178] on input "text" at bounding box center [1054, 172] width 73 height 36
type input "10"
click at [1130, 166] on icon at bounding box center [1130, 172] width 16 height 15
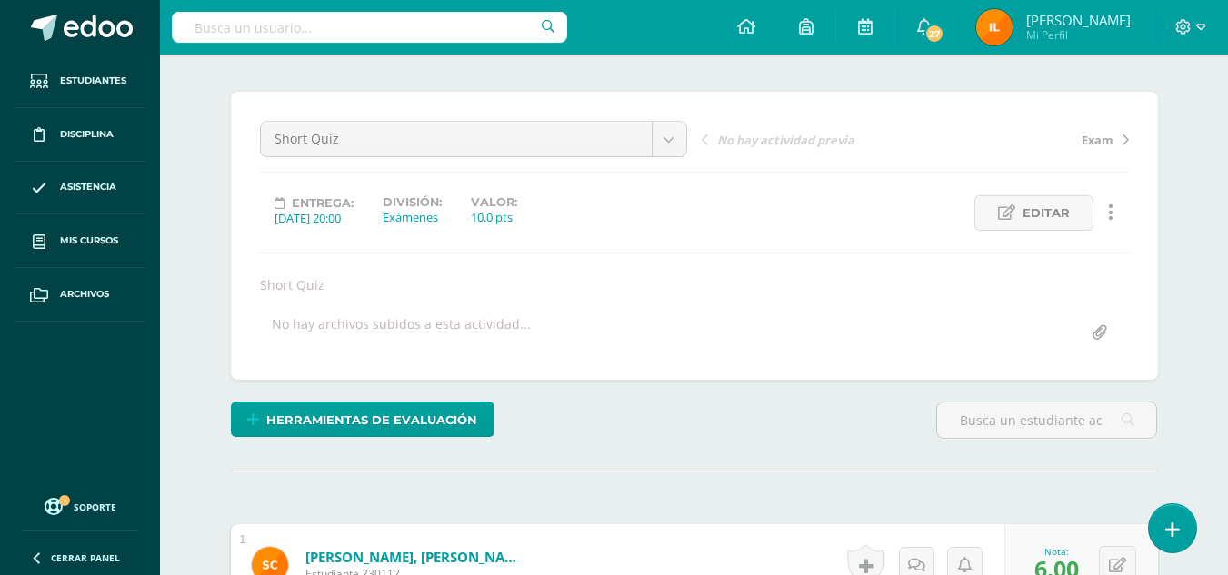
scroll to position [0, 0]
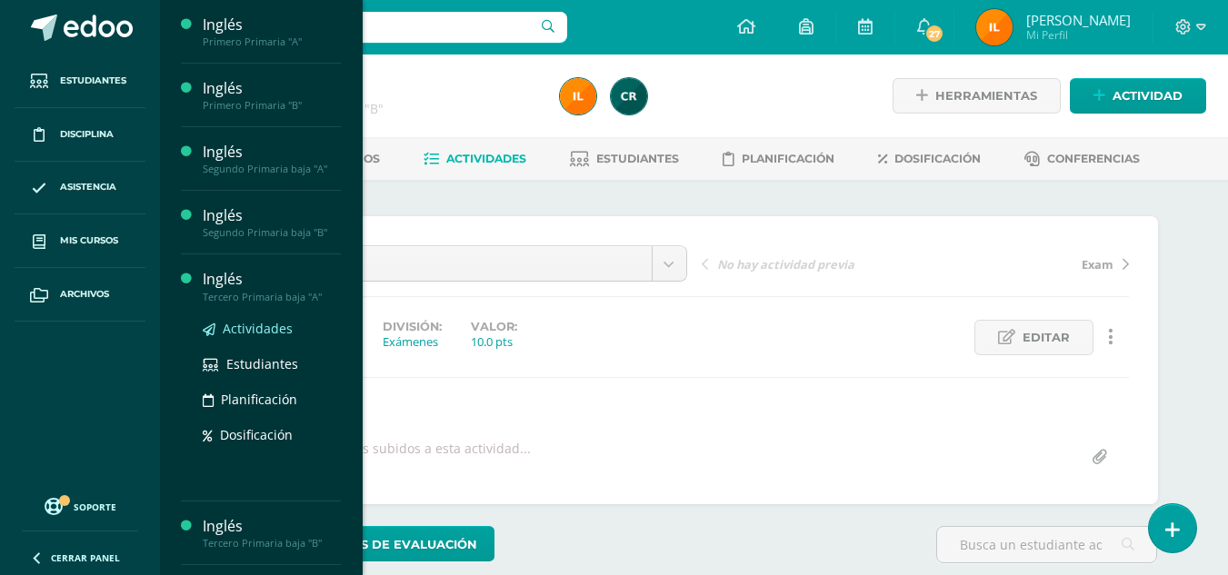
click at [255, 325] on span "Actividades" at bounding box center [258, 328] width 70 height 17
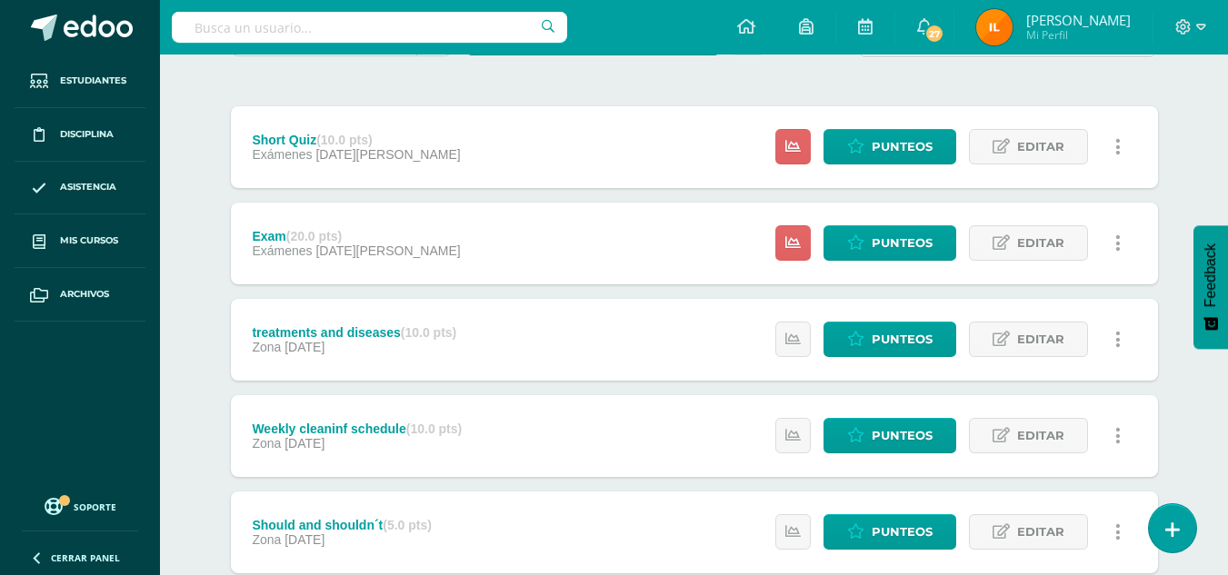
scroll to position [193, 0]
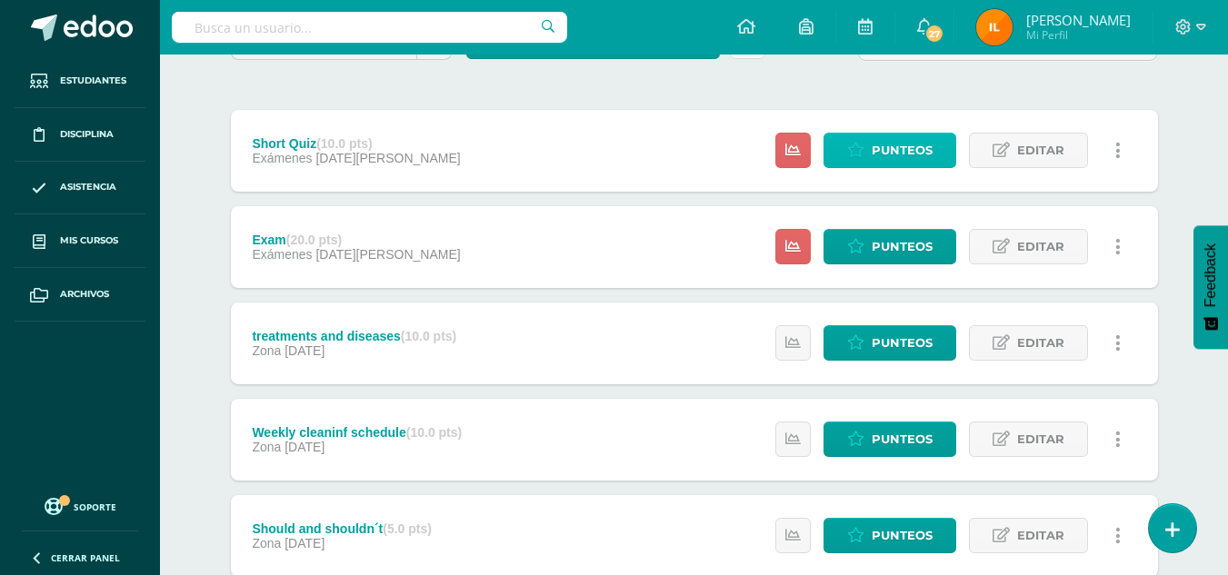
click at [900, 155] on span "Punteos" at bounding box center [901, 151] width 61 height 34
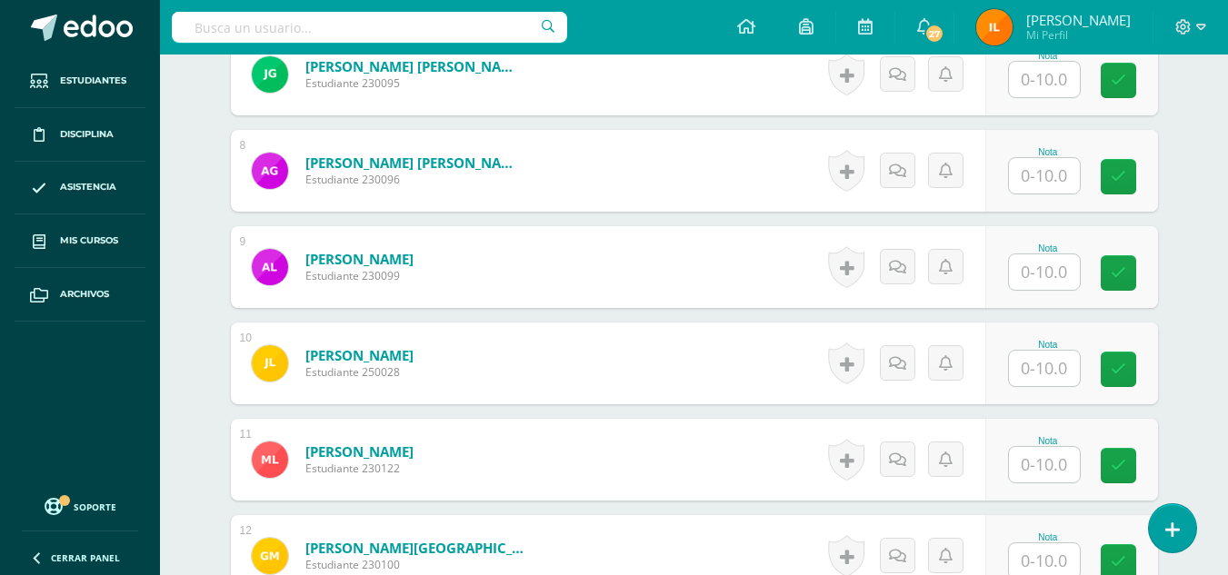
scroll to position [1197, 0]
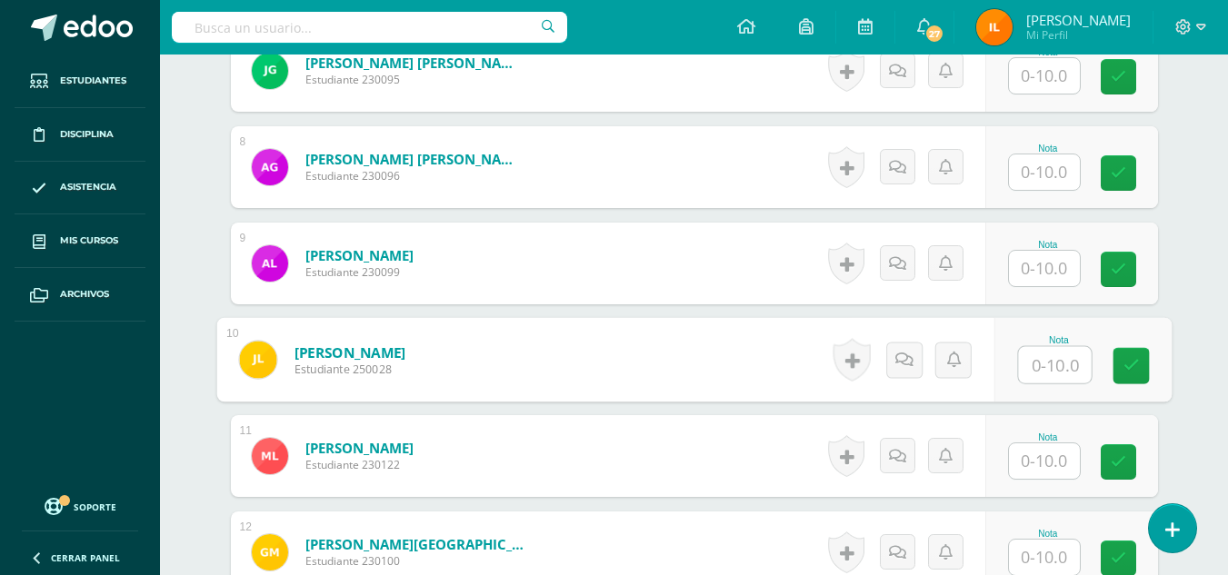
click at [1037, 368] on input "text" at bounding box center [1054, 365] width 73 height 36
type input "5"
click at [1133, 374] on link at bounding box center [1130, 366] width 36 height 36
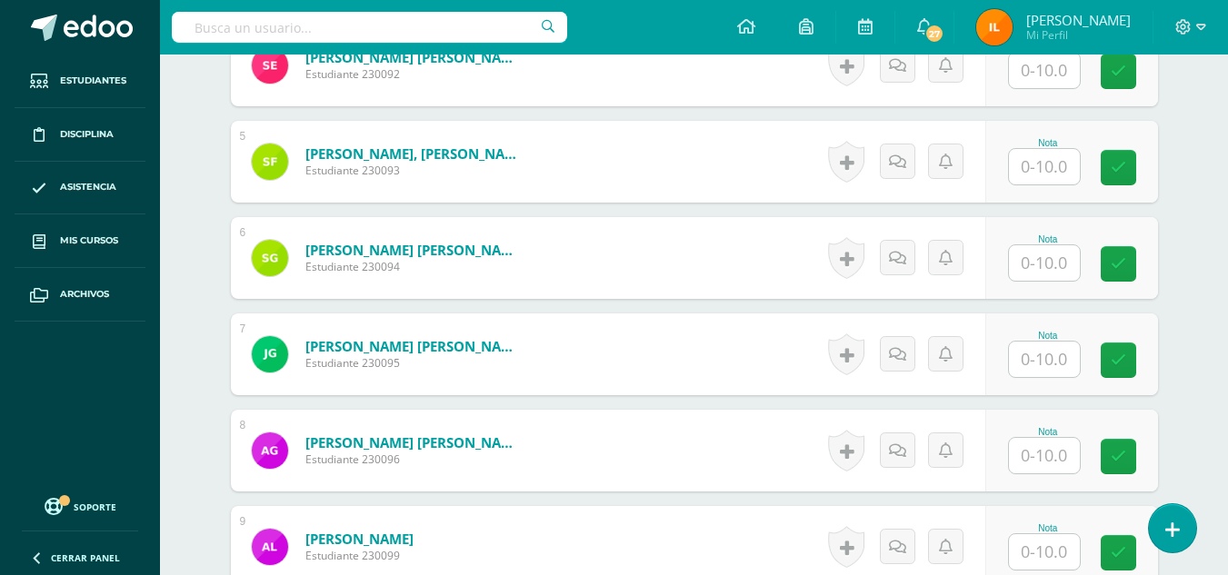
scroll to position [906, 0]
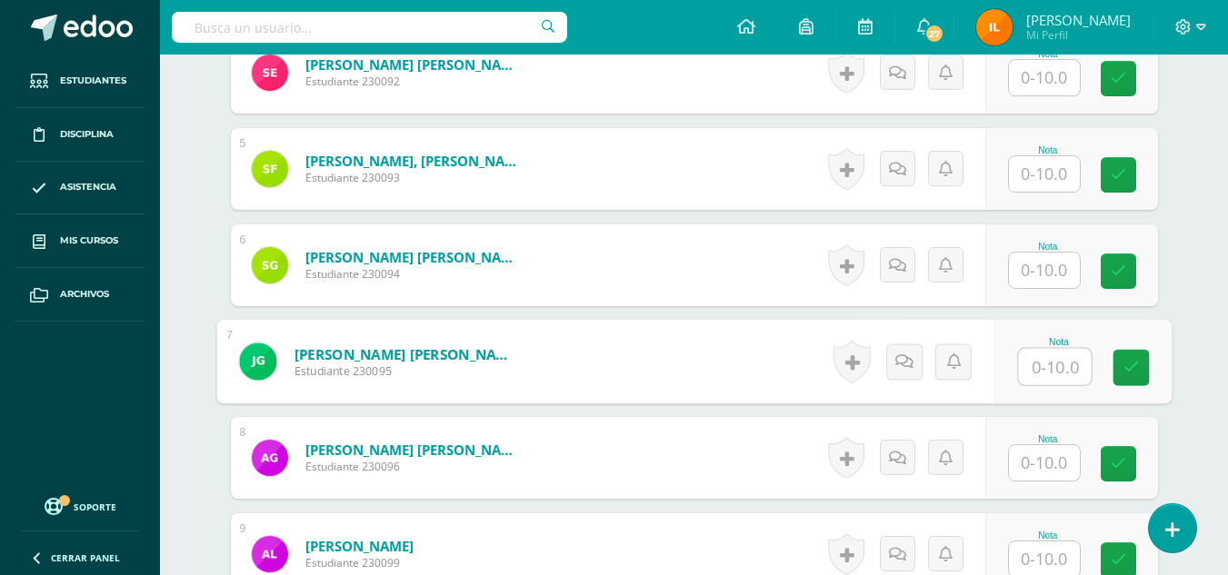
click at [1056, 373] on input "text" at bounding box center [1054, 367] width 73 height 36
type input "4"
click at [1141, 363] on link at bounding box center [1130, 368] width 36 height 36
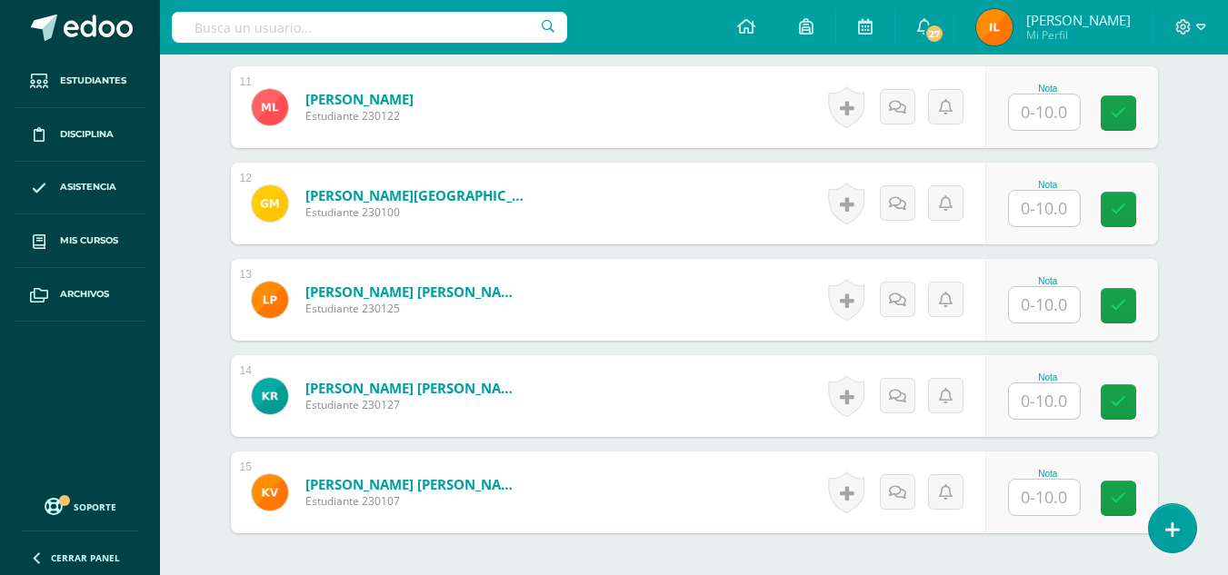
scroll to position [1576, 0]
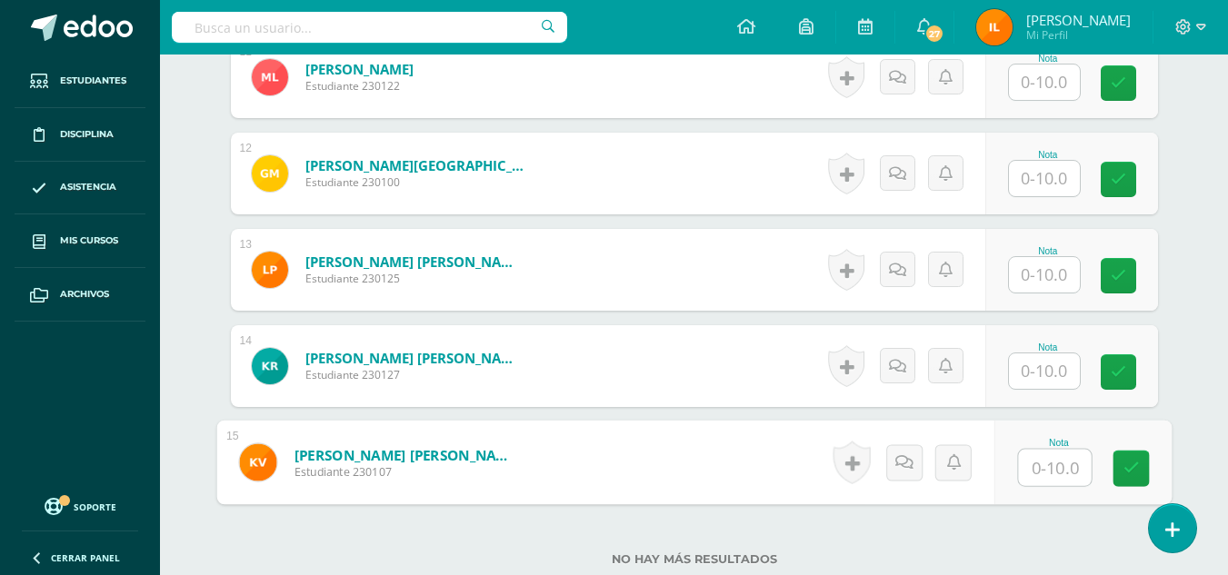
type input "5"
click at [1068, 464] on input "5" at bounding box center [1054, 468] width 73 height 36
click at [1133, 461] on icon at bounding box center [1130, 468] width 16 height 15
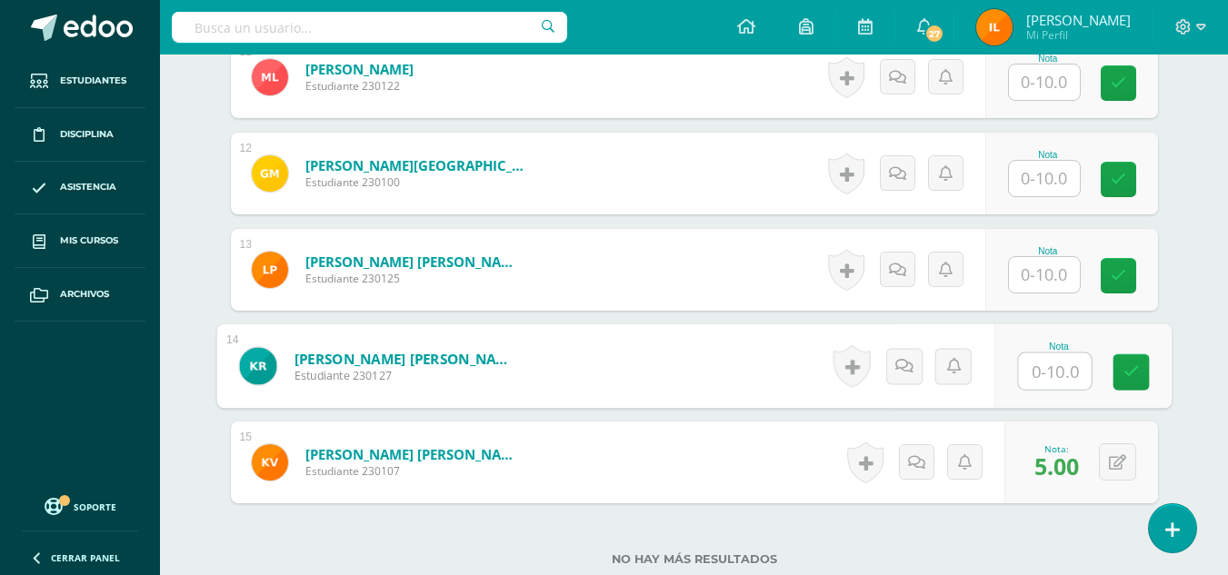
click at [1036, 373] on input "text" at bounding box center [1054, 372] width 73 height 36
type input "6"
click at [1134, 372] on icon at bounding box center [1130, 371] width 16 height 15
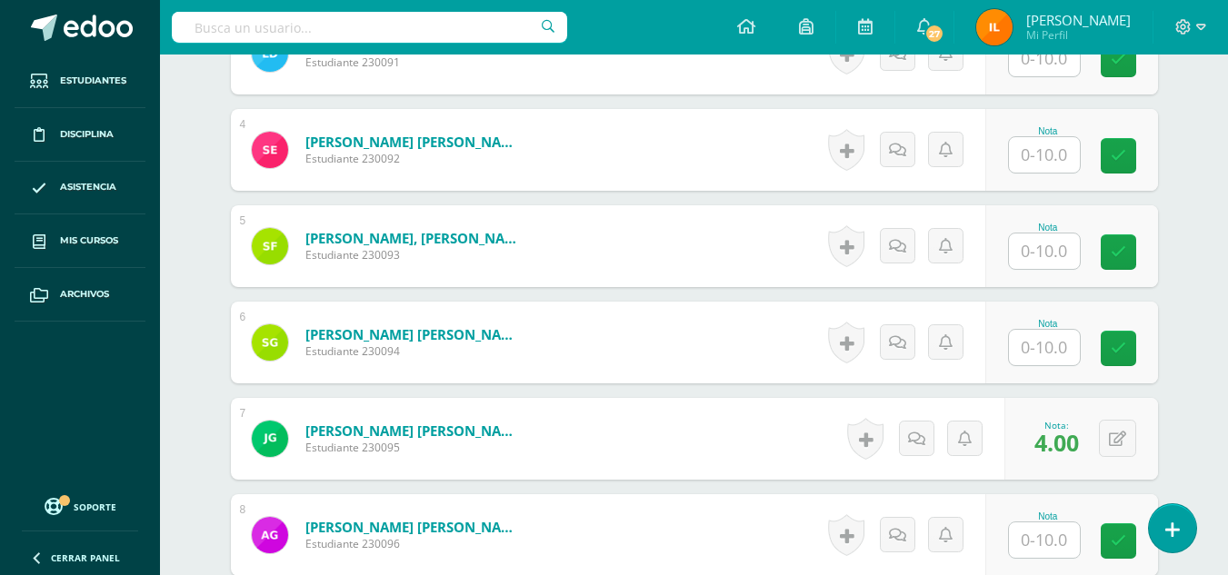
scroll to position [783, 0]
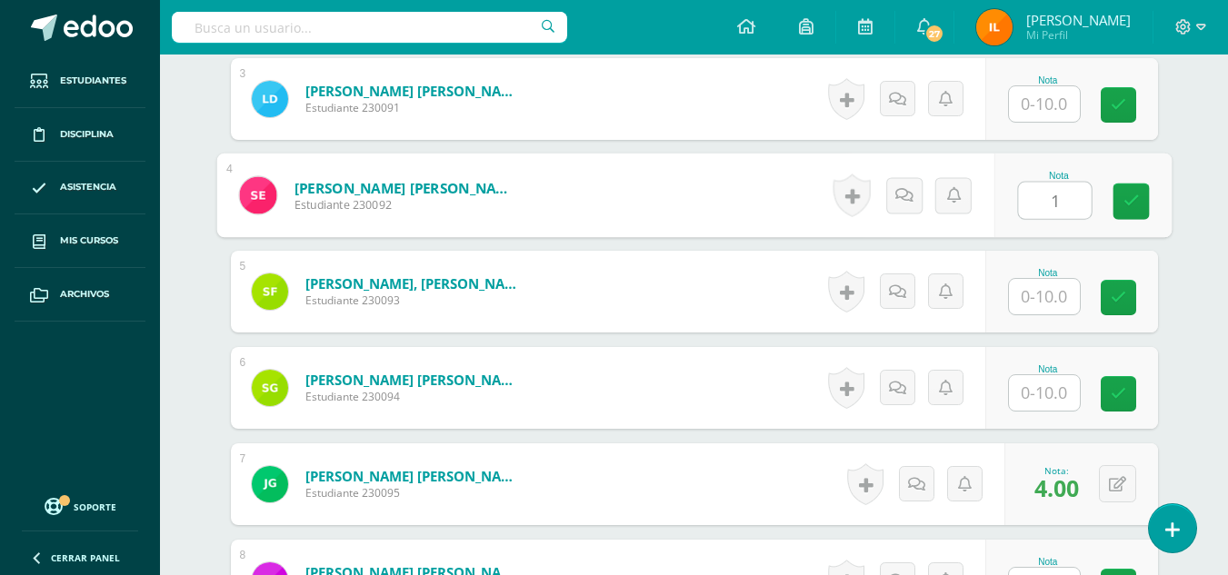
click at [1068, 199] on input "1" at bounding box center [1054, 201] width 73 height 36
type input "10"
click at [1131, 194] on icon at bounding box center [1130, 201] width 16 height 15
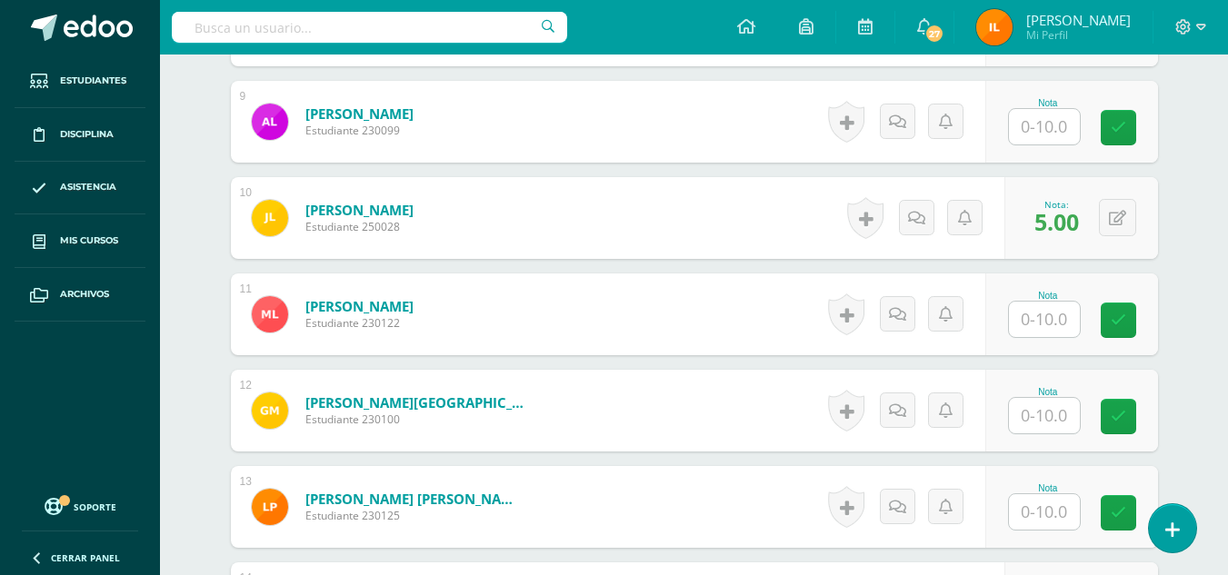
scroll to position [1354, 0]
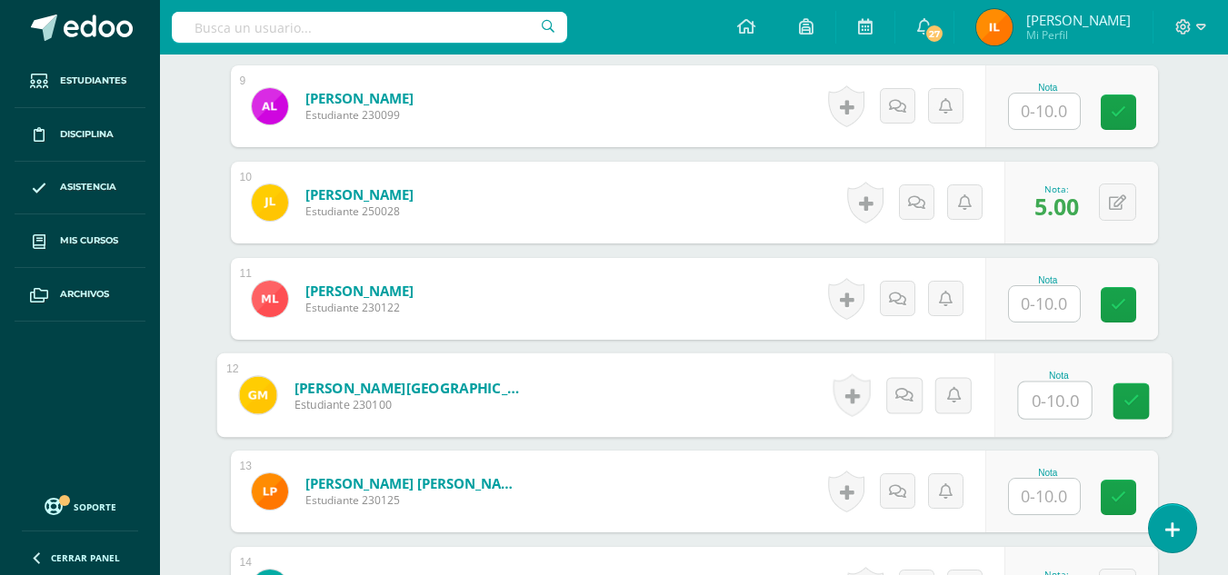
click at [1041, 400] on input "text" at bounding box center [1054, 401] width 73 height 36
type input "4"
click at [1126, 404] on icon at bounding box center [1130, 400] width 16 height 15
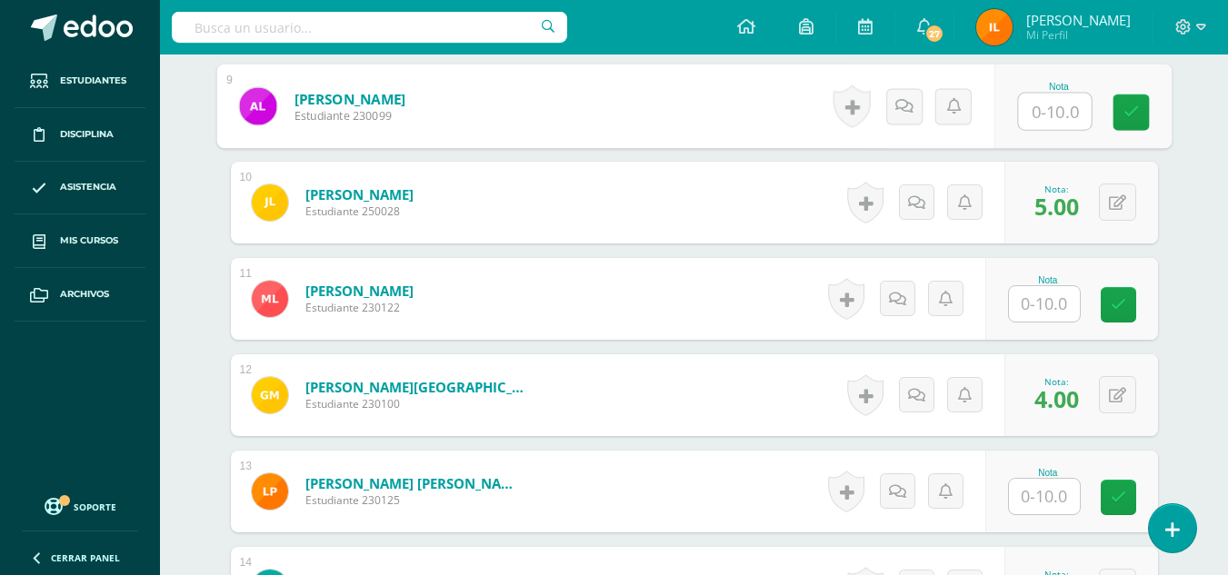
click at [1058, 115] on input "text" at bounding box center [1054, 112] width 73 height 36
type input "2"
click at [1138, 112] on icon at bounding box center [1130, 112] width 16 height 15
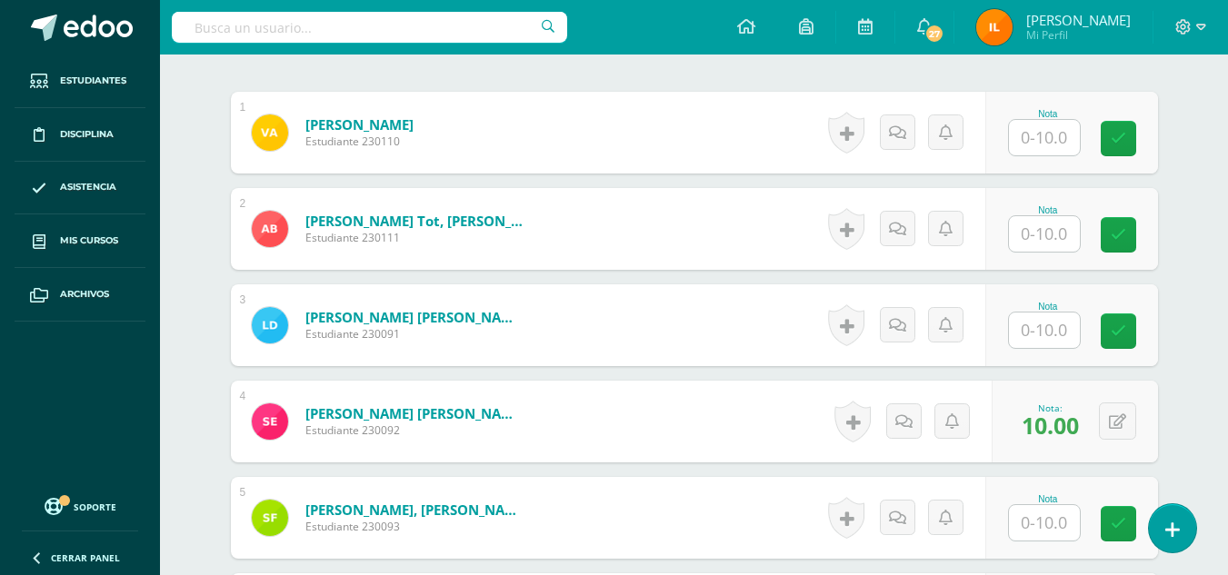
scroll to position [561, 0]
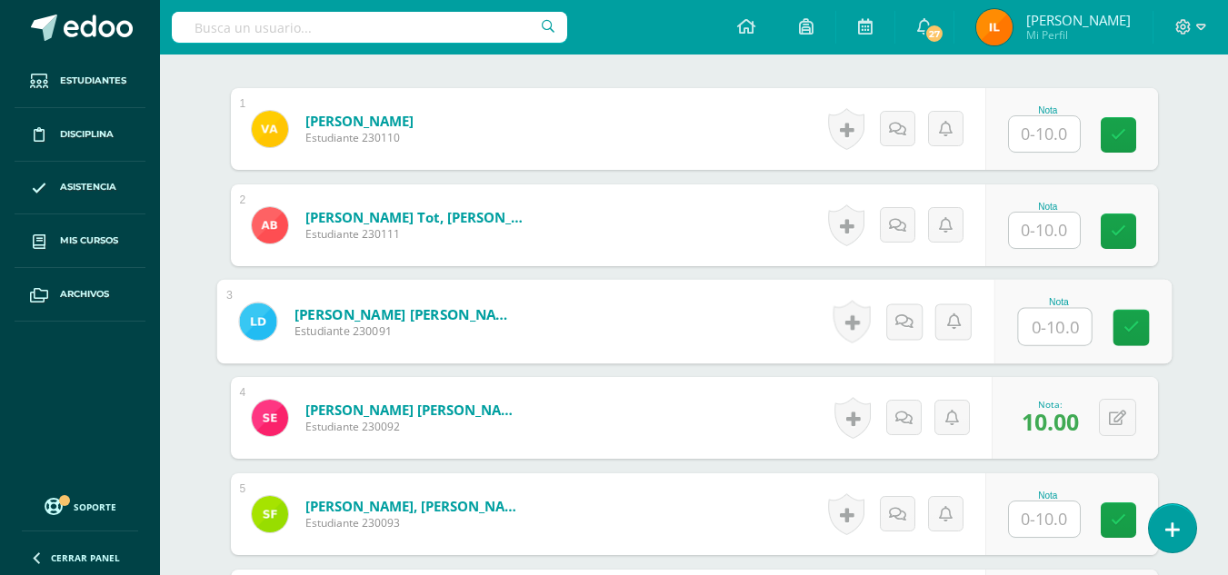
click at [1030, 330] on input "text" at bounding box center [1054, 327] width 73 height 36
type input "2"
click at [1124, 328] on icon at bounding box center [1130, 327] width 16 height 15
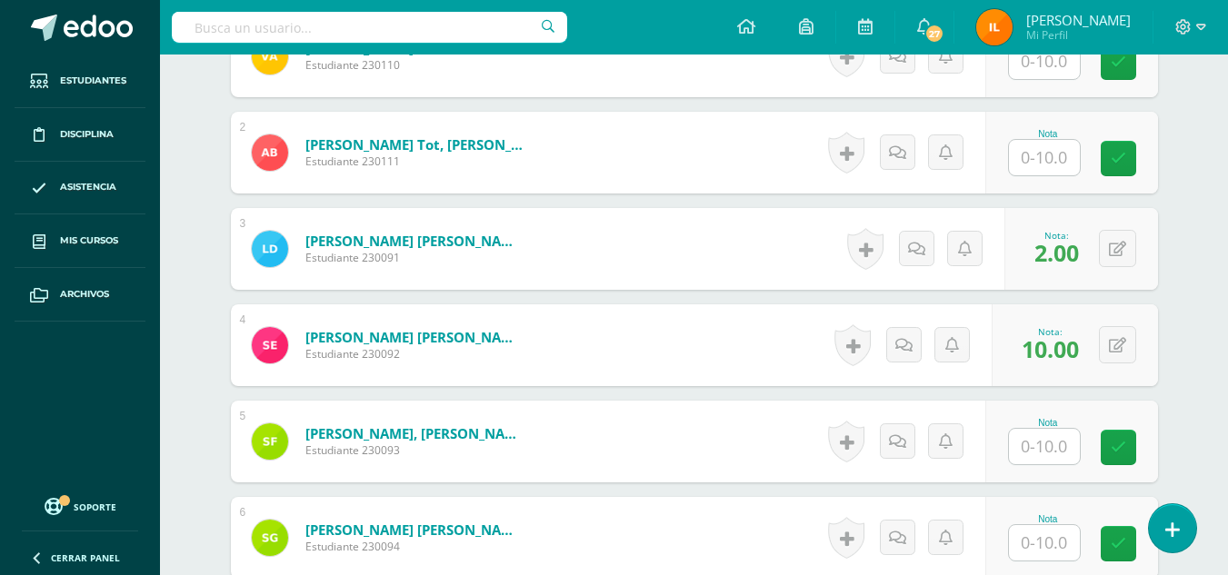
scroll to position [852, 0]
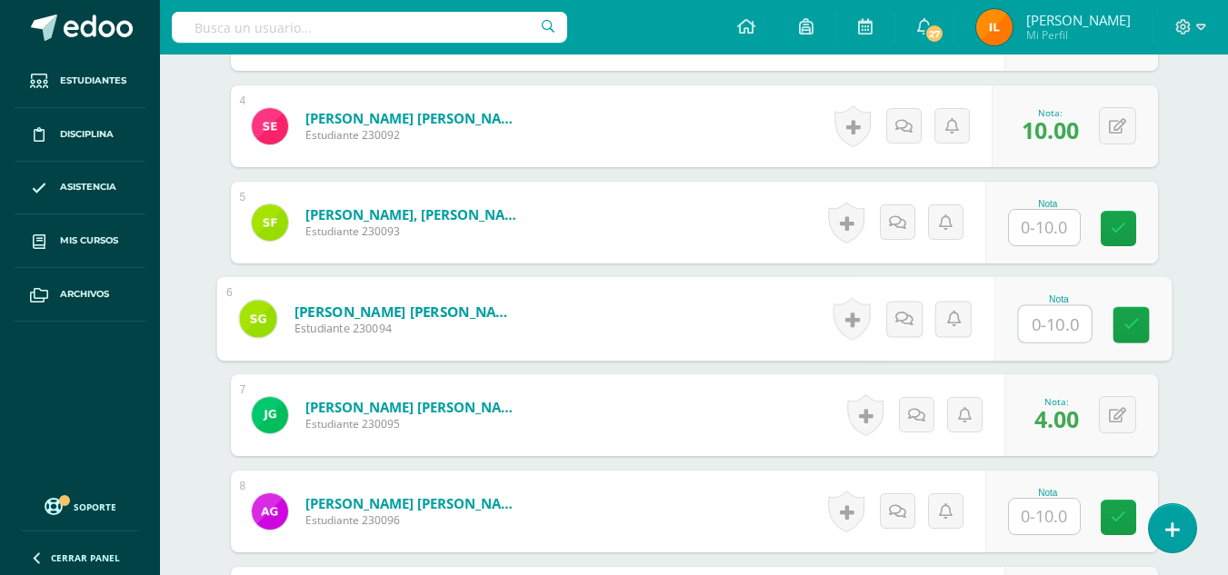
click at [1046, 334] on input "text" at bounding box center [1054, 324] width 73 height 36
type input "7"
click at [1126, 336] on link at bounding box center [1130, 325] width 36 height 36
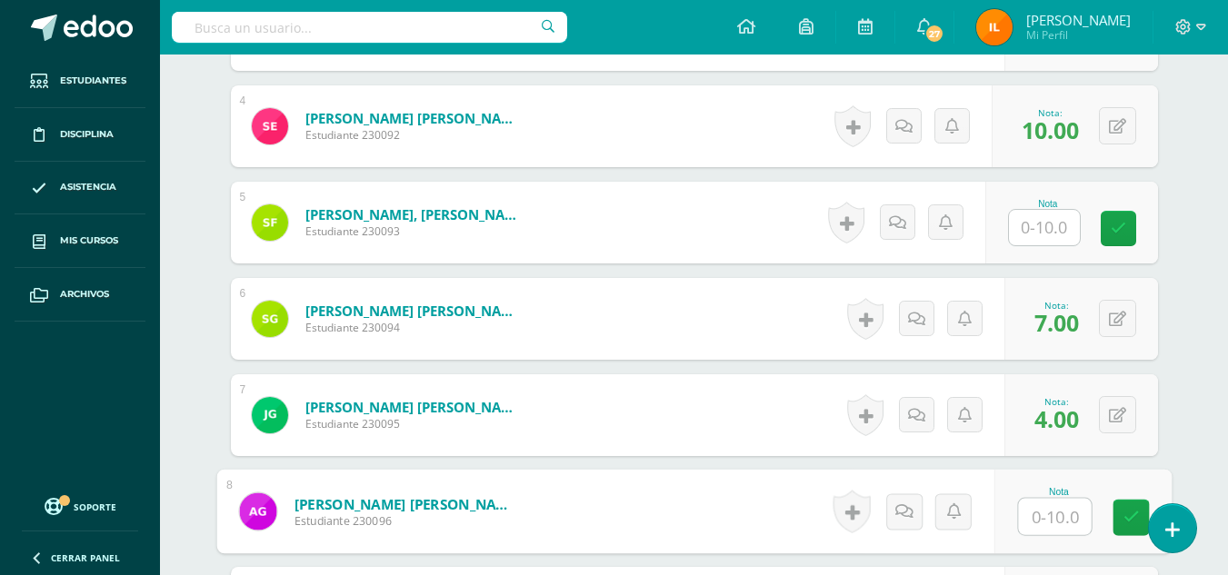
click at [1050, 514] on input "text" at bounding box center [1054, 517] width 73 height 36
type input "10"
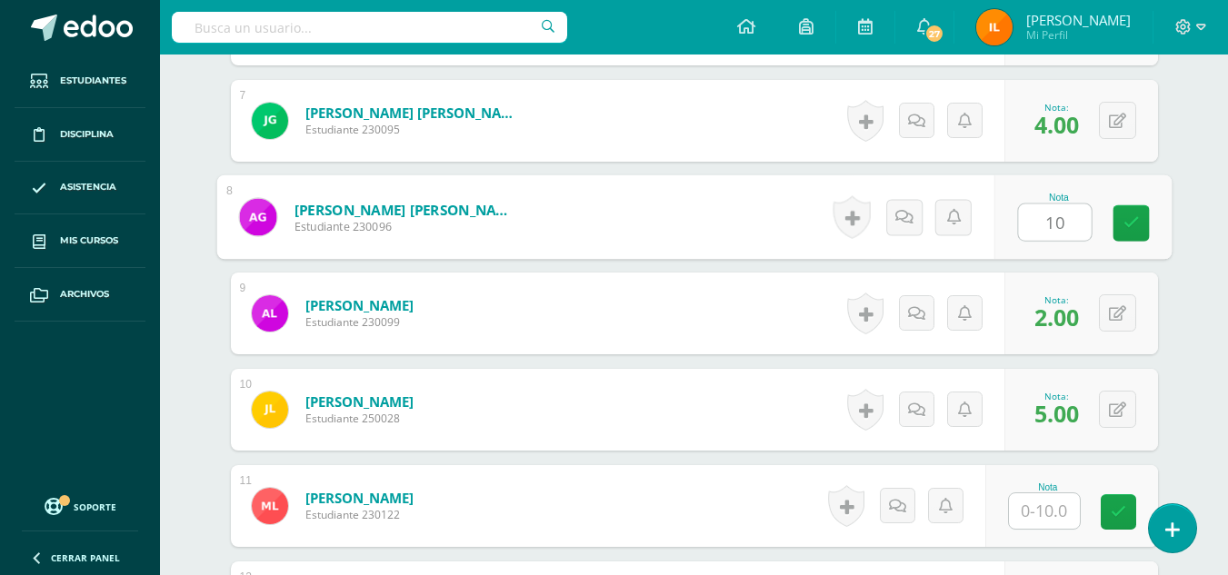
scroll to position [1190, 0]
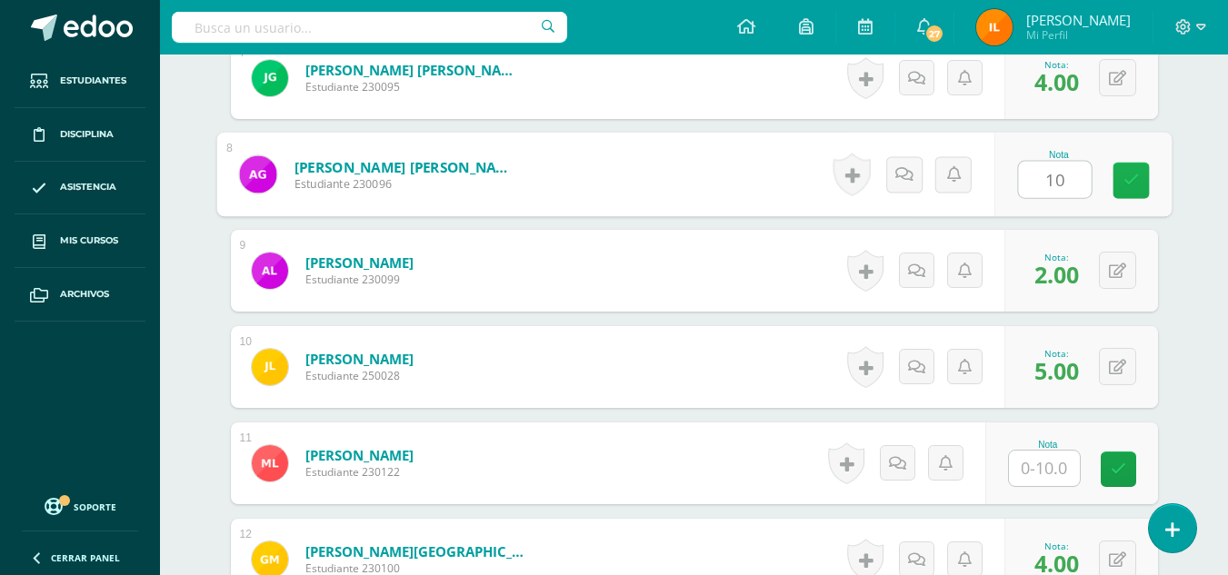
click at [1140, 180] on link at bounding box center [1130, 181] width 36 height 36
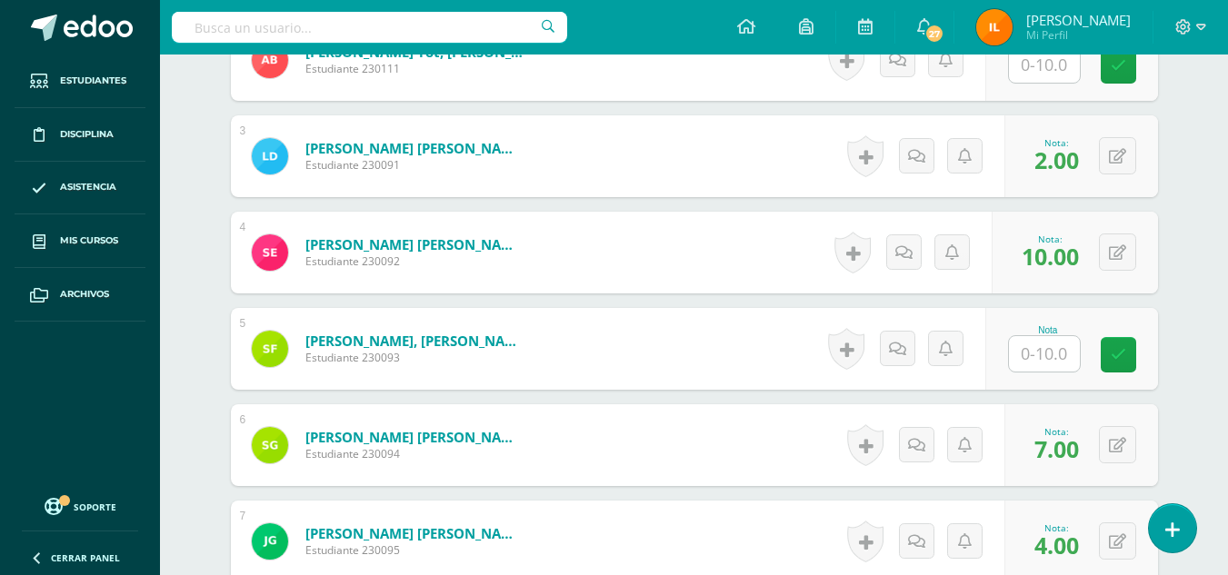
scroll to position [752, 0]
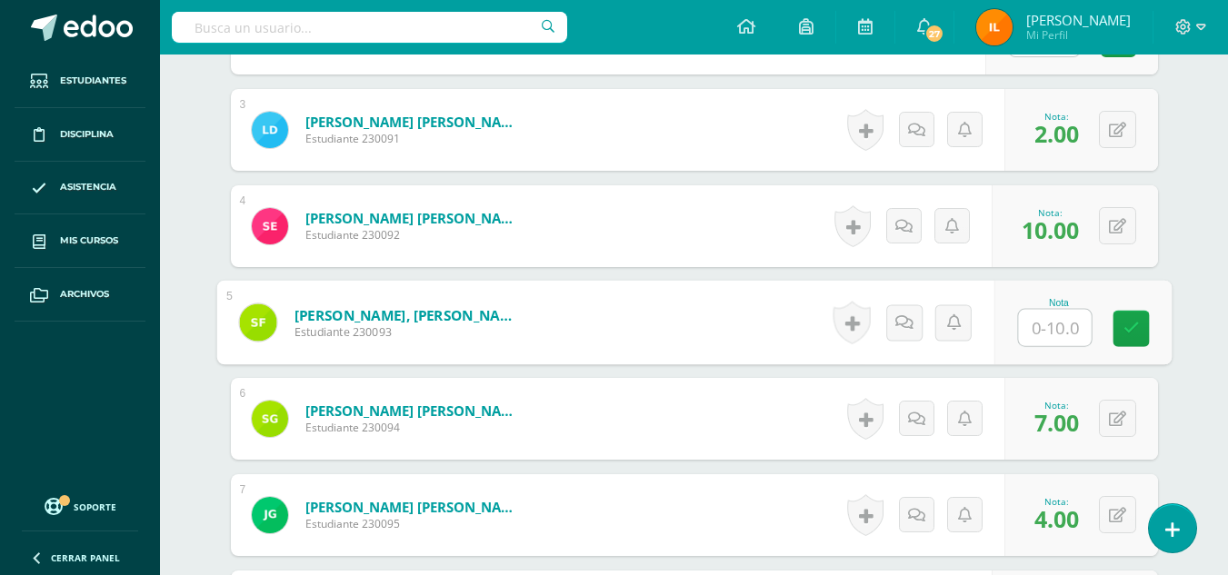
click at [1063, 317] on input "text" at bounding box center [1054, 328] width 73 height 36
type input "3"
click at [1125, 324] on icon at bounding box center [1130, 328] width 16 height 15
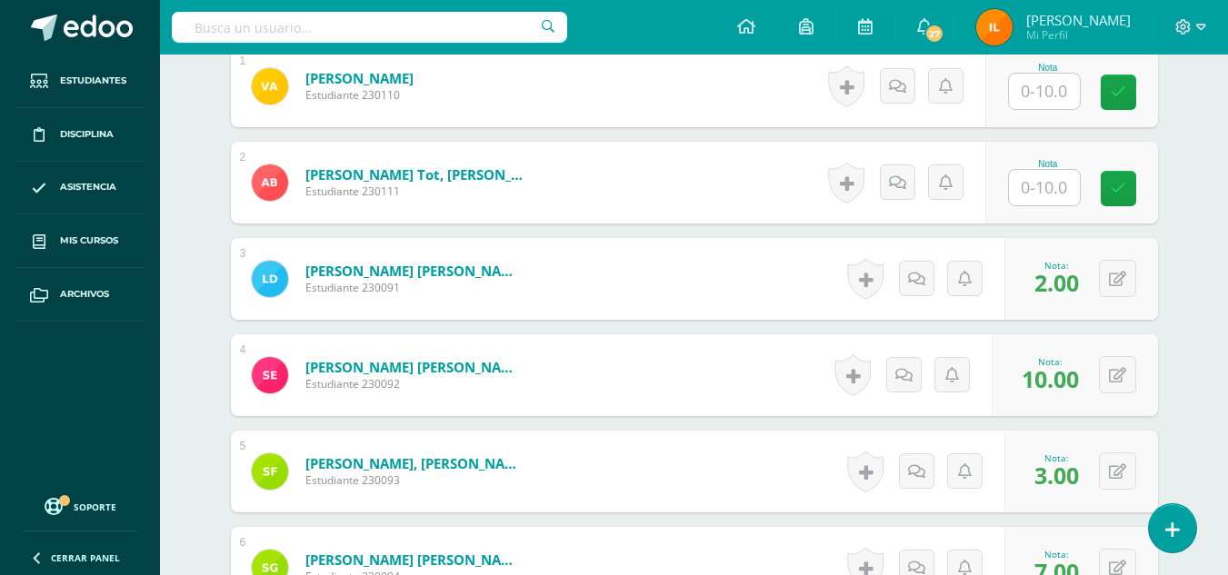
scroll to position [595, 0]
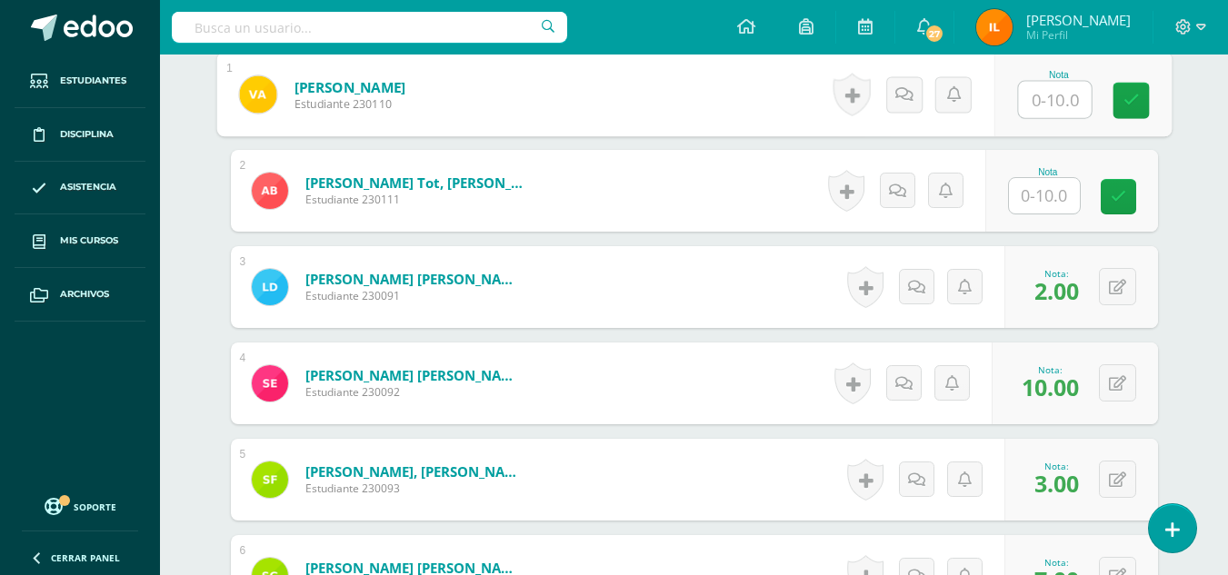
click at [1057, 107] on input "text" at bounding box center [1054, 100] width 73 height 36
type input "4"
click at [1130, 103] on icon at bounding box center [1130, 100] width 16 height 15
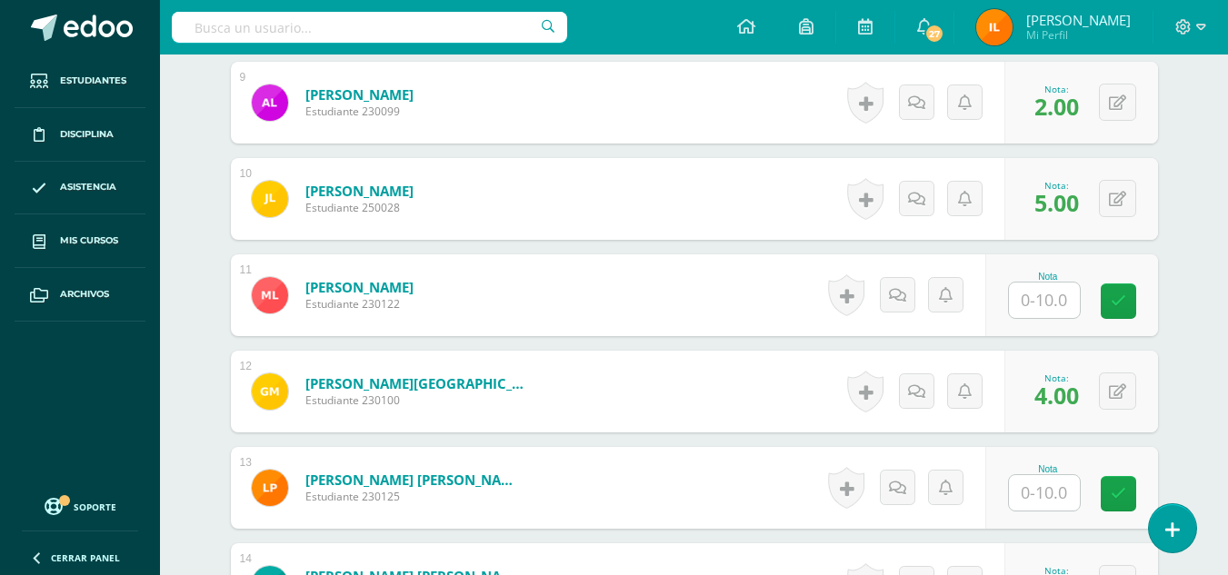
scroll to position [1541, 0]
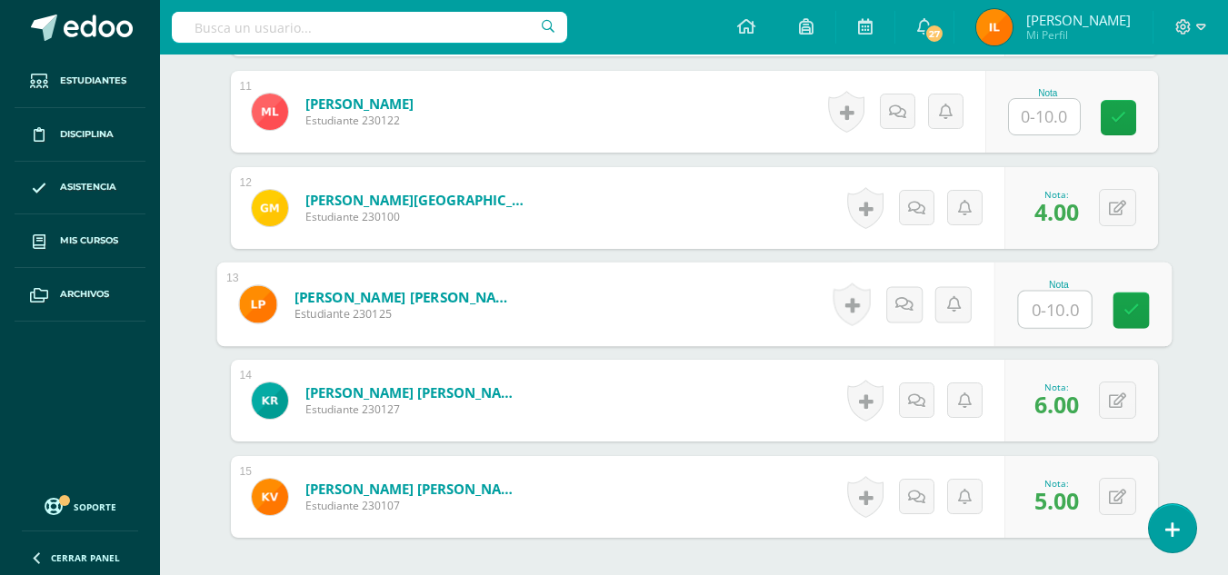
click at [1060, 314] on input "text" at bounding box center [1054, 310] width 73 height 36
type input "7"
click at [1147, 316] on link at bounding box center [1130, 311] width 36 height 36
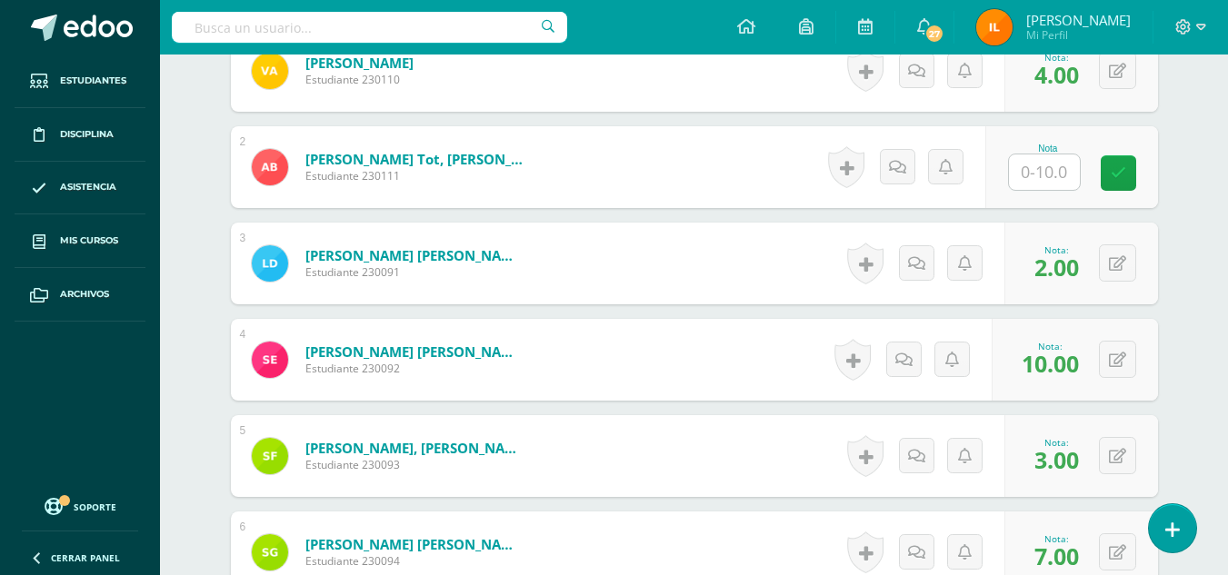
scroll to position [600, 0]
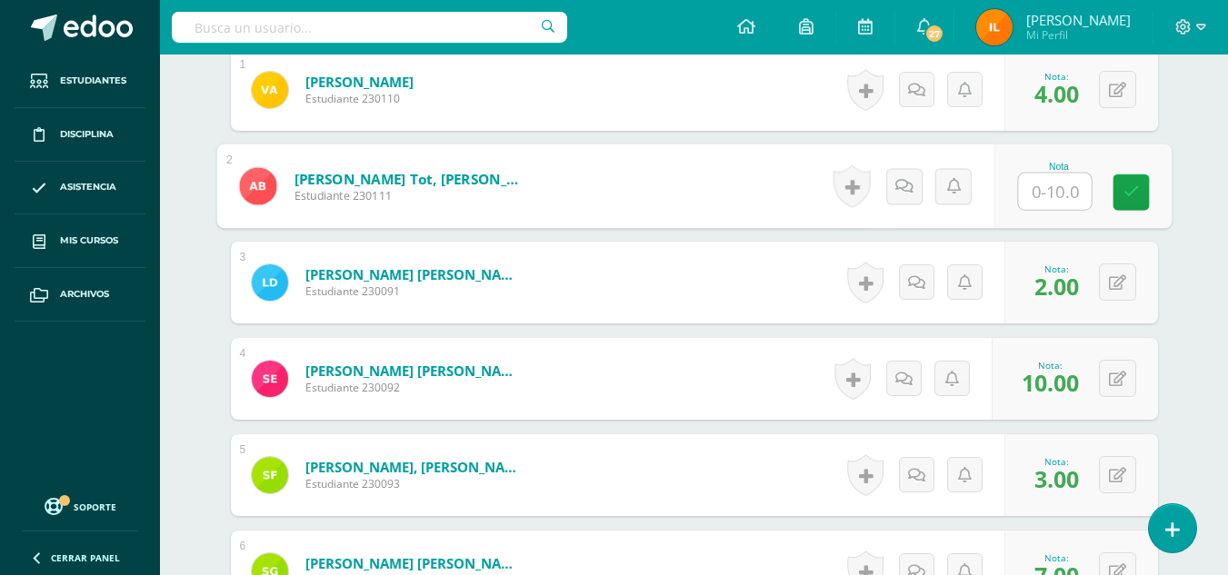
click at [1056, 180] on input "text" at bounding box center [1054, 192] width 73 height 36
type input "3"
click at [1134, 194] on icon at bounding box center [1130, 191] width 16 height 15
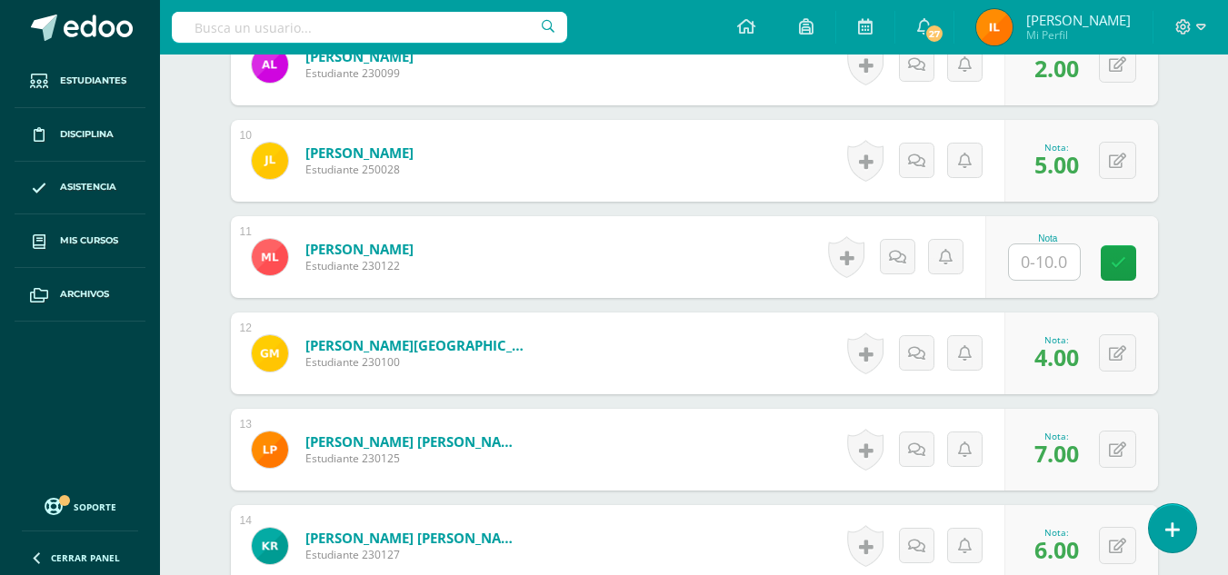
scroll to position [1385, 0]
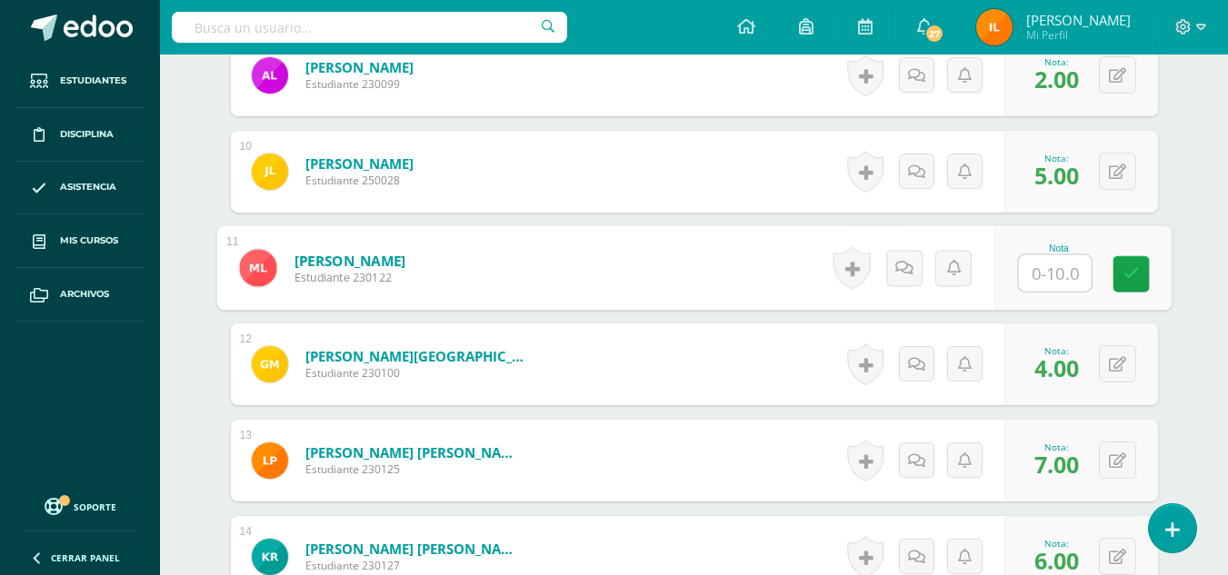
click at [1049, 268] on input "text" at bounding box center [1054, 273] width 73 height 36
type input "5"
click at [1127, 273] on icon at bounding box center [1130, 273] width 16 height 15
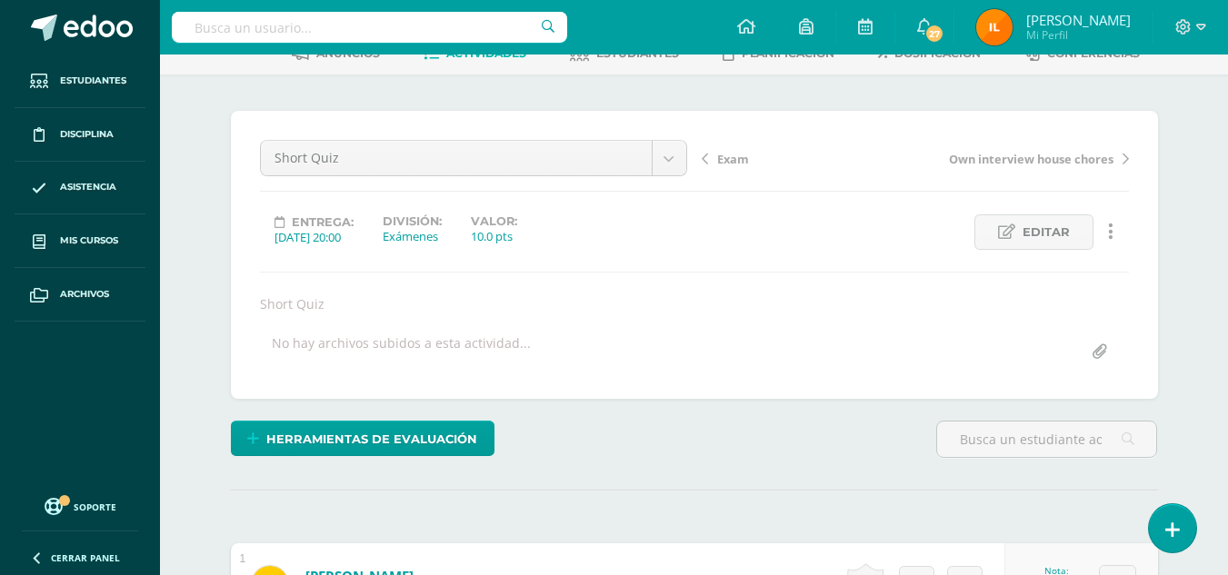
scroll to position [113, 0]
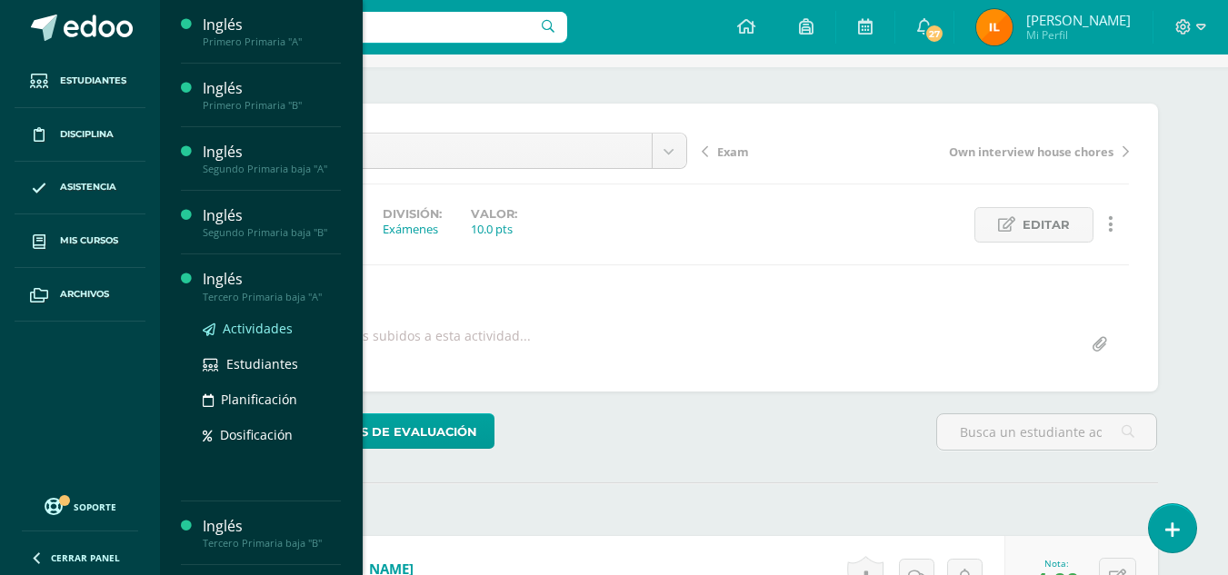
click at [266, 332] on span "Actividades" at bounding box center [258, 328] width 70 height 17
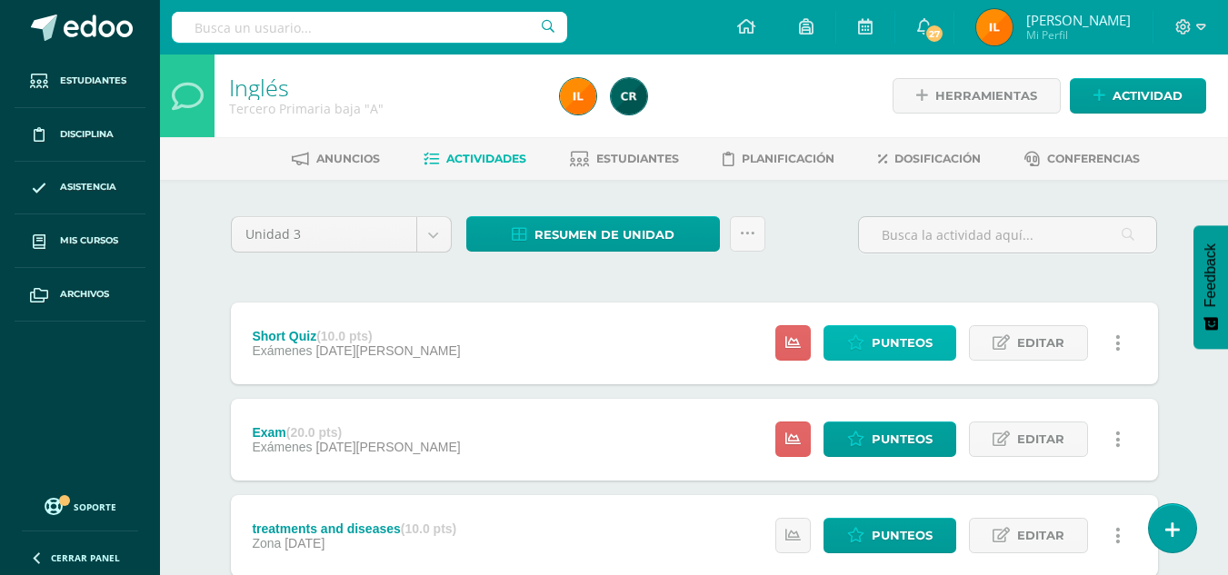
click at [853, 343] on icon at bounding box center [855, 342] width 17 height 15
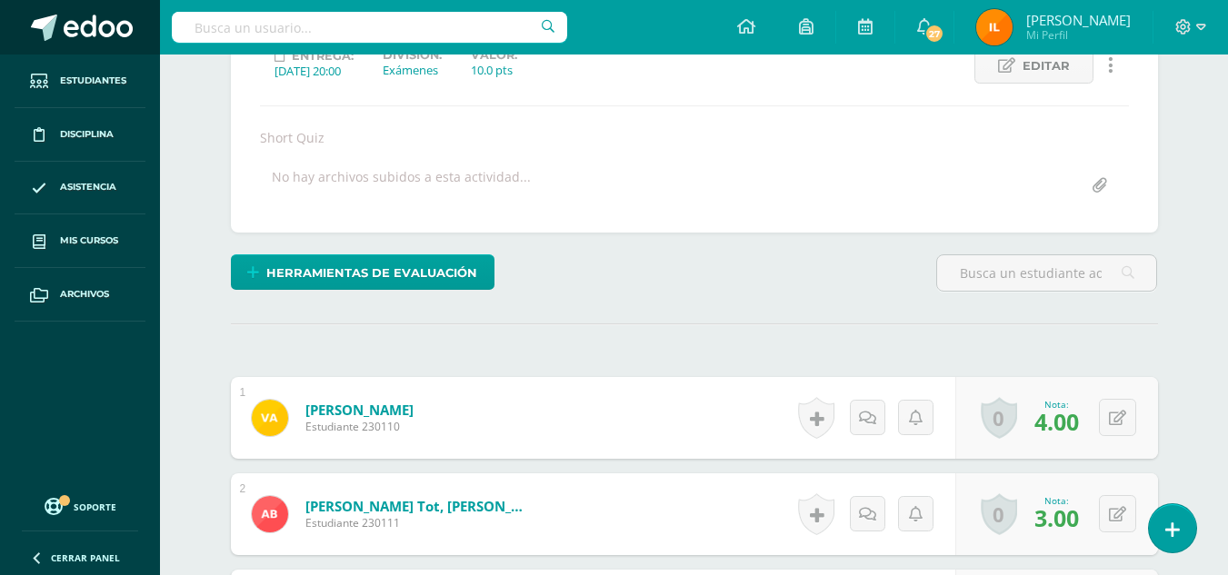
scroll to position [273, 0]
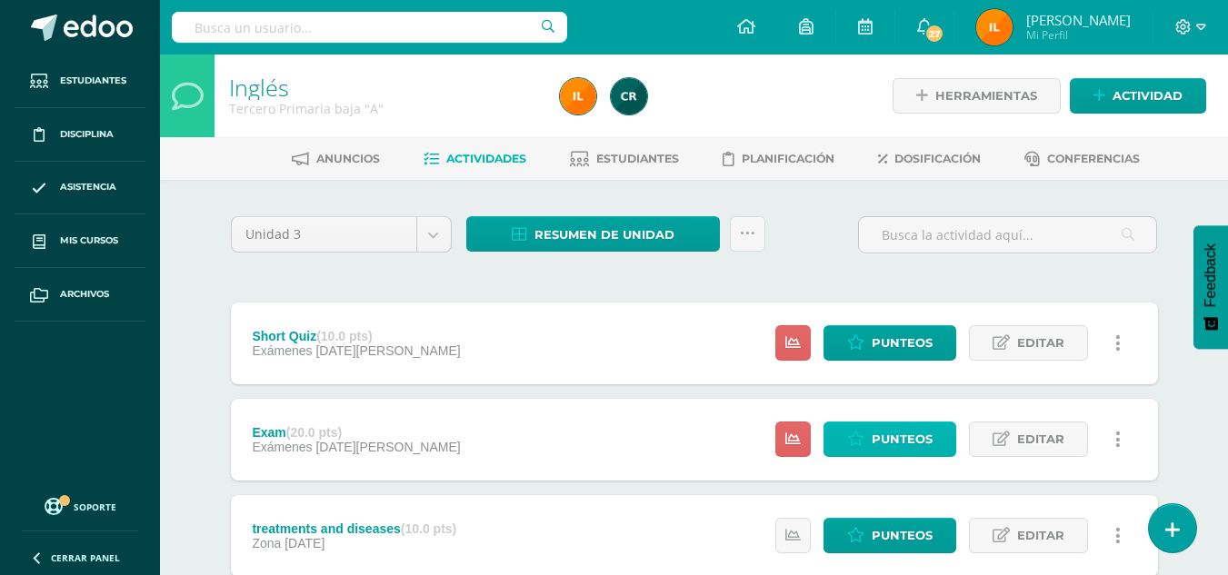
click at [882, 436] on span "Punteos" at bounding box center [901, 440] width 61 height 34
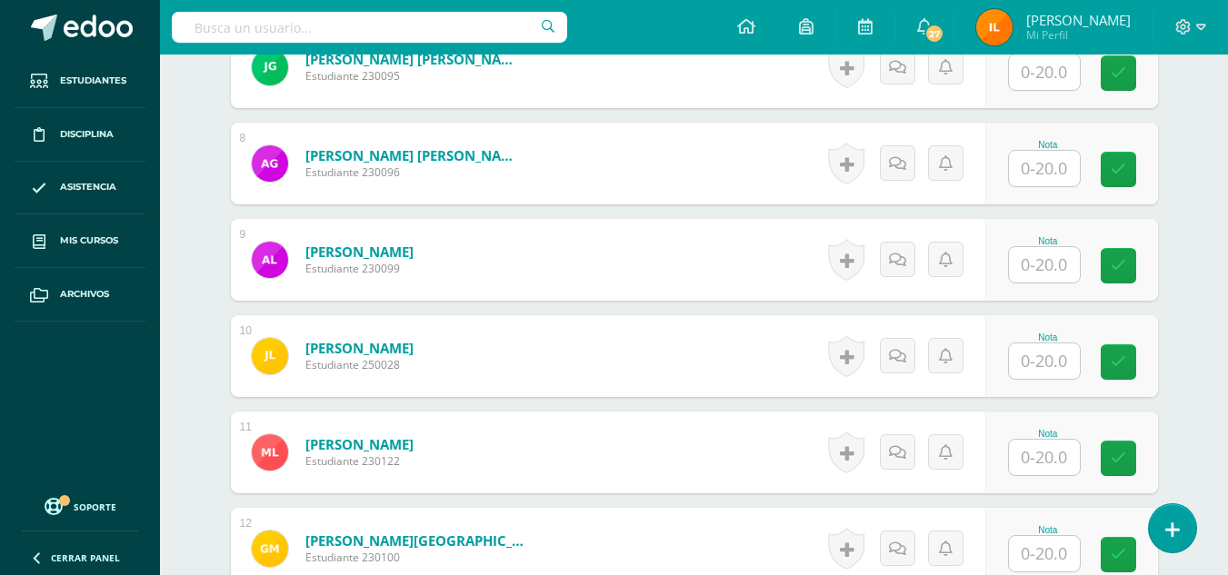
scroll to position [1224, 0]
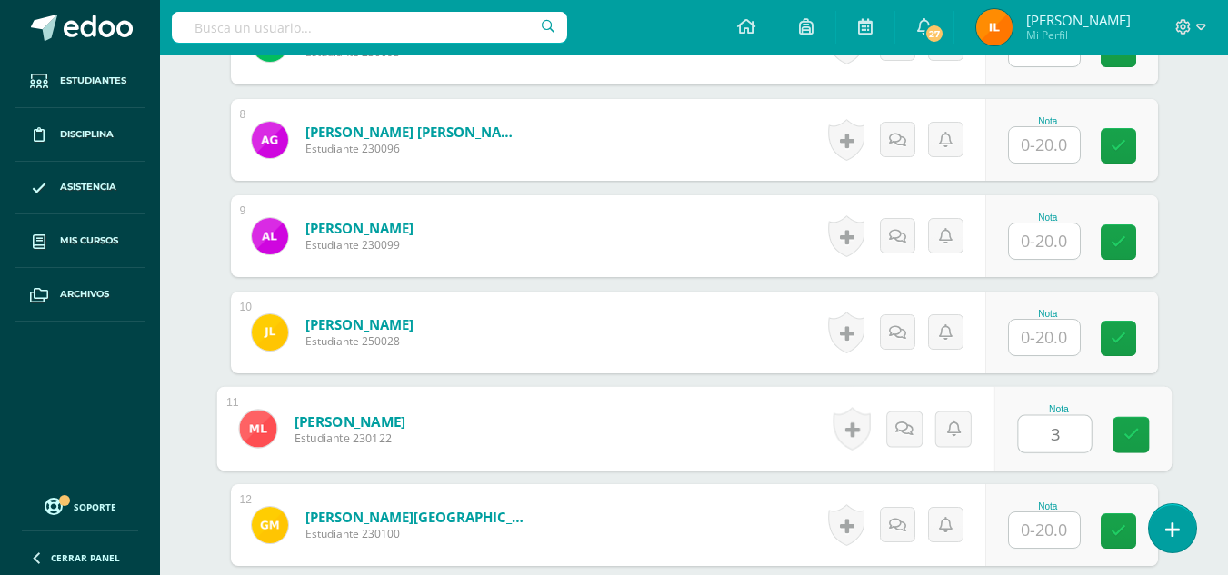
click at [1064, 441] on input "3" at bounding box center [1054, 434] width 73 height 36
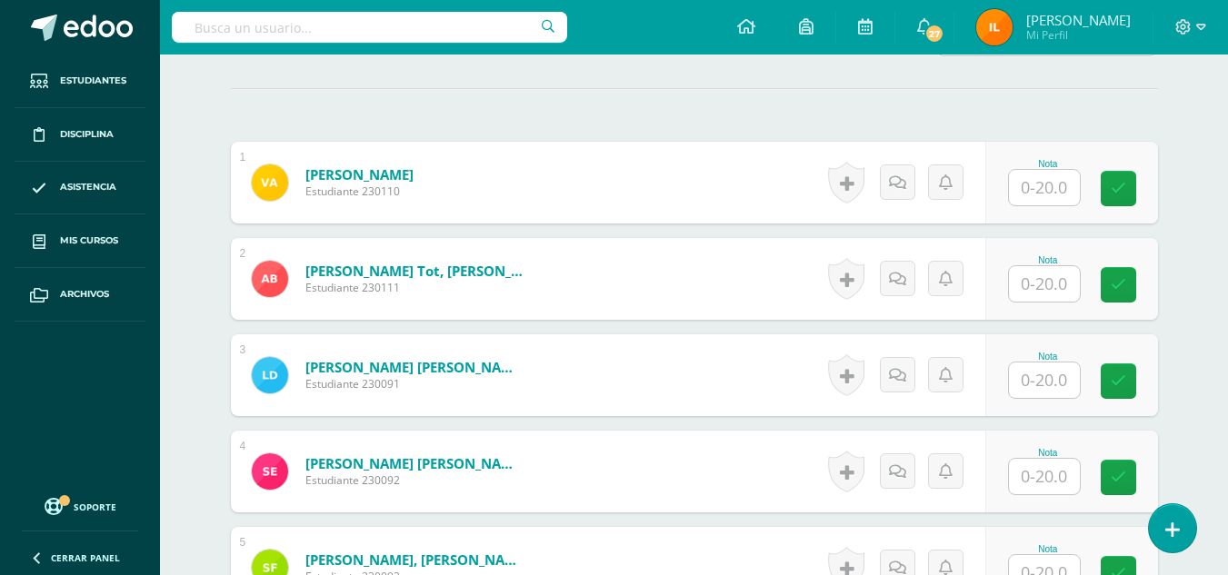
scroll to position [503, 0]
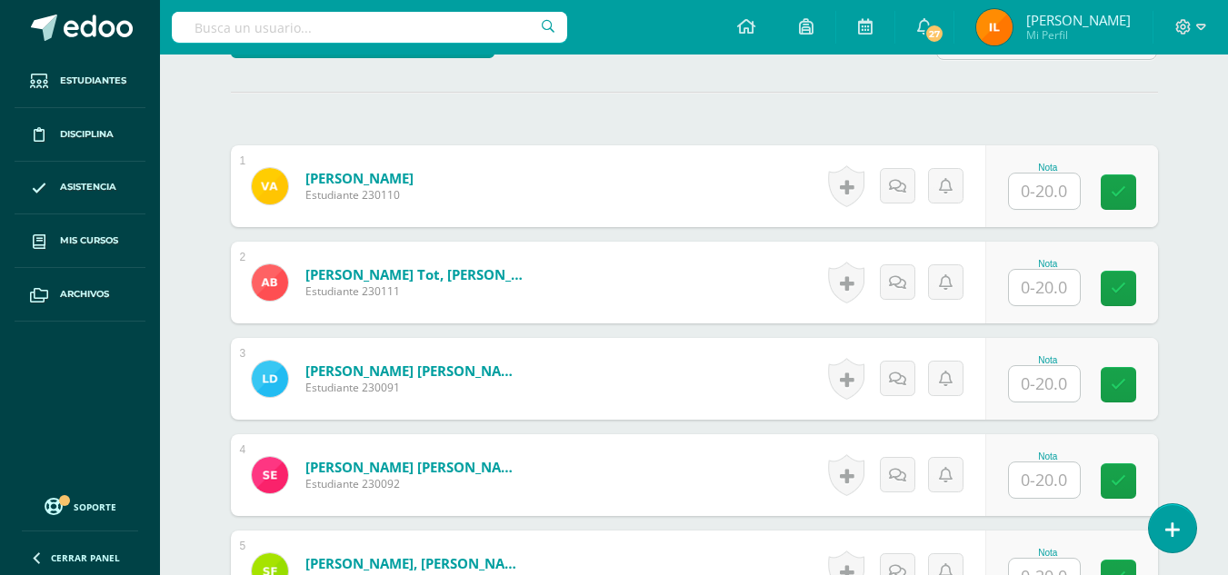
type input "3"
click at [1065, 288] on input "1" at bounding box center [1054, 288] width 73 height 36
type input "12"
click at [1119, 296] on link at bounding box center [1130, 289] width 36 height 36
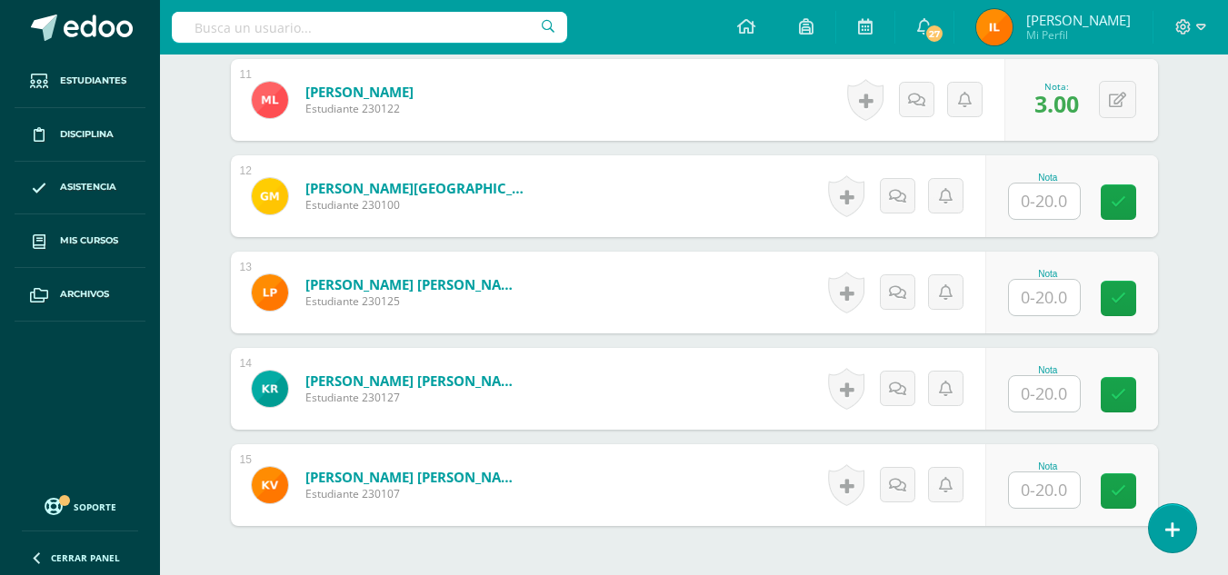
scroll to position [1557, 0]
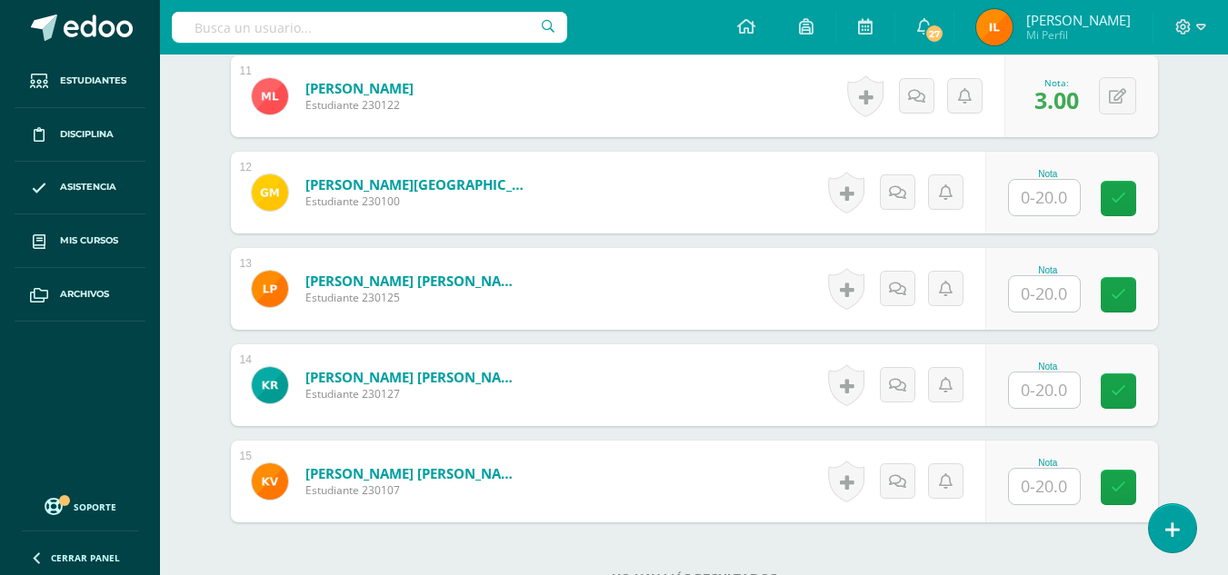
click at [1048, 382] on input "text" at bounding box center [1044, 390] width 71 height 35
type input "6"
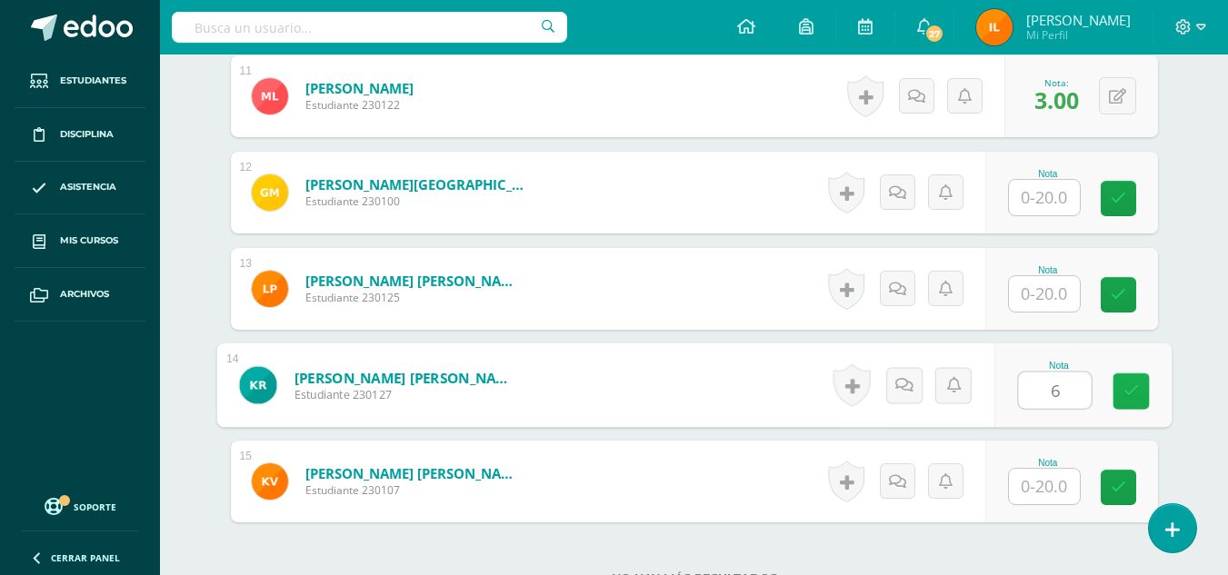
click at [1134, 384] on icon at bounding box center [1130, 390] width 16 height 15
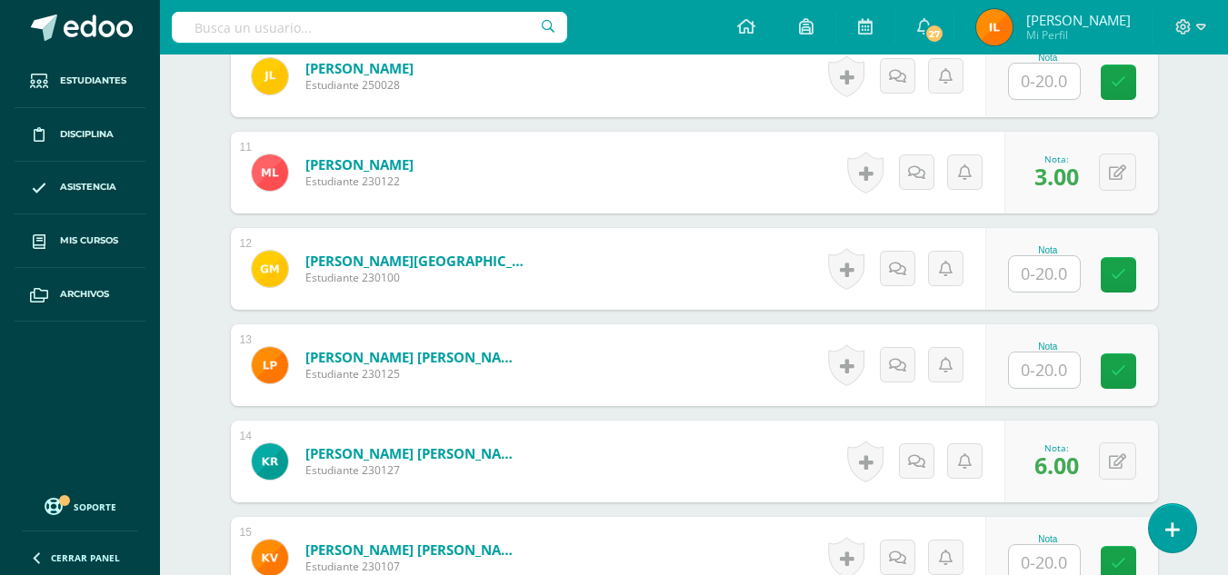
scroll to position [1473, 0]
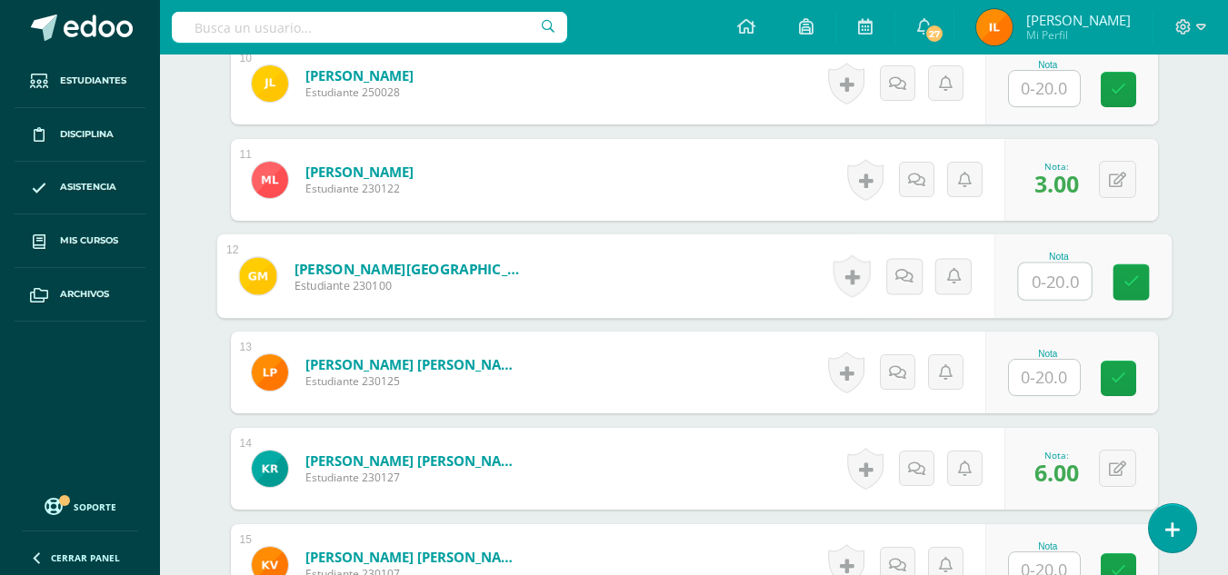
click at [1051, 272] on input "text" at bounding box center [1054, 282] width 73 height 36
type input "9"
click at [1130, 282] on icon at bounding box center [1130, 281] width 16 height 15
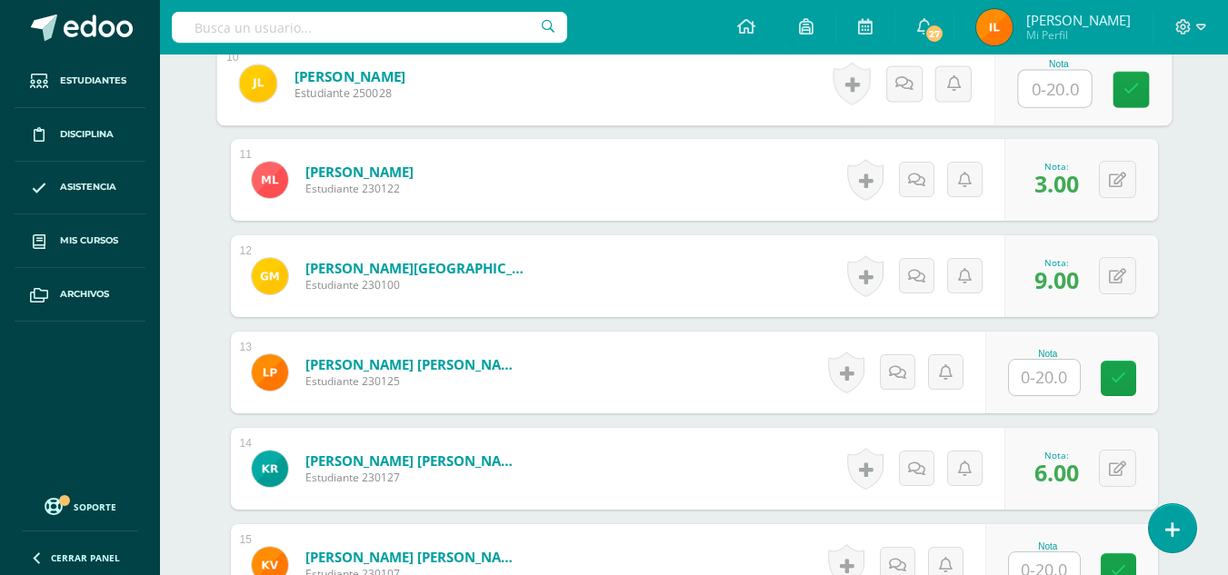
click at [1050, 95] on input "text" at bounding box center [1054, 89] width 73 height 36
type input "3"
click at [1124, 95] on icon at bounding box center [1130, 89] width 16 height 15
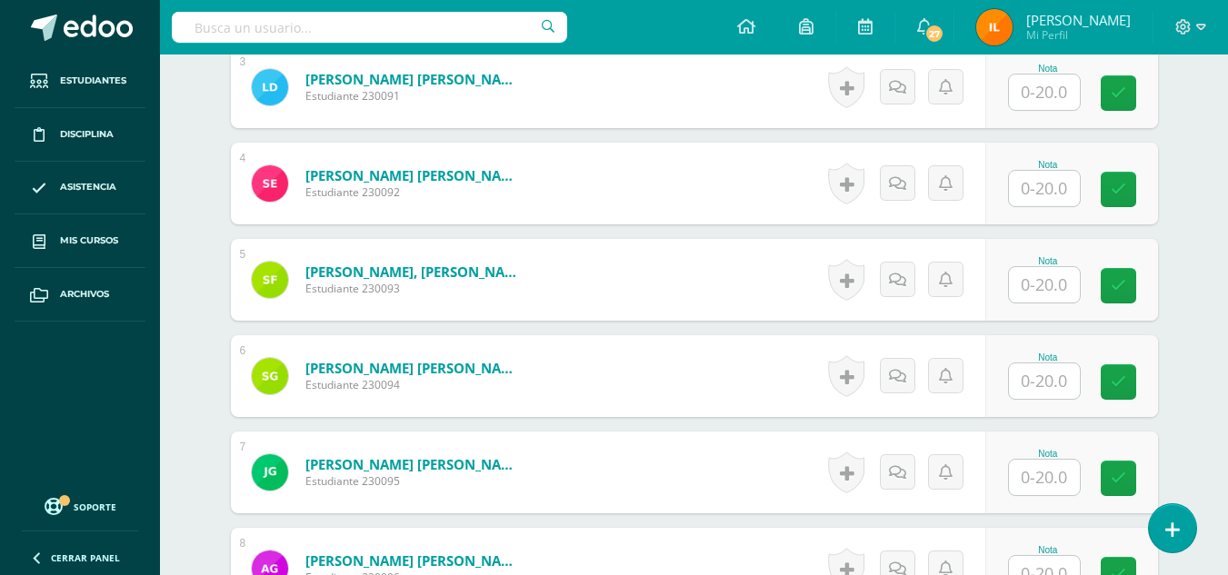
scroll to position [783, 0]
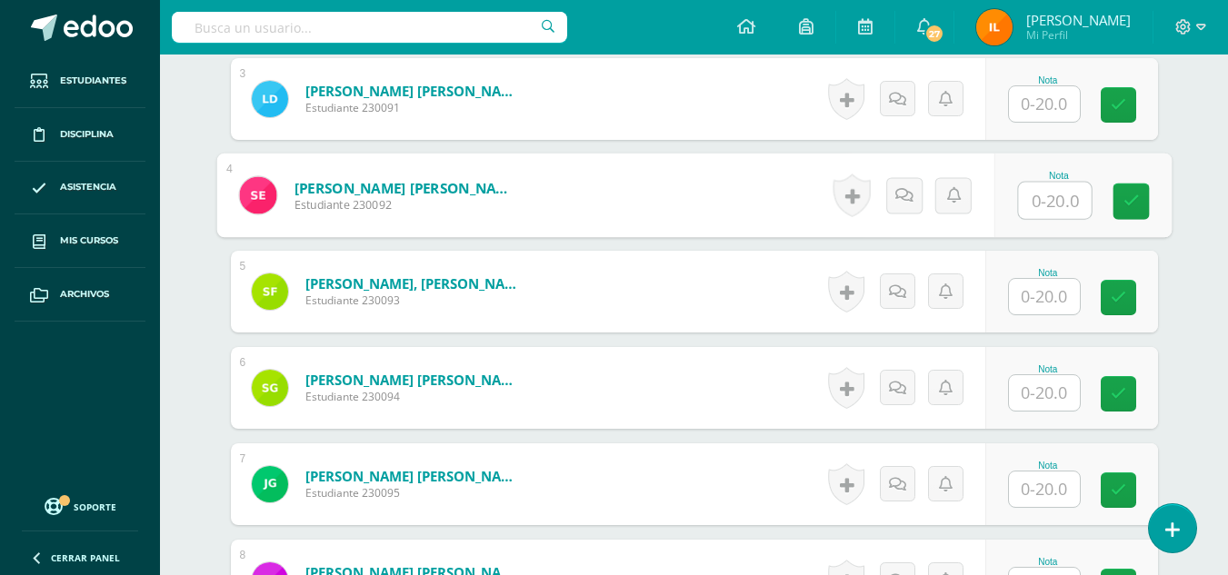
click at [1047, 197] on input "text" at bounding box center [1054, 201] width 73 height 36
type input "15"
click at [1118, 201] on link at bounding box center [1130, 202] width 36 height 36
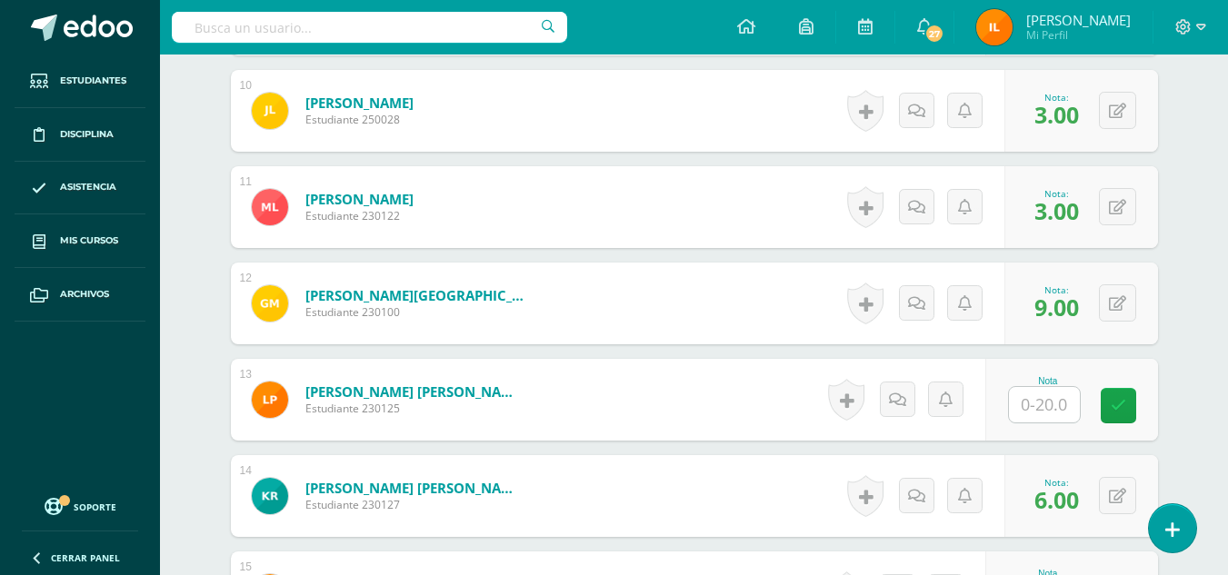
scroll to position [1461, 0]
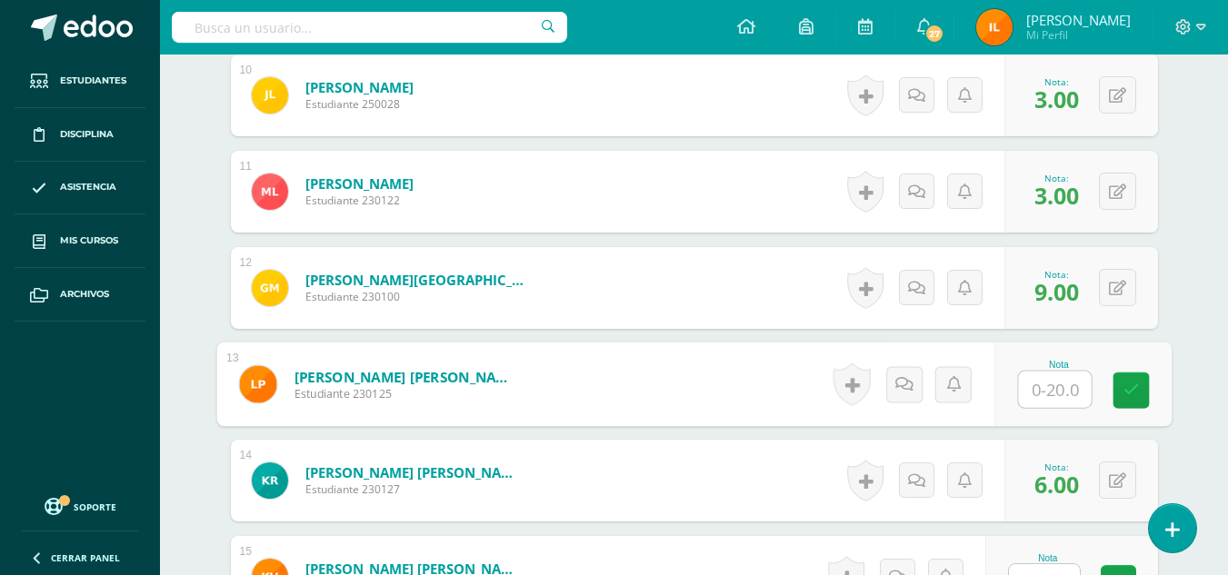
click at [1055, 388] on input "text" at bounding box center [1054, 390] width 73 height 36
type input "8"
click at [1127, 393] on icon at bounding box center [1130, 390] width 16 height 15
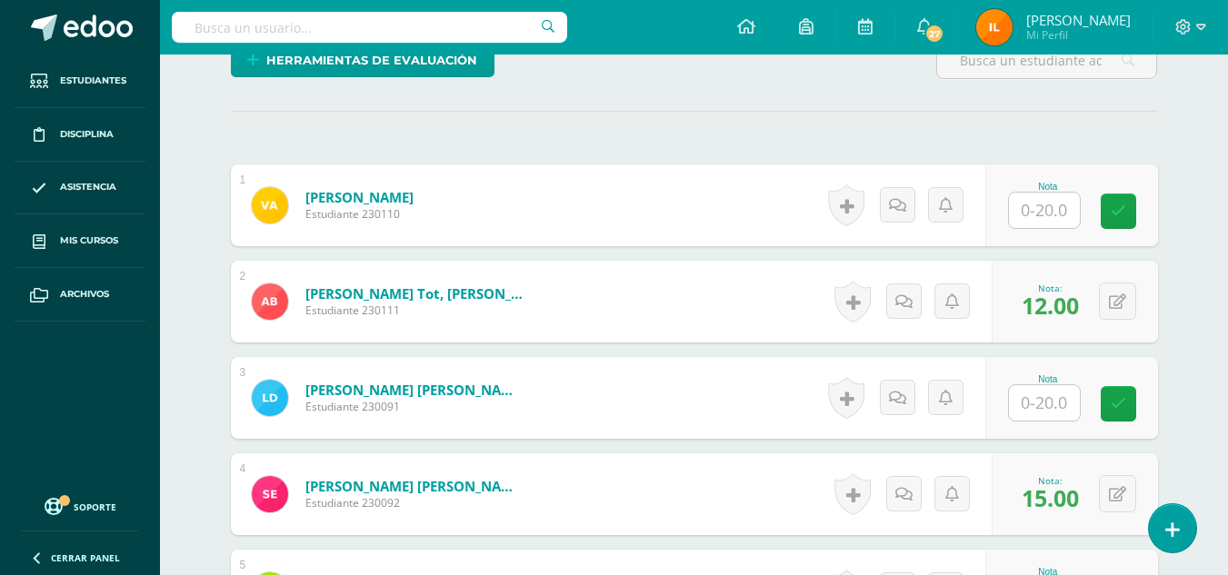
scroll to position [488, 0]
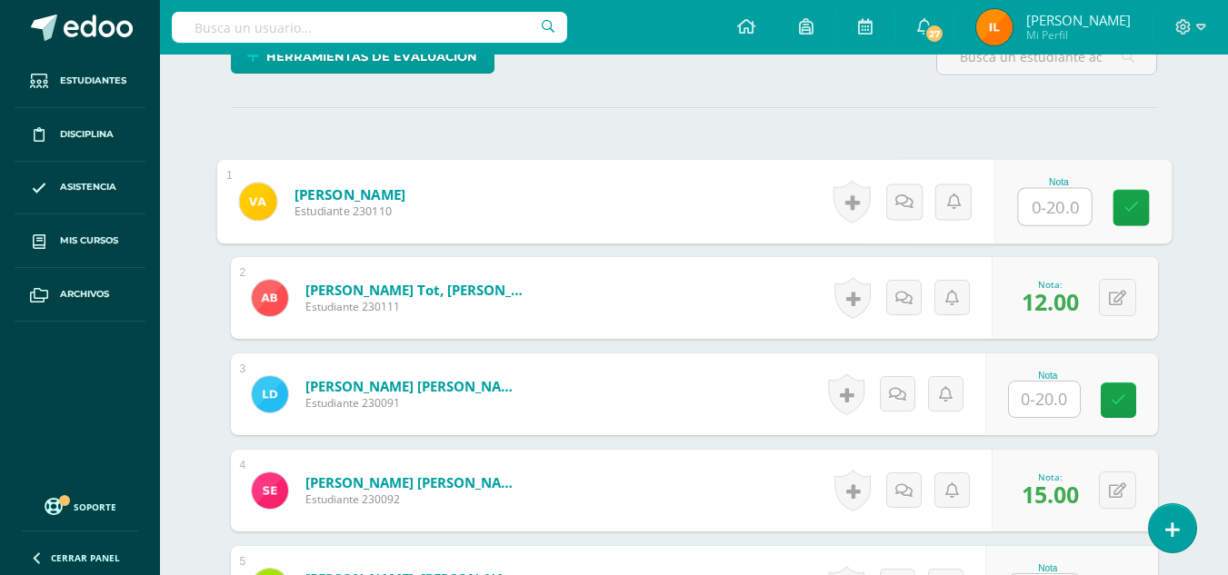
click at [1072, 209] on input "text" at bounding box center [1054, 207] width 73 height 36
type input "8"
click at [1123, 212] on icon at bounding box center [1130, 207] width 16 height 15
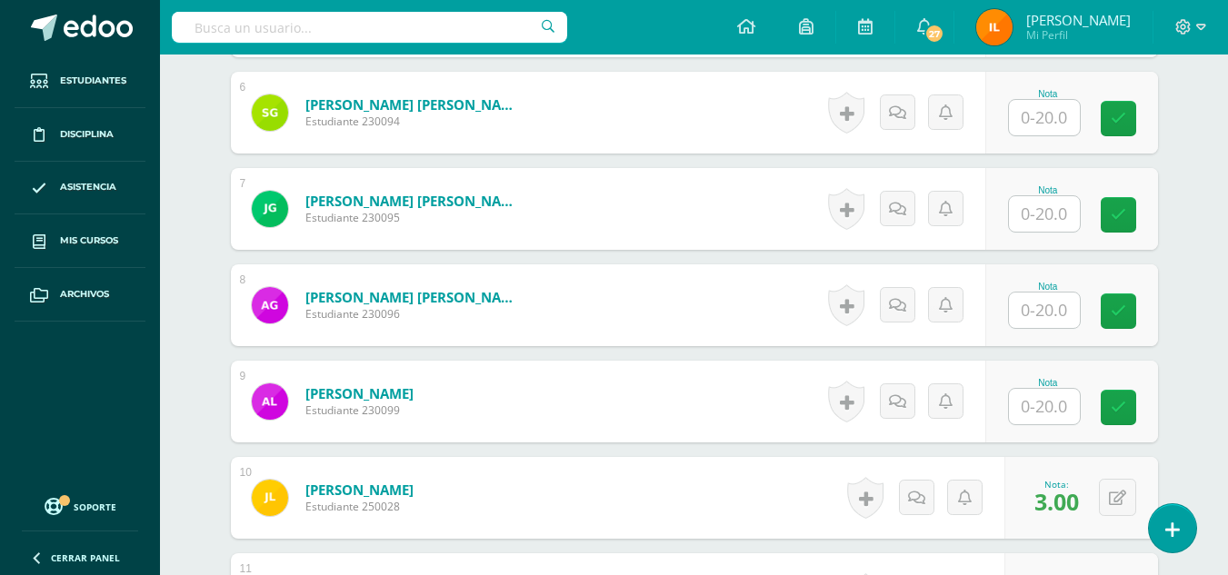
scroll to position [1063, 0]
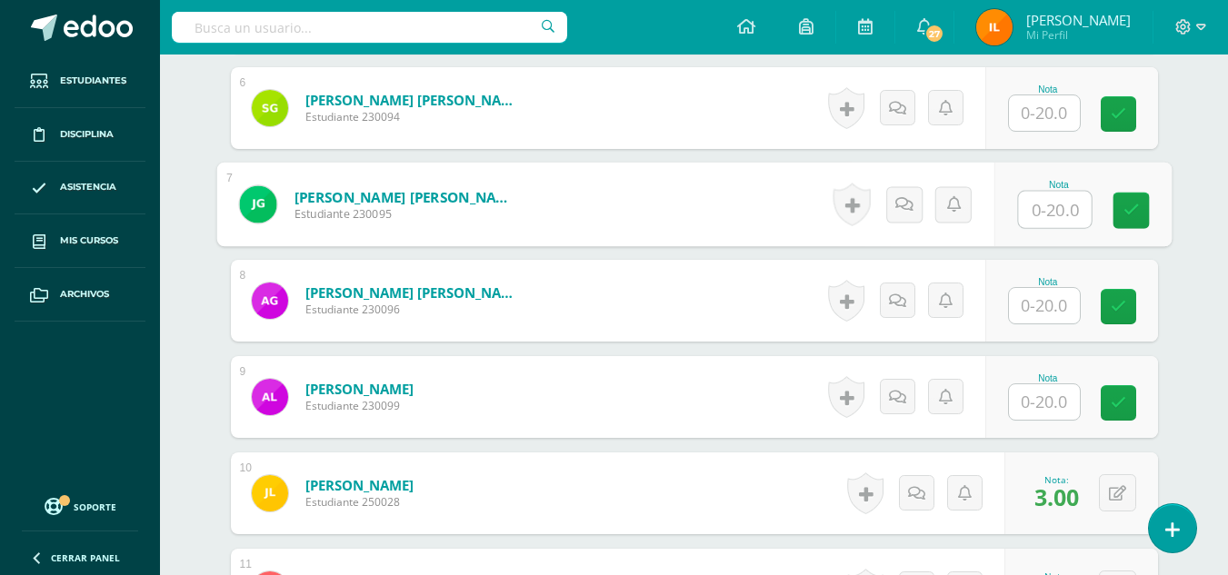
click at [1051, 213] on input "text" at bounding box center [1054, 210] width 73 height 36
type input "9"
click at [1139, 210] on link at bounding box center [1130, 211] width 36 height 36
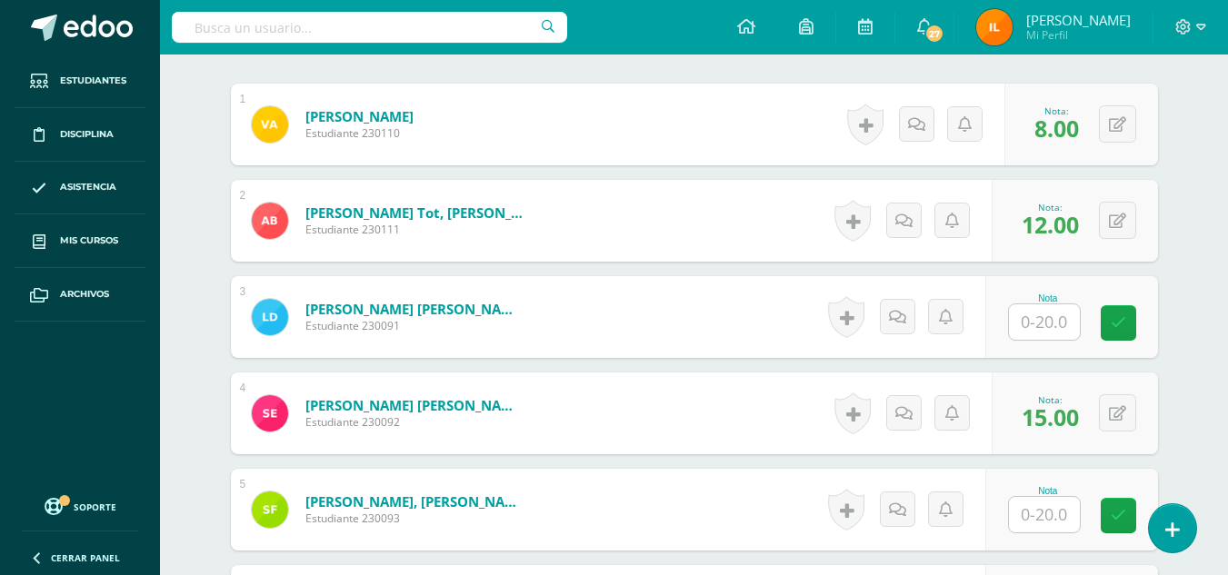
scroll to position [569, 0]
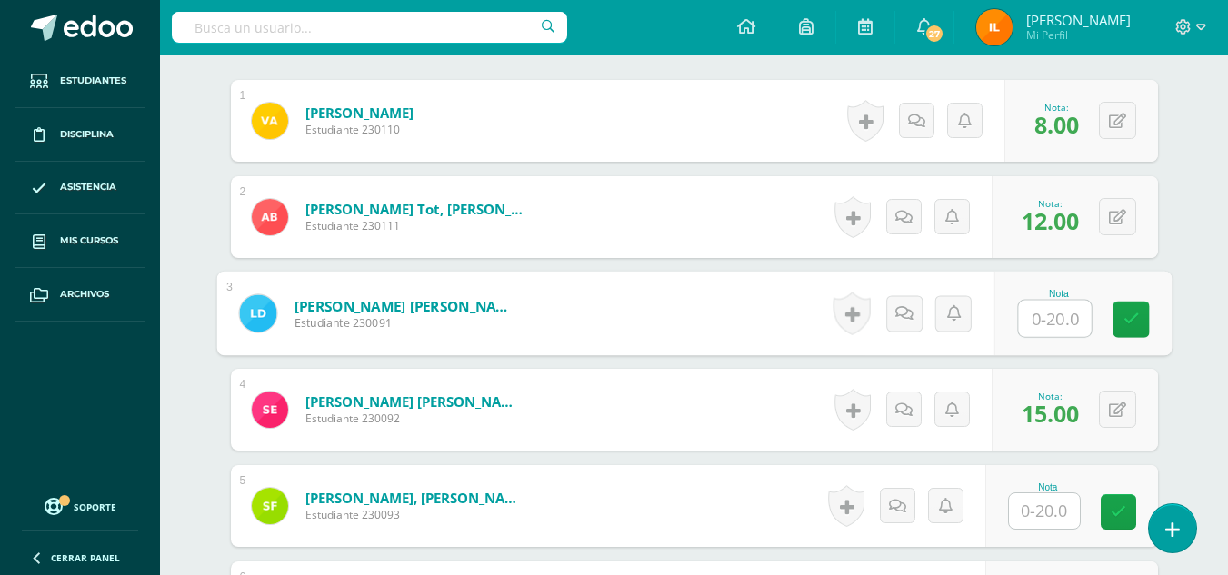
click at [1032, 322] on input "text" at bounding box center [1054, 319] width 73 height 36
type input "5"
click at [1141, 322] on link at bounding box center [1130, 320] width 36 height 36
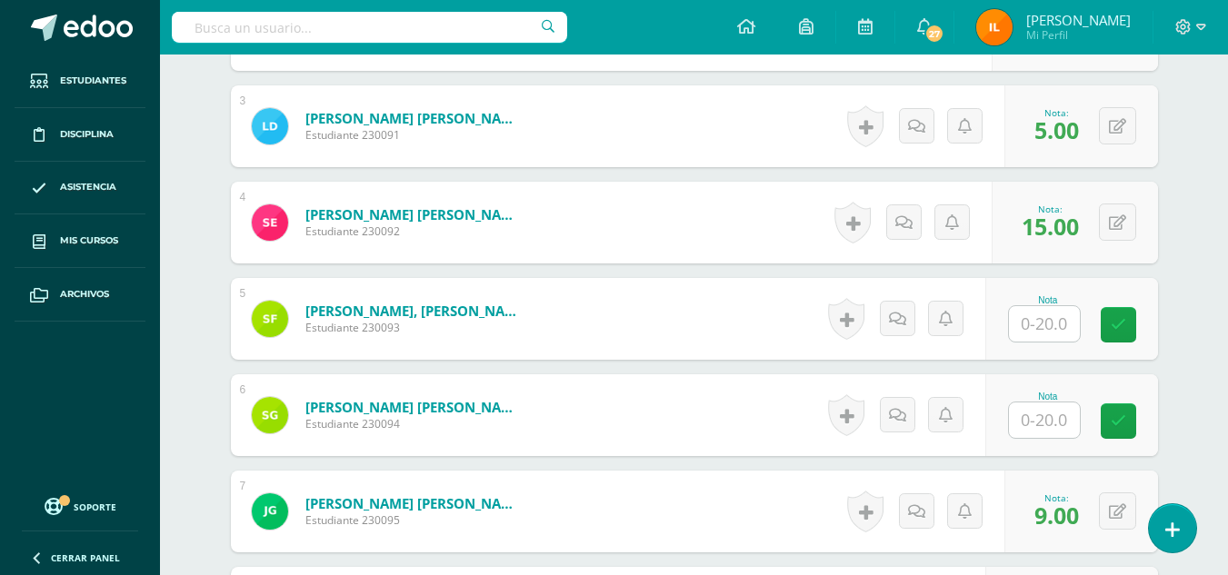
scroll to position [761, 0]
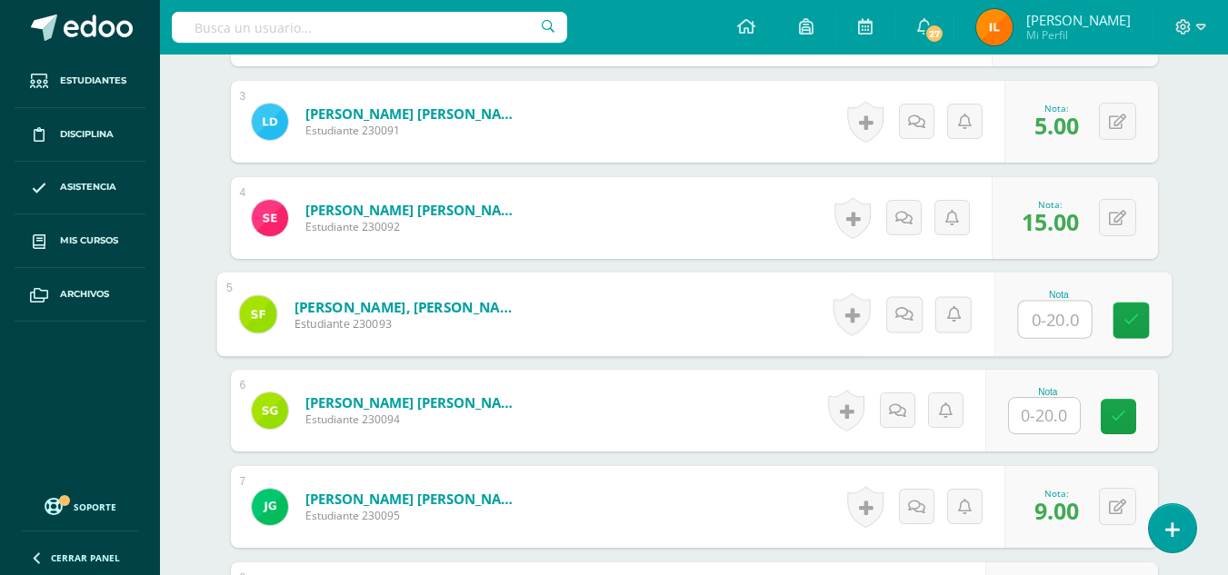
click at [1059, 333] on input "text" at bounding box center [1054, 320] width 73 height 36
type input "4"
click at [1136, 322] on icon at bounding box center [1130, 320] width 16 height 15
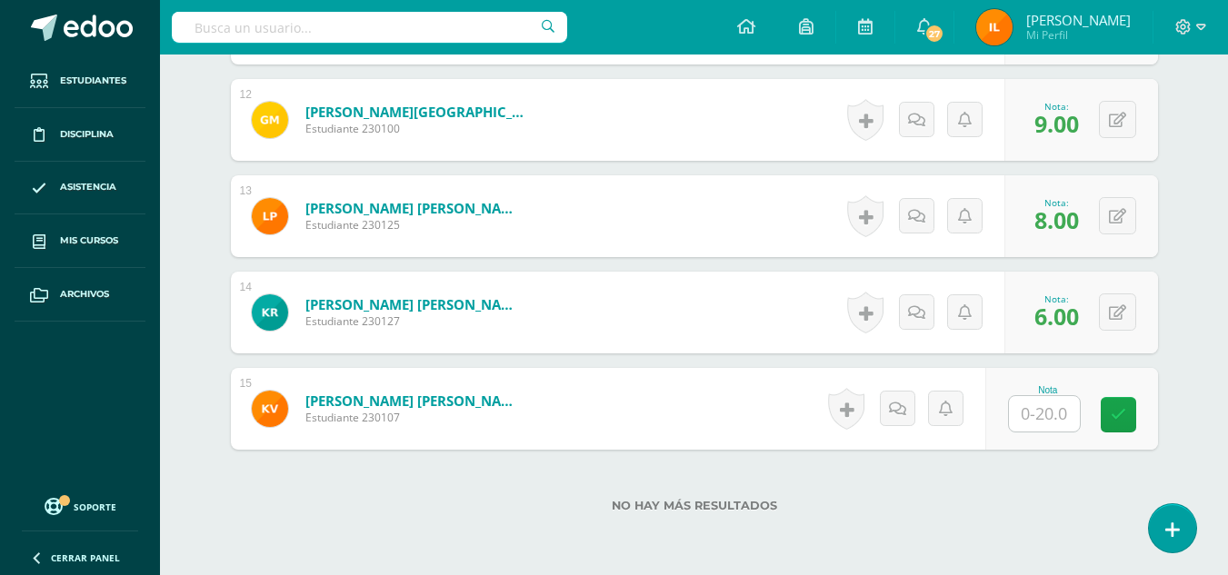
scroll to position [1657, 0]
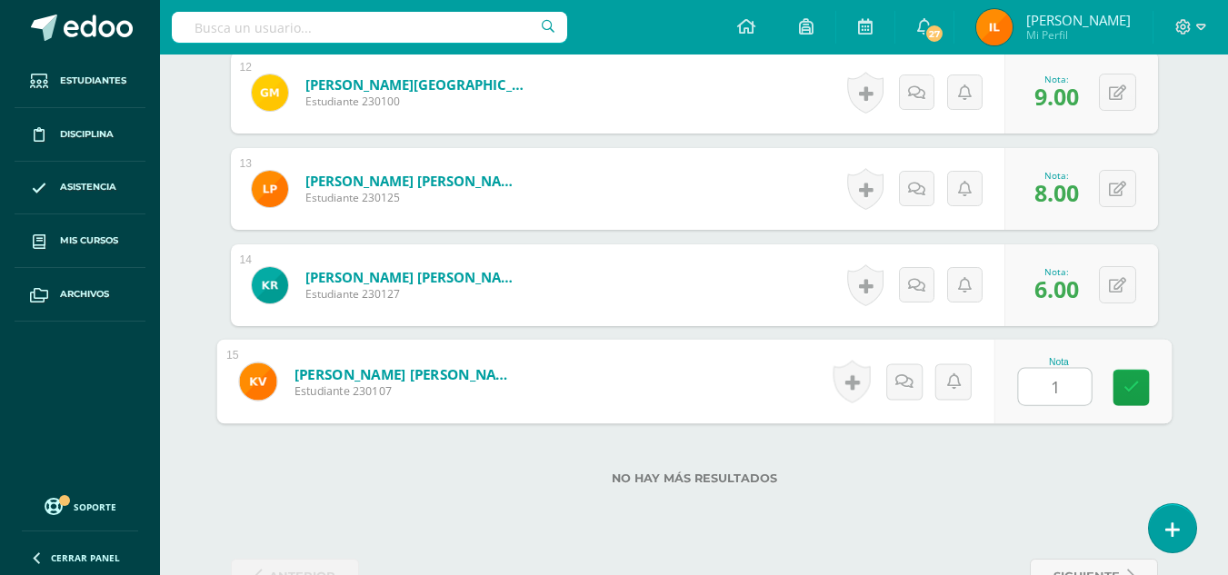
click at [1039, 388] on input "1" at bounding box center [1054, 387] width 73 height 36
type input "10"
click at [1135, 375] on link at bounding box center [1130, 388] width 36 height 36
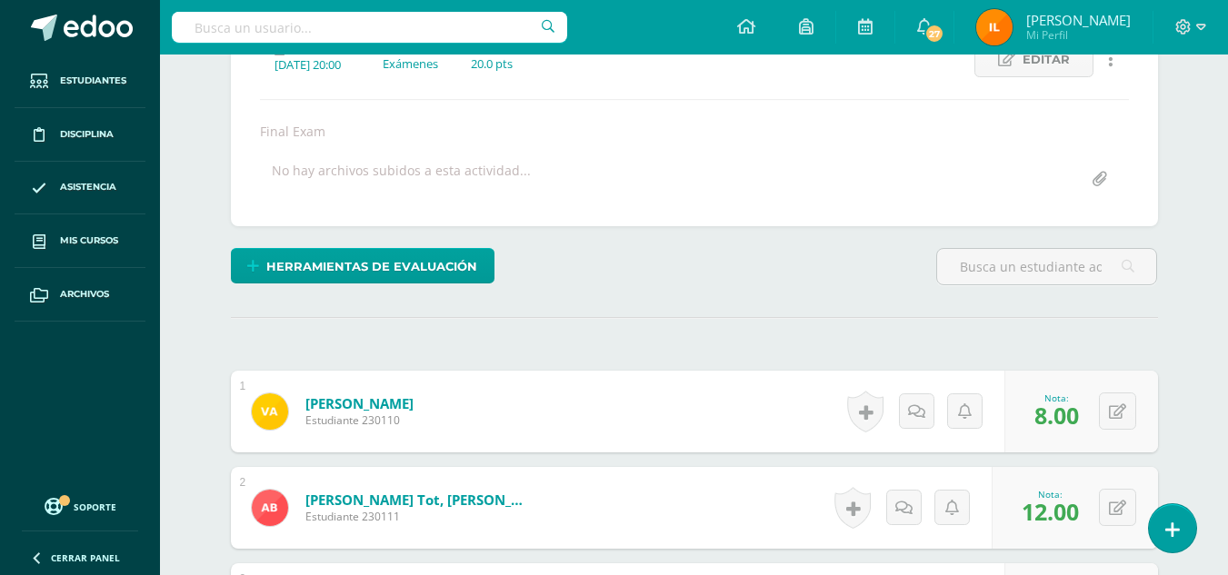
scroll to position [78, 0]
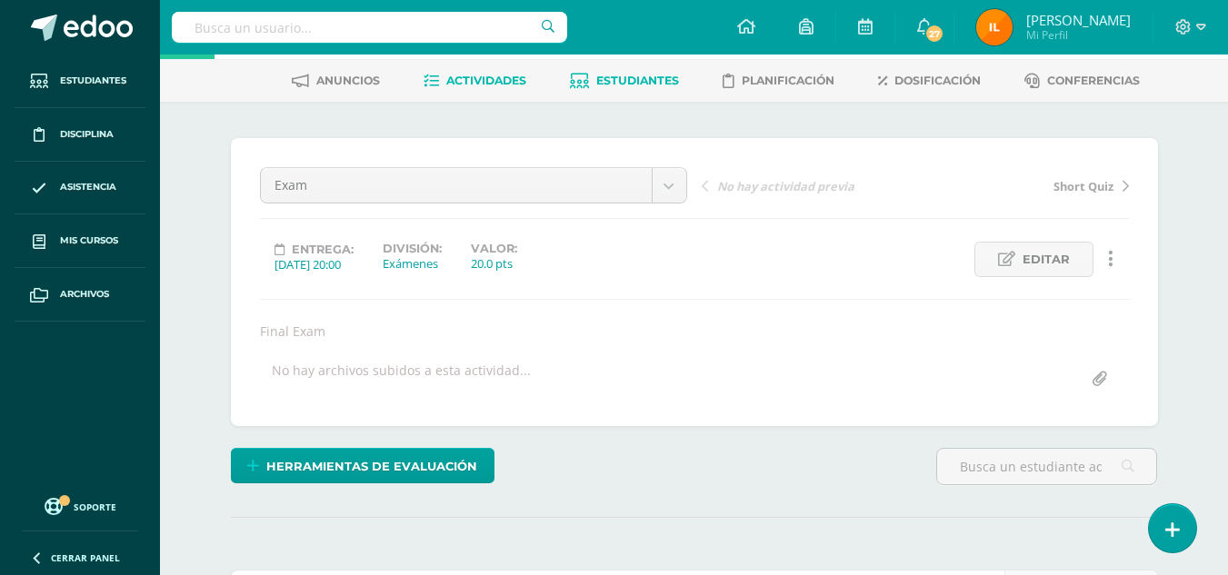
click at [627, 72] on link "Estudiantes" at bounding box center [624, 80] width 109 height 29
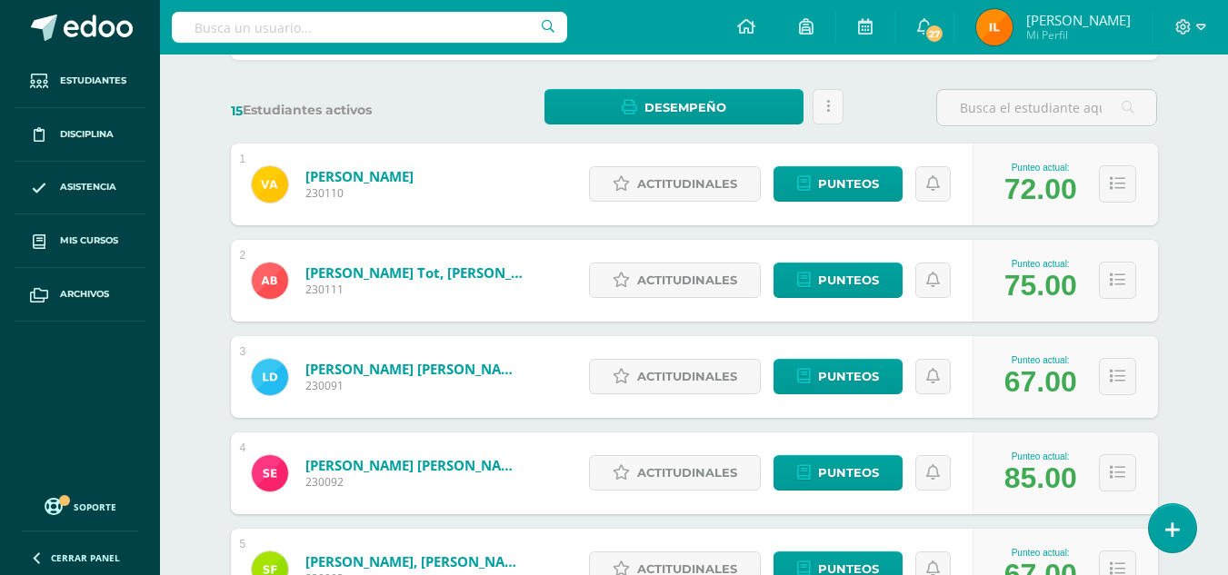
scroll to position [262, 0]
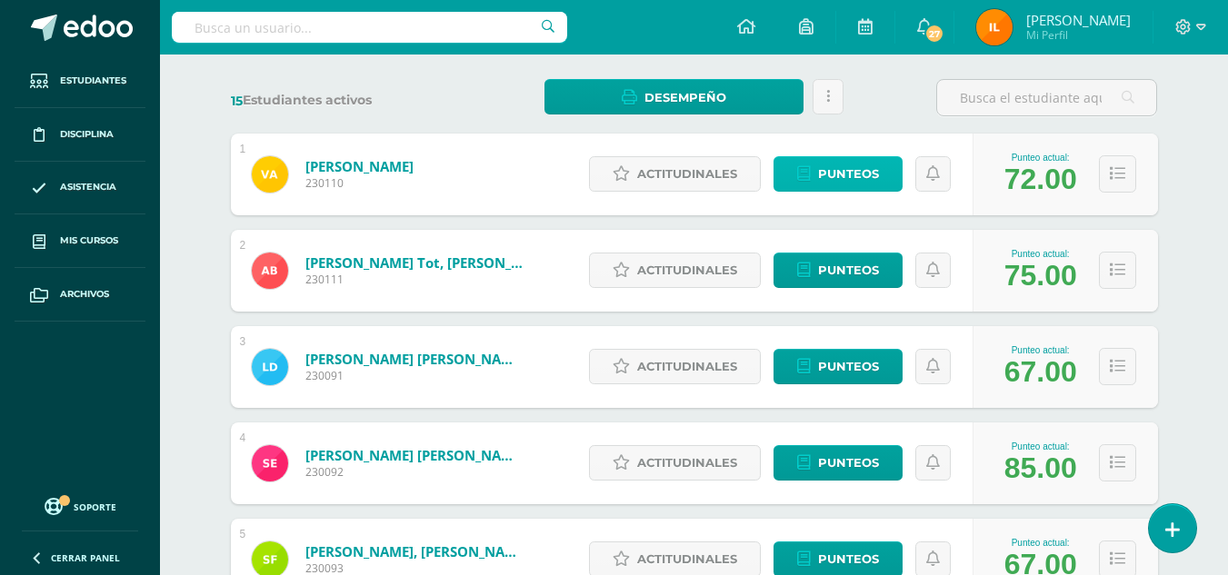
click at [841, 184] on span "Punteos" at bounding box center [848, 174] width 61 height 34
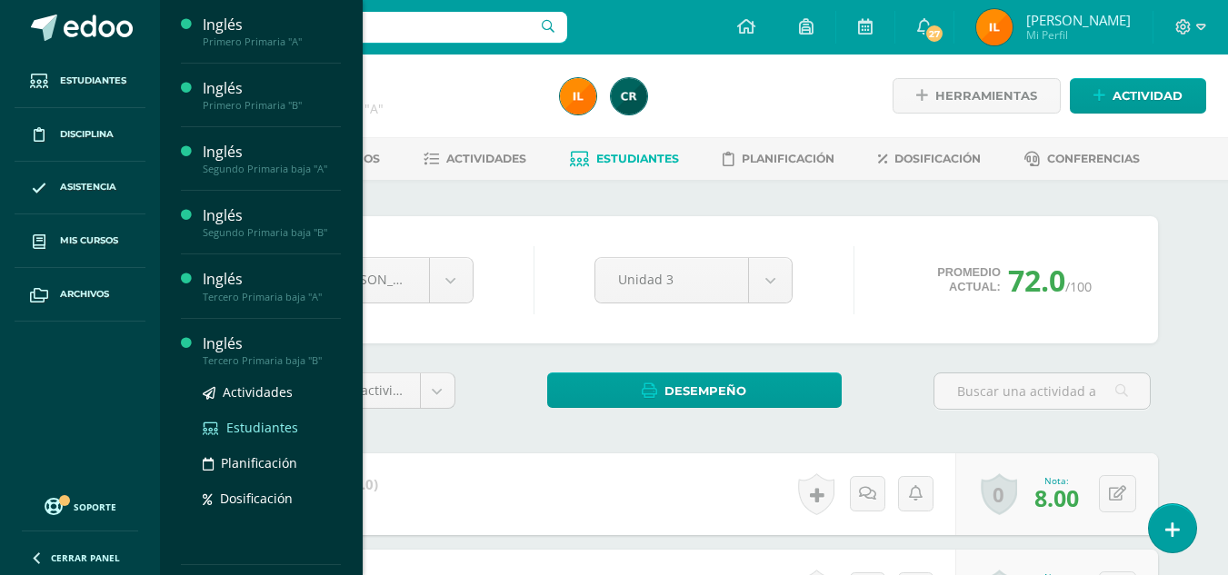
click at [254, 436] on link "Estudiantes" at bounding box center [272, 427] width 138 height 21
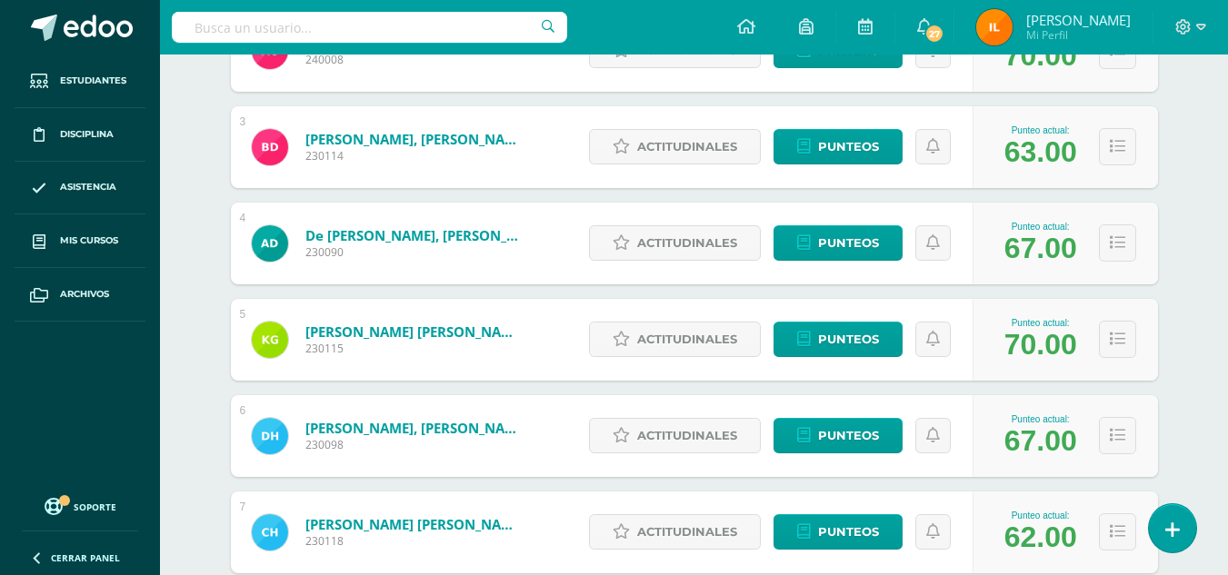
scroll to position [479, 0]
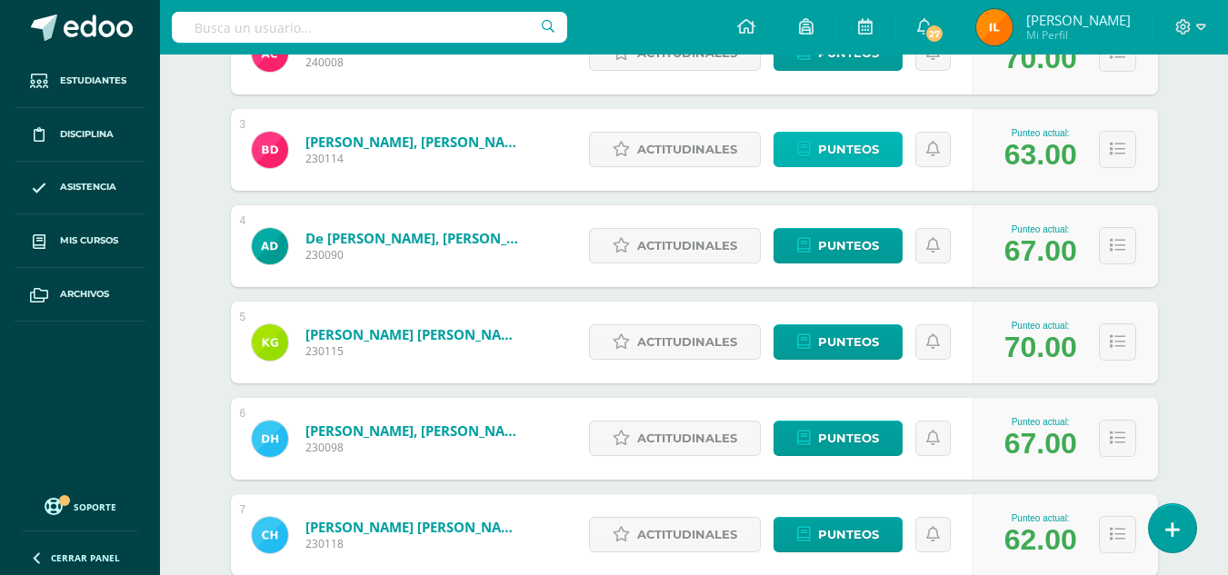
click at [853, 158] on span "Punteos" at bounding box center [848, 150] width 61 height 34
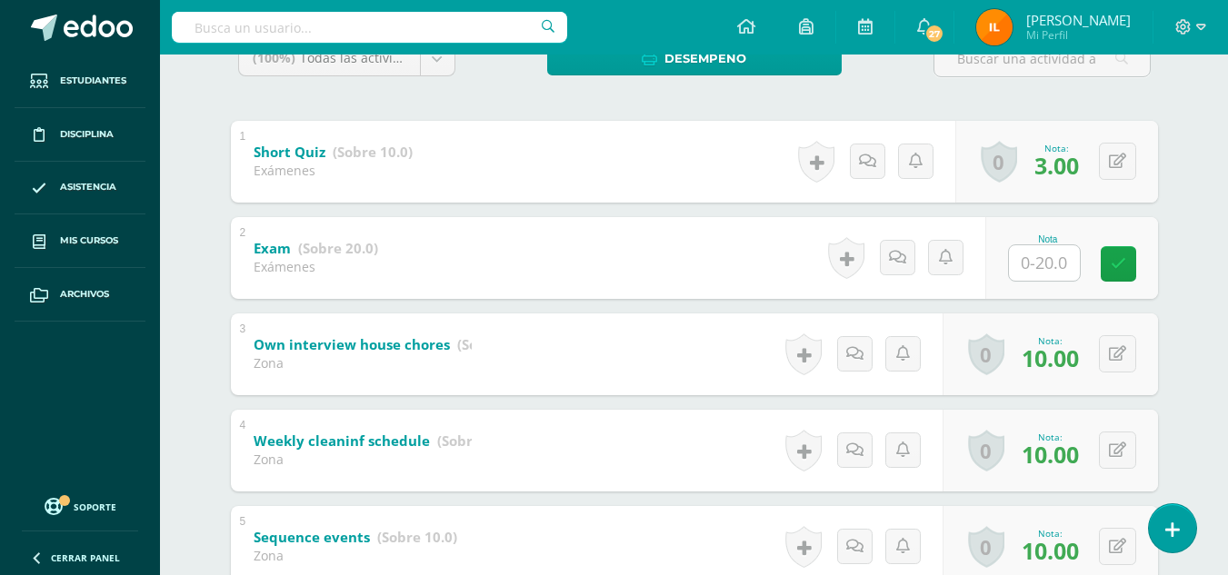
scroll to position [343, 0]
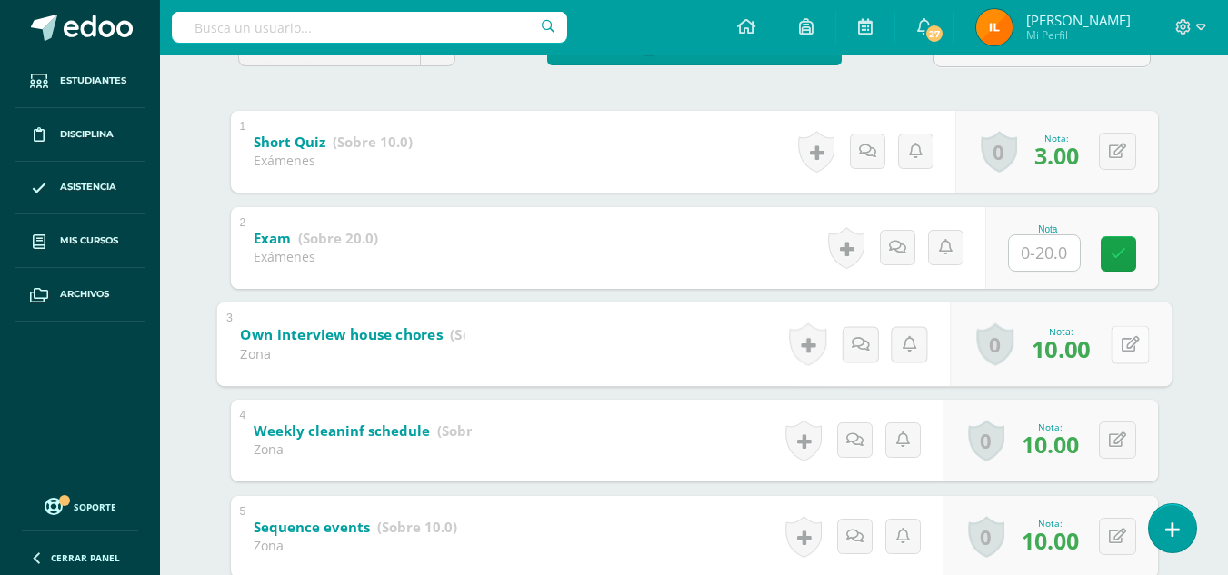
click at [1098, 344] on div "0 [GEOGRAPHIC_DATA] Logros obtenidos Aún no hay logros agregados Nota: 10.00" at bounding box center [1061, 344] width 222 height 85
click at [1138, 351] on icon at bounding box center [1129, 343] width 18 height 15
type input "5"
click at [1090, 354] on link at bounding box center [1081, 350] width 36 height 36
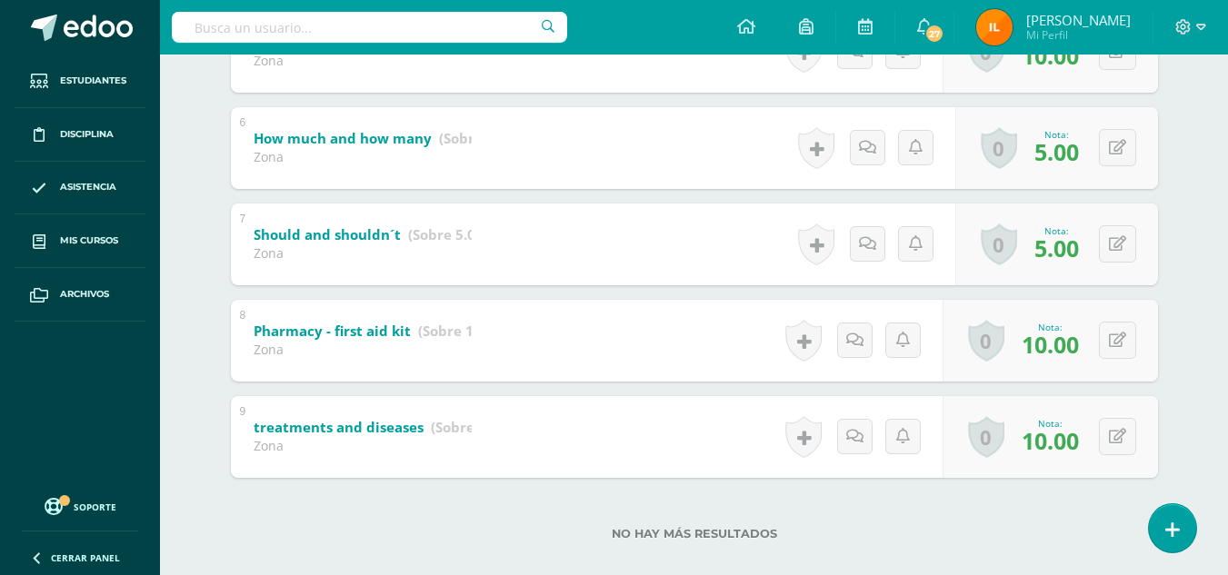
scroll to position [825, 0]
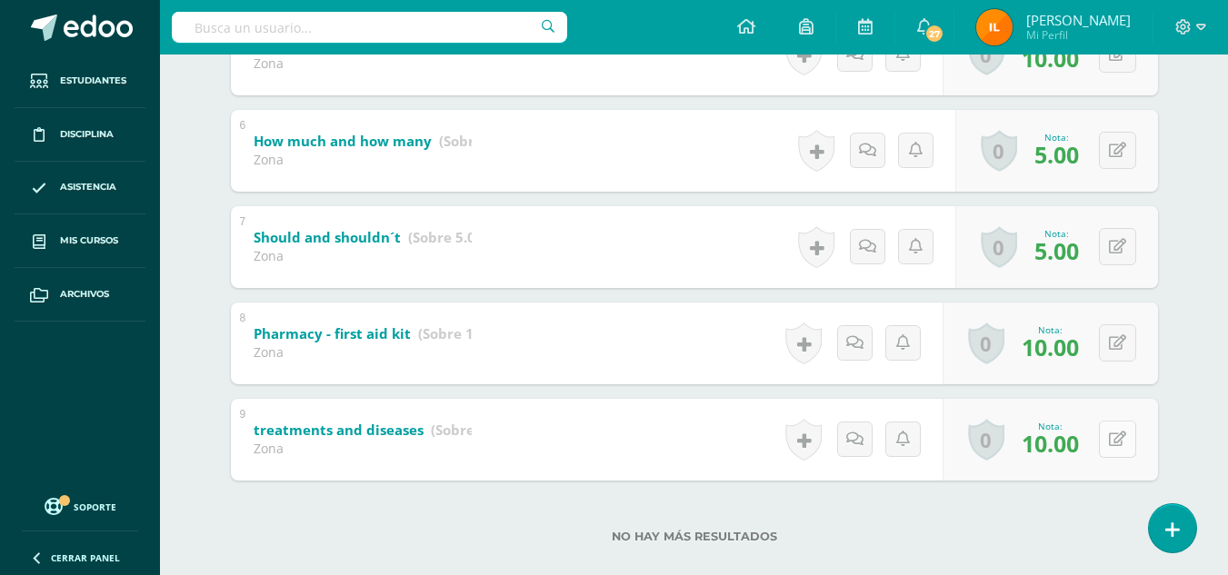
click at [1116, 443] on button at bounding box center [1117, 439] width 37 height 37
type input "5"
click at [1077, 449] on icon at bounding box center [1081, 445] width 16 height 15
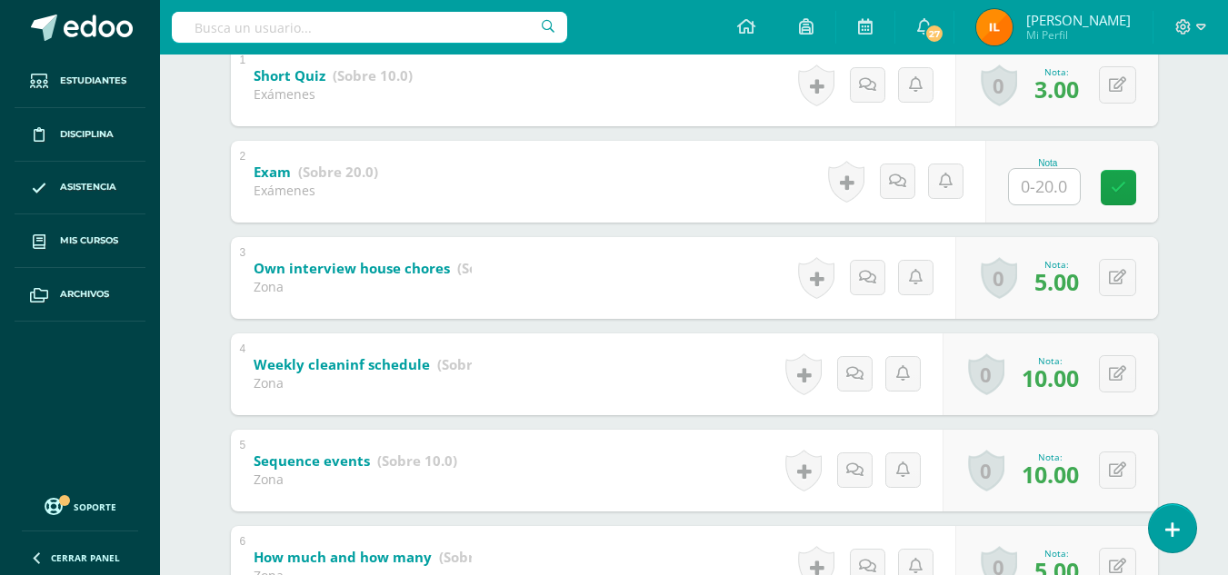
scroll to position [0, 0]
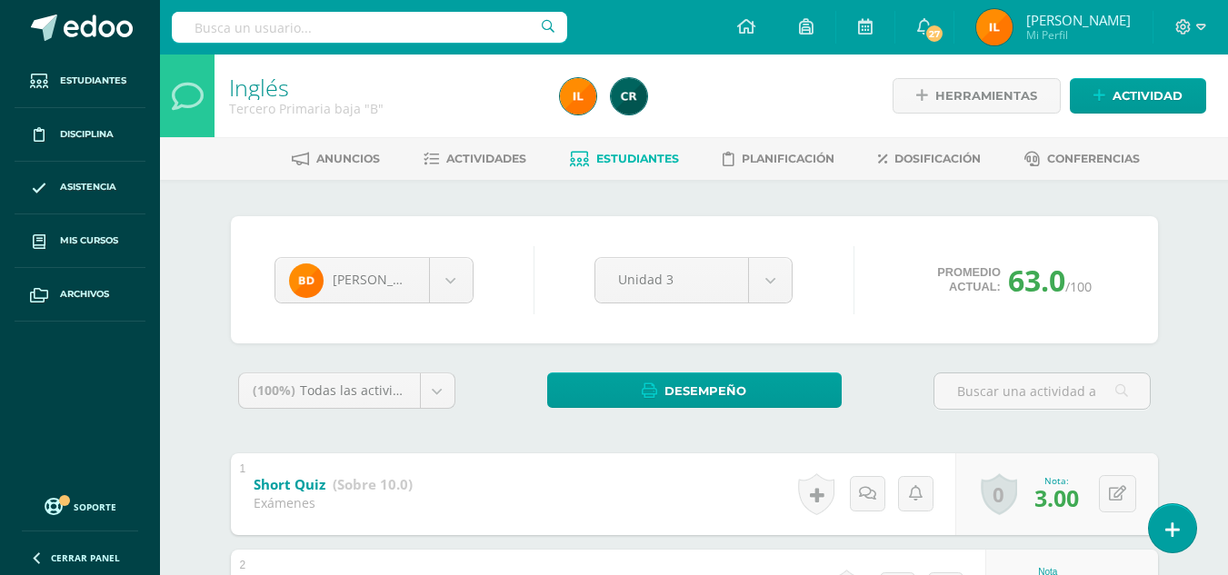
click at [661, 161] on span "Estudiantes" at bounding box center [637, 159] width 83 height 14
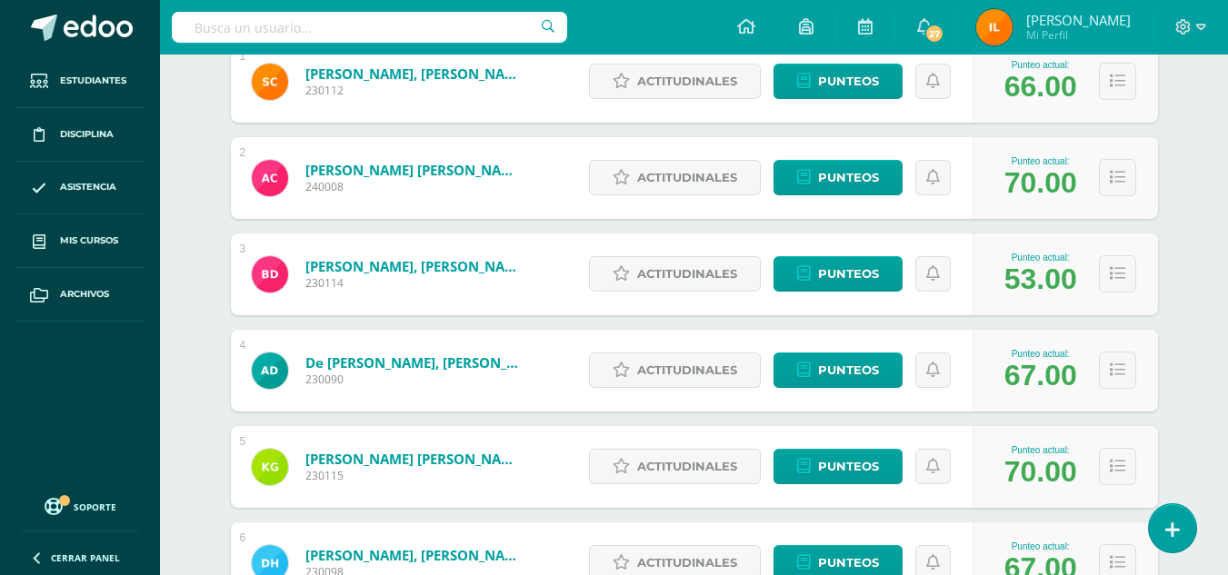
scroll to position [340, 0]
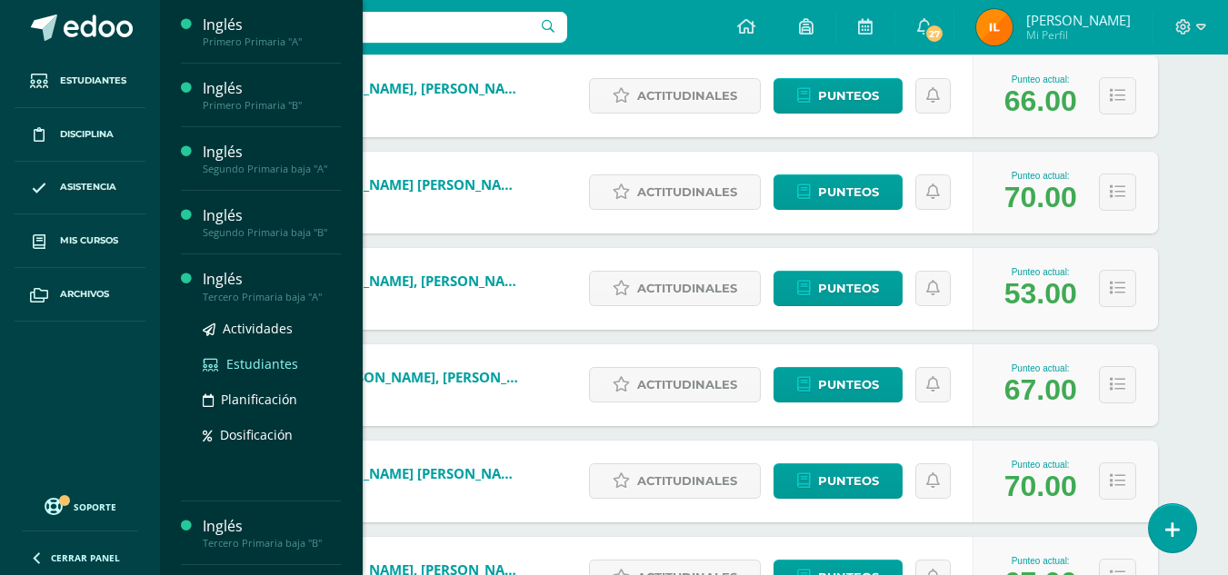
click at [286, 367] on span "Estudiantes" at bounding box center [262, 363] width 72 height 17
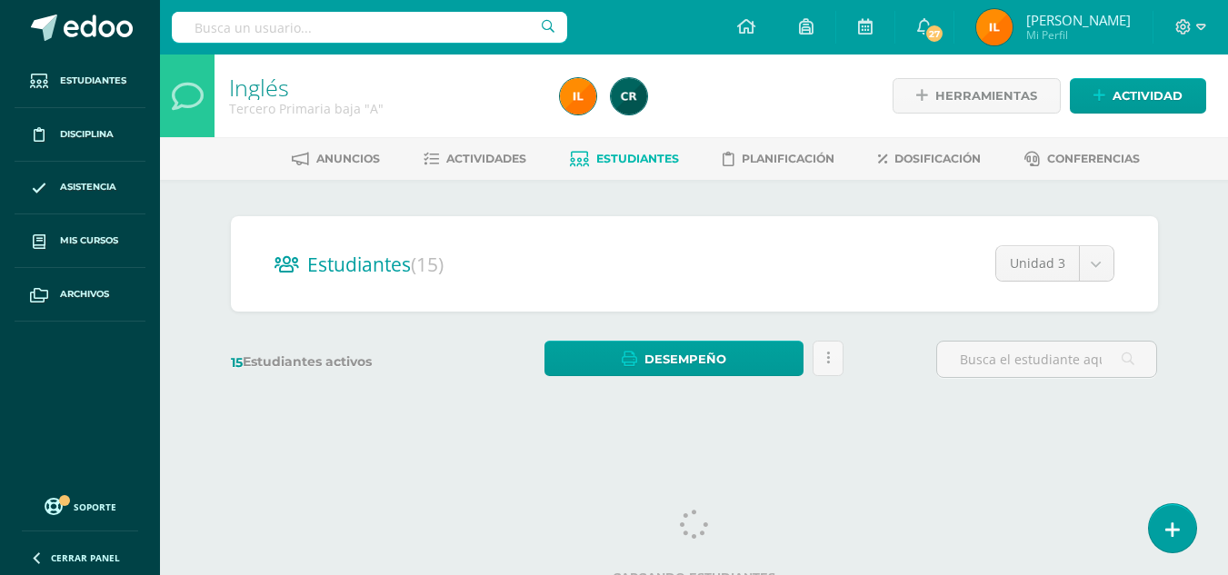
scroll to position [16, 0]
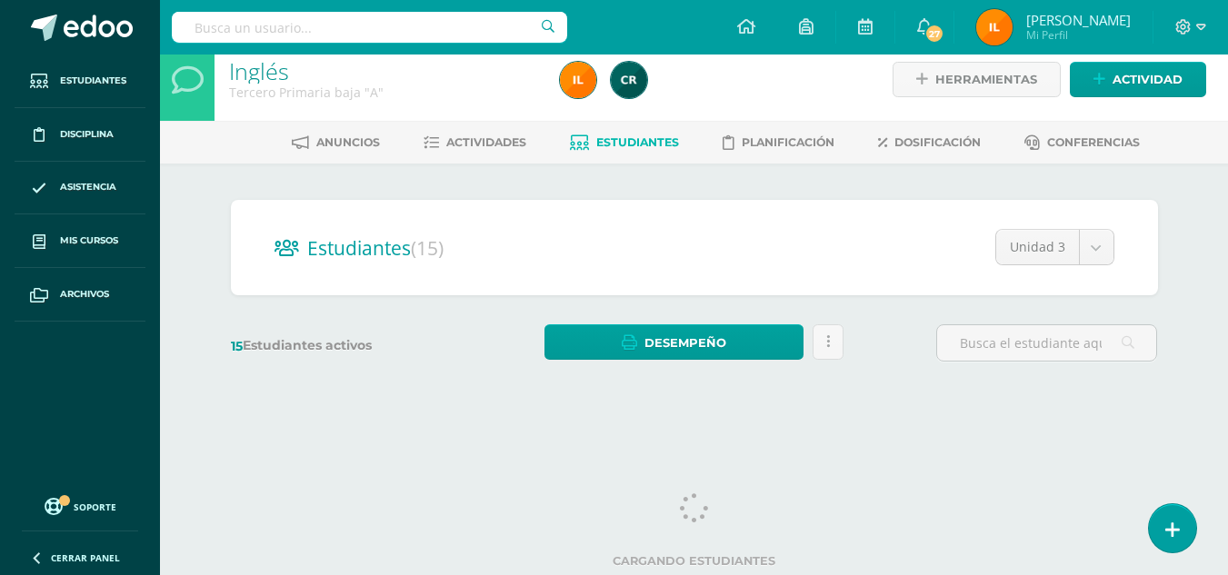
drag, startPoint x: 1240, startPoint y: 94, endPoint x: 1240, endPoint y: 254, distance: 160.8
click at [1228, 254] on html "Estudiantes Disciplina Asistencia Mis cursos Archivos Soporte Centro de ayuda Ú…" at bounding box center [614, 200] width 1228 height 432
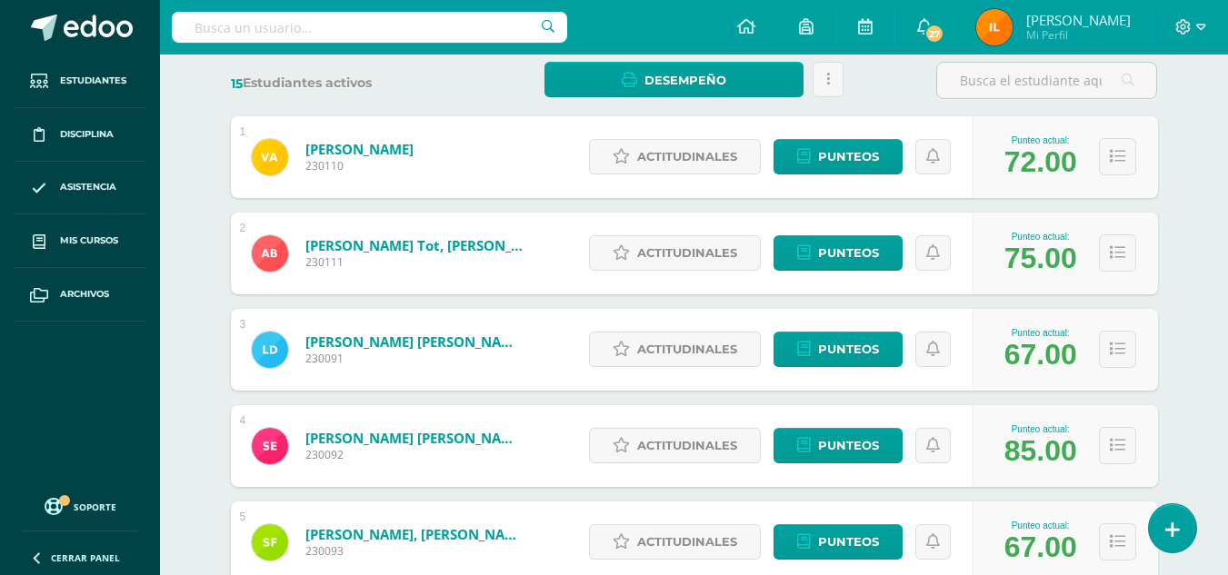
scroll to position [332, 0]
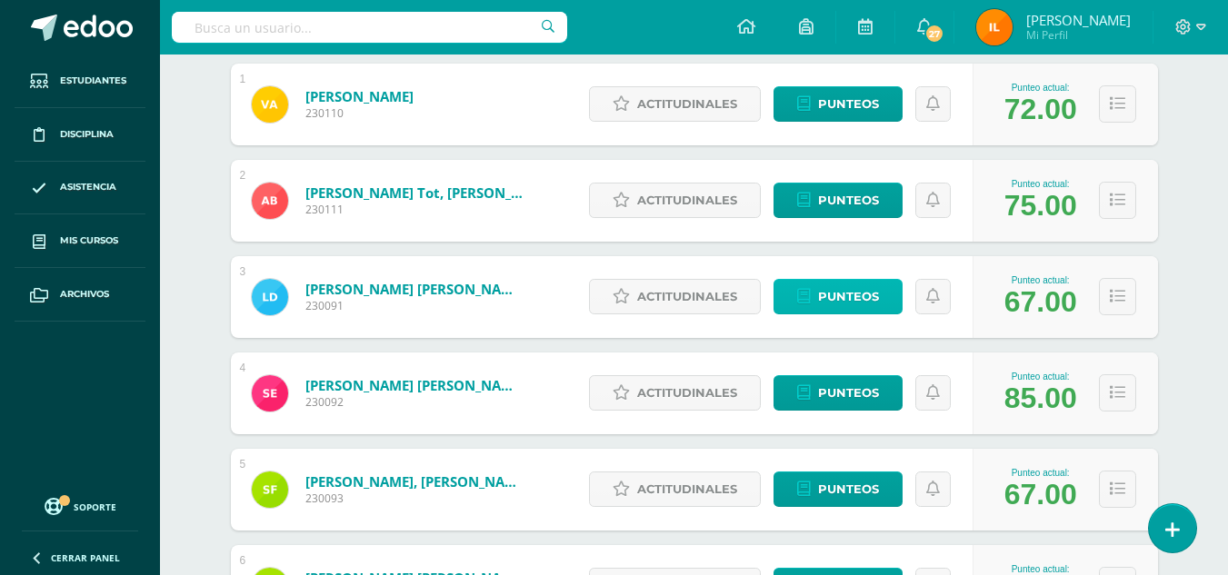
click at [850, 294] on span "Punteos" at bounding box center [848, 297] width 61 height 34
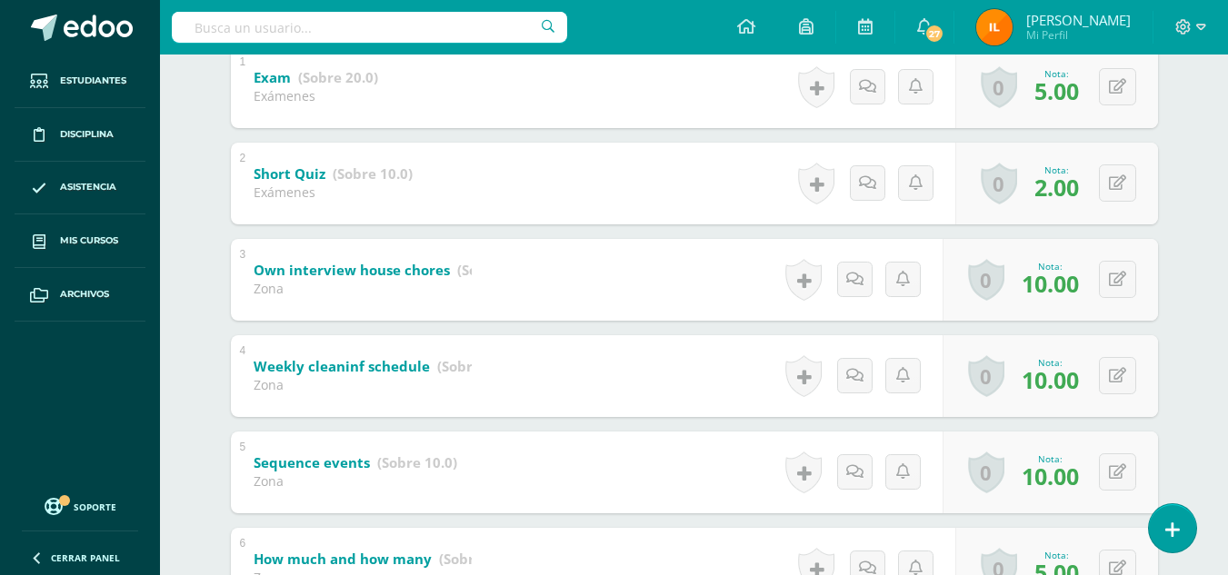
scroll to position [404, 0]
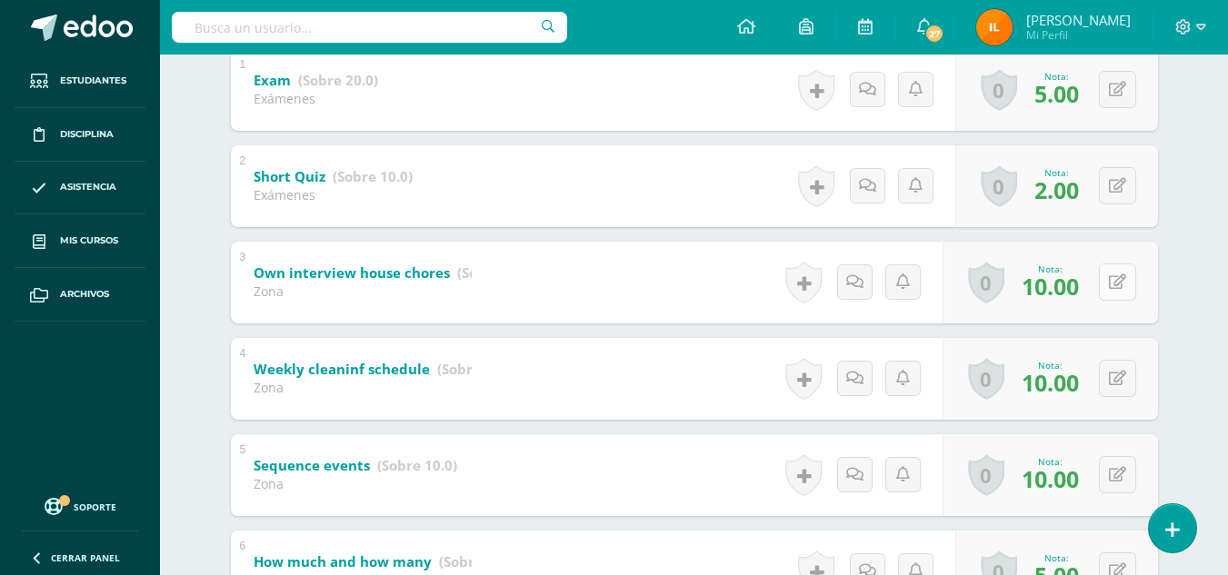
click at [1118, 287] on button at bounding box center [1117, 282] width 37 height 37
type input "5"
click at [1080, 293] on icon at bounding box center [1081, 288] width 16 height 15
click at [1115, 475] on button at bounding box center [1117, 474] width 37 height 37
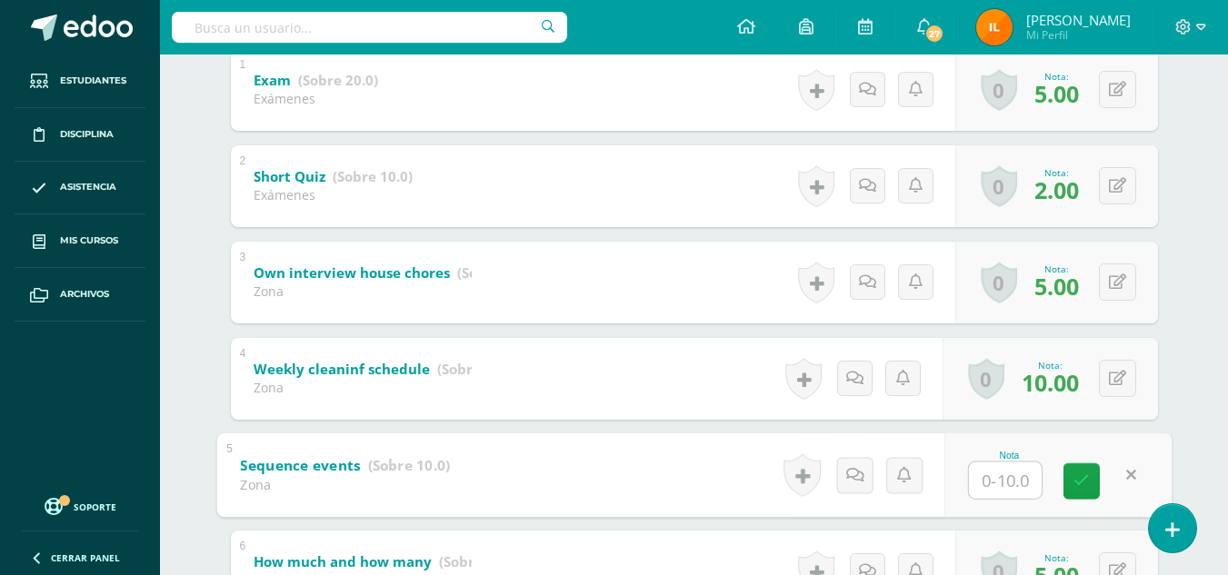
type input "5"
click at [1086, 474] on icon at bounding box center [1081, 480] width 16 height 15
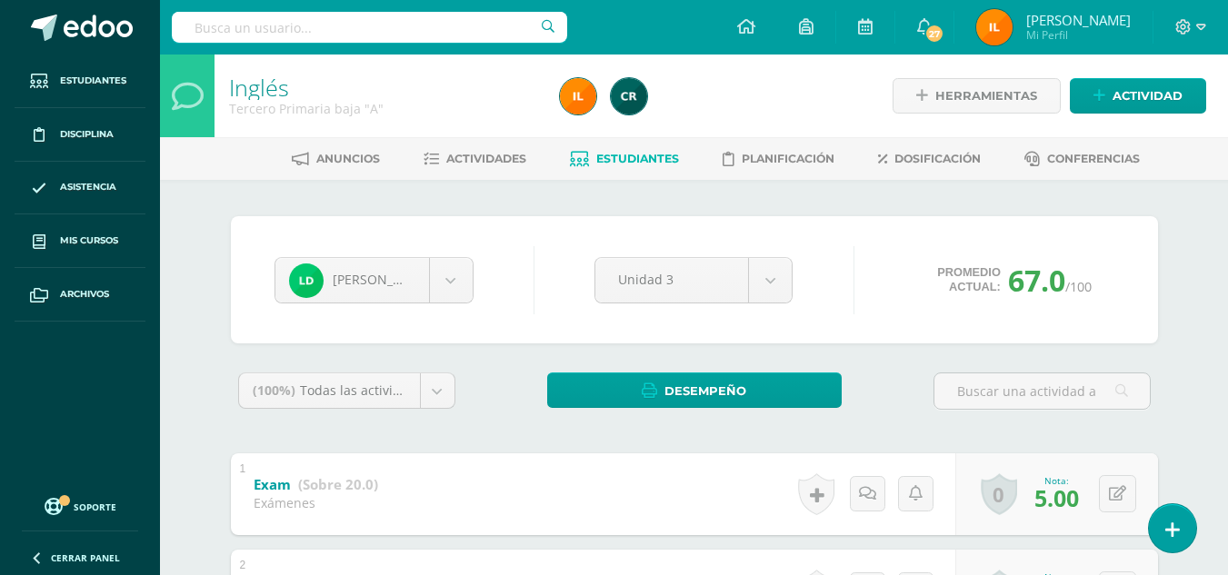
click at [642, 163] on span "Estudiantes" at bounding box center [637, 159] width 83 height 14
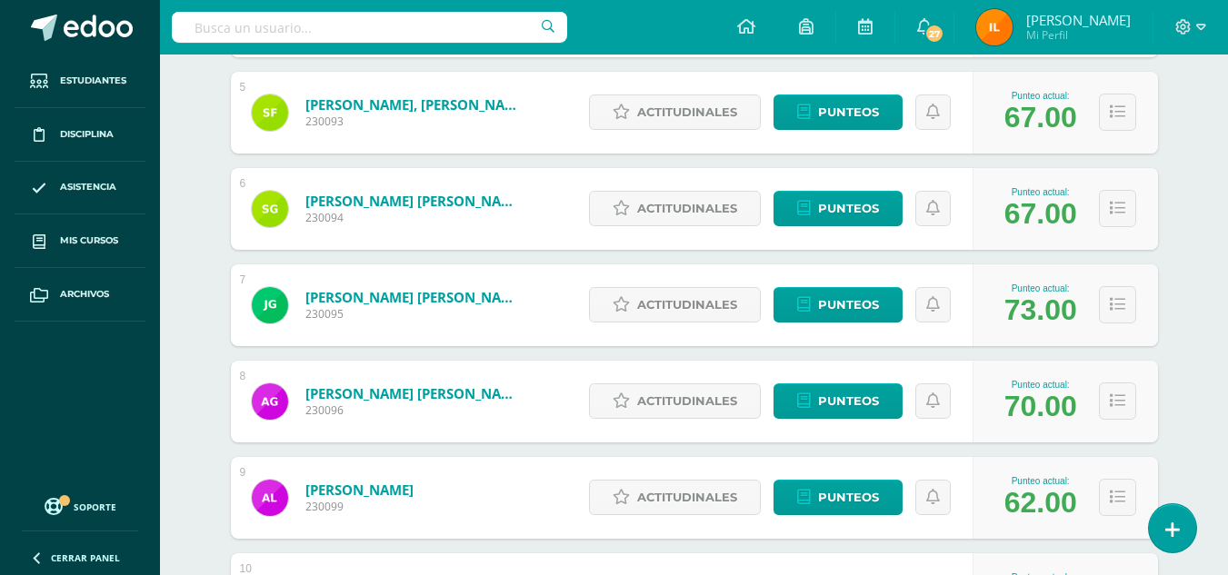
scroll to position [722, 0]
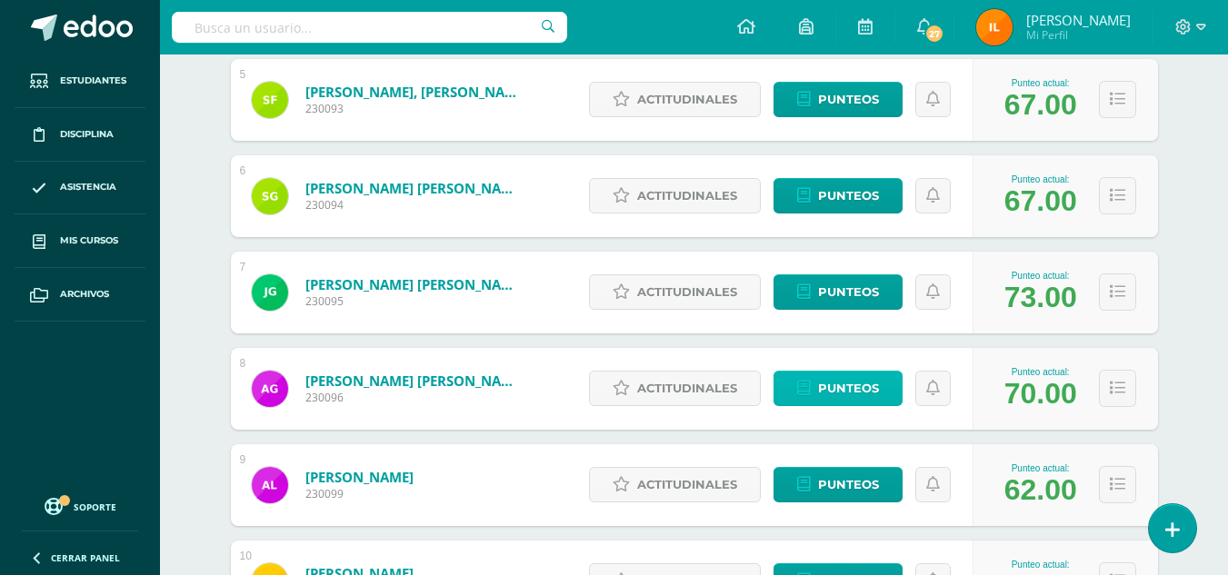
click at [873, 393] on span "Punteos" at bounding box center [848, 389] width 61 height 34
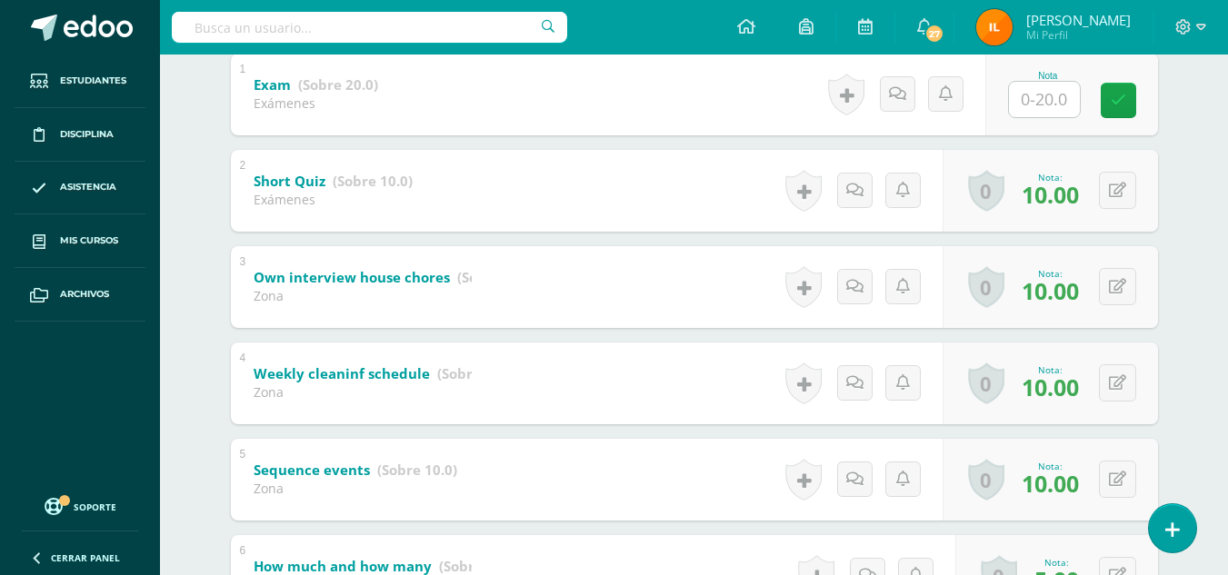
scroll to position [416, 0]
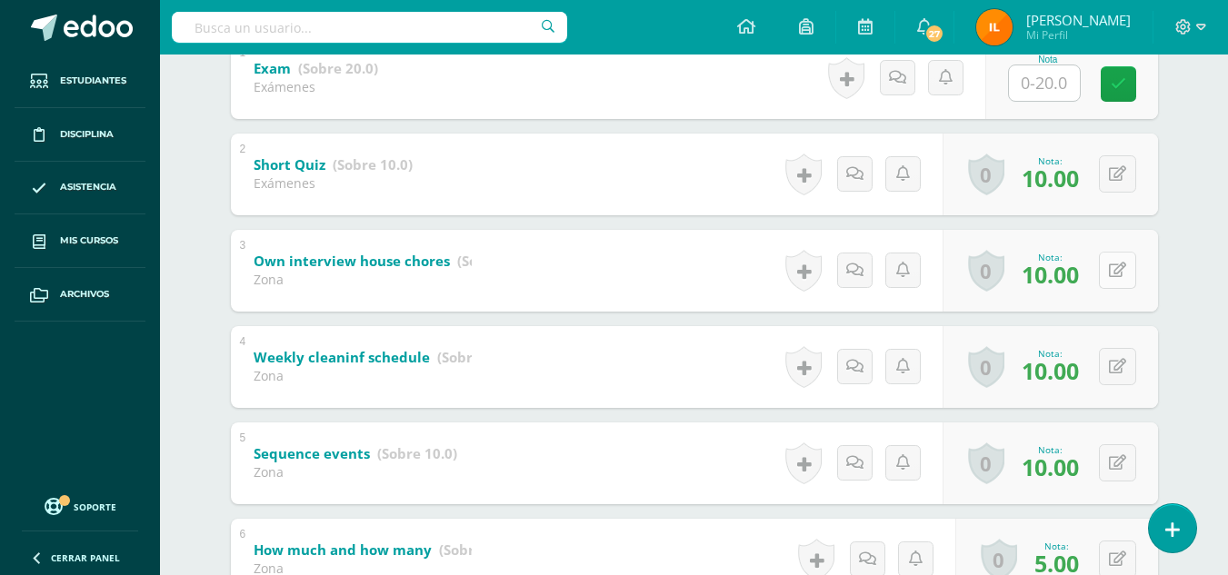
click at [1126, 267] on button at bounding box center [1117, 270] width 37 height 37
type input "5"
click at [1075, 277] on icon at bounding box center [1081, 276] width 16 height 15
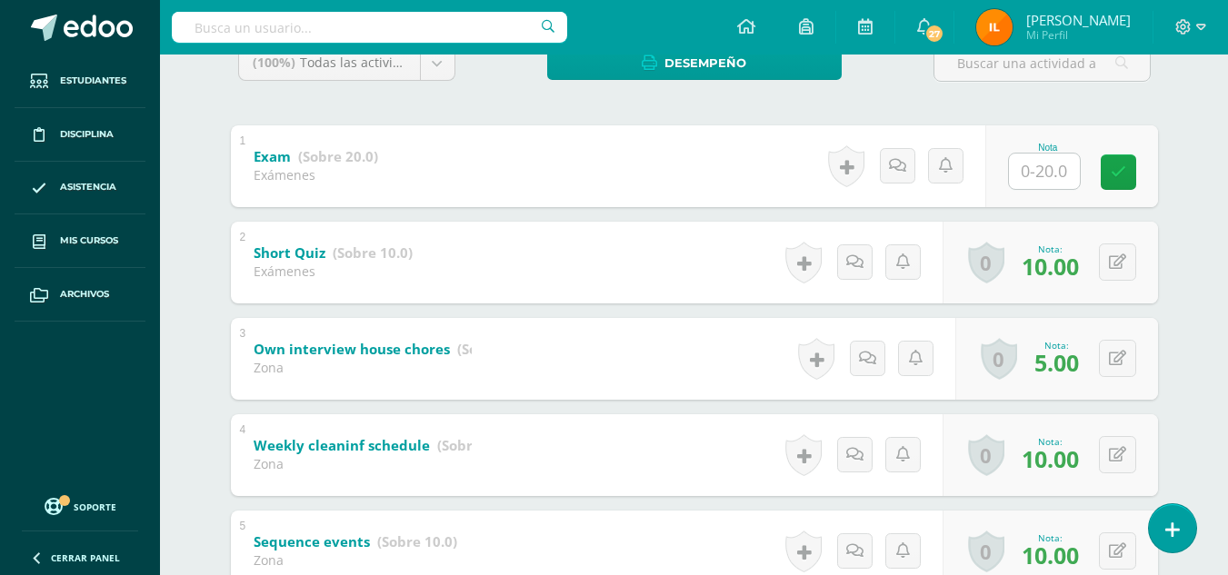
scroll to position [0, 0]
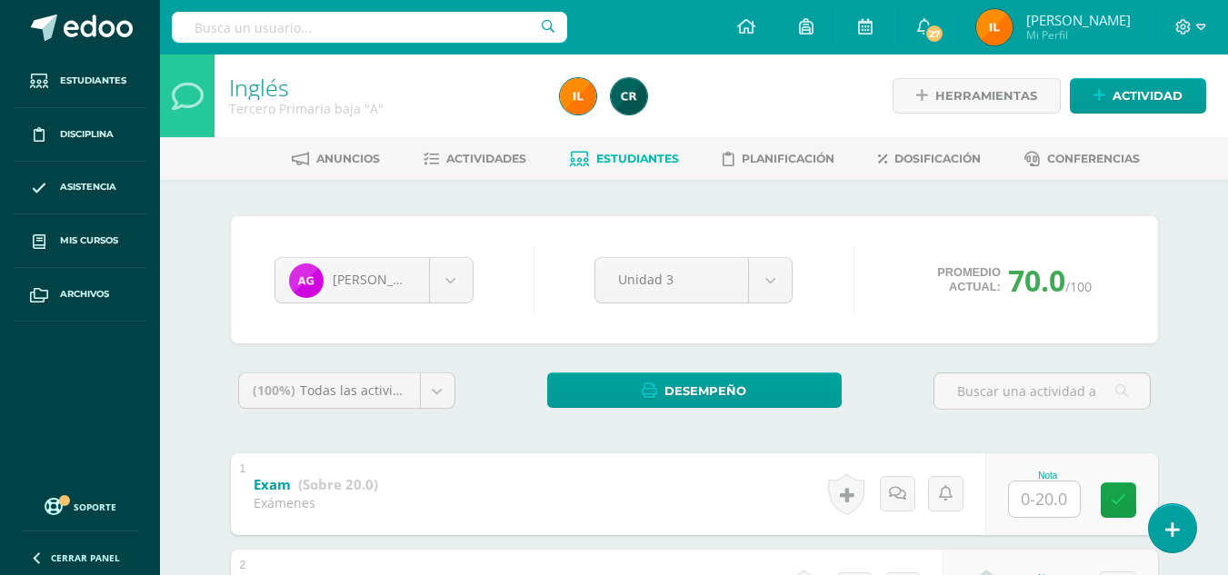
click at [622, 148] on link "Estudiantes" at bounding box center [624, 158] width 109 height 29
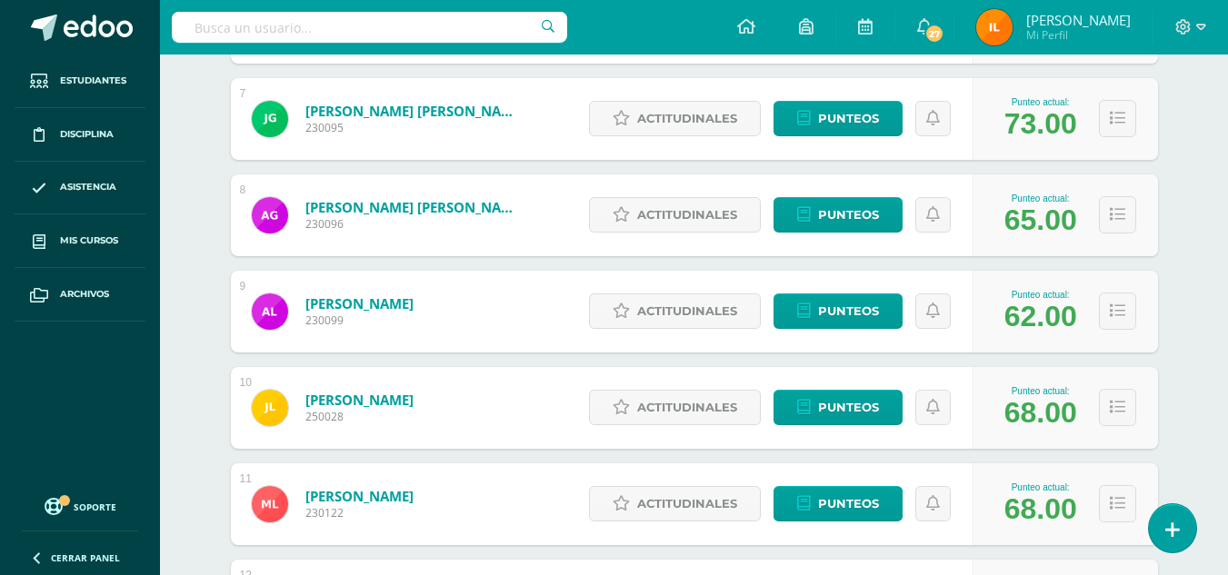
scroll to position [902, 0]
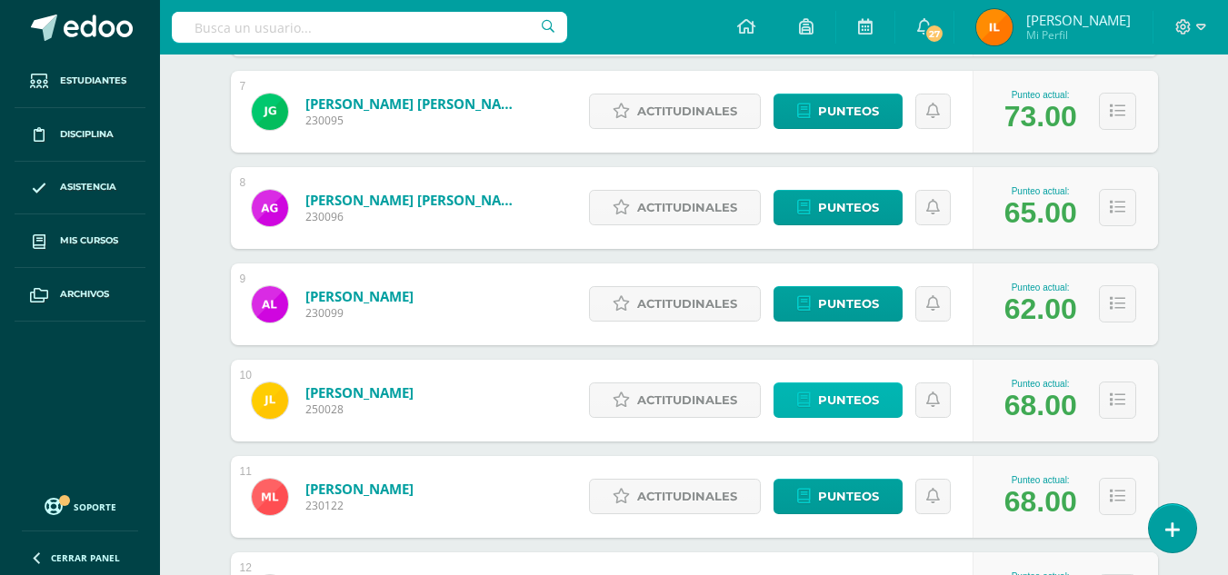
click at [876, 398] on span "Punteos" at bounding box center [848, 400] width 61 height 34
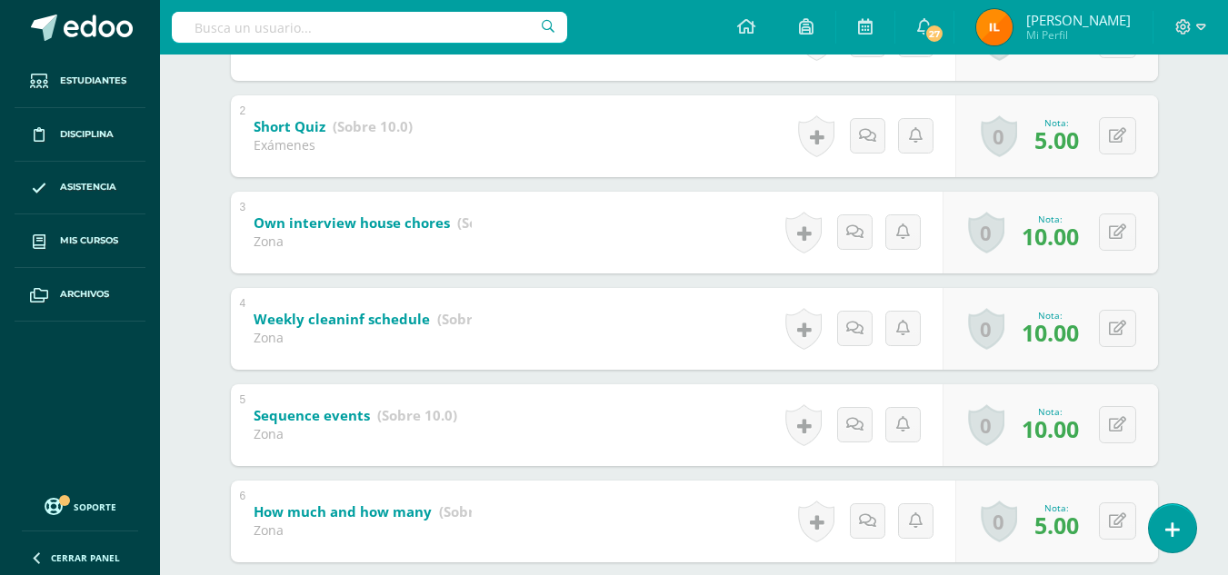
scroll to position [460, 0]
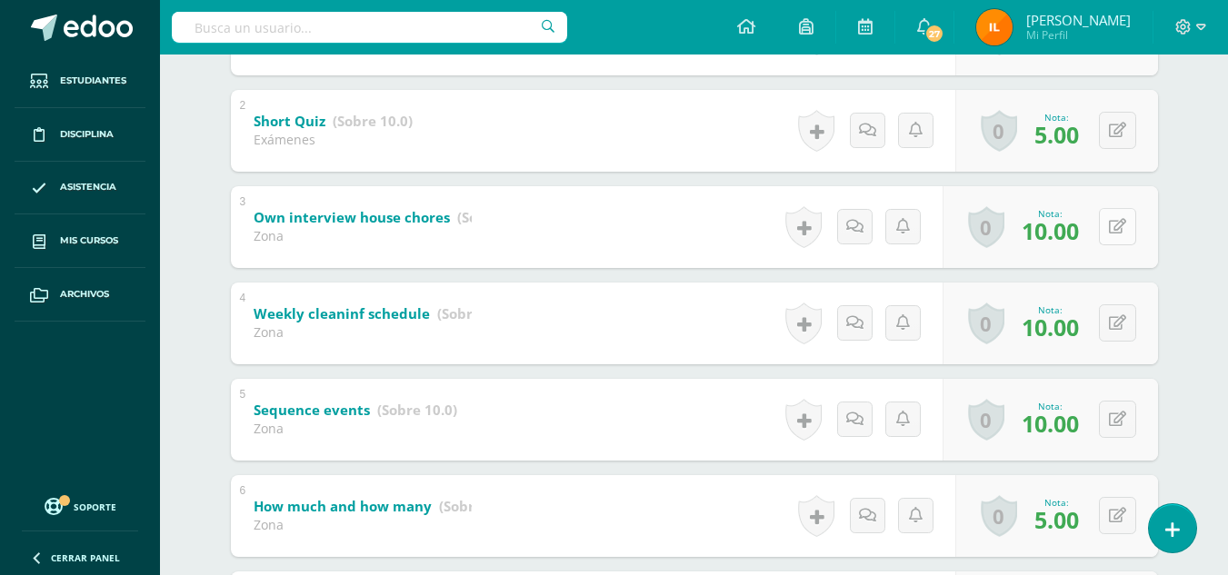
click at [1115, 226] on button at bounding box center [1117, 226] width 37 height 37
type input "5"
click at [1085, 237] on icon at bounding box center [1081, 232] width 16 height 15
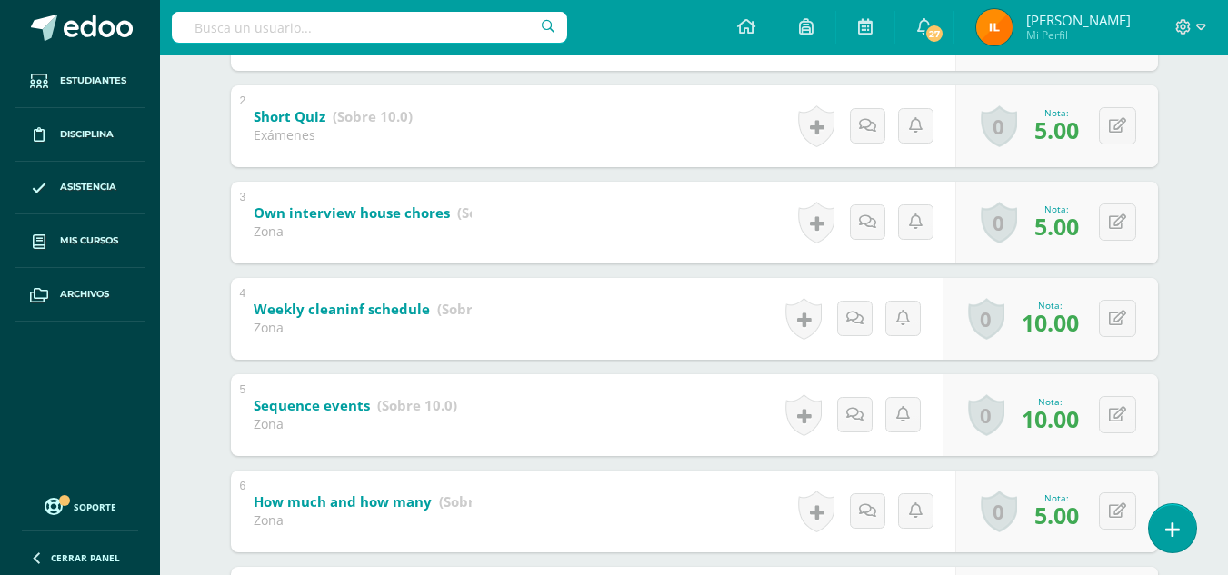
scroll to position [462, 0]
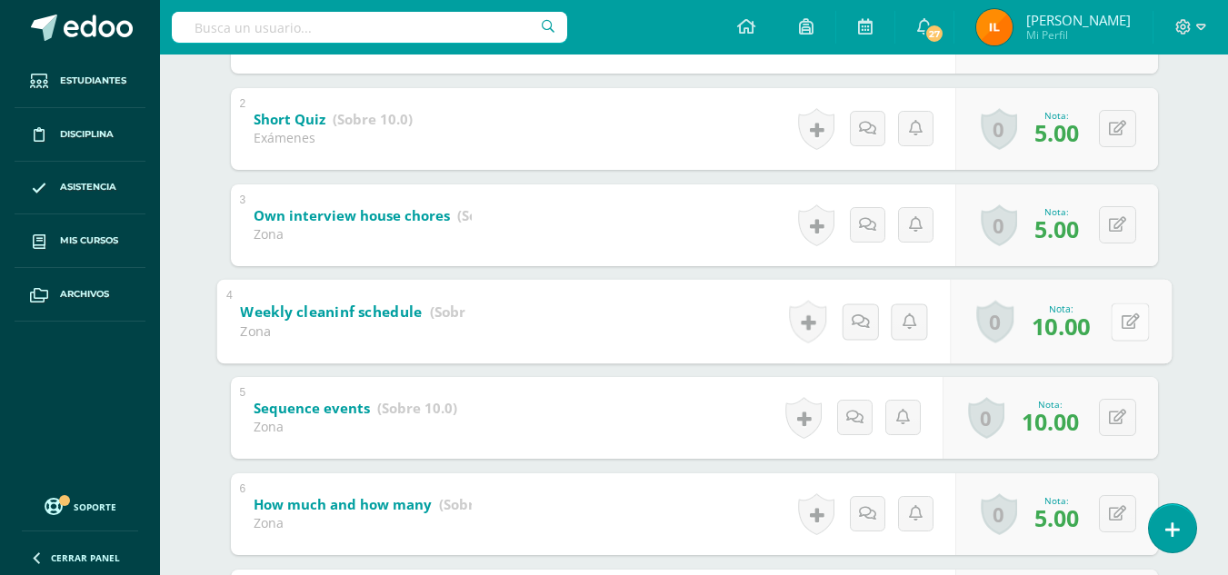
click at [1106, 319] on div "0 [GEOGRAPHIC_DATA] Logros obtenidos Aún no hay logros agregados Nota: 10.00" at bounding box center [1061, 321] width 222 height 85
click at [1140, 322] on button at bounding box center [1129, 322] width 38 height 38
click at [997, 327] on input "10.00" at bounding box center [1005, 326] width 73 height 36
type input "8.00"
click at [1075, 324] on icon at bounding box center [1081, 327] width 16 height 15
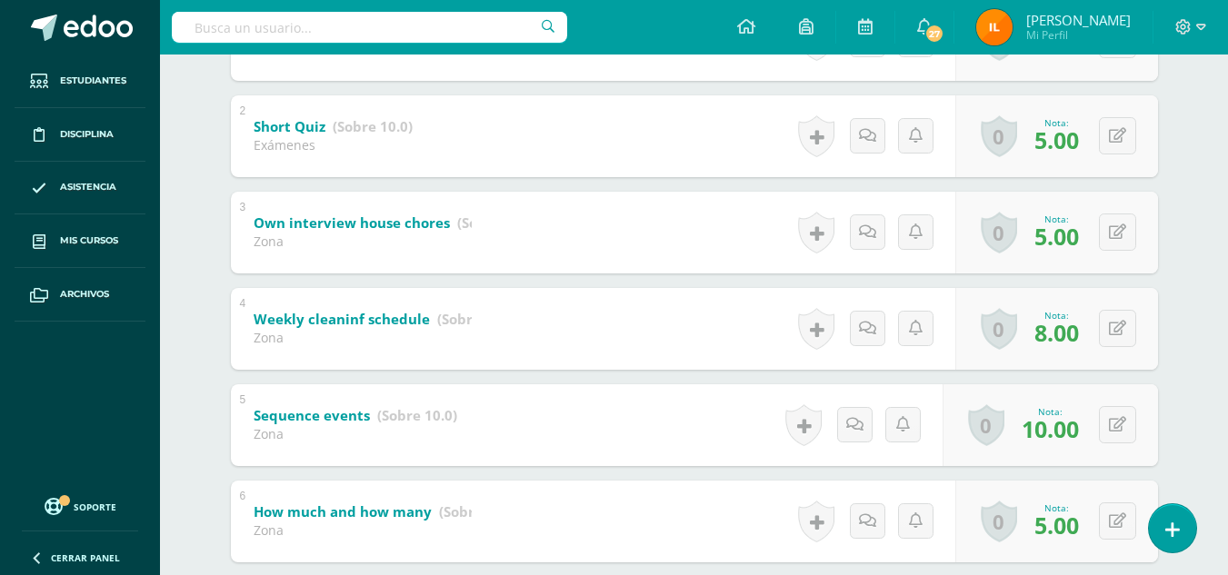
scroll to position [467, 0]
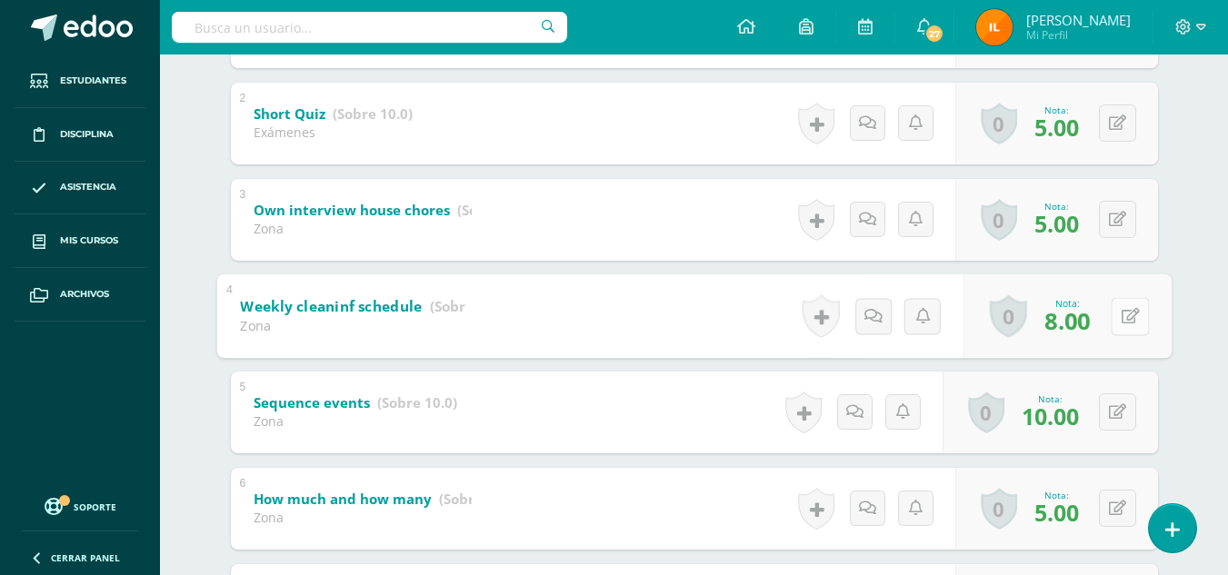
click at [1129, 332] on button at bounding box center [1129, 316] width 38 height 38
type input "5"
click at [1081, 333] on link at bounding box center [1081, 322] width 36 height 36
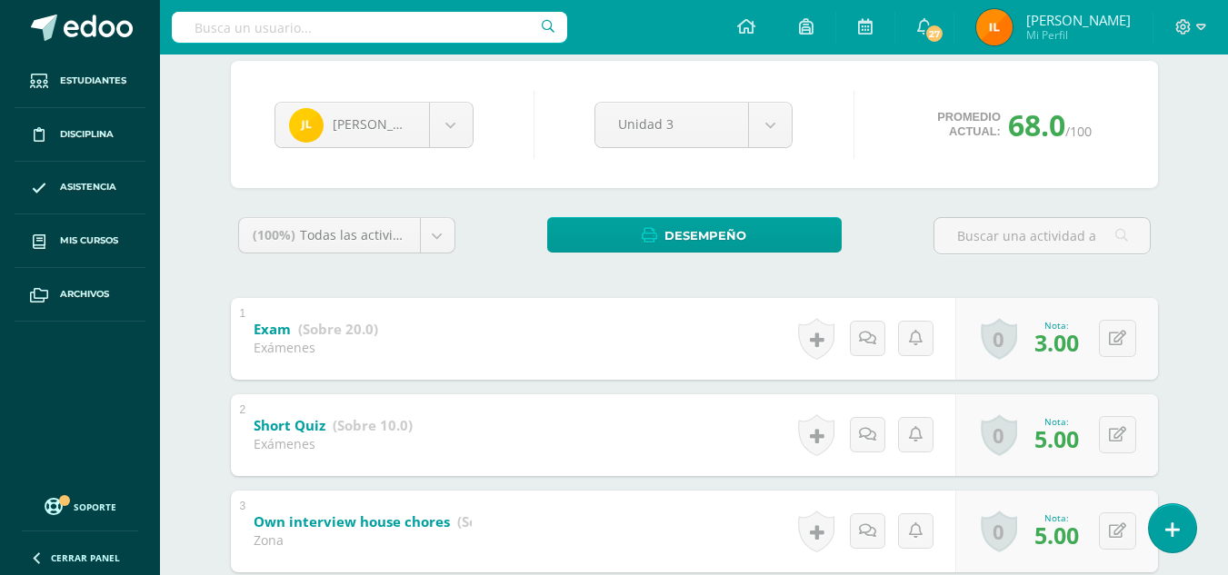
scroll to position [0, 0]
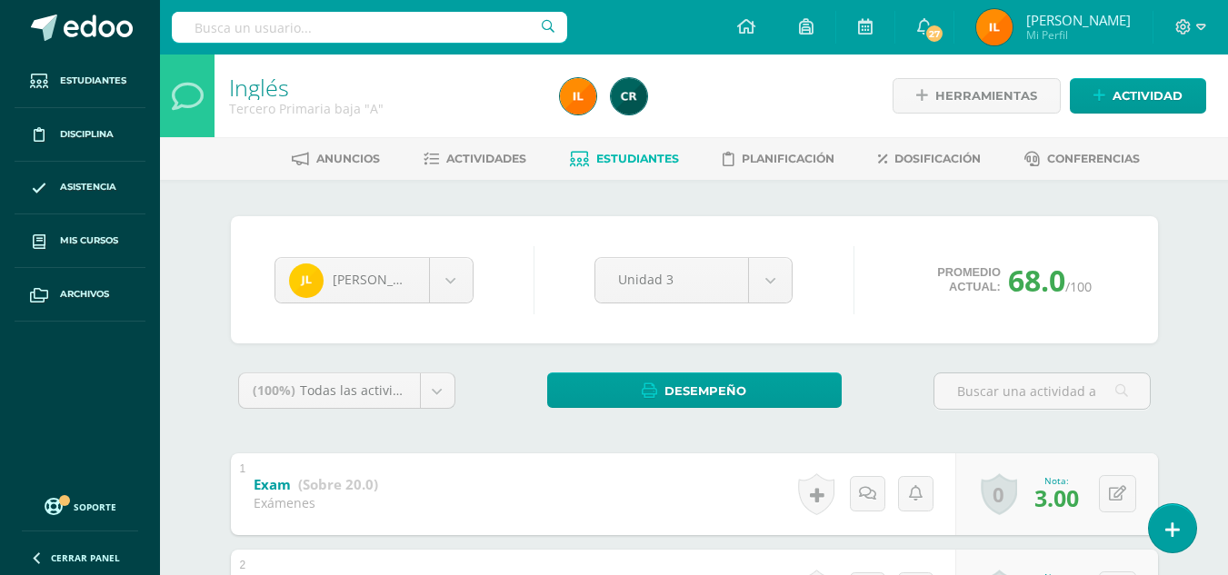
click at [631, 160] on span "Estudiantes" at bounding box center [637, 159] width 83 height 14
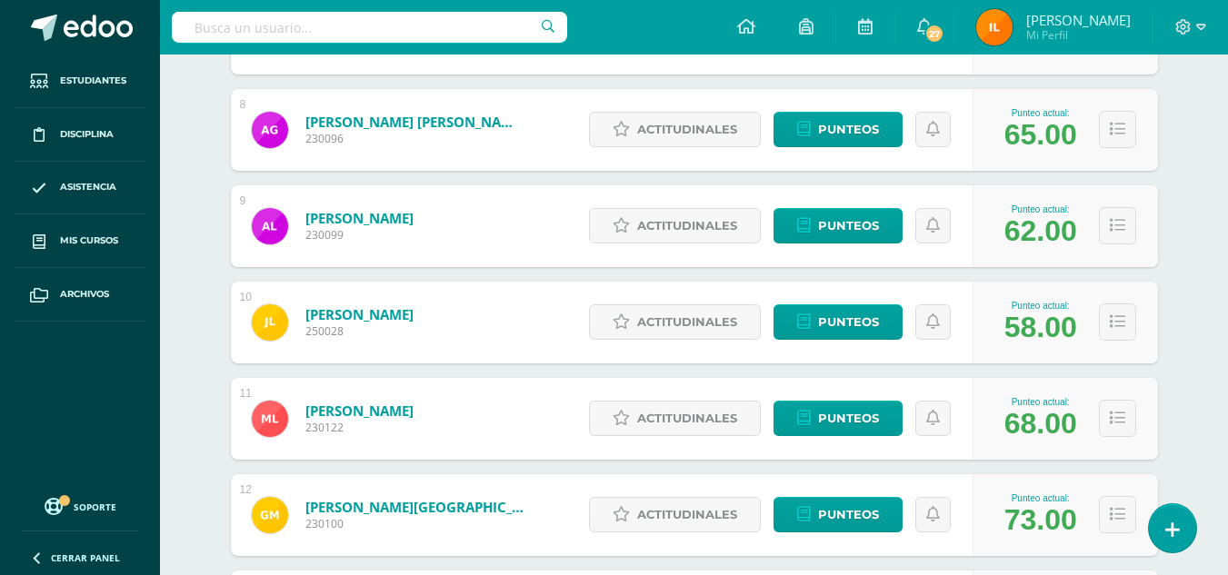
scroll to position [987, 0]
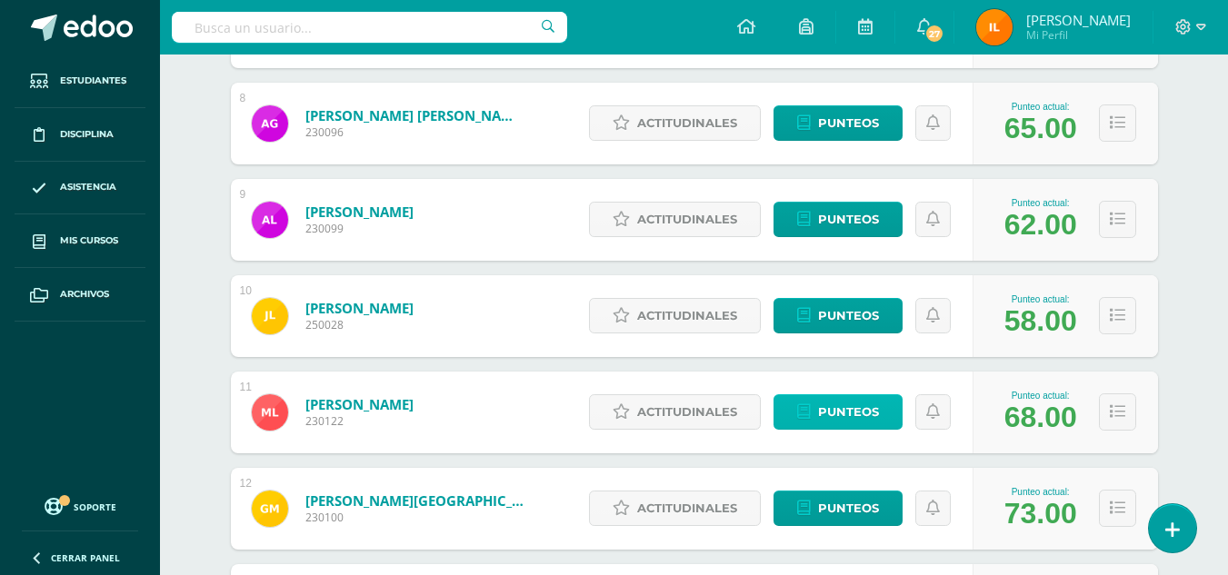
click at [858, 413] on span "Punteos" at bounding box center [848, 412] width 61 height 34
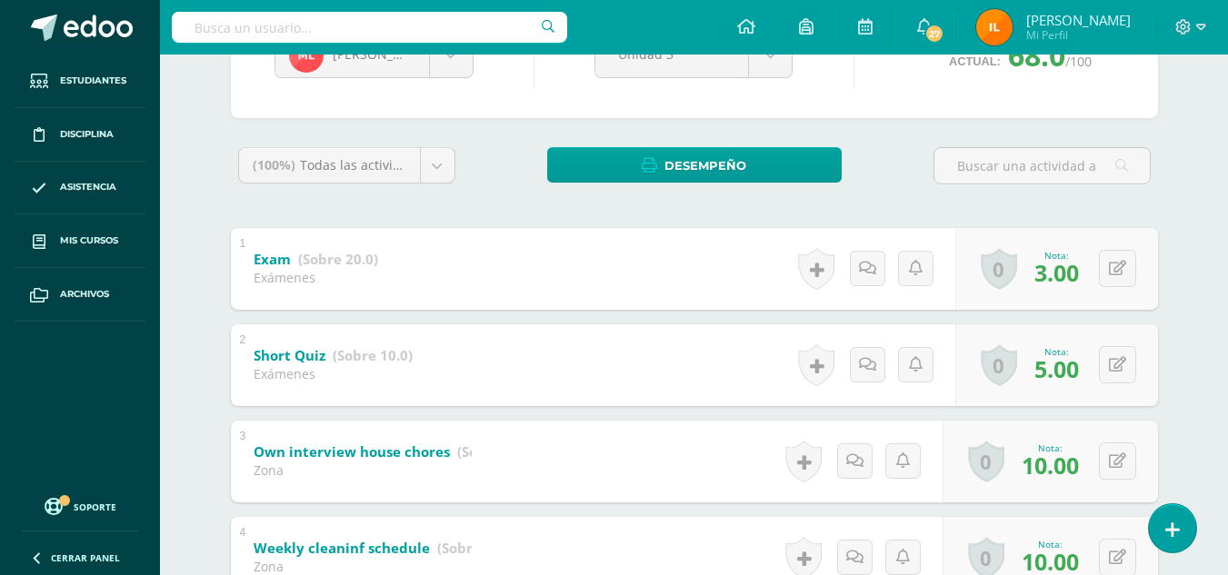
scroll to position [316, 0]
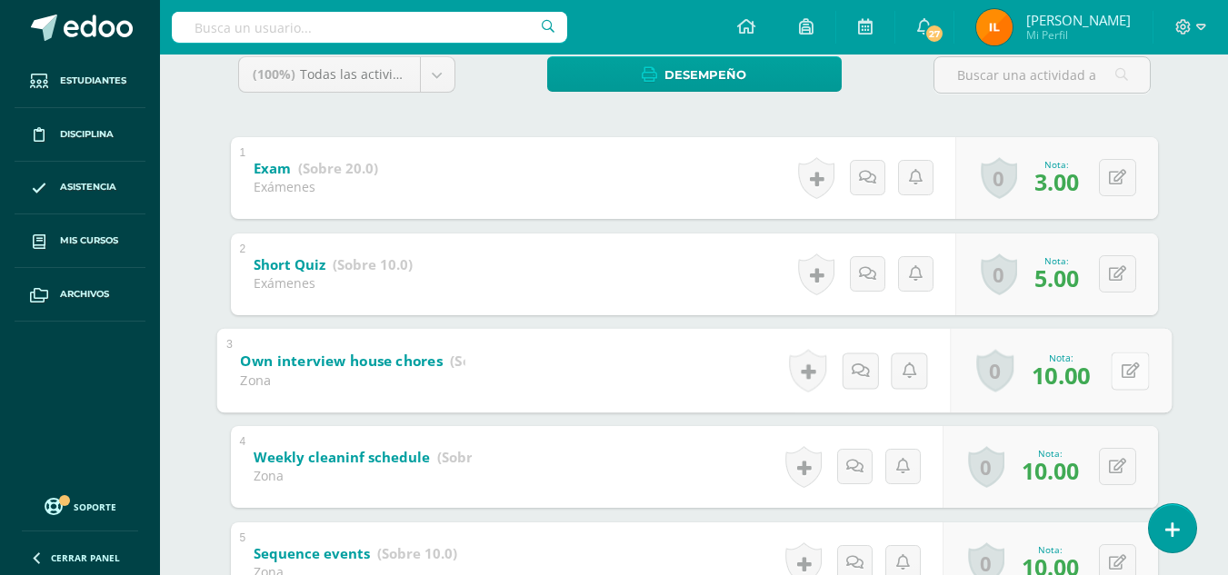
click at [1121, 375] on icon at bounding box center [1129, 370] width 18 height 15
type input "5"
click at [1076, 378] on icon at bounding box center [1081, 376] width 16 height 15
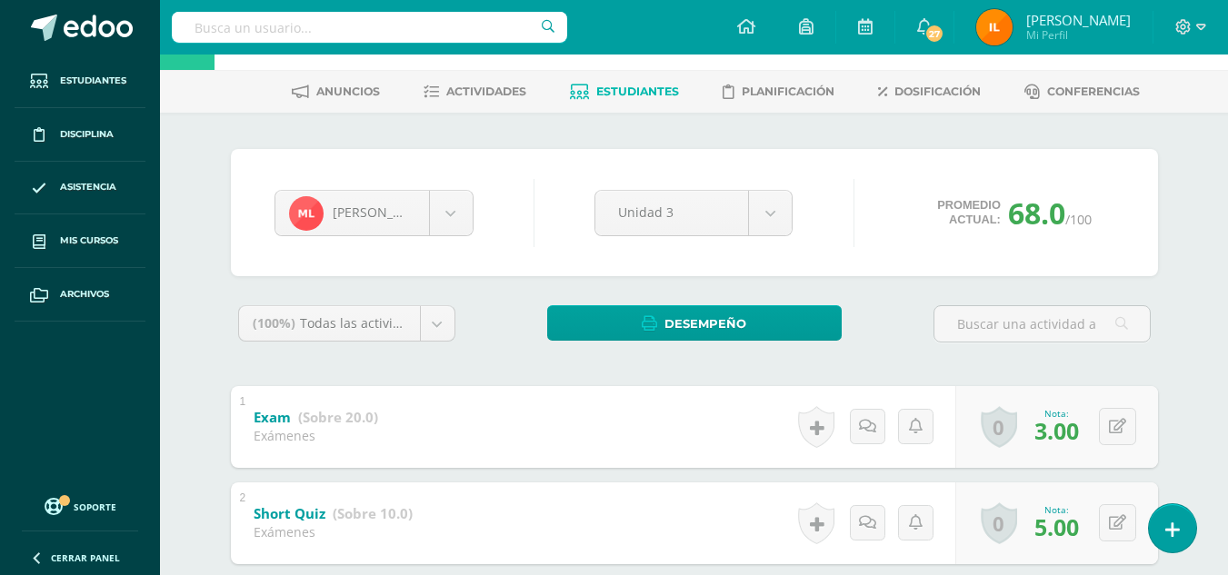
scroll to position [0, 0]
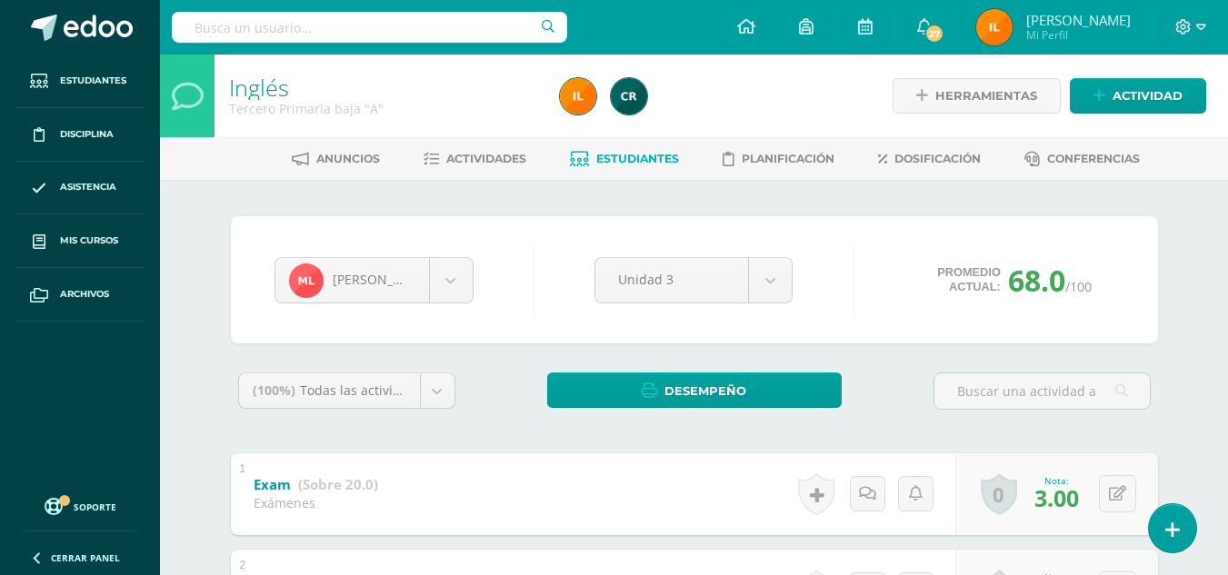
click at [644, 164] on span "Estudiantes" at bounding box center [637, 159] width 83 height 14
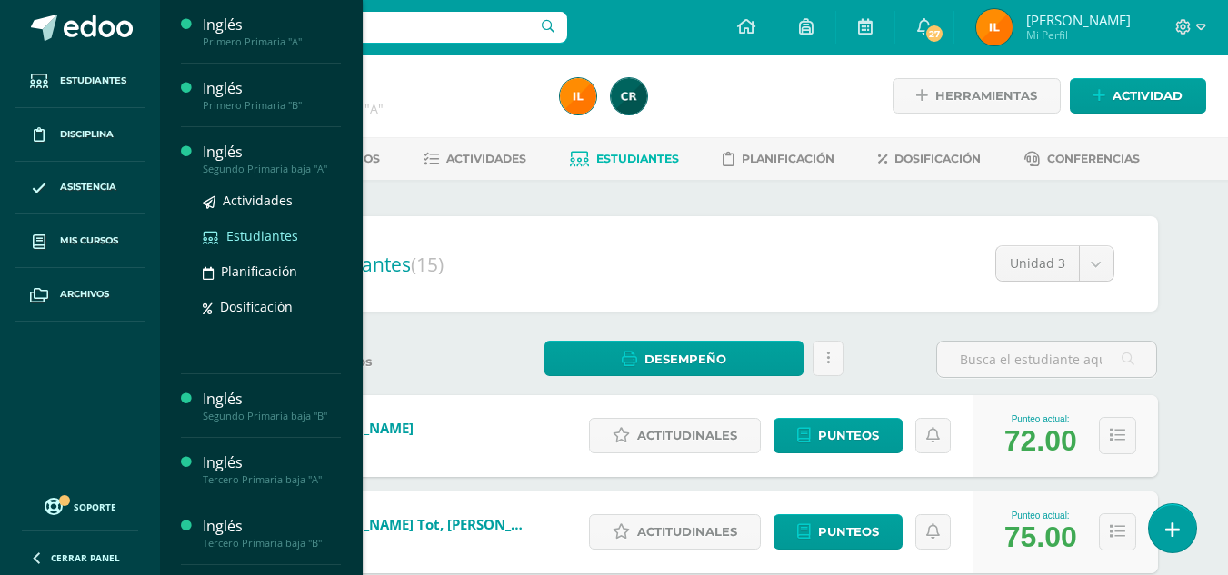
click at [277, 228] on span "Estudiantes" at bounding box center [262, 235] width 72 height 17
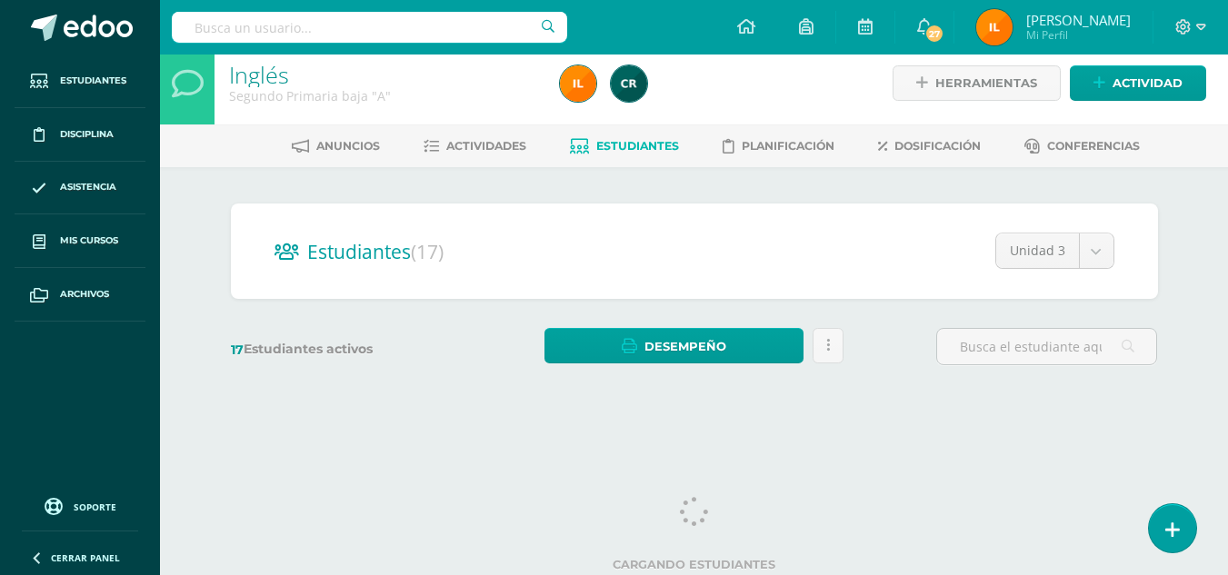
scroll to position [16, 0]
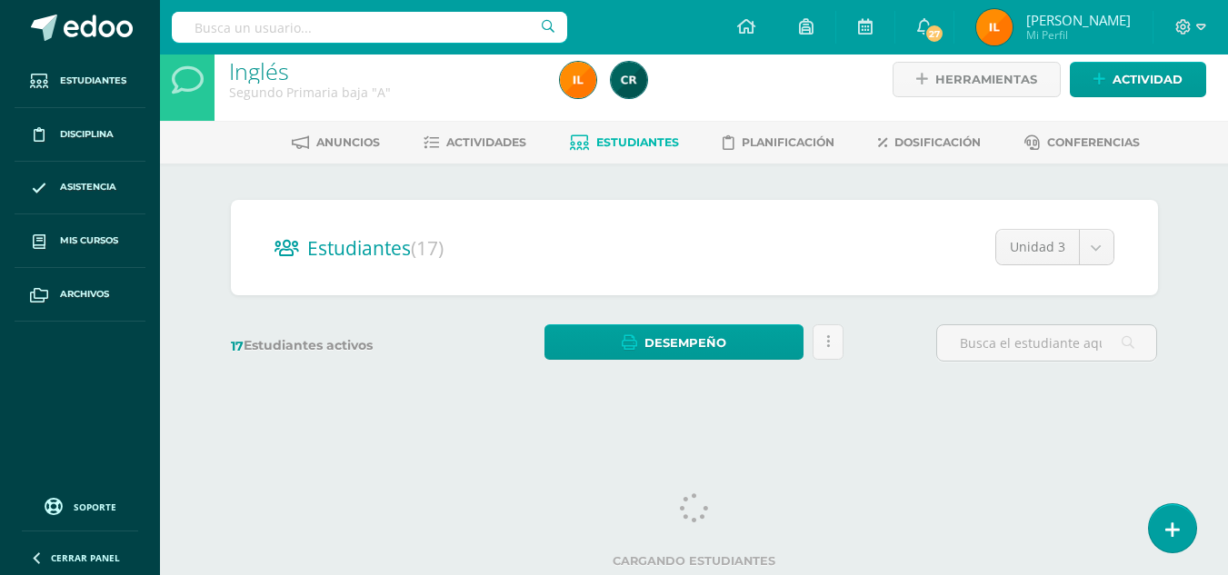
drag, startPoint x: 1240, startPoint y: 132, endPoint x: 1240, endPoint y: 270, distance: 138.1
click at [1228, 270] on html "Estudiantes Disciplina Asistencia Mis cursos Archivos Soporte Centro de ayuda Ú…" at bounding box center [614, 200] width 1228 height 432
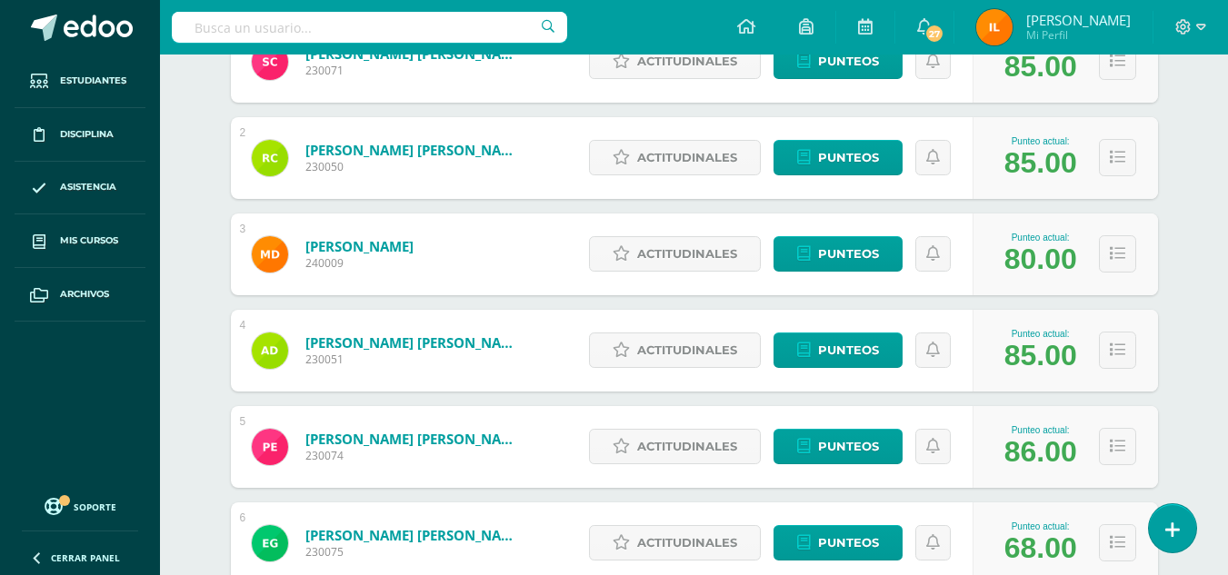
scroll to position [384, 0]
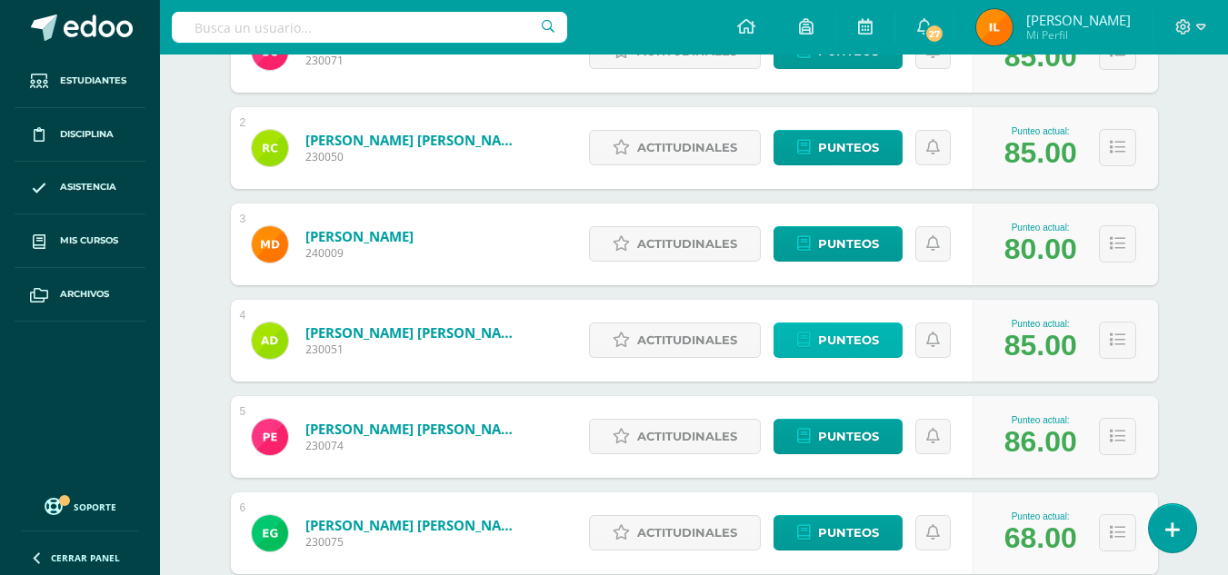
click at [870, 349] on span "Punteos" at bounding box center [848, 341] width 61 height 34
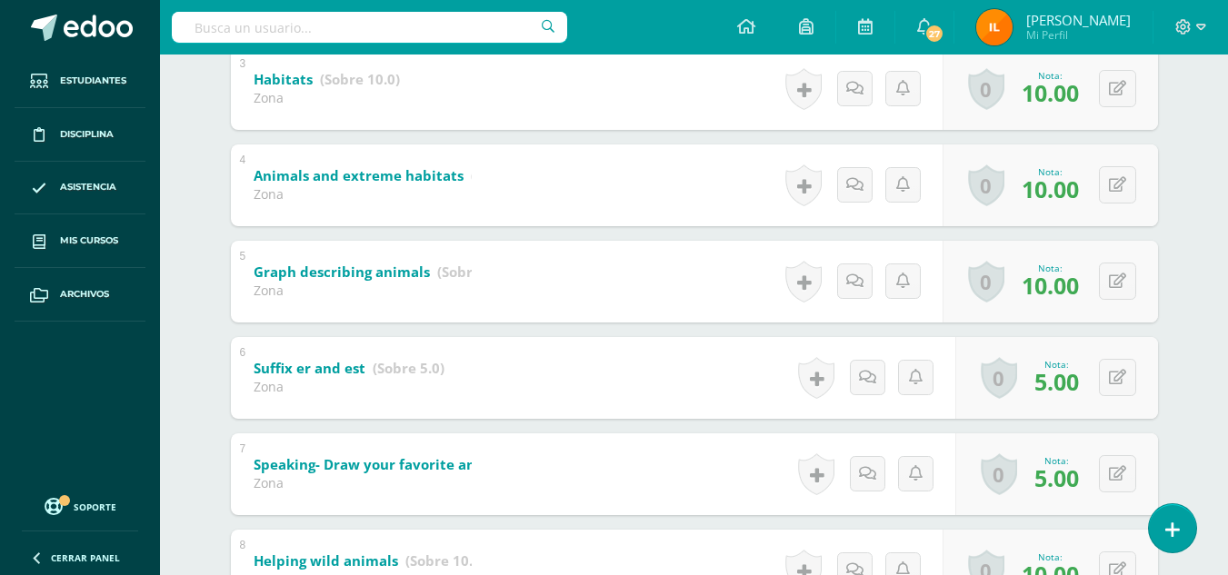
scroll to position [636, 0]
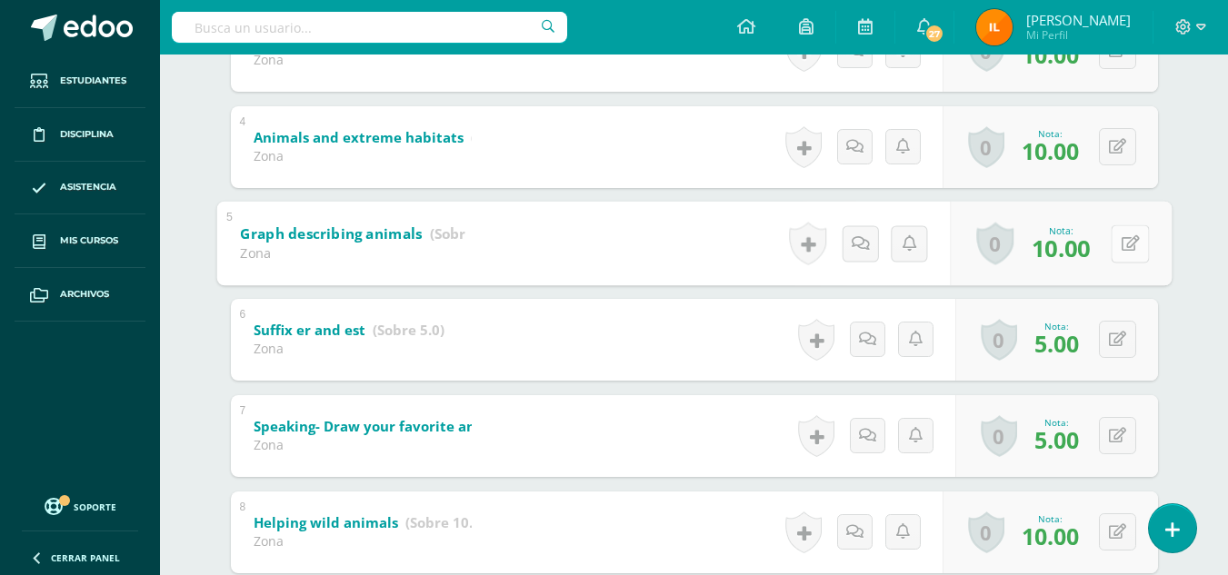
click at [1115, 246] on button at bounding box center [1129, 243] width 38 height 38
type input "5"
click at [1078, 253] on icon at bounding box center [1081, 249] width 16 height 15
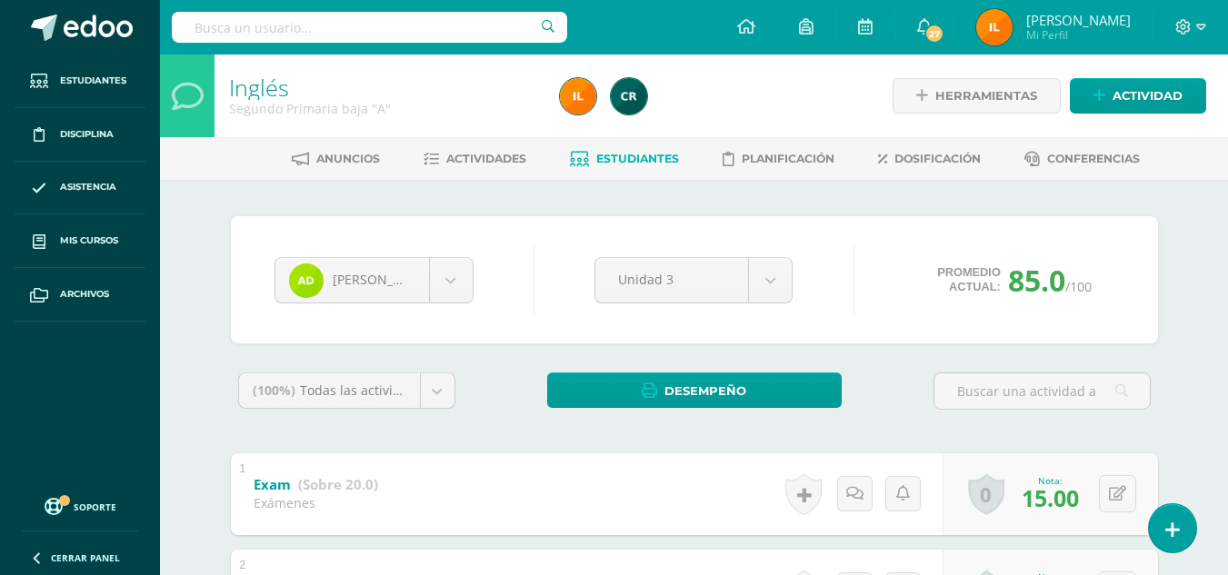
click at [664, 161] on span "Estudiantes" at bounding box center [637, 159] width 83 height 14
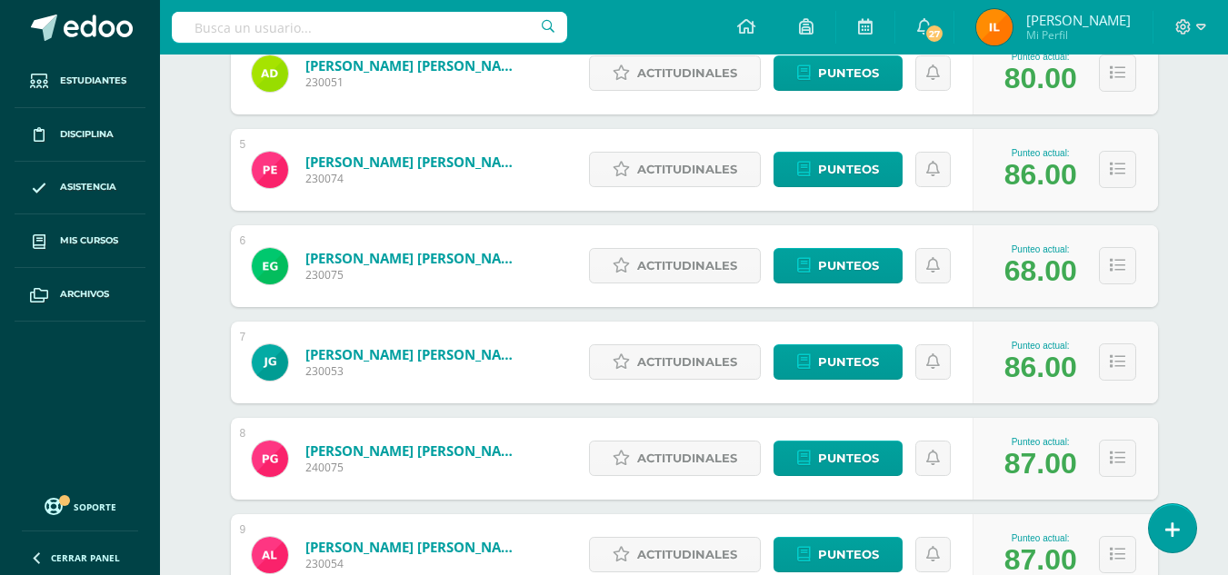
scroll to position [688, 0]
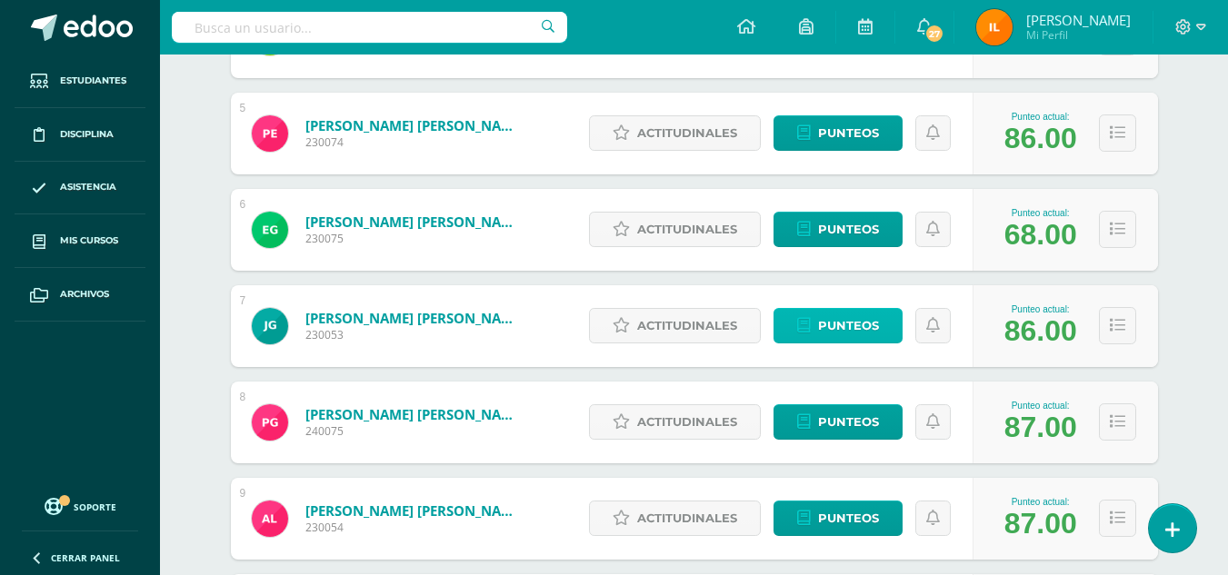
click at [877, 328] on span "Punteos" at bounding box center [848, 326] width 61 height 34
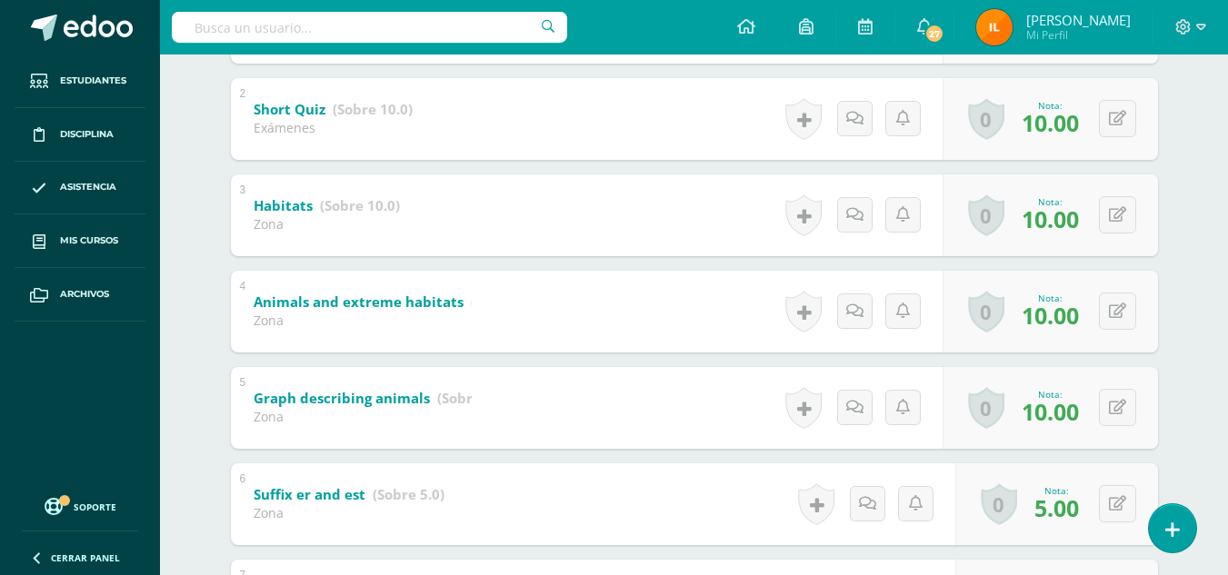
scroll to position [479, 0]
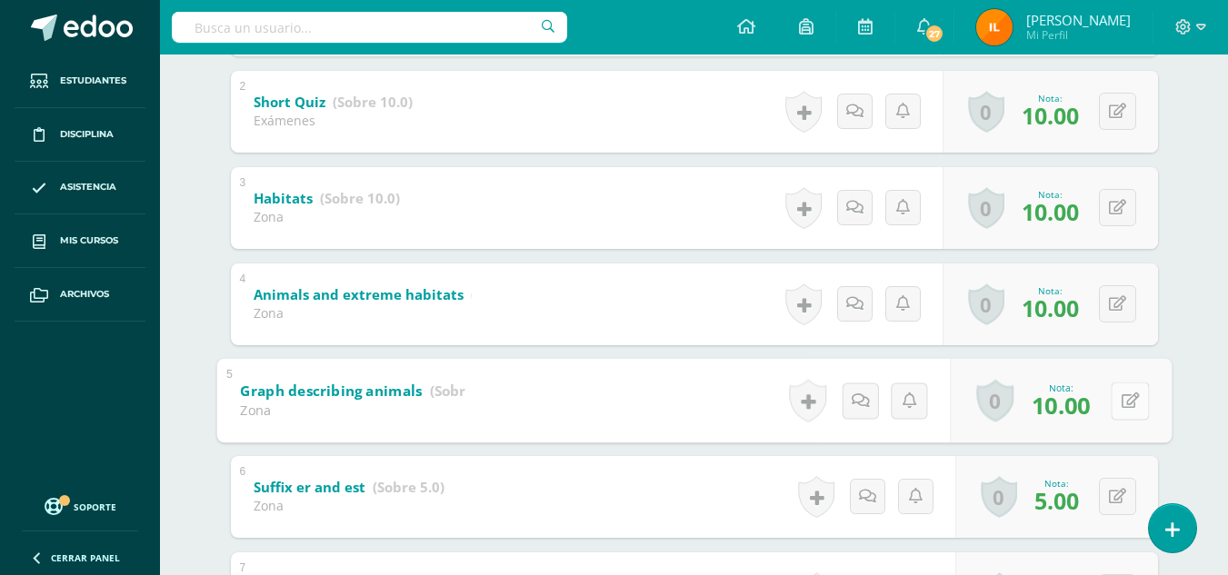
click at [1116, 410] on button at bounding box center [1129, 401] width 38 height 38
type input "5"
click at [1071, 414] on link at bounding box center [1081, 406] width 36 height 36
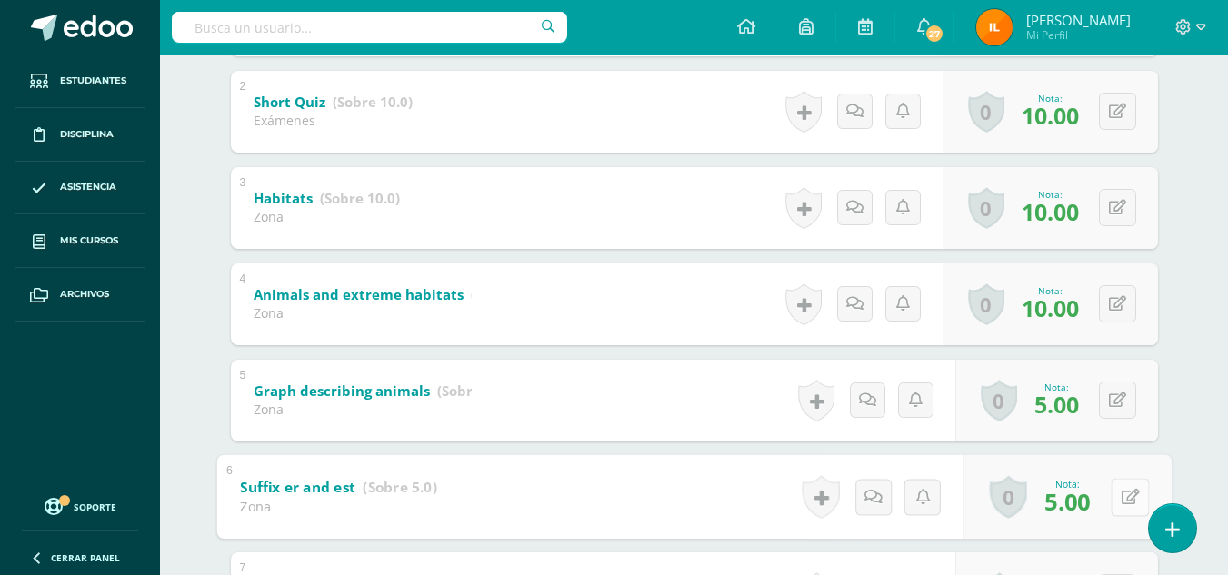
click at [1117, 501] on button at bounding box center [1129, 497] width 38 height 38
type input "3"
click at [1083, 502] on icon at bounding box center [1081, 502] width 16 height 15
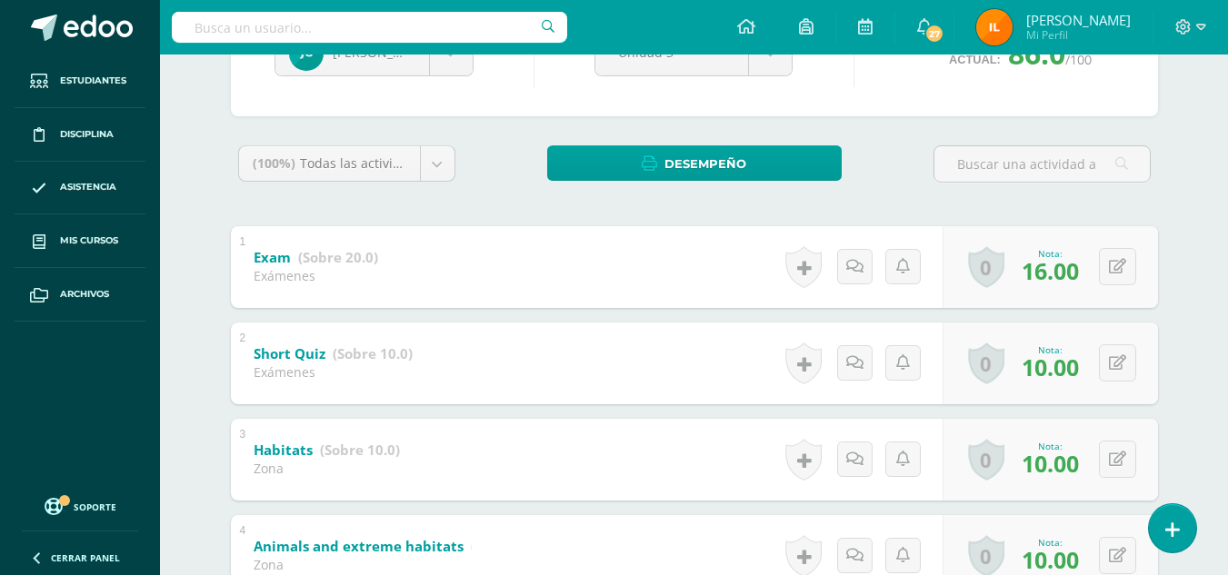
scroll to position [0, 0]
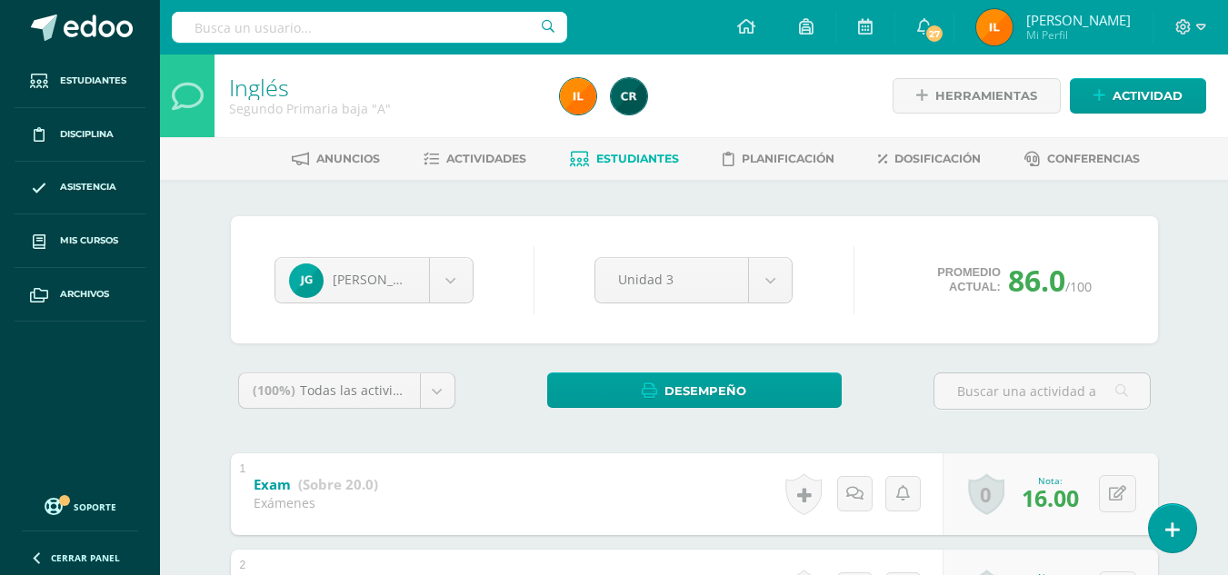
click at [529, 140] on div "Anuncios Actividades Estudiantes Planificación Dosificación Conferencias" at bounding box center [715, 158] width 1111 height 43
click at [499, 159] on span "Actividades" at bounding box center [486, 159] width 80 height 14
